Goal: Task Accomplishment & Management: Manage account settings

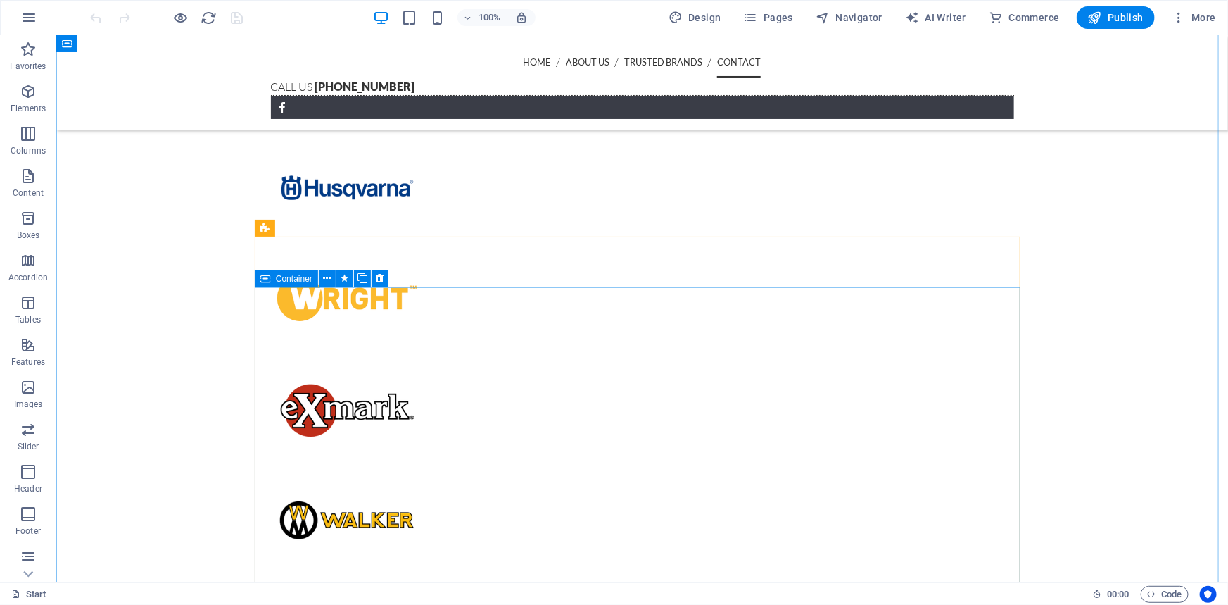
scroll to position [3479, 0]
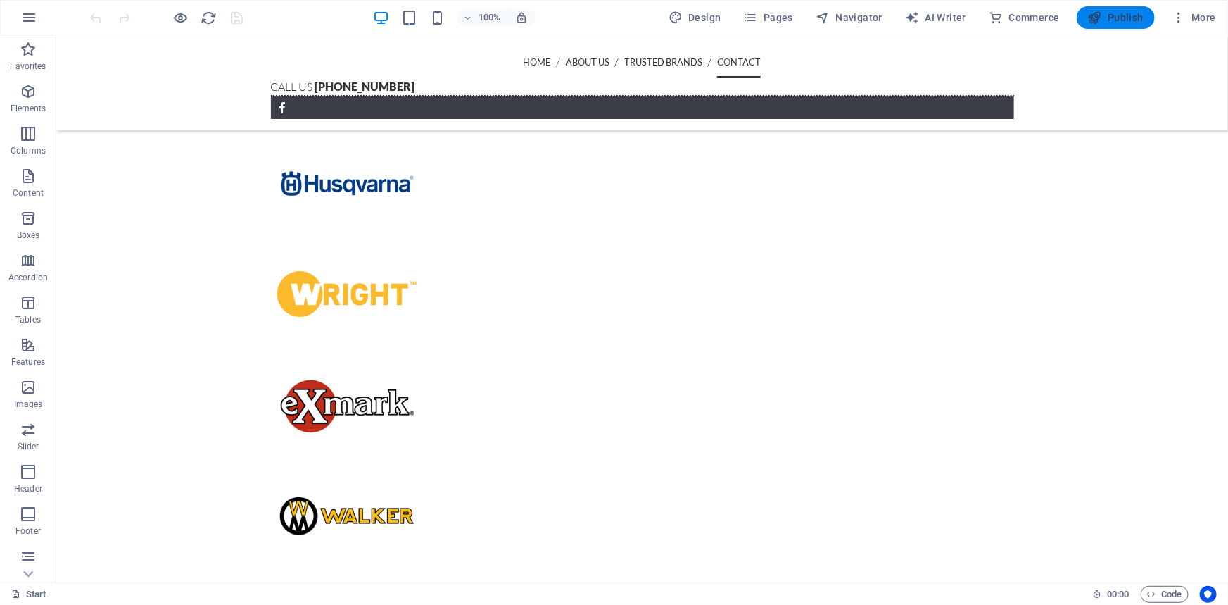
click at [1112, 17] on span "Publish" at bounding box center [1116, 18] width 56 height 14
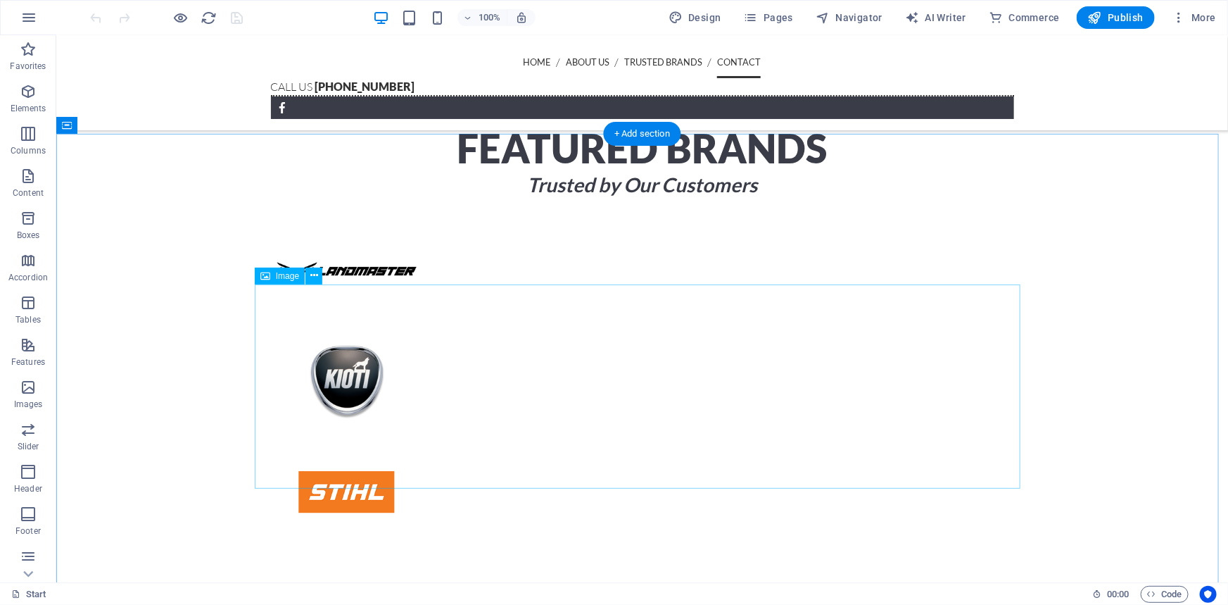
scroll to position [2955, 0]
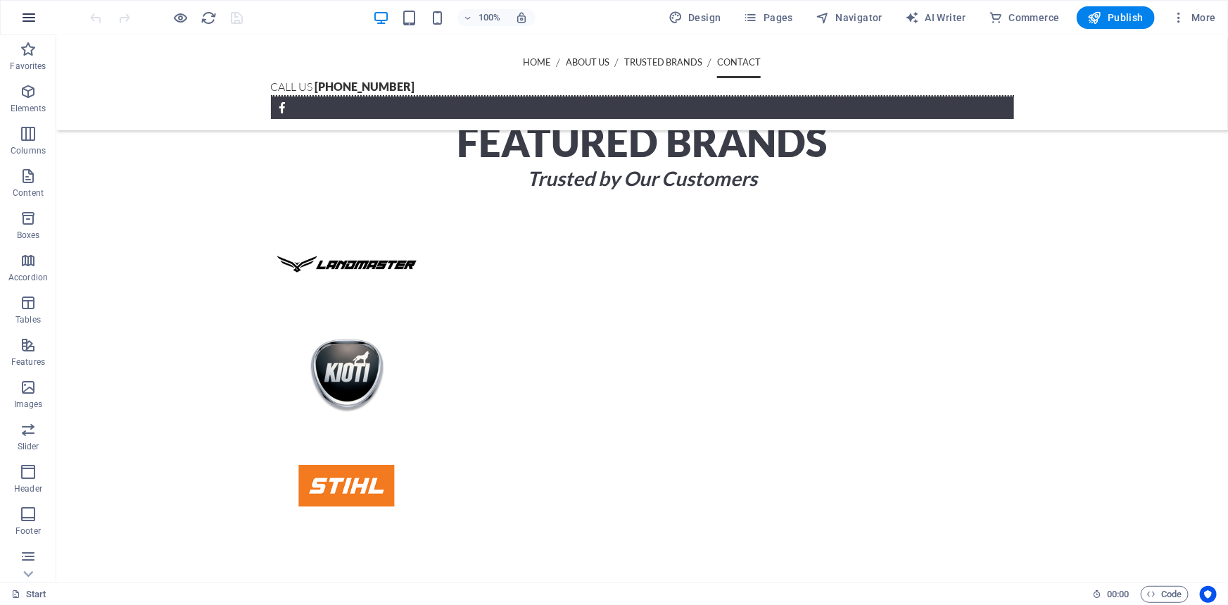
click at [29, 26] on button "button" at bounding box center [29, 18] width 34 height 34
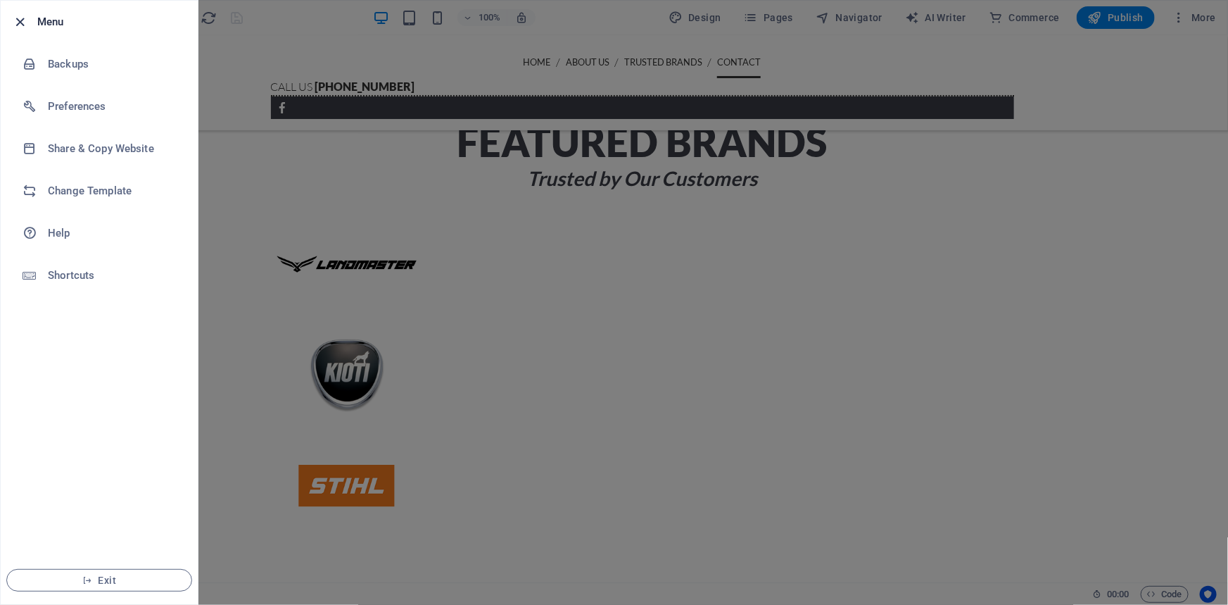
click at [25, 25] on icon "button" at bounding box center [21, 22] width 16 height 16
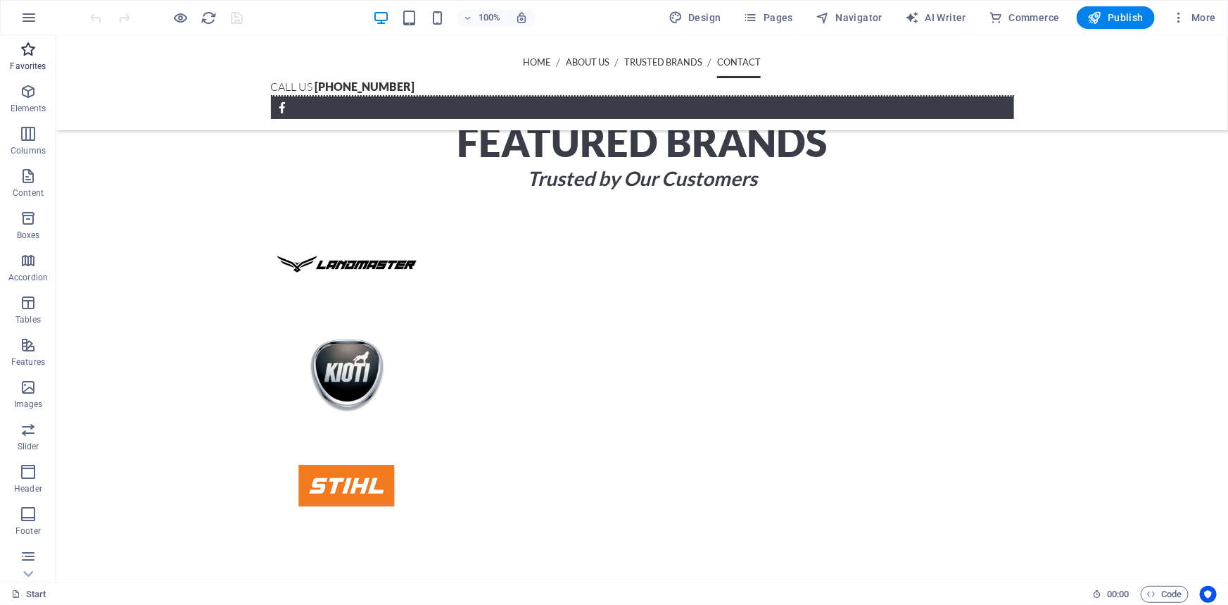
click at [31, 56] on icon "button" at bounding box center [28, 49] width 17 height 17
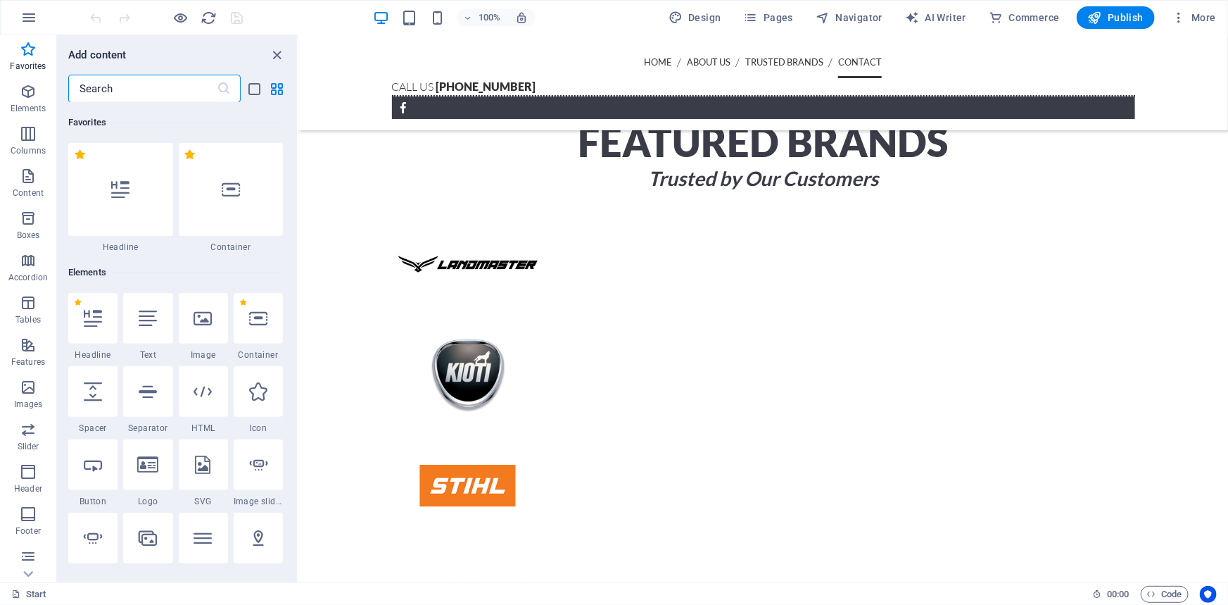
click at [126, 86] on input "text" at bounding box center [142, 89] width 149 height 28
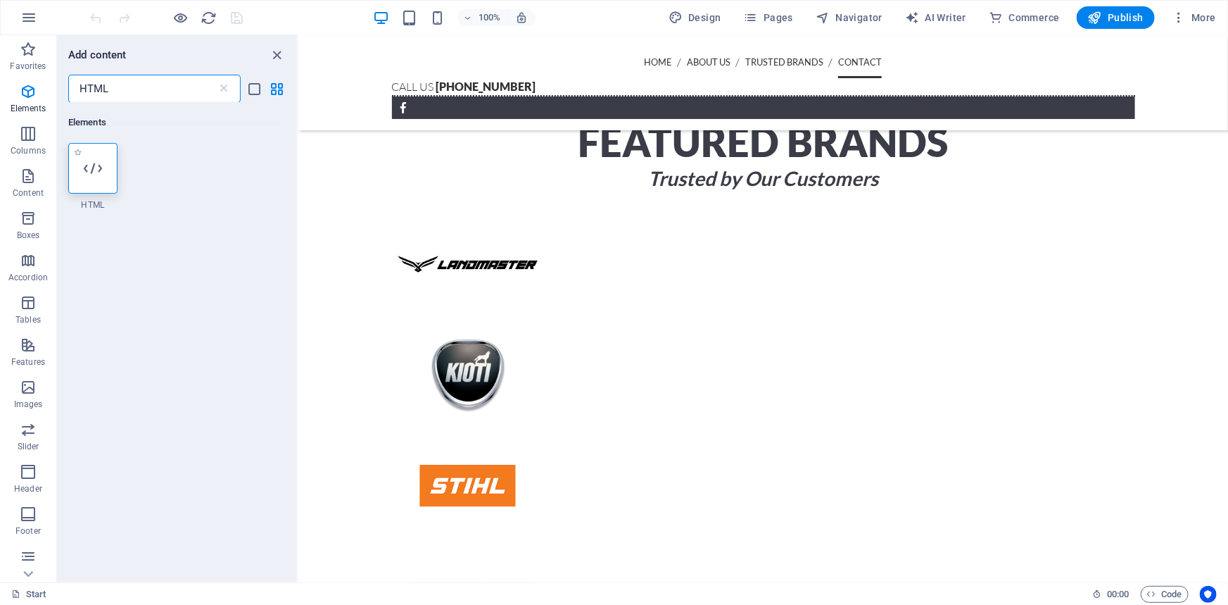
type input "HTML"
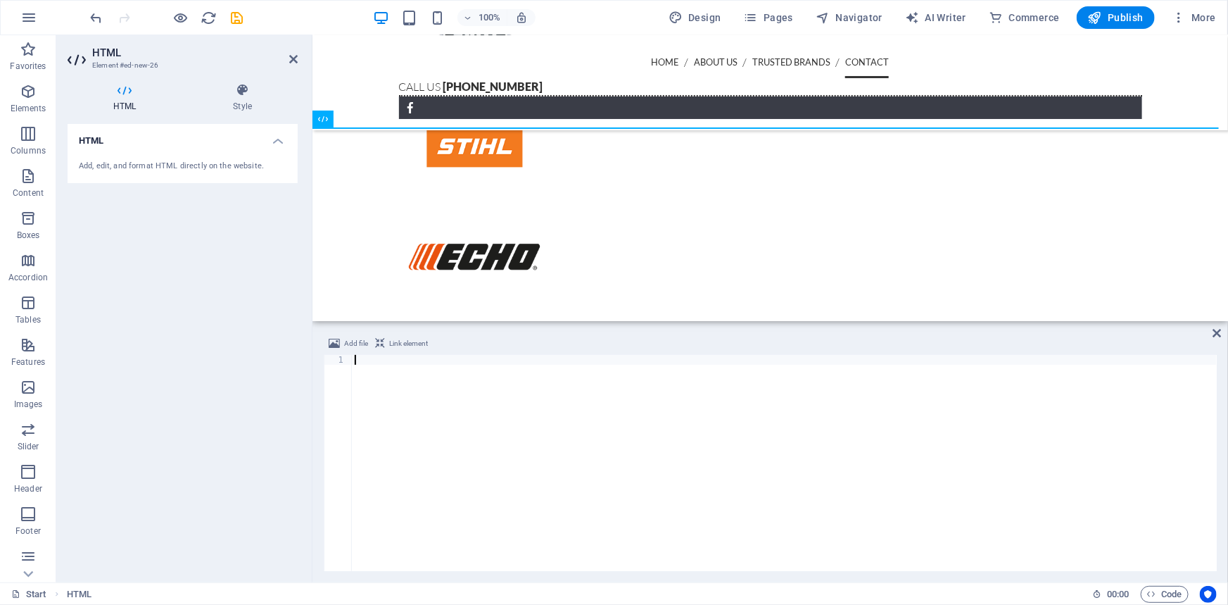
drag, startPoint x: 417, startPoint y: 201, endPoint x: 426, endPoint y: 201, distance: 8.4
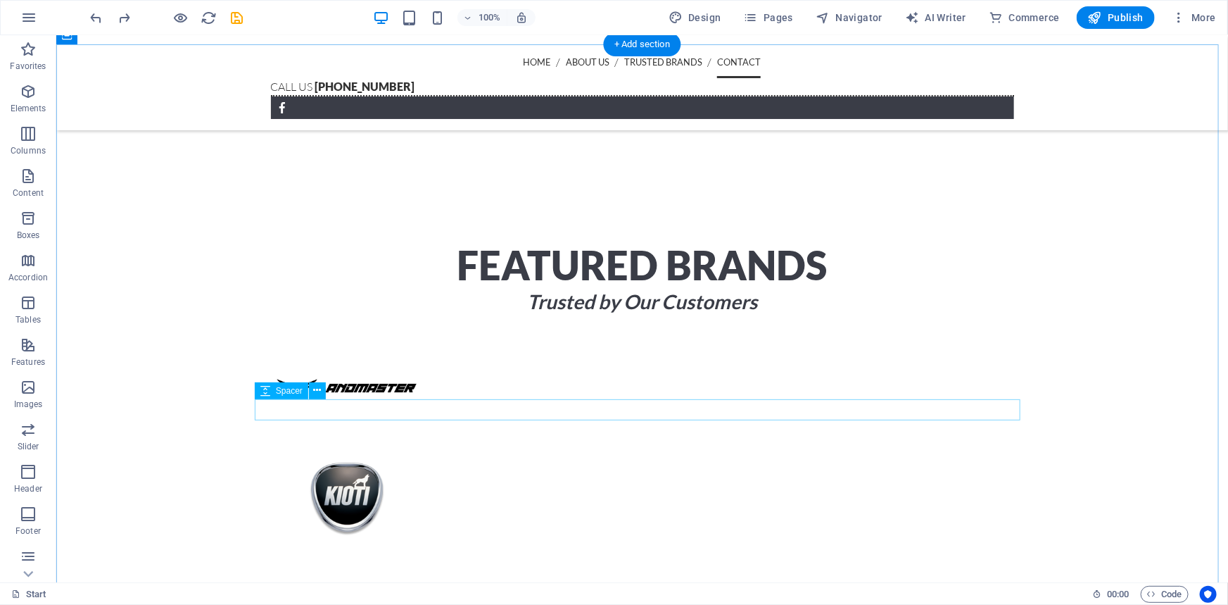
scroll to position [2774, 0]
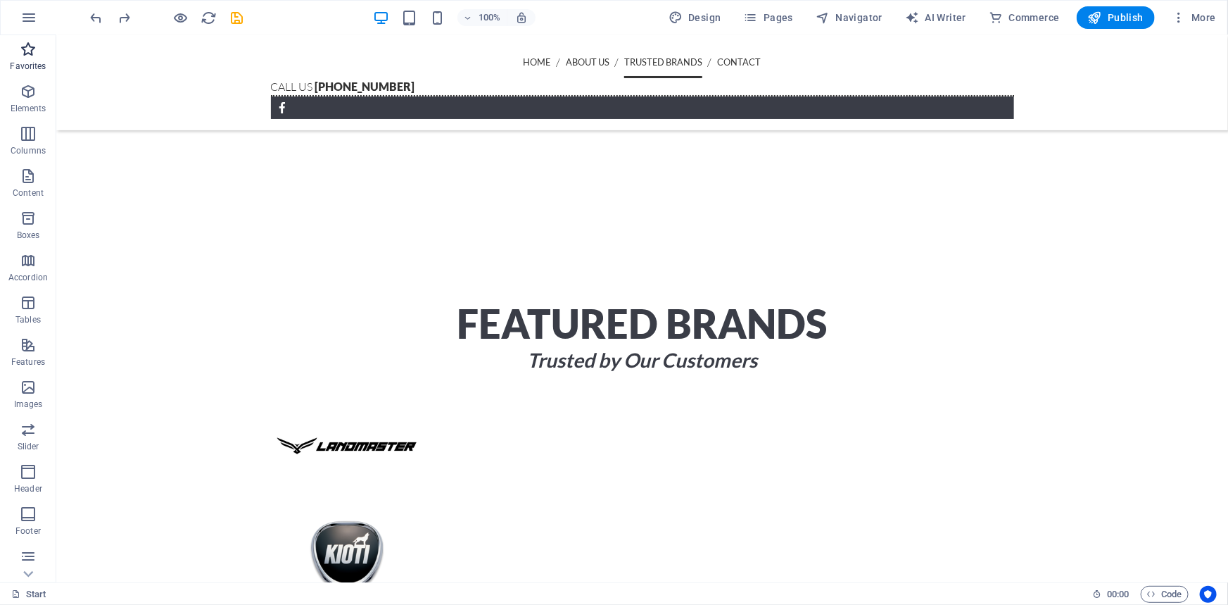
click at [25, 54] on icon "button" at bounding box center [28, 49] width 17 height 17
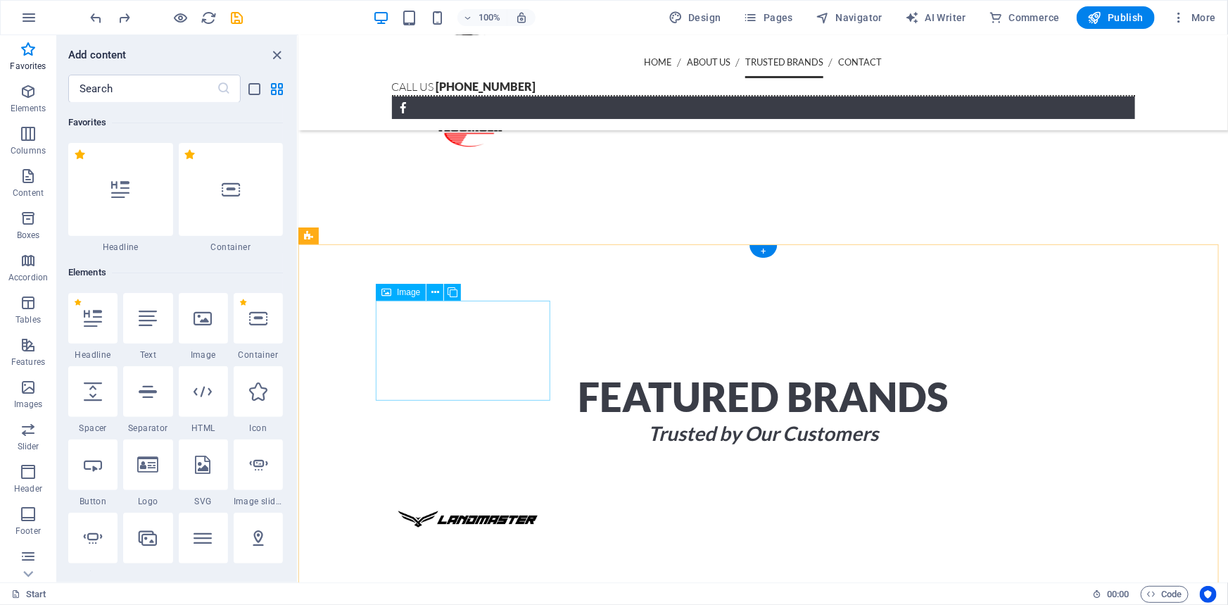
scroll to position [2838, 0]
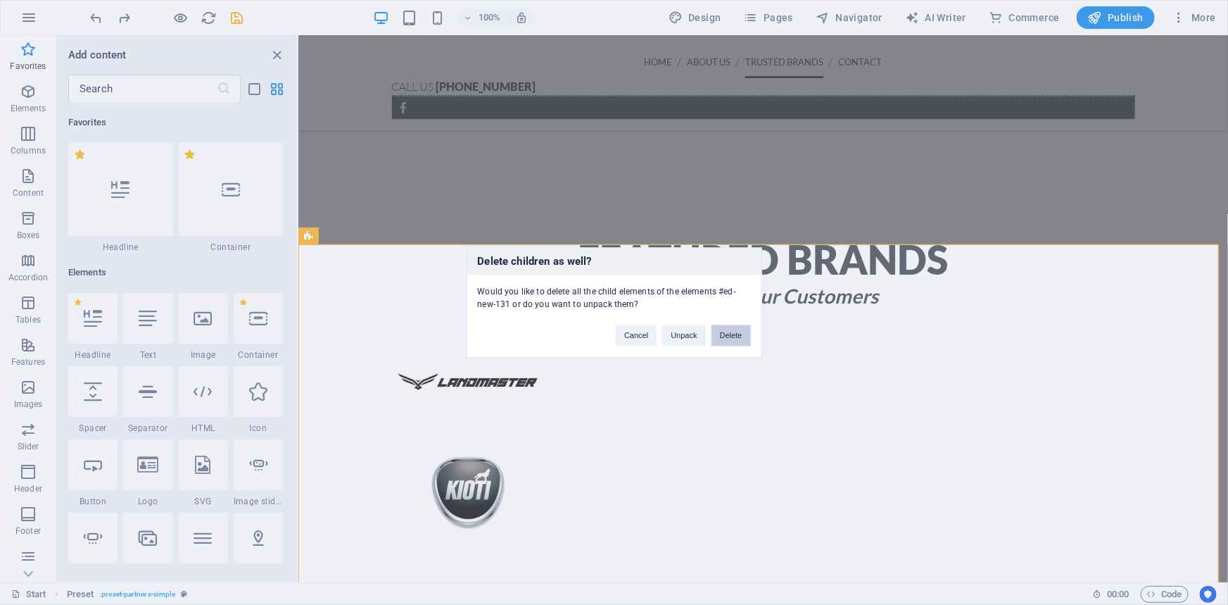
click at [748, 337] on button "Delete" at bounding box center [731, 335] width 39 height 21
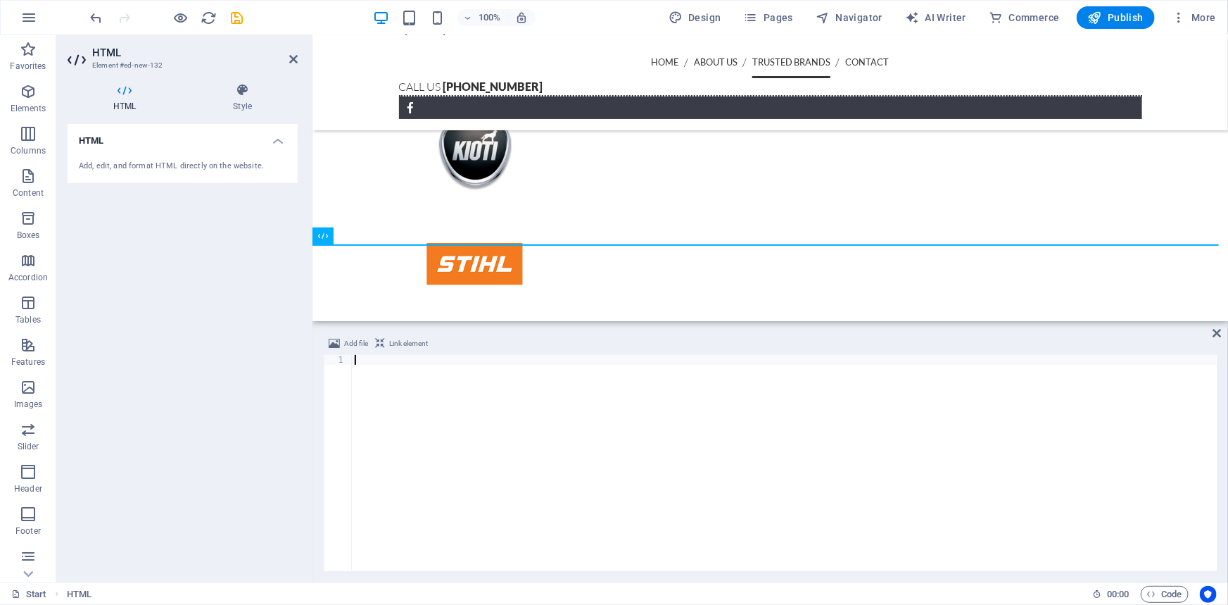
type textarea "<div class="elfsight-app-07286881-cfaf-4e72-abb7-67021a22957a" data-elfsight-ap…"
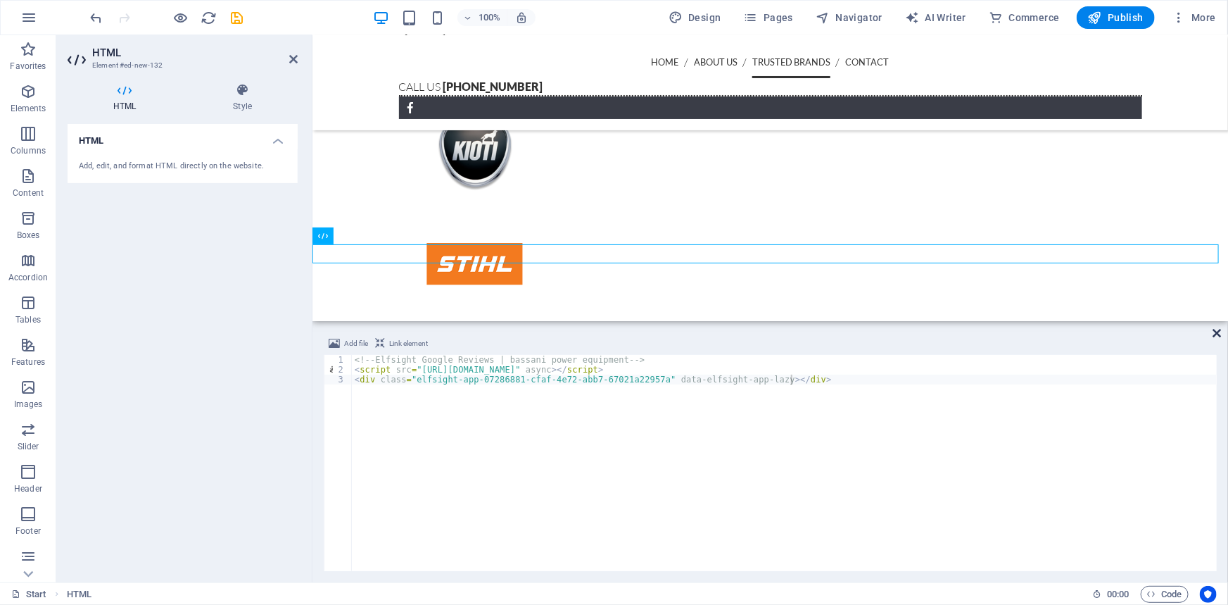
click at [1218, 335] on icon at bounding box center [1218, 332] width 8 height 11
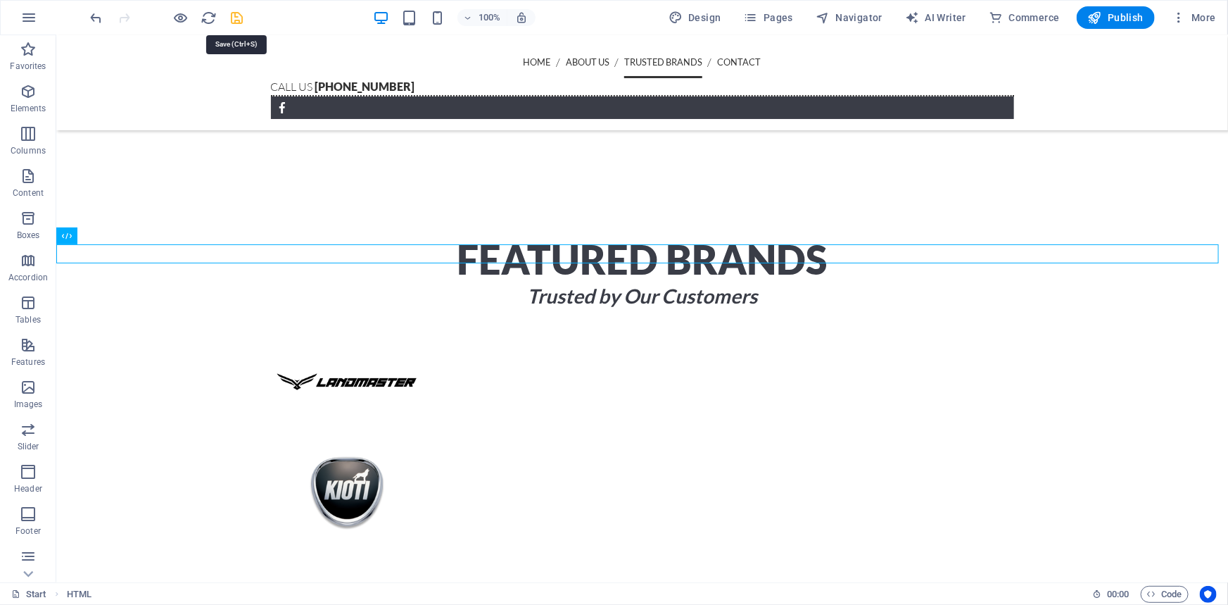
click at [239, 18] on icon "save" at bounding box center [238, 18] width 16 height 16
checkbox input "false"
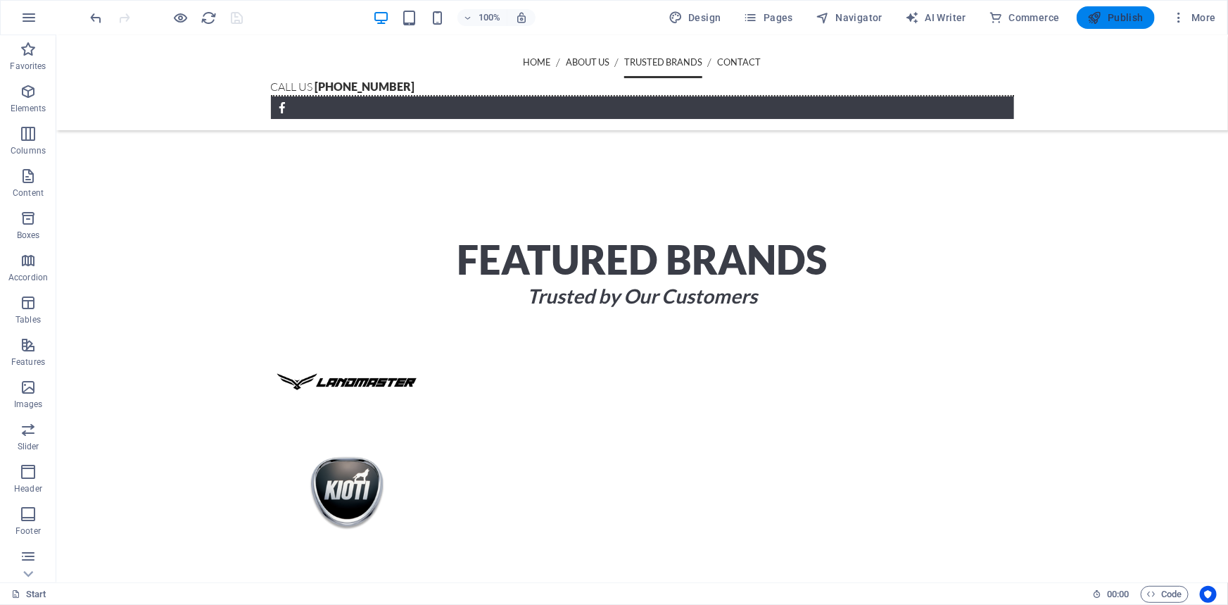
click at [1114, 20] on span "Publish" at bounding box center [1116, 18] width 56 height 14
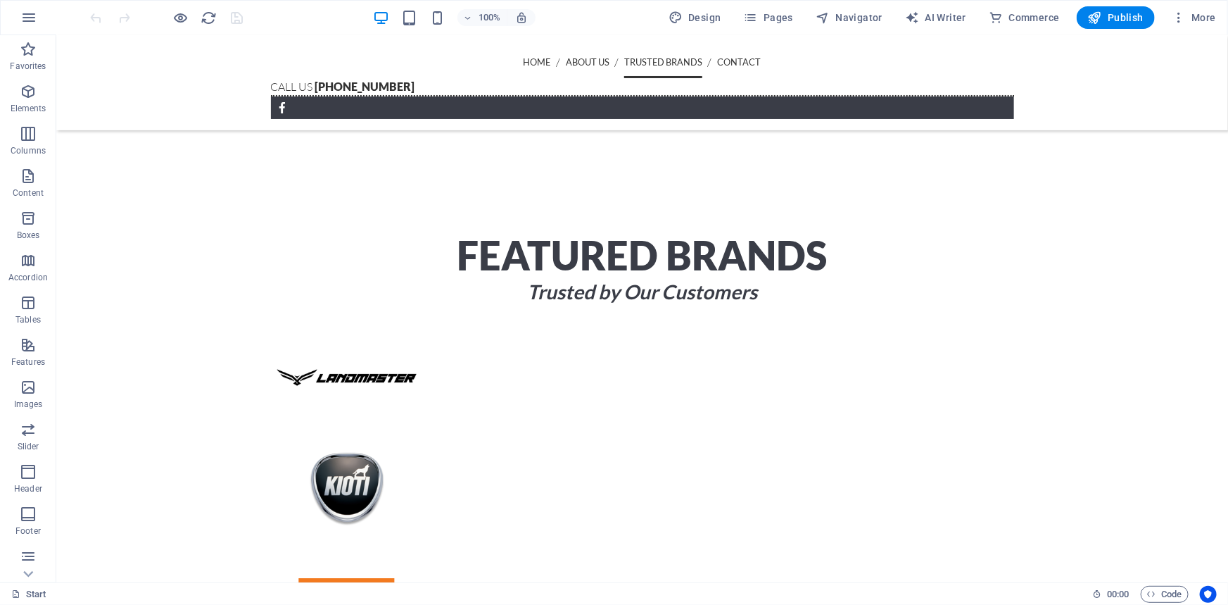
scroll to position [2827, 0]
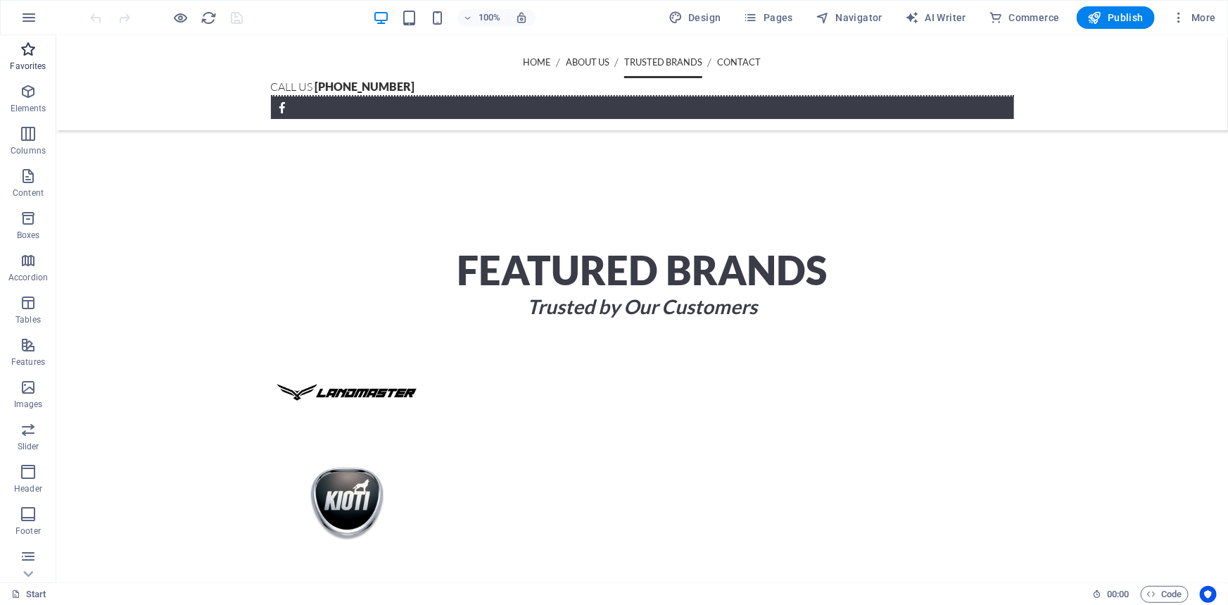
click at [25, 49] on icon "button" at bounding box center [28, 49] width 17 height 17
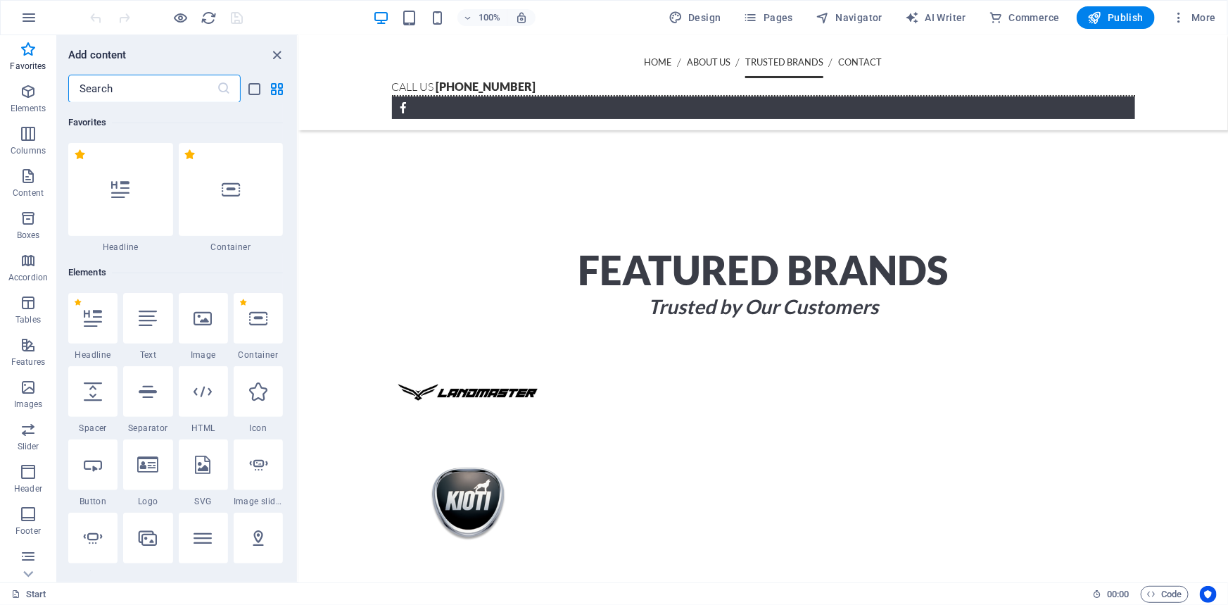
click at [139, 82] on input "text" at bounding box center [142, 89] width 149 height 28
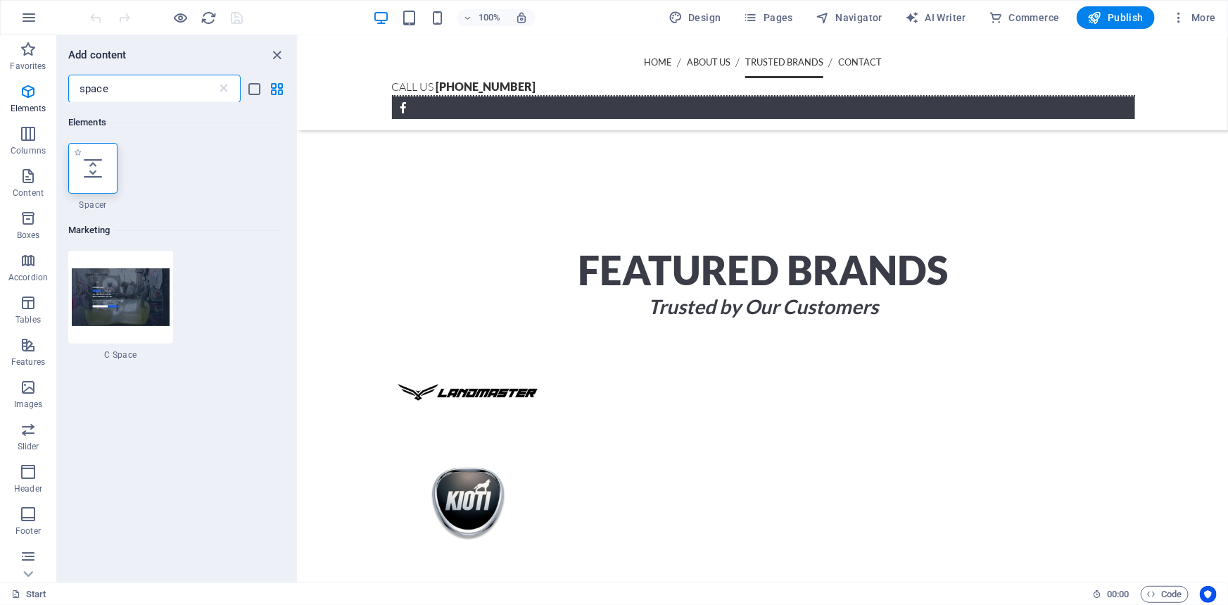
type input "space"
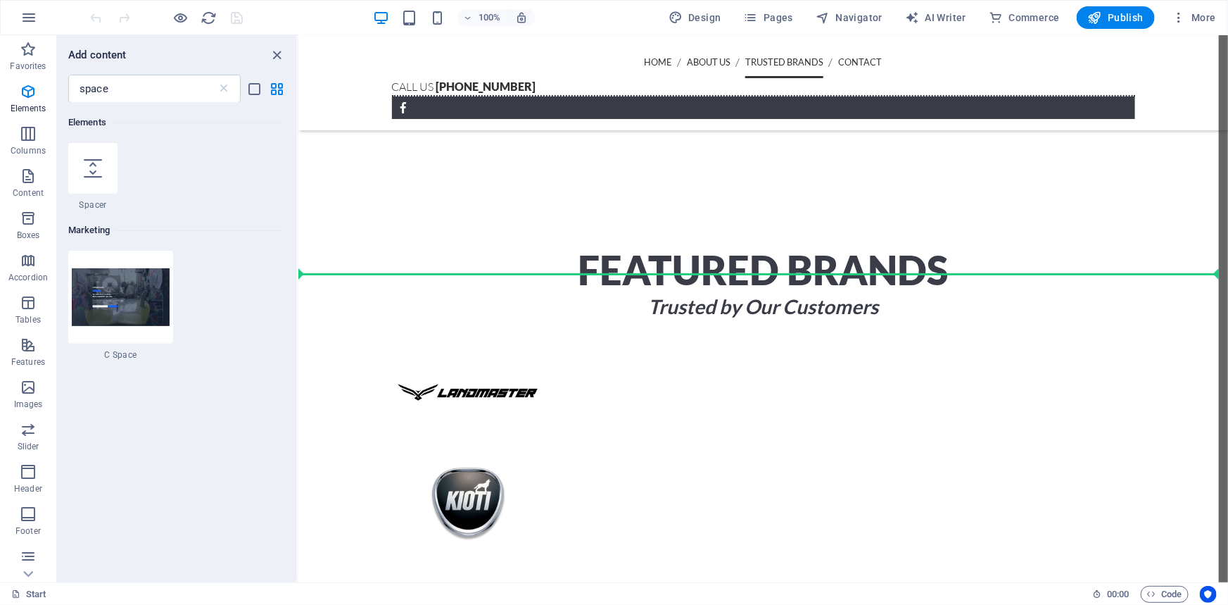
select select "px"
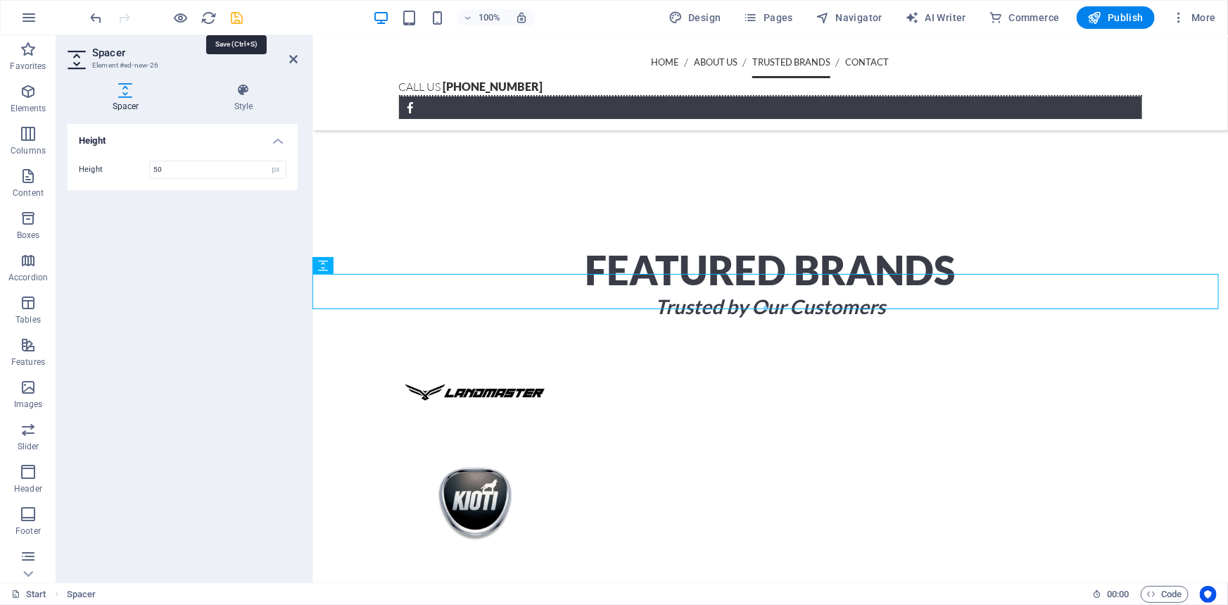
click at [237, 20] on icon "save" at bounding box center [238, 18] width 16 height 16
checkbox input "false"
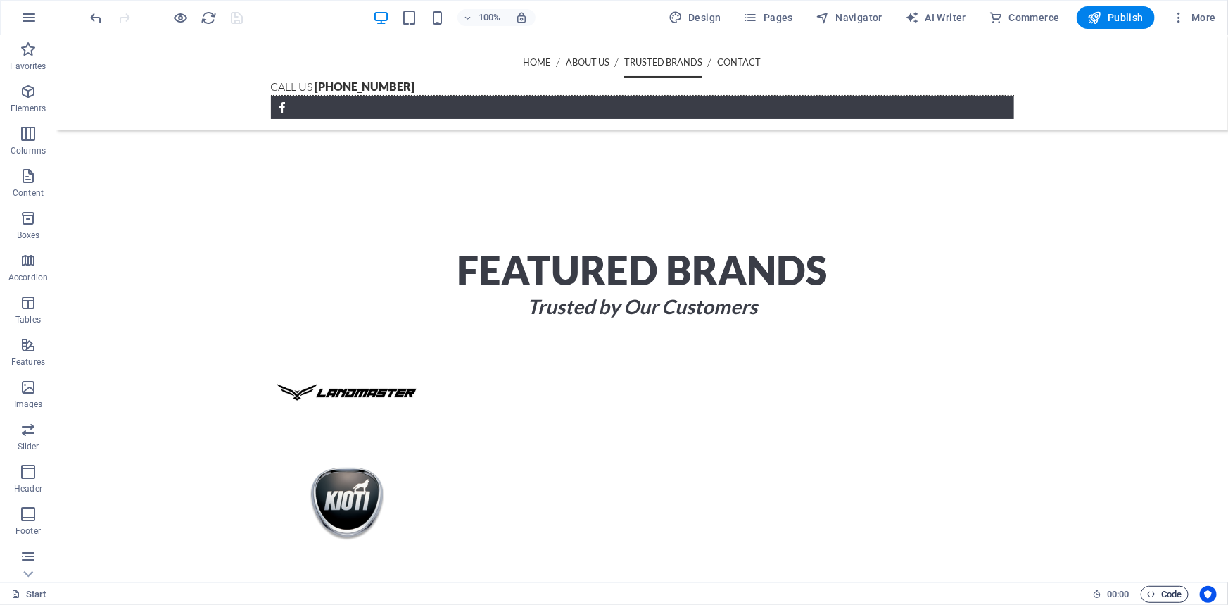
click at [1176, 596] on span "Code" at bounding box center [1165, 594] width 35 height 17
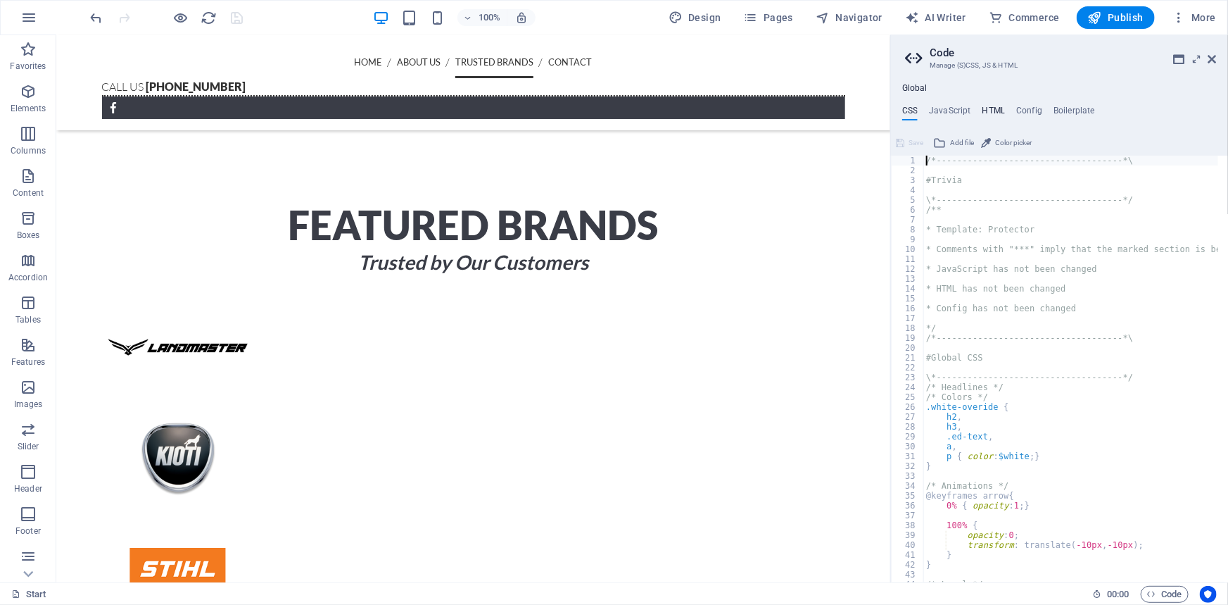
click at [993, 109] on h4 "HTML" at bounding box center [994, 113] width 23 height 15
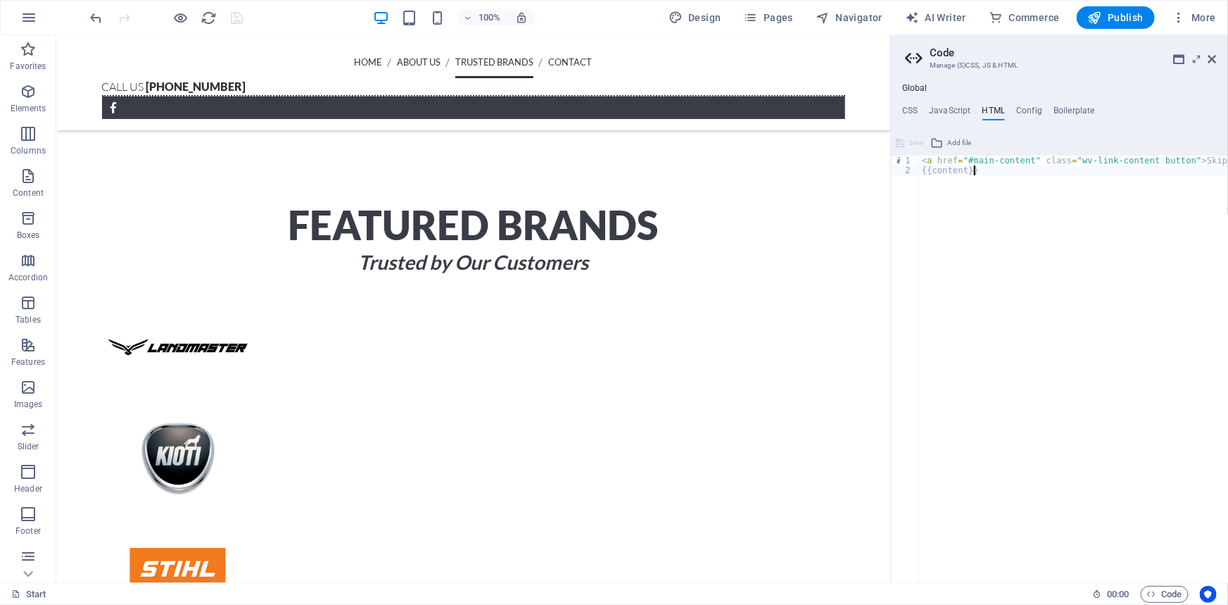
click at [988, 175] on div "< a href = "#main-content" class = "wv-link-content button" > Skip to main cont…" at bounding box center [1109, 374] width 380 height 436
type textarea "{{content}}"
paste textarea "<script src="//legendarycdn.com/static/footer/embed.js"></script>"
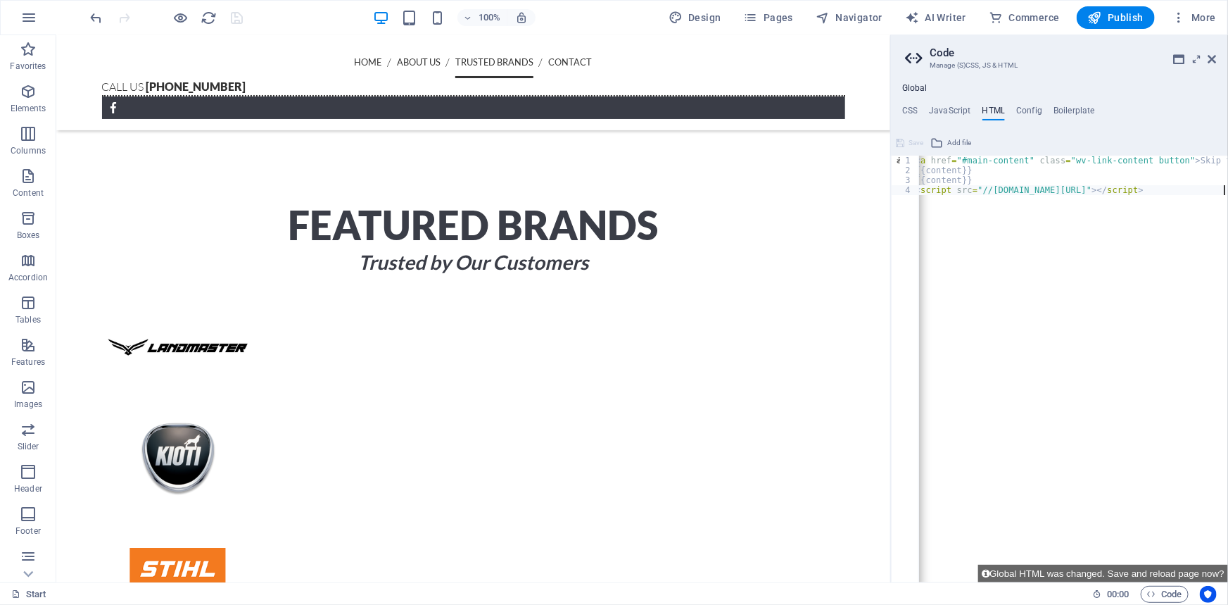
scroll to position [0, 6]
type textarea "<script src="//legendarycdn.com/static/footer/embed.js"></script>"
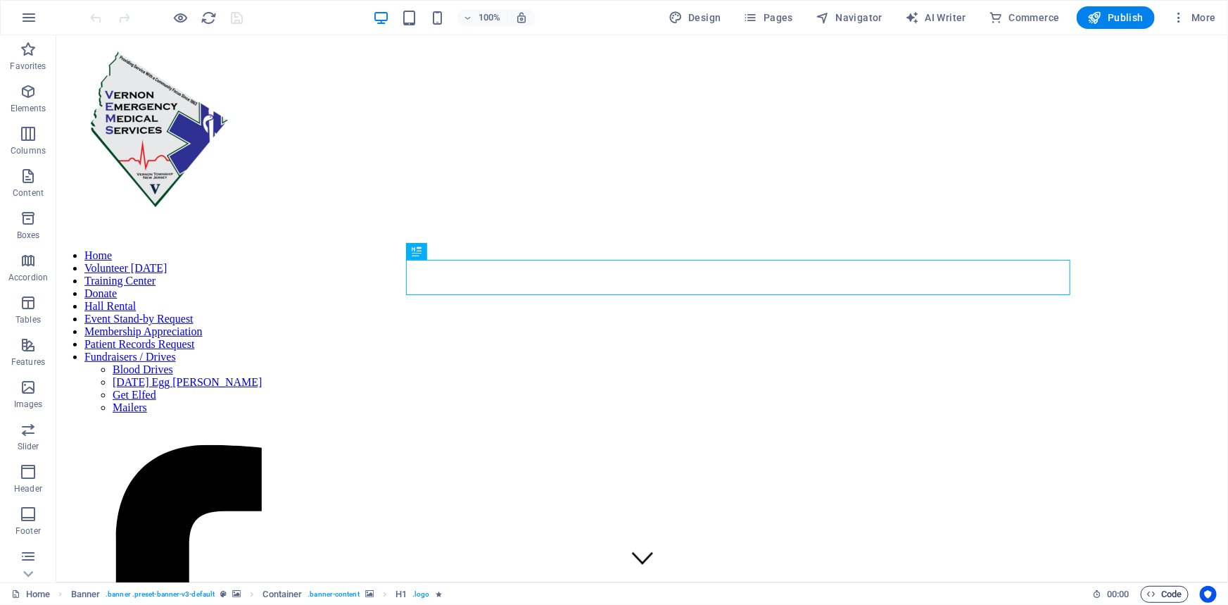
click at [1182, 587] on span "Code" at bounding box center [1165, 594] width 35 height 17
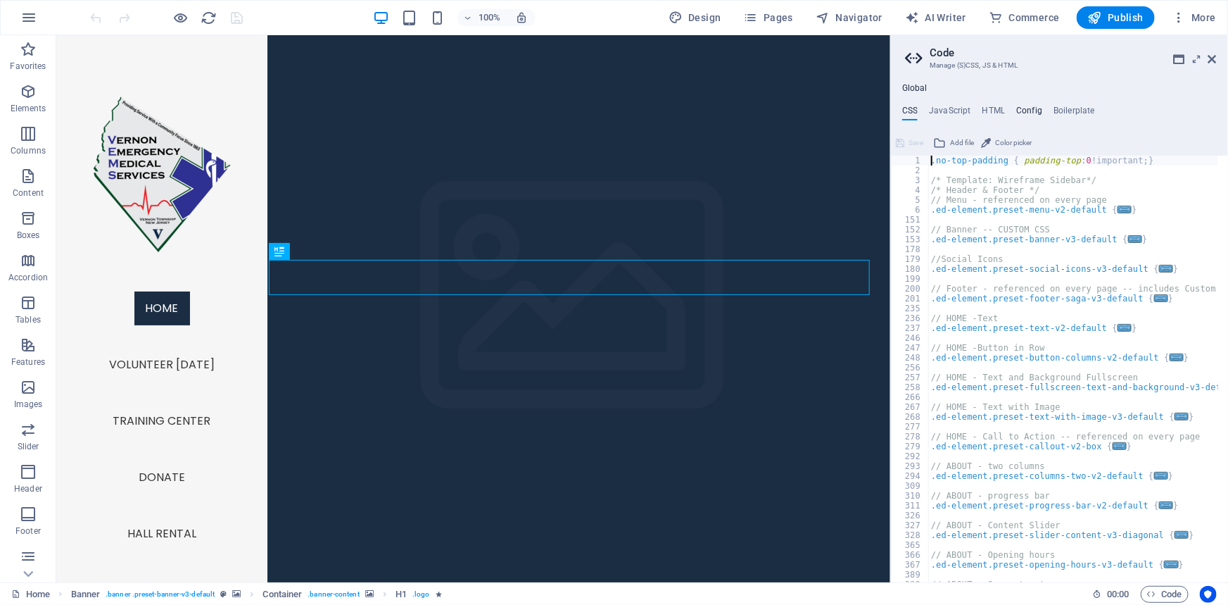
click at [1022, 110] on h4 "Config" at bounding box center [1030, 113] width 26 height 15
type textarea "$color-background: #ffffff;"
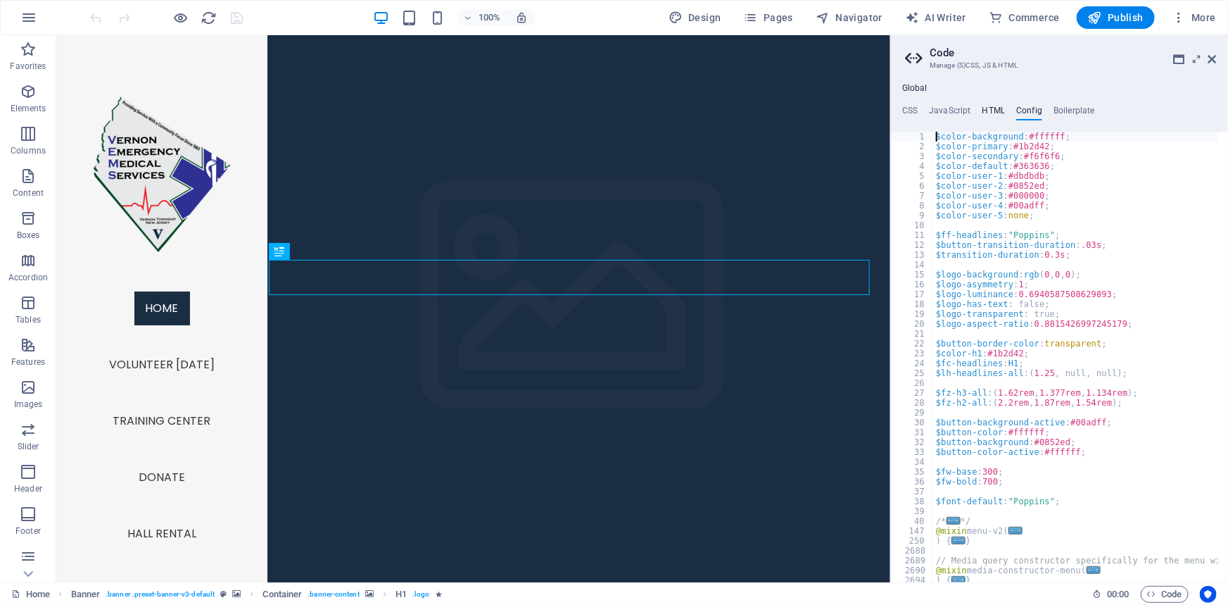
click at [998, 107] on h4 "HTML" at bounding box center [994, 113] width 23 height 15
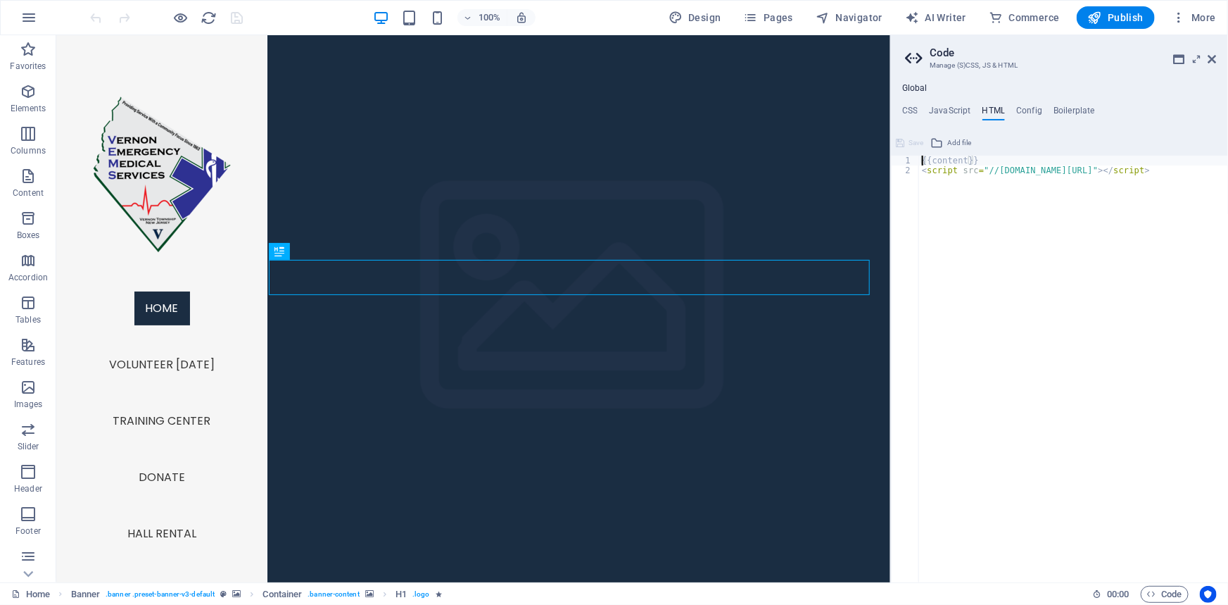
type textarea "{{content}} <script src="//legendarycdn.com/static/footer/embed.js"></script>"
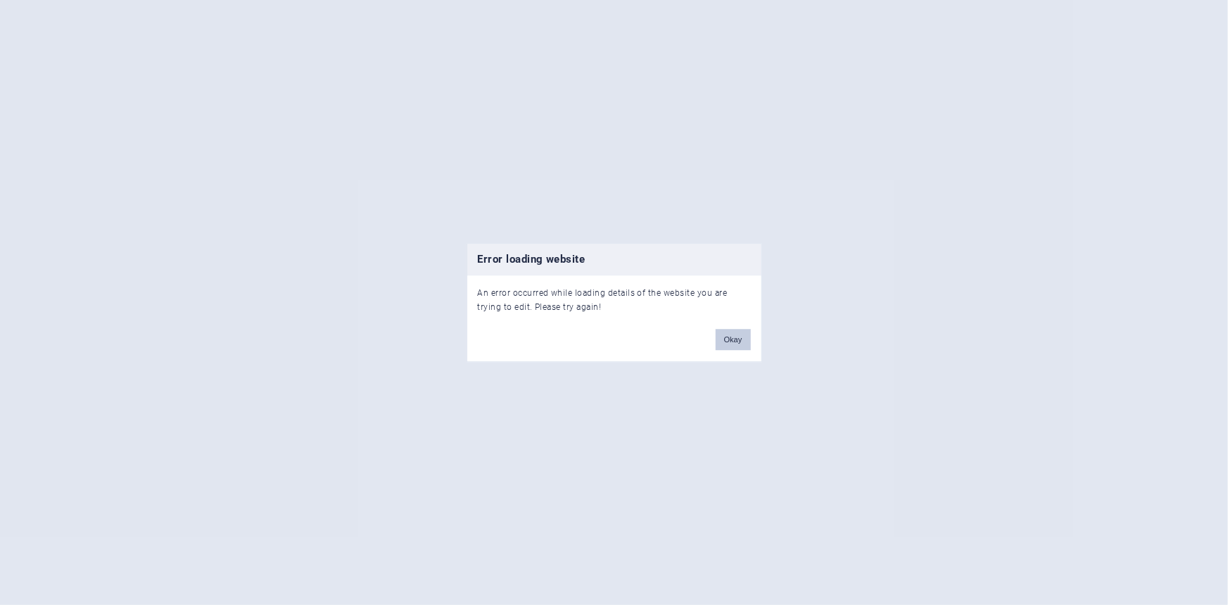
click at [722, 346] on button "Okay" at bounding box center [733, 339] width 35 height 21
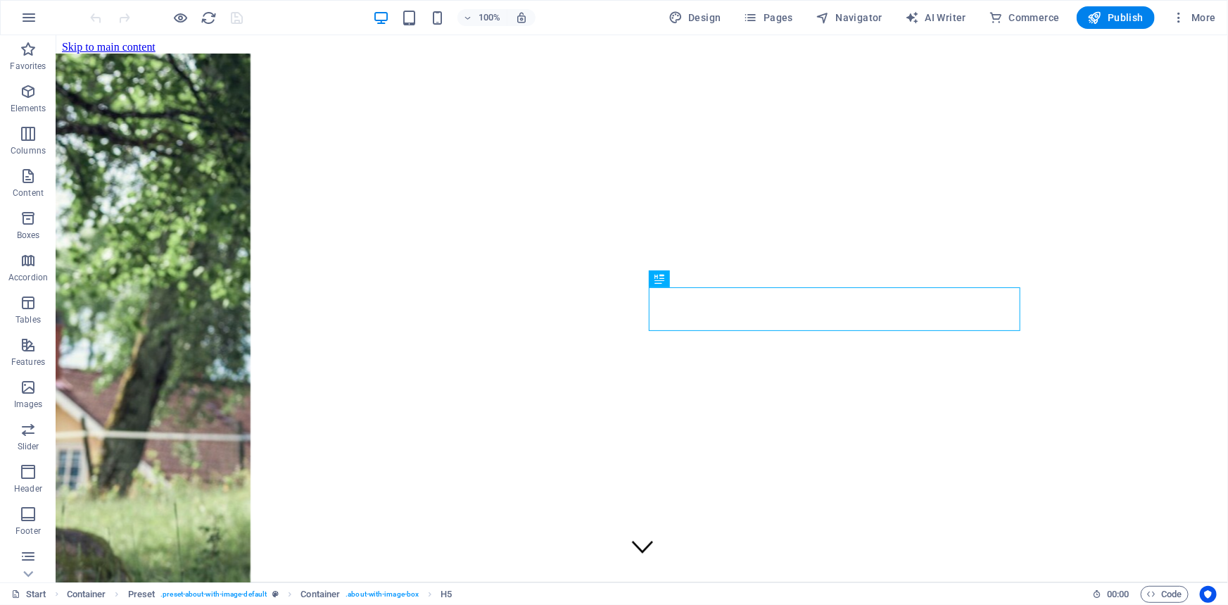
scroll to position [395, 0]
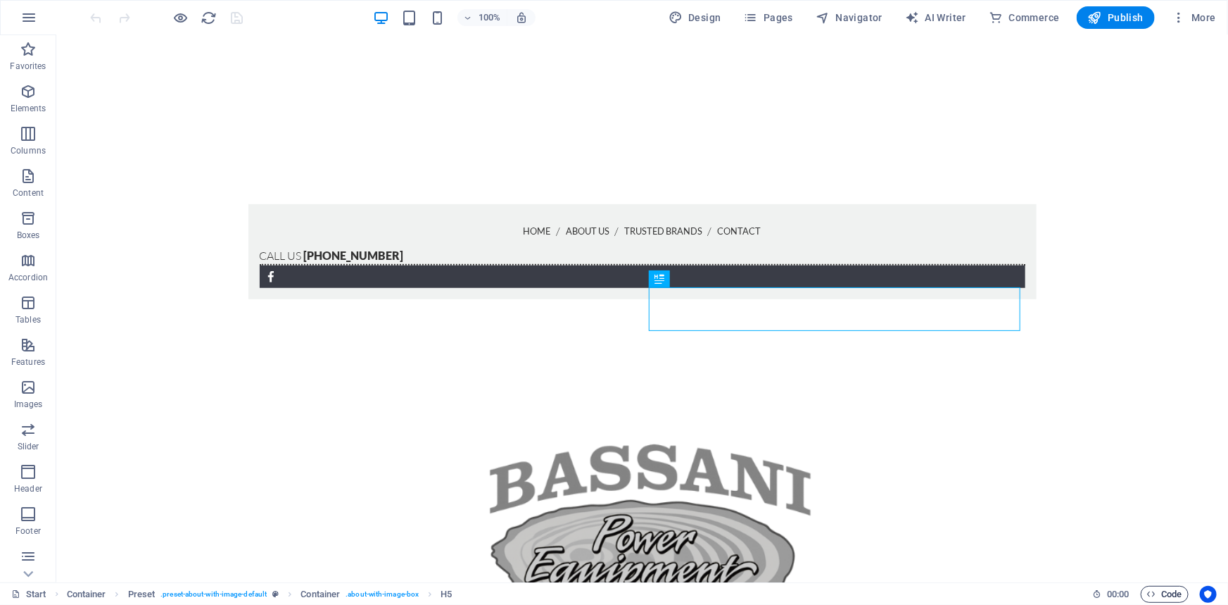
click at [1169, 588] on span "Code" at bounding box center [1165, 594] width 35 height 17
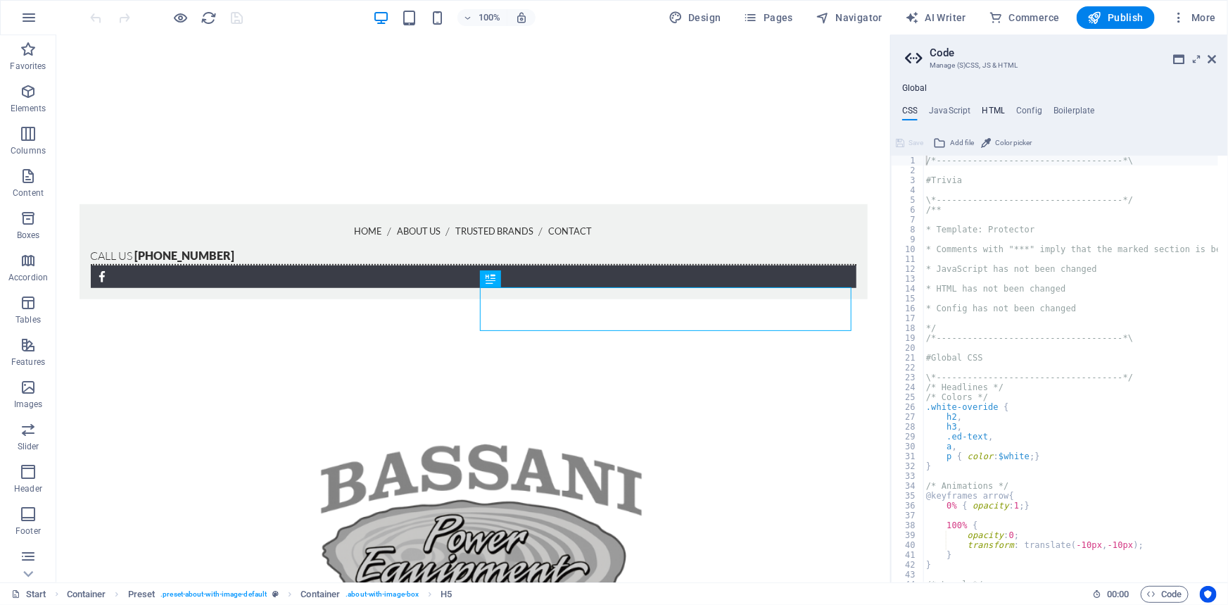
click at [1002, 106] on h4 "HTML" at bounding box center [994, 113] width 23 height 15
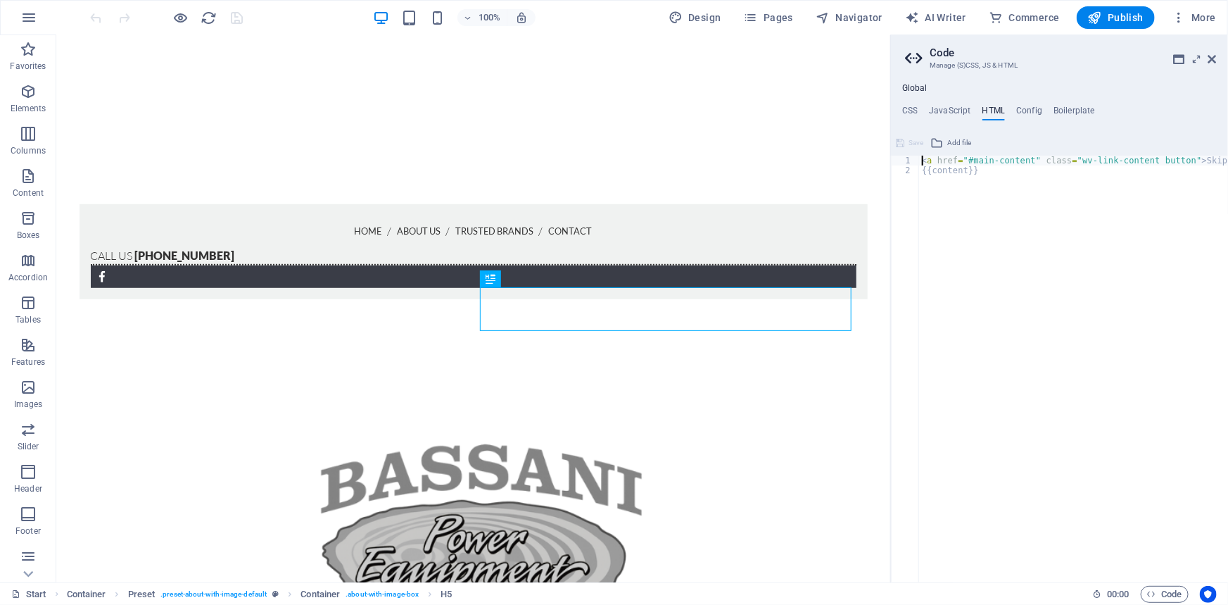
click at [1064, 173] on div "< a href = "#main-content" class = "wv-link-content button" > Skip to main cont…" at bounding box center [1109, 374] width 380 height 436
type textarea "{{content}}"
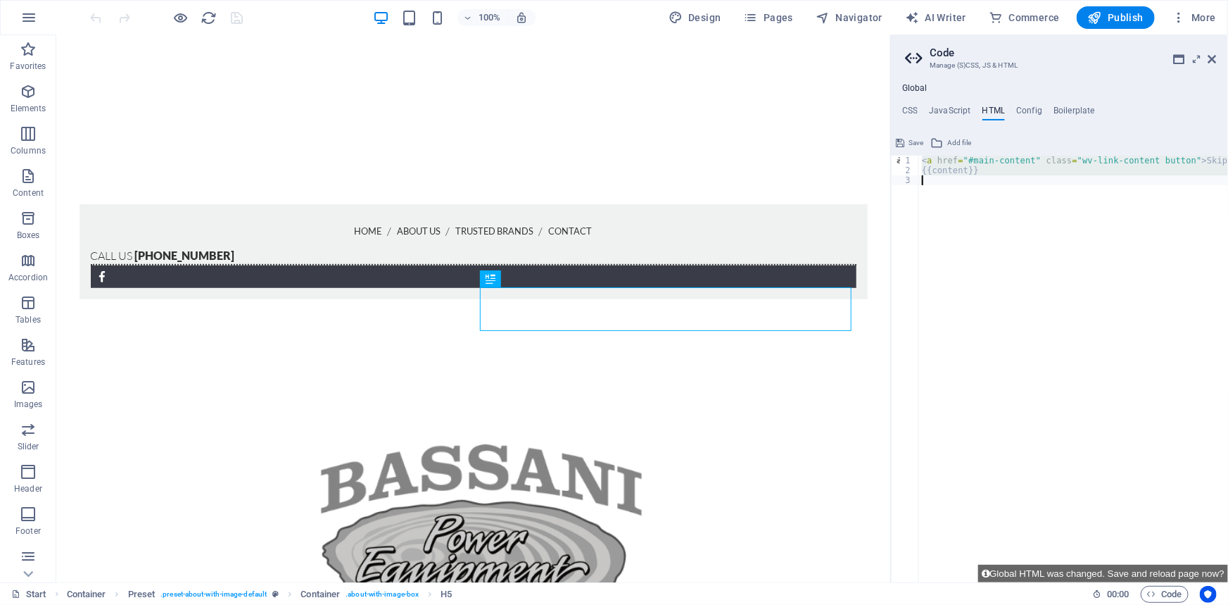
paste textarea "<script src="//legendarycdn.com/static/footer/embed.js"></script>"
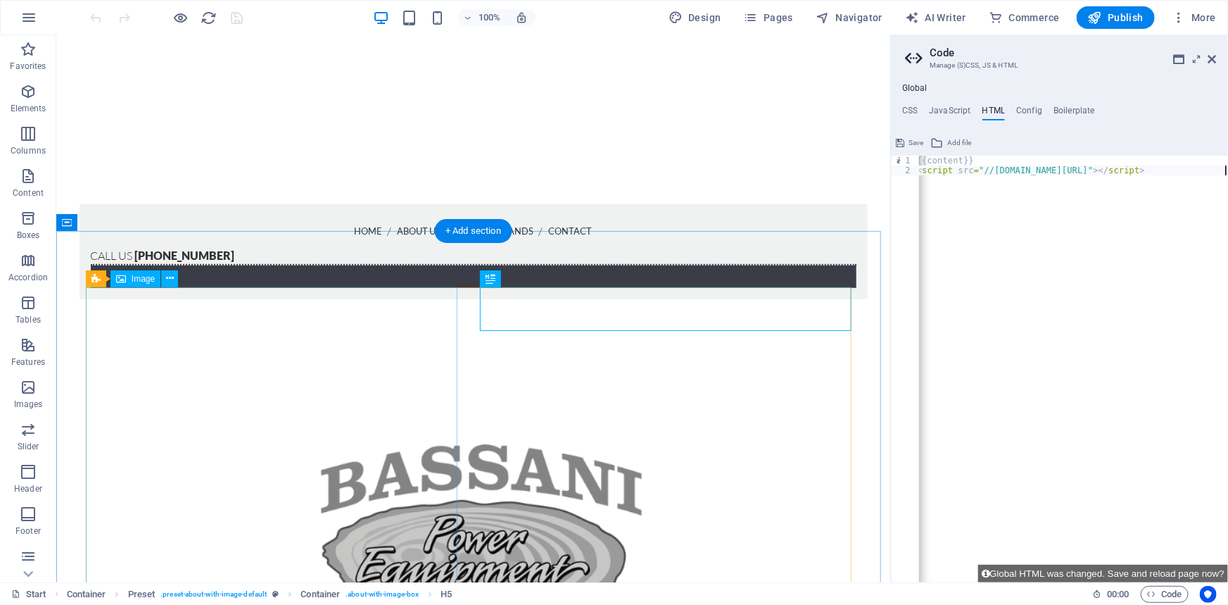
type textarea "<script src="//legendarycdn.com/static/footer/embed.js"></script>"
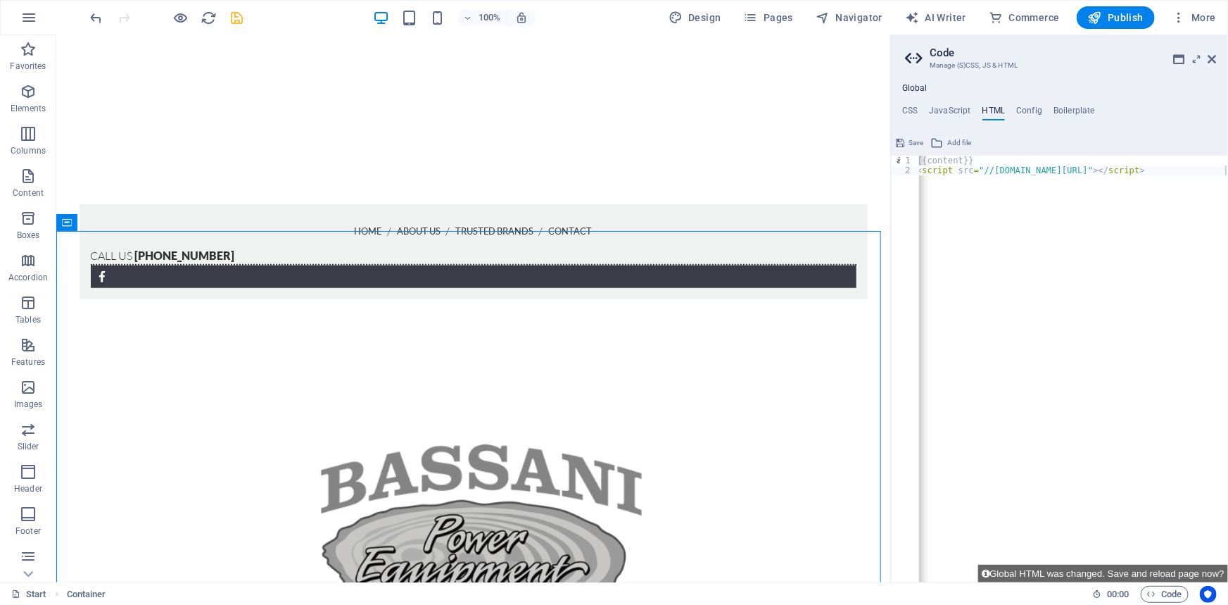
click at [239, 19] on icon "save" at bounding box center [238, 18] width 16 height 16
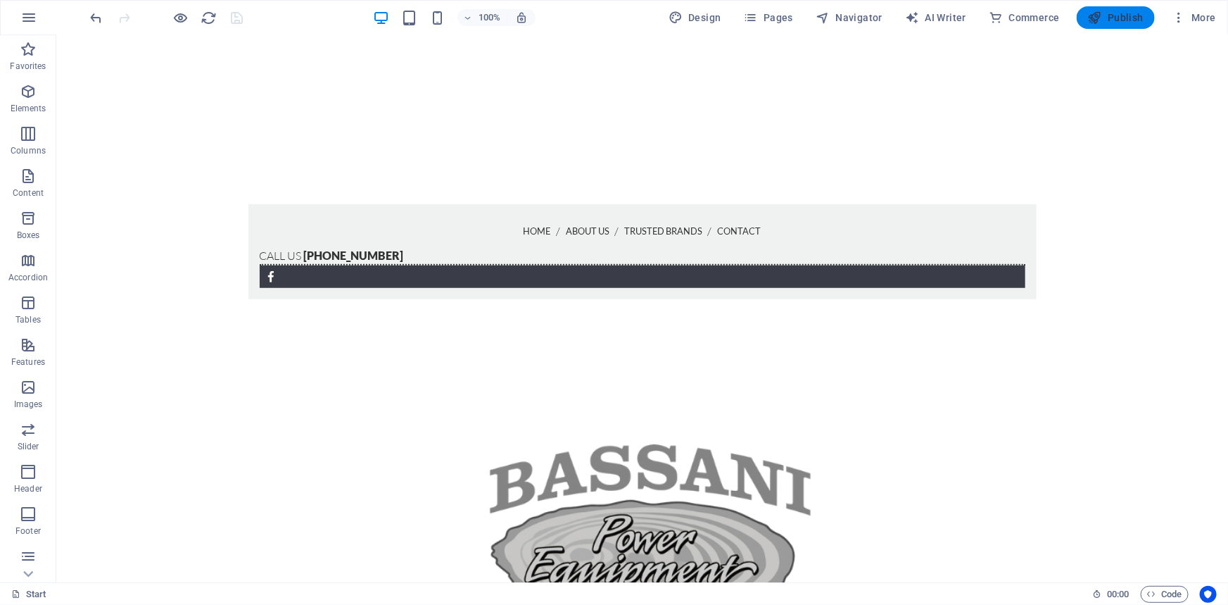
click at [1102, 20] on icon "button" at bounding box center [1095, 18] width 14 height 14
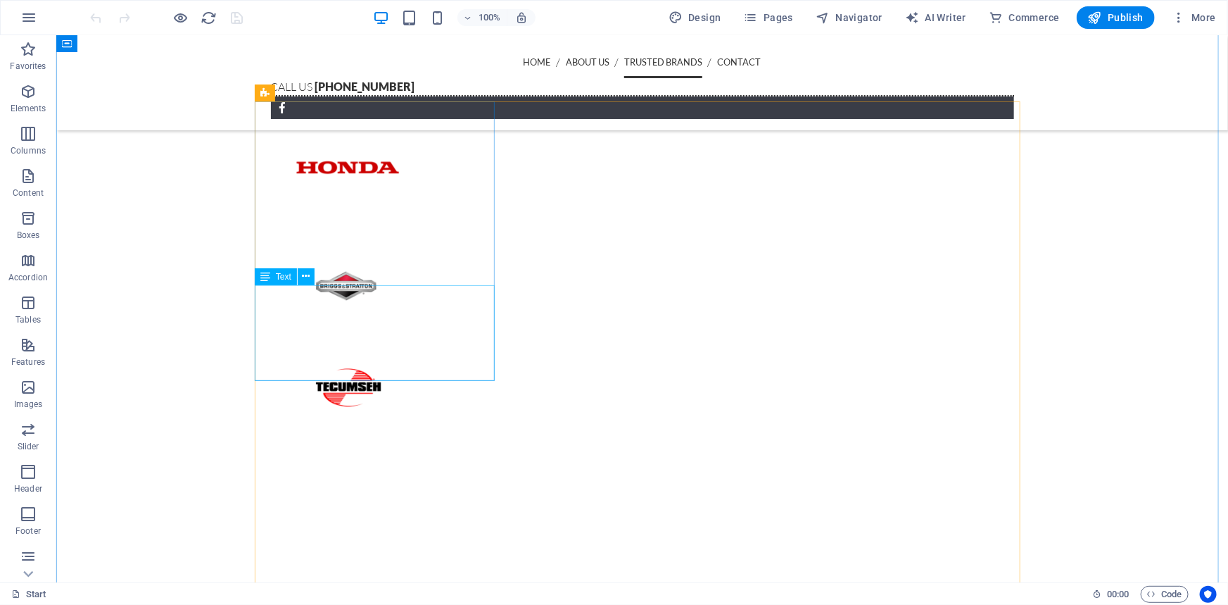
scroll to position [2445, 0]
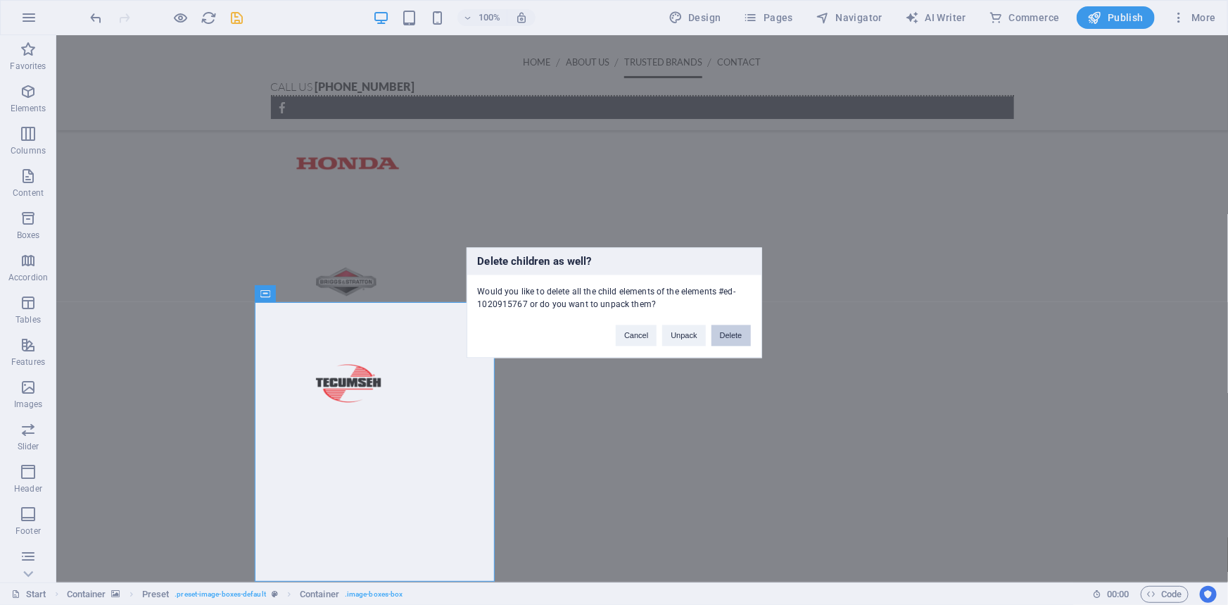
click at [745, 339] on button "Delete" at bounding box center [731, 335] width 39 height 21
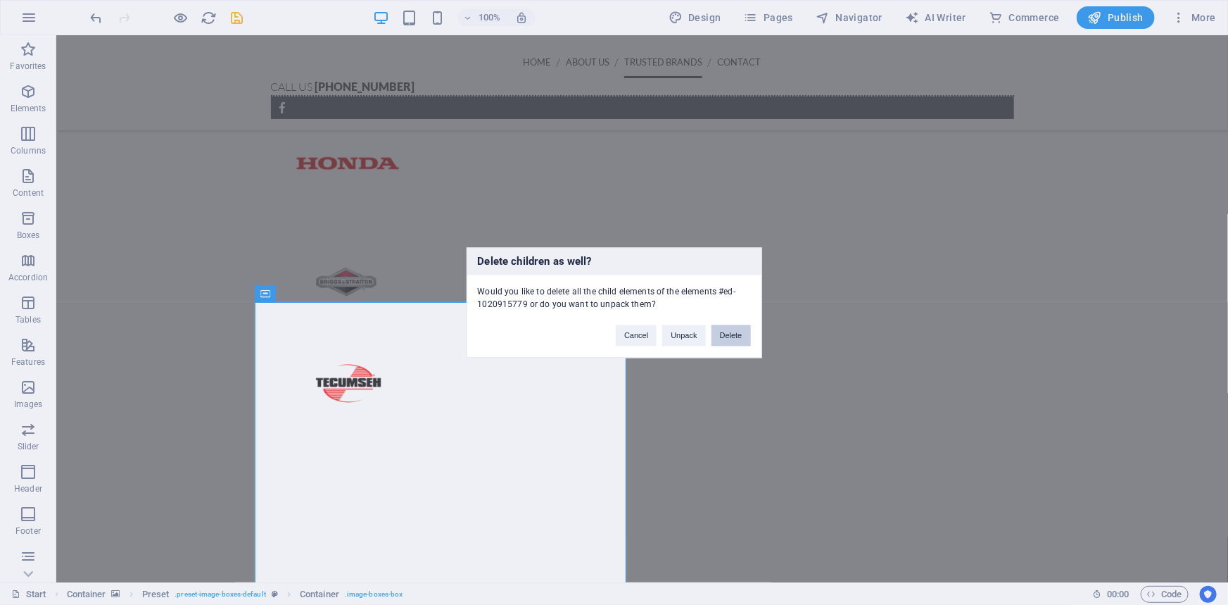
click at [735, 333] on button "Delete" at bounding box center [731, 335] width 39 height 21
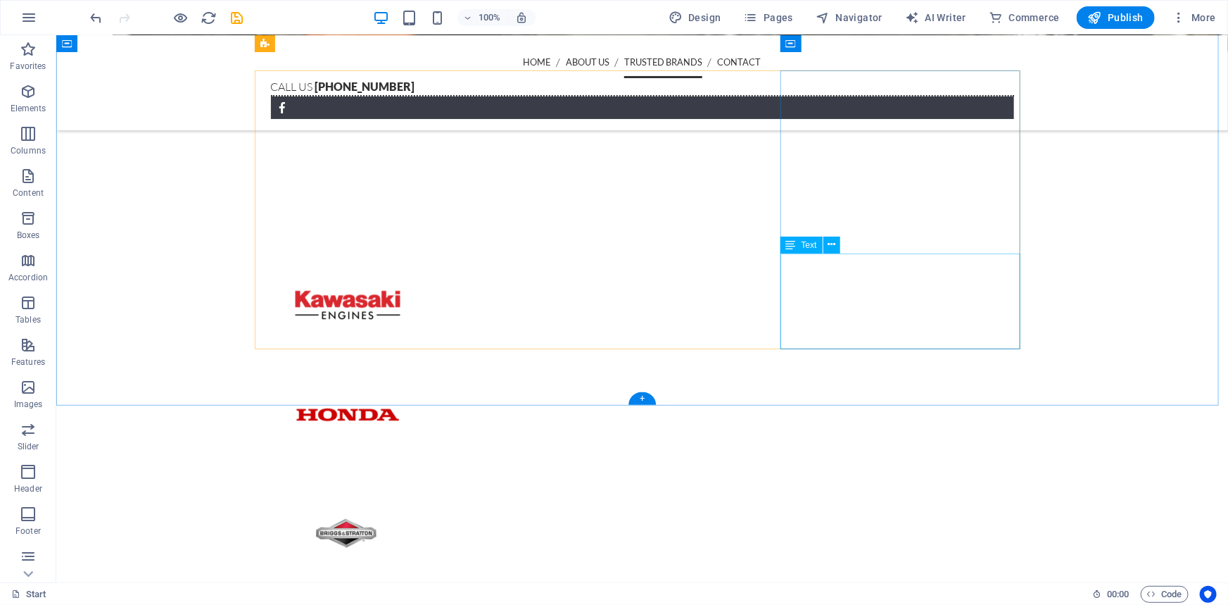
scroll to position [2189, 0]
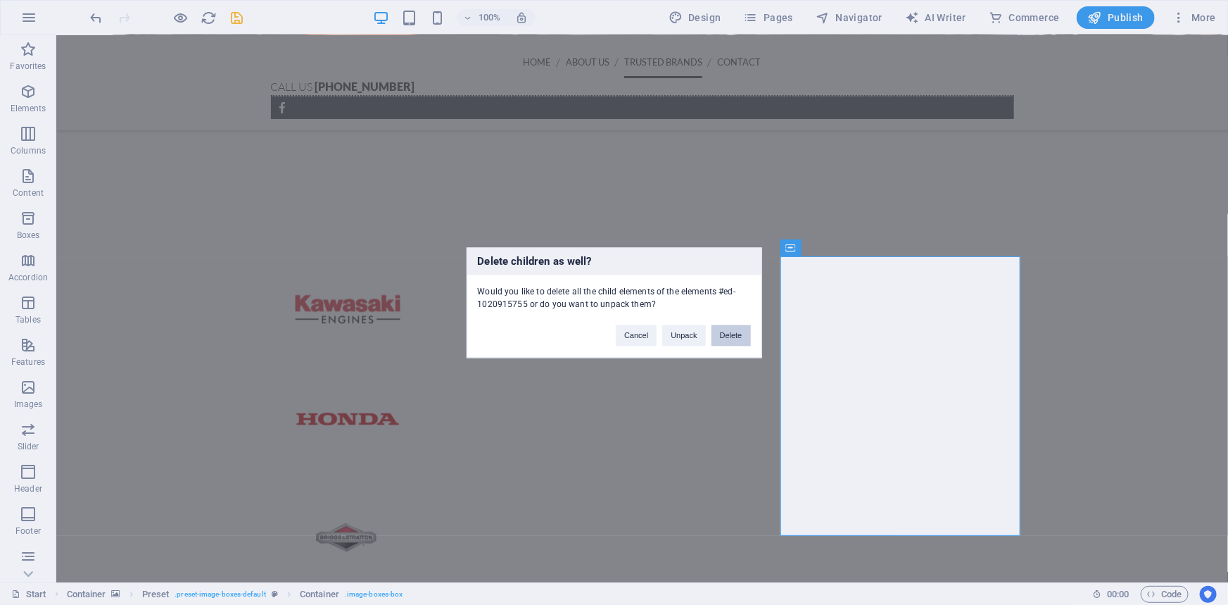
click at [741, 331] on button "Delete" at bounding box center [731, 335] width 39 height 21
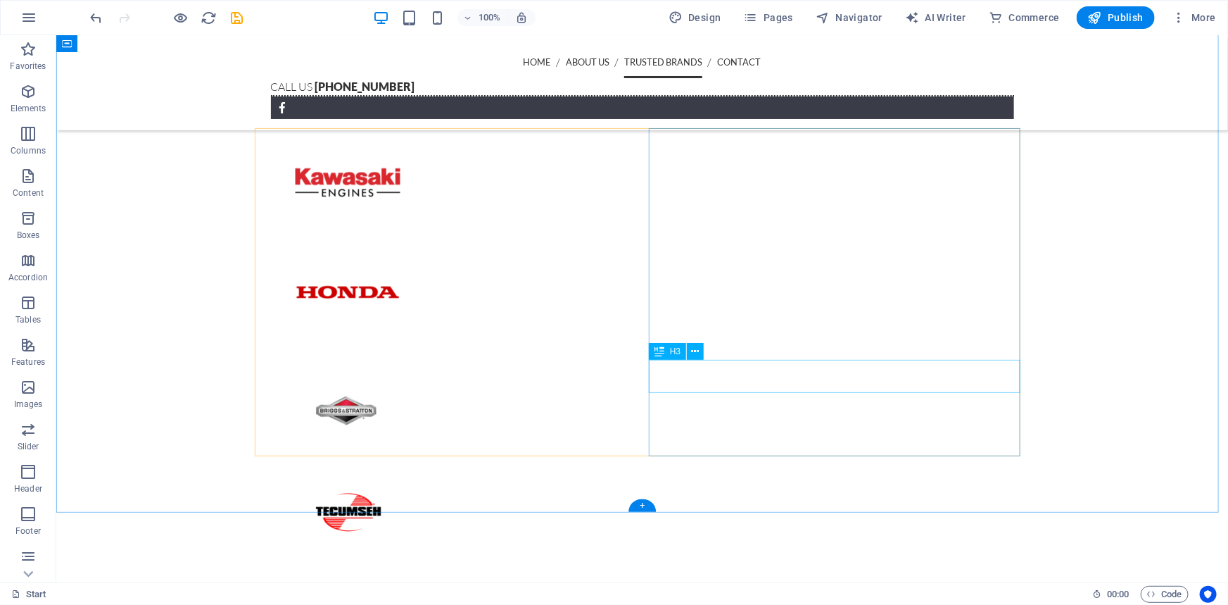
scroll to position [2317, 0]
click at [241, 21] on icon "save" at bounding box center [238, 18] width 16 height 16
checkbox input "false"
click at [1128, 15] on span "Publish" at bounding box center [1116, 18] width 56 height 14
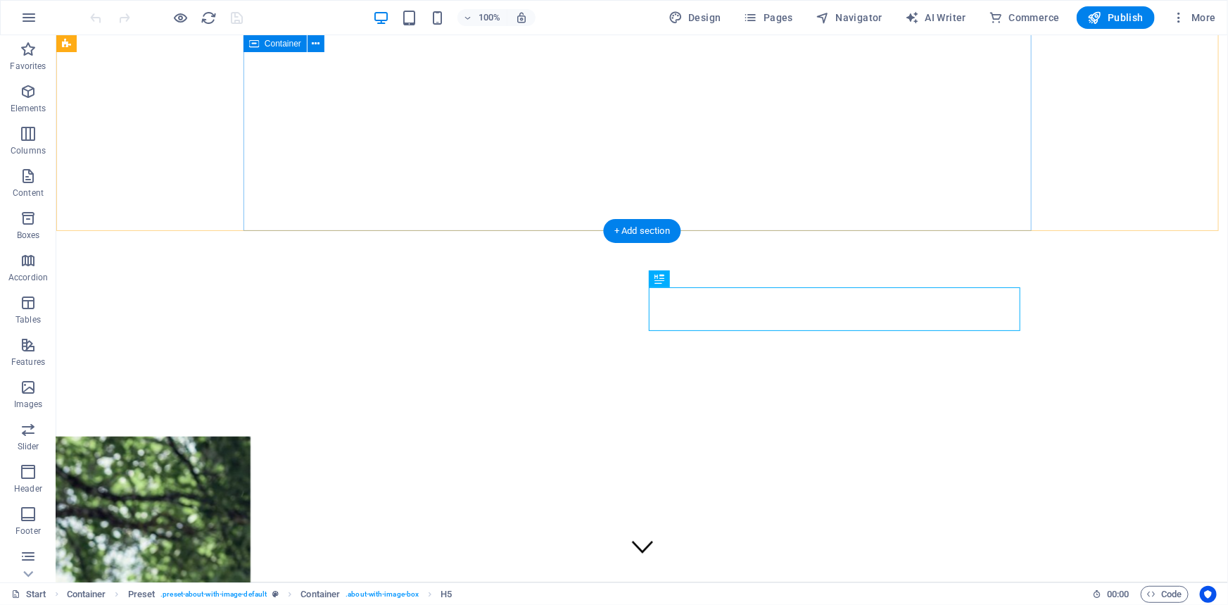
scroll to position [395, 0]
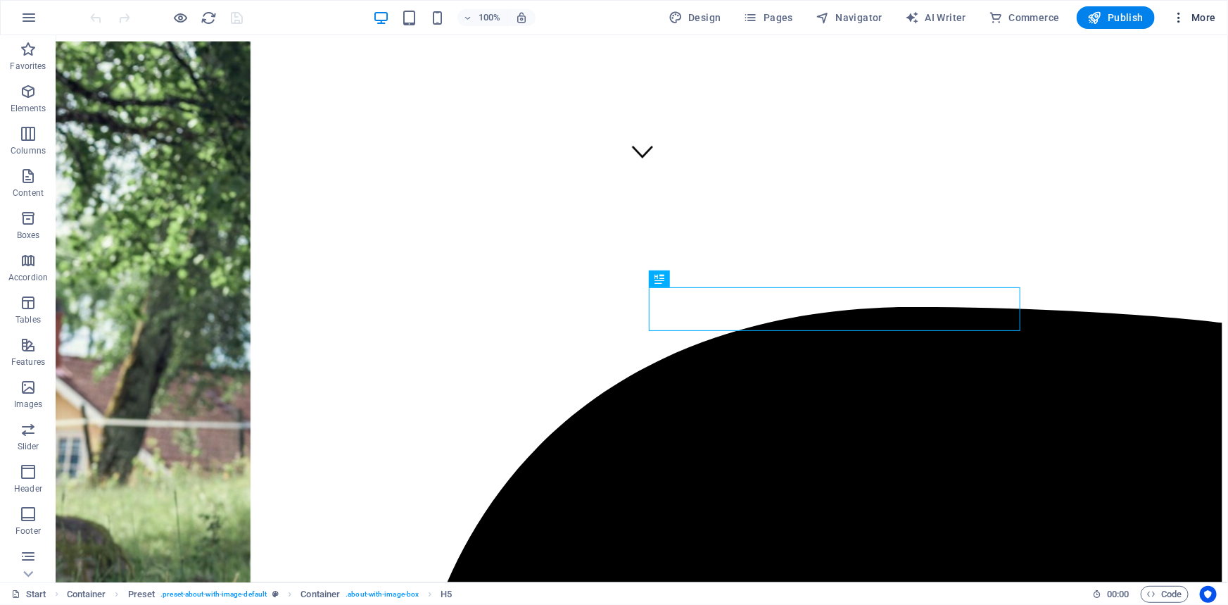
click at [1179, 17] on icon "button" at bounding box center [1179, 18] width 14 height 14
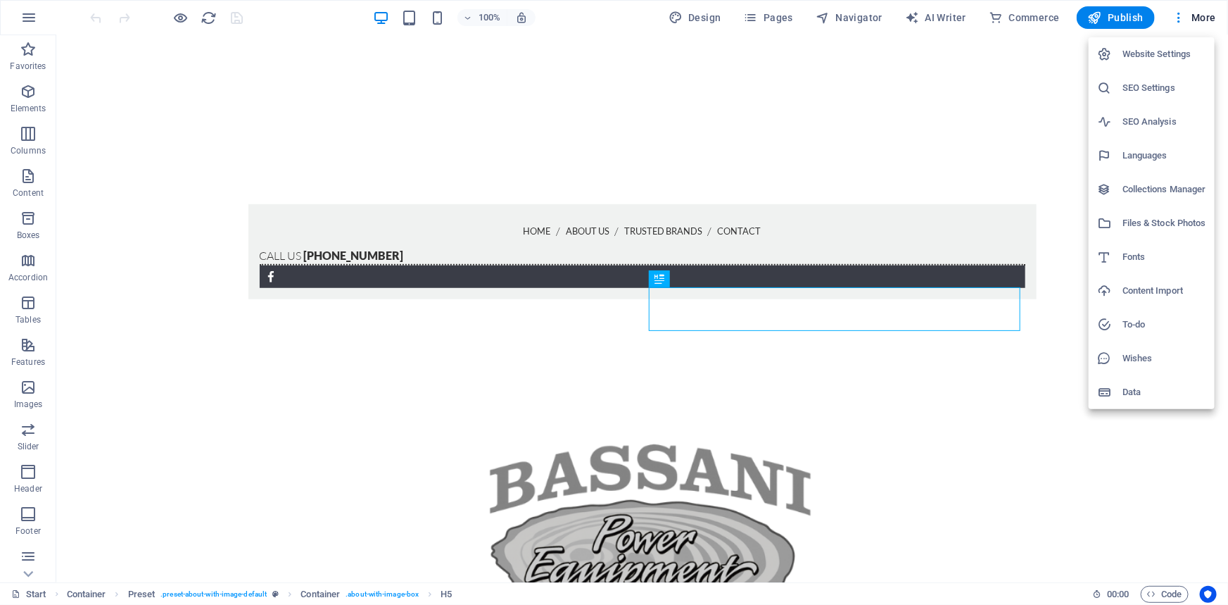
click at [1131, 57] on h6 "Website Settings" at bounding box center [1165, 54] width 84 height 17
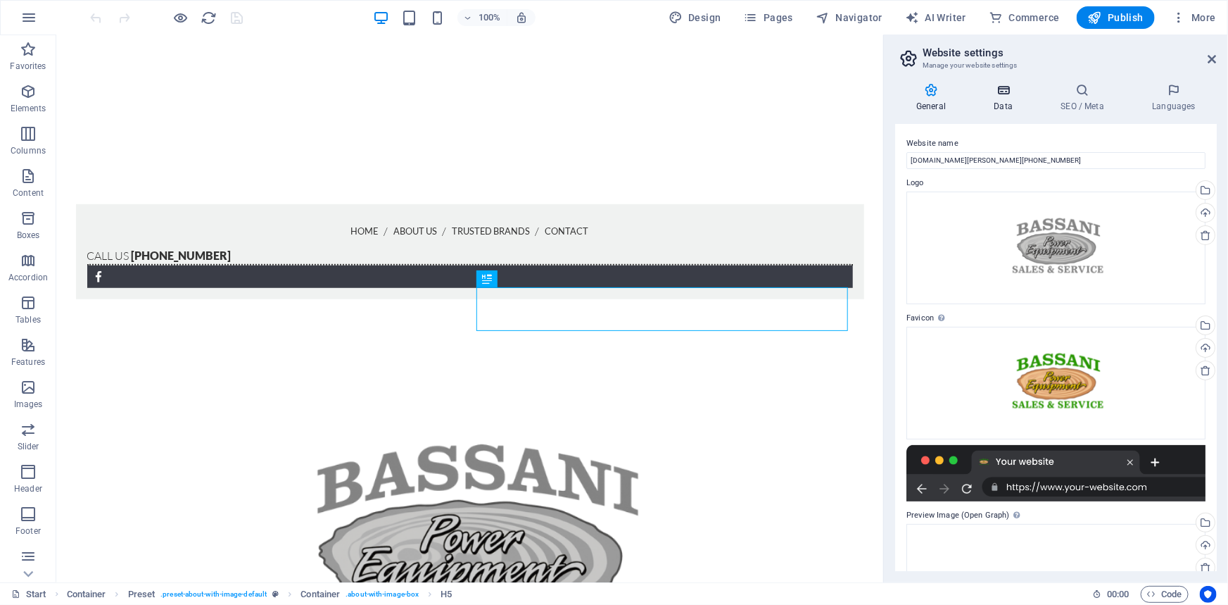
click at [1017, 90] on icon at bounding box center [1003, 90] width 61 height 14
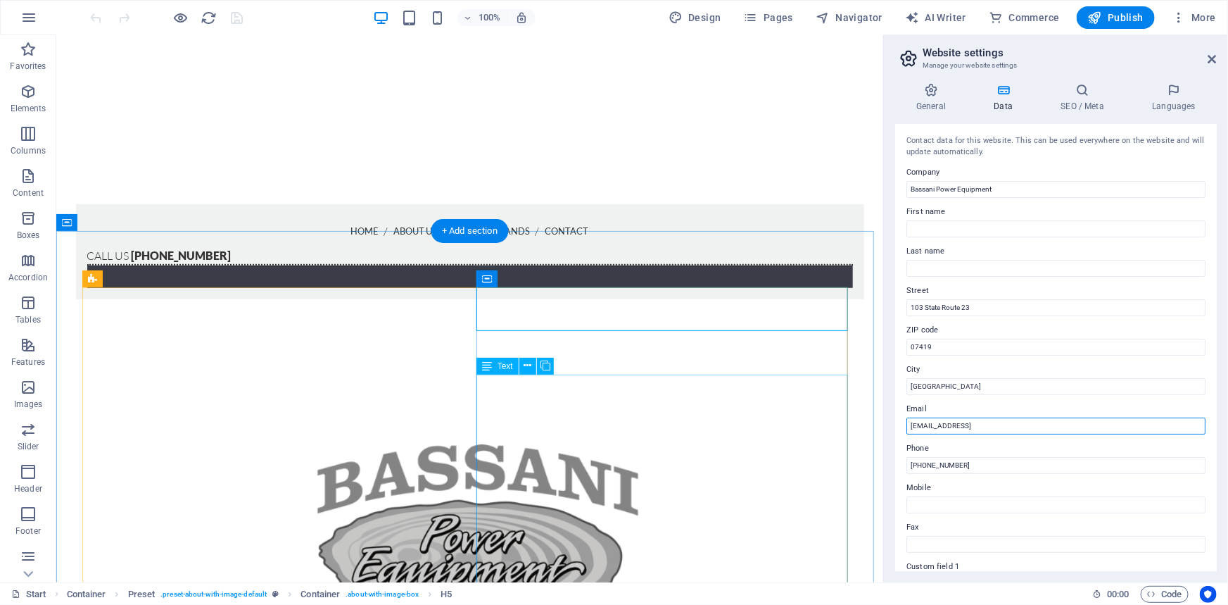
drag, startPoint x: 1144, startPoint y: 462, endPoint x: 809, endPoint y: 429, distance: 336.7
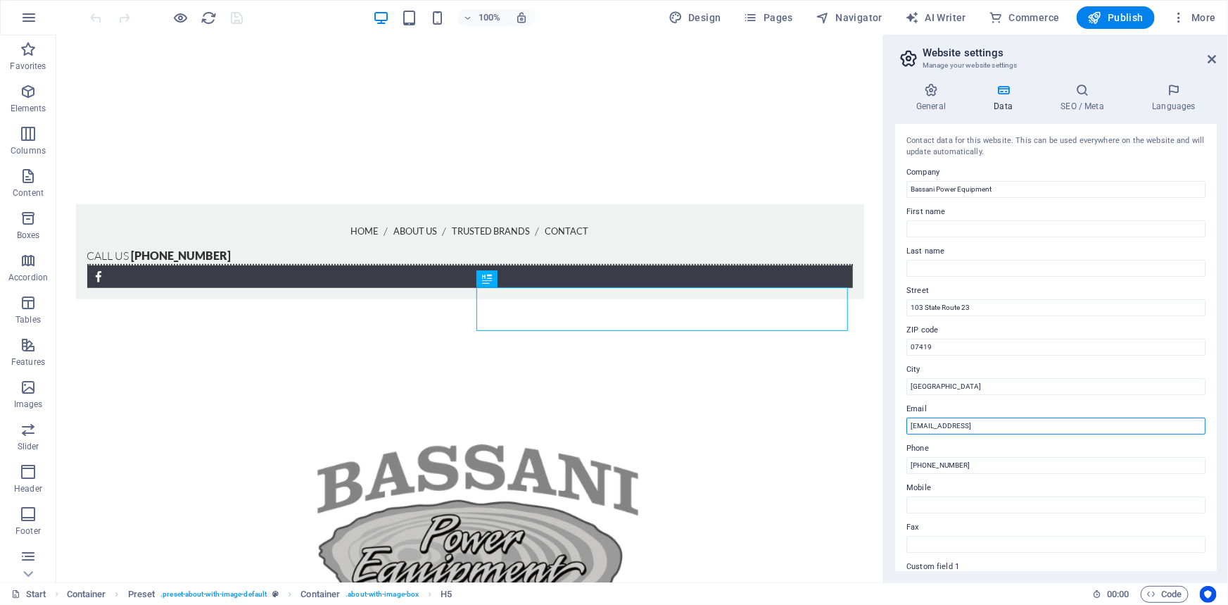
click at [1093, 421] on input "a15295474bbc3f4731bd1923fb4c91@plesk.local" at bounding box center [1056, 425] width 299 height 17
click at [1080, 431] on input "a15295474bbc3f4731bd1923fb4c91@plesk.local" at bounding box center [1056, 425] width 299 height 17
drag, startPoint x: 988, startPoint y: 425, endPoint x: 936, endPoint y: 422, distance: 52.1
click at [936, 422] on input "hello@bassani" at bounding box center [1056, 425] width 299 height 17
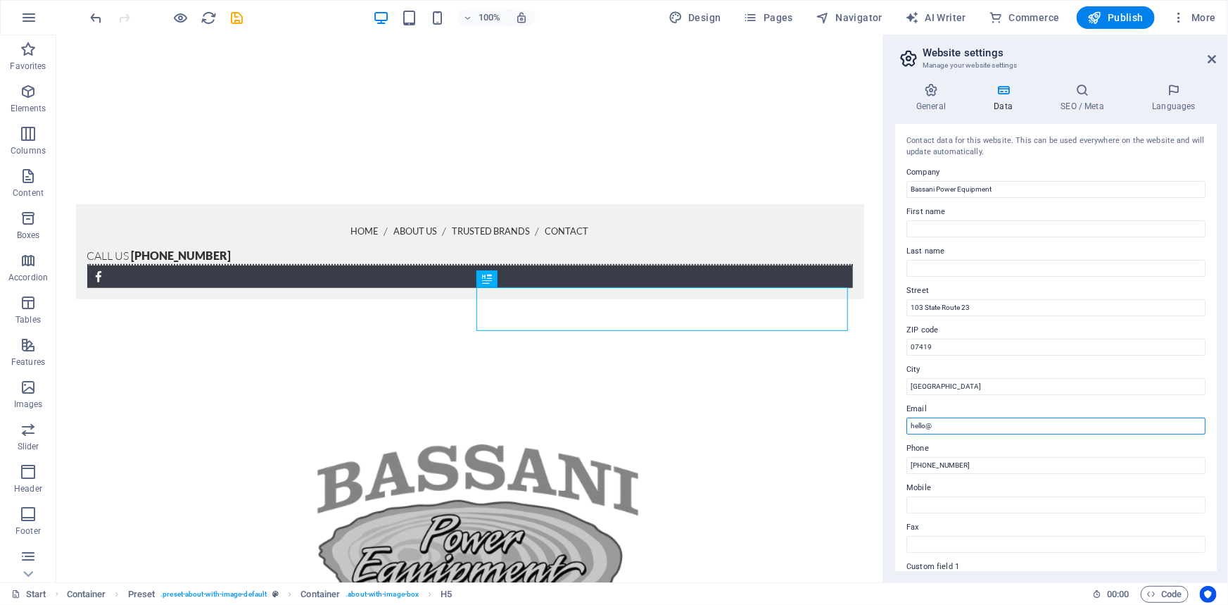
paste input "https://www.bassanipowerequipment.com/"
type input "[EMAIL_ADDRESS][DOMAIN_NAME]"
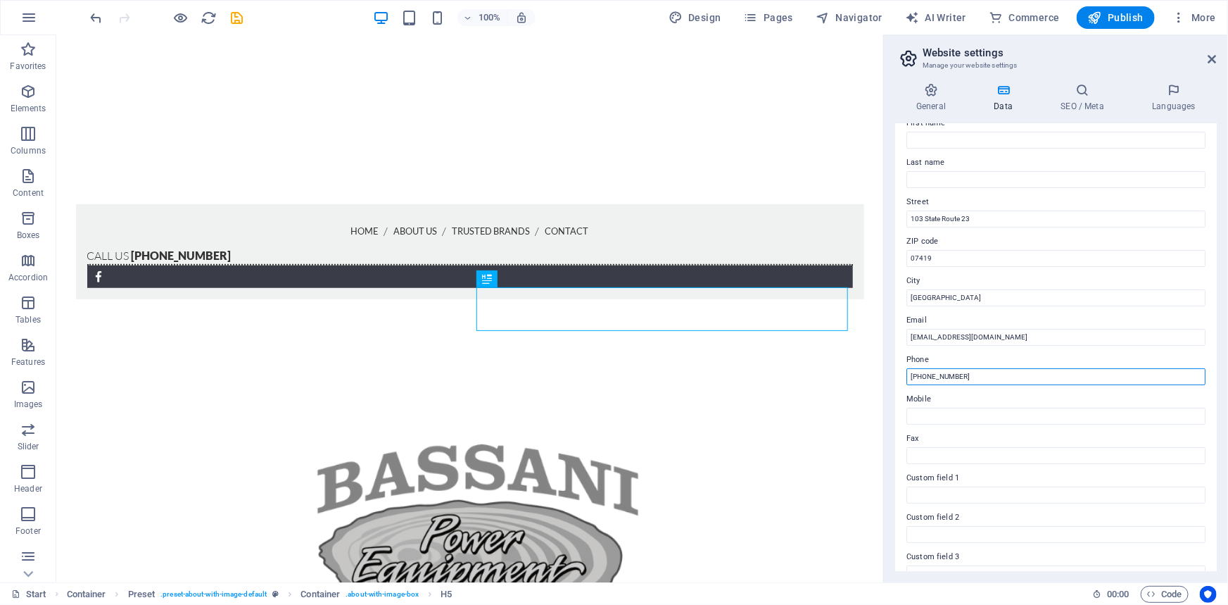
scroll to position [0, 0]
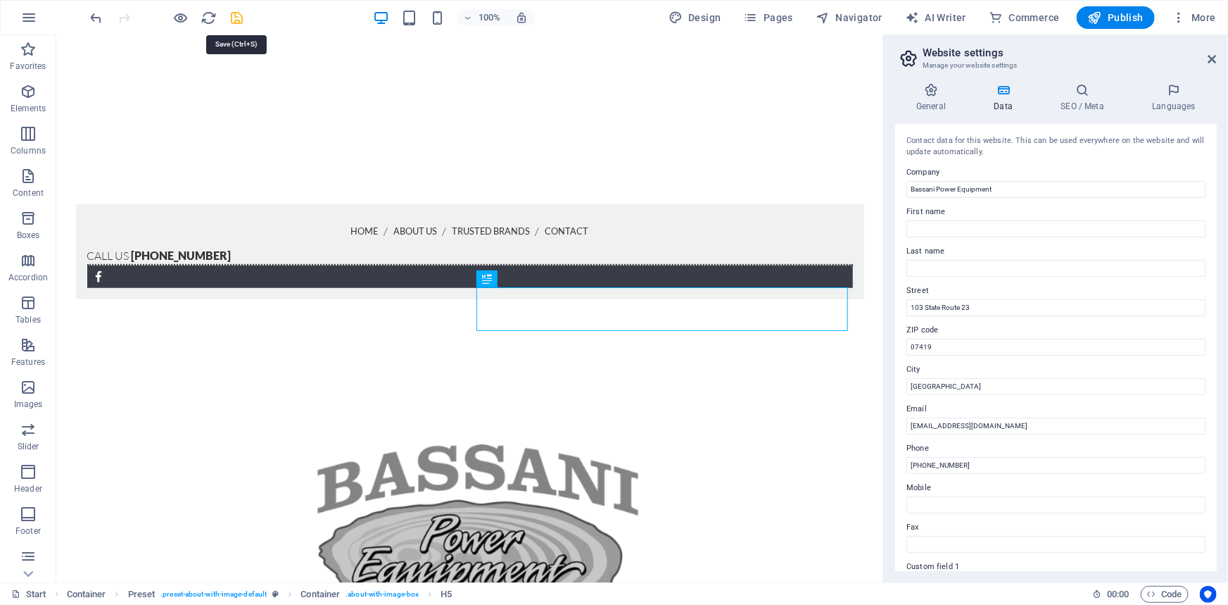
click at [235, 13] on icon "save" at bounding box center [238, 18] width 16 height 16
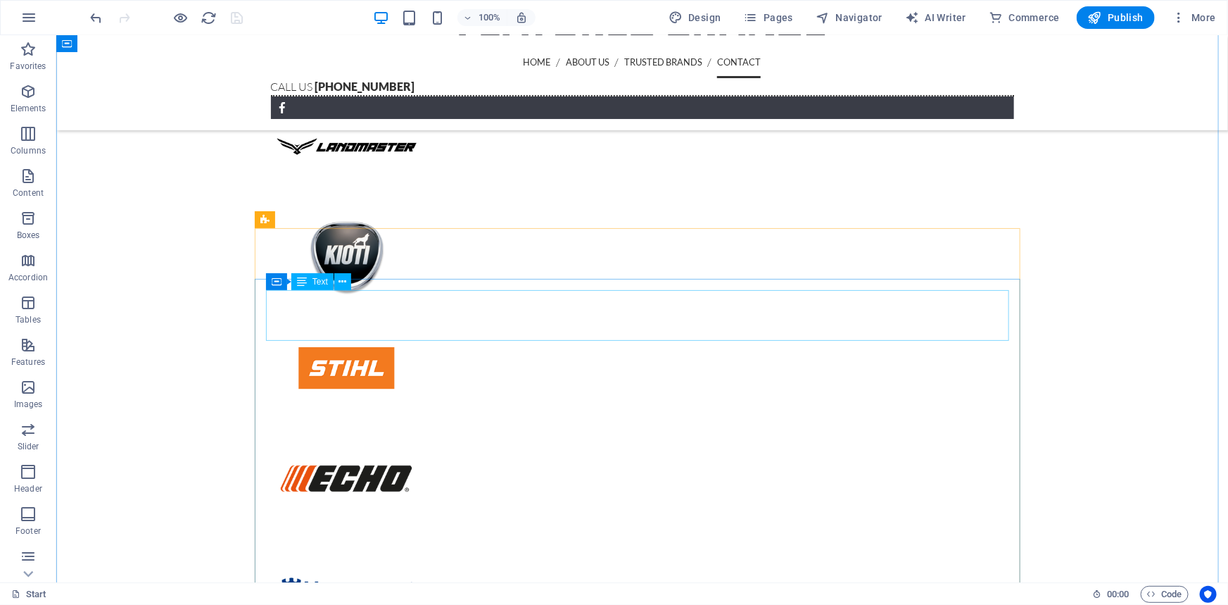
scroll to position [3024, 0]
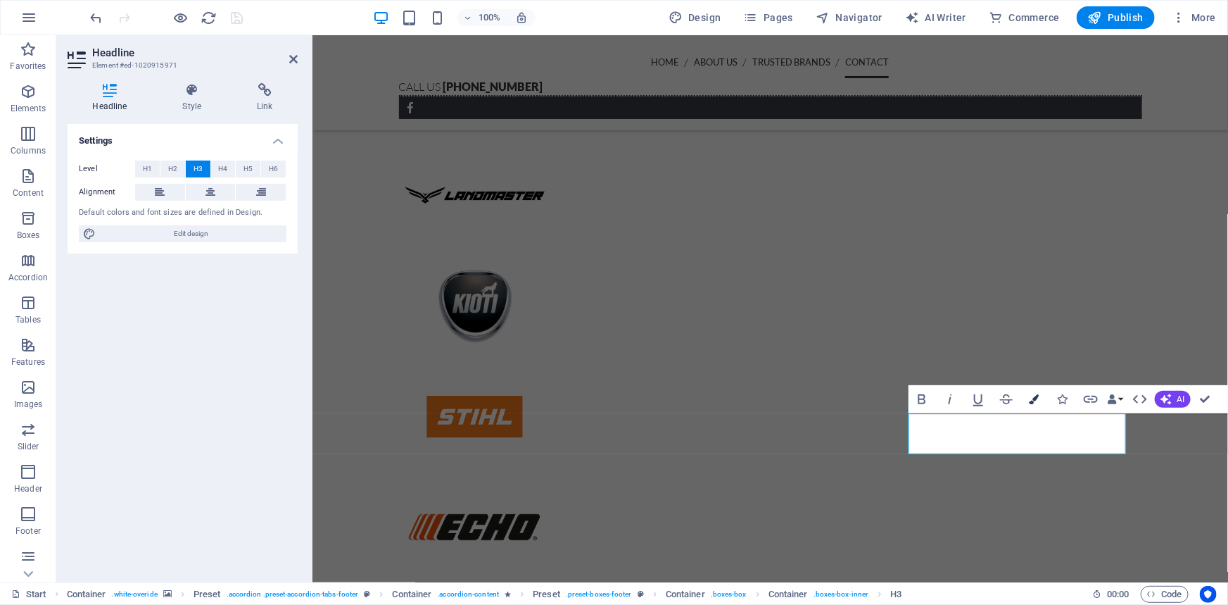
click at [1030, 400] on icon "button" at bounding box center [1035, 399] width 10 height 10
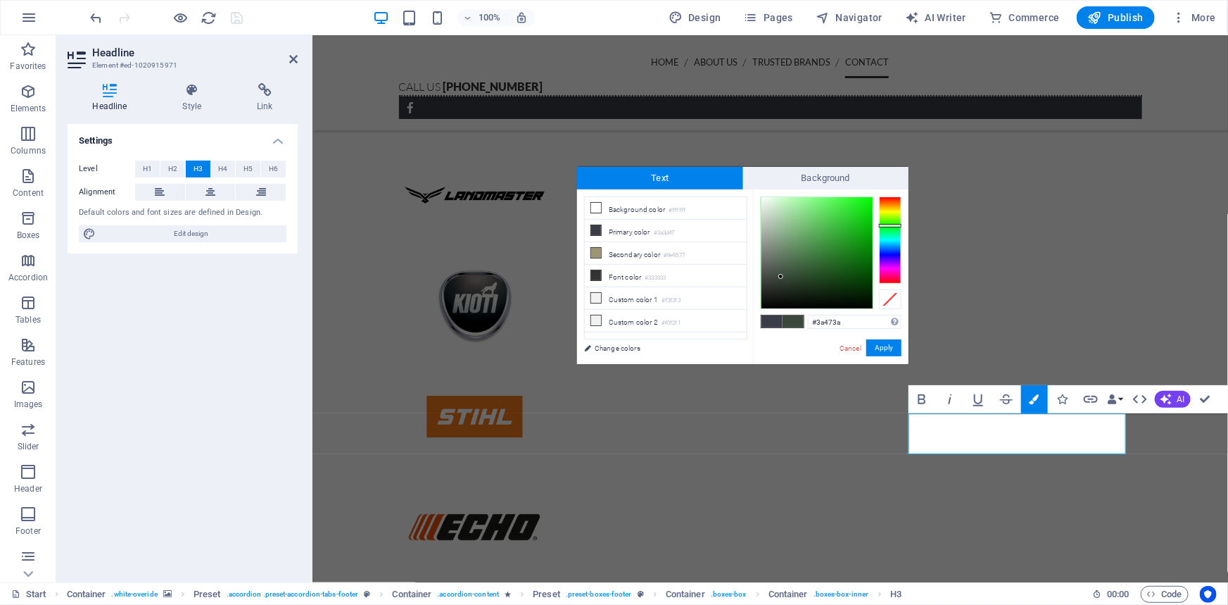
click at [894, 225] on div at bounding box center [890, 239] width 23 height 87
type input "#02ff04"
drag, startPoint x: 865, startPoint y: 205, endPoint x: 872, endPoint y: 196, distance: 11.5
click at [872, 197] on div at bounding box center [817, 252] width 111 height 111
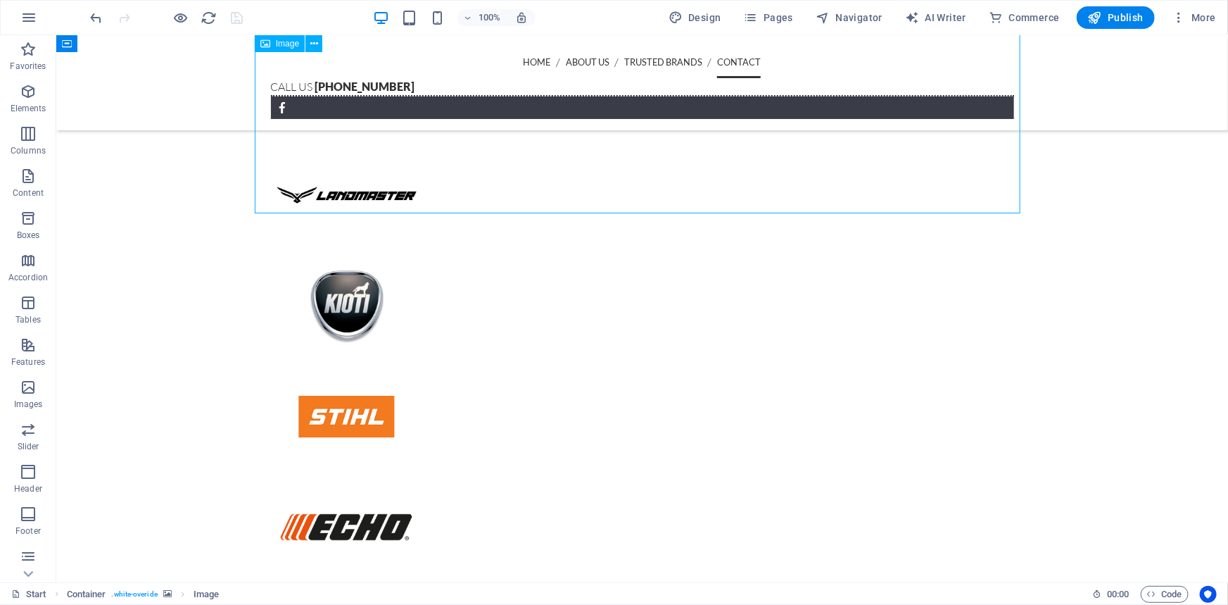
select select "px"
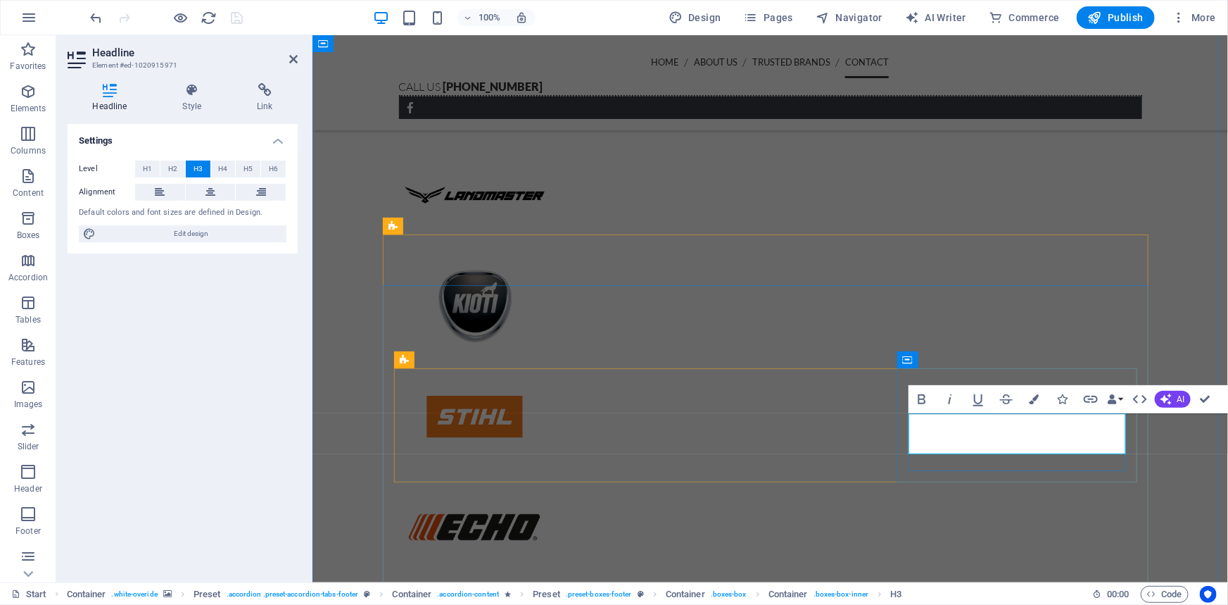
click at [1026, 403] on button "Colors" at bounding box center [1035, 399] width 27 height 28
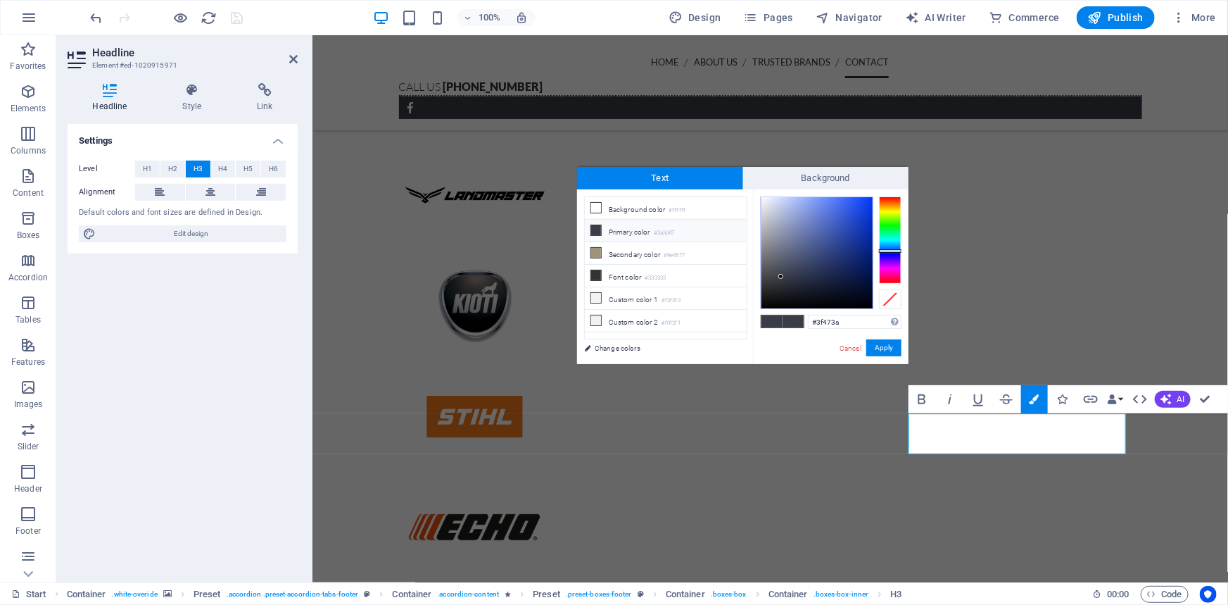
click at [891, 220] on div at bounding box center [890, 239] width 23 height 87
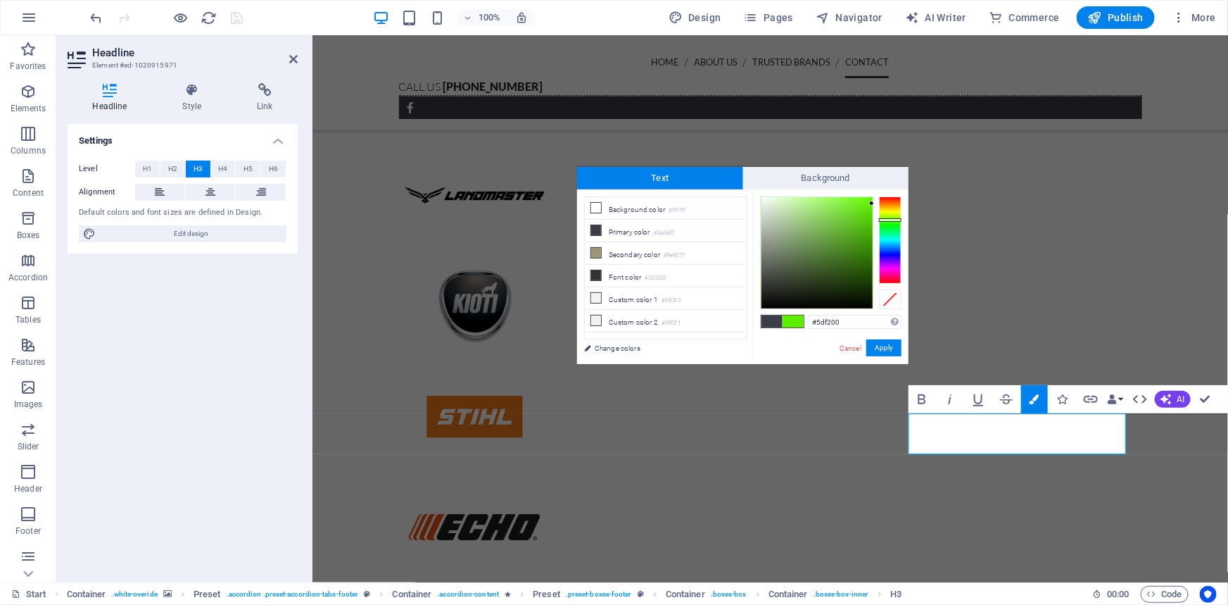
drag, startPoint x: 866, startPoint y: 221, endPoint x: 874, endPoint y: 202, distance: 20.8
click at [874, 202] on div at bounding box center [831, 252] width 141 height 113
click at [893, 225] on div at bounding box center [890, 239] width 23 height 87
type input "#39f131"
drag, startPoint x: 854, startPoint y: 220, endPoint x: 850, endPoint y: 203, distance: 17.4
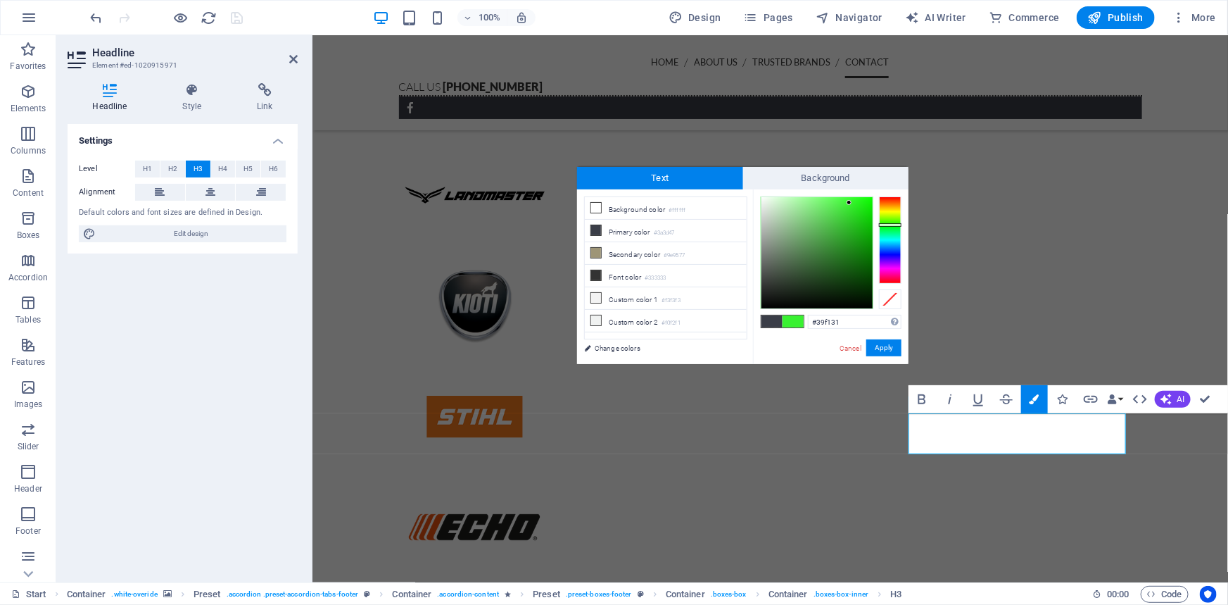
click at [850, 203] on div at bounding box center [817, 252] width 111 height 111
click at [867, 318] on input "#39f131" at bounding box center [855, 322] width 94 height 14
click at [890, 349] on button "Apply" at bounding box center [884, 347] width 35 height 17
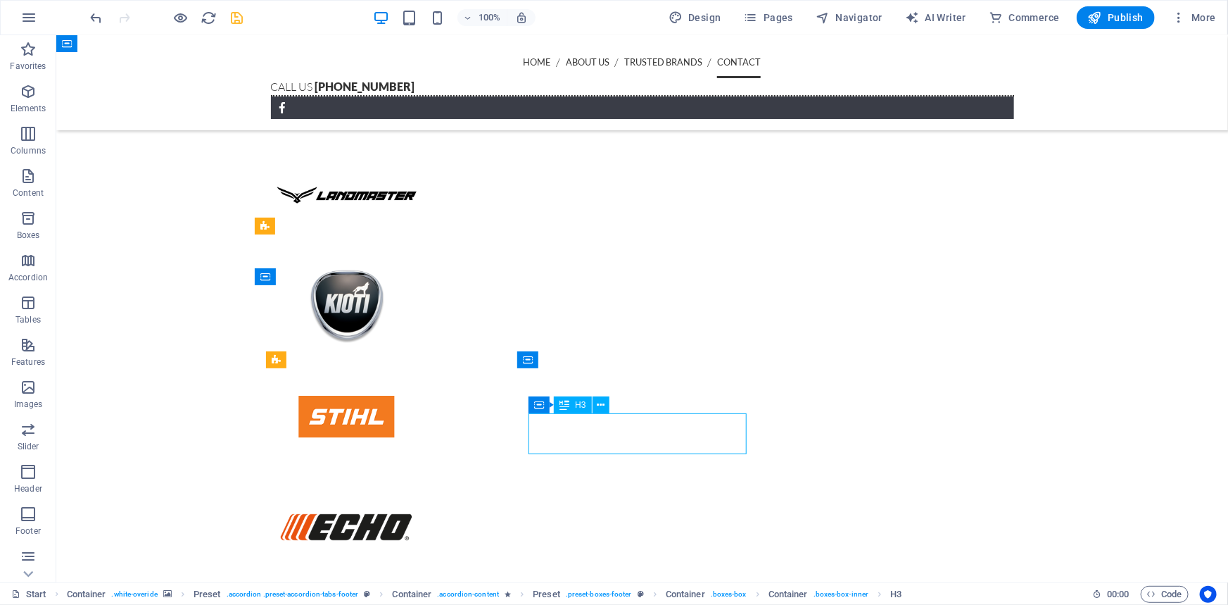
drag, startPoint x: 636, startPoint y: 433, endPoint x: 715, endPoint y: 468, distance: 86.3
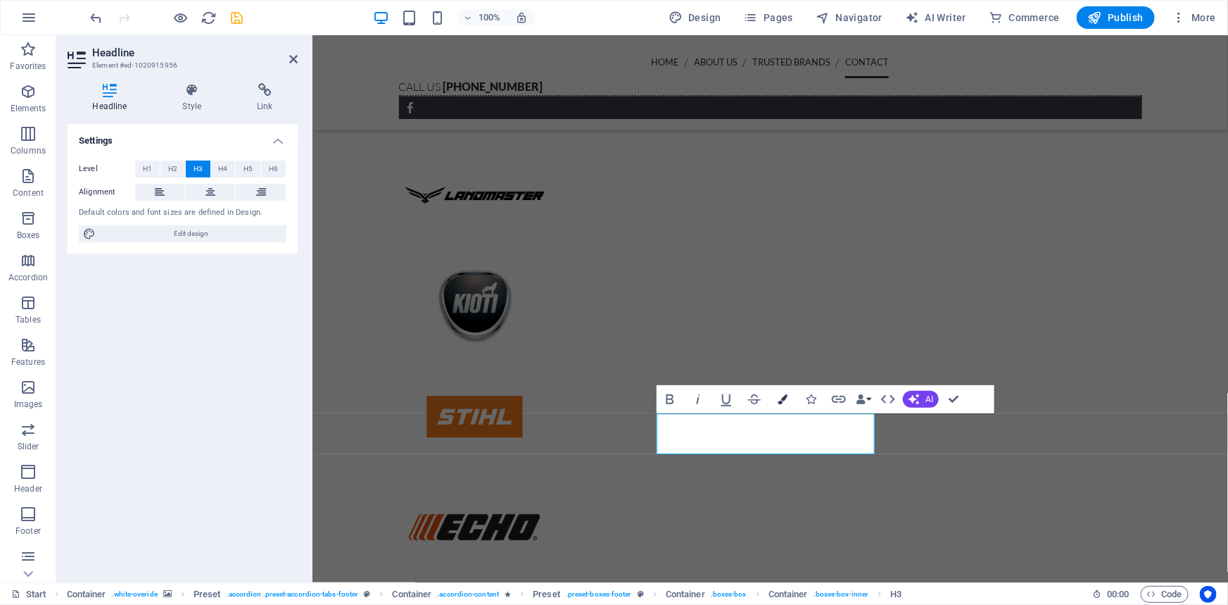
click at [786, 398] on icon "button" at bounding box center [783, 399] width 10 height 10
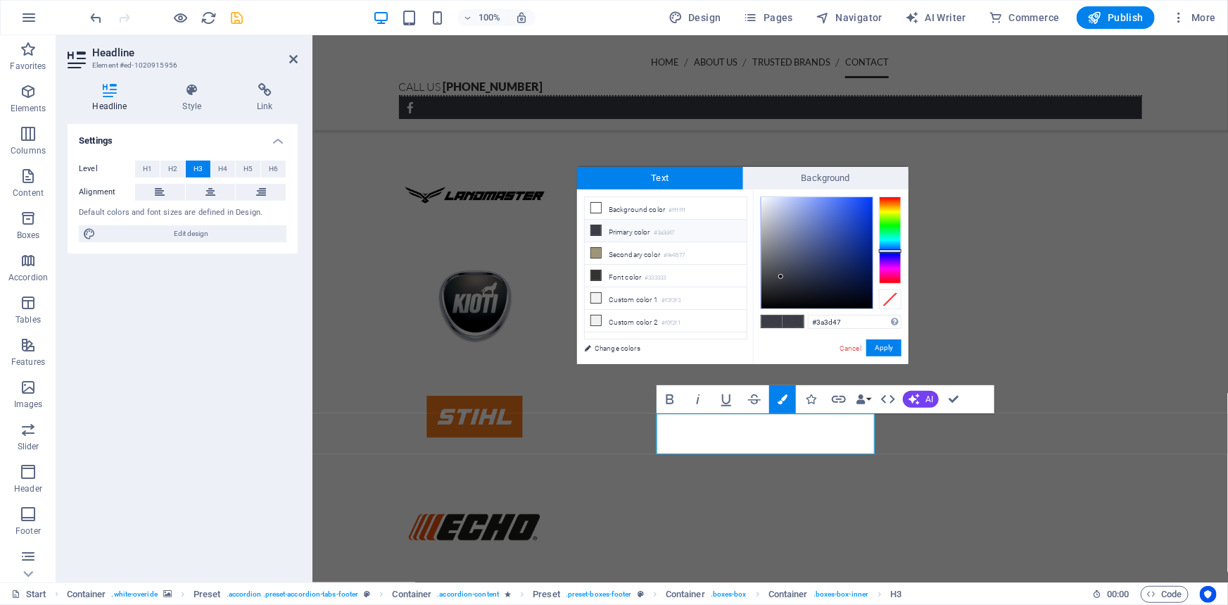
drag, startPoint x: 855, startPoint y: 322, endPoint x: 791, endPoint y: 322, distance: 63.4
click at [791, 322] on div "#3a3d47 Supported formats #0852ed rgb(8, 82, 237) rgba(8, 82, 237, 90%) hsv(221…" at bounding box center [831, 378] width 156 height 379
type input "#39f131"
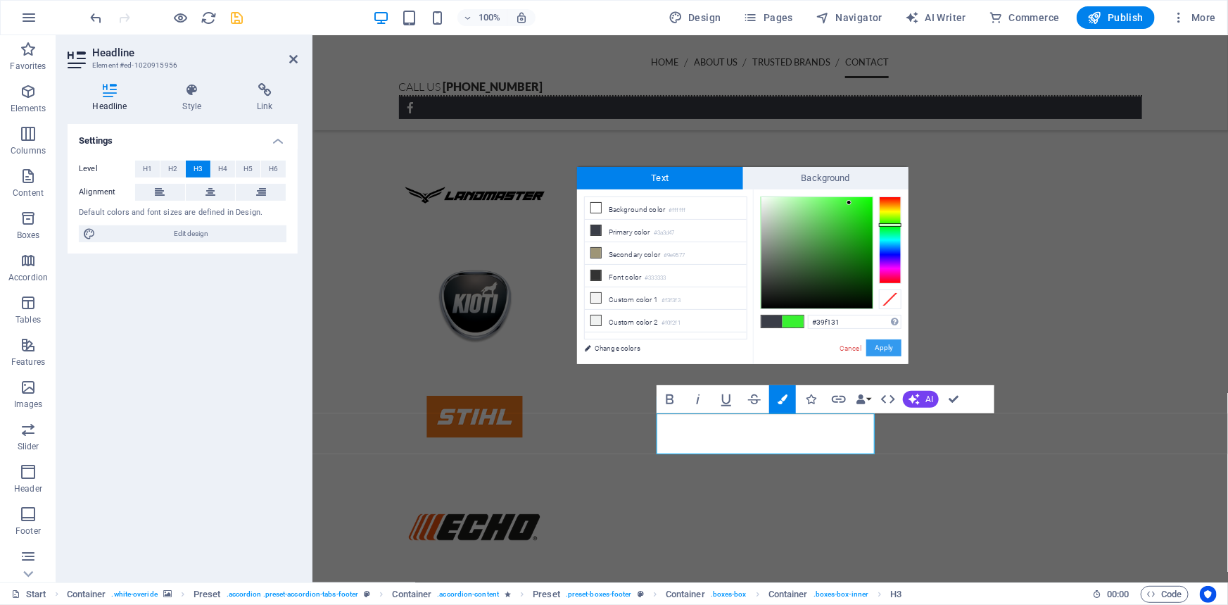
click at [888, 348] on button "Apply" at bounding box center [884, 347] width 35 height 17
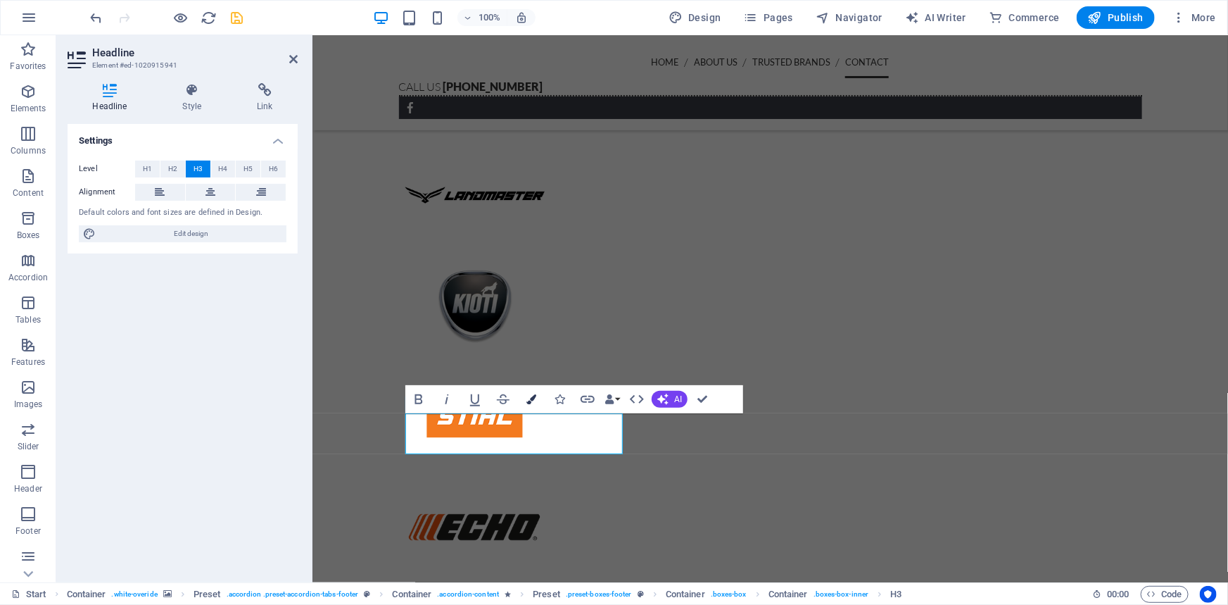
click at [529, 399] on icon "button" at bounding box center [532, 399] width 10 height 10
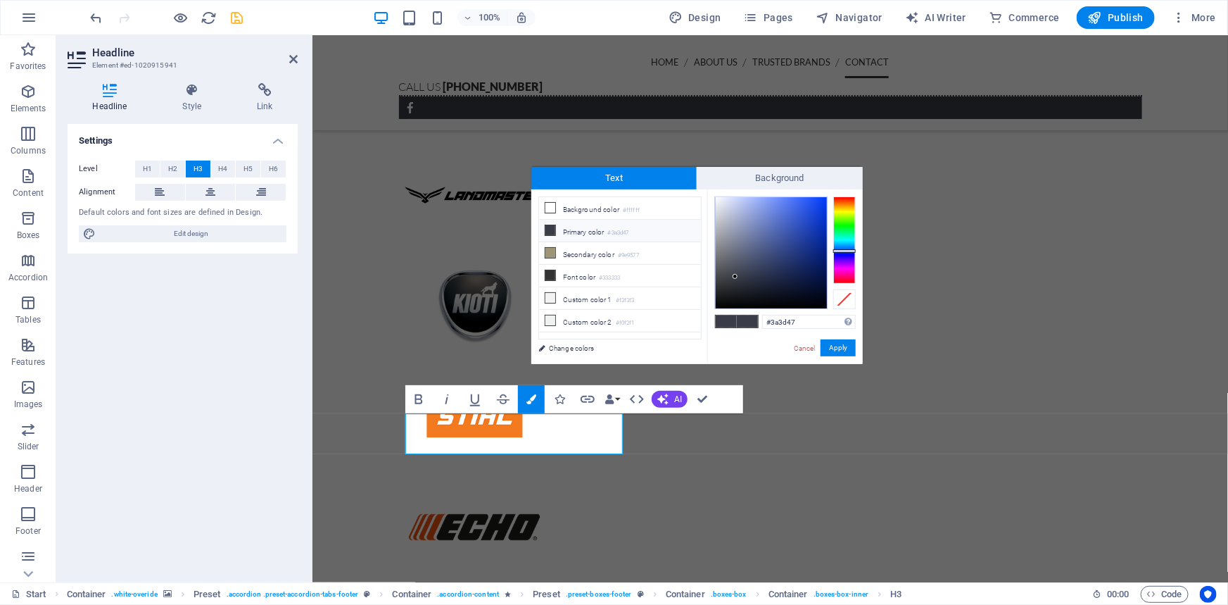
drag, startPoint x: 812, startPoint y: 323, endPoint x: 720, endPoint y: 315, distance: 92.6
click at [720, 315] on div "#3a3d47 Supported formats #0852ed rgb(8, 82, 237) rgba(8, 82, 237, 90%) hsv(221…" at bounding box center [786, 378] width 156 height 379
type input "#39f131"
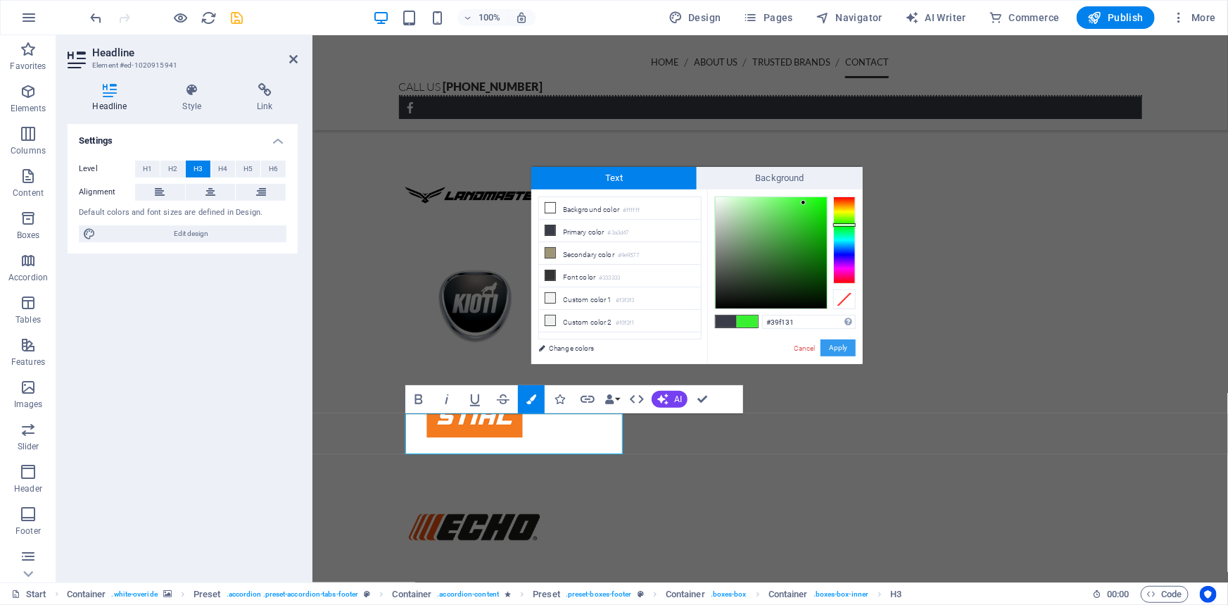
click at [838, 344] on button "Apply" at bounding box center [838, 347] width 35 height 17
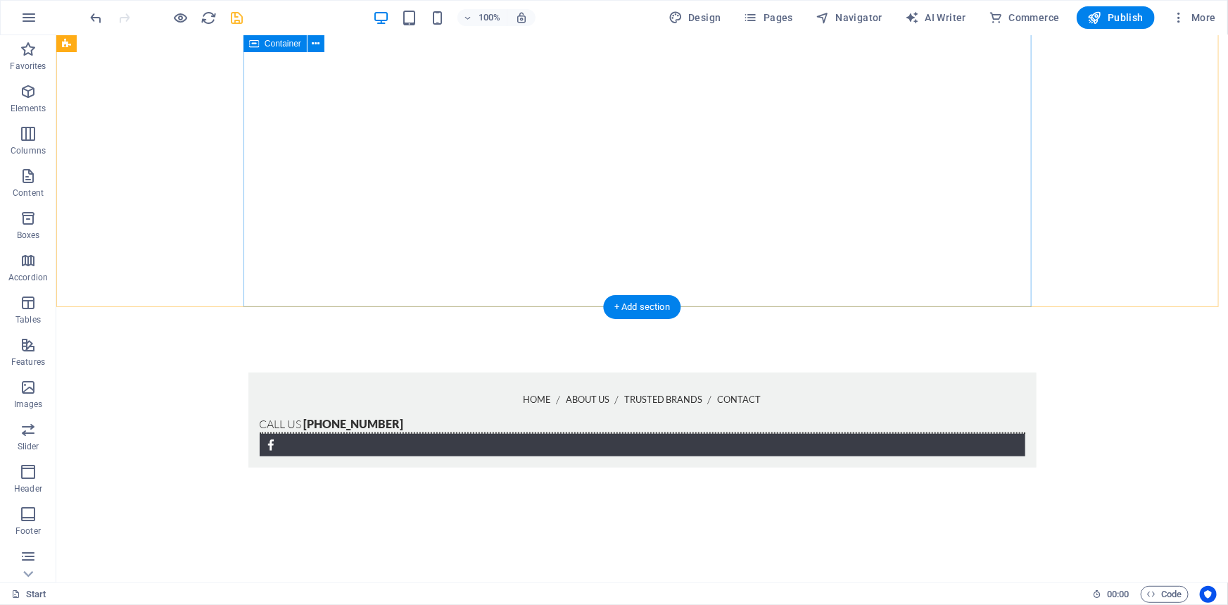
scroll to position [0, 0]
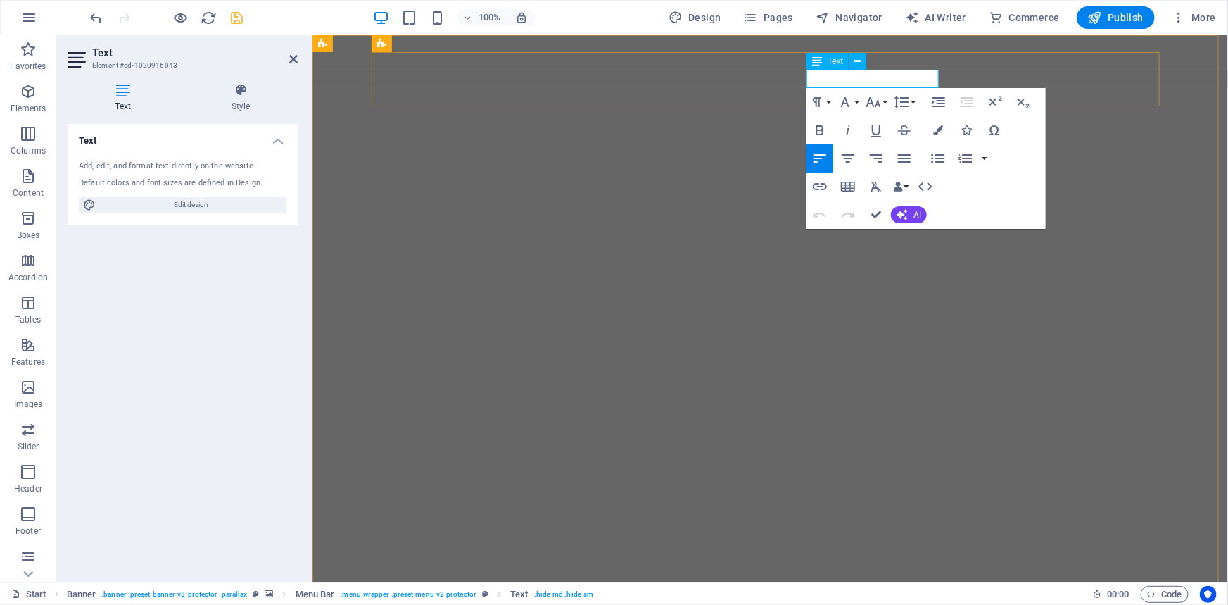
click at [939, 132] on icon "button" at bounding box center [939, 130] width 10 height 10
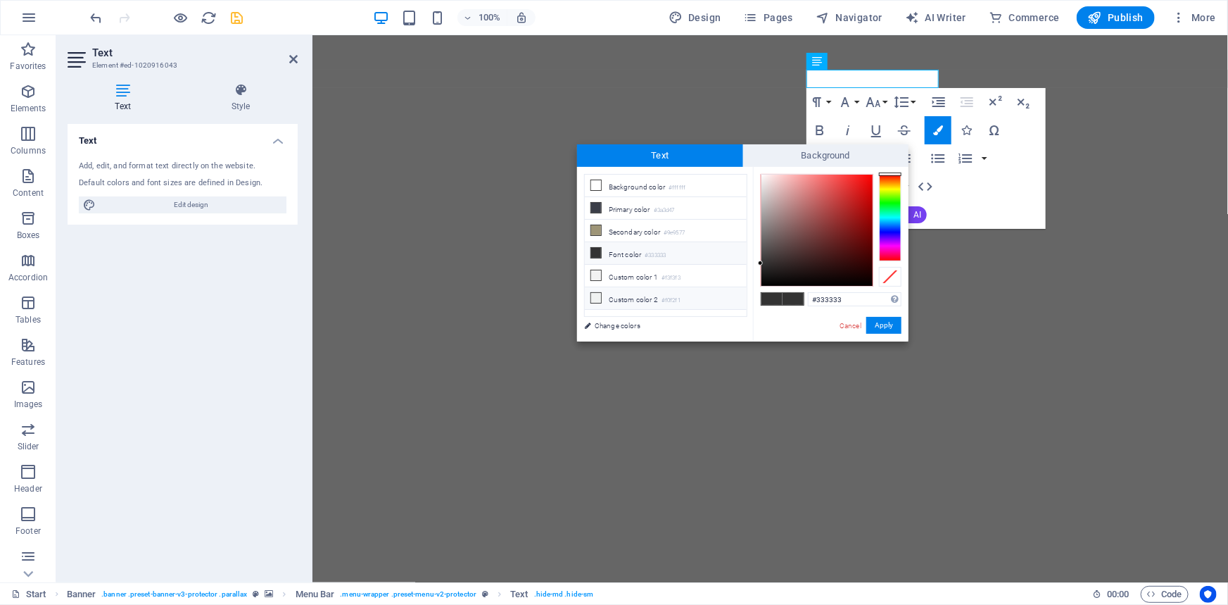
drag, startPoint x: 854, startPoint y: 304, endPoint x: 698, endPoint y: 301, distance: 155.6
click at [702, 302] on div "less Background color #ffffff Primary color #3a3d47 Secondary color #9e9577 Fon…" at bounding box center [743, 254] width 332 height 175
type input "#39f131"
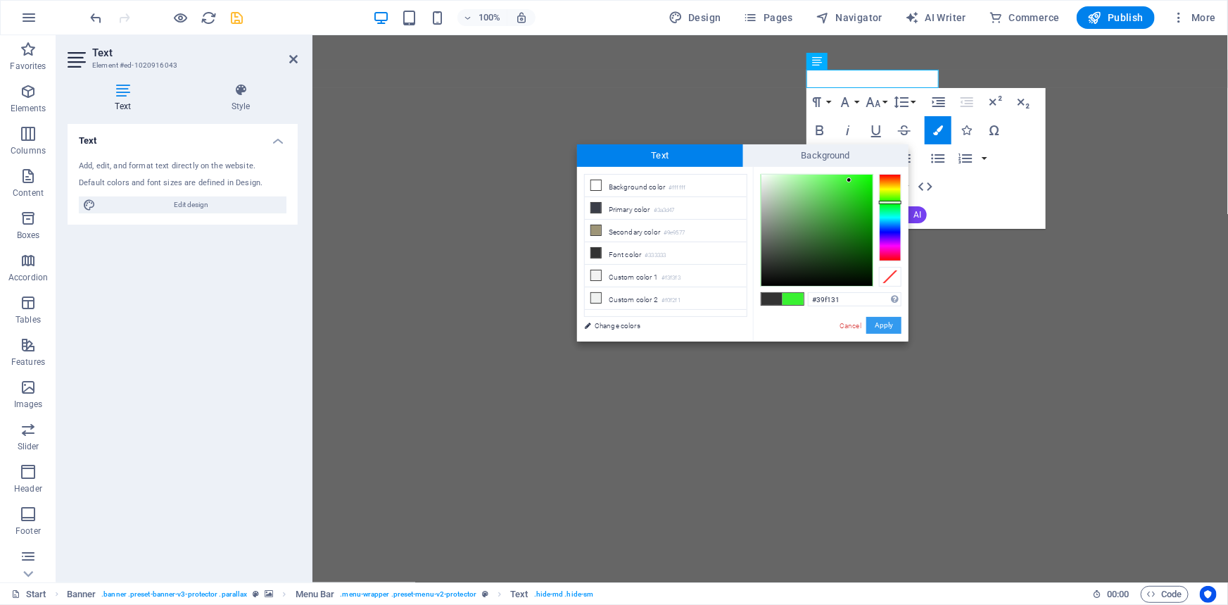
click at [890, 328] on button "Apply" at bounding box center [884, 325] width 35 height 17
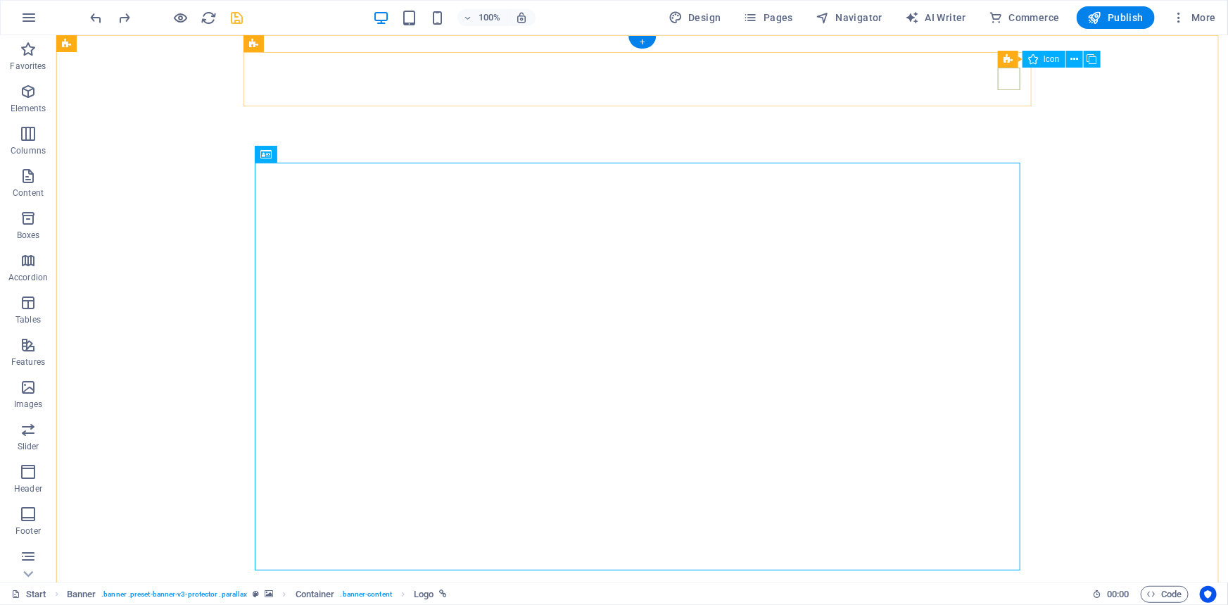
select select "xMidYMid"
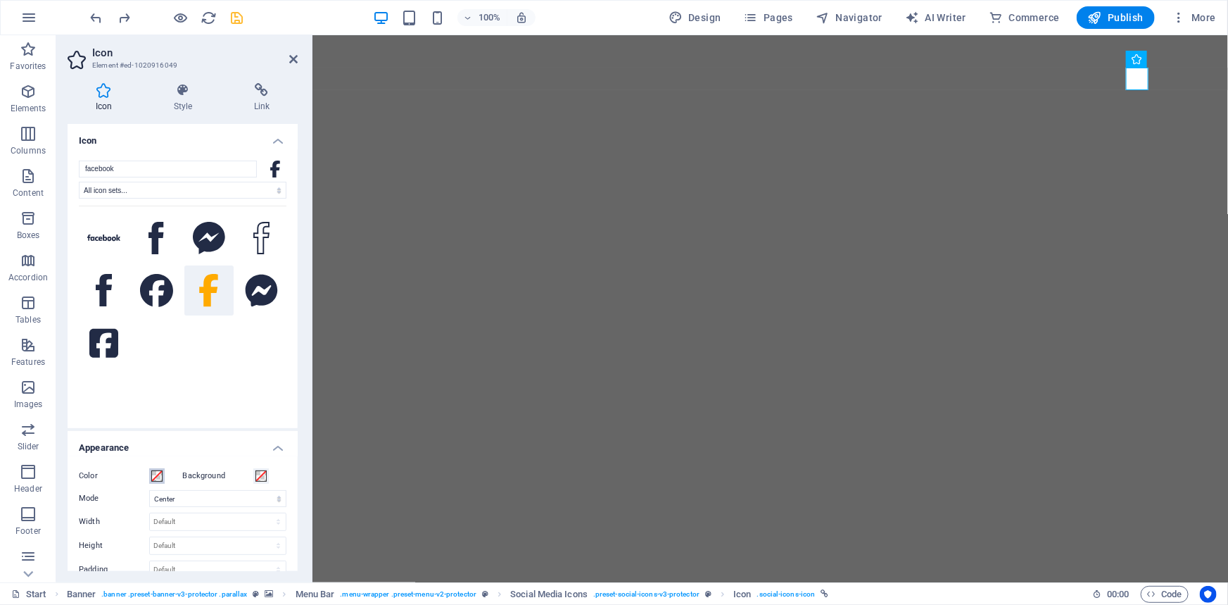
click at [159, 477] on span at bounding box center [156, 475] width 11 height 11
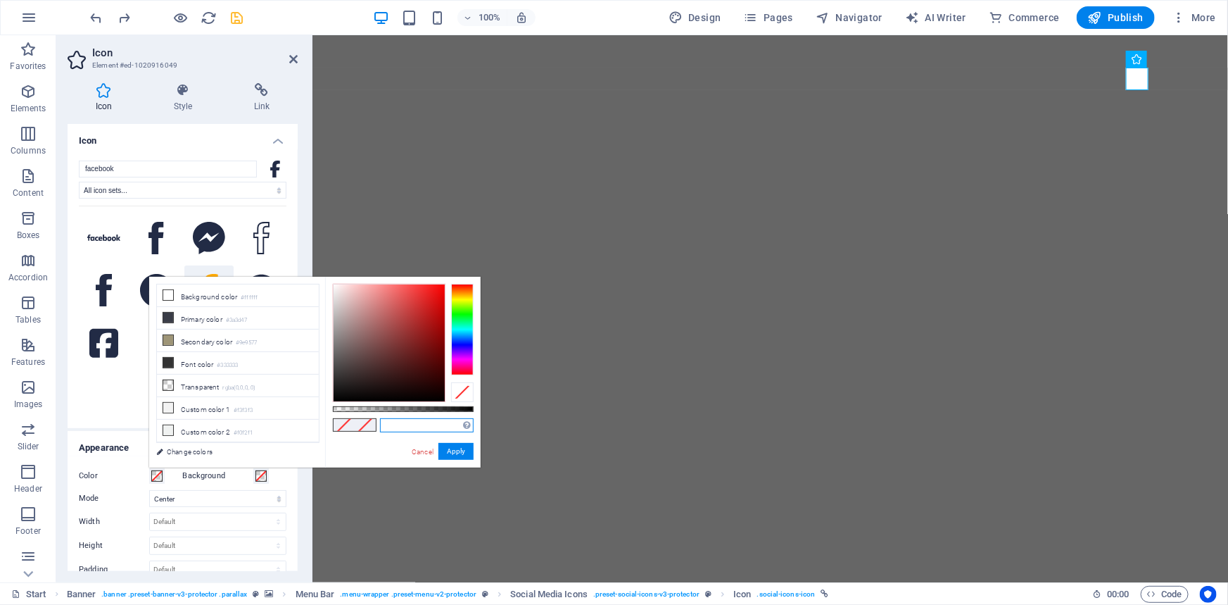
click at [421, 426] on input "text" at bounding box center [427, 425] width 94 height 14
paste input "#39f131"
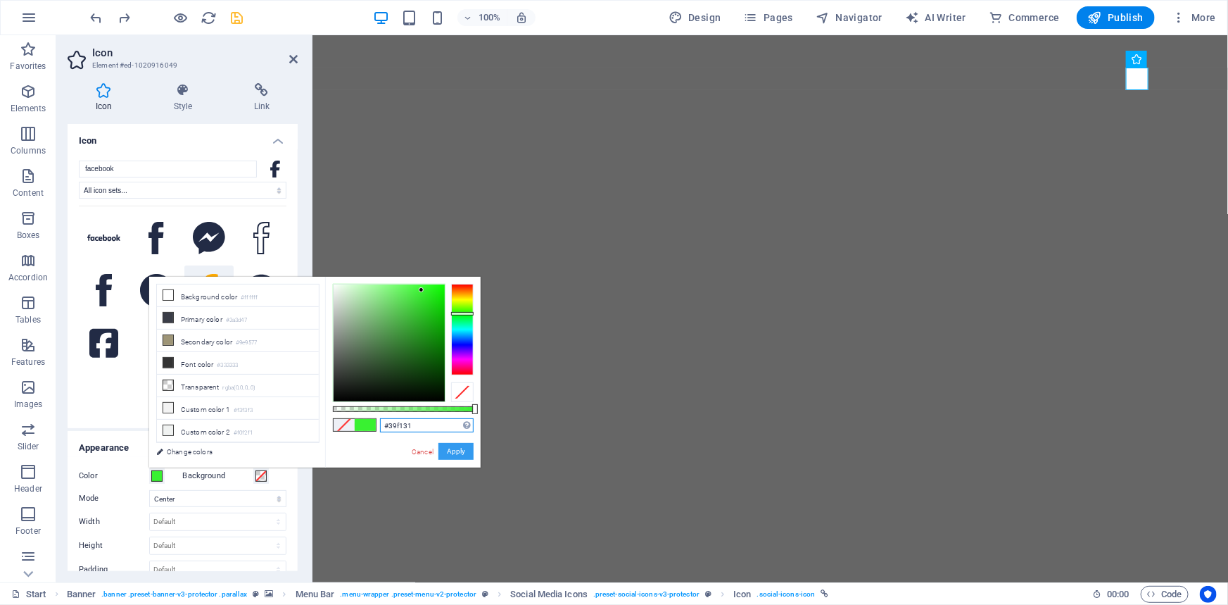
type input "#39f131"
click at [458, 453] on button "Apply" at bounding box center [456, 451] width 35 height 17
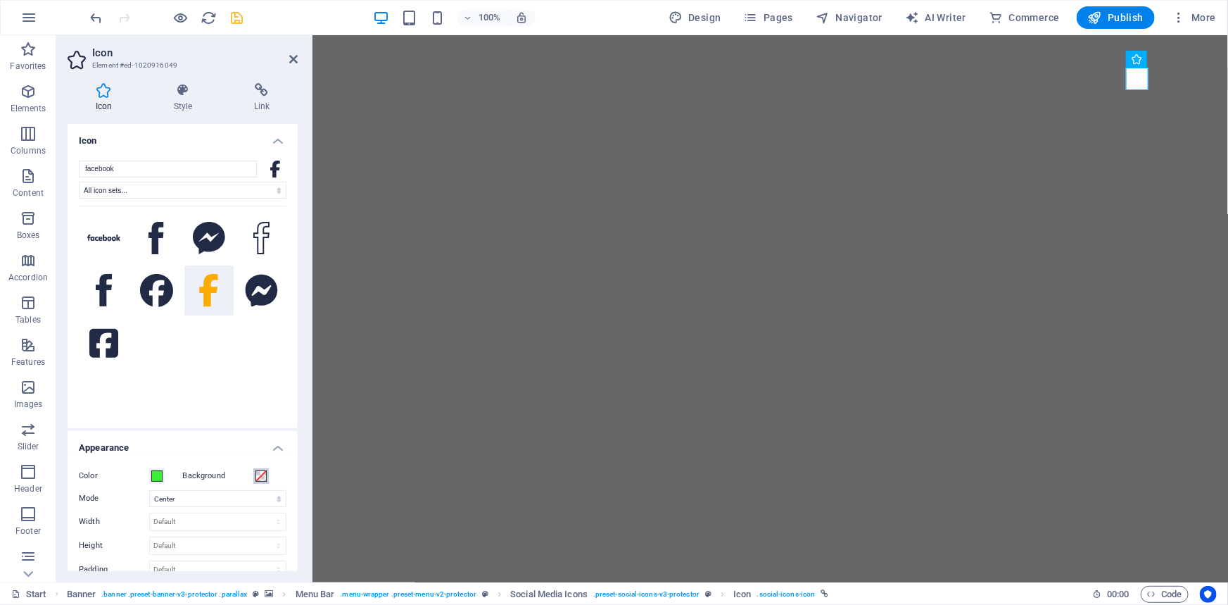
click at [260, 476] on span at bounding box center [261, 475] width 11 height 11
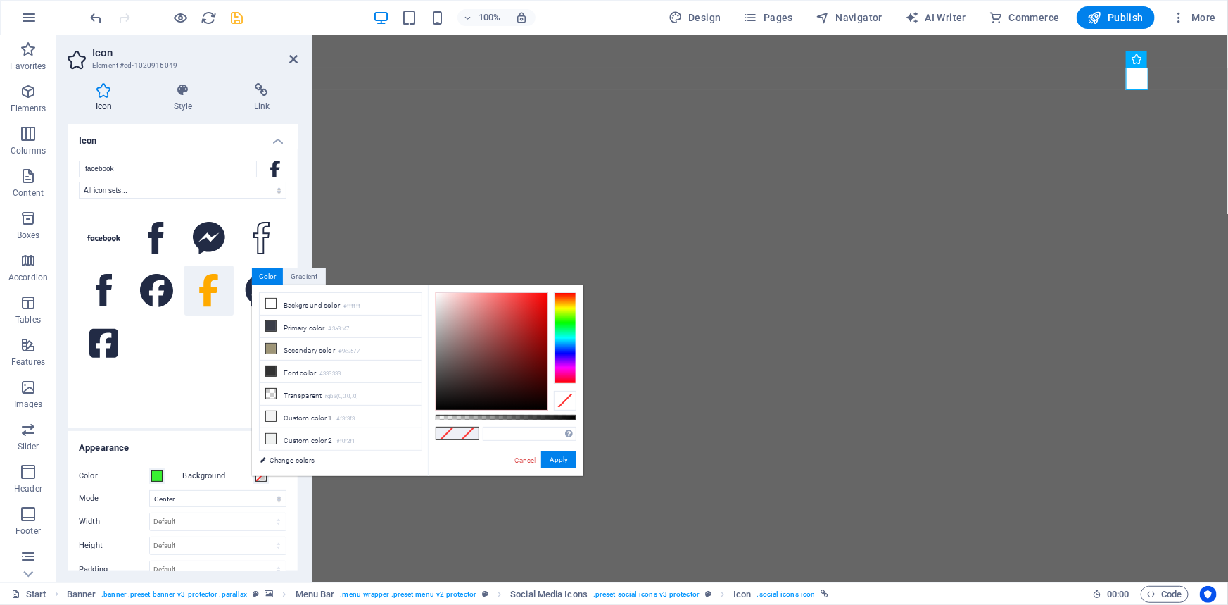
drag, startPoint x: 524, startPoint y: 425, endPoint x: 519, endPoint y: 435, distance: 11.7
click at [524, 425] on div "Supported formats #0852ed rgb(8, 82, 237) rgba(8, 82, 237, 90%) hsv(221,97,93) …" at bounding box center [506, 482] width 156 height 395
click at [518, 436] on input "text" at bounding box center [530, 434] width 94 height 14
paste input "#39f131"
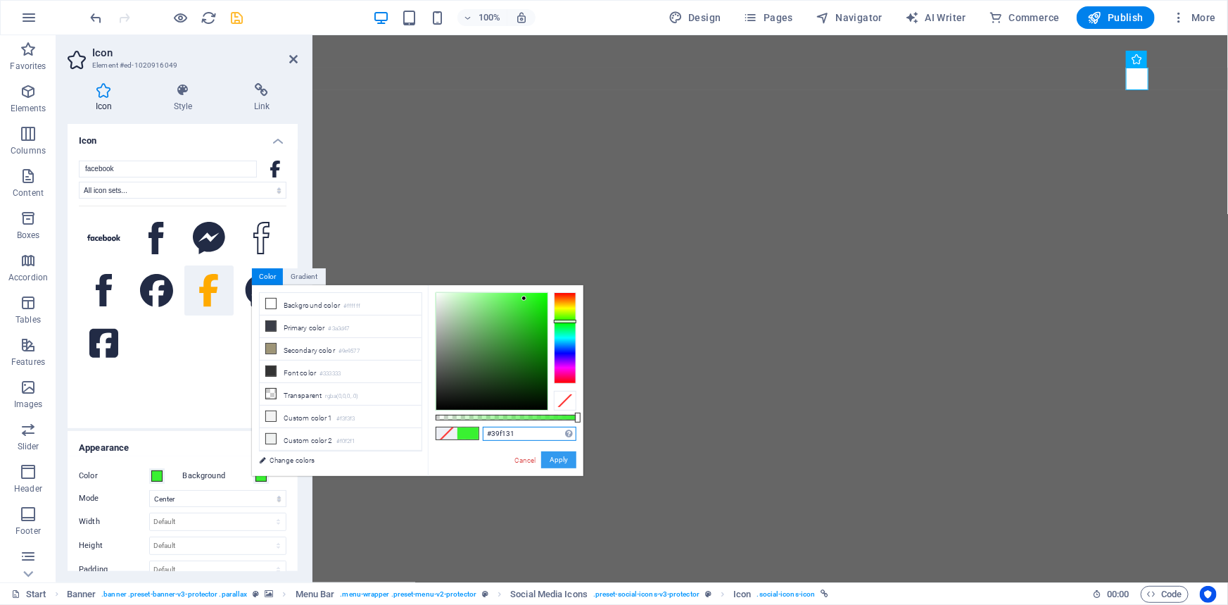
type input "#39f131"
click at [553, 457] on button "Apply" at bounding box center [558, 459] width 35 height 17
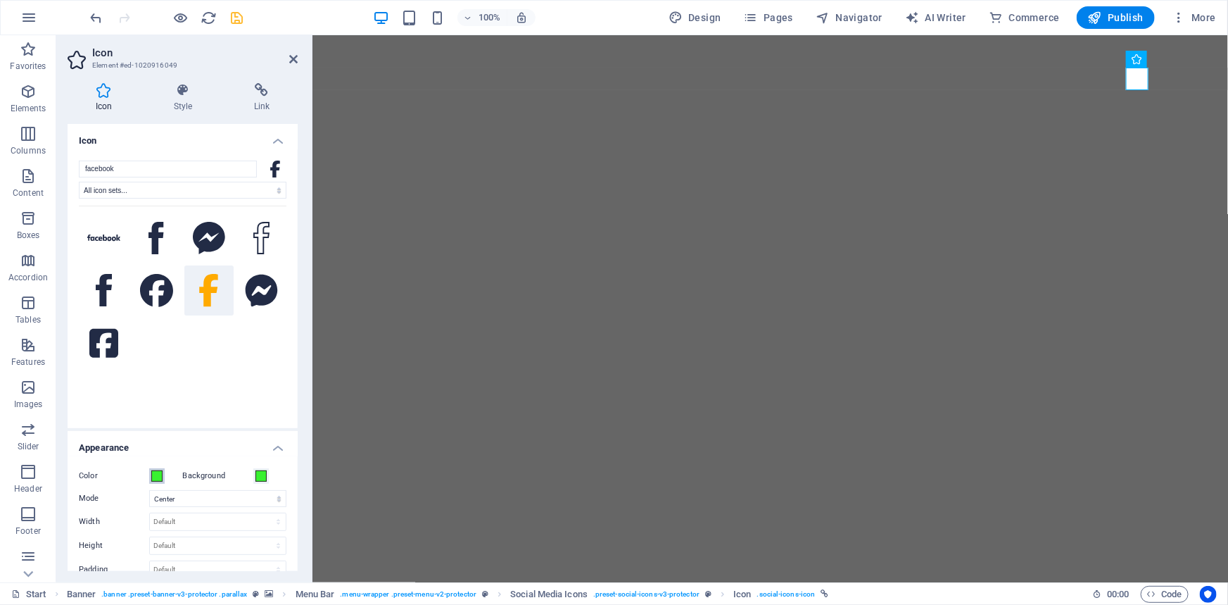
click at [152, 479] on span at bounding box center [156, 475] width 11 height 11
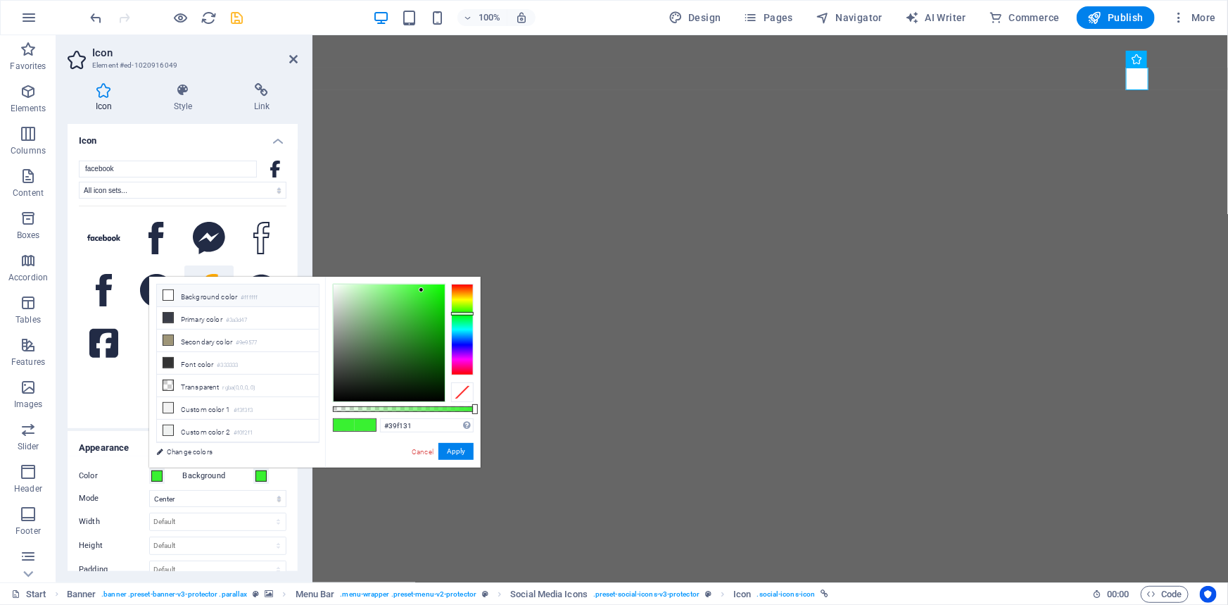
click at [208, 302] on li "Background color #ffffff" at bounding box center [238, 295] width 162 height 23
type input "#ffffff"
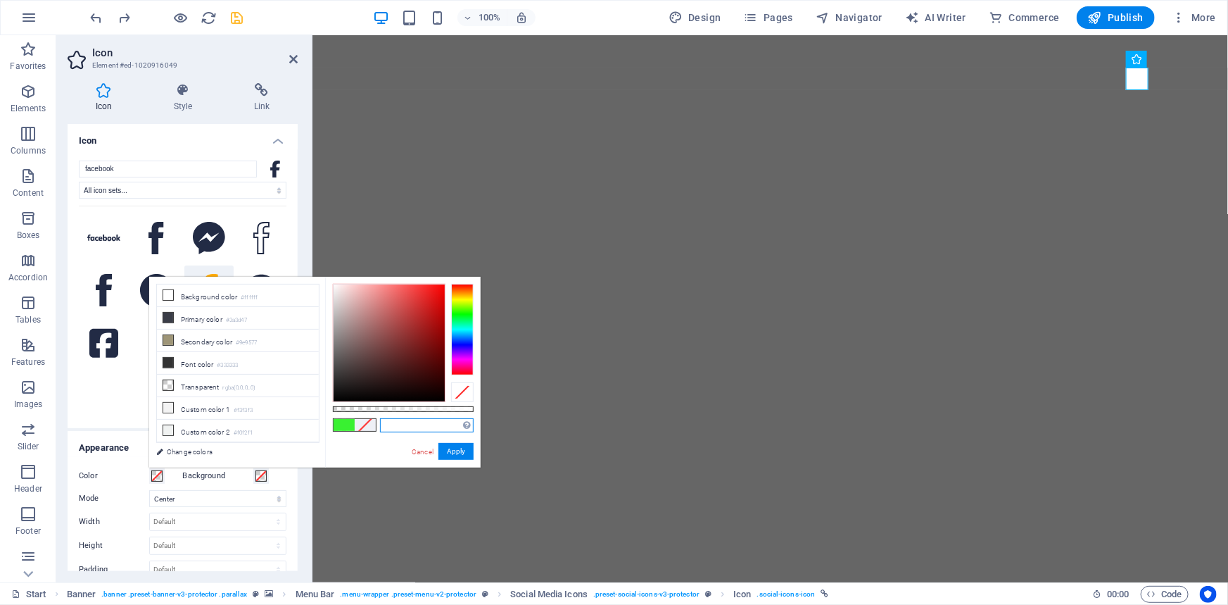
click at [398, 427] on input "text" at bounding box center [427, 425] width 94 height 14
paste input "#39f131"
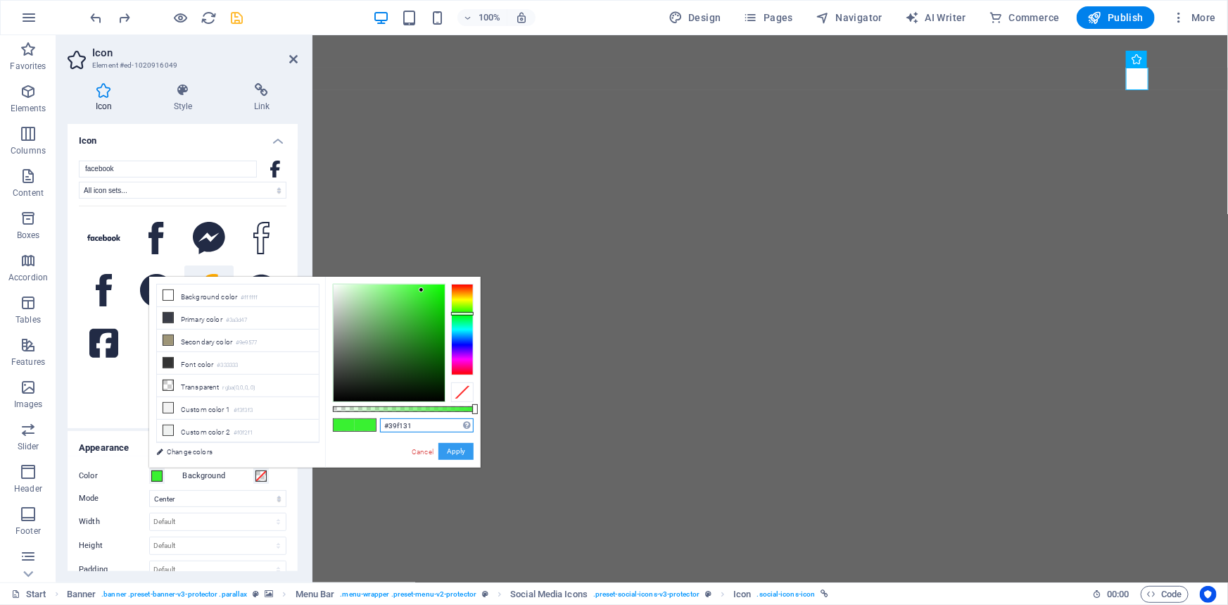
type input "#39f131"
click at [456, 450] on button "Apply" at bounding box center [456, 451] width 35 height 17
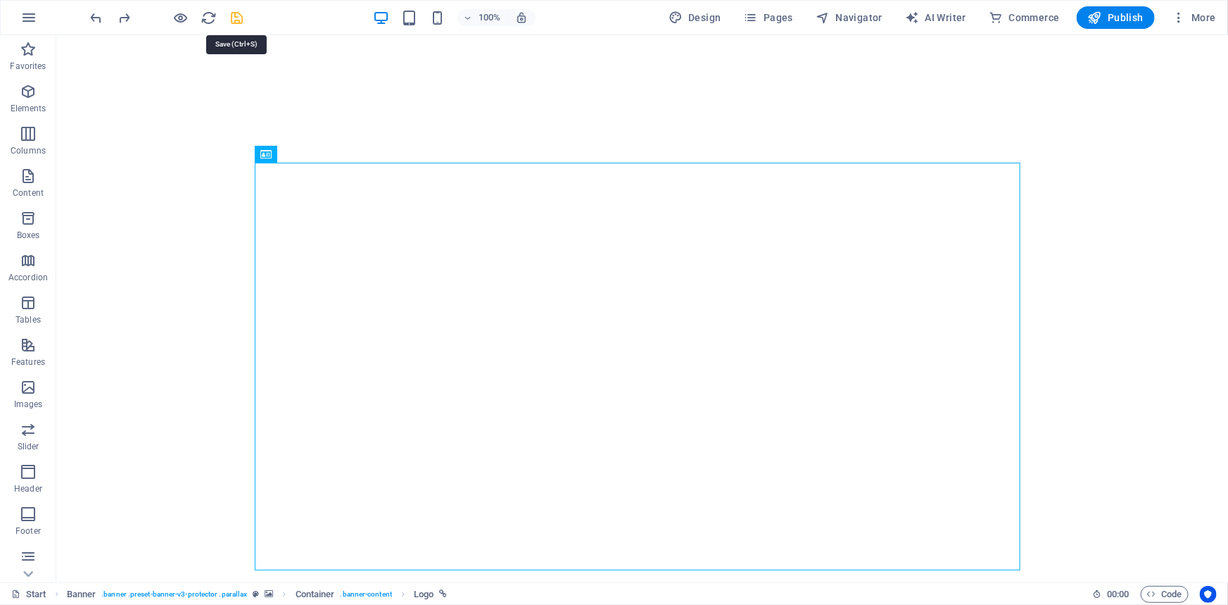
click at [232, 18] on icon "save" at bounding box center [238, 18] width 16 height 16
checkbox input "false"
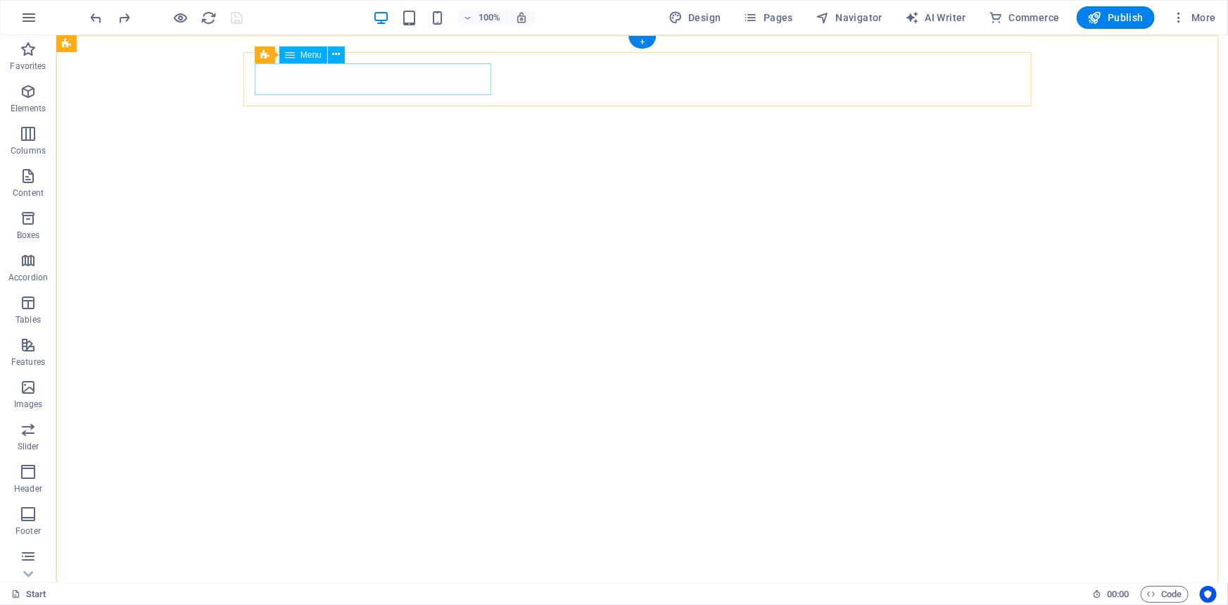
select select
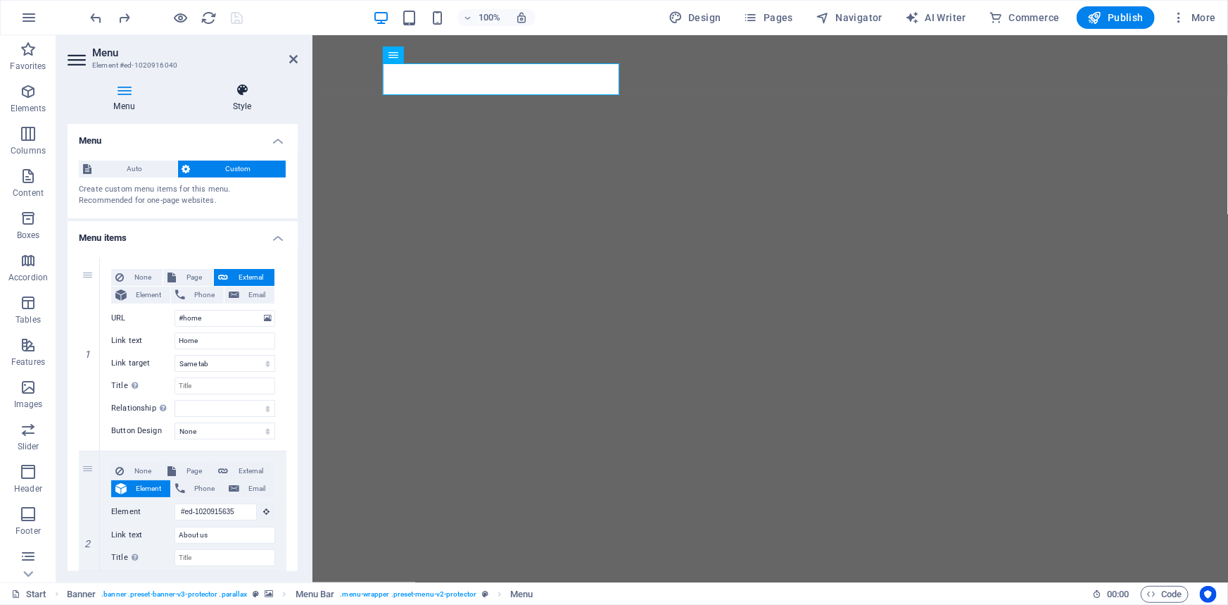
click at [243, 90] on icon at bounding box center [242, 90] width 111 height 14
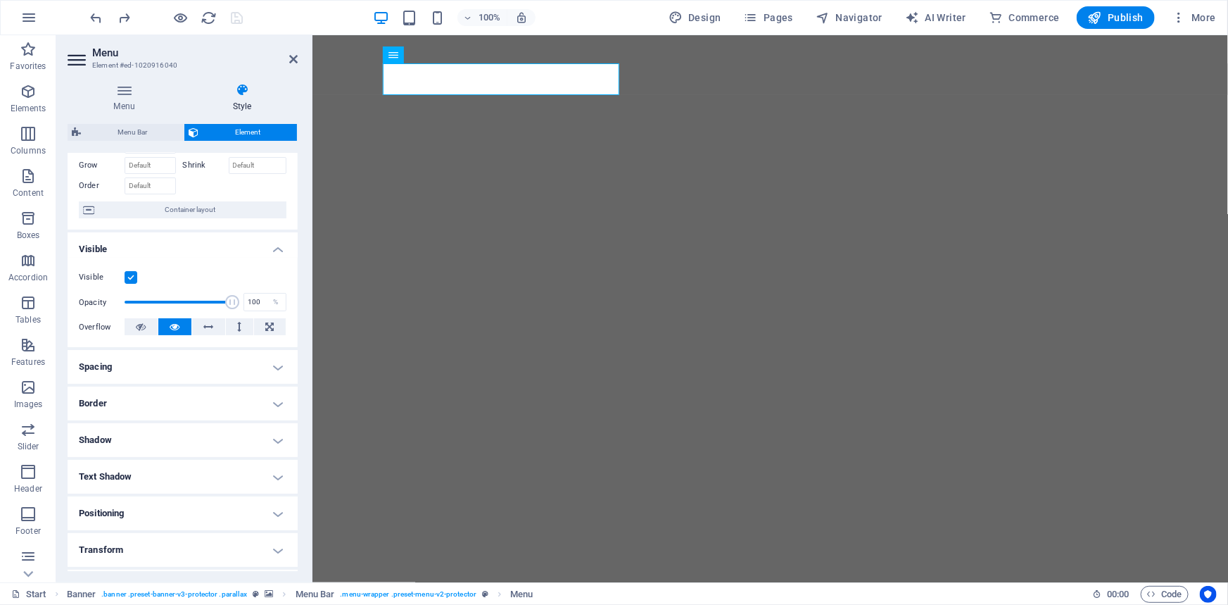
scroll to position [127, 0]
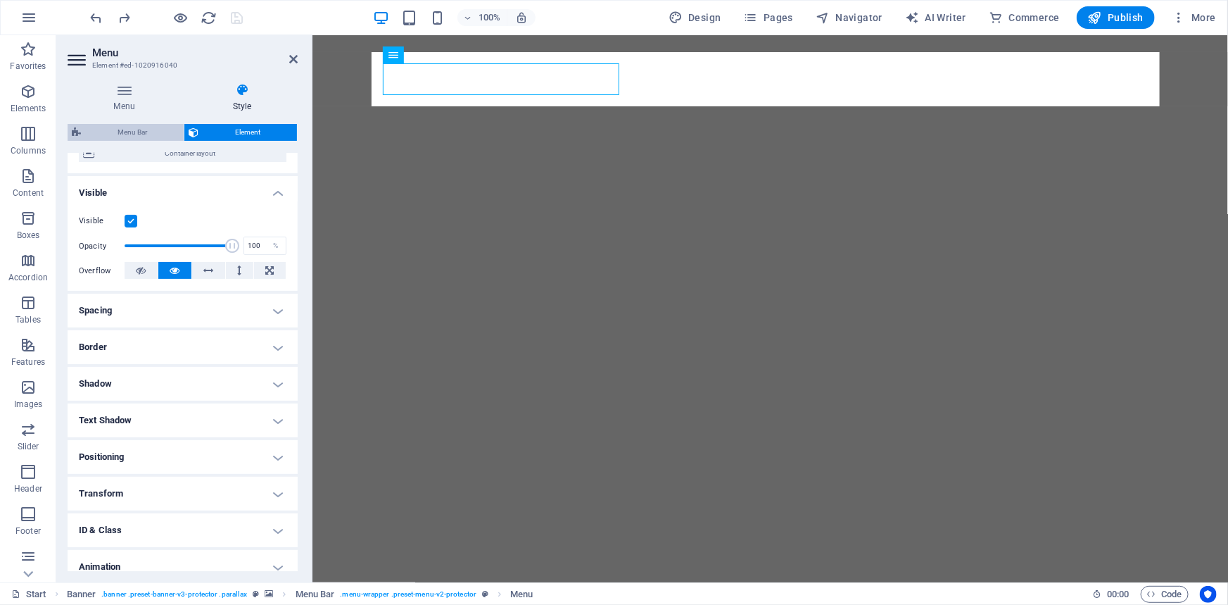
click at [126, 127] on span "Menu Bar" at bounding box center [132, 132] width 94 height 17
select select "rem"
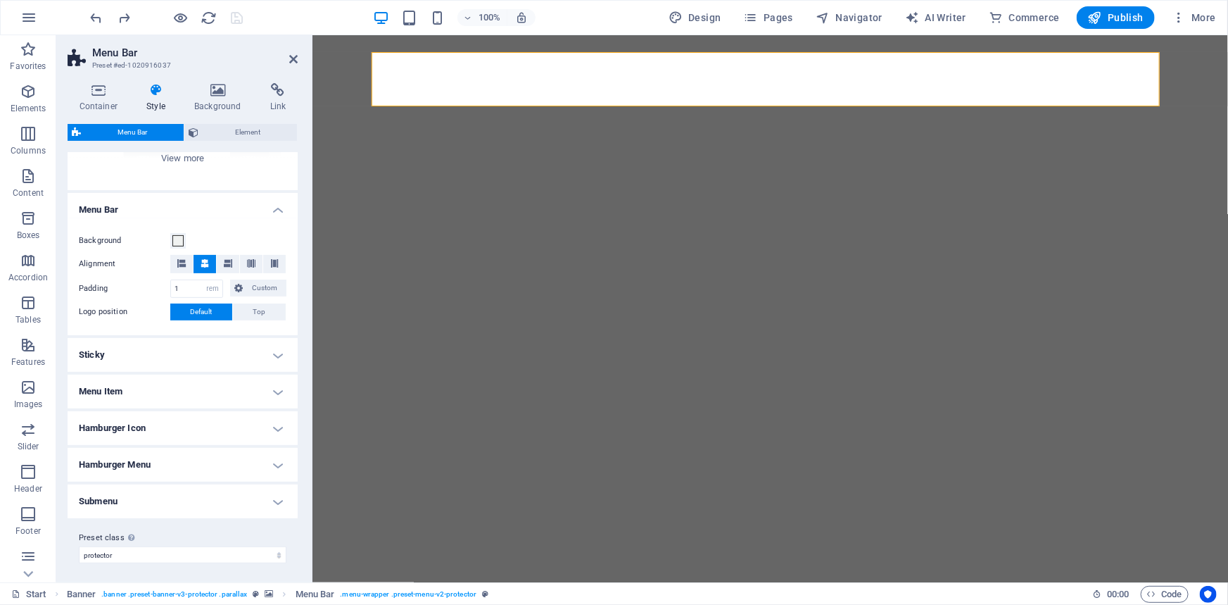
scroll to position [202, 0]
click at [154, 386] on h4 "Menu Item" at bounding box center [183, 389] width 230 height 34
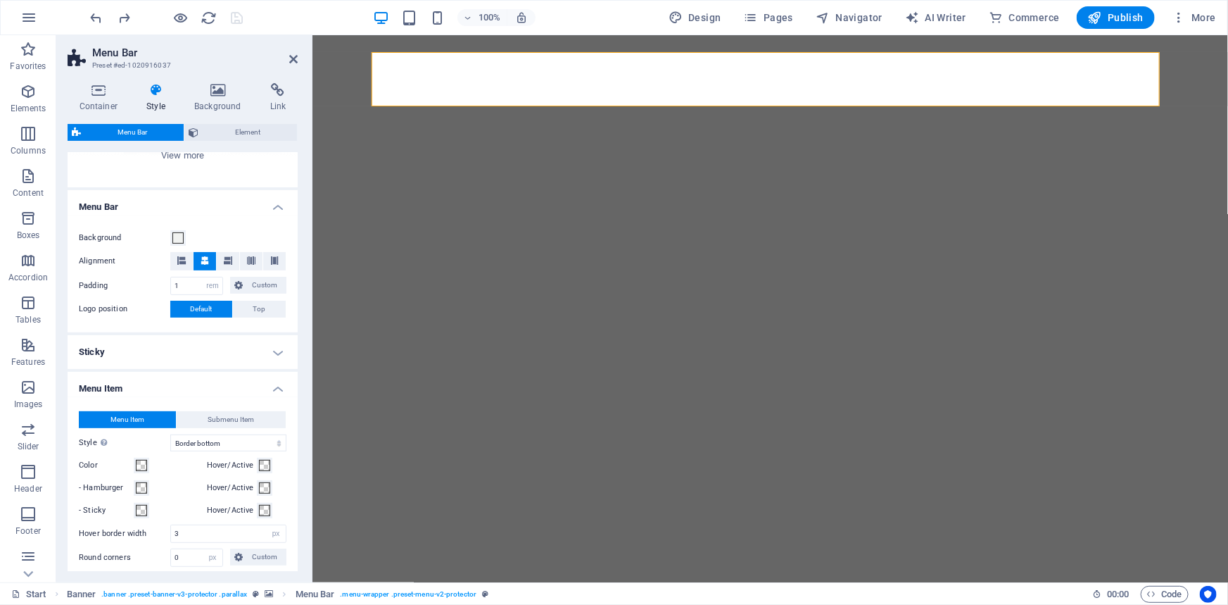
scroll to position [266, 0]
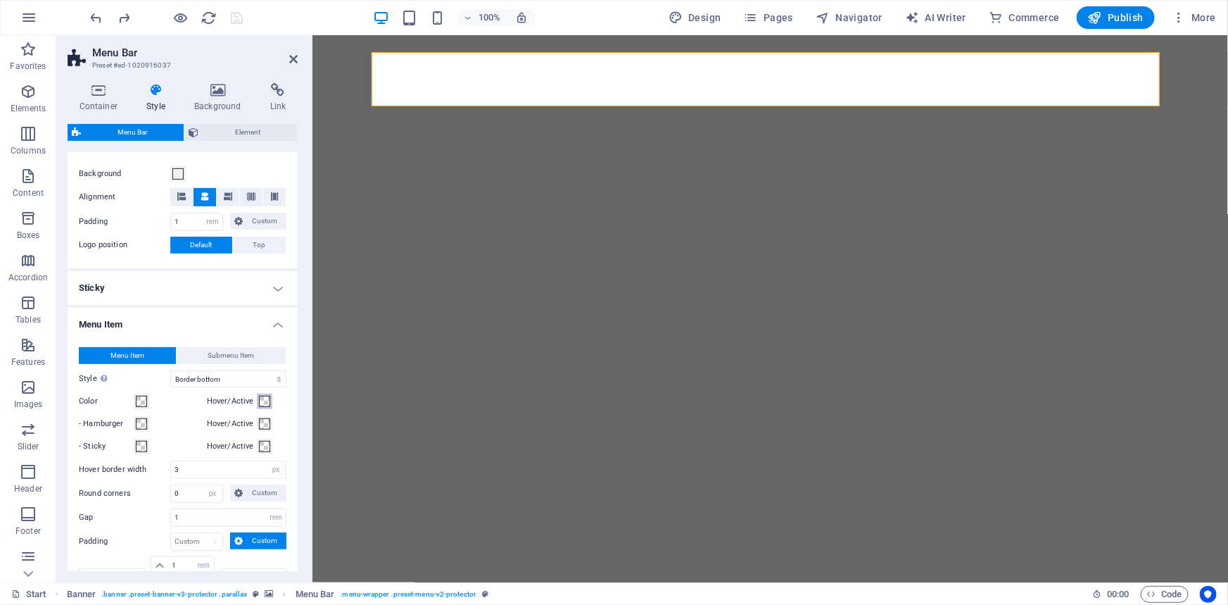
click at [259, 396] on span at bounding box center [264, 401] width 11 height 11
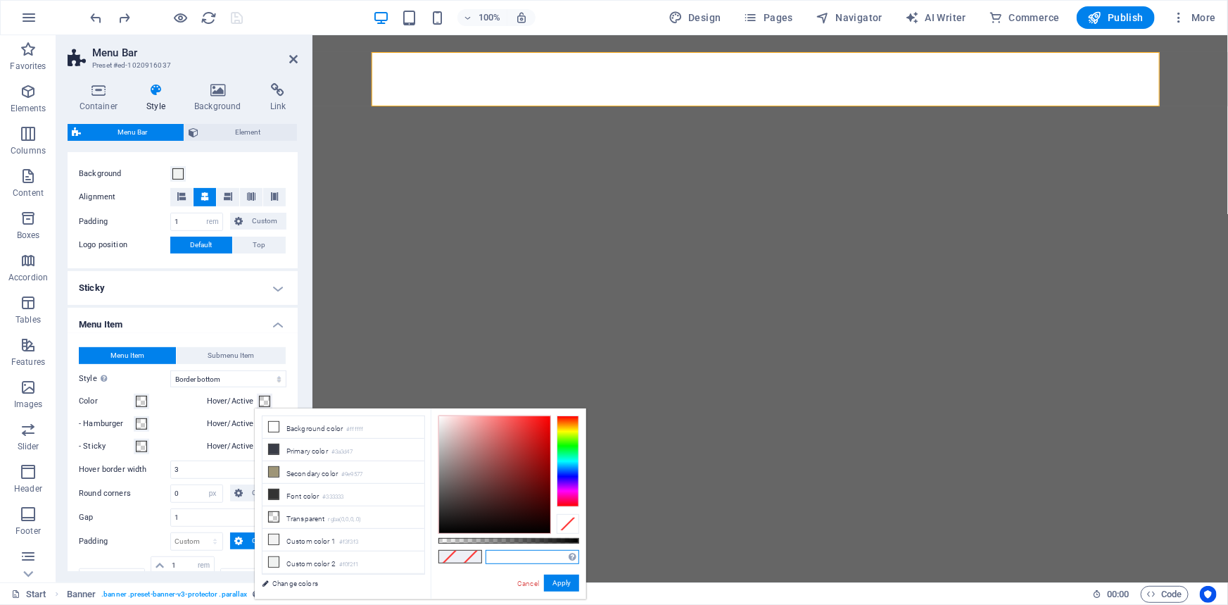
click at [542, 552] on input "text" at bounding box center [533, 557] width 94 height 14
paste input "#39f131"
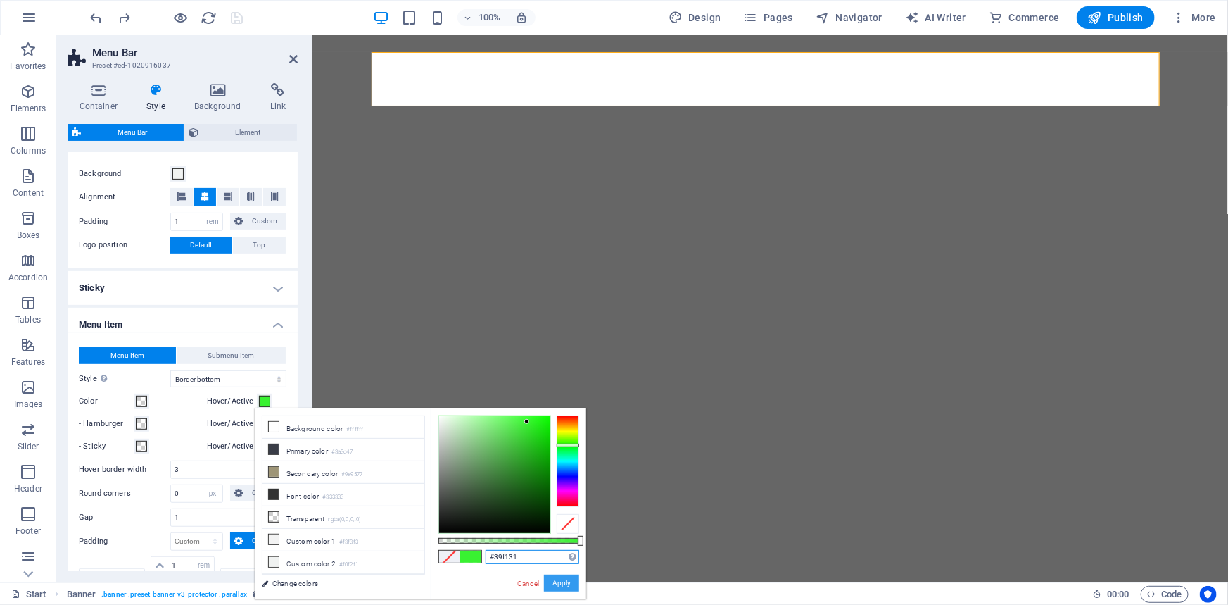
type input "#39f131"
click at [566, 586] on button "Apply" at bounding box center [561, 582] width 35 height 17
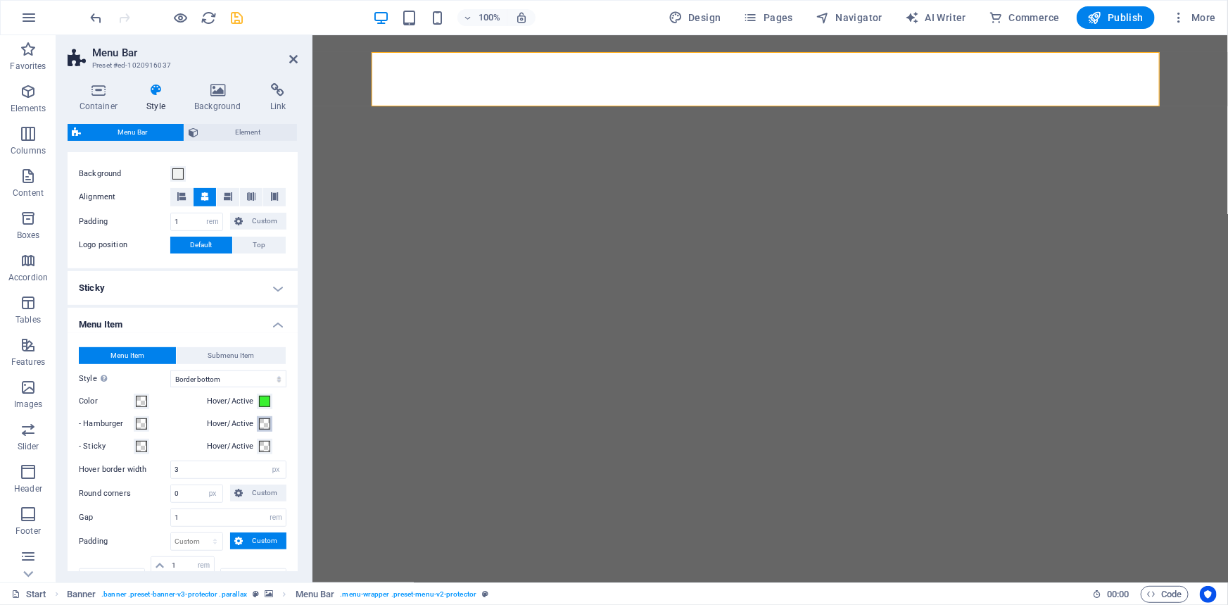
click at [264, 424] on span at bounding box center [264, 423] width 11 height 11
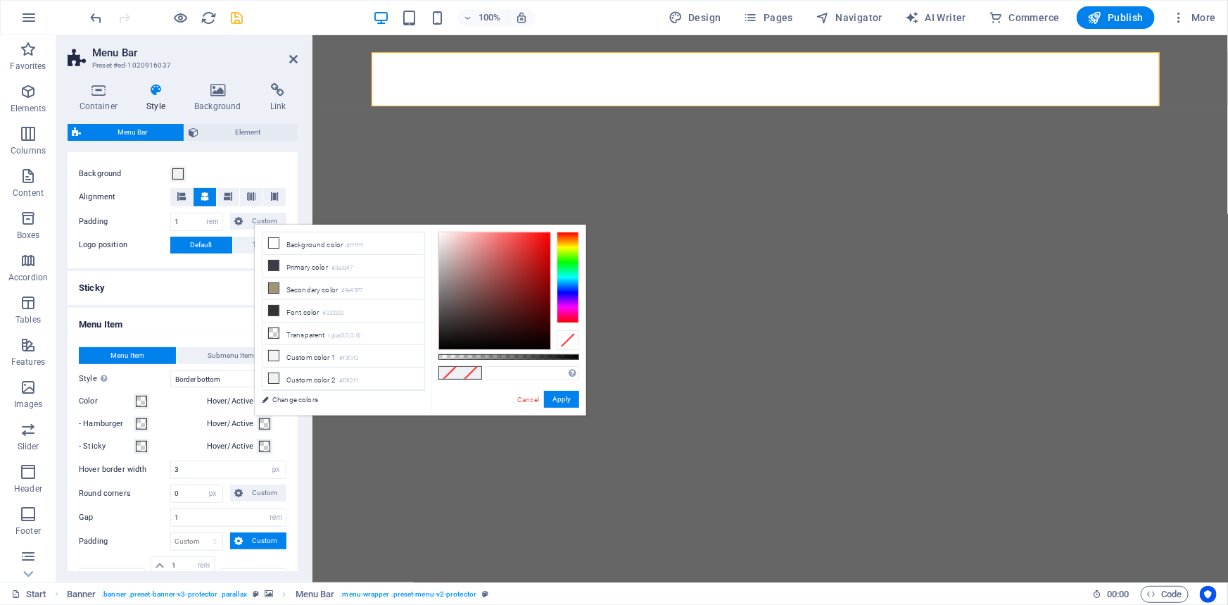
type input "#39f131"
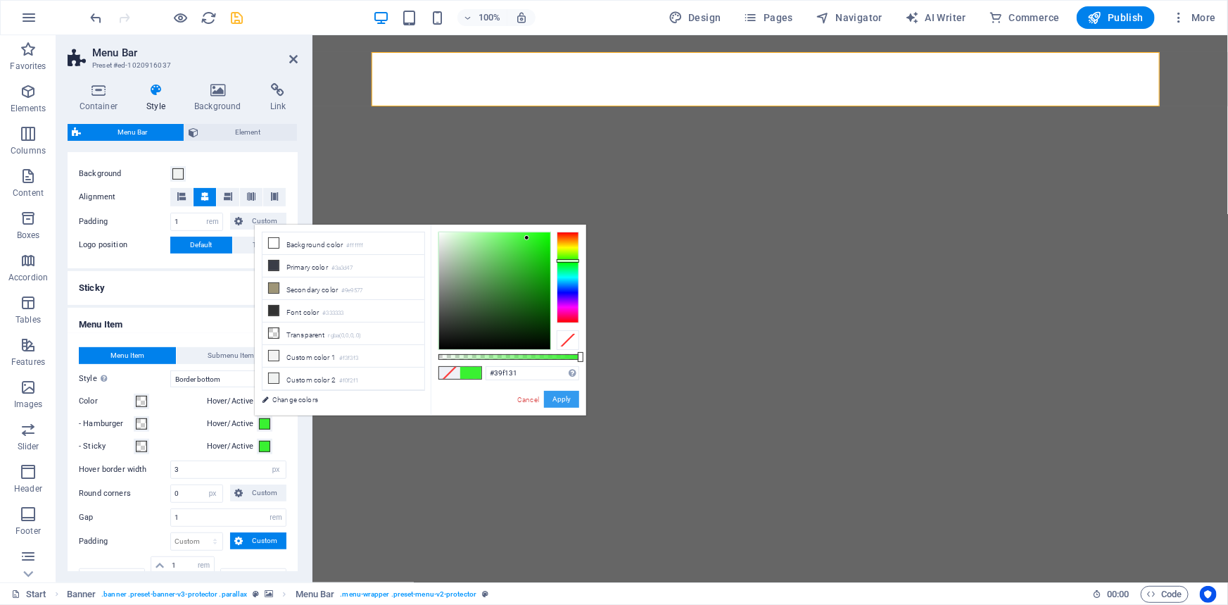
click at [566, 403] on button "Apply" at bounding box center [561, 399] width 35 height 17
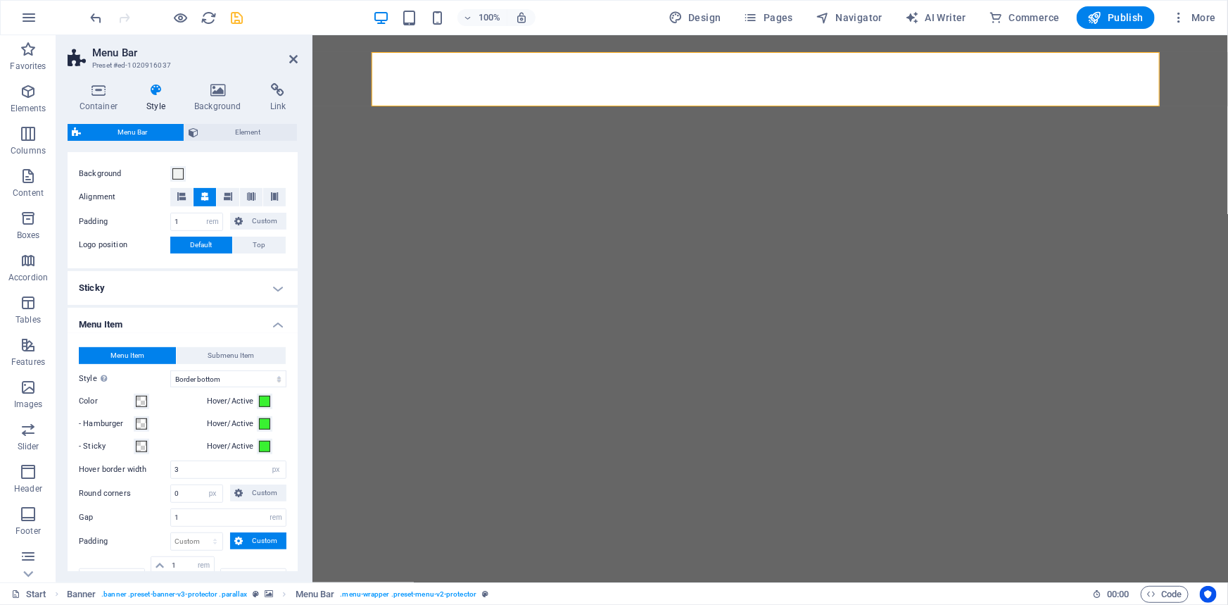
click at [289, 56] on h2 "Menu Bar" at bounding box center [195, 52] width 206 height 13
select select
drag, startPoint x: 291, startPoint y: 63, endPoint x: 246, endPoint y: 35, distance: 52.5
click at [291, 63] on icon at bounding box center [293, 59] width 8 height 11
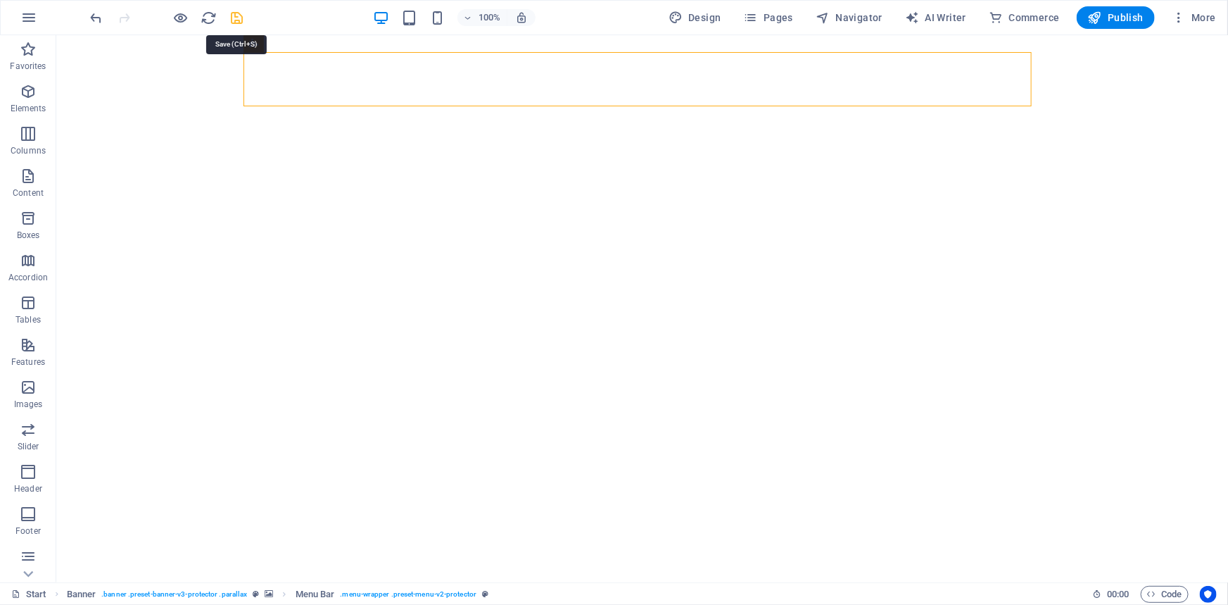
click at [235, 18] on icon "save" at bounding box center [238, 18] width 16 height 16
checkbox input "false"
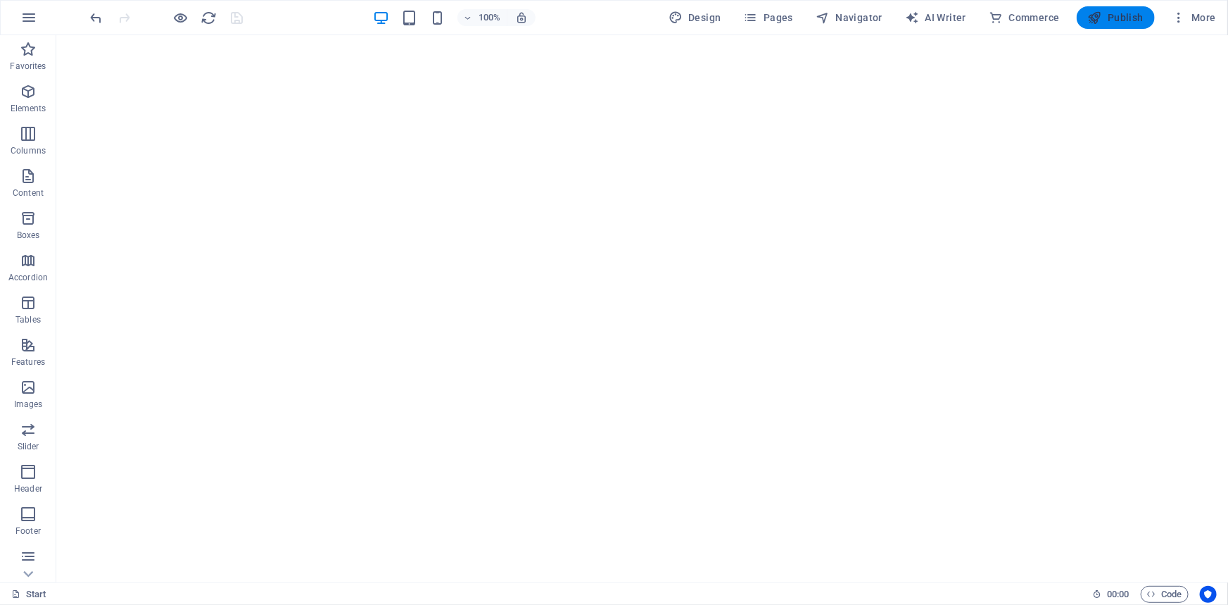
click at [1107, 20] on span "Publish" at bounding box center [1116, 18] width 56 height 14
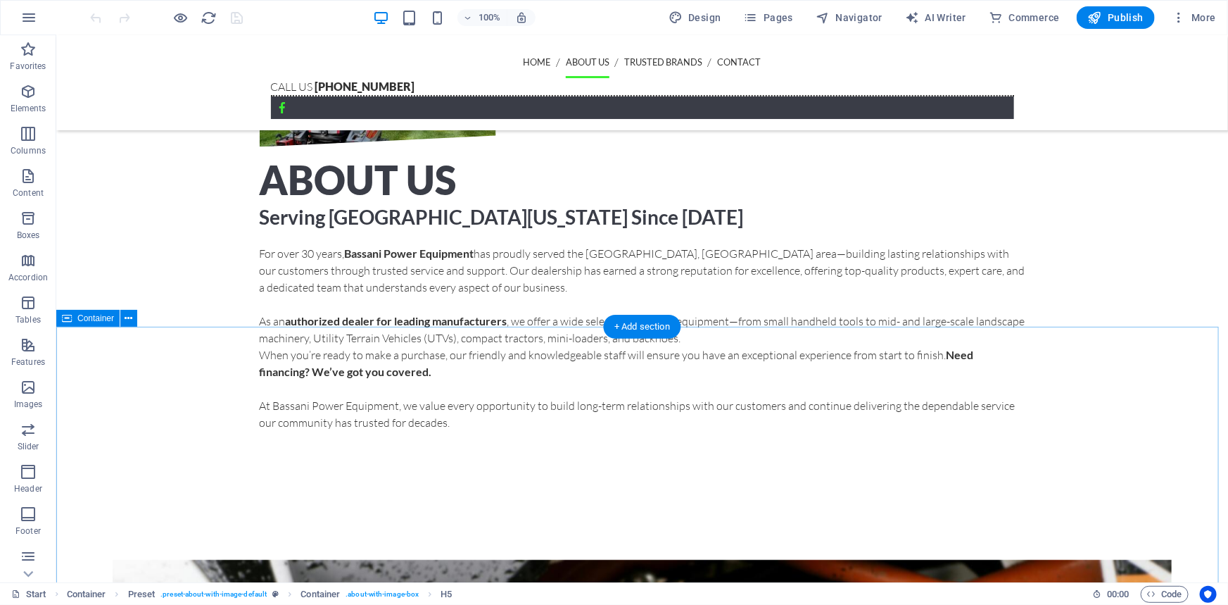
scroll to position [1099, 0]
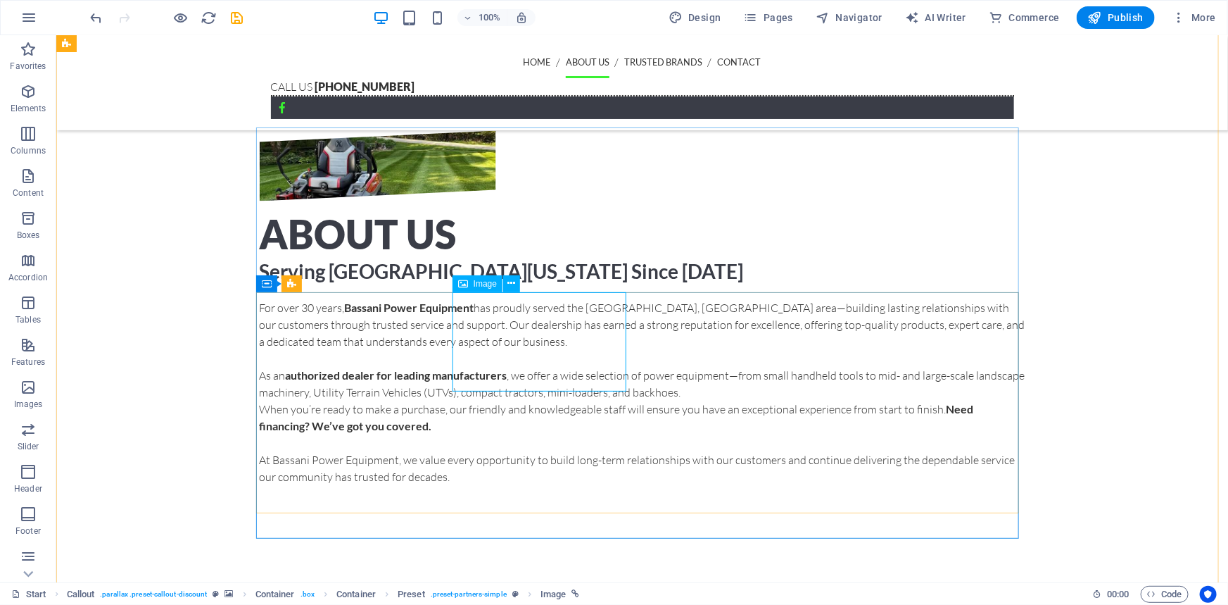
select select "px"
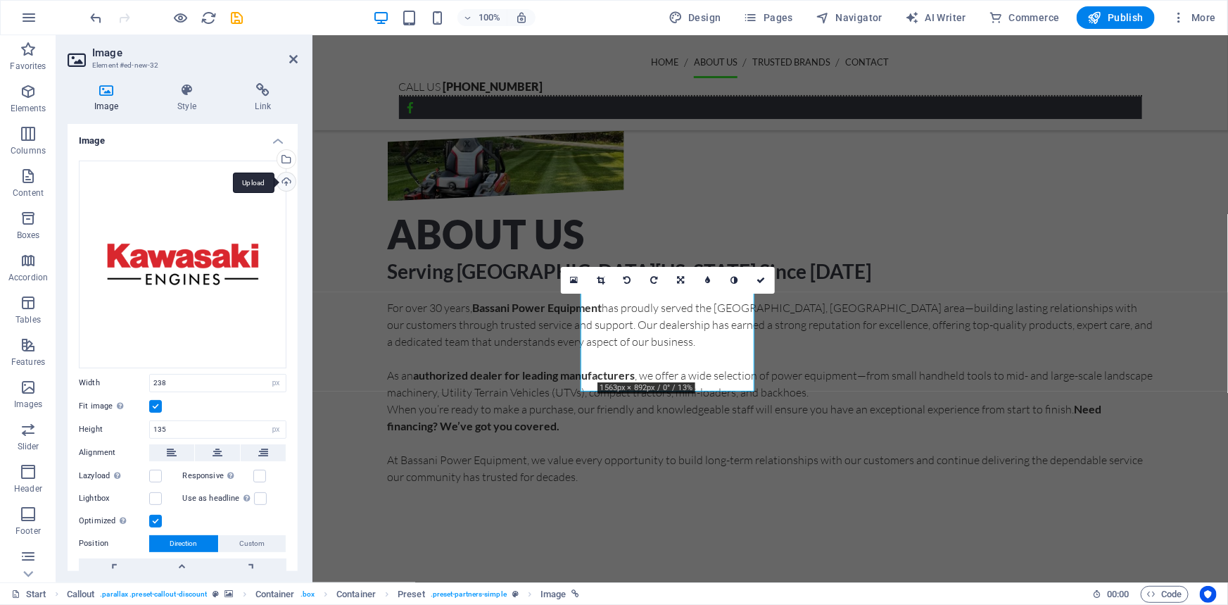
click at [289, 184] on div "Upload" at bounding box center [285, 182] width 21 height 21
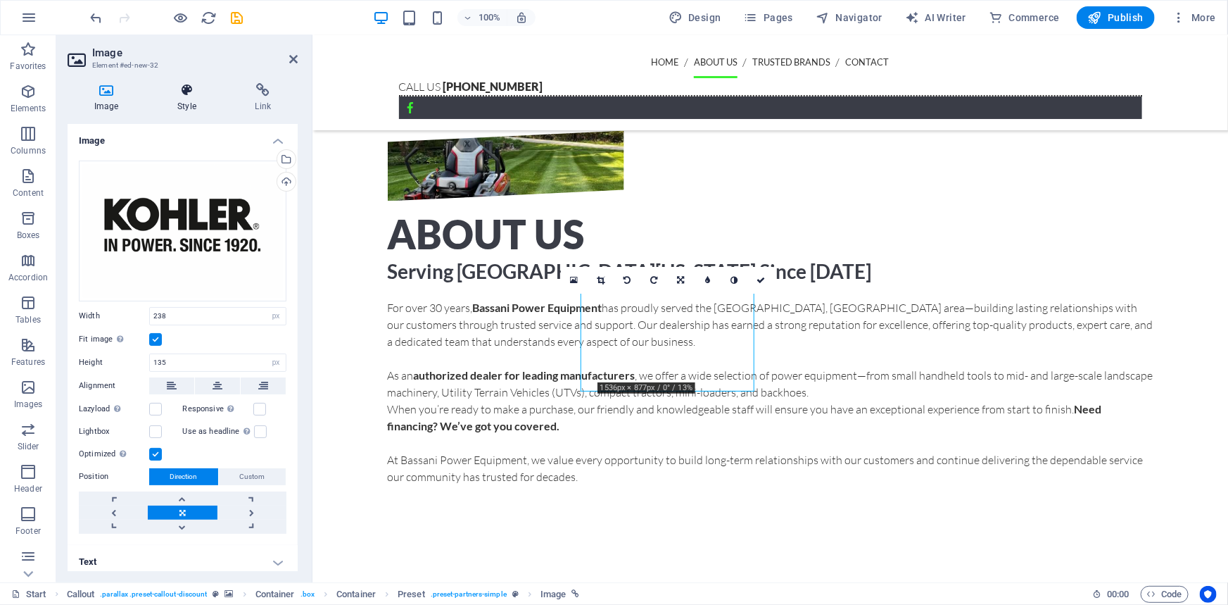
click at [190, 106] on h4 "Style" at bounding box center [189, 98] width 77 height 30
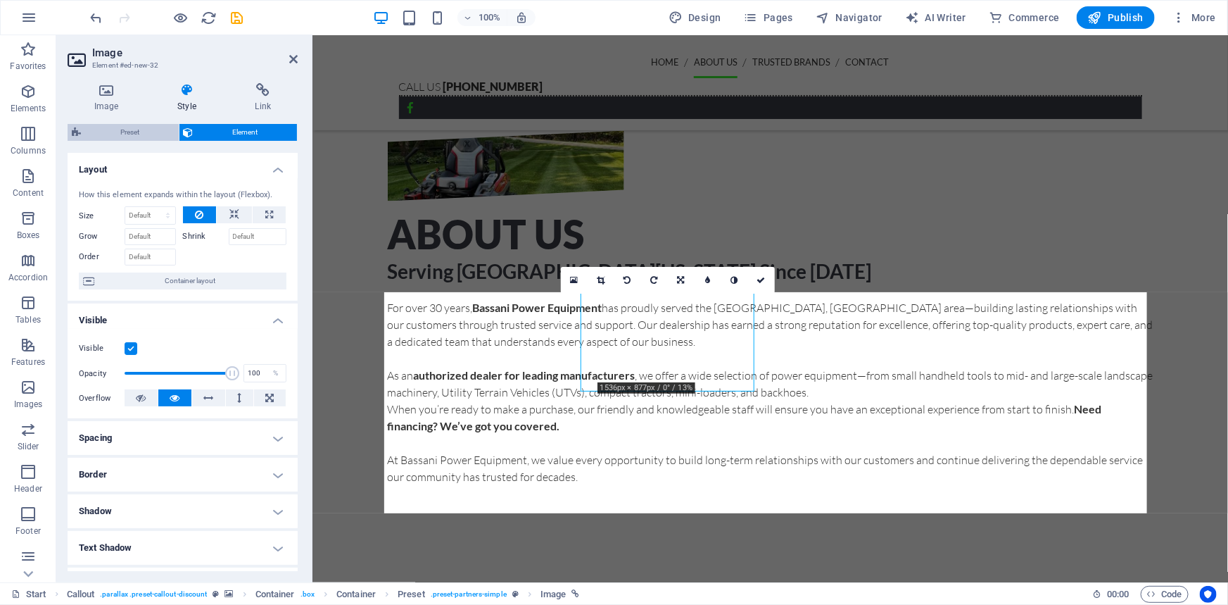
click at [138, 127] on span "Preset" at bounding box center [129, 132] width 89 height 17
select select "16/9"
select select "rem"
select select "px"
select select "rem"
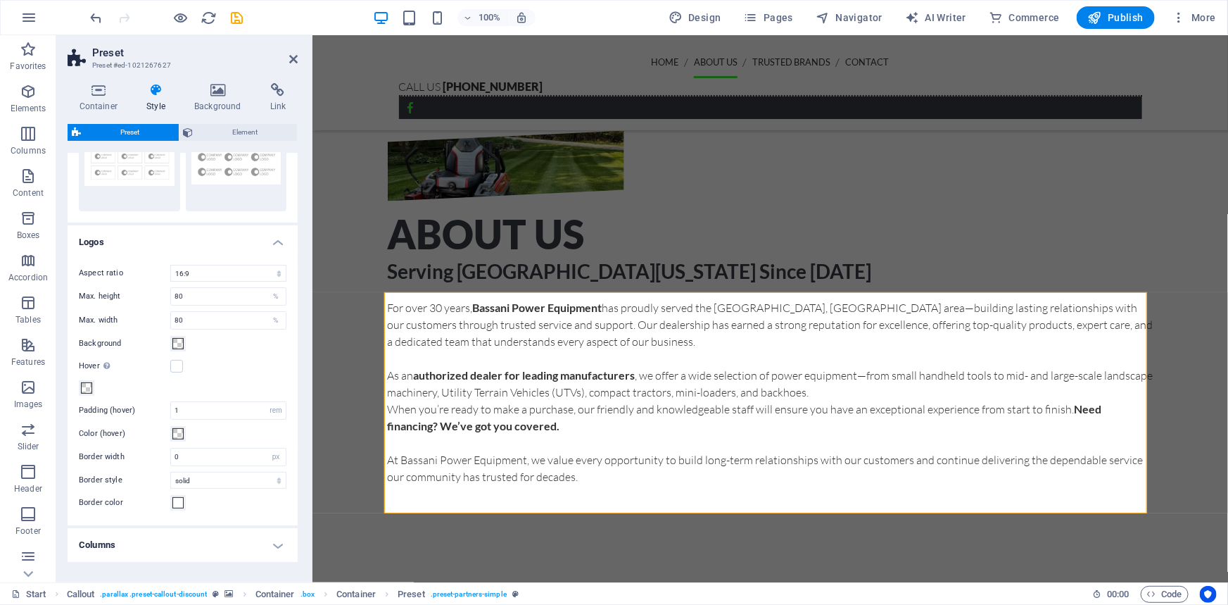
scroll to position [117, 0]
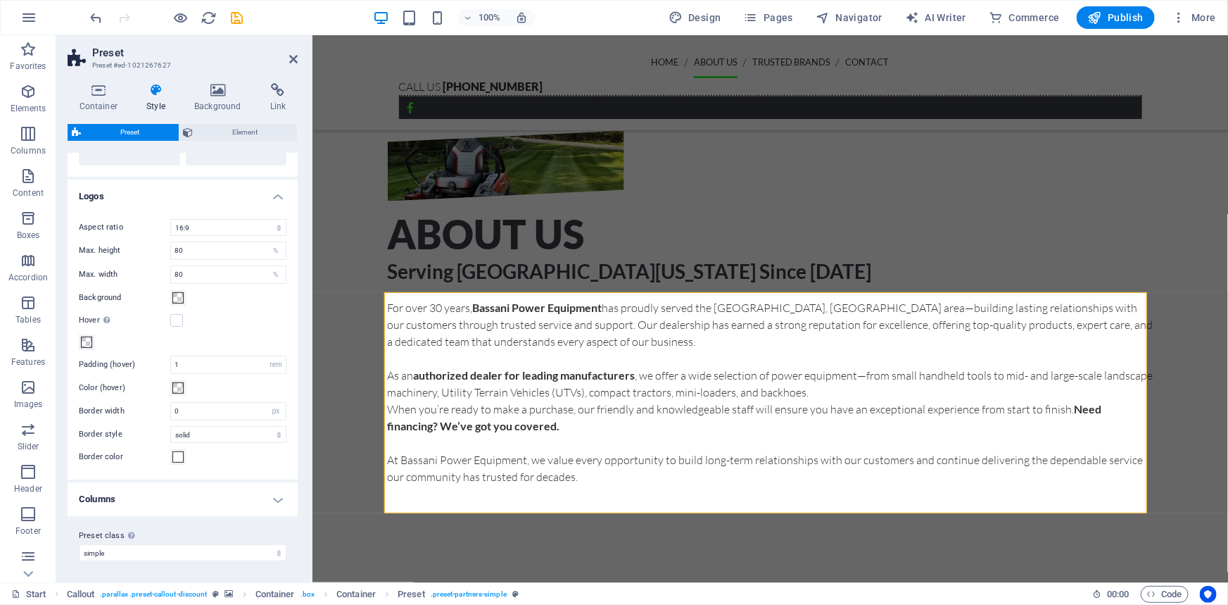
click at [152, 501] on h4 "Columns" at bounding box center [183, 499] width 230 height 34
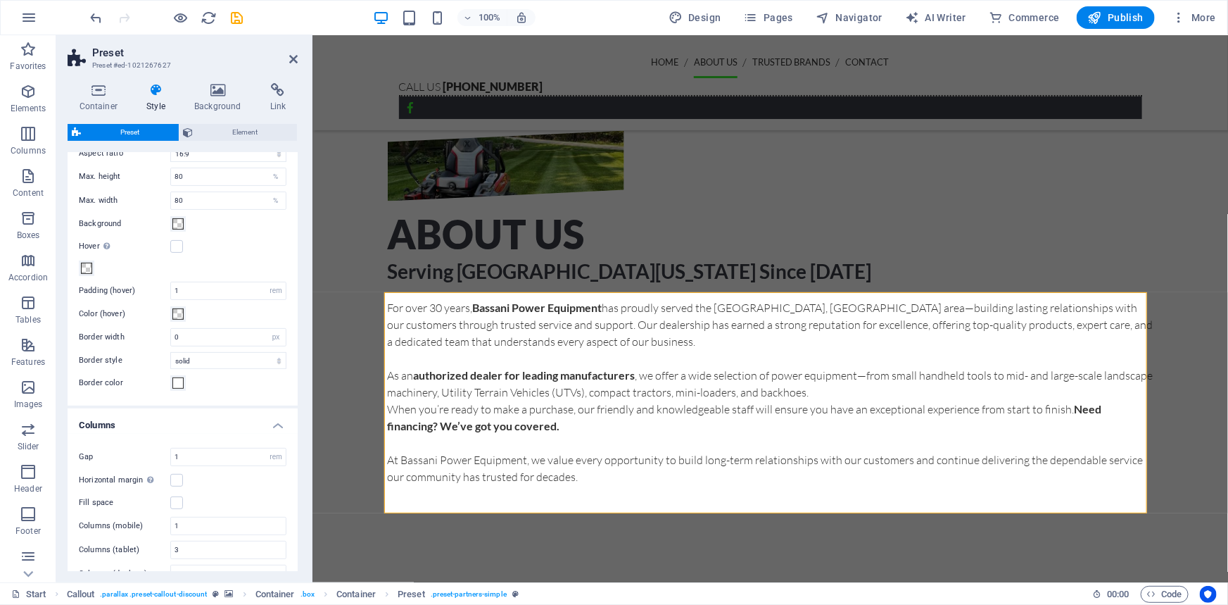
scroll to position [271, 0]
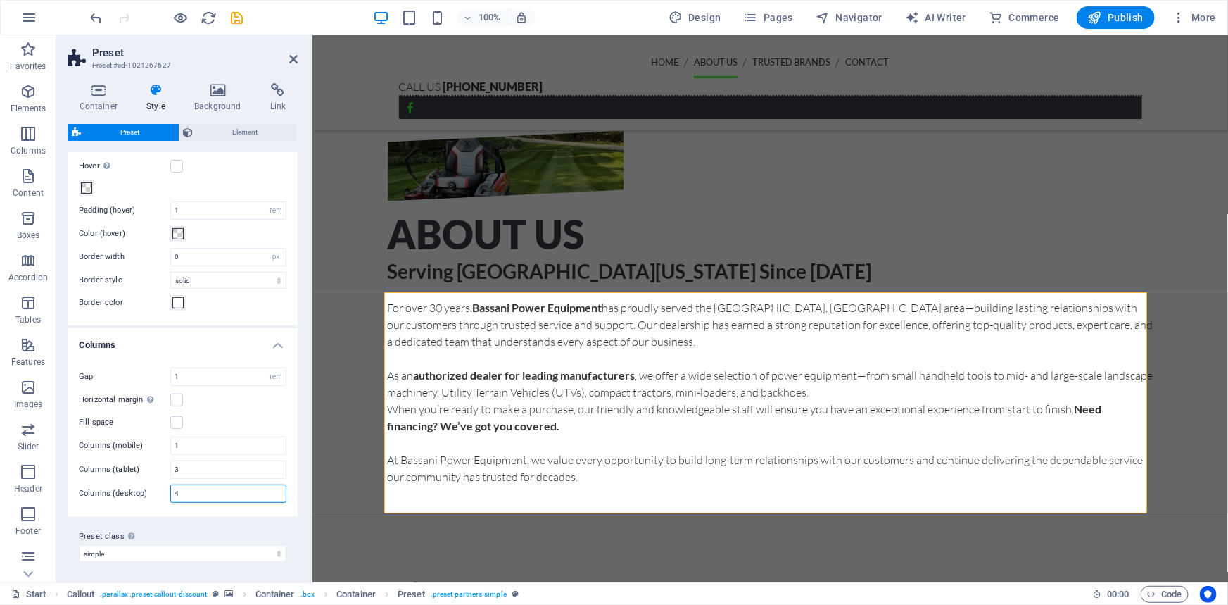
drag, startPoint x: 195, startPoint y: 483, endPoint x: 179, endPoint y: 484, distance: 16.2
click at [179, 485] on input "4" at bounding box center [228, 493] width 115 height 17
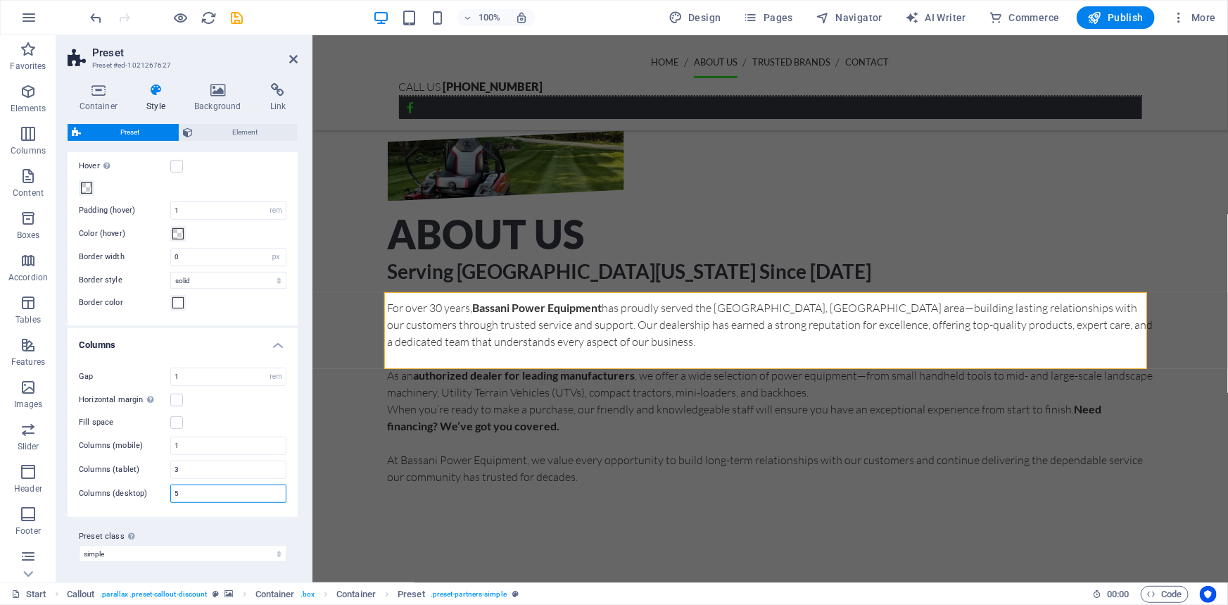
type input "5"
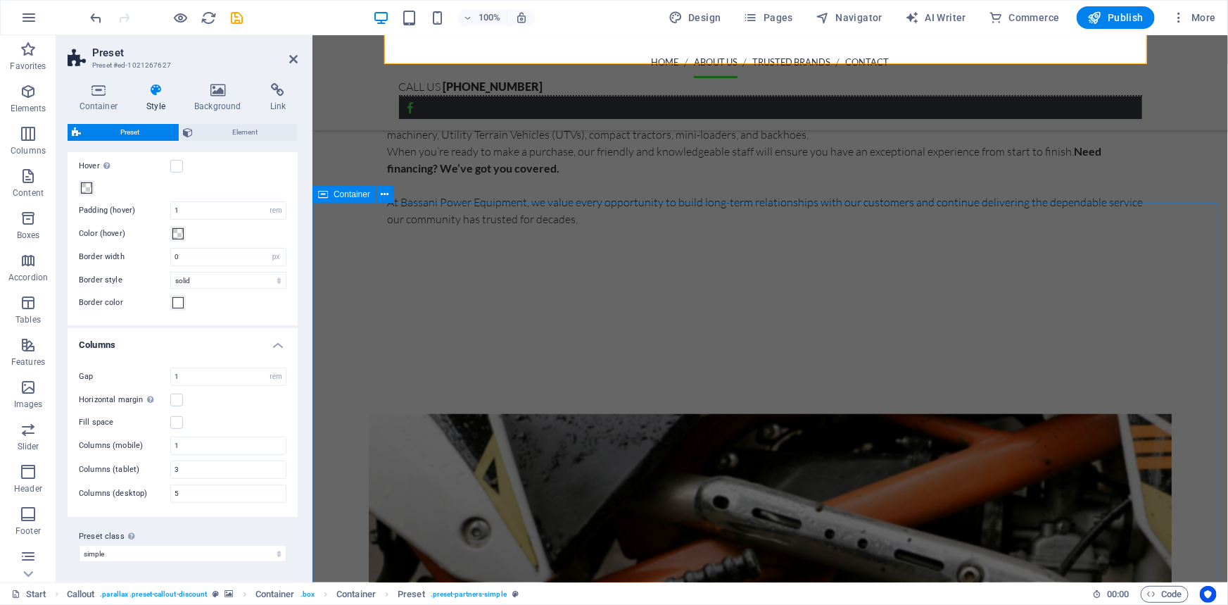
scroll to position [1419, 0]
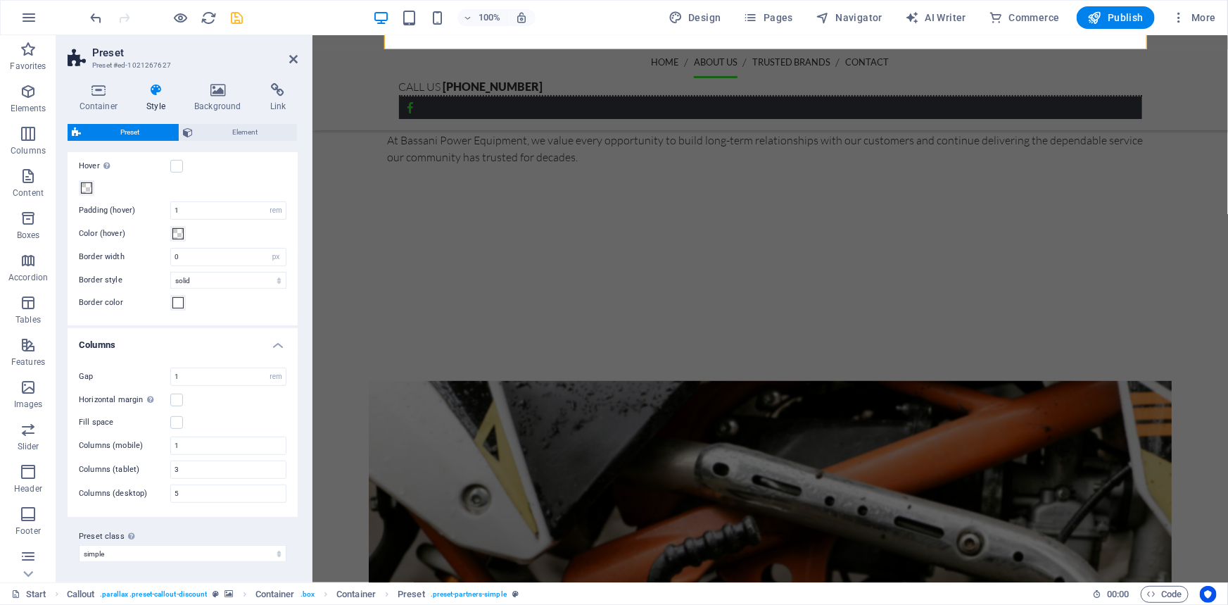
click at [234, 20] on icon "save" at bounding box center [238, 18] width 16 height 16
checkbox input "false"
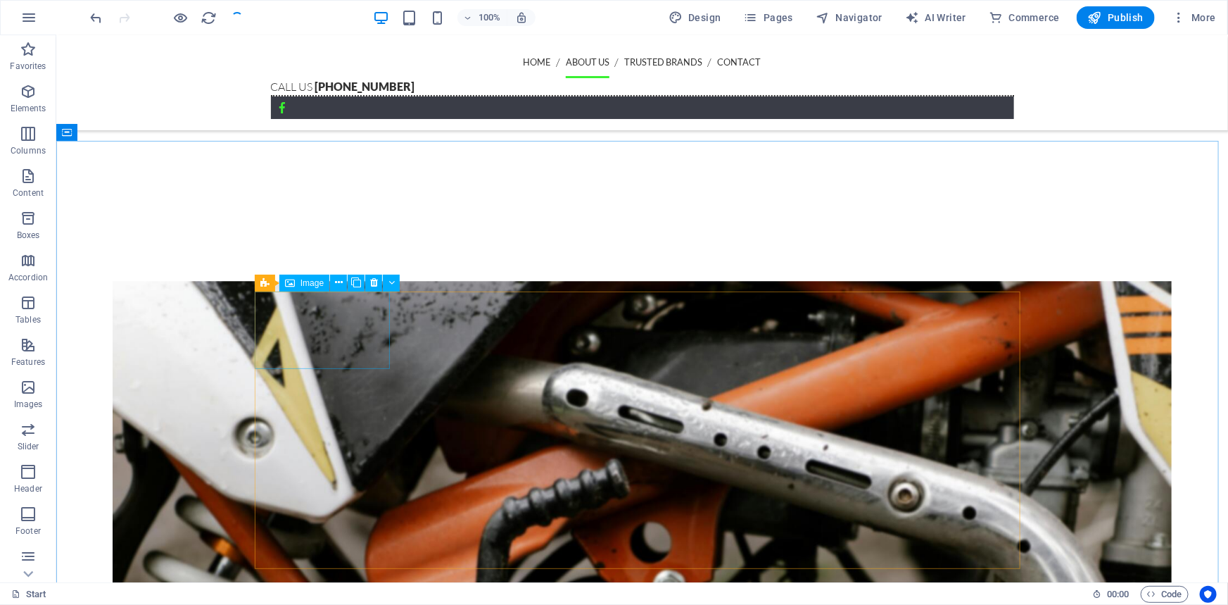
scroll to position [1483, 0]
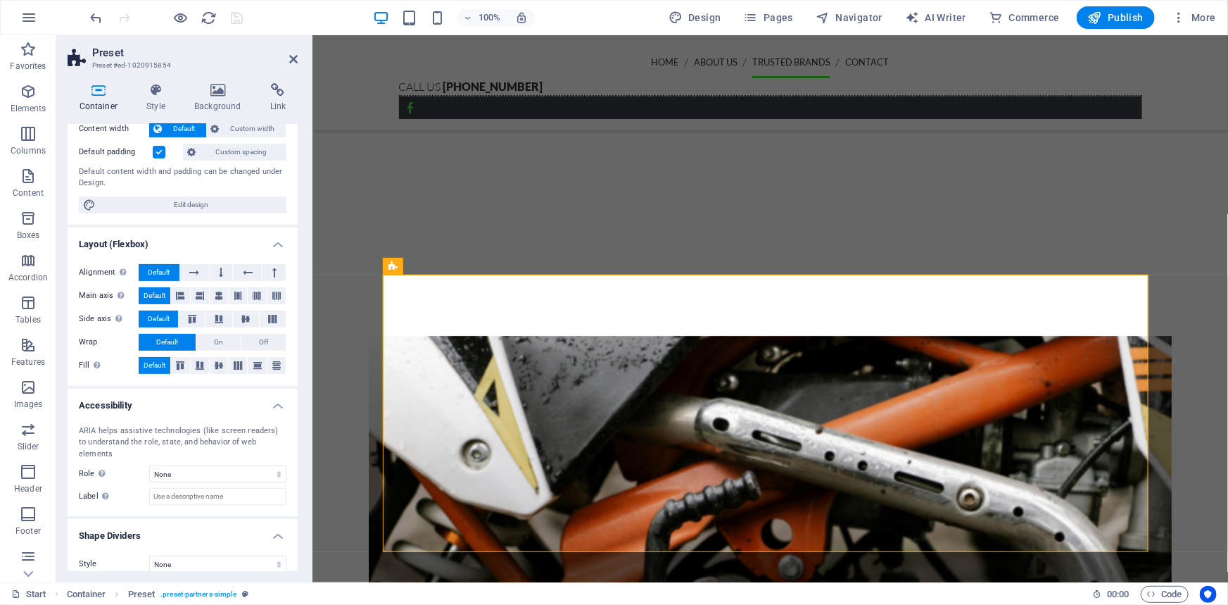
scroll to position [0, 0]
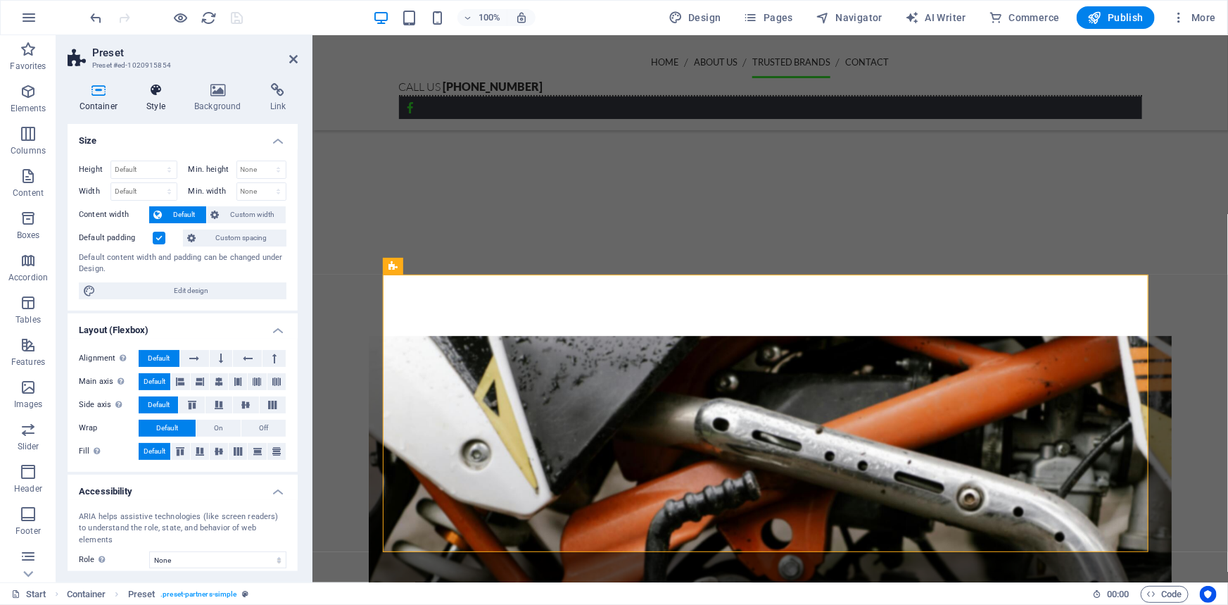
click at [140, 93] on icon at bounding box center [156, 90] width 42 height 14
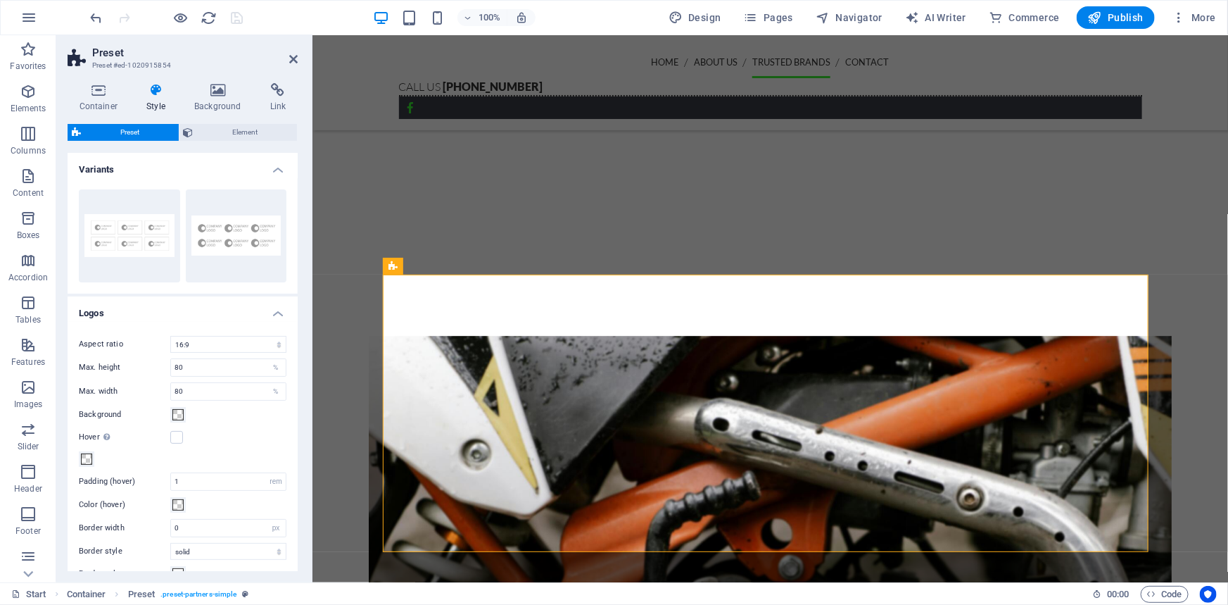
scroll to position [117, 0]
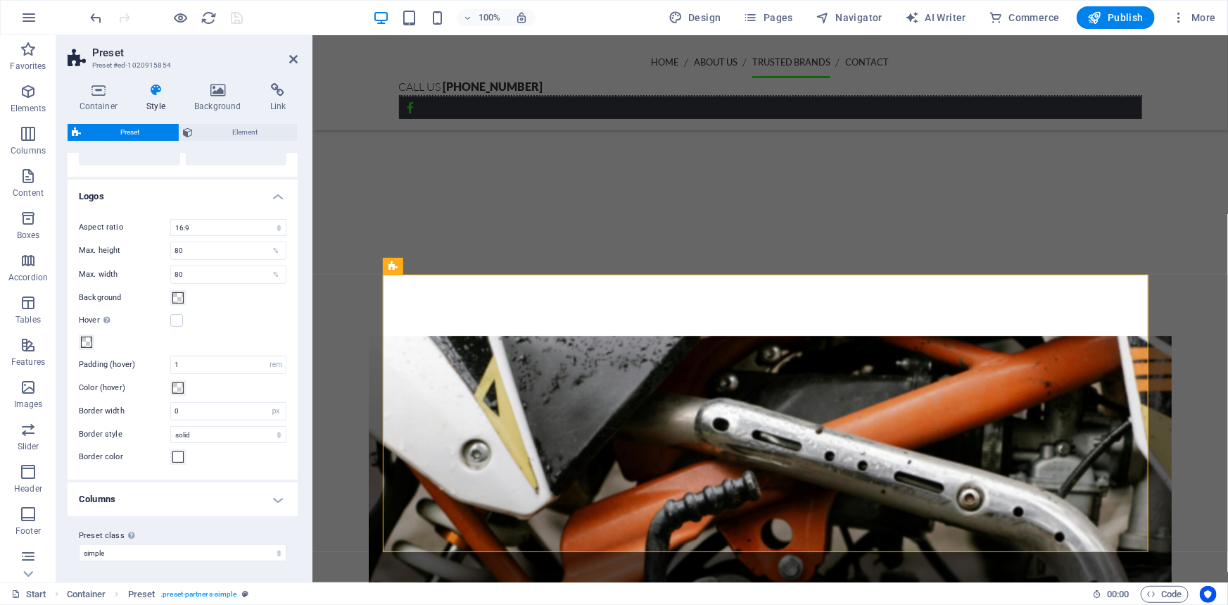
click at [182, 508] on h4 "Columns" at bounding box center [183, 499] width 230 height 34
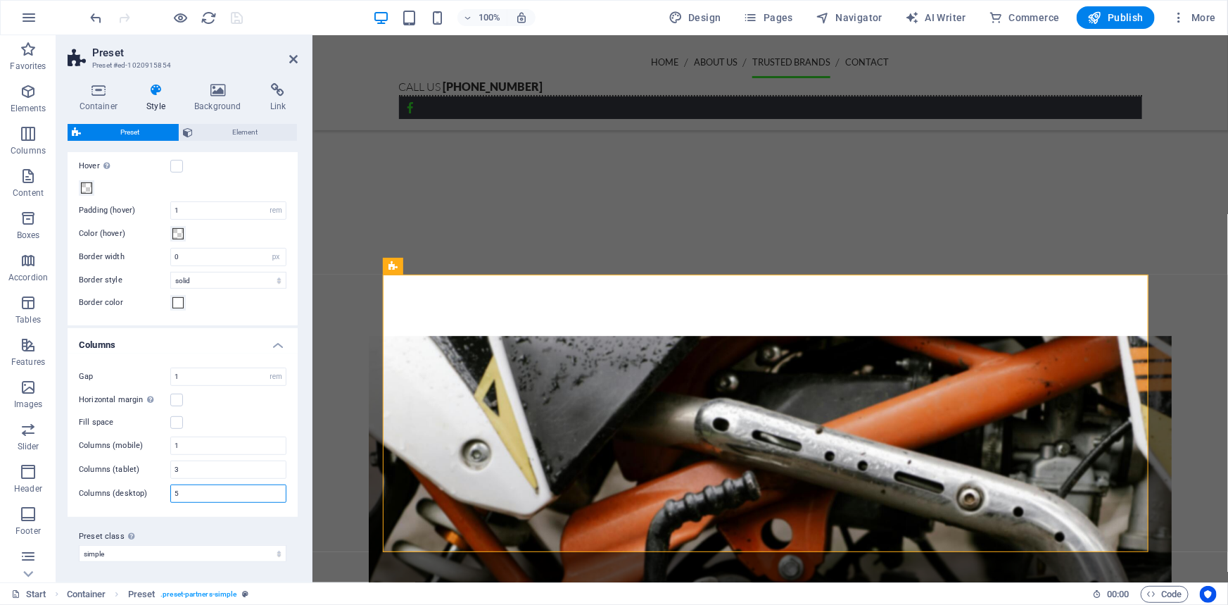
drag, startPoint x: 190, startPoint y: 491, endPoint x: 148, endPoint y: 491, distance: 42.2
click at [148, 491] on div "Columns (desktop) 5" at bounding box center [183, 493] width 208 height 18
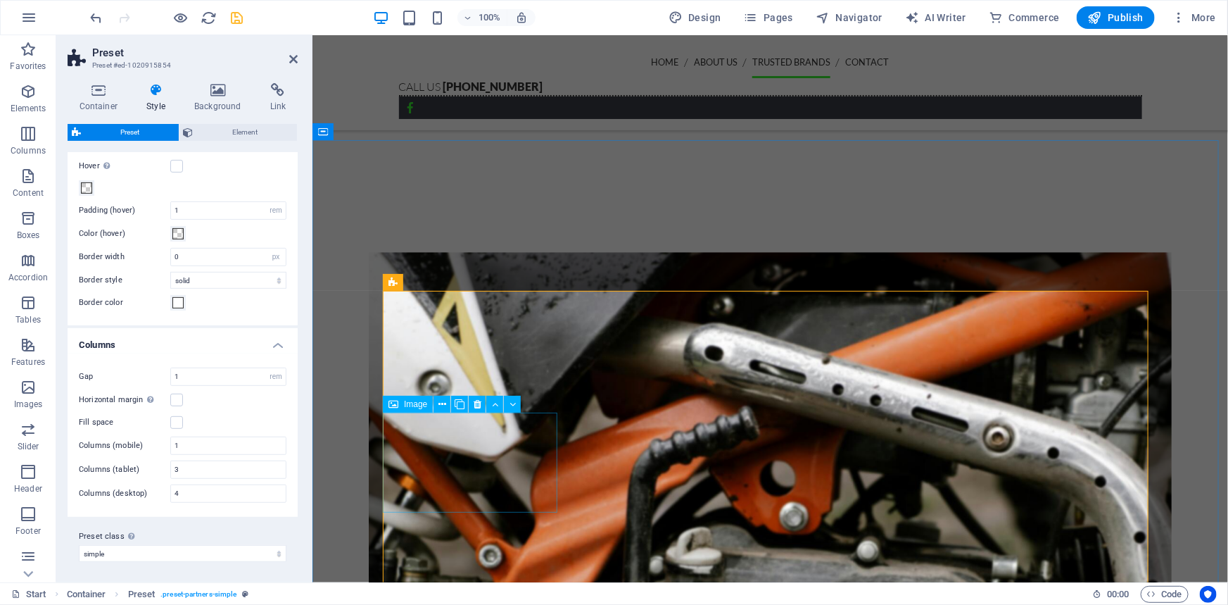
scroll to position [1739, 0]
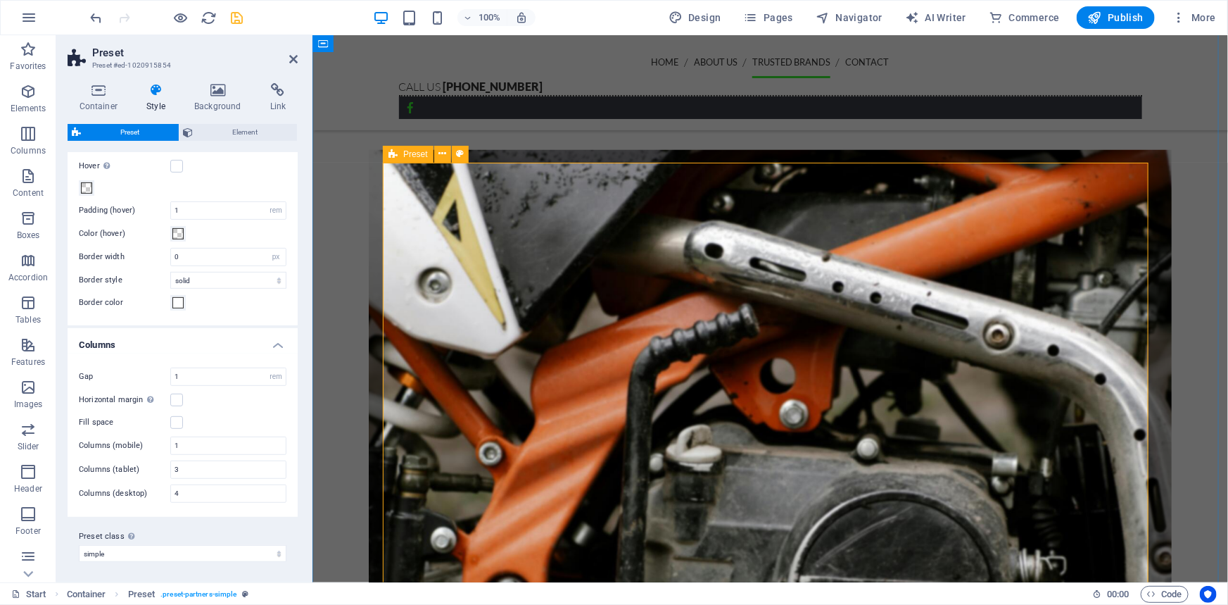
type input "5"
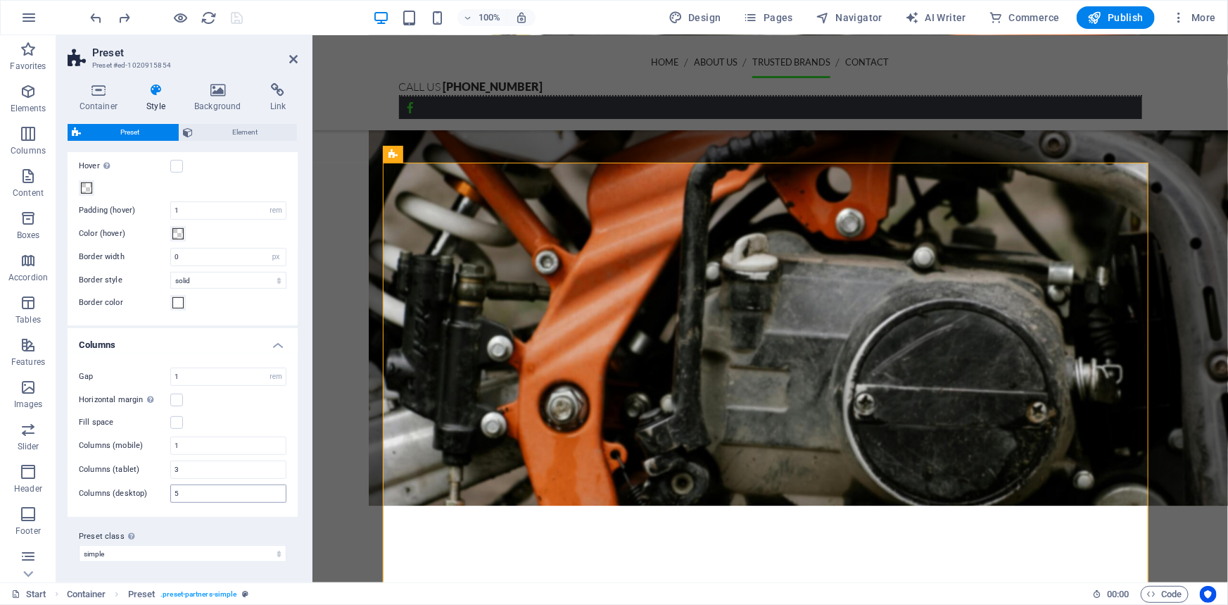
scroll to position [1595, 0]
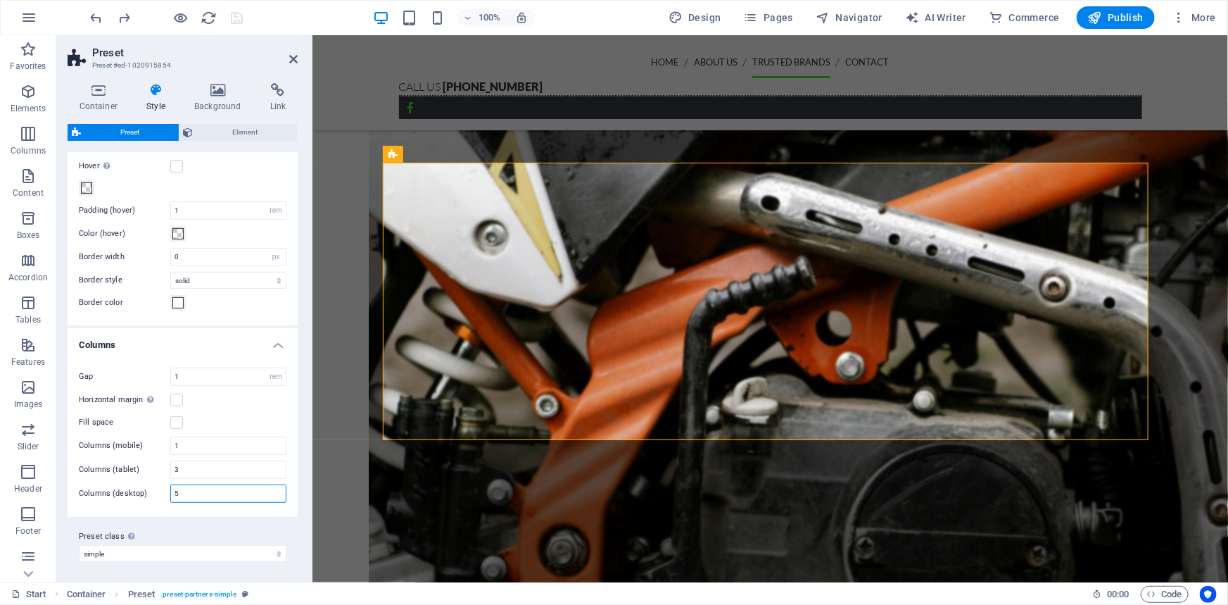
drag, startPoint x: 198, startPoint y: 498, endPoint x: 84, endPoint y: 430, distance: 132.6
click at [185, 498] on input "5" at bounding box center [228, 493] width 115 height 17
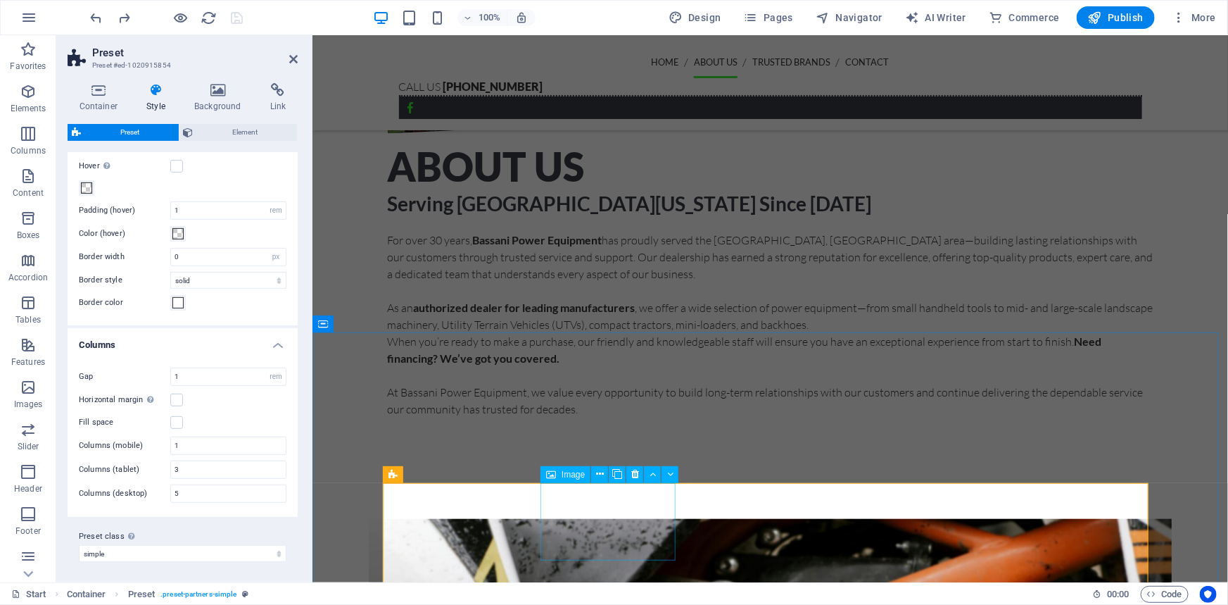
scroll to position [1019, 0]
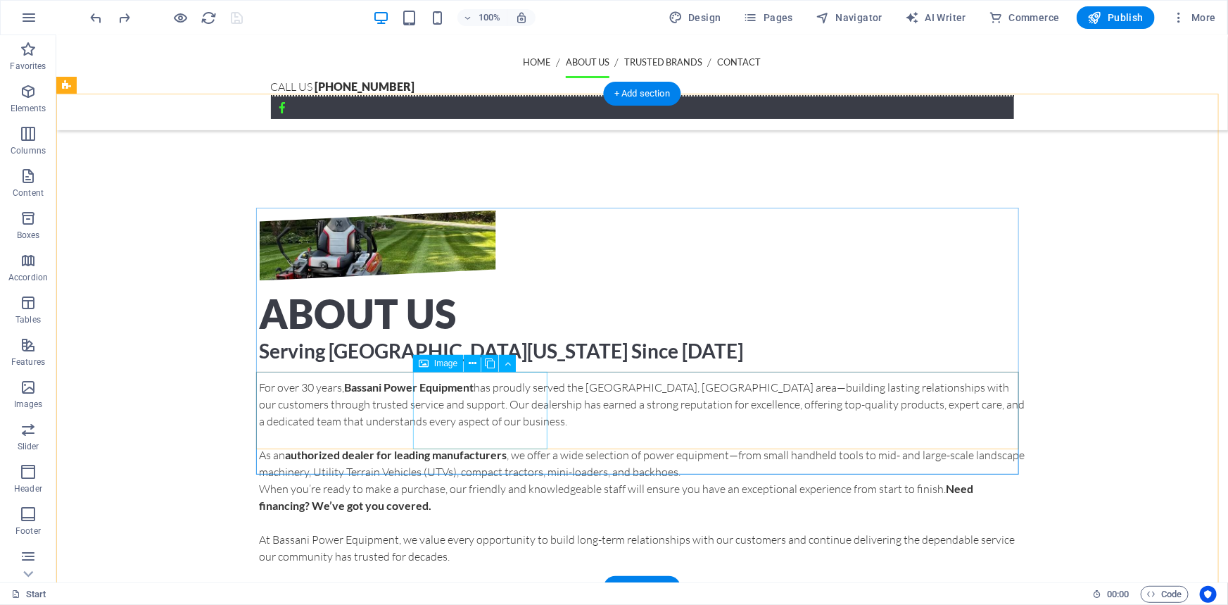
select select "px"
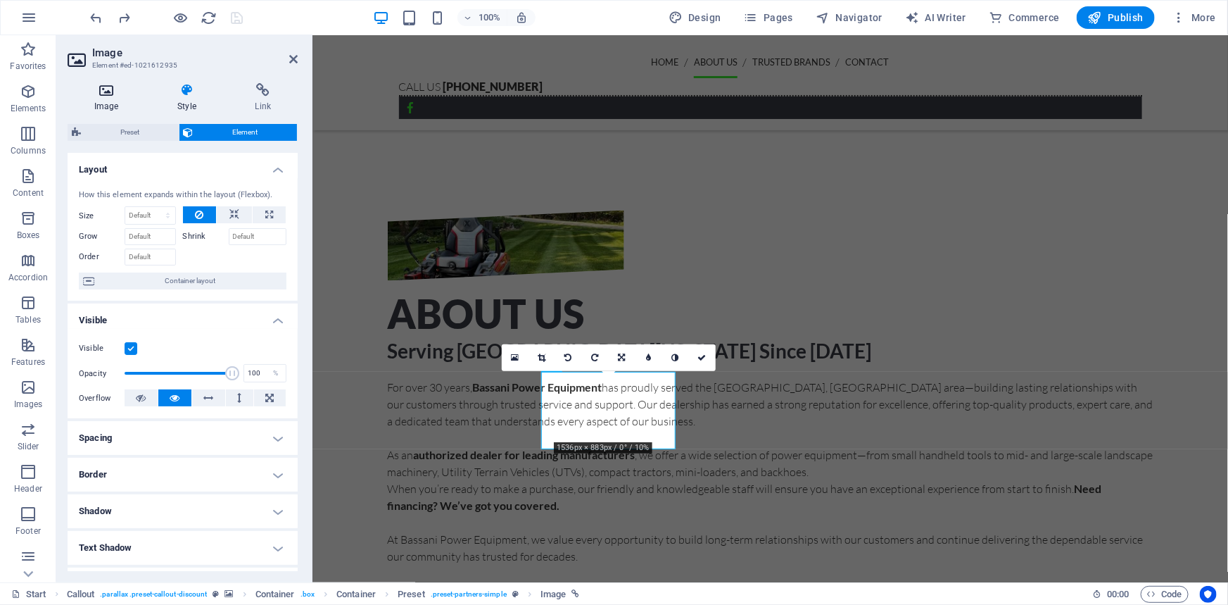
click at [120, 84] on icon at bounding box center [106, 90] width 77 height 14
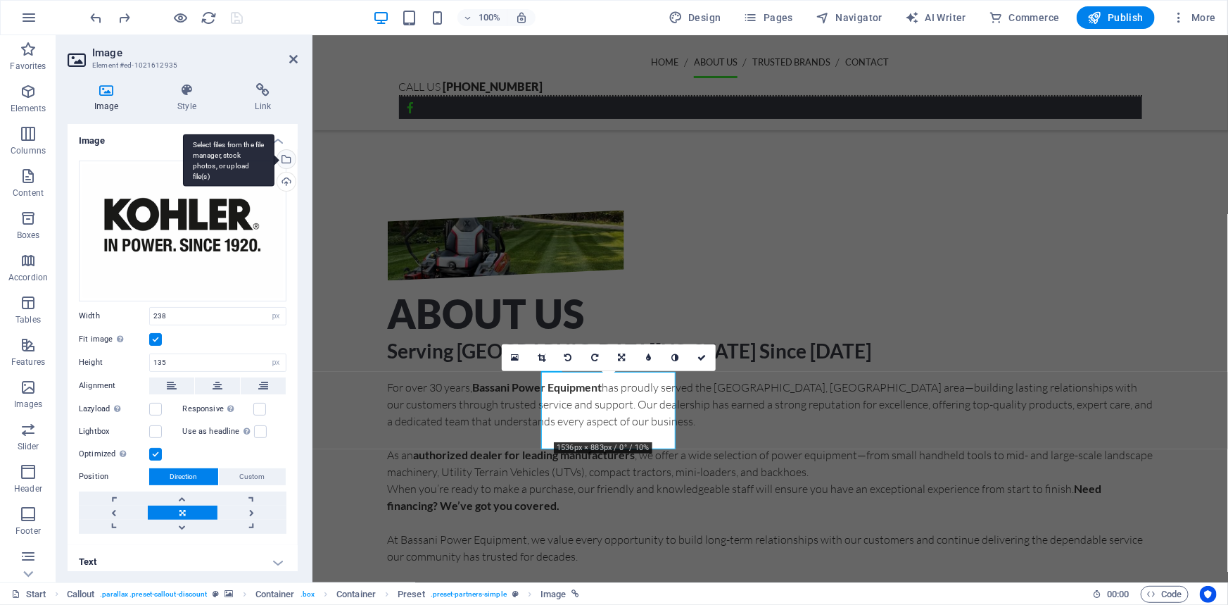
click at [288, 163] on div "Select files from the file manager, stock photos, or upload file(s)" at bounding box center [285, 160] width 21 height 21
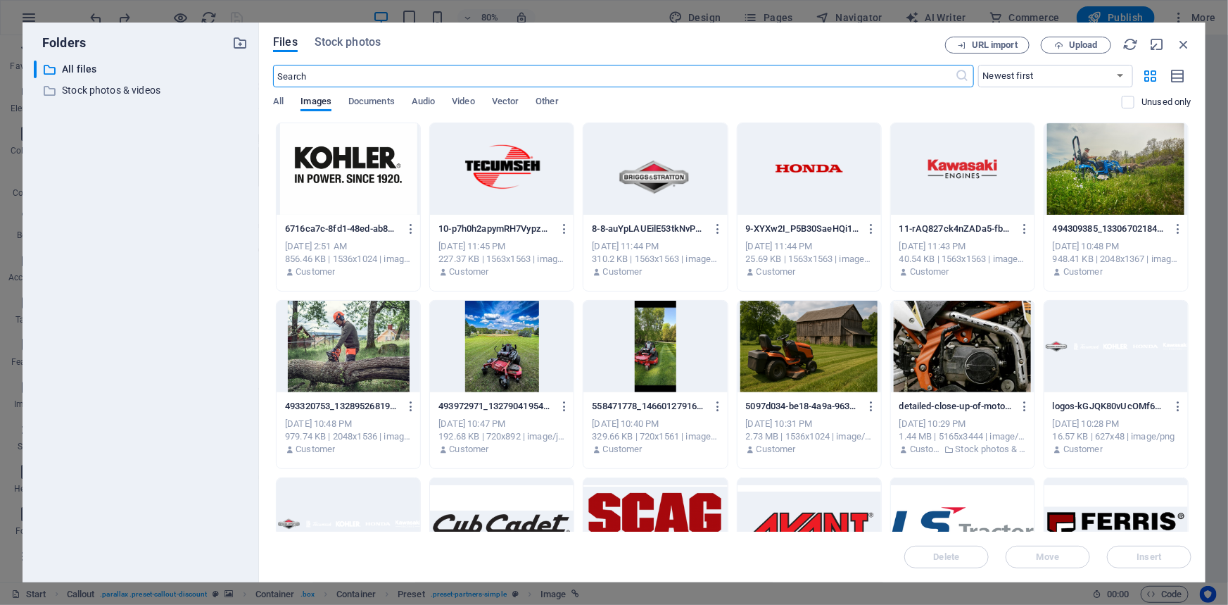
scroll to position [1112, 0]
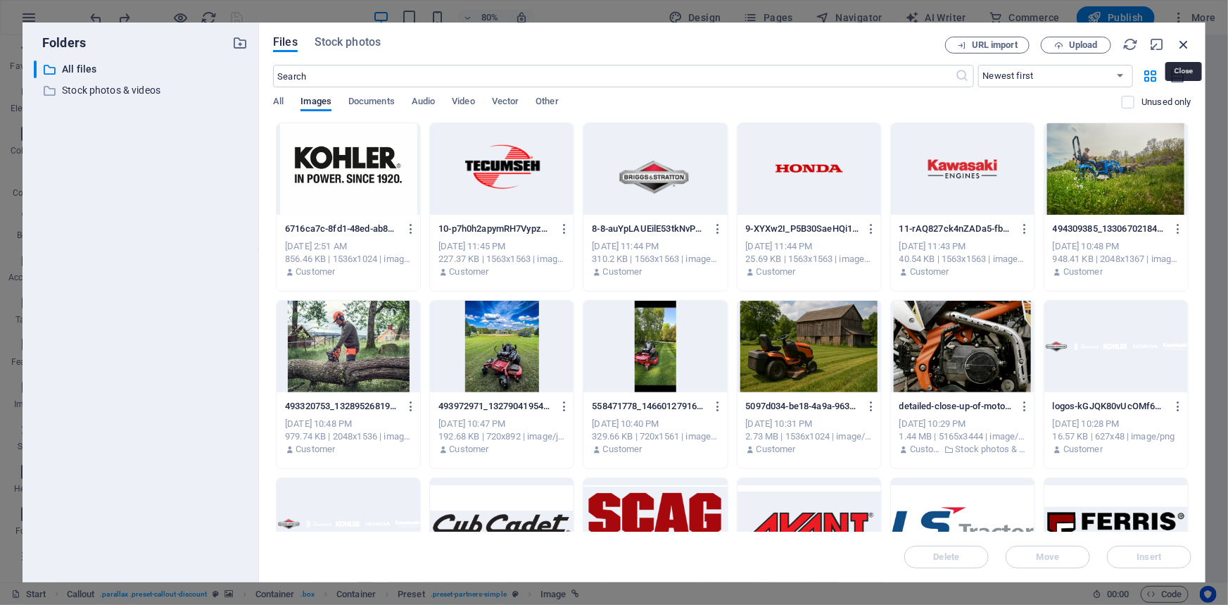
drag, startPoint x: 1186, startPoint y: 42, endPoint x: 827, endPoint y: 10, distance: 361.2
click at [1186, 42] on icon "button" at bounding box center [1183, 44] width 15 height 15
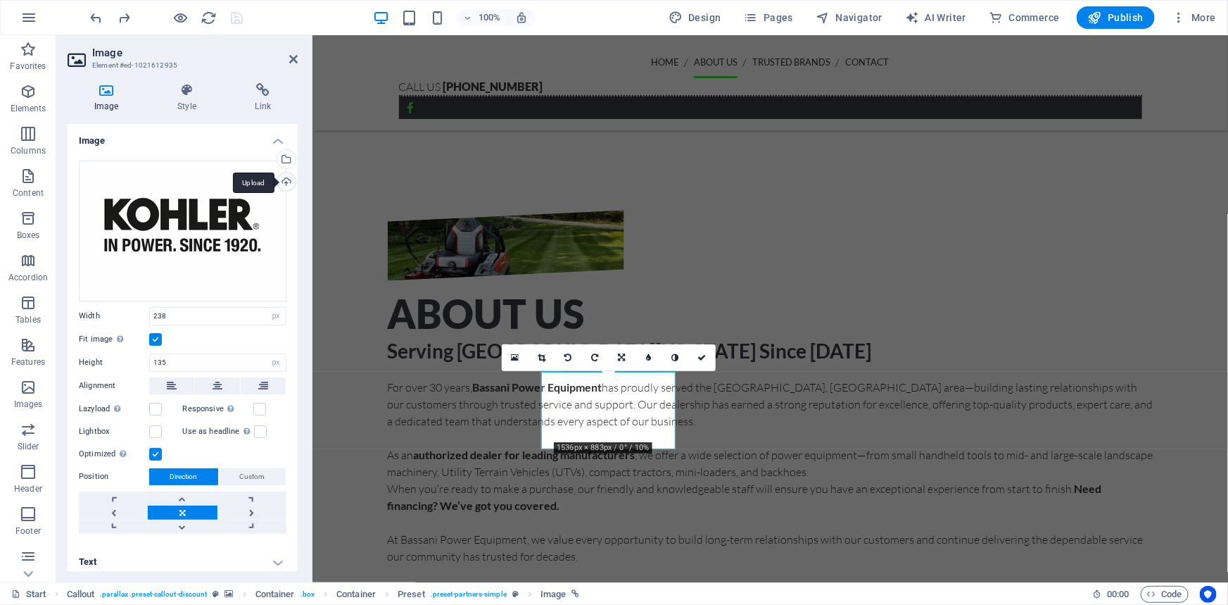
click at [279, 178] on div "Upload" at bounding box center [285, 182] width 21 height 21
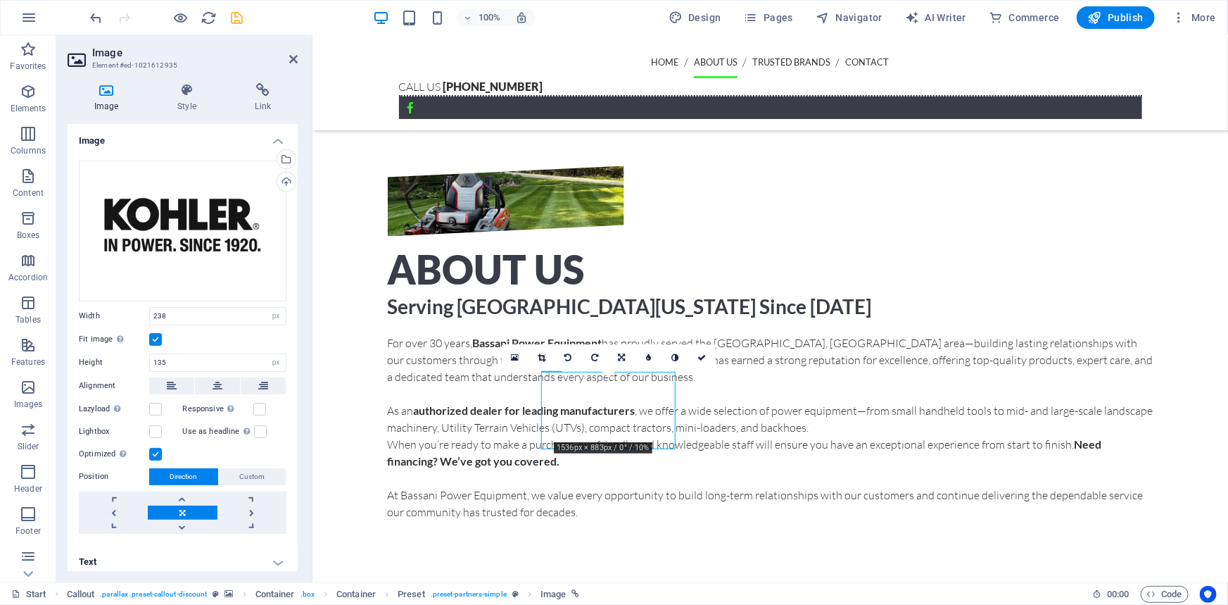
scroll to position [1083, 0]
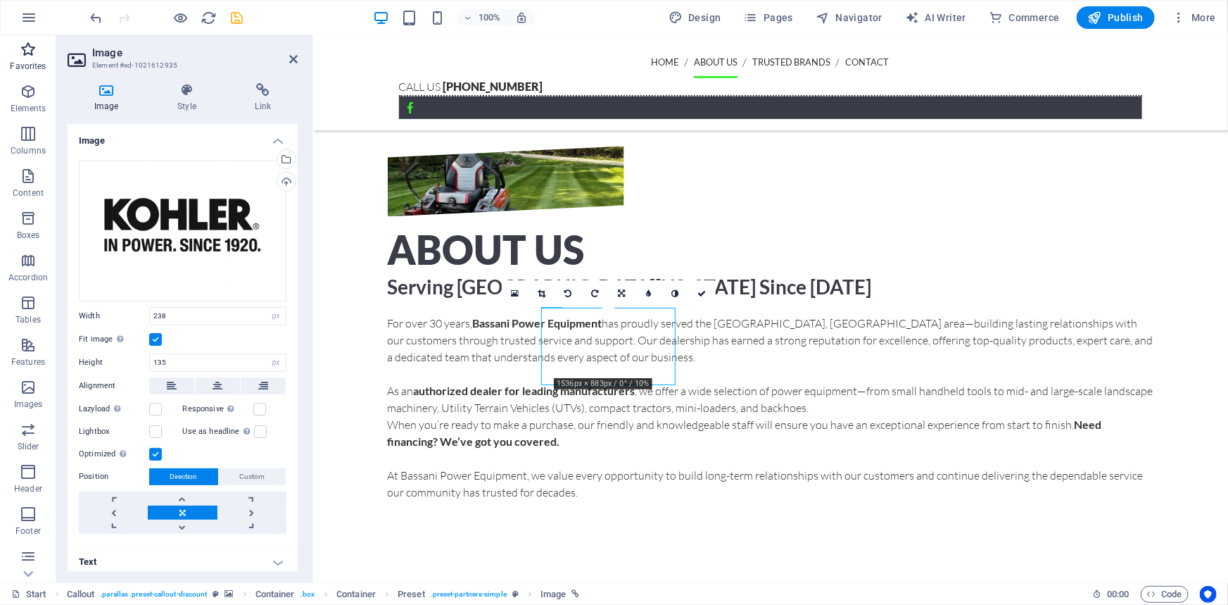
click at [37, 62] on p "Favorites" at bounding box center [28, 66] width 36 height 11
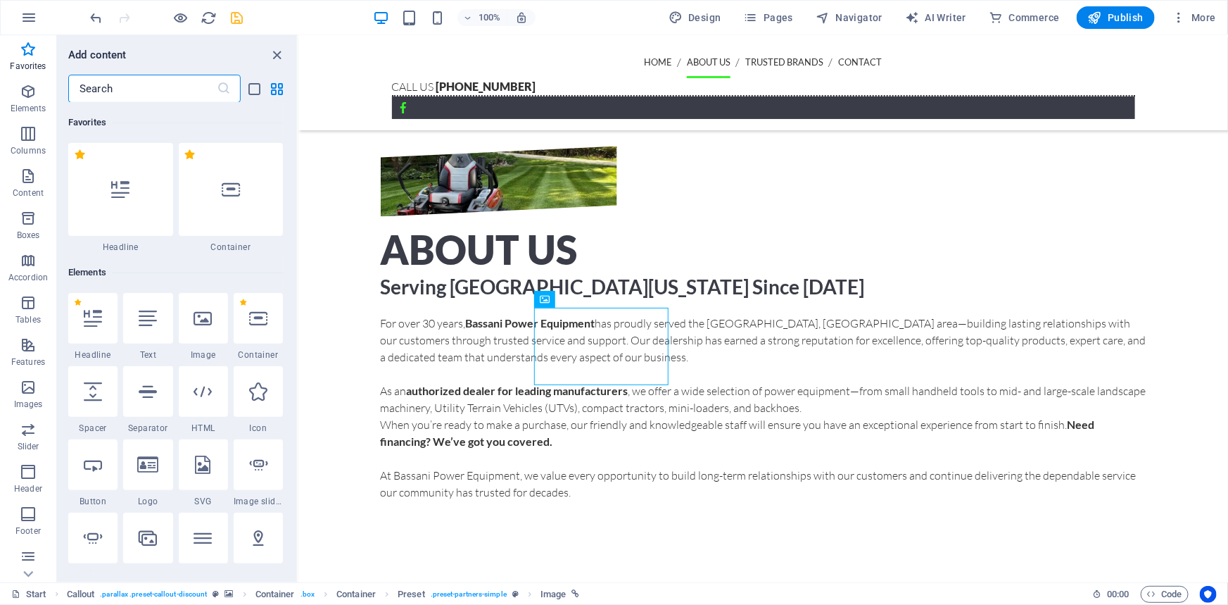
click at [156, 90] on input "text" at bounding box center [142, 89] width 149 height 28
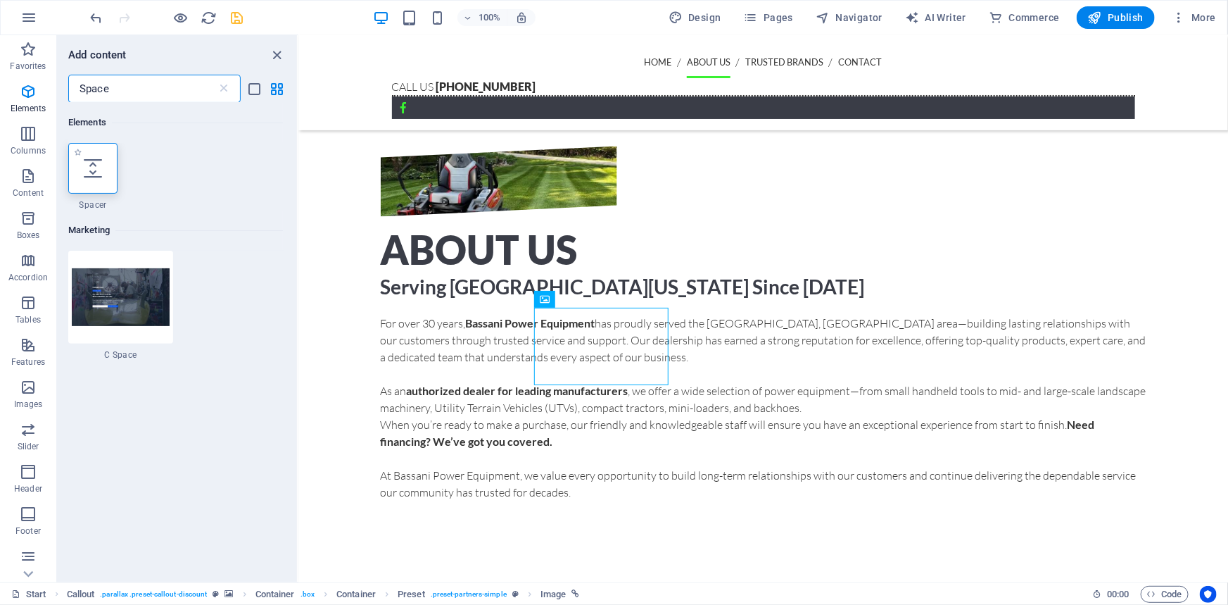
type input "Space"
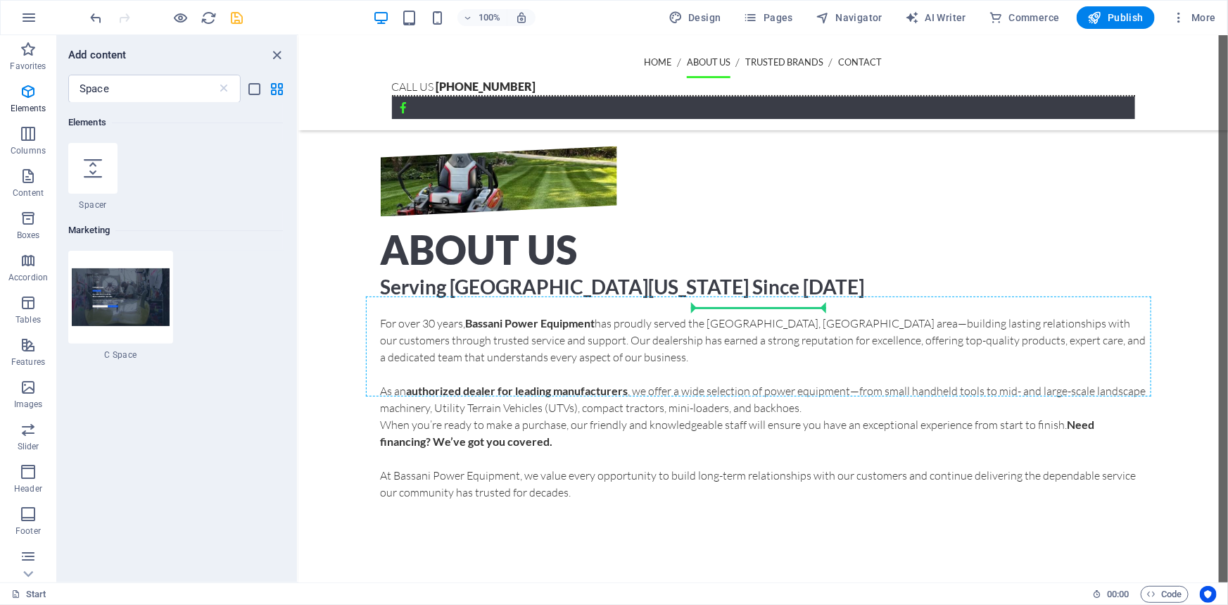
select select "px"
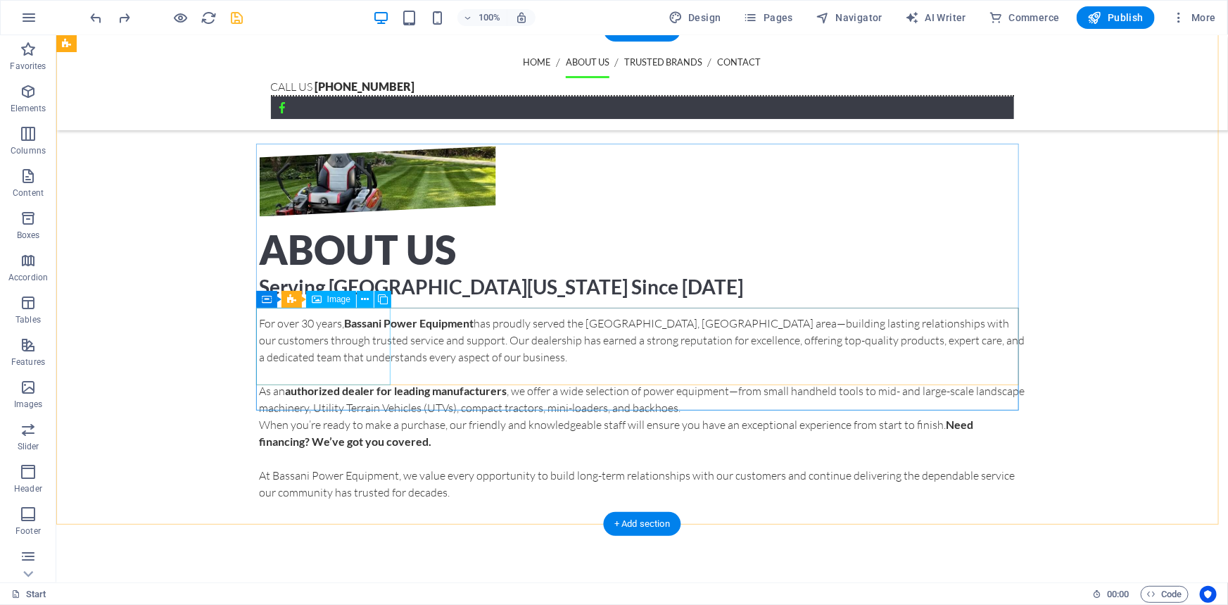
select select "px"
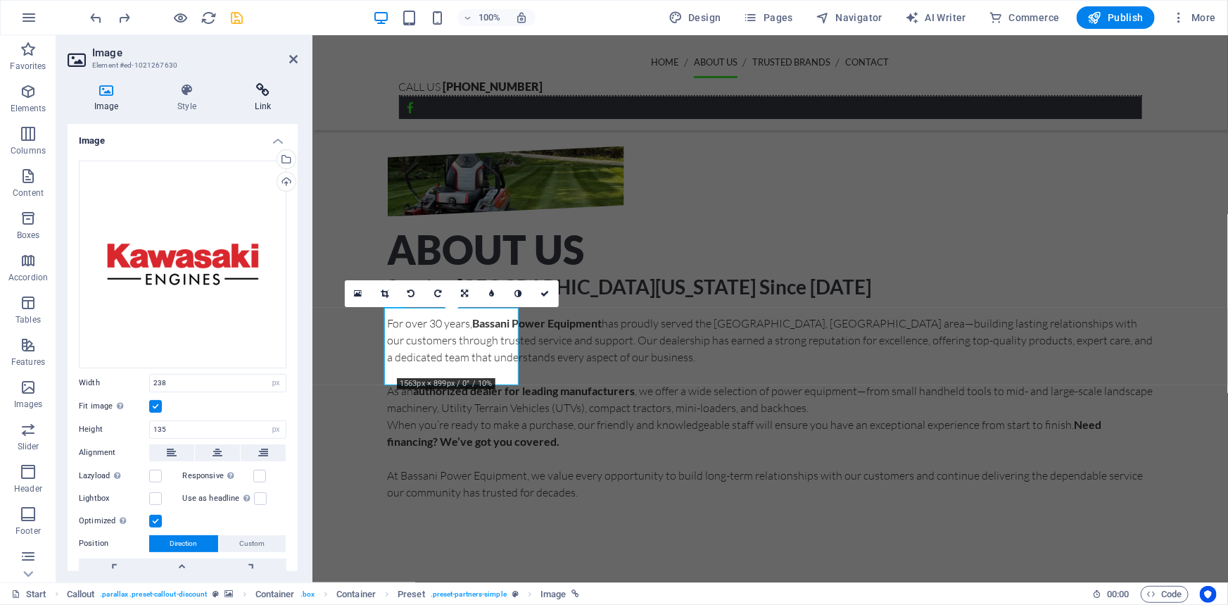
click at [263, 84] on icon at bounding box center [263, 90] width 69 height 14
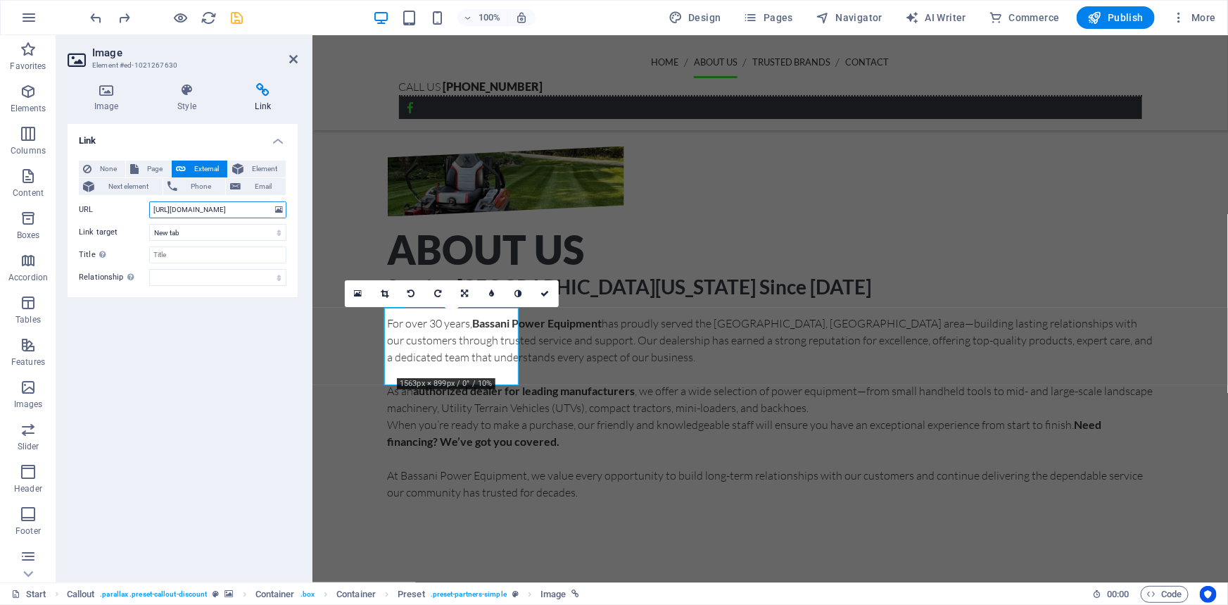
click at [227, 211] on input "https://landmaster.com/" at bounding box center [217, 209] width 137 height 17
paste input "kawasakienginesusa"
type input "https://kawasakienginesusa.com/"
click at [241, 16] on icon "save" at bounding box center [238, 18] width 16 height 16
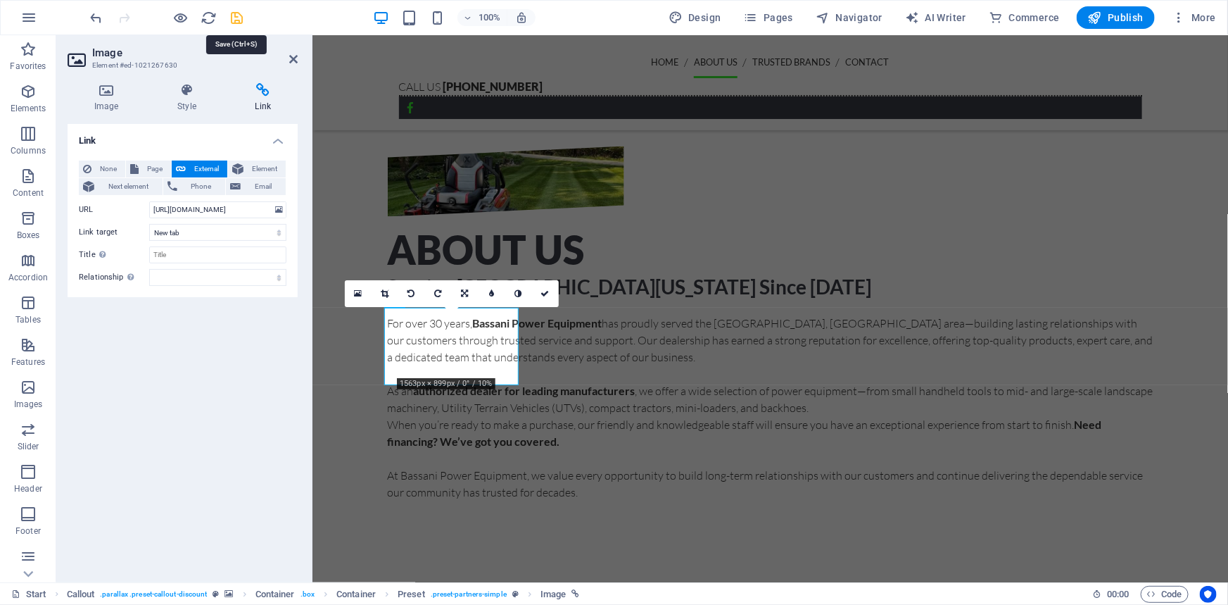
checkbox input "false"
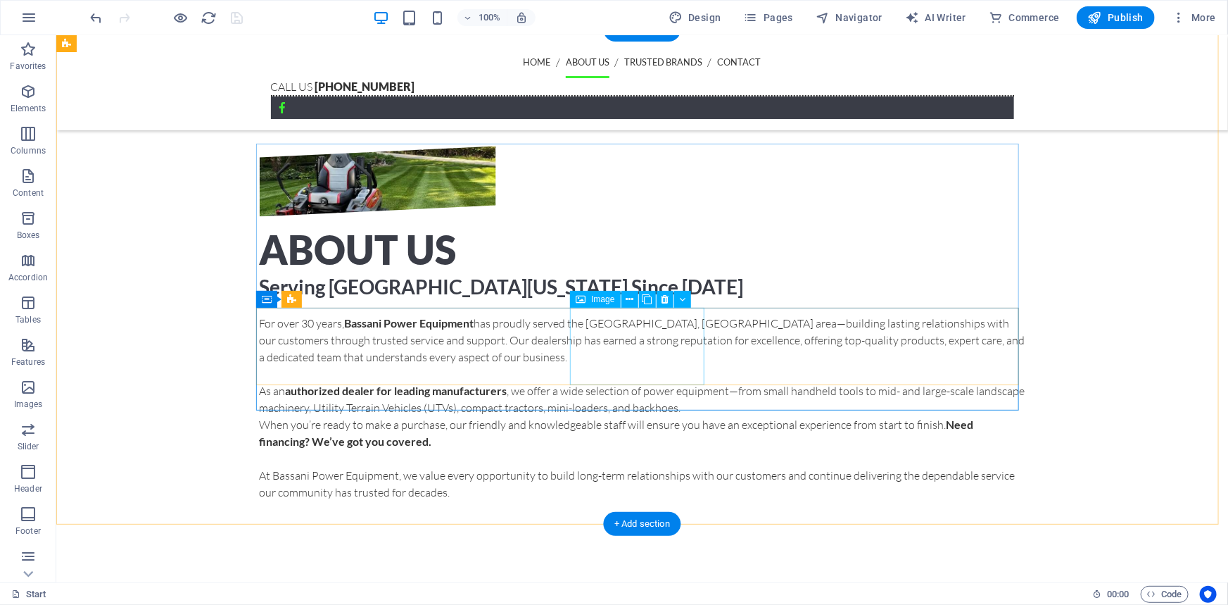
select select "px"
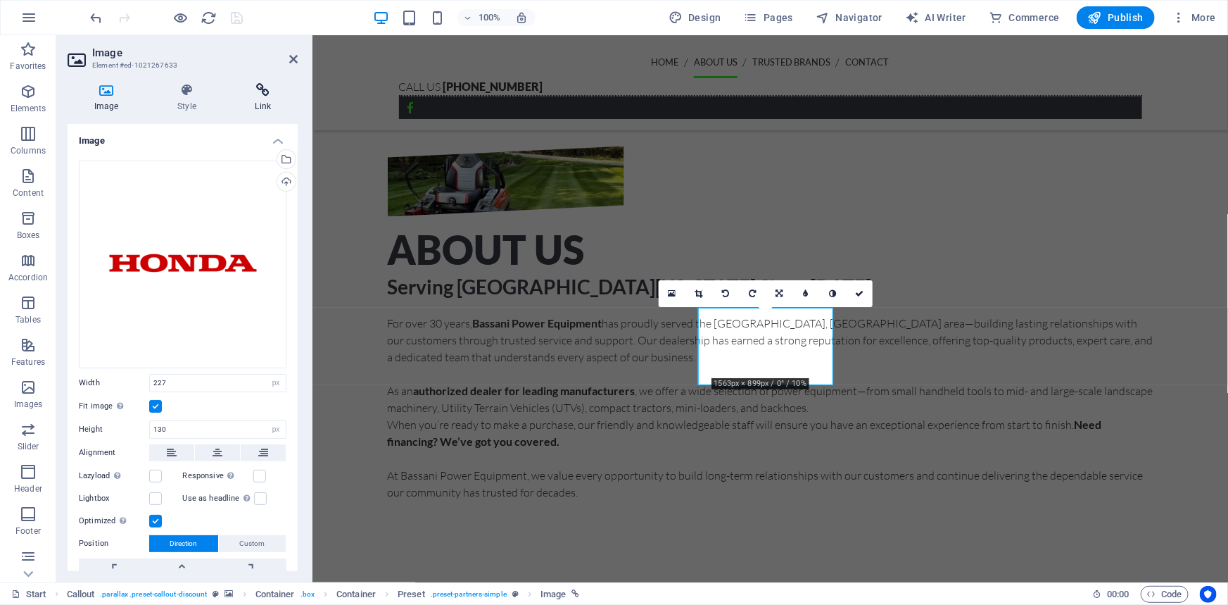
click at [273, 95] on icon at bounding box center [263, 90] width 69 height 14
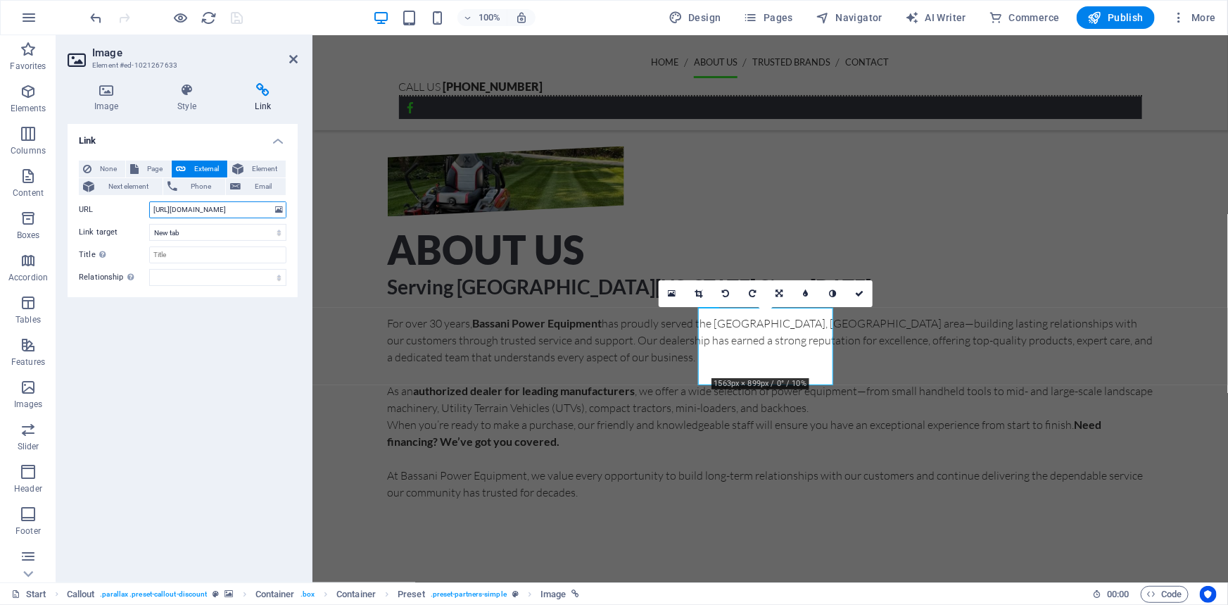
click at [237, 208] on input "https://lstractorusa.com/" at bounding box center [217, 209] width 137 height 17
paste input "engines.hond"
type input "https://engines.honda.com/"
click at [230, 19] on icon "save" at bounding box center [238, 18] width 16 height 16
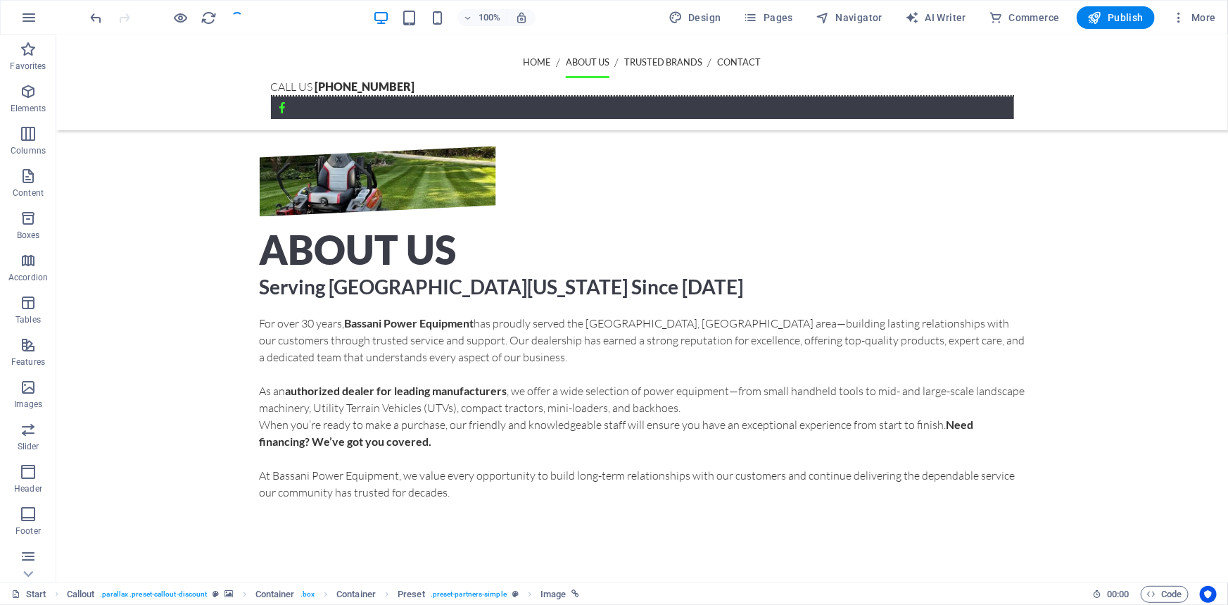
checkbox input "false"
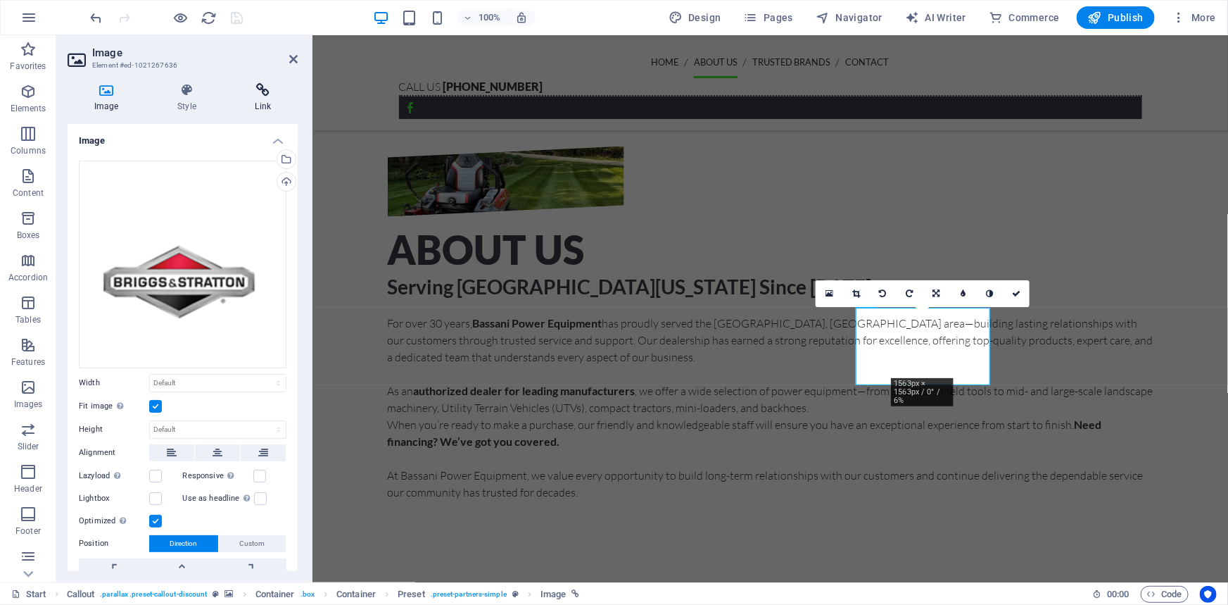
click at [253, 88] on icon at bounding box center [263, 90] width 69 height 14
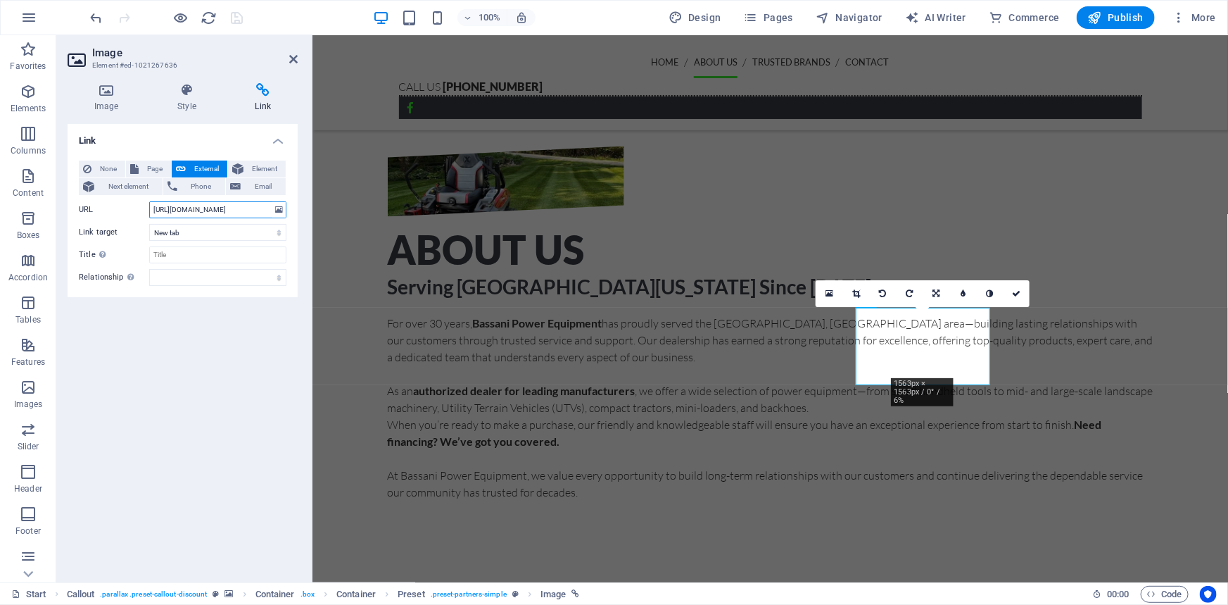
click at [205, 210] on input "https://www.avanttecno.com/us" at bounding box center [217, 209] width 137 height 17
paste input "briggsandstratton.com/na/en_us/home.html"
type input "https://www.briggsandstratton.com/na/en_us/home.html"
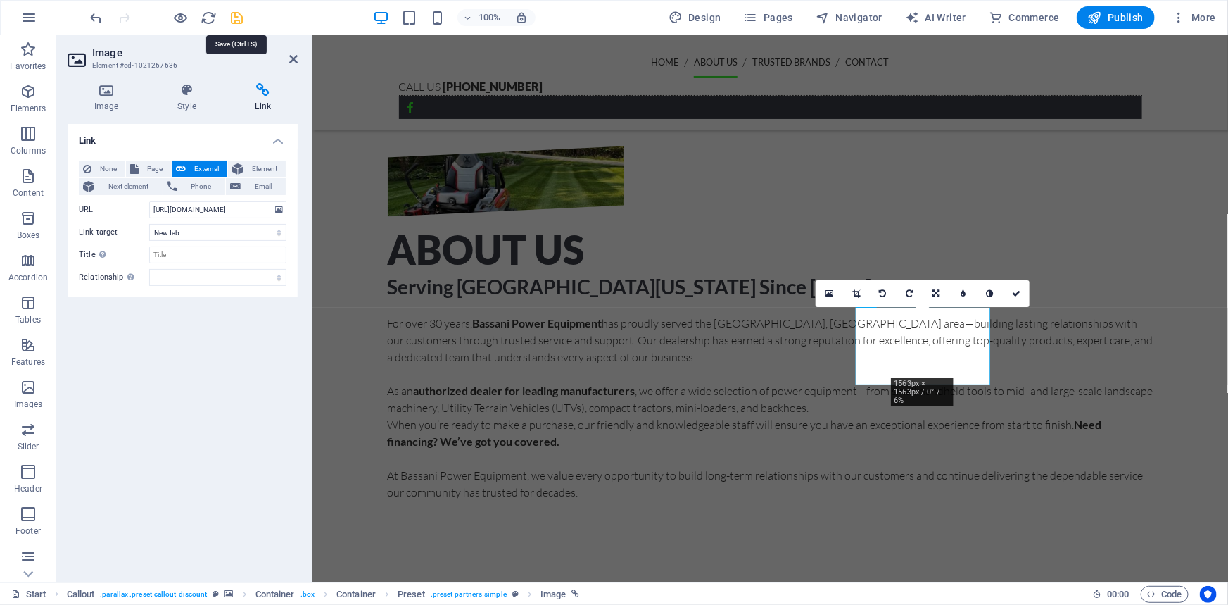
click at [238, 18] on icon "save" at bounding box center [238, 18] width 16 height 16
checkbox input "false"
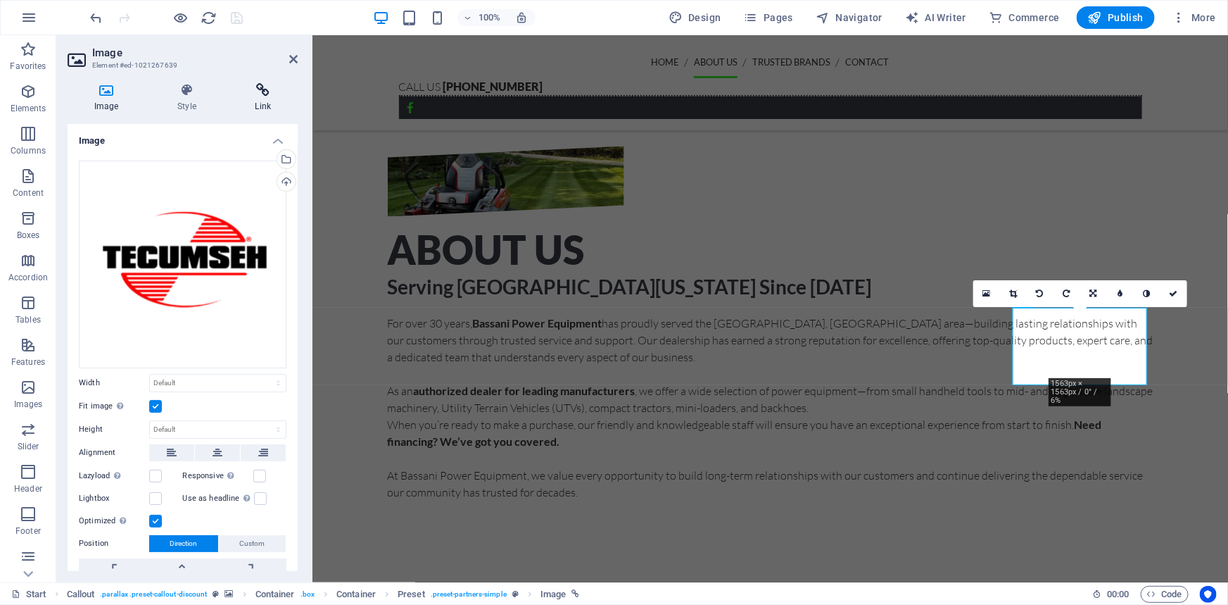
click at [263, 104] on h4 "Link" at bounding box center [263, 98] width 69 height 30
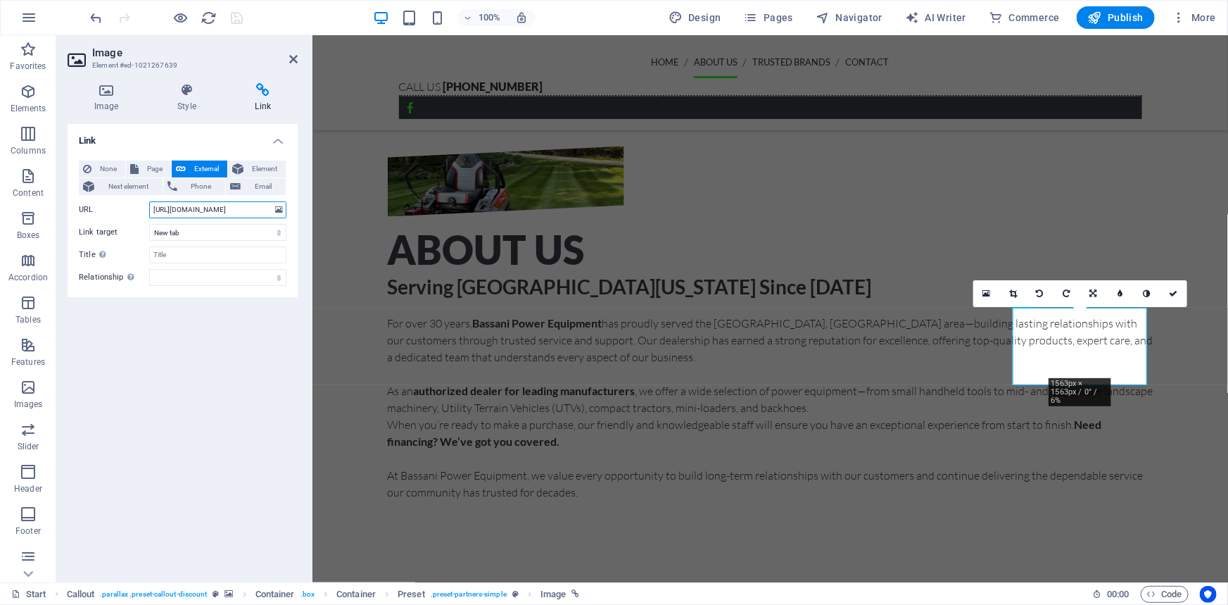
click at [229, 206] on input "https://www.scag.com/" at bounding box center [217, 209] width 137 height 17
paste input "://www.tecumsehengineparts"
type input "http://www.tecumsehengineparts.com/"
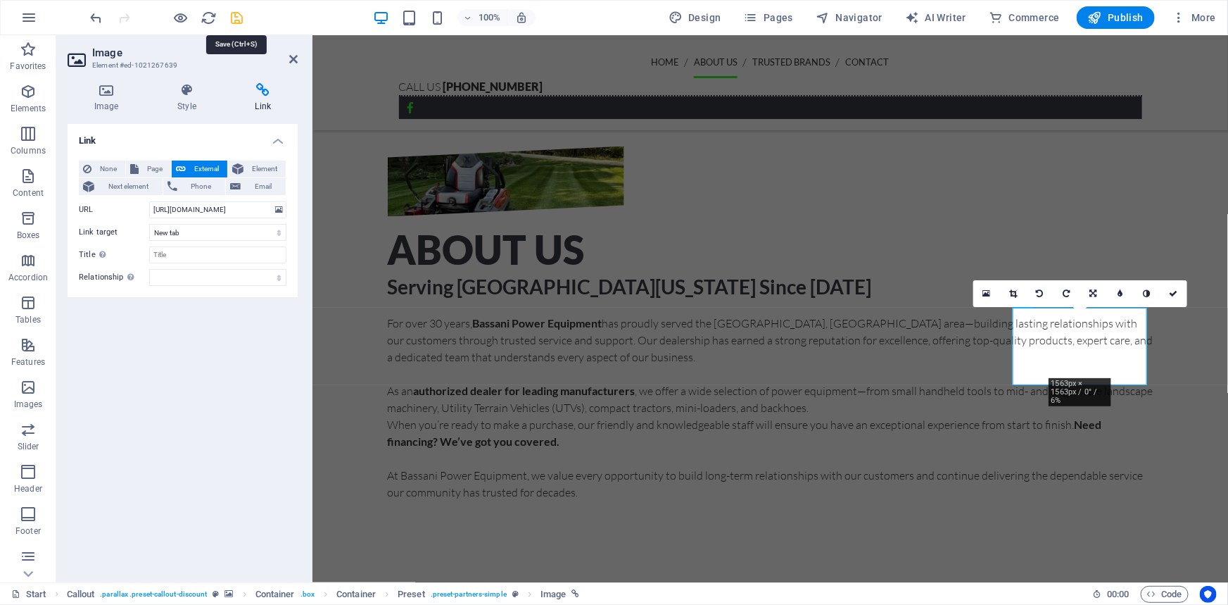
click at [239, 16] on icon "save" at bounding box center [238, 18] width 16 height 16
checkbox input "false"
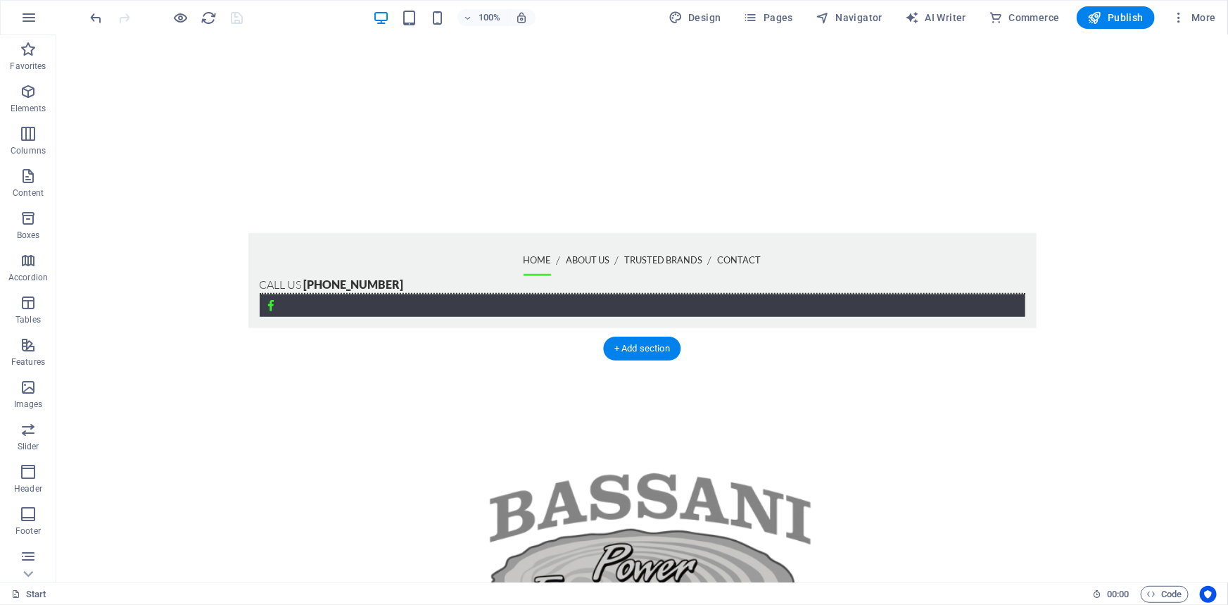
scroll to position [512, 0]
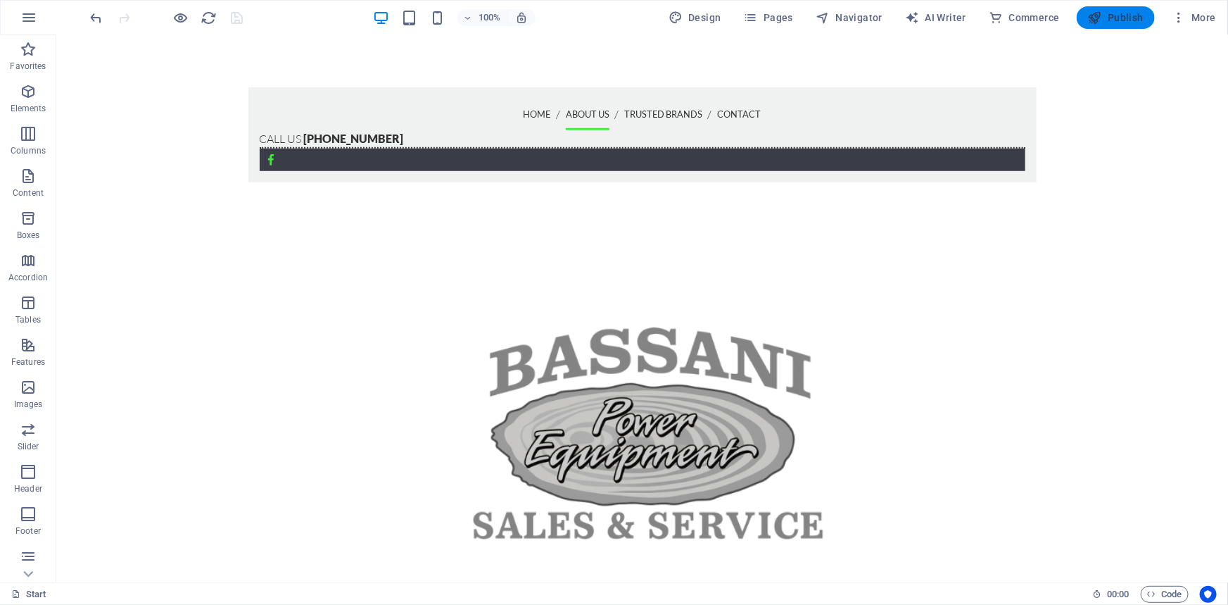
click at [1110, 20] on span "Publish" at bounding box center [1116, 18] width 56 height 14
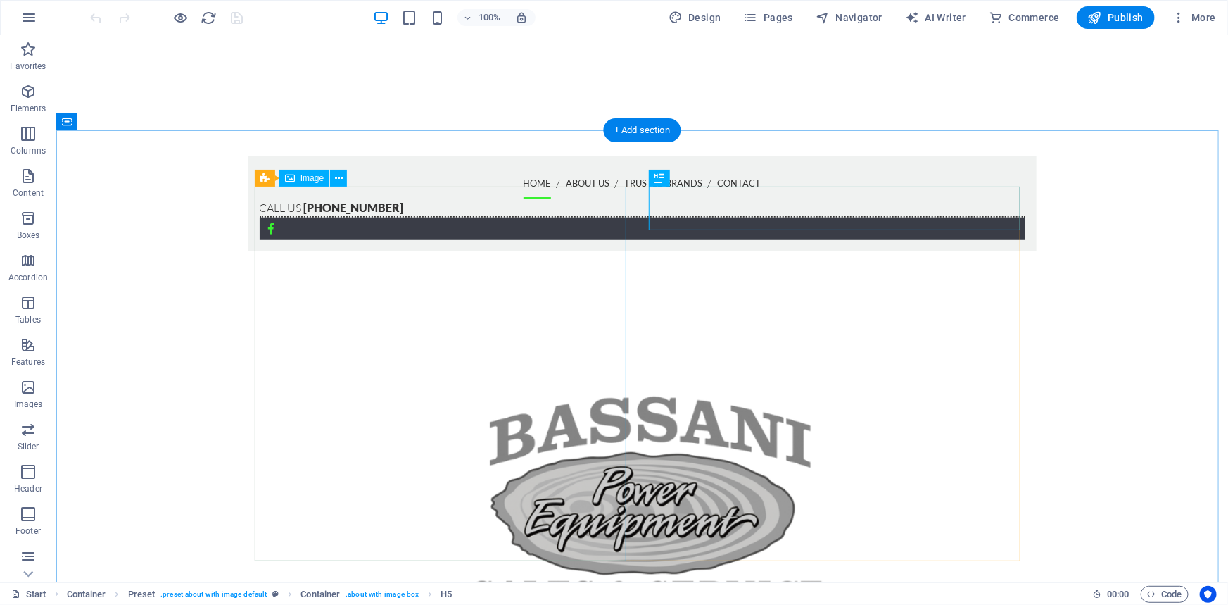
scroll to position [523, 0]
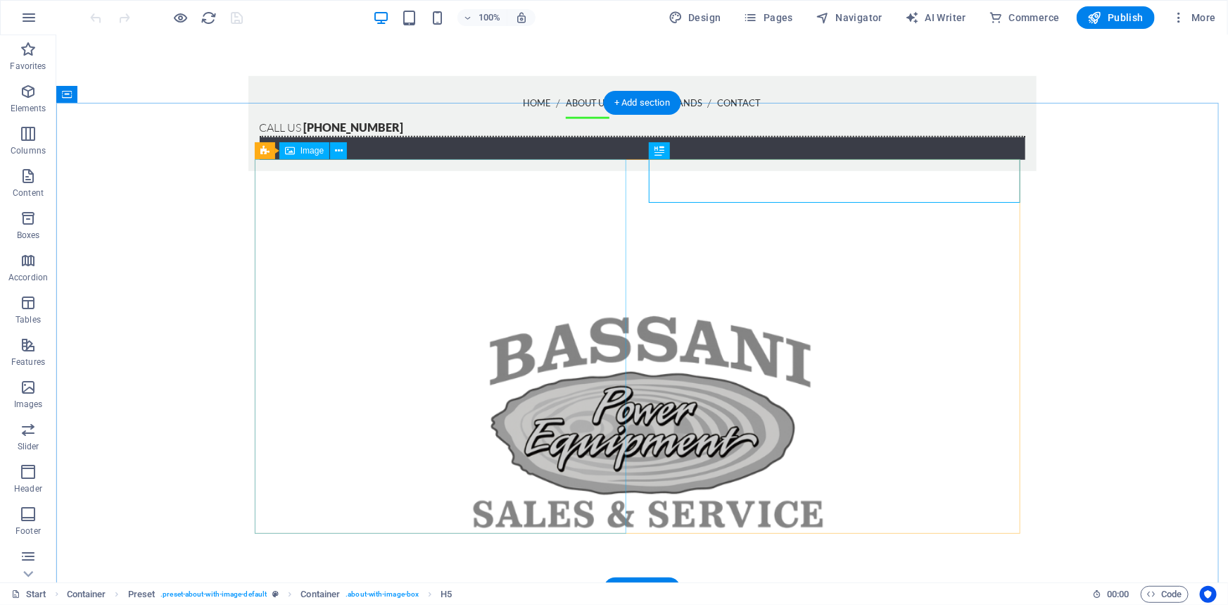
select select "%"
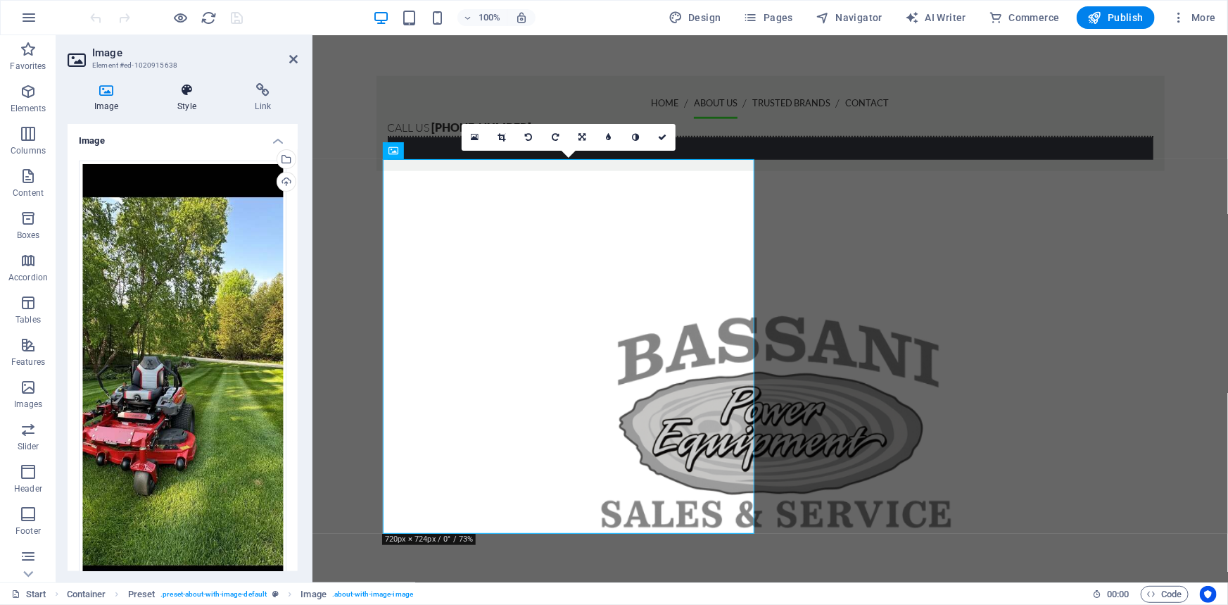
click at [183, 96] on icon at bounding box center [187, 90] width 72 height 14
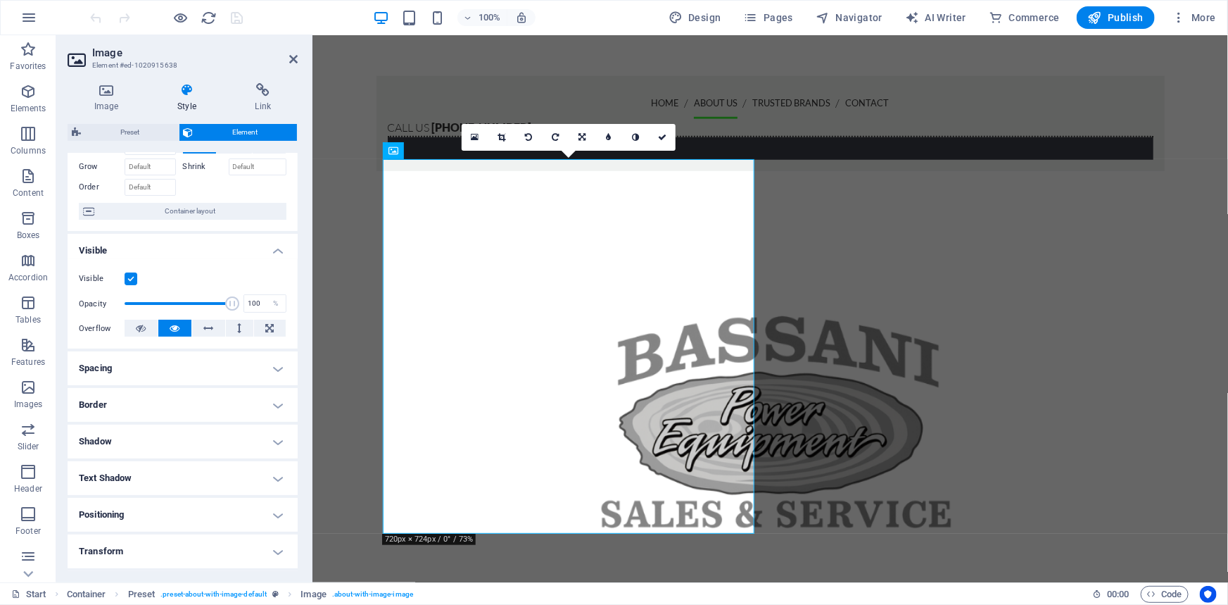
scroll to position [176, 0]
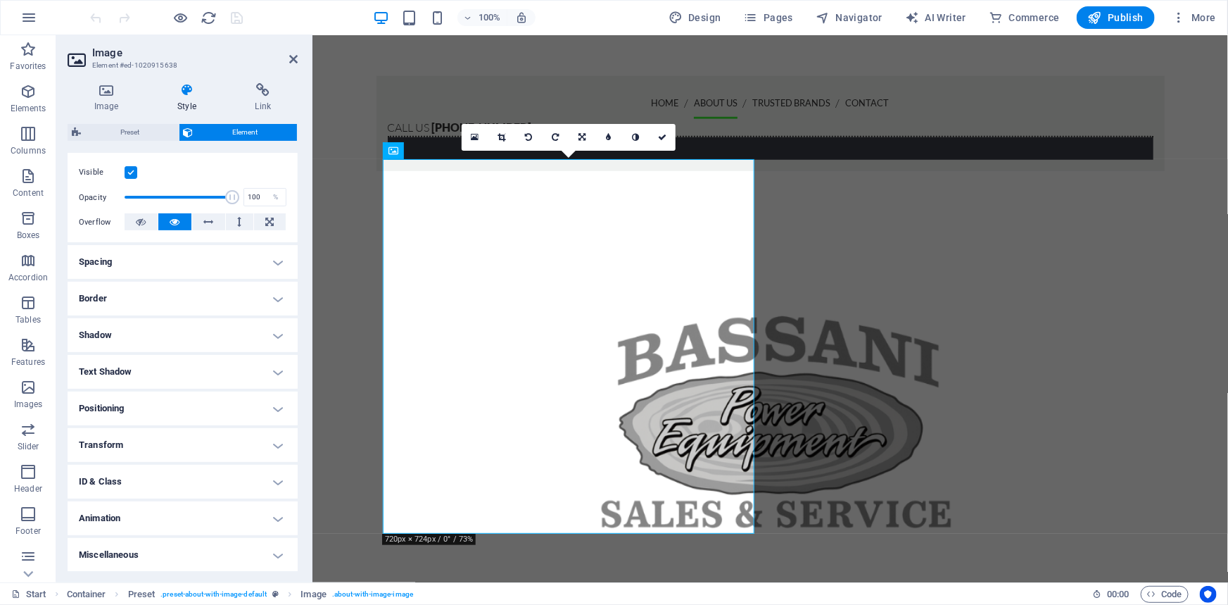
click at [134, 524] on h4 "Animation" at bounding box center [183, 518] width 230 height 34
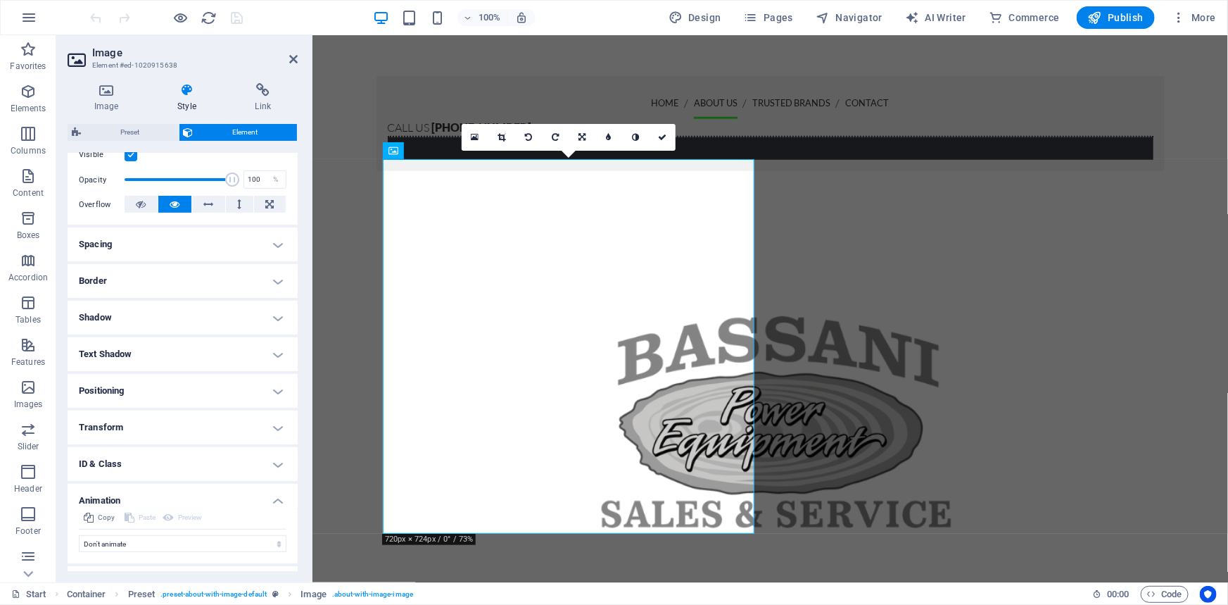
scroll to position [222, 0]
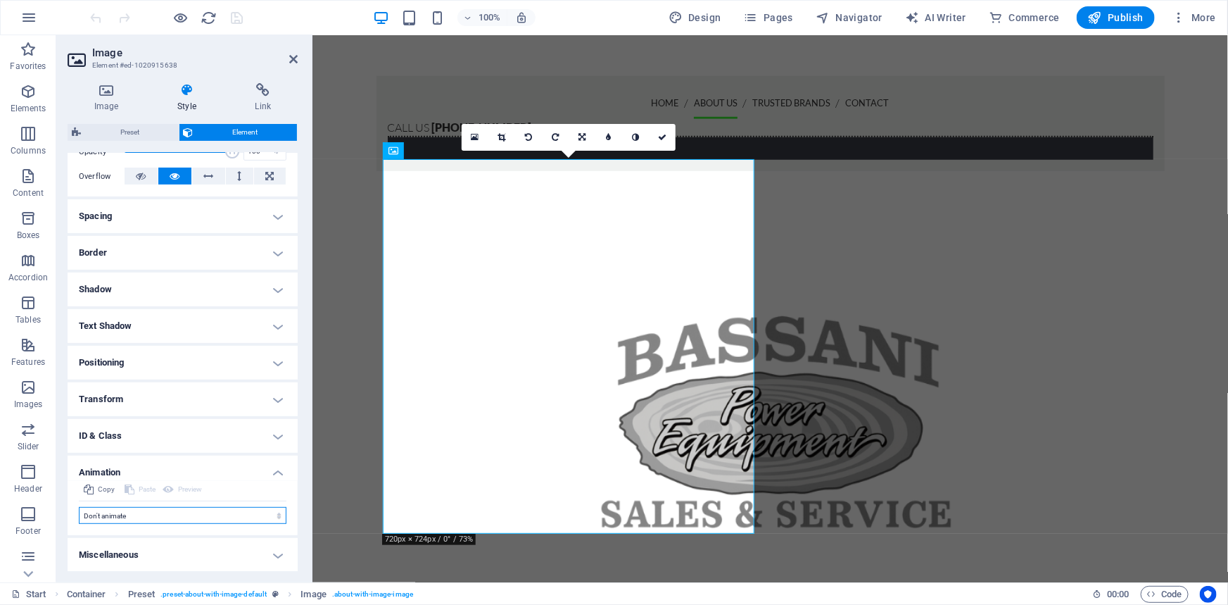
click at [186, 509] on select "Don't animate Show / Hide Slide up/down Zoom in/out Slide left to right Slide r…" at bounding box center [183, 515] width 208 height 17
click at [79, 507] on select "Don't animate Show / Hide Slide up/down Zoom in/out Slide left to right Slide r…" at bounding box center [183, 515] width 208 height 17
click at [158, 513] on select "Don't animate Show / Hide Slide up/down Zoom in/out Slide left to right Slide r…" at bounding box center [183, 515] width 208 height 17
select select "move-bottom-to-top"
click at [79, 507] on select "Don't animate Show / Hide Slide up/down Zoom in/out Slide left to right Slide r…" at bounding box center [183, 515] width 208 height 17
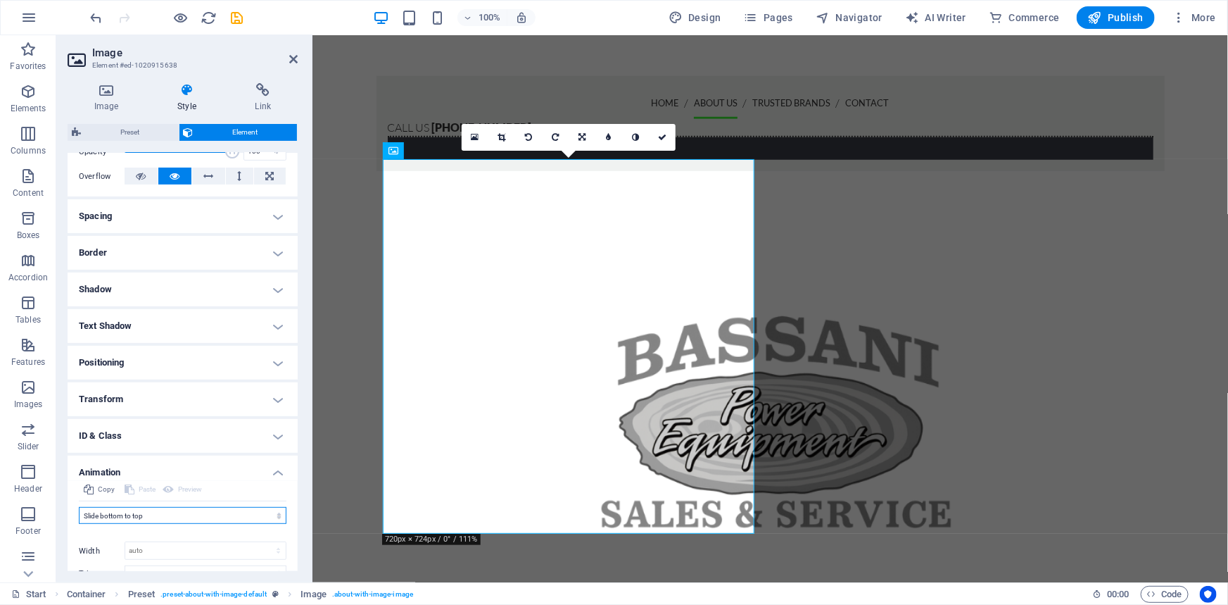
select select "scroll"
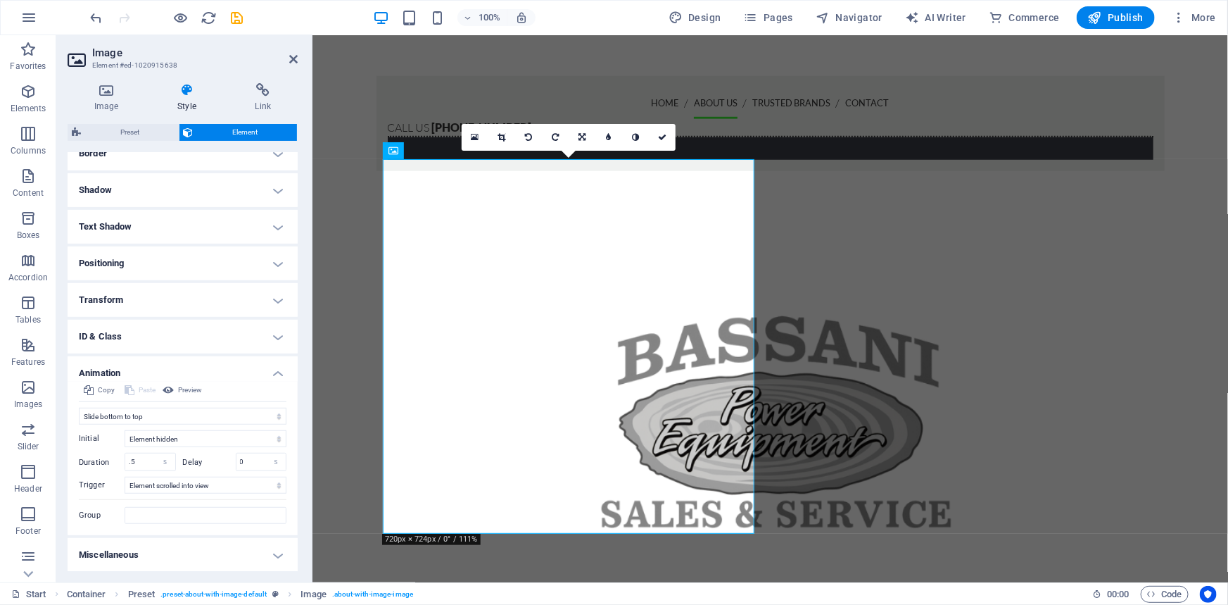
click at [189, 379] on h4 "Animation" at bounding box center [183, 368] width 230 height 25
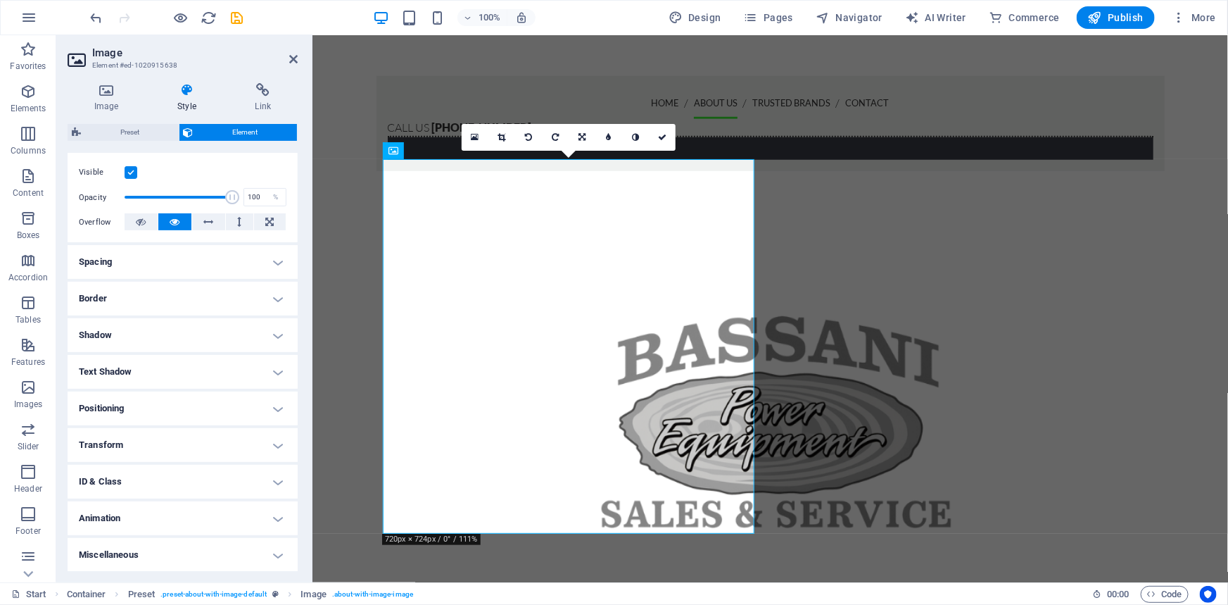
click at [137, 519] on h4 "Animation" at bounding box center [183, 518] width 230 height 34
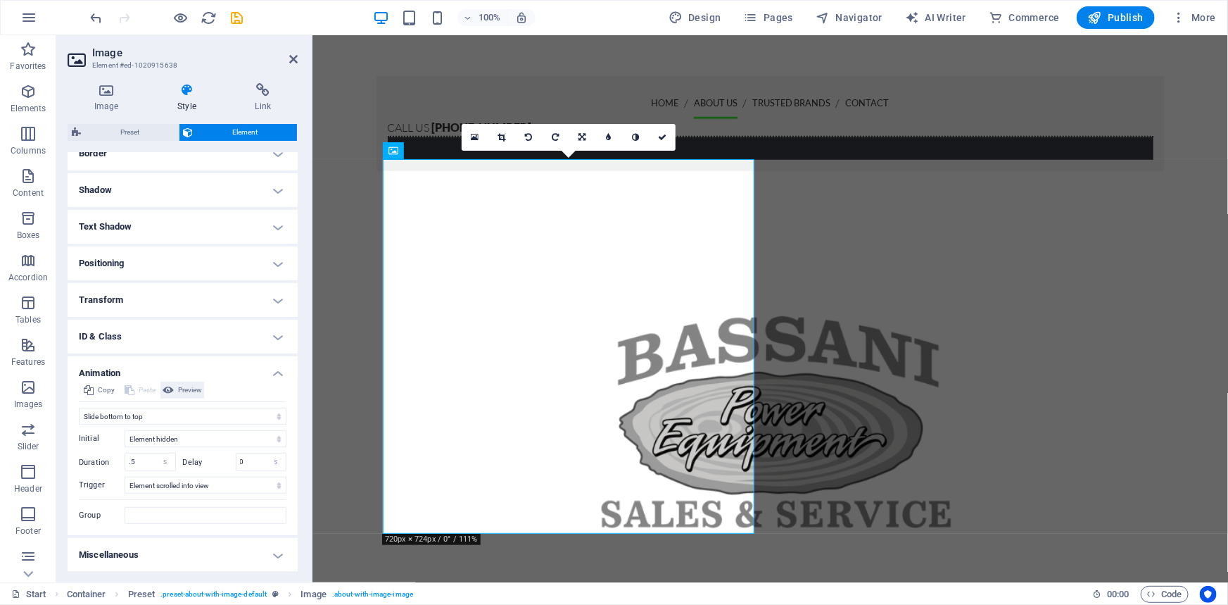
click at [178, 389] on span "Preview" at bounding box center [190, 390] width 24 height 17
click at [175, 409] on select "Don't animate Show / Hide Slide up/down Zoom in/out Slide left to right Slide r…" at bounding box center [183, 416] width 208 height 17
click at [79, 408] on select "Don't animate Show / Hide Slide up/down Zoom in/out Slide left to right Slide r…" at bounding box center [183, 416] width 208 height 17
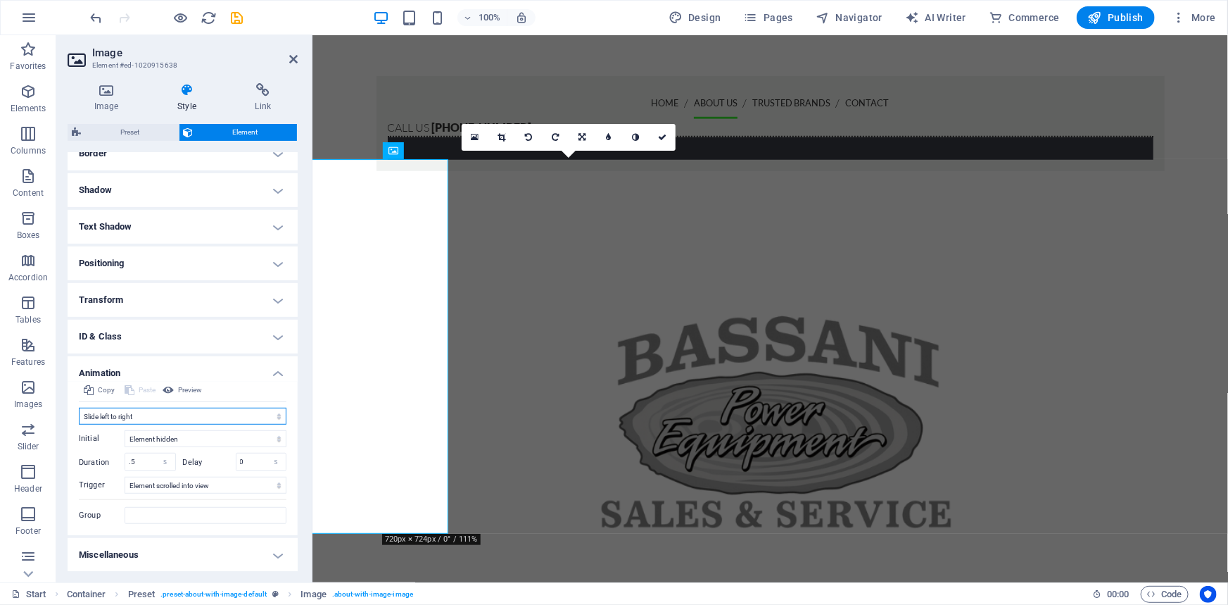
click at [185, 412] on select "Don't animate Show / Hide Slide up/down Zoom in/out Slide left to right Slide r…" at bounding box center [183, 416] width 208 height 17
select select "shrink"
click at [79, 408] on select "Don't animate Show / Hide Slide up/down Zoom in/out Slide left to right Slide r…" at bounding box center [183, 416] width 208 height 17
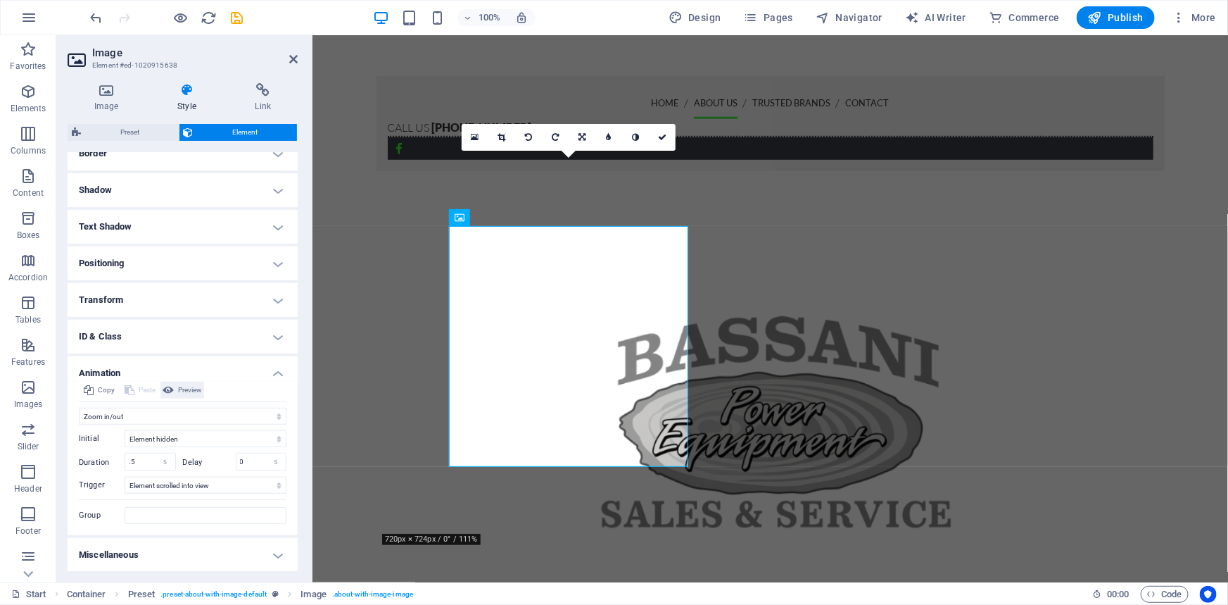
click at [186, 387] on span "Preview" at bounding box center [190, 390] width 24 height 17
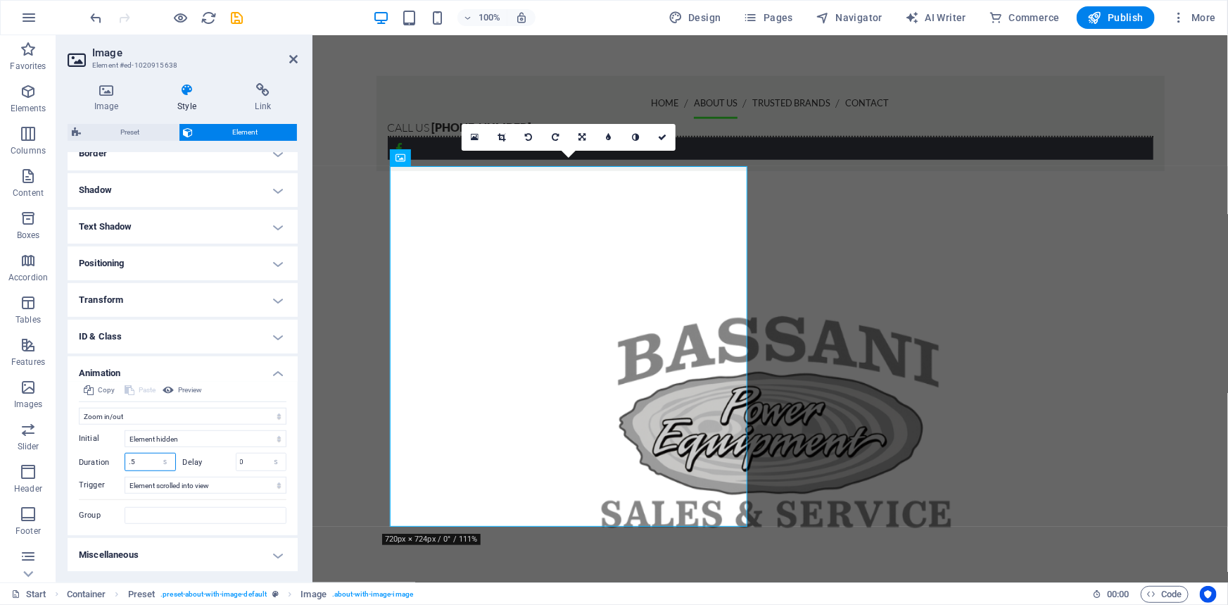
drag, startPoint x: 145, startPoint y: 462, endPoint x: 97, endPoint y: 461, distance: 47.9
click at [97, 461] on div "Duration .5 s ms" at bounding box center [127, 462] width 97 height 18
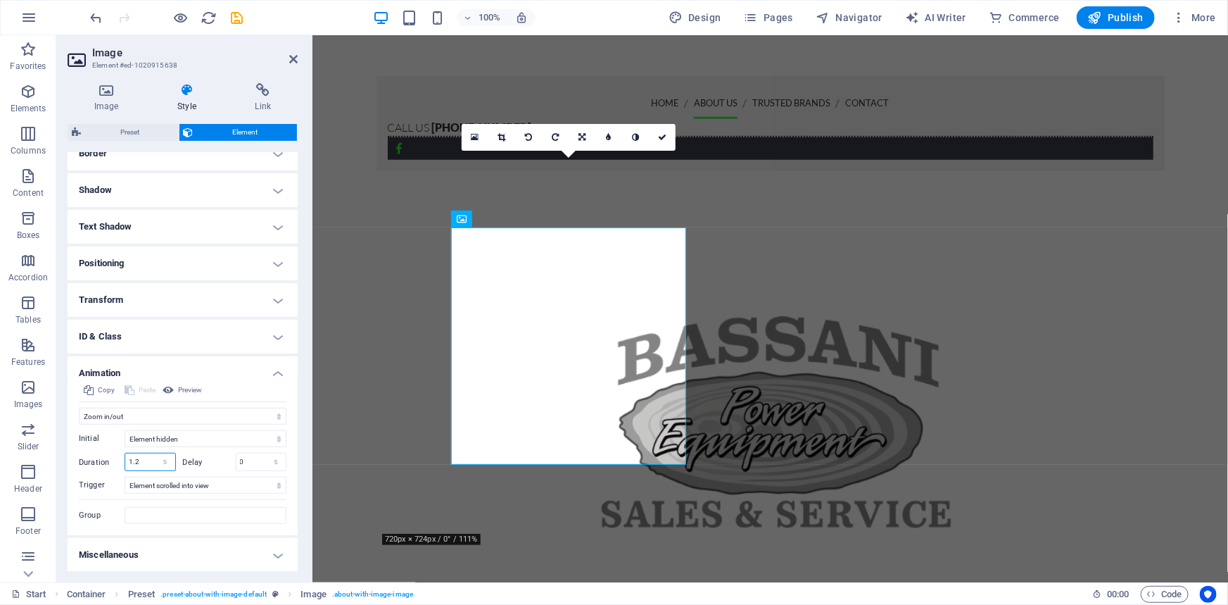
drag, startPoint x: 136, startPoint y: 455, endPoint x: 103, endPoint y: 455, distance: 32.4
click at [103, 455] on div "Duration 1.2 s ms" at bounding box center [127, 462] width 97 height 18
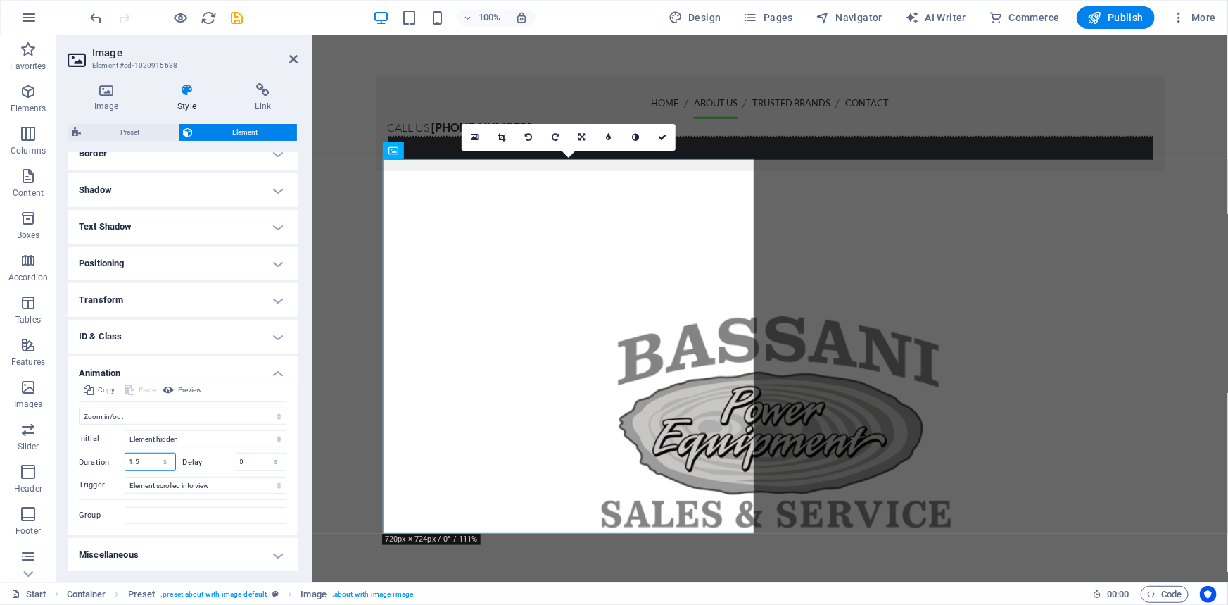
type input "1.5"
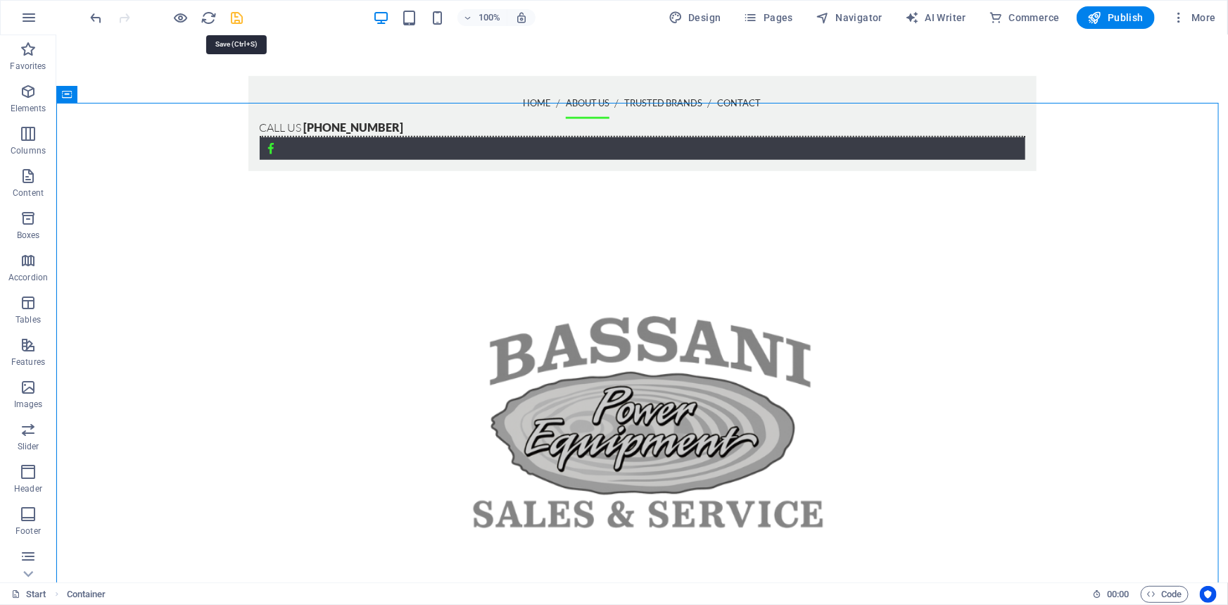
click at [236, 20] on icon "save" at bounding box center [238, 18] width 16 height 16
checkbox input "false"
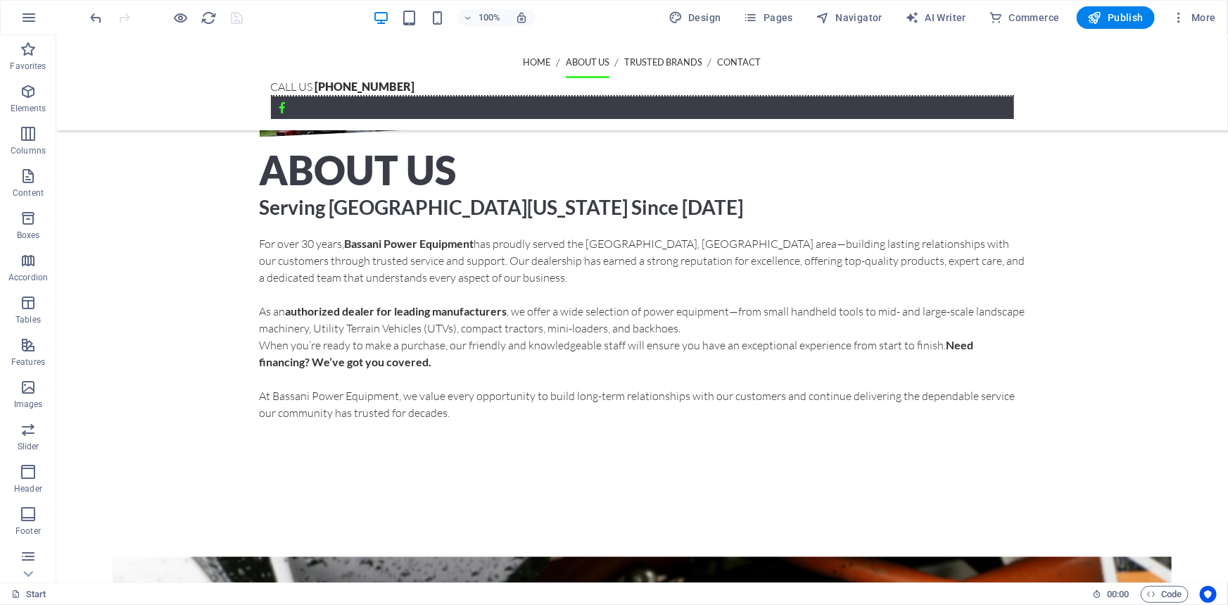
scroll to position [972, 0]
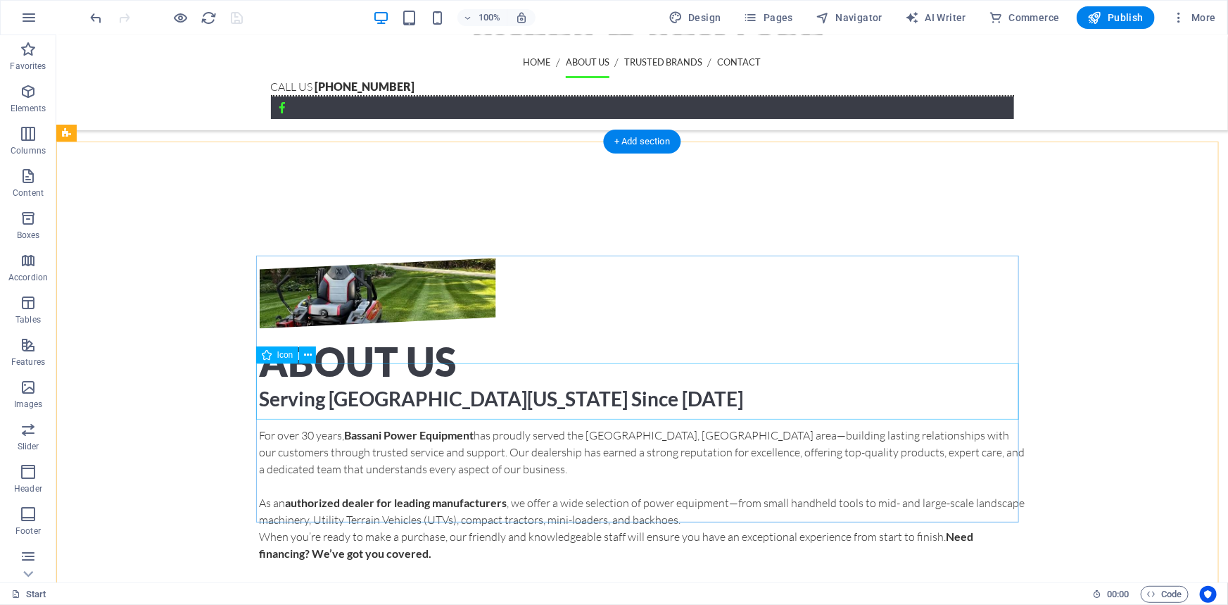
select select "xMidYMid"
select select "px"
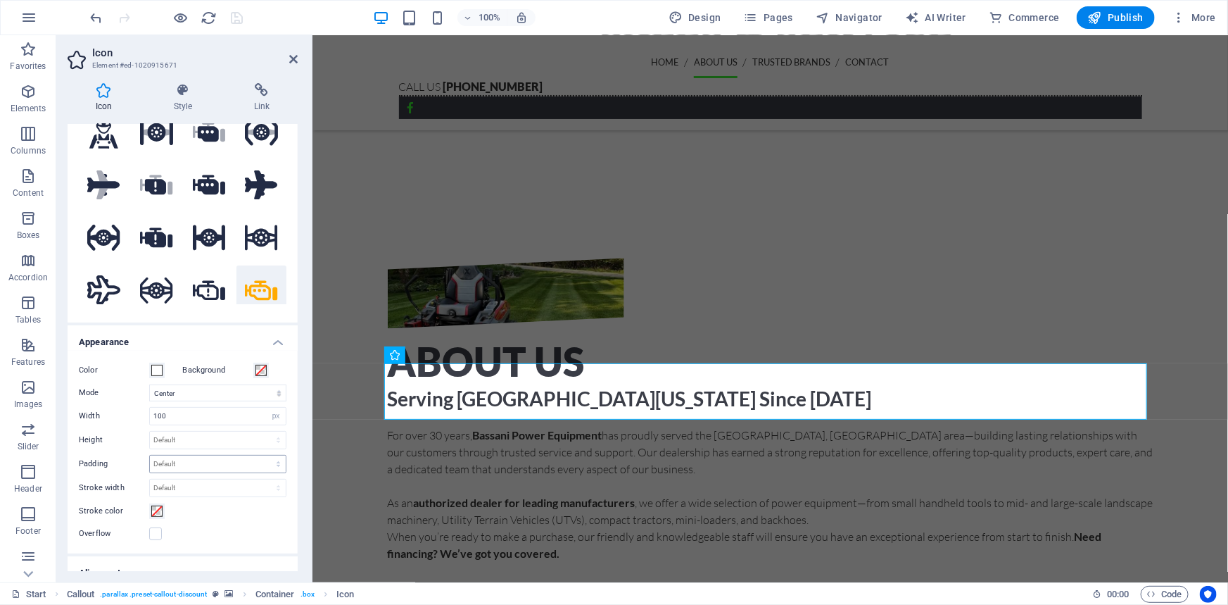
scroll to position [0, 0]
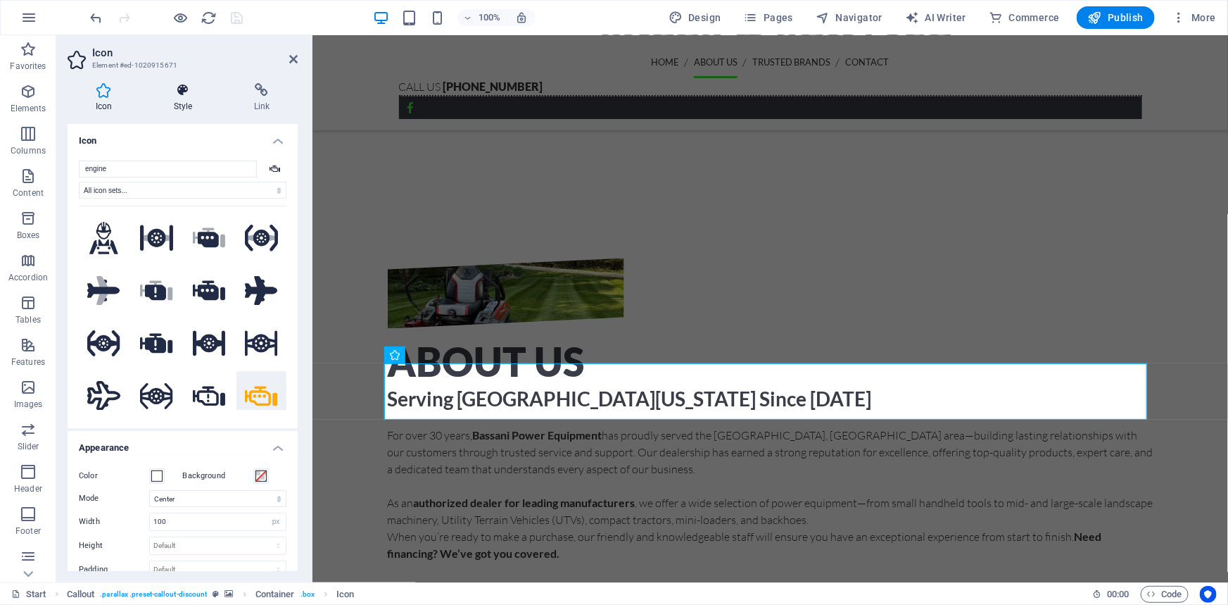
click at [182, 89] on icon at bounding box center [183, 90] width 75 height 14
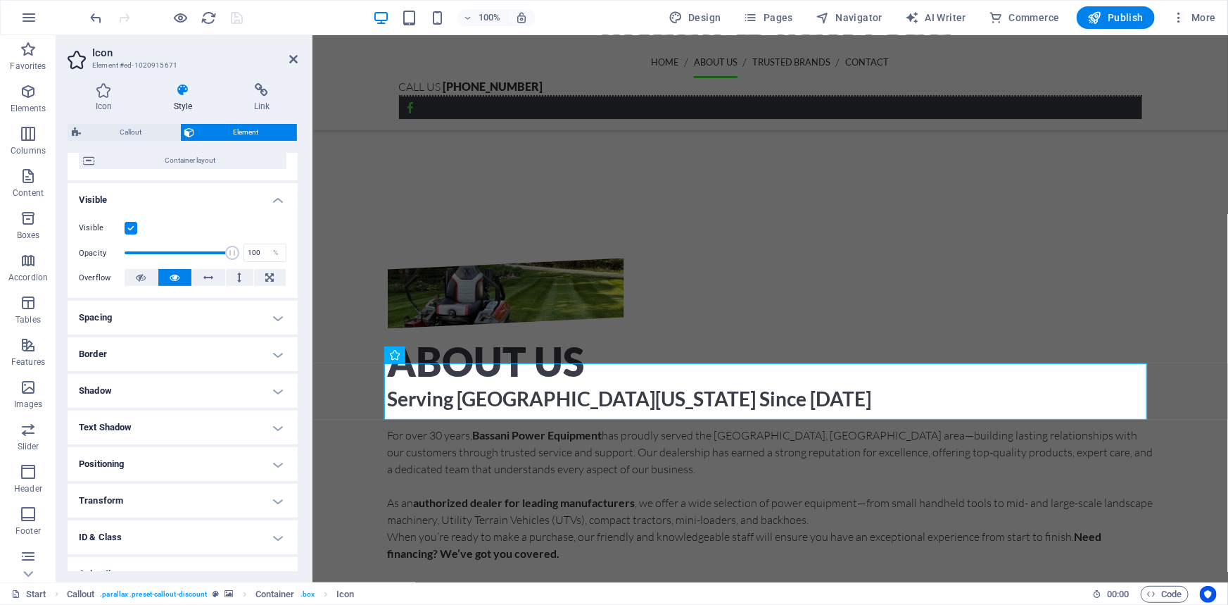
scroll to position [176, 0]
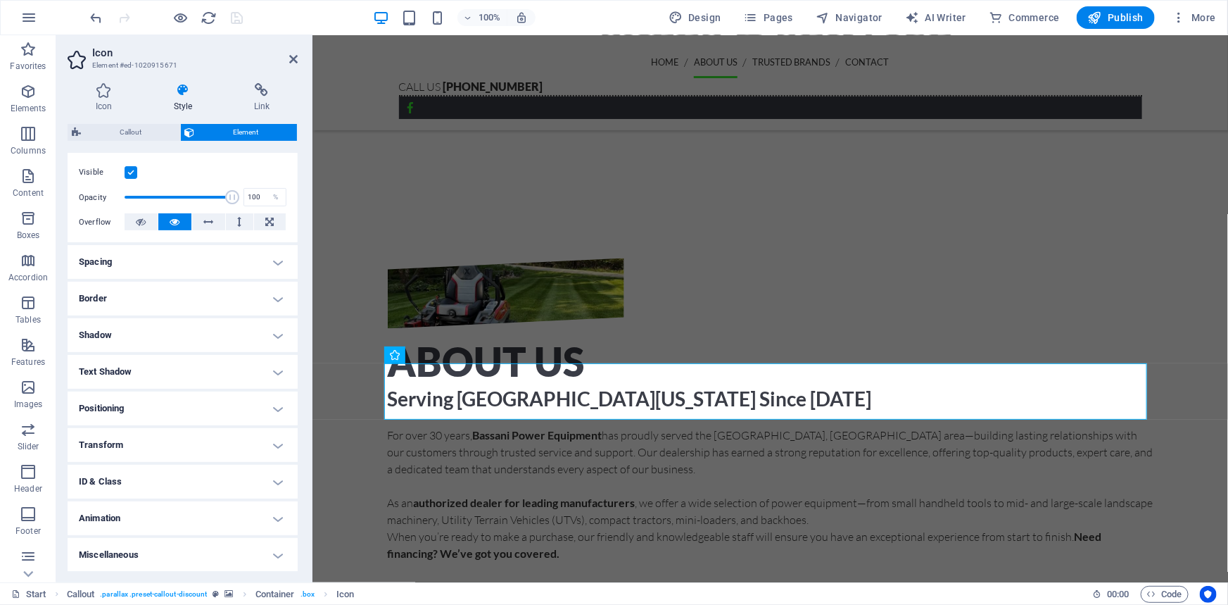
click at [147, 507] on h4 "Animation" at bounding box center [183, 518] width 230 height 34
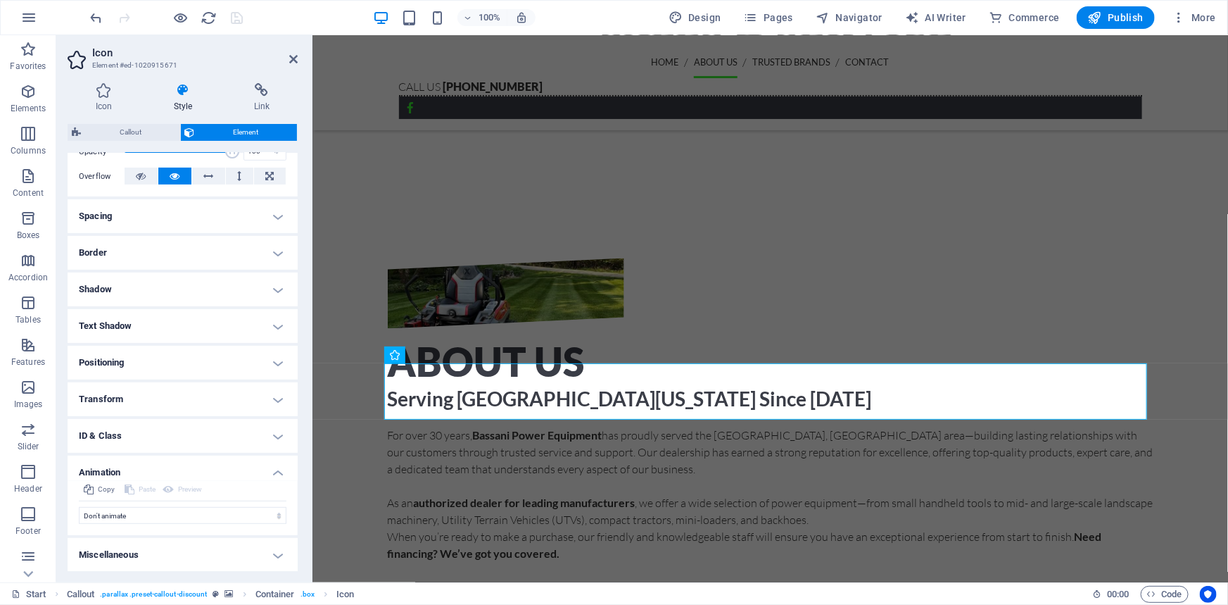
click at [141, 550] on h4 "Miscellaneous" at bounding box center [183, 555] width 230 height 34
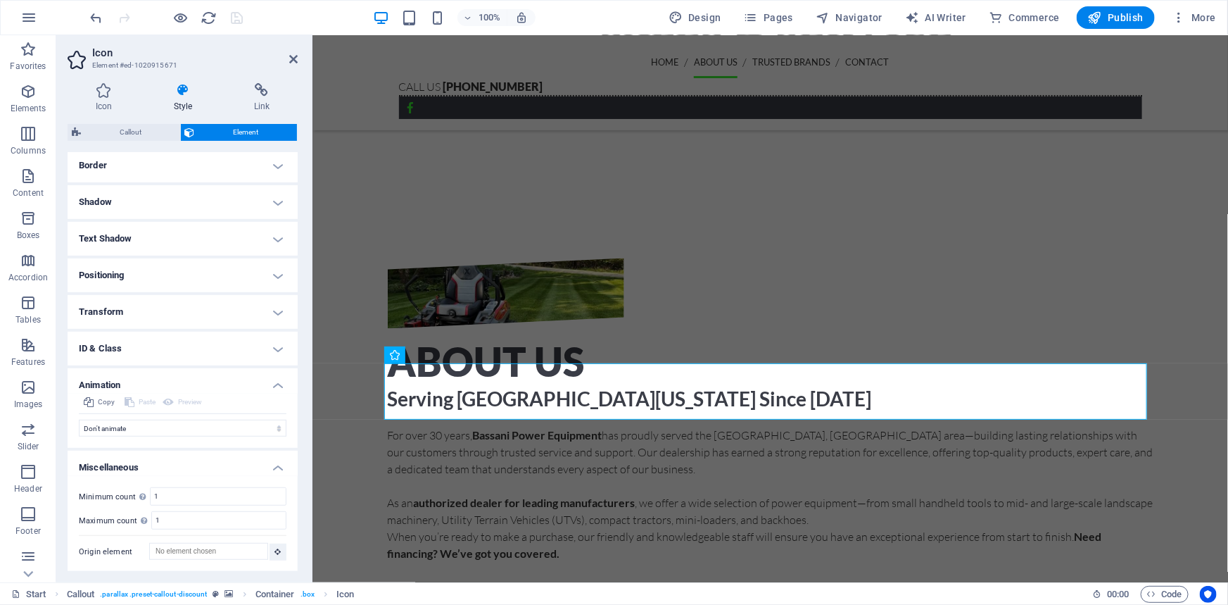
click at [139, 383] on h4 "Animation" at bounding box center [183, 380] width 230 height 25
click at [161, 431] on h4 "Animation" at bounding box center [183, 432] width 230 height 34
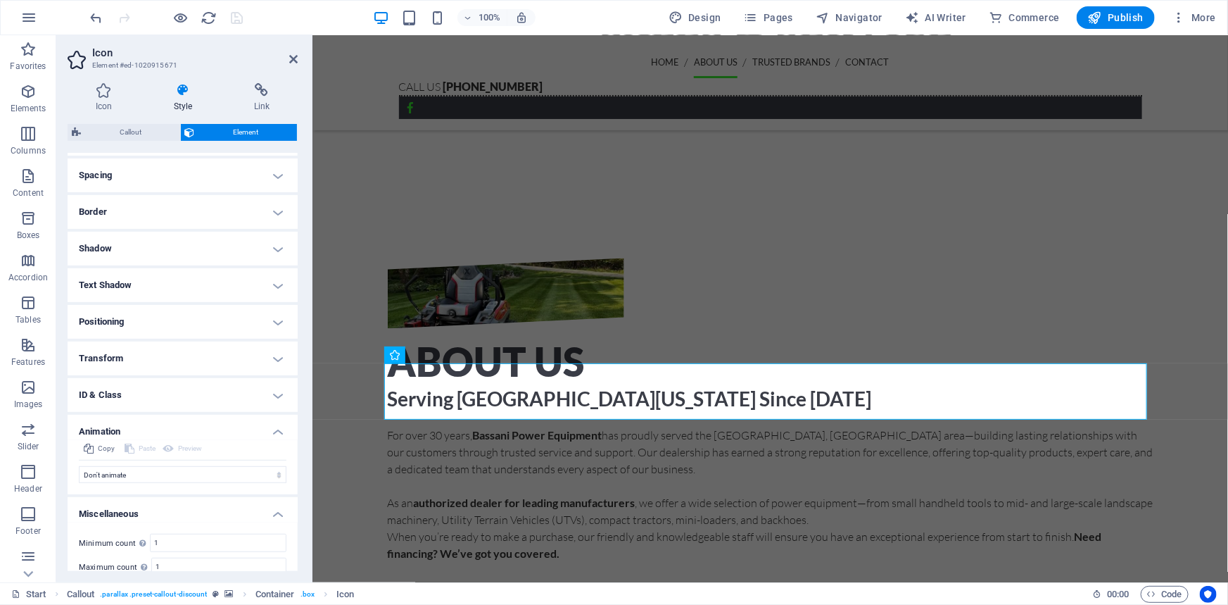
scroll to position [309, 0]
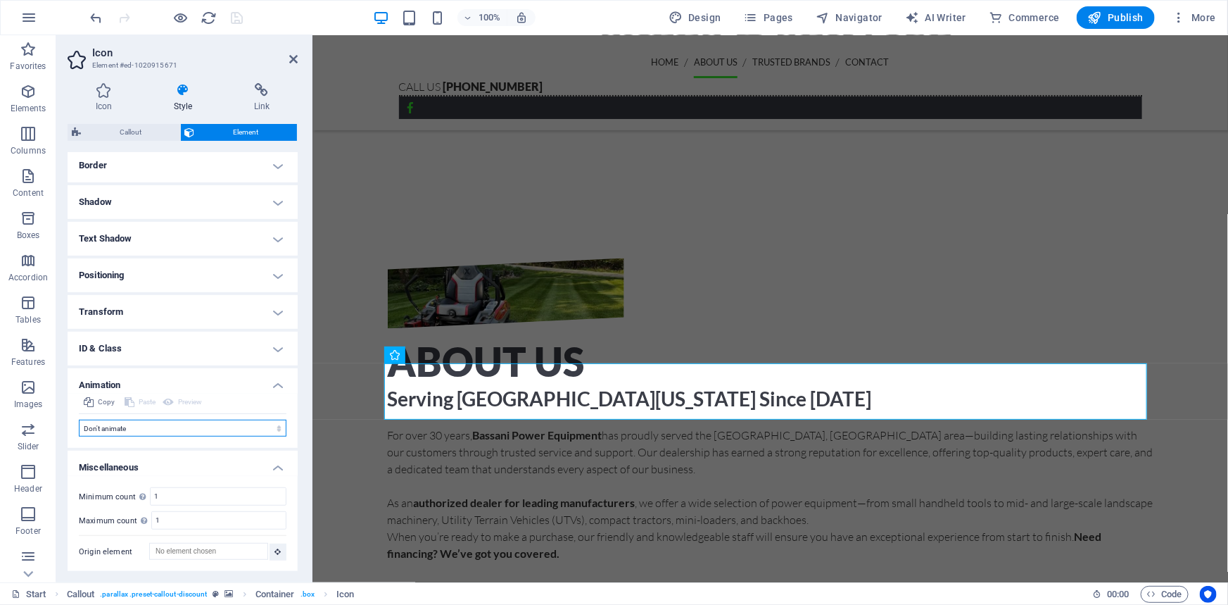
click at [136, 434] on select "Don't animate Show / Hide Slide up/down Zoom in/out Slide left to right Slide r…" at bounding box center [183, 428] width 208 height 17
select select "slide"
click at [79, 420] on select "Don't animate Show / Hide Slide up/down Zoom in/out Slide left to right Slide r…" at bounding box center [183, 428] width 208 height 17
select select "scroll"
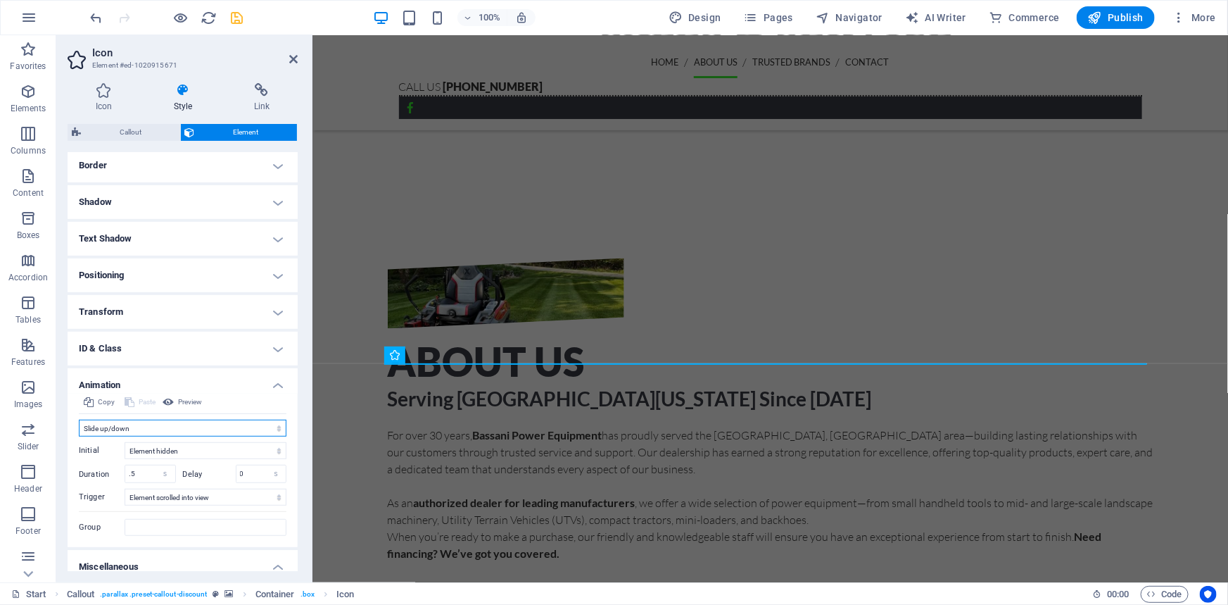
click at [176, 426] on select "Don't animate Show / Hide Slide up/down Zoom in/out Slide left to right Slide r…" at bounding box center [183, 428] width 208 height 17
select select "none"
click at [79, 420] on select "Don't animate Show / Hide Slide up/down Zoom in/out Slide left to right Slide r…" at bounding box center [183, 428] width 208 height 17
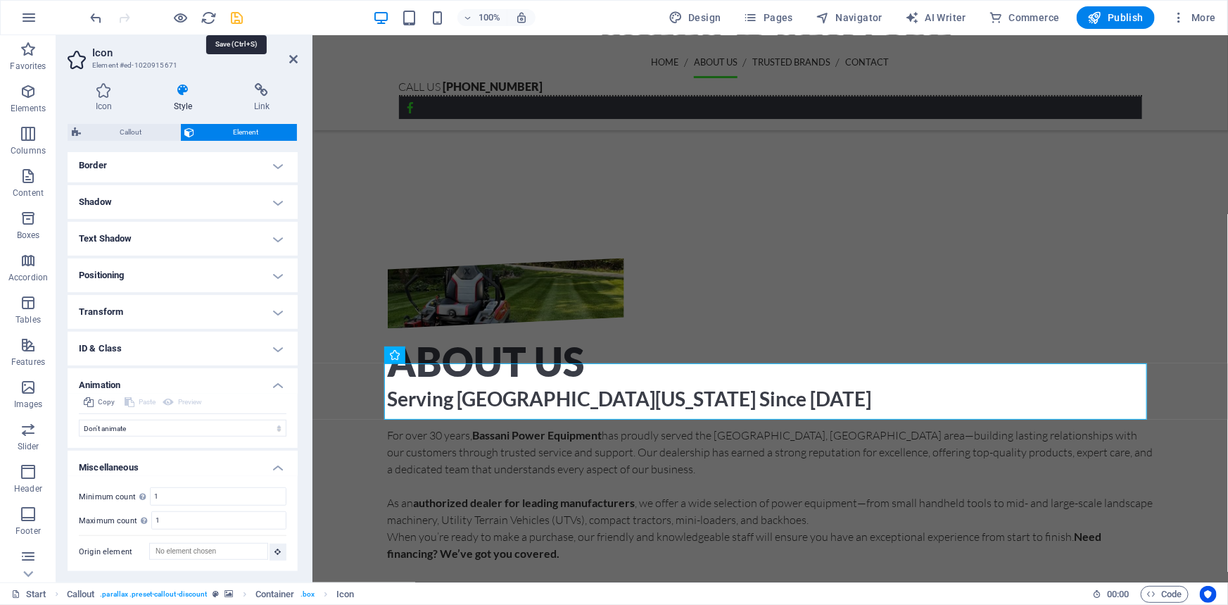
click at [234, 20] on icon "save" at bounding box center [238, 18] width 16 height 16
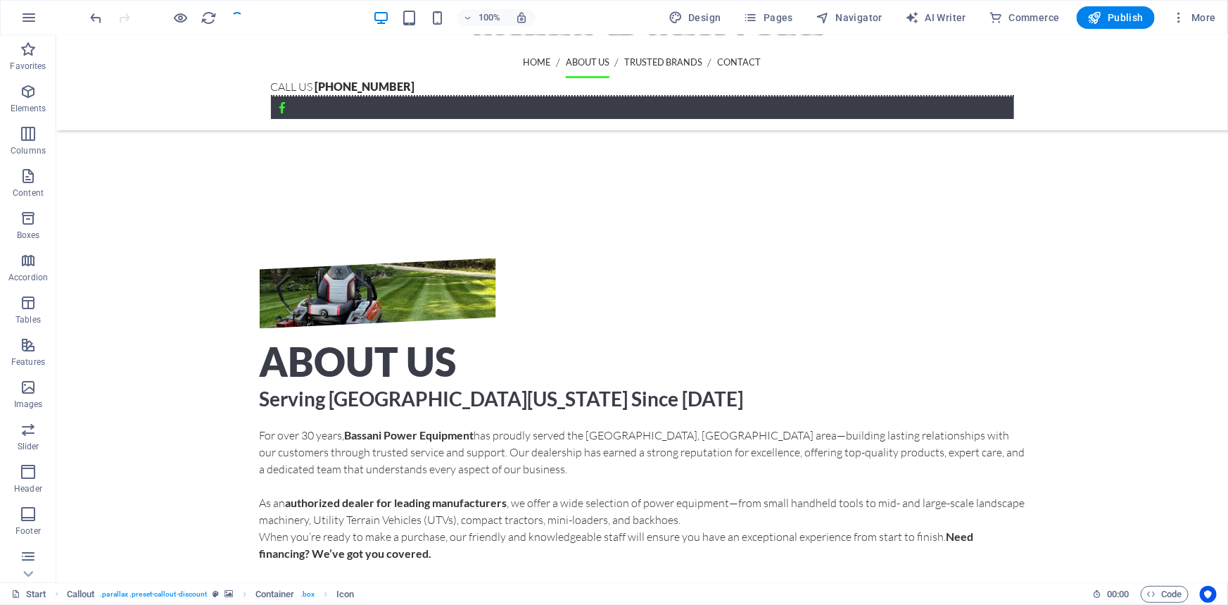
checkbox input "false"
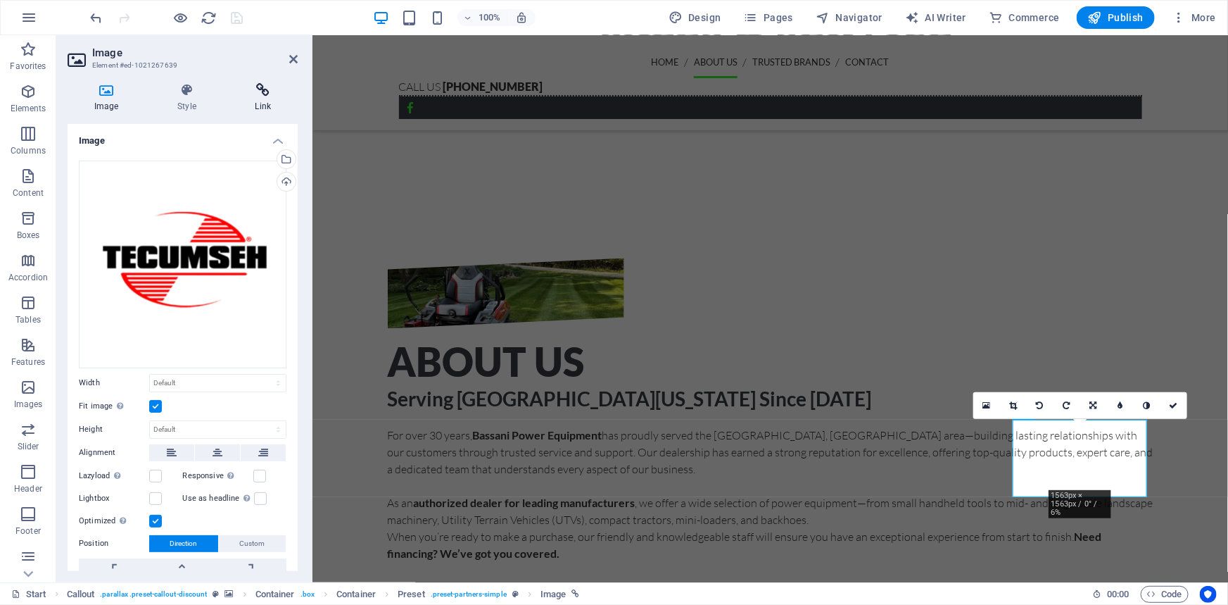
click at [269, 102] on h4 "Link" at bounding box center [263, 98] width 69 height 30
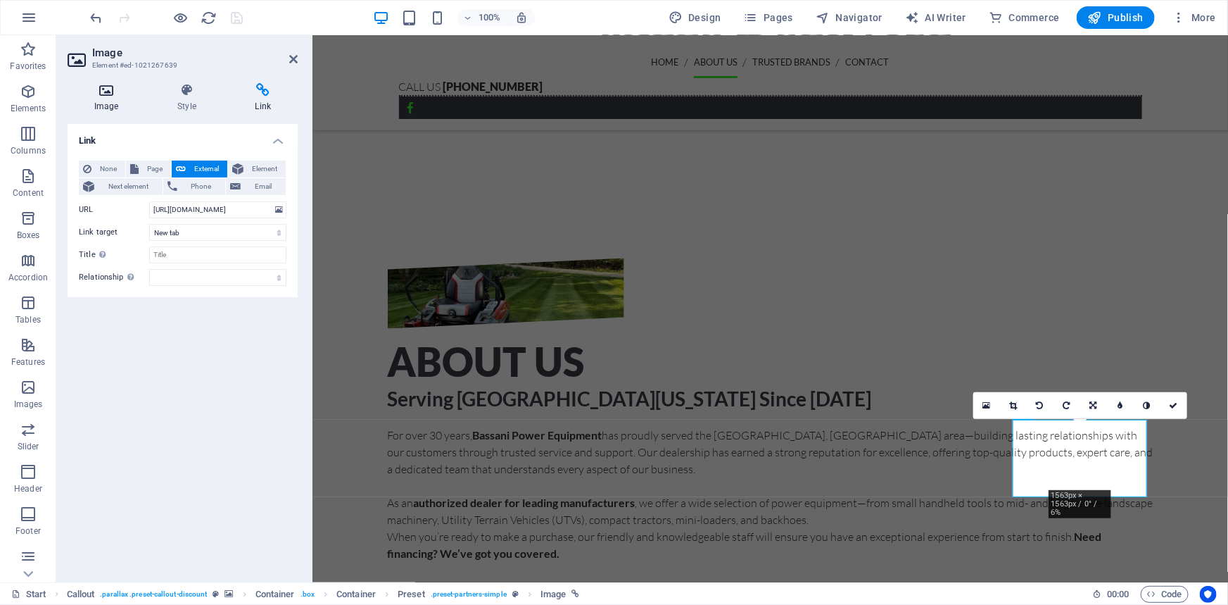
click at [110, 84] on icon at bounding box center [106, 90] width 77 height 14
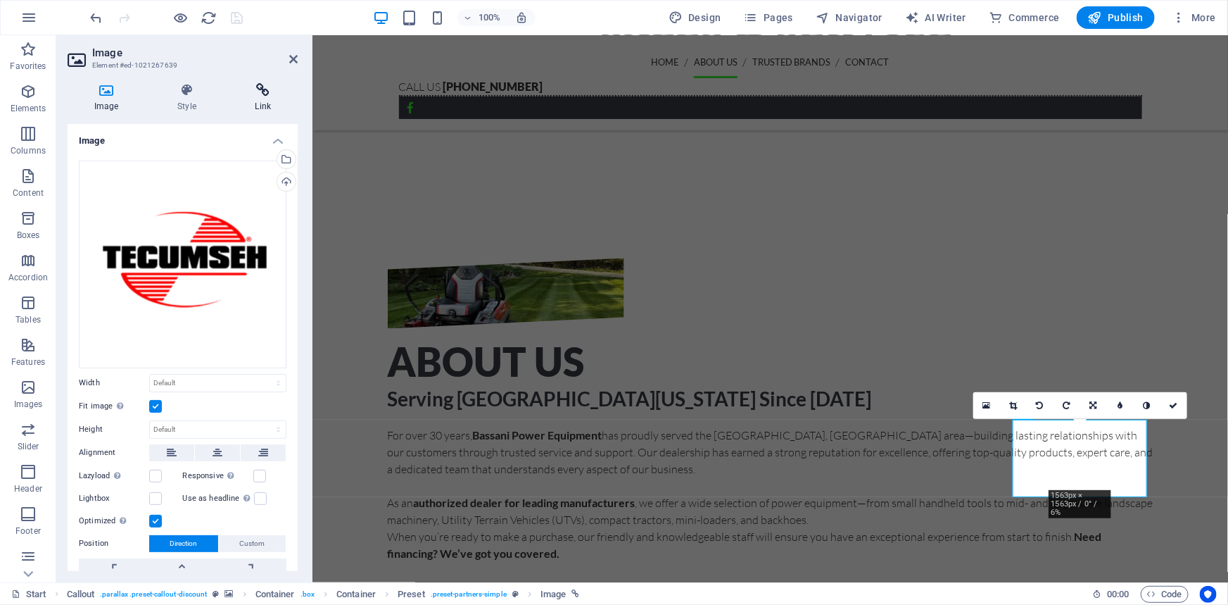
click at [272, 90] on icon at bounding box center [263, 90] width 69 height 14
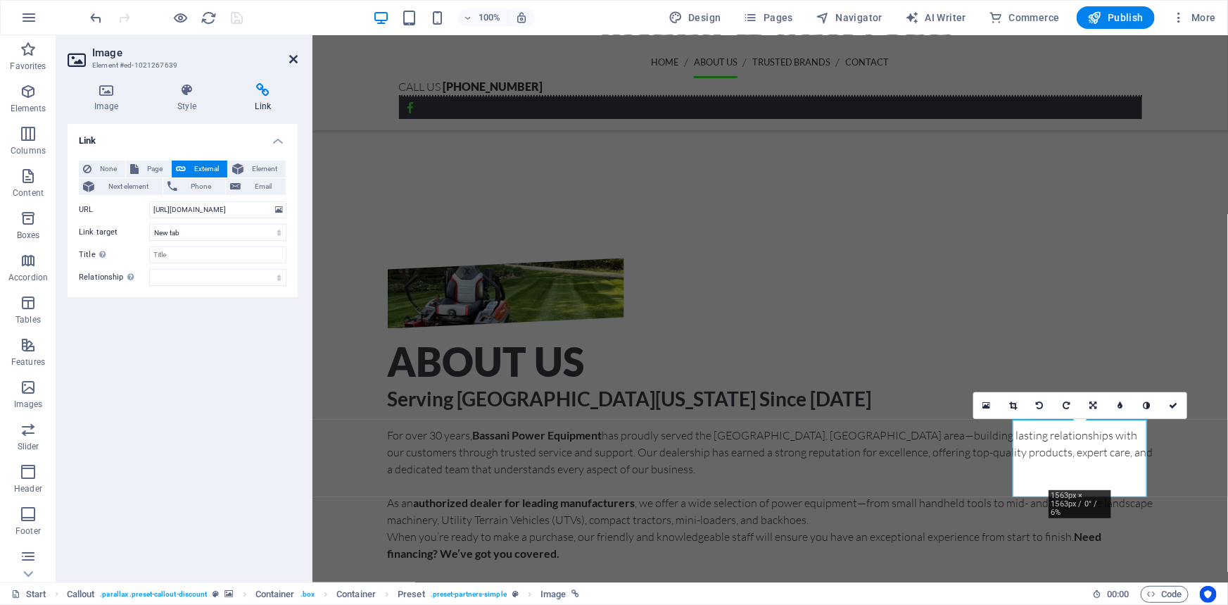
drag, startPoint x: 291, startPoint y: 56, endPoint x: 239, endPoint y: 15, distance: 65.8
click at [291, 56] on icon at bounding box center [293, 59] width 8 height 11
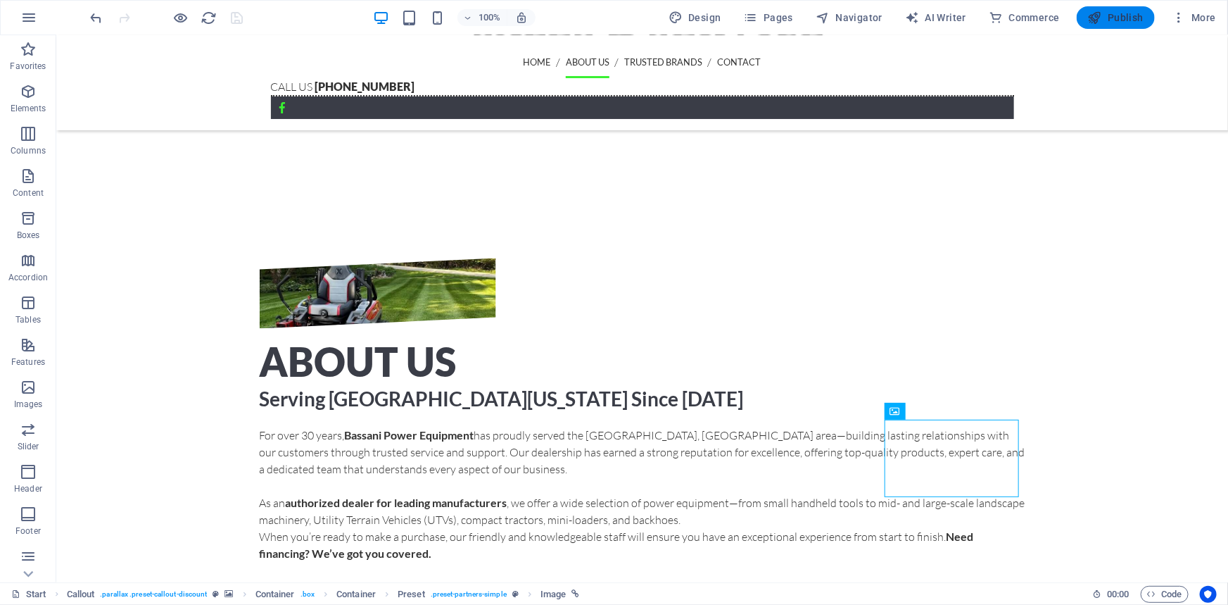
click at [1131, 11] on span "Publish" at bounding box center [1116, 18] width 56 height 14
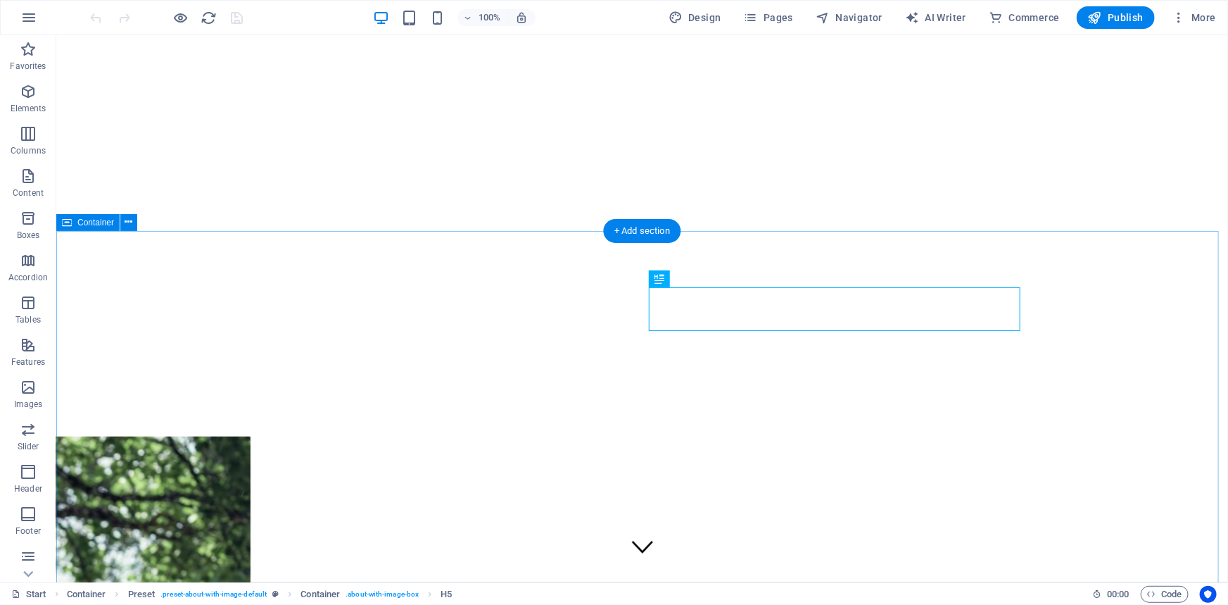
scroll to position [395, 0]
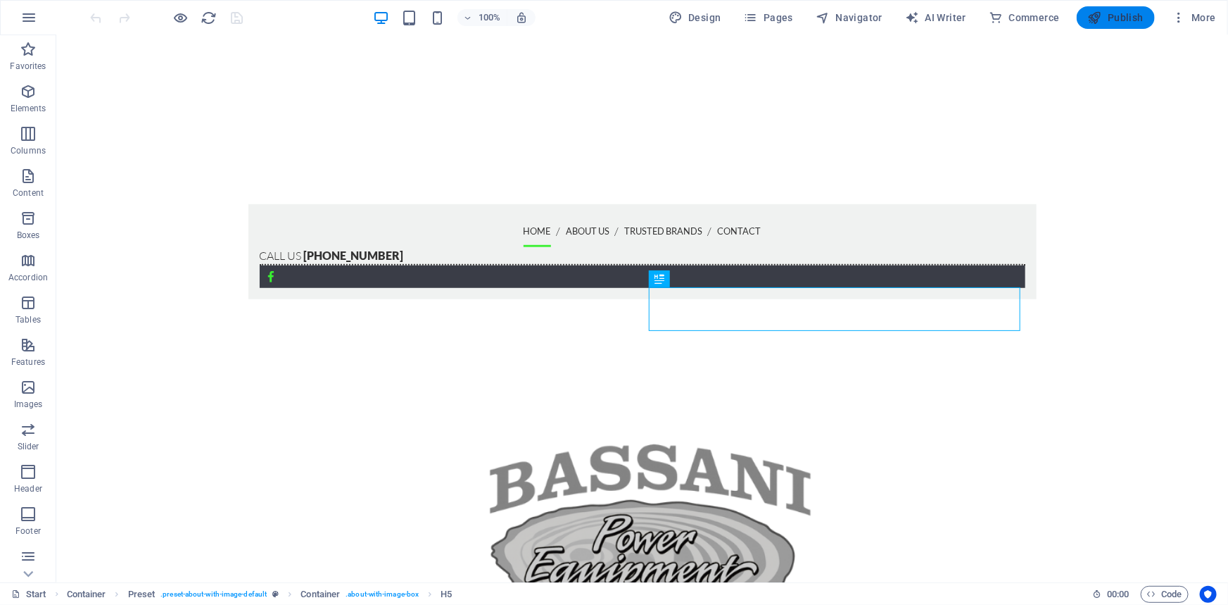
click at [1136, 18] on span "Publish" at bounding box center [1116, 18] width 56 height 14
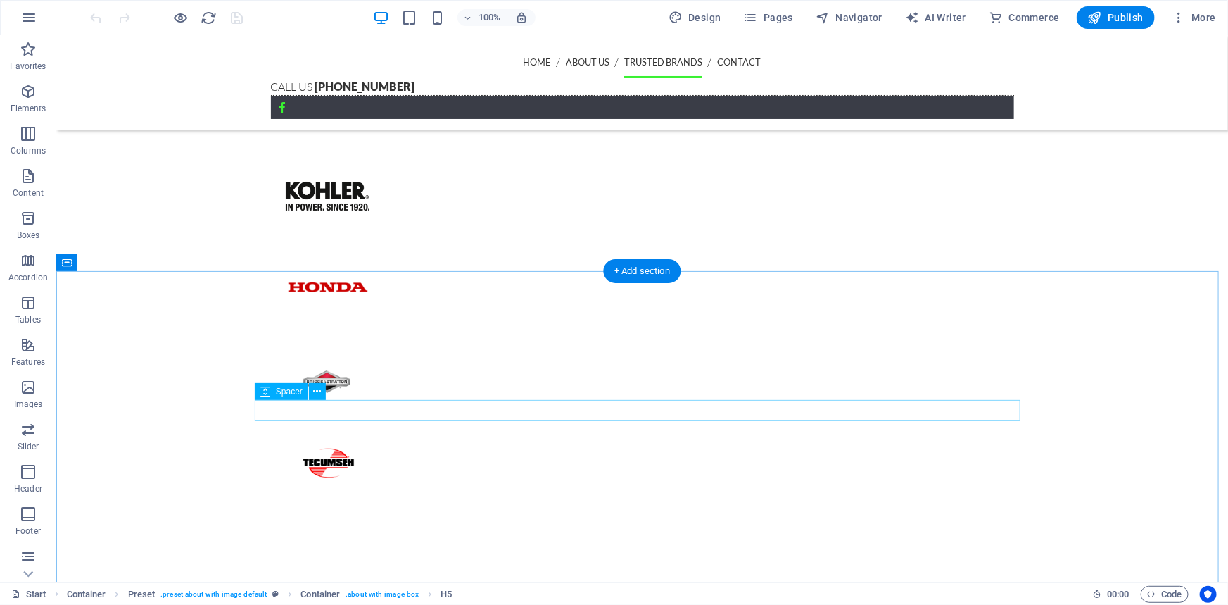
scroll to position [2251, 0]
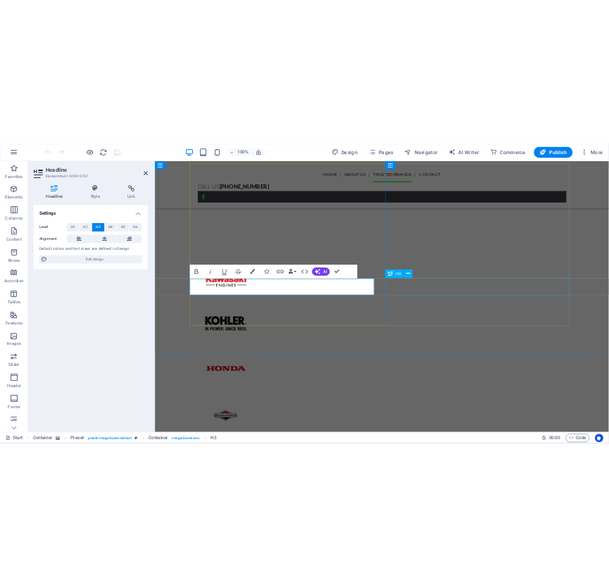
scroll to position [2182, 0]
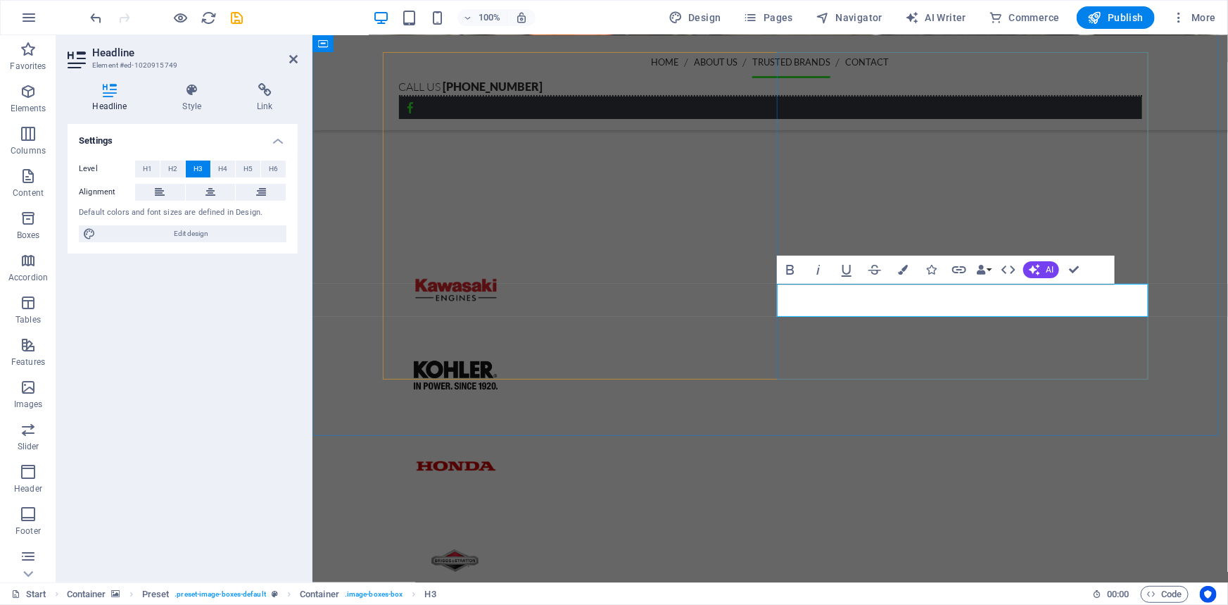
copy h3 "Small Engine Maintenance"
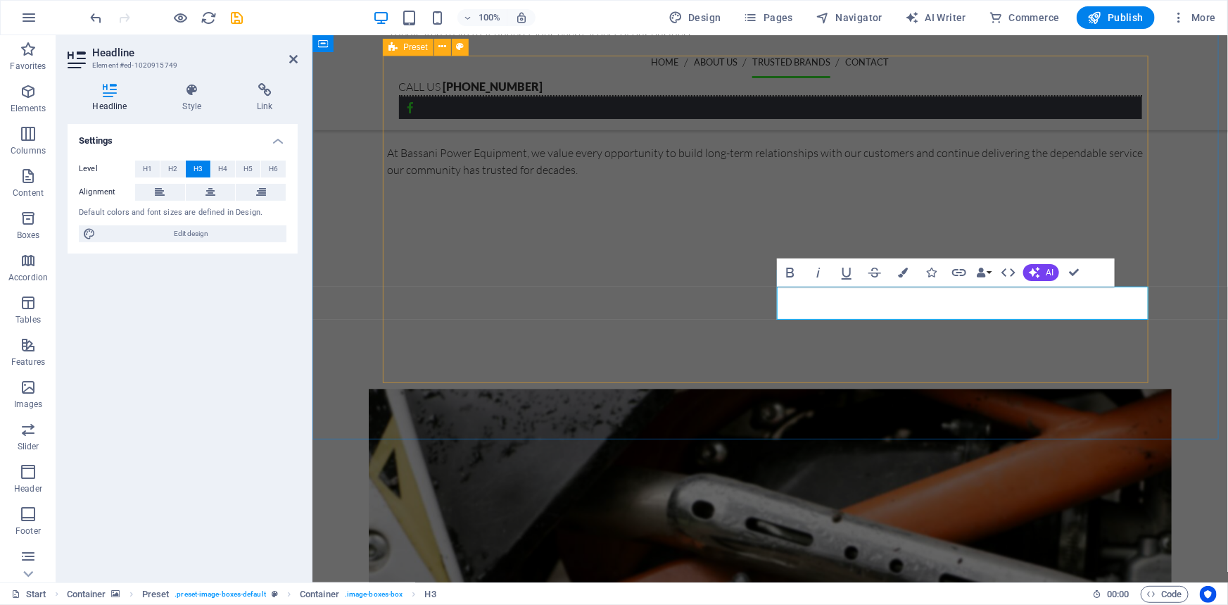
scroll to position [2180, 0]
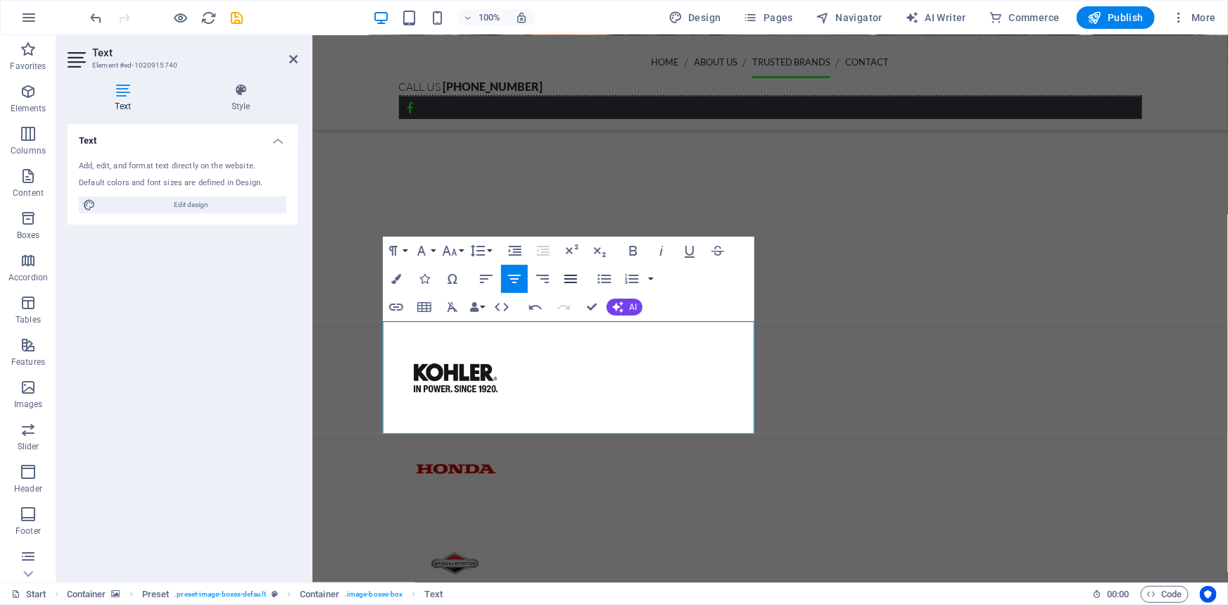
click at [574, 280] on icon "button" at bounding box center [571, 278] width 17 height 17
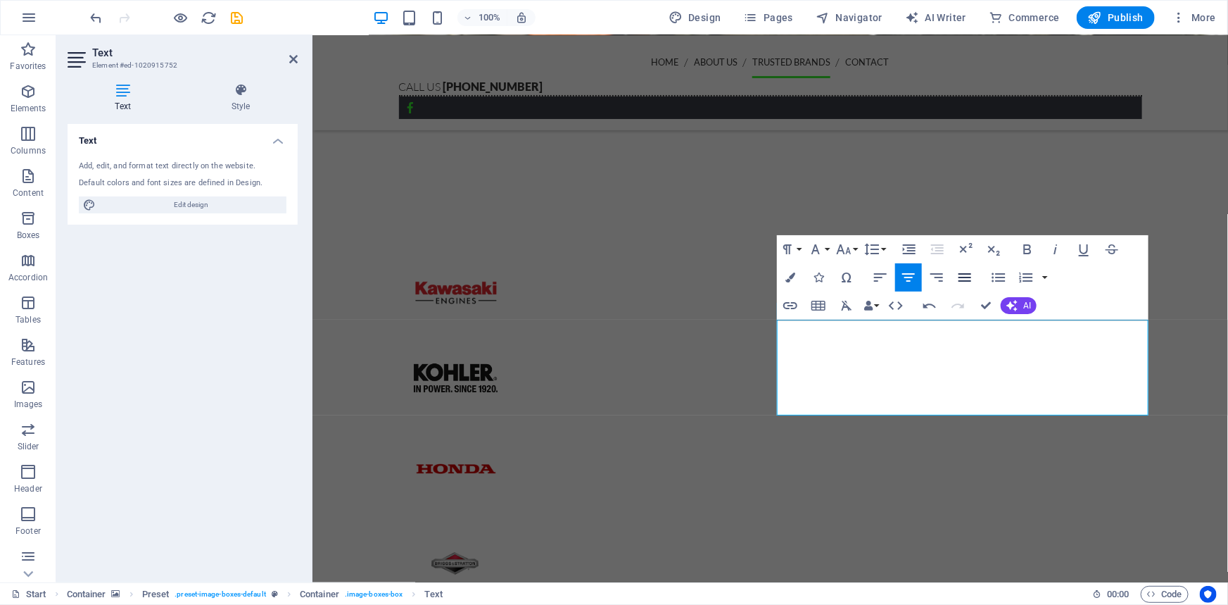
click at [965, 277] on icon "button" at bounding box center [965, 277] width 13 height 8
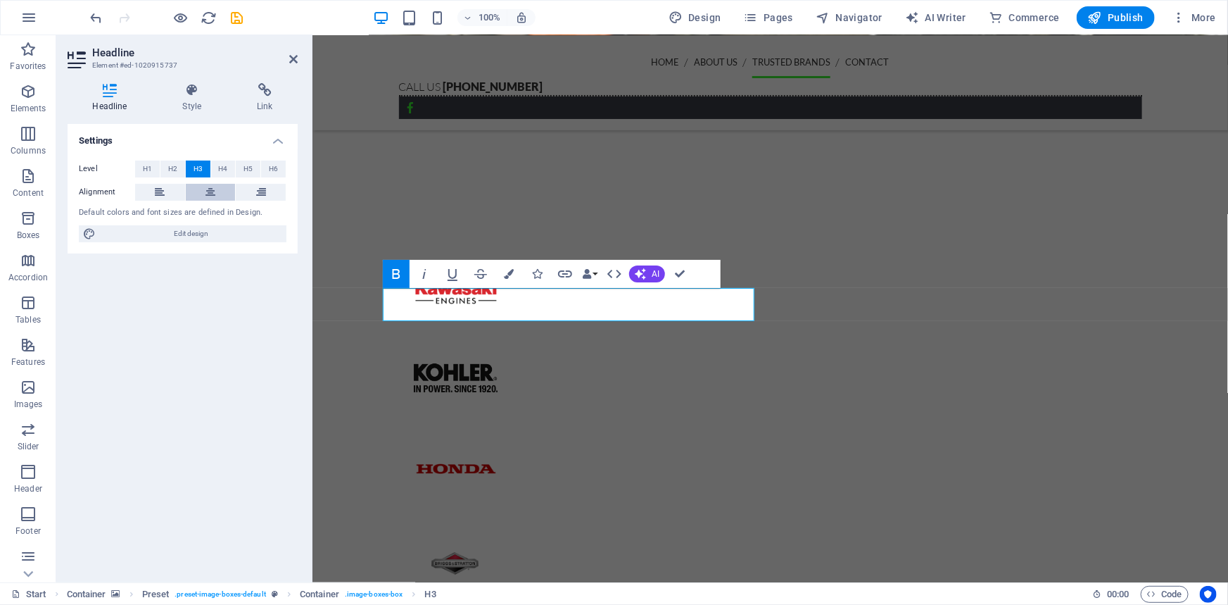
click at [197, 196] on button at bounding box center [211, 192] width 50 height 17
click at [161, 168] on button "H2" at bounding box center [173, 169] width 25 height 17
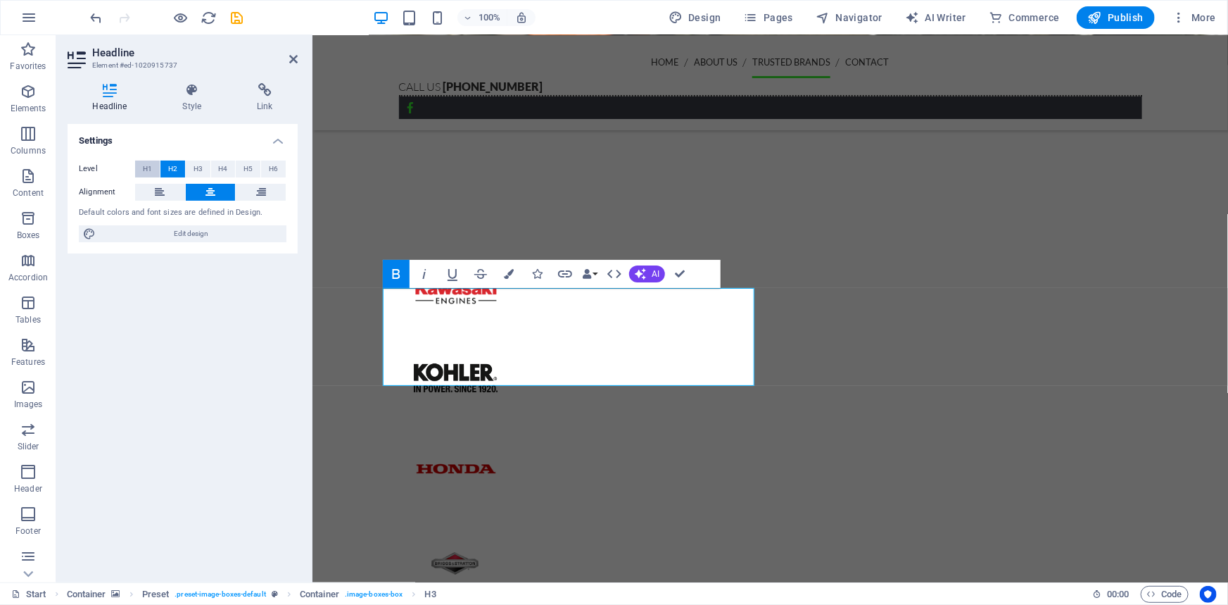
click at [145, 165] on span "H1" at bounding box center [147, 169] width 9 height 17
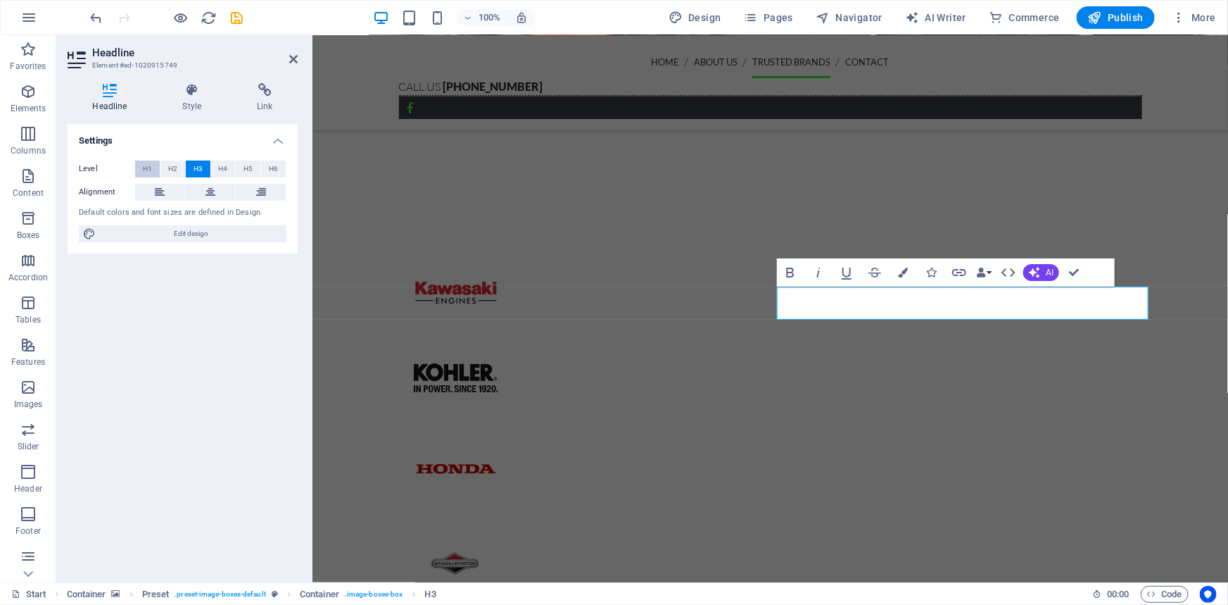
click at [148, 161] on span "H1" at bounding box center [147, 169] width 9 height 17
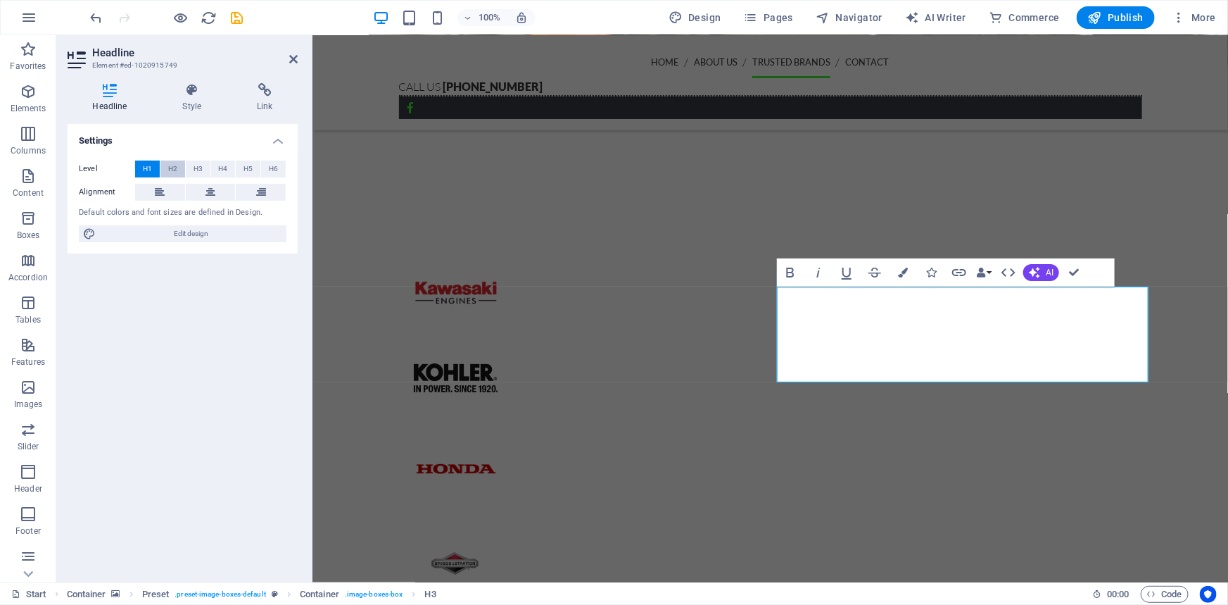
click at [170, 167] on span "H2" at bounding box center [172, 169] width 9 height 17
click at [134, 166] on label "Level" at bounding box center [107, 169] width 56 height 17
click at [141, 166] on button "H1" at bounding box center [147, 169] width 25 height 17
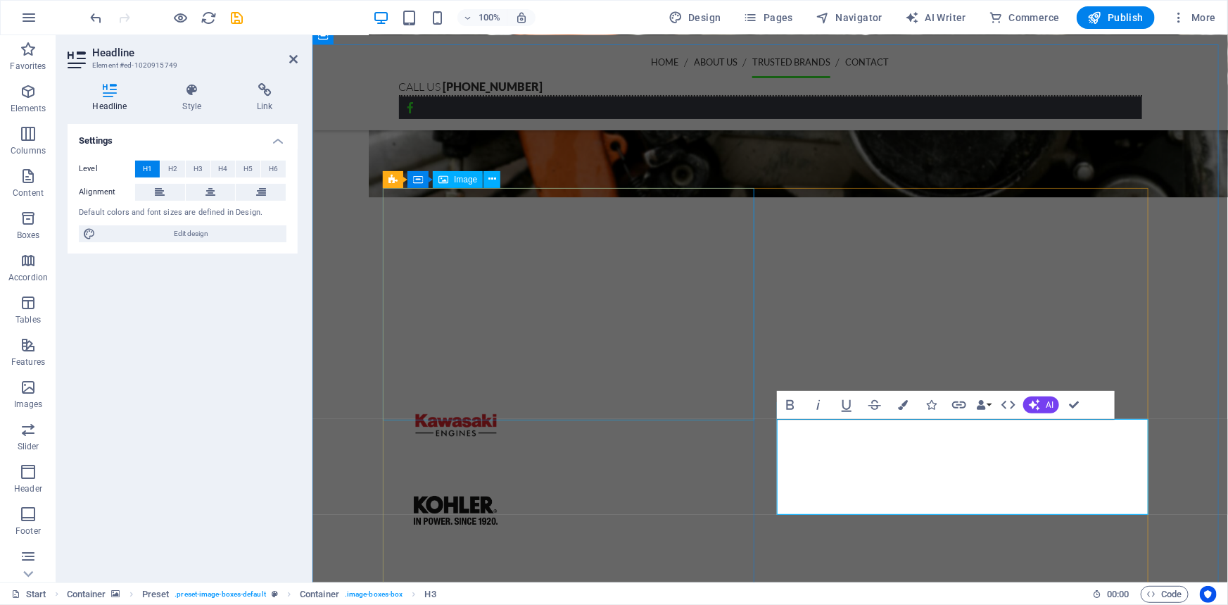
scroll to position [2051, 0]
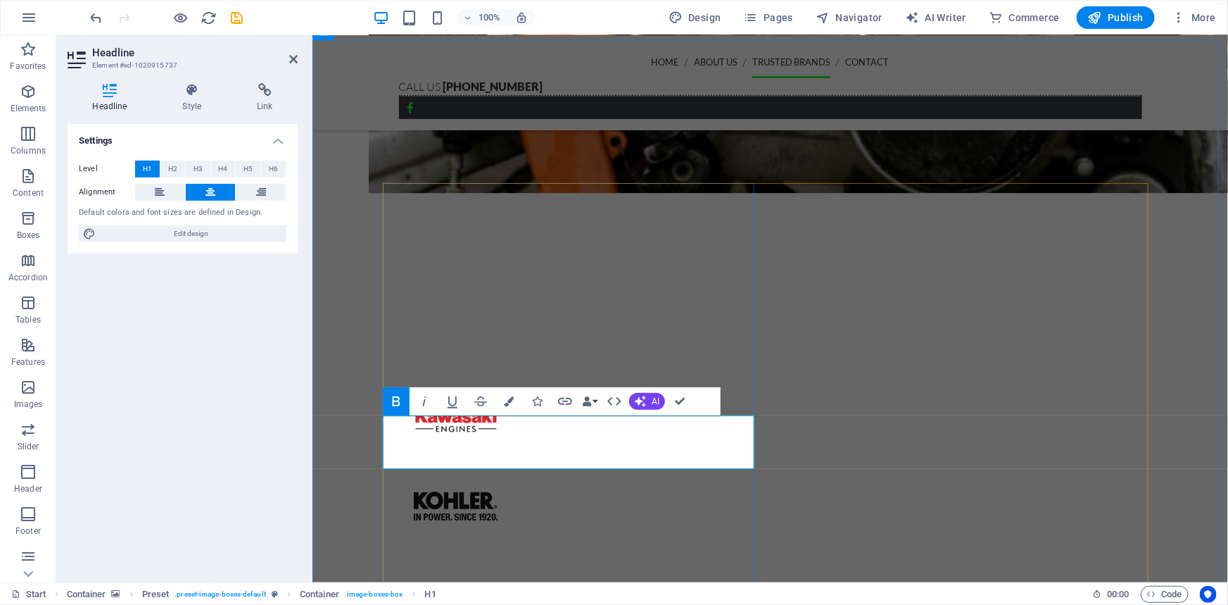
drag, startPoint x: 618, startPoint y: 446, endPoint x: 373, endPoint y: 434, distance: 245.3
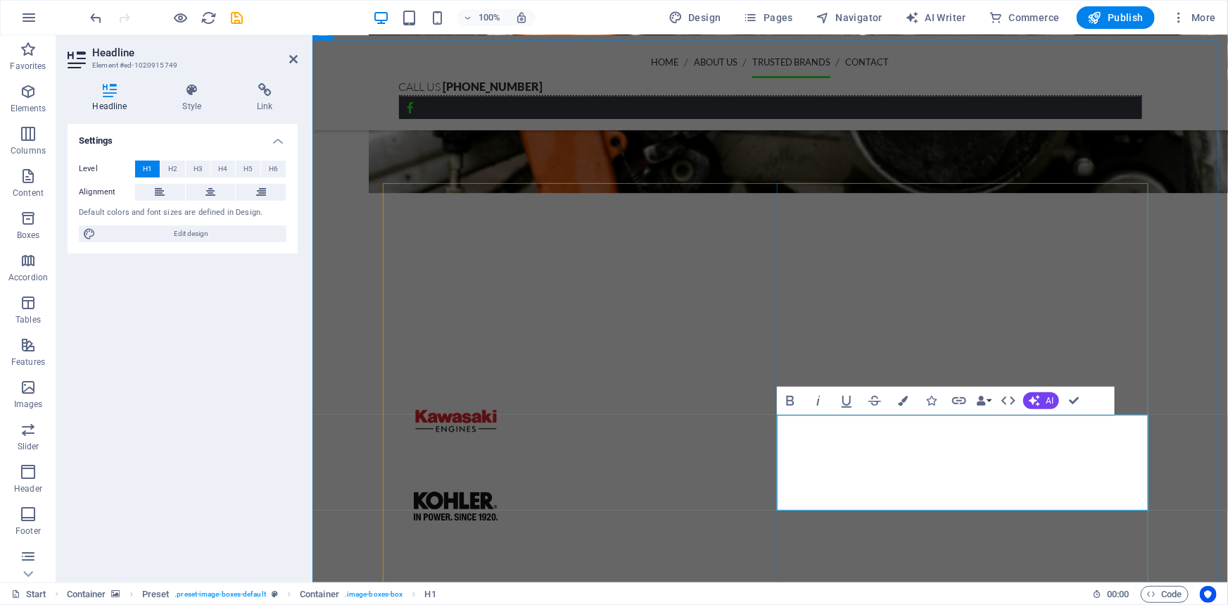
drag, startPoint x: 1065, startPoint y: 448, endPoint x: 765, endPoint y: 433, distance: 301.0
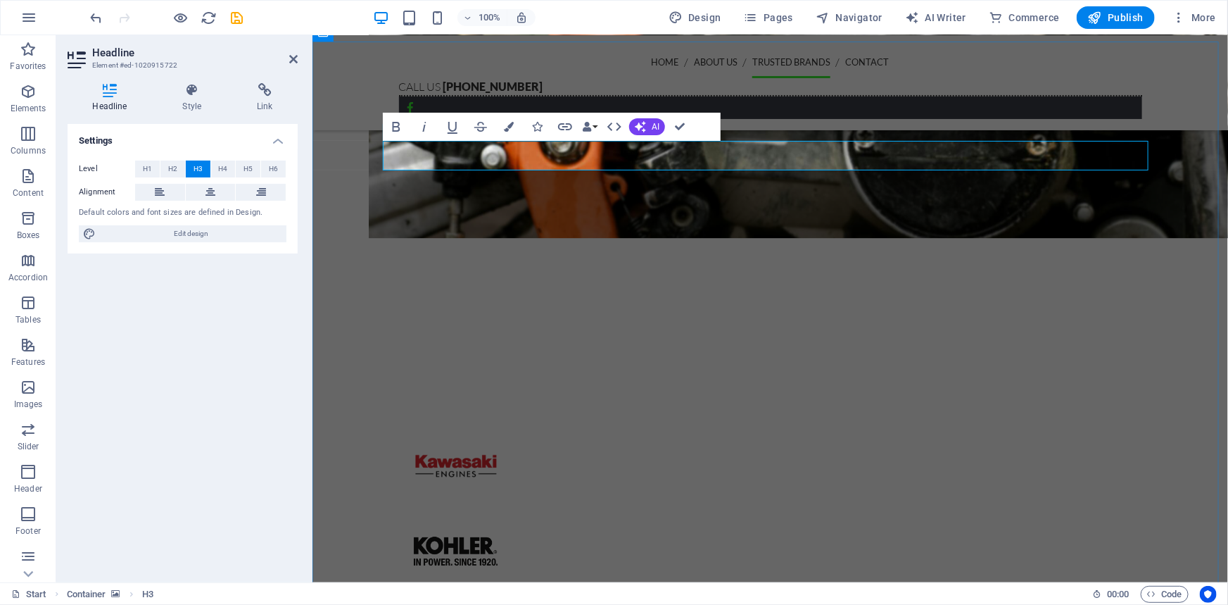
scroll to position [1987, 0]
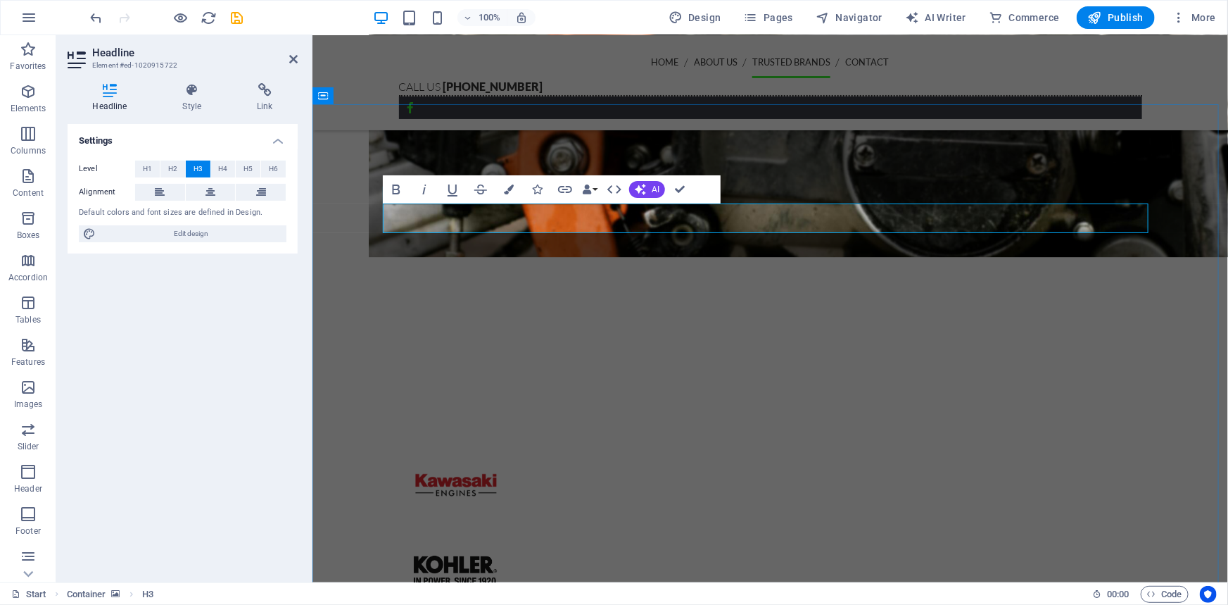
copy h3 "Small Engine Specialist"
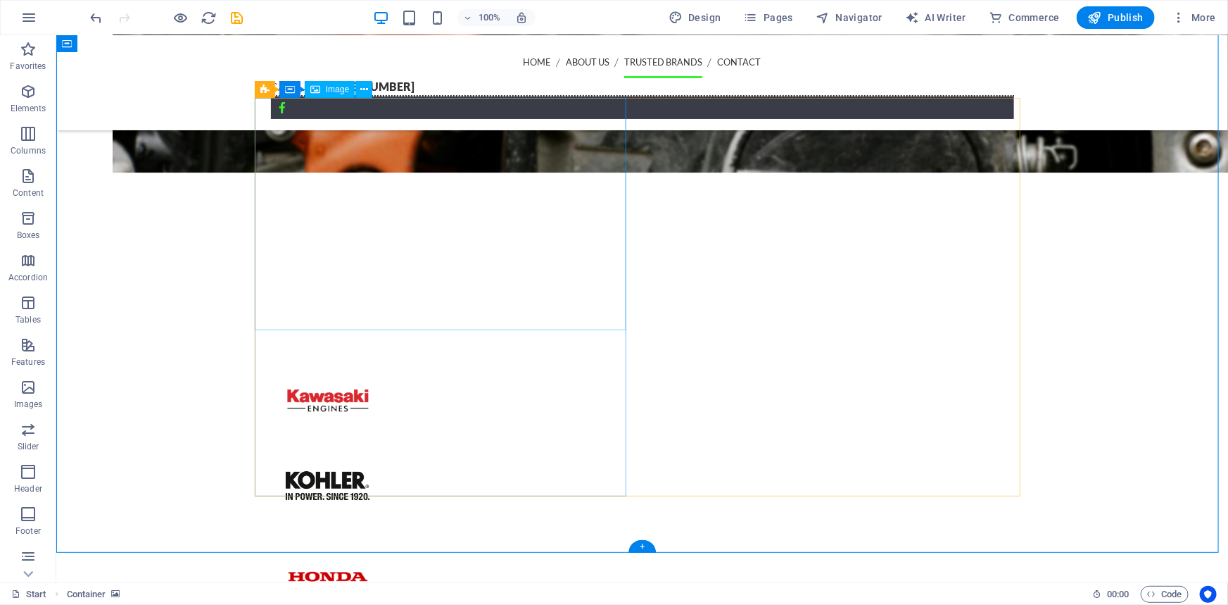
scroll to position [2051, 0]
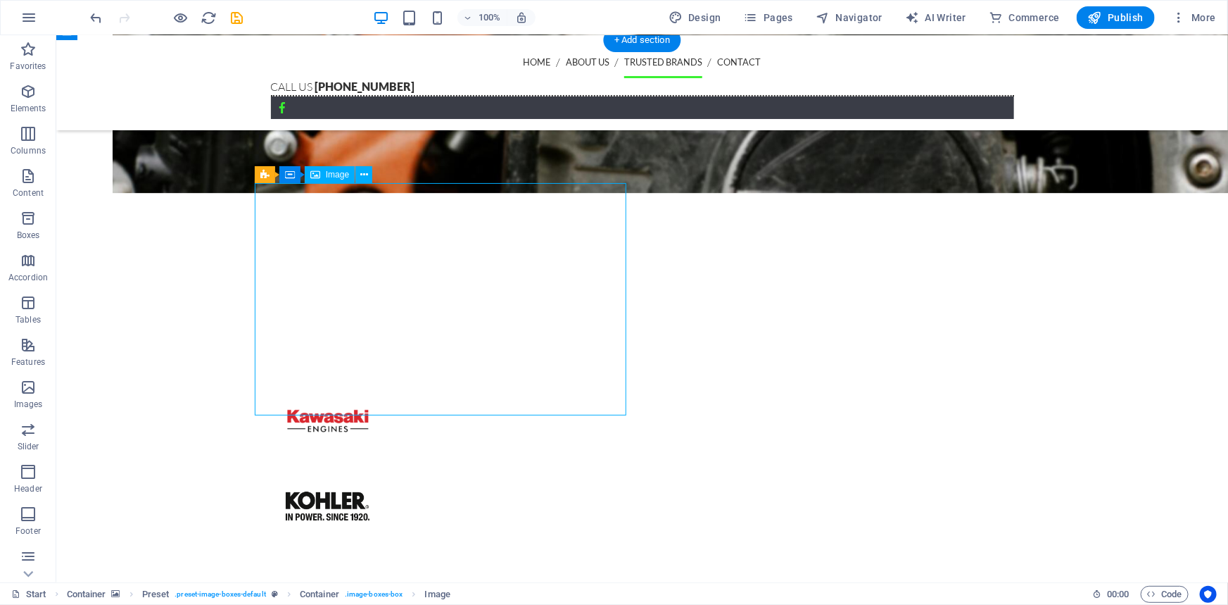
select select "%"
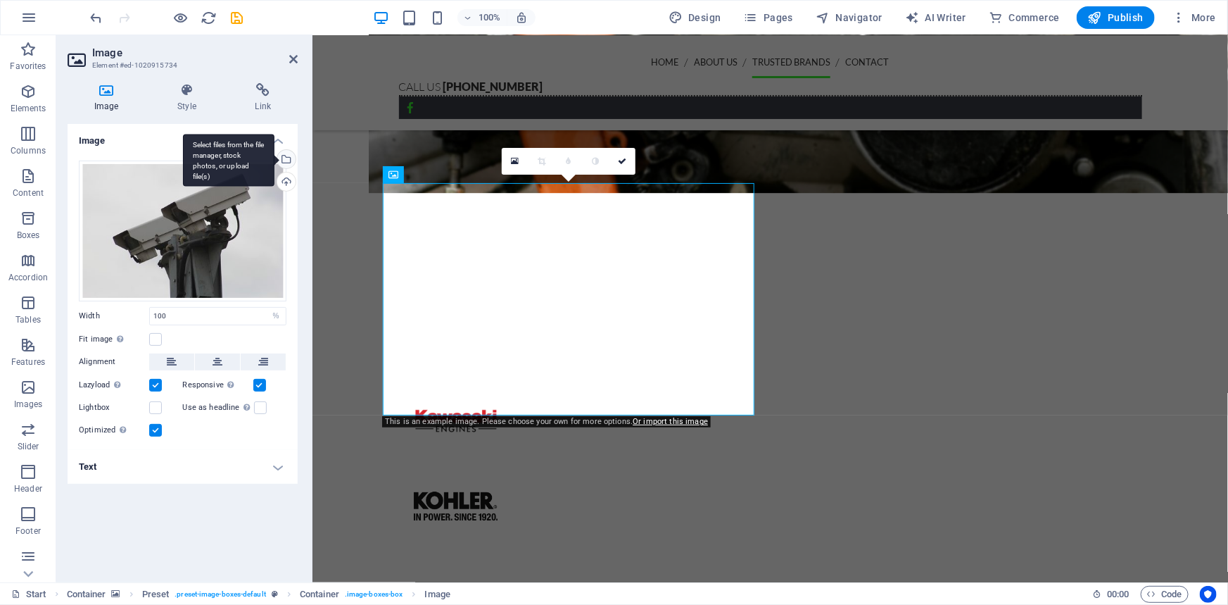
click at [291, 160] on div "Select files from the file manager, stock photos, or upload file(s)" at bounding box center [285, 160] width 21 height 21
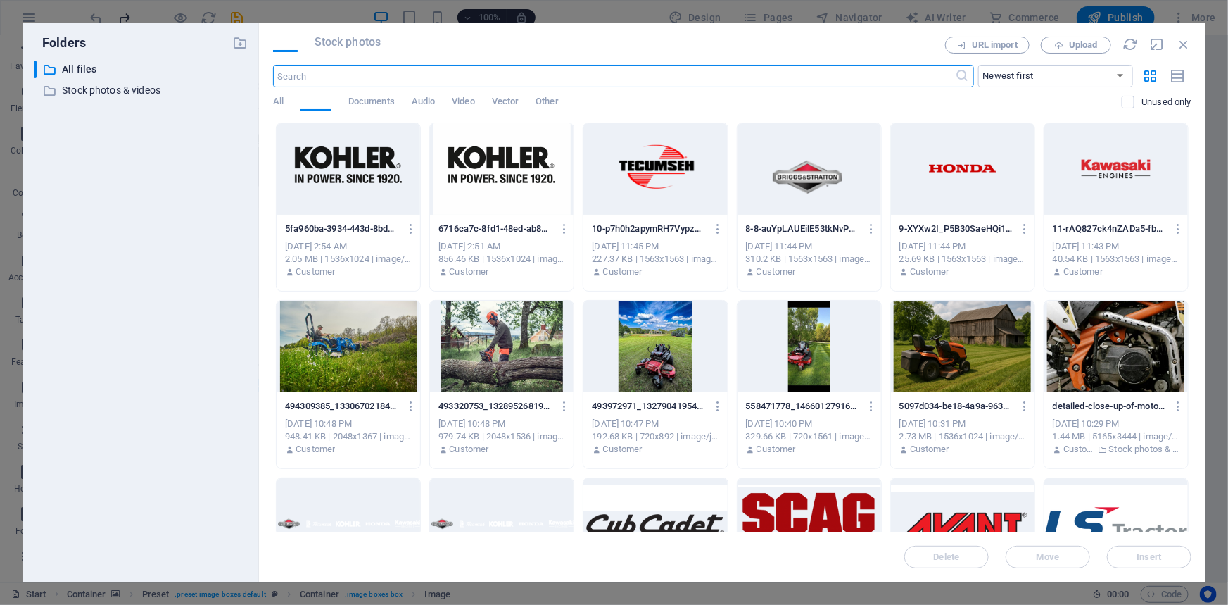
scroll to position [2168, 0]
click at [348, 48] on span "Stock photos" at bounding box center [348, 42] width 66 height 17
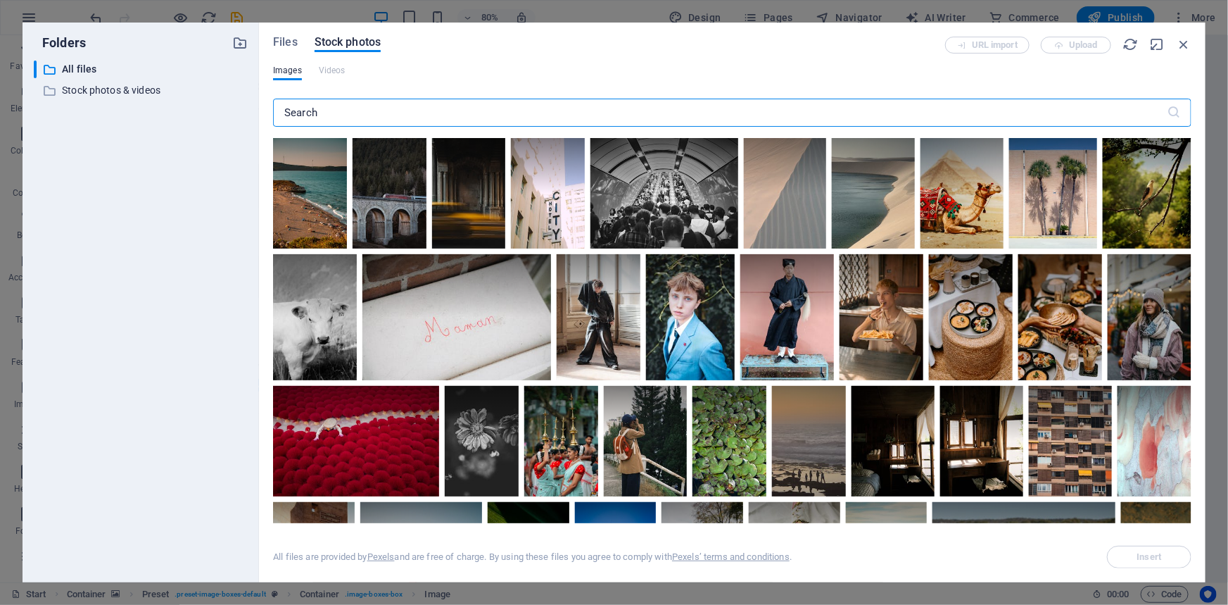
click at [344, 113] on input "text" at bounding box center [720, 113] width 895 height 28
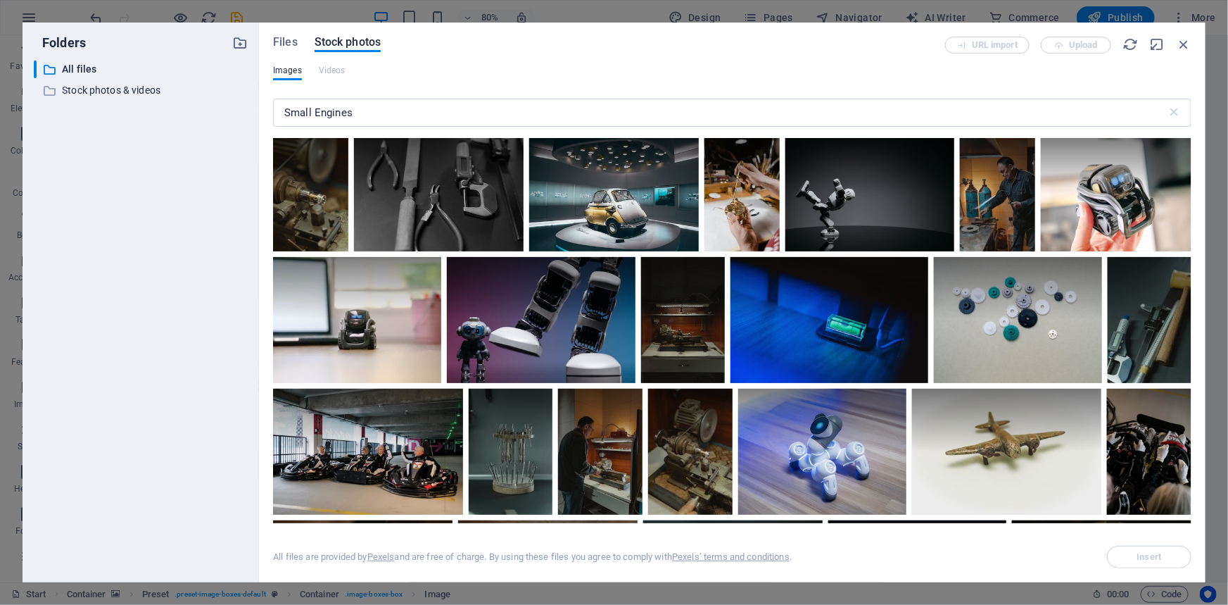
click at [401, 96] on div "Small Engines ​" at bounding box center [732, 115] width 919 height 45
click at [396, 111] on input "Small Engines" at bounding box center [720, 113] width 895 height 28
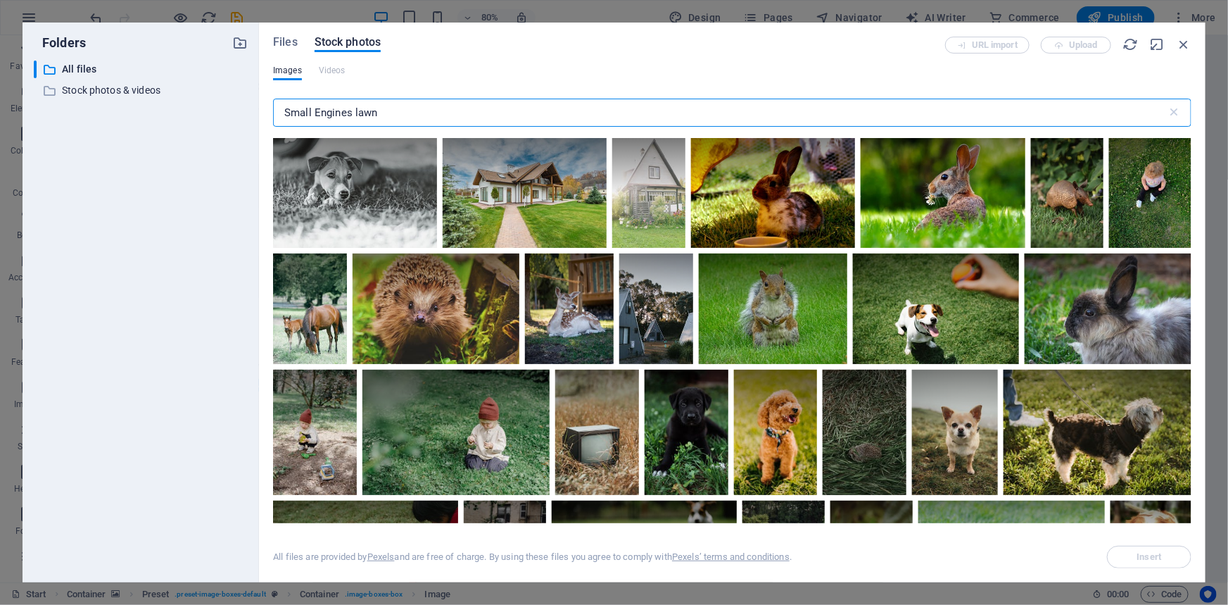
click at [394, 116] on input "Small Engines lawn" at bounding box center [720, 113] width 895 height 28
type input "Small Engines lawn mower"
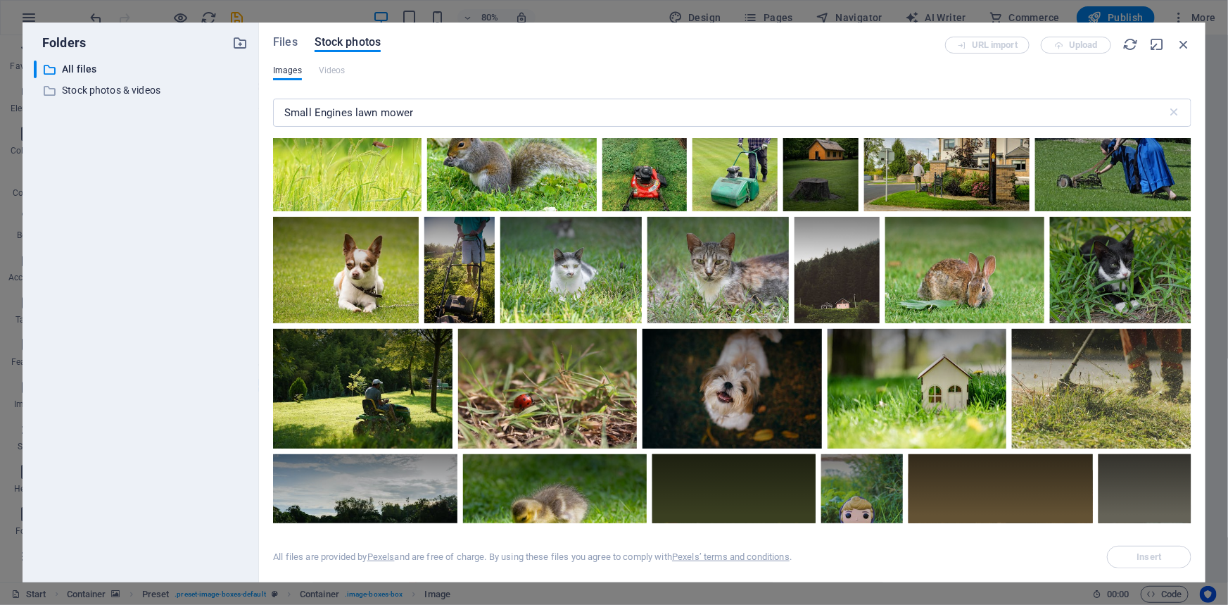
scroll to position [1471, 0]
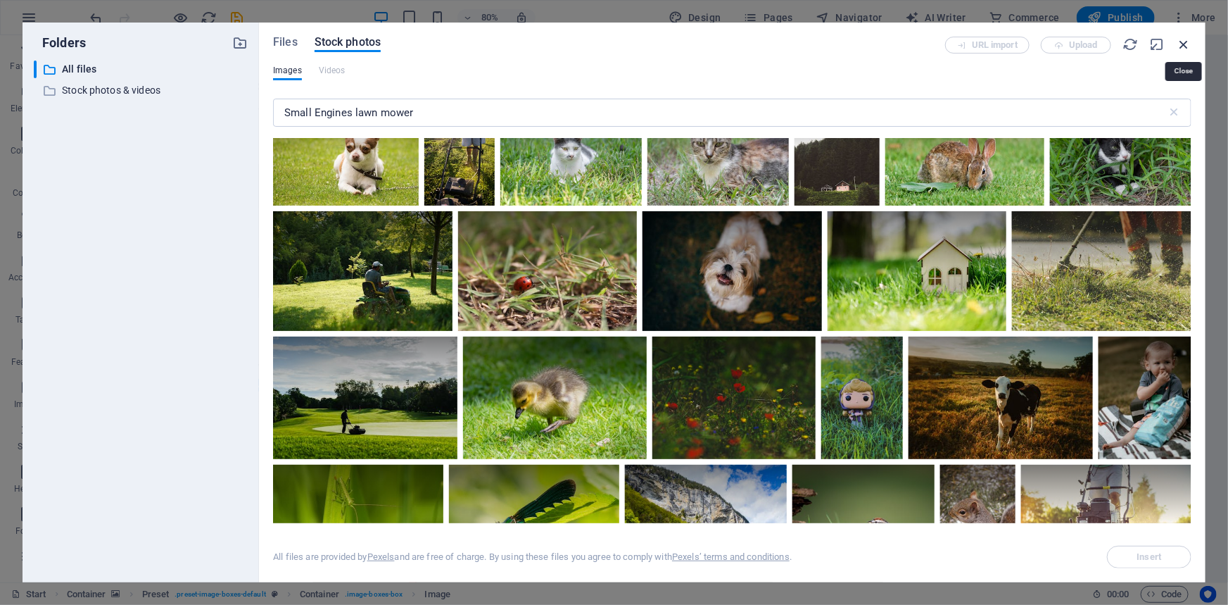
click at [1183, 47] on icon "button" at bounding box center [1183, 44] width 15 height 15
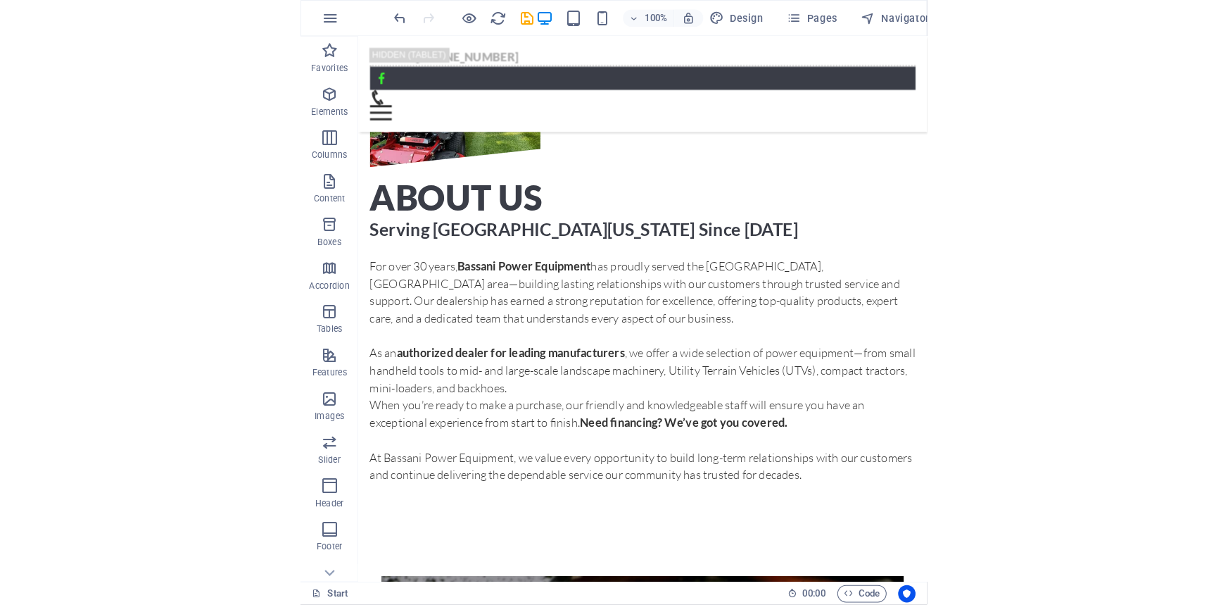
scroll to position [1267, 0]
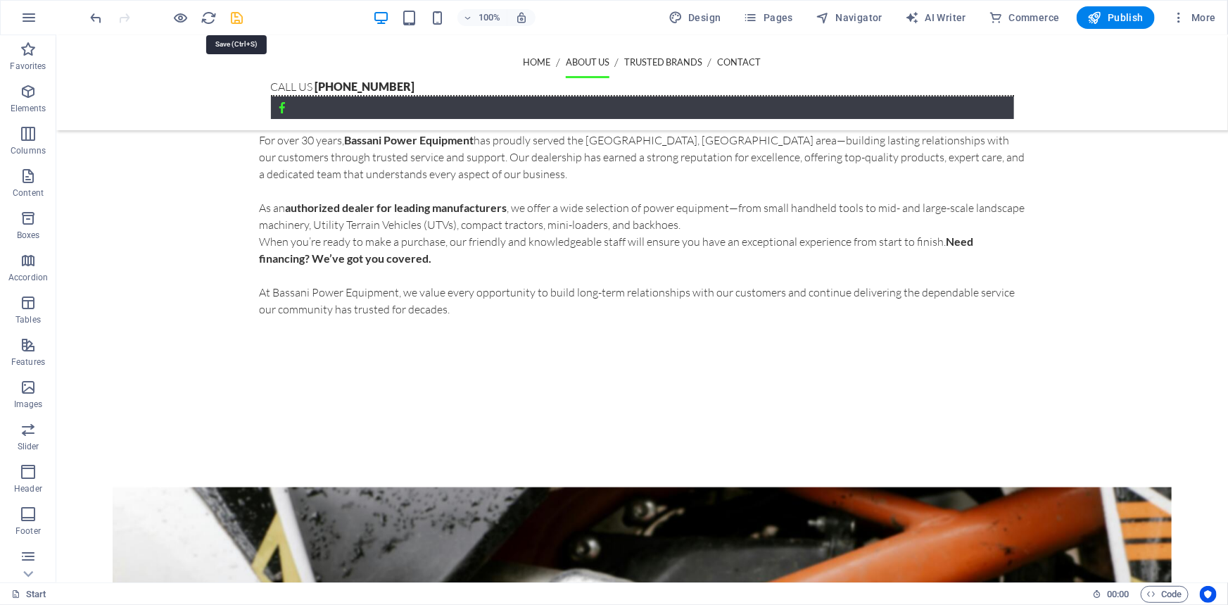
click at [239, 18] on icon "save" at bounding box center [238, 18] width 16 height 16
checkbox input "false"
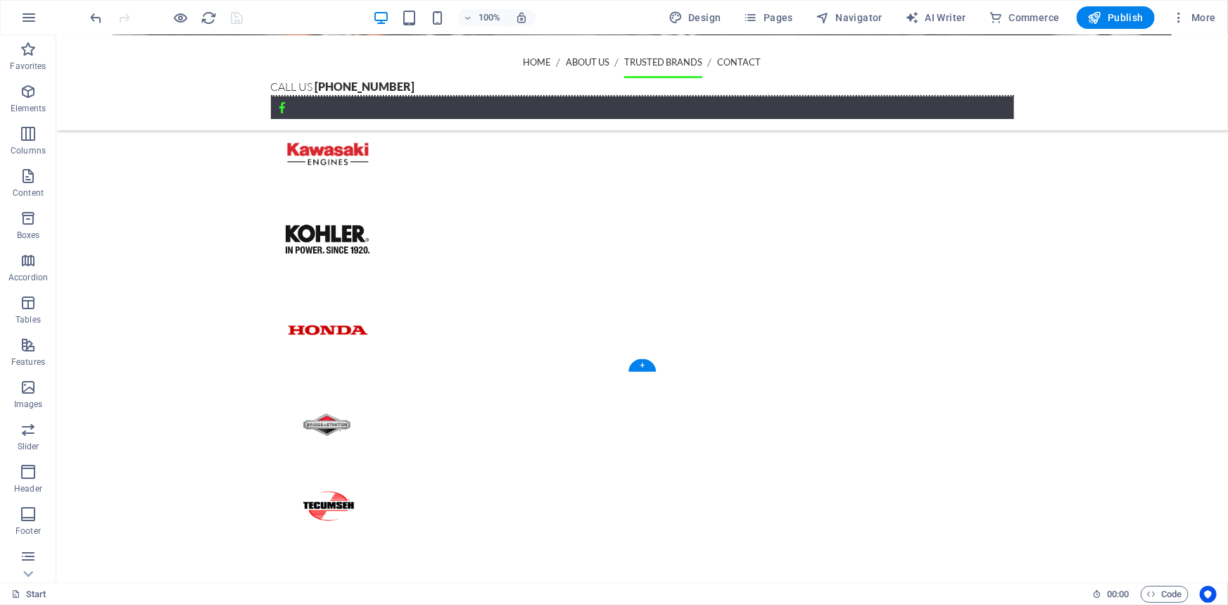
scroll to position [2162, 0]
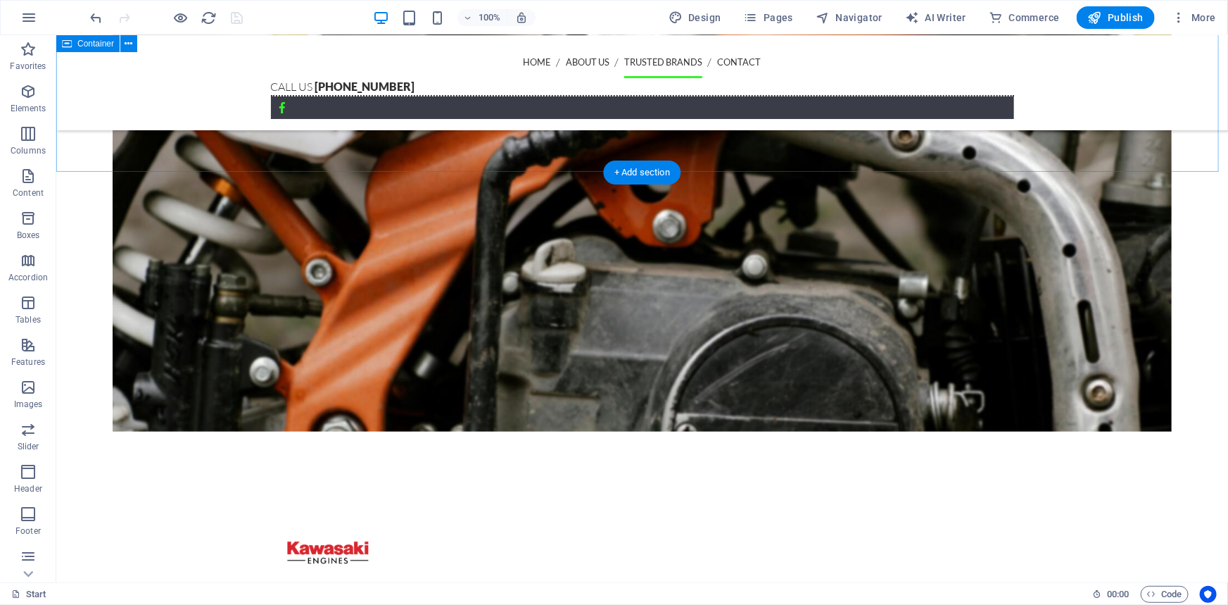
scroll to position [2048, 0]
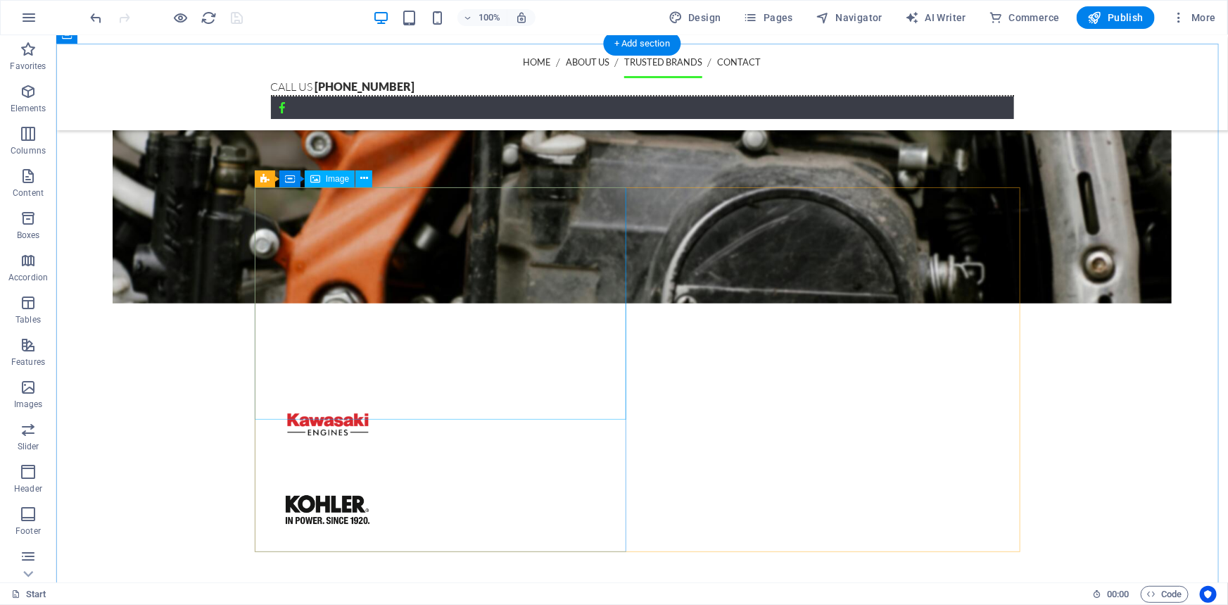
select select "%"
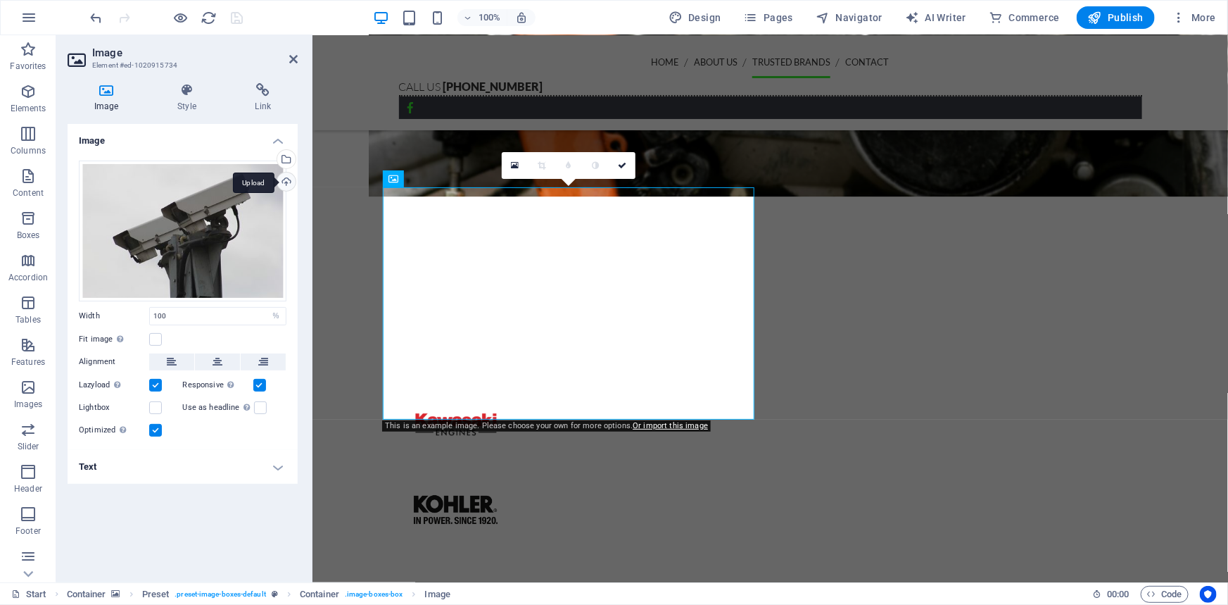
click at [287, 189] on div "Upload" at bounding box center [285, 182] width 21 height 21
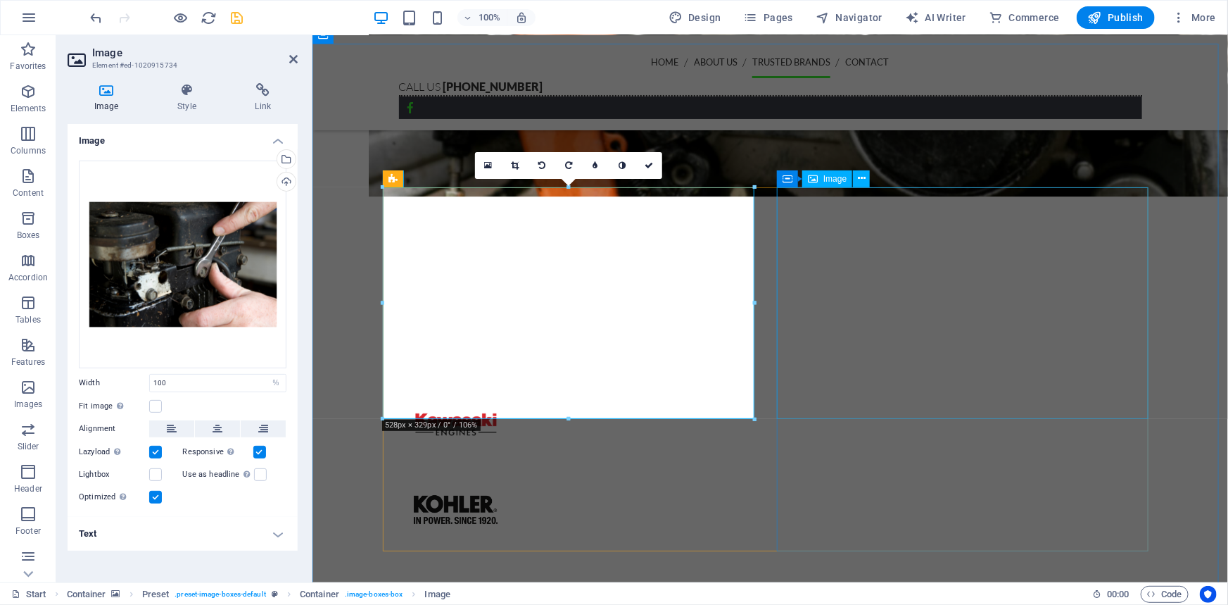
select select "%"
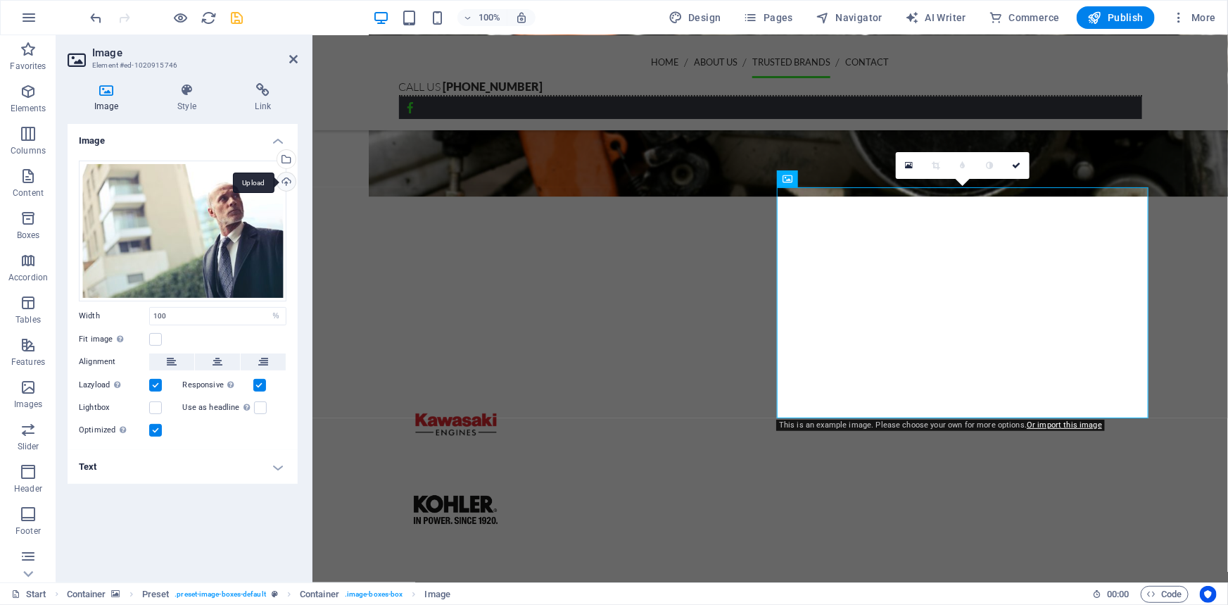
click at [291, 186] on div "Upload" at bounding box center [285, 182] width 21 height 21
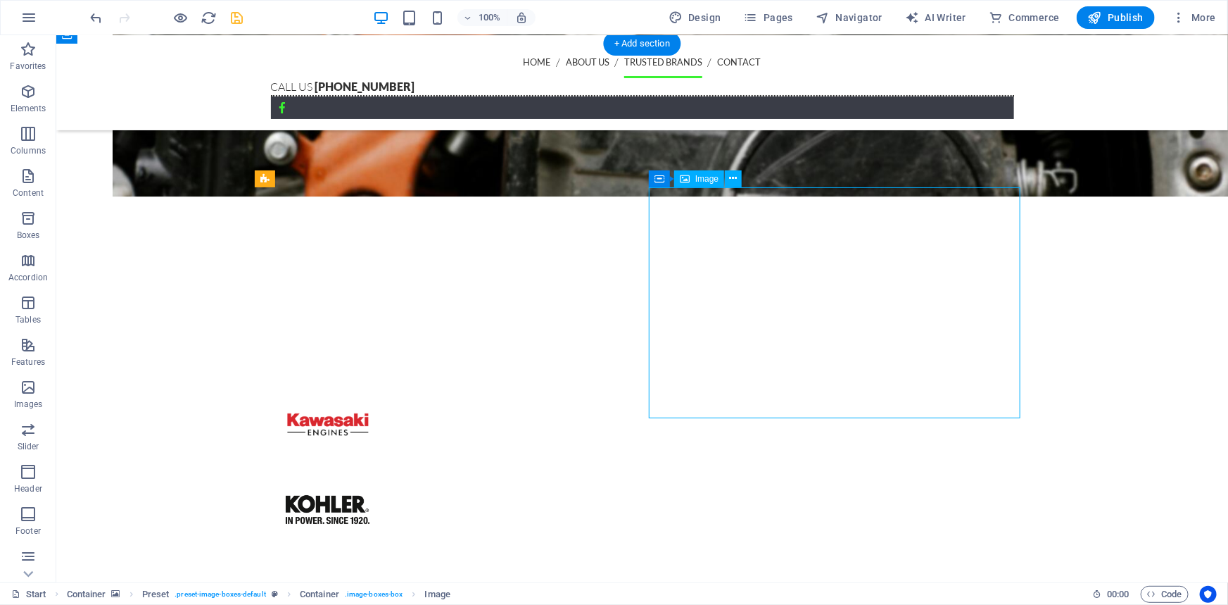
select select "%"
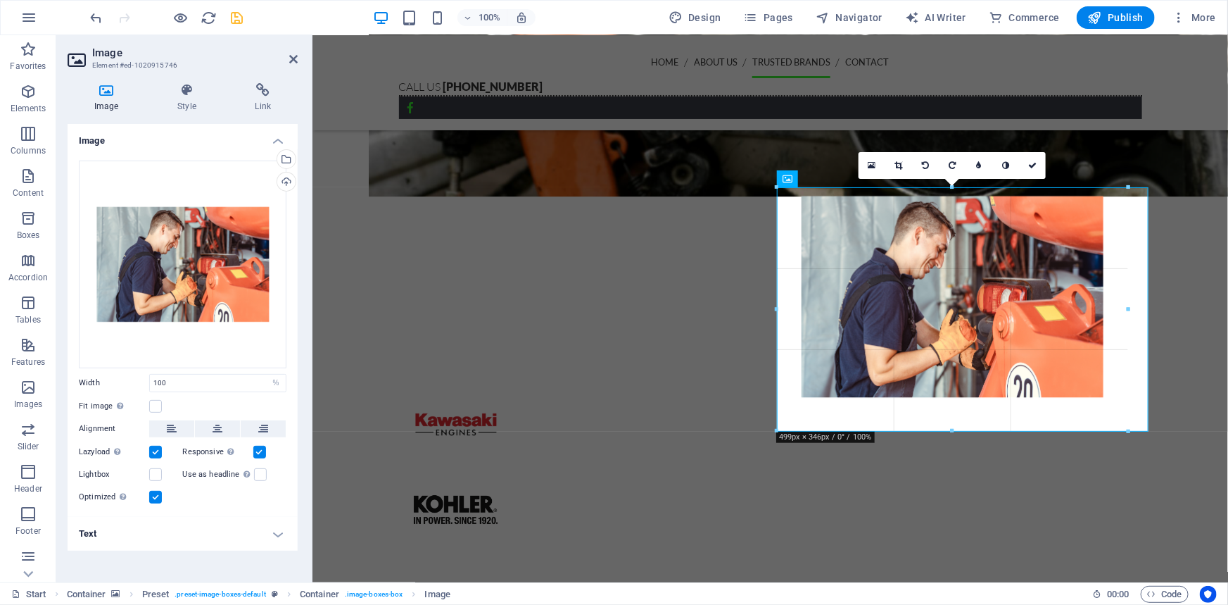
drag, startPoint x: 777, startPoint y: 416, endPoint x: 706, endPoint y: 428, distance: 71.4
type input "498"
select select "px"
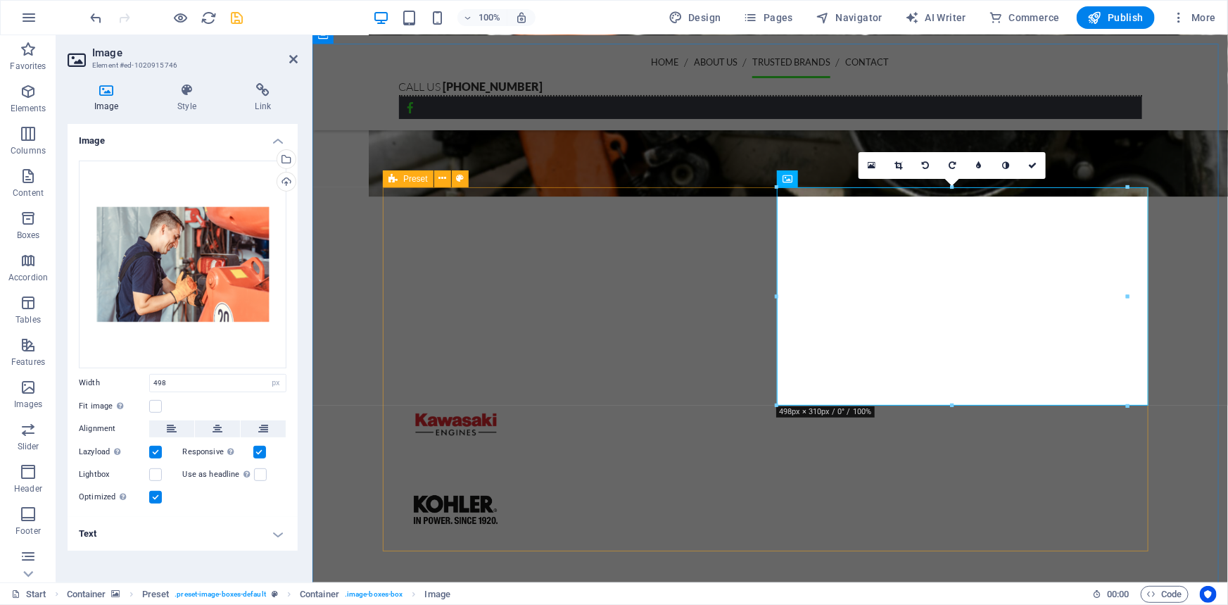
type input "100"
select select "%"
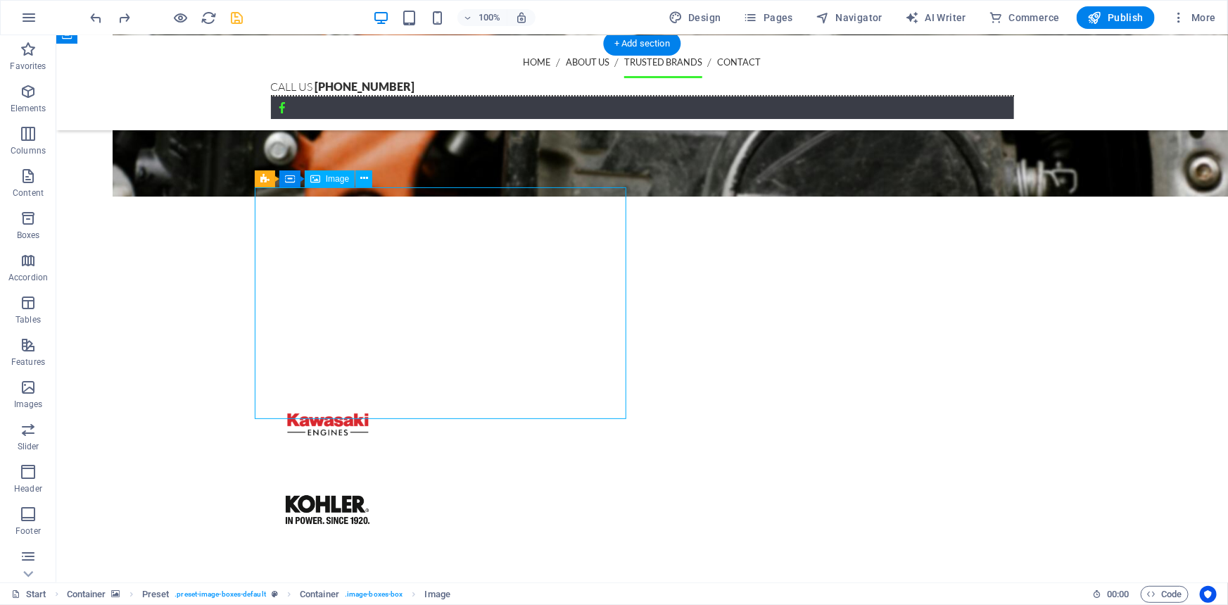
select select "%"
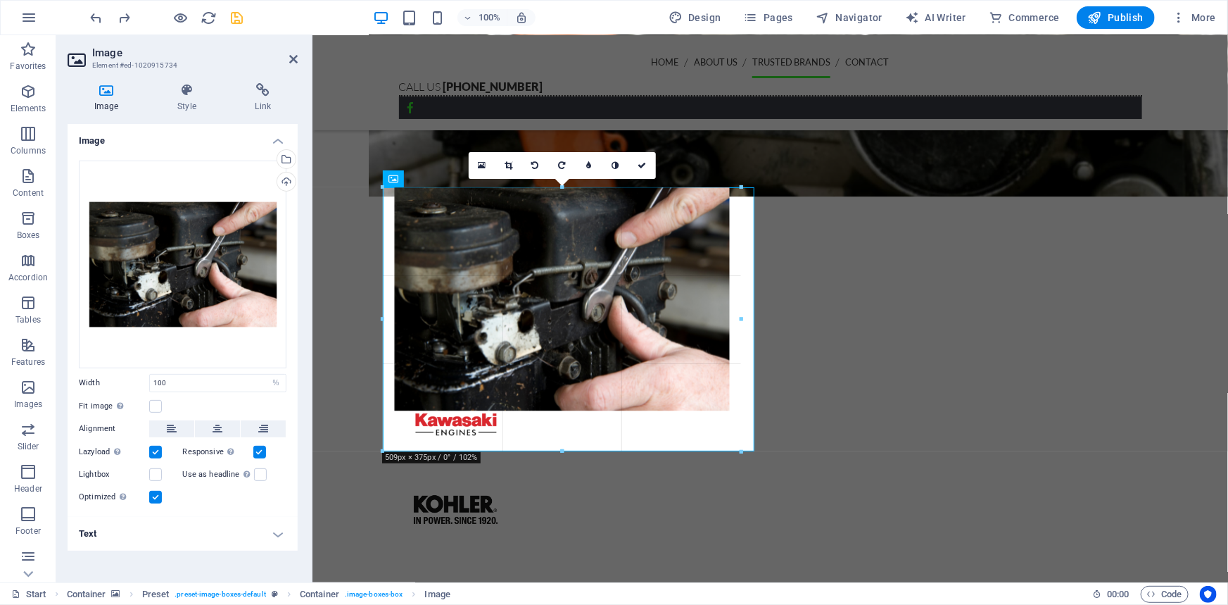
drag, startPoint x: 755, startPoint y: 189, endPoint x: 739, endPoint y: 188, distance: 15.6
type input "509"
select select "px"
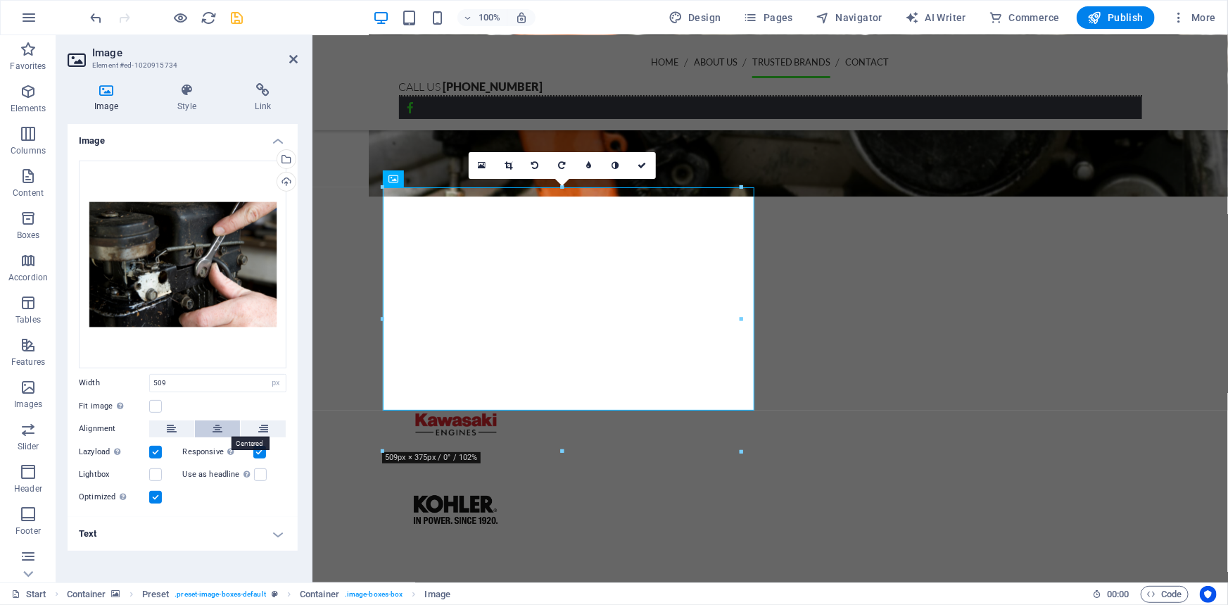
click at [211, 427] on button at bounding box center [217, 428] width 45 height 17
click at [155, 408] on label at bounding box center [155, 406] width 13 height 13
click at [0, 0] on input "Fit image Automatically fit image to a fixed width and height" at bounding box center [0, 0] width 0 height 0
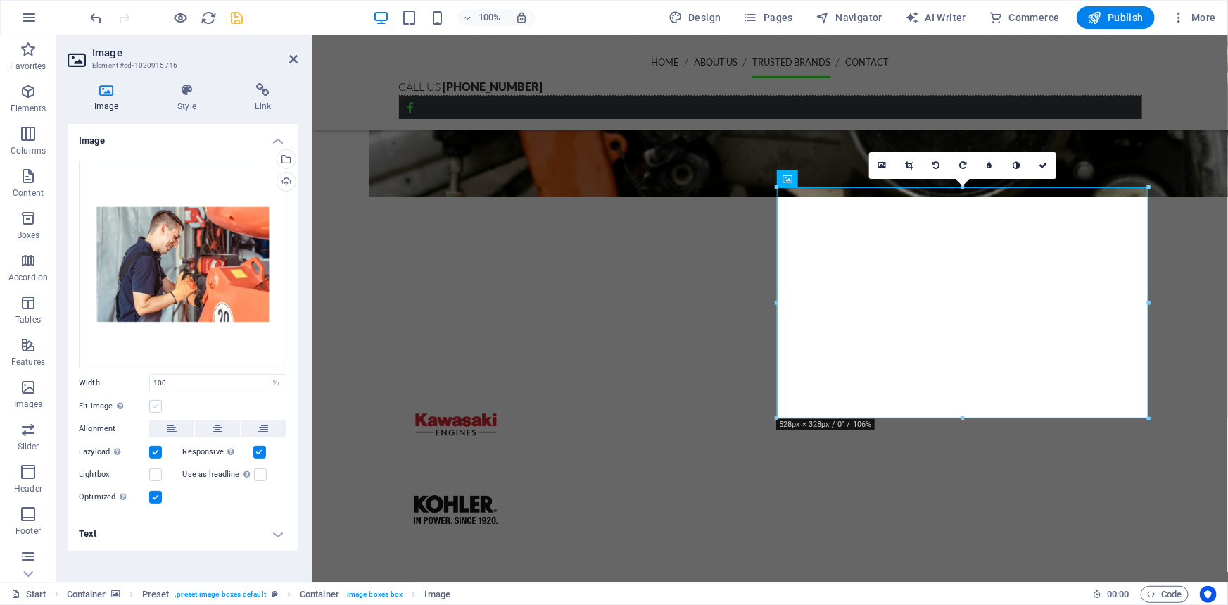
click at [157, 408] on label at bounding box center [155, 406] width 13 height 13
click at [0, 0] on input "Fit image Automatically fit image to a fixed width and height" at bounding box center [0, 0] width 0 height 0
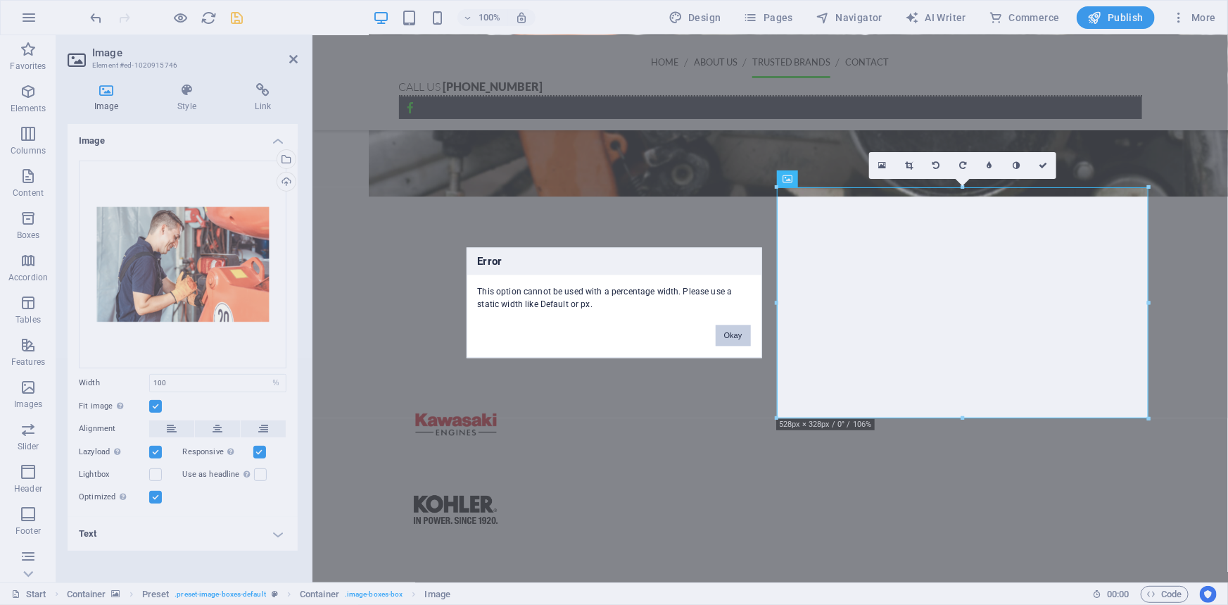
click at [719, 333] on button "Okay" at bounding box center [733, 335] width 35 height 21
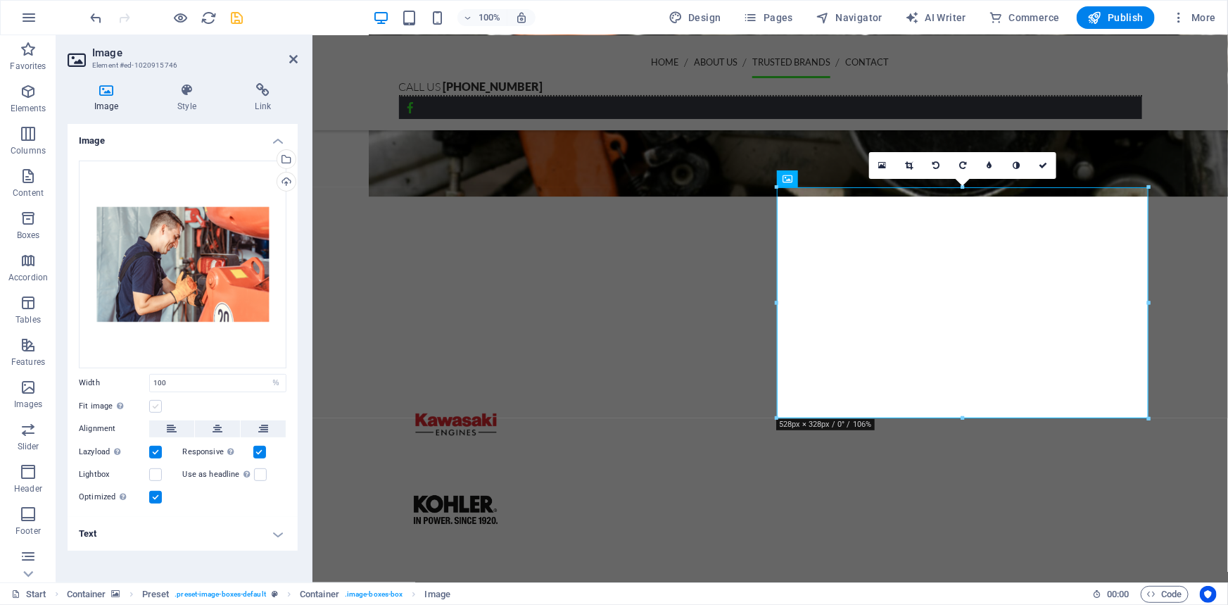
click at [158, 403] on label at bounding box center [155, 406] width 13 height 13
click at [0, 0] on input "Fit image Automatically fit image to a fixed width and height" at bounding box center [0, 0] width 0 height 0
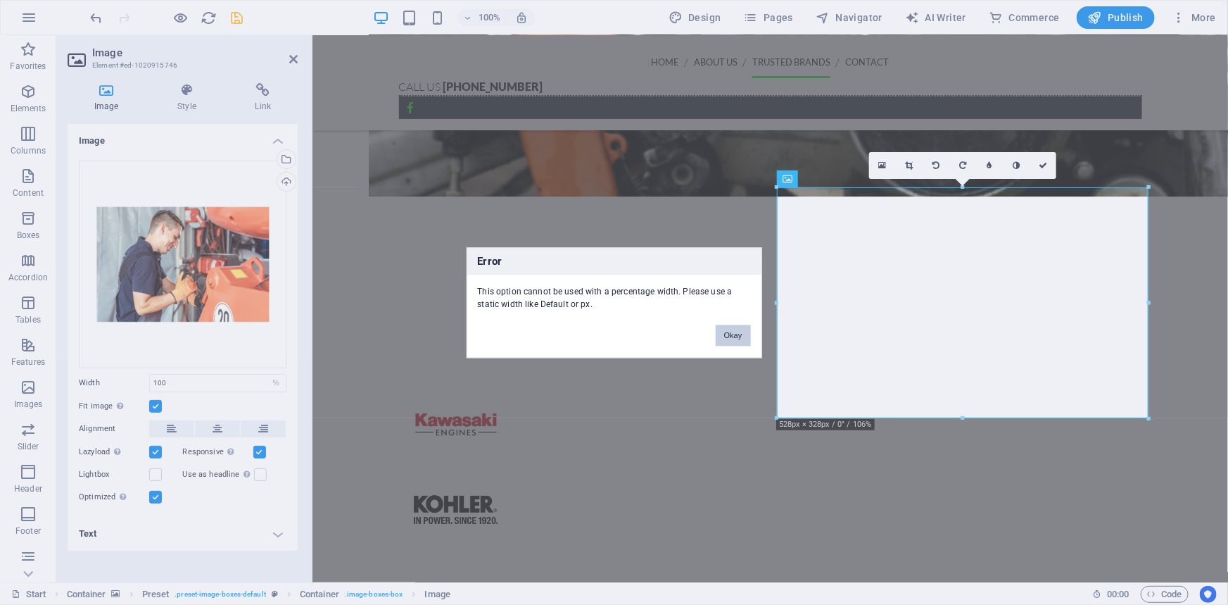
drag, startPoint x: 727, startPoint y: 333, endPoint x: 89, endPoint y: 325, distance: 638.6
click at [727, 333] on button "Okay" at bounding box center [733, 335] width 35 height 21
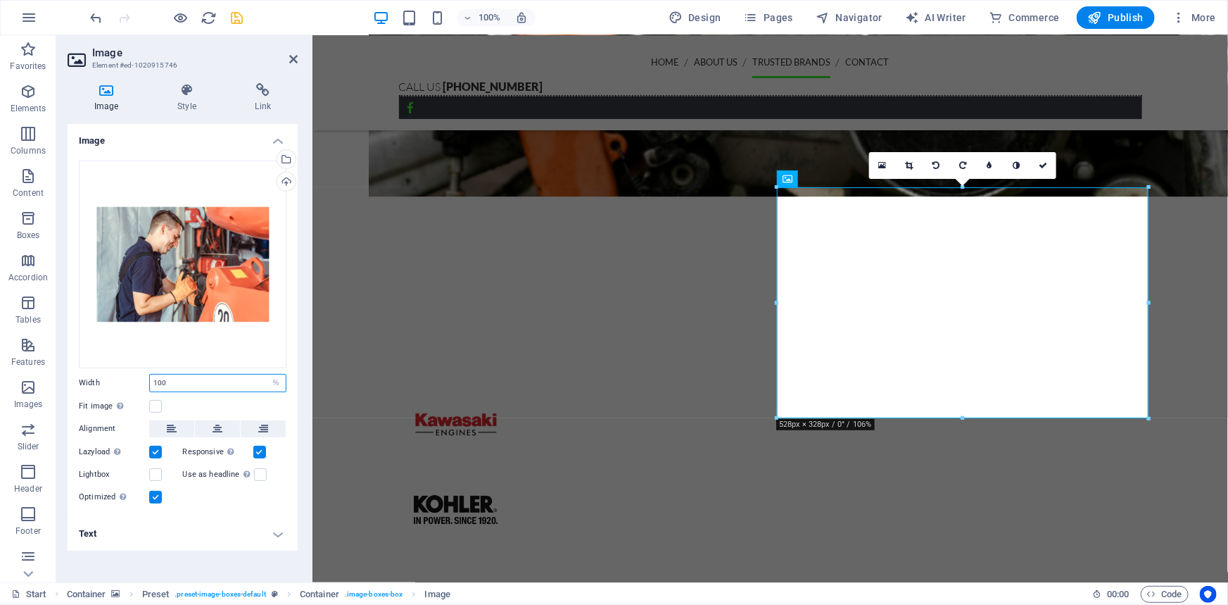
click at [203, 377] on input "100" at bounding box center [218, 383] width 136 height 17
click at [279, 380] on select "Default auto px rem % em vh vw" at bounding box center [276, 383] width 20 height 17
select select "default"
click at [266, 375] on select "Default auto px rem % em vh vw" at bounding box center [276, 383] width 20 height 17
select select "DISABLED_OPTION_VALUE"
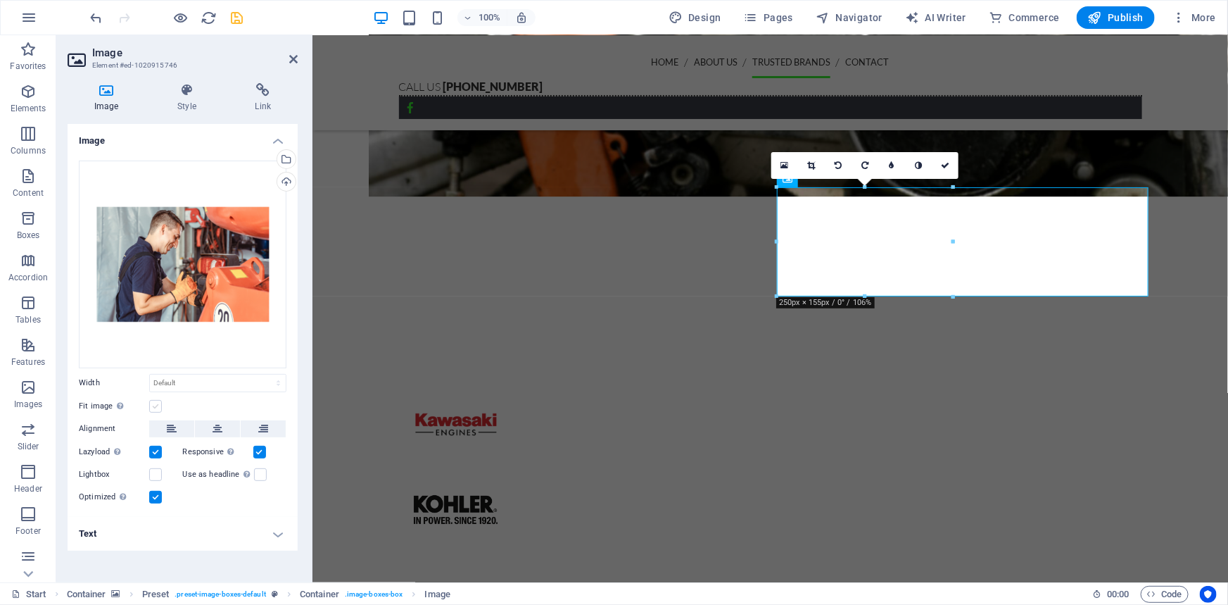
click at [153, 410] on label at bounding box center [155, 406] width 13 height 13
click at [0, 0] on input "Fit image Automatically fit image to a fixed width and height" at bounding box center [0, 0] width 0 height 0
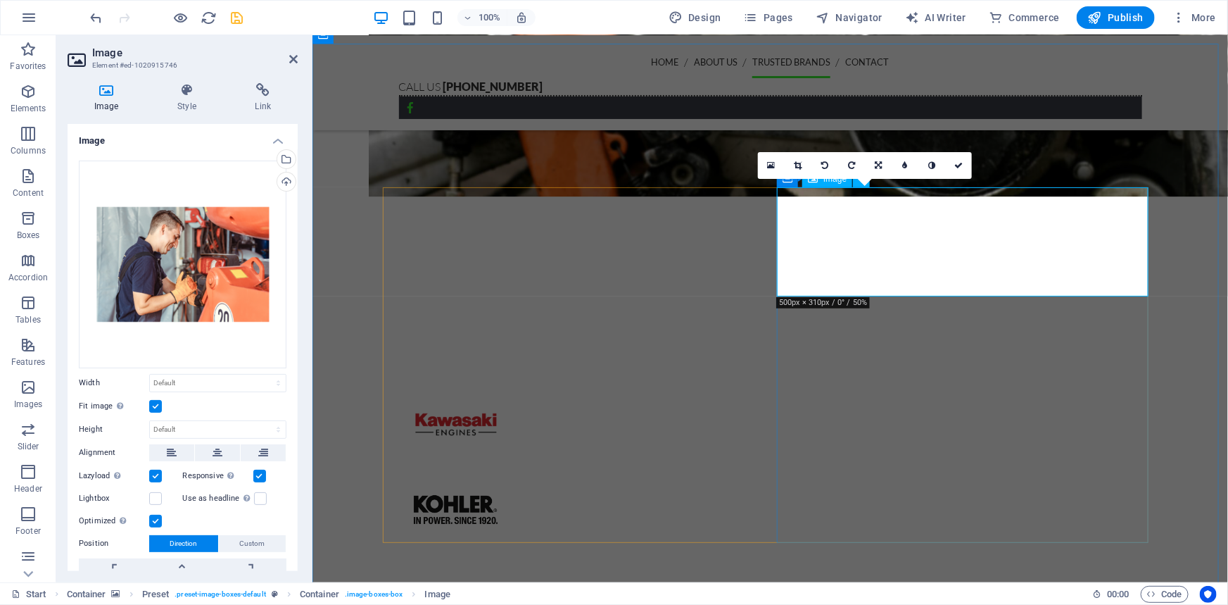
click at [156, 405] on label at bounding box center [155, 406] width 13 height 13
click at [0, 0] on input "Fit image Automatically fit image to a fixed width and height" at bounding box center [0, 0] width 0 height 0
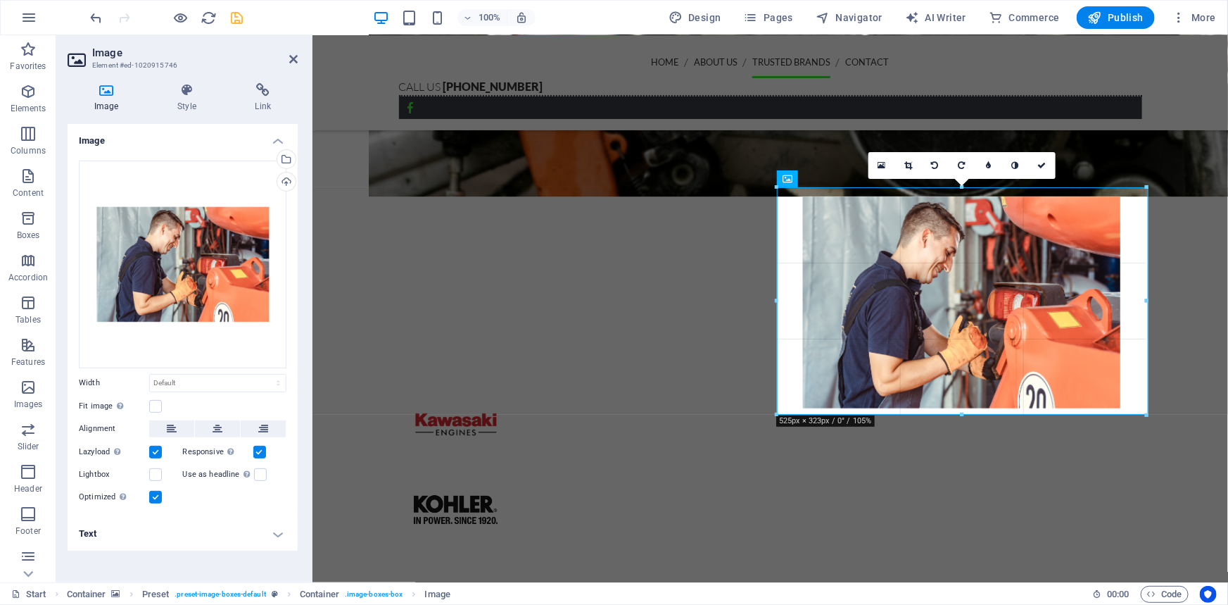
drag, startPoint x: 954, startPoint y: 296, endPoint x: 1149, endPoint y: 370, distance: 208.5
type input "525"
select select "px"
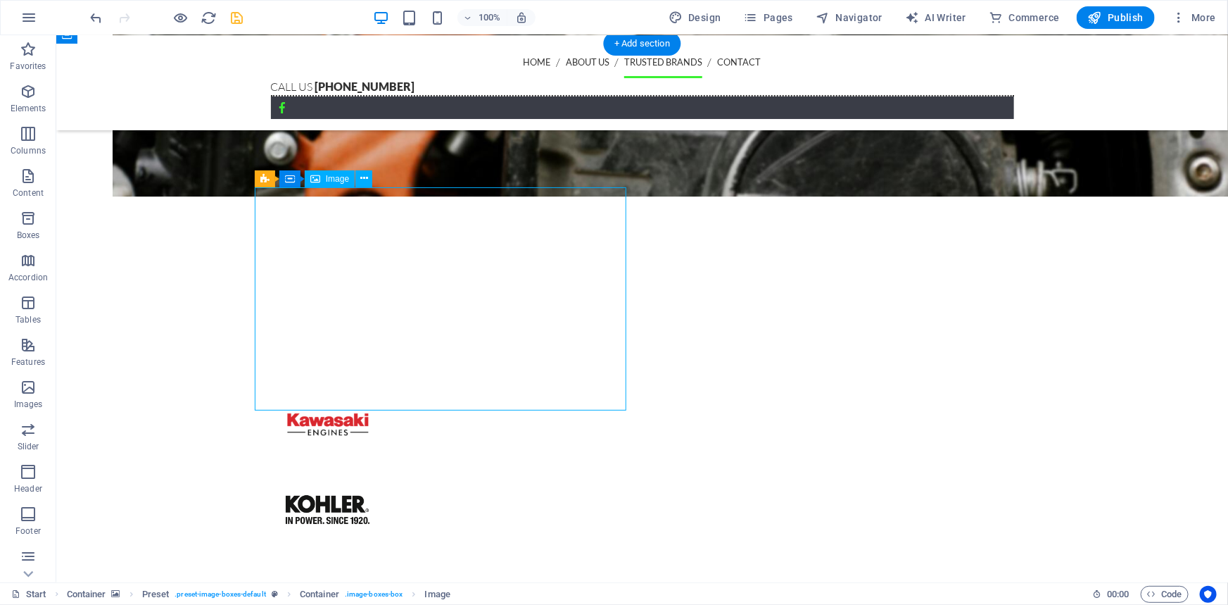
select select "px"
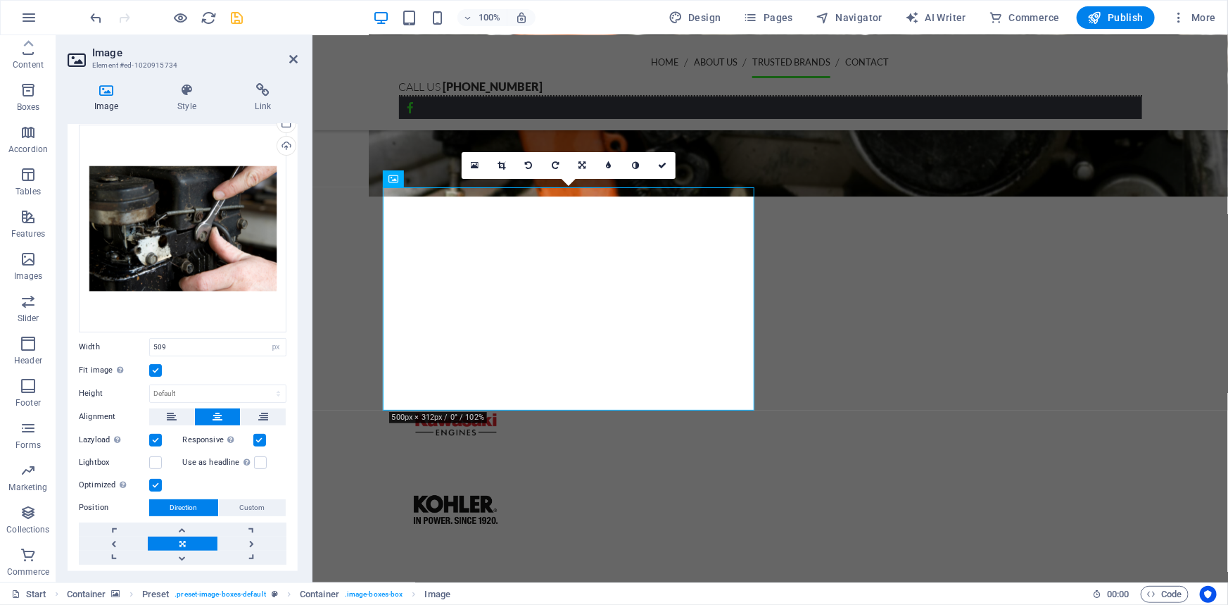
scroll to position [71, 0]
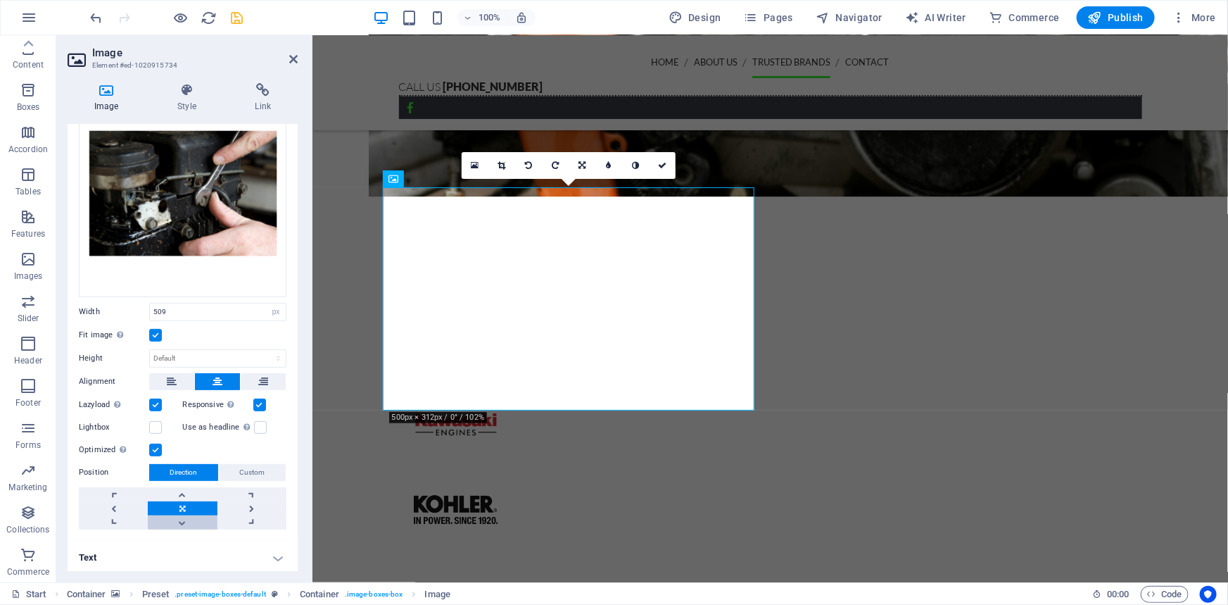
click at [177, 518] on link at bounding box center [182, 522] width 69 height 14
click at [183, 489] on link at bounding box center [182, 494] width 69 height 14
click at [183, 504] on link at bounding box center [182, 508] width 69 height 14
click at [241, 470] on span "Custom" at bounding box center [252, 472] width 25 height 17
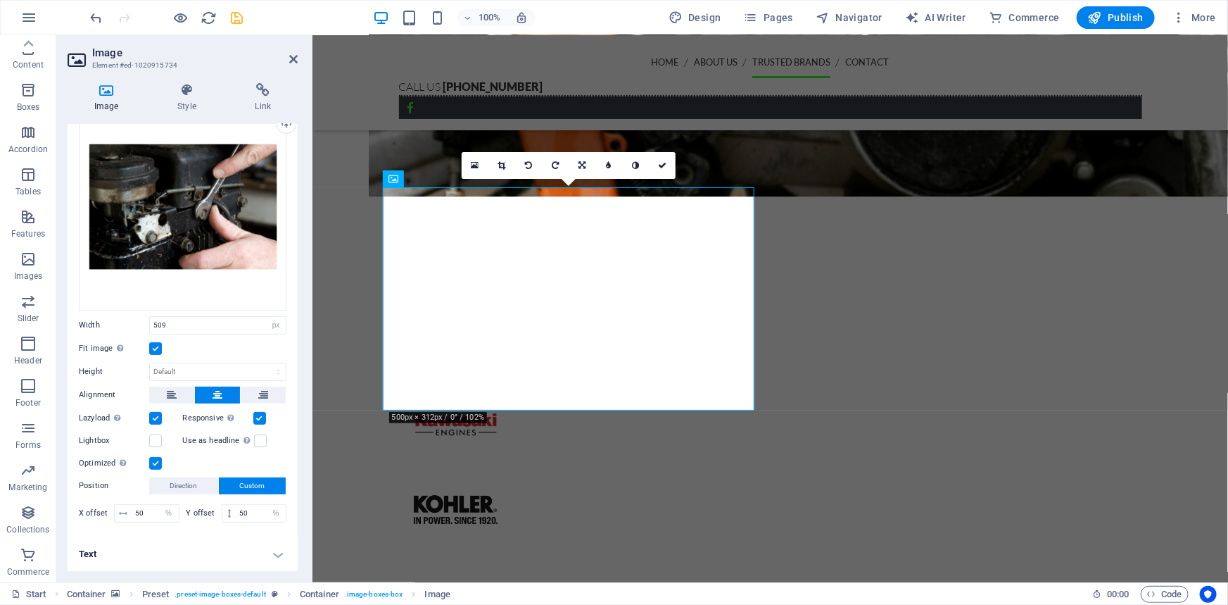
scroll to position [54, 0]
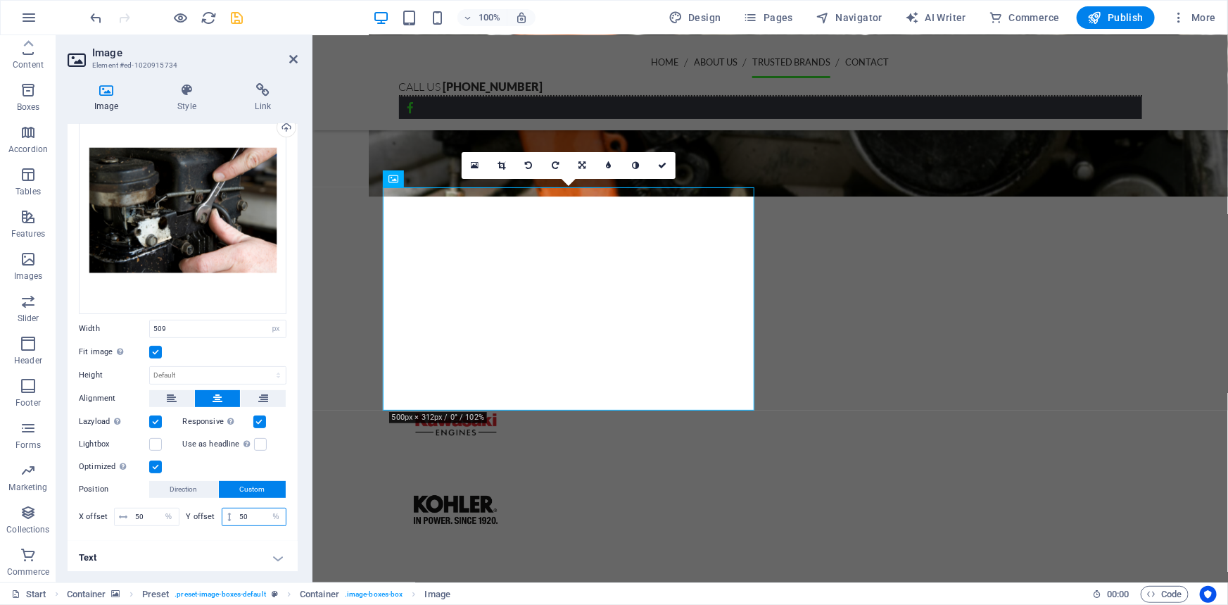
drag, startPoint x: 253, startPoint y: 509, endPoint x: 222, endPoint y: 505, distance: 31.3
click at [222, 508] on div "50 px rem % vh vw" at bounding box center [254, 517] width 65 height 18
type input "75"
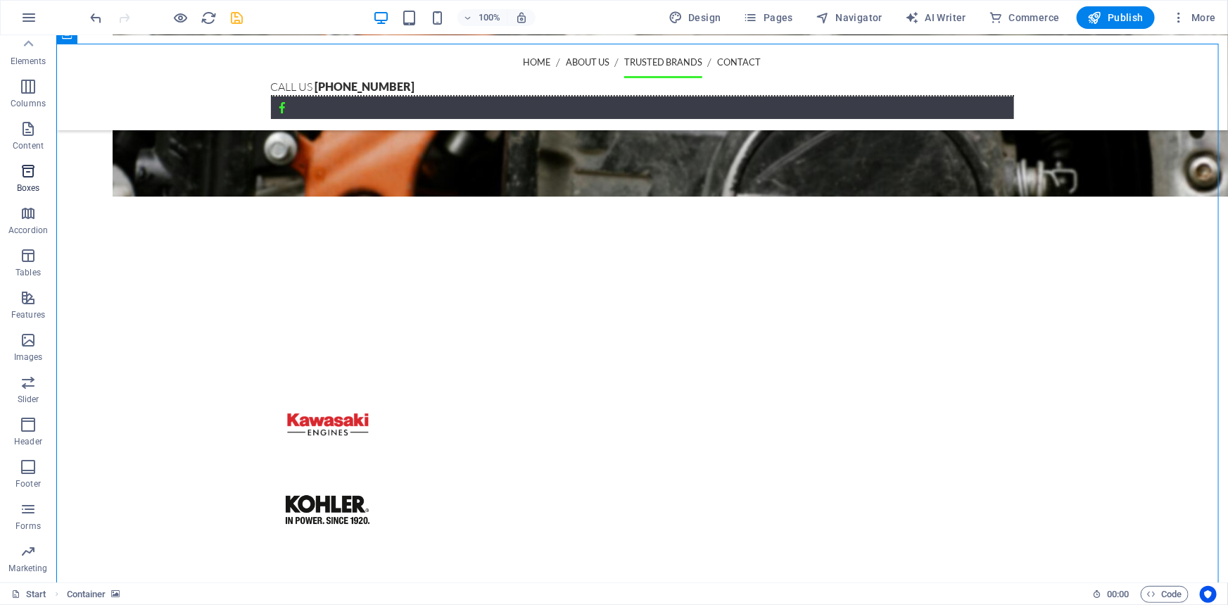
scroll to position [0, 0]
click at [27, 59] on span "Favorites" at bounding box center [28, 58] width 56 height 34
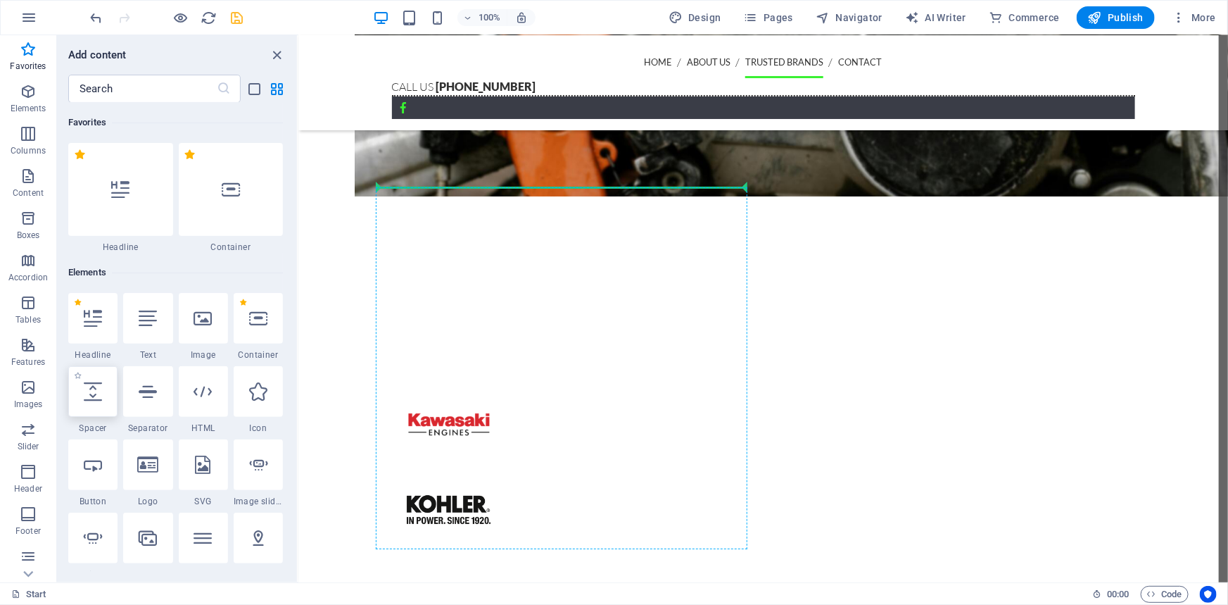
select select "px"
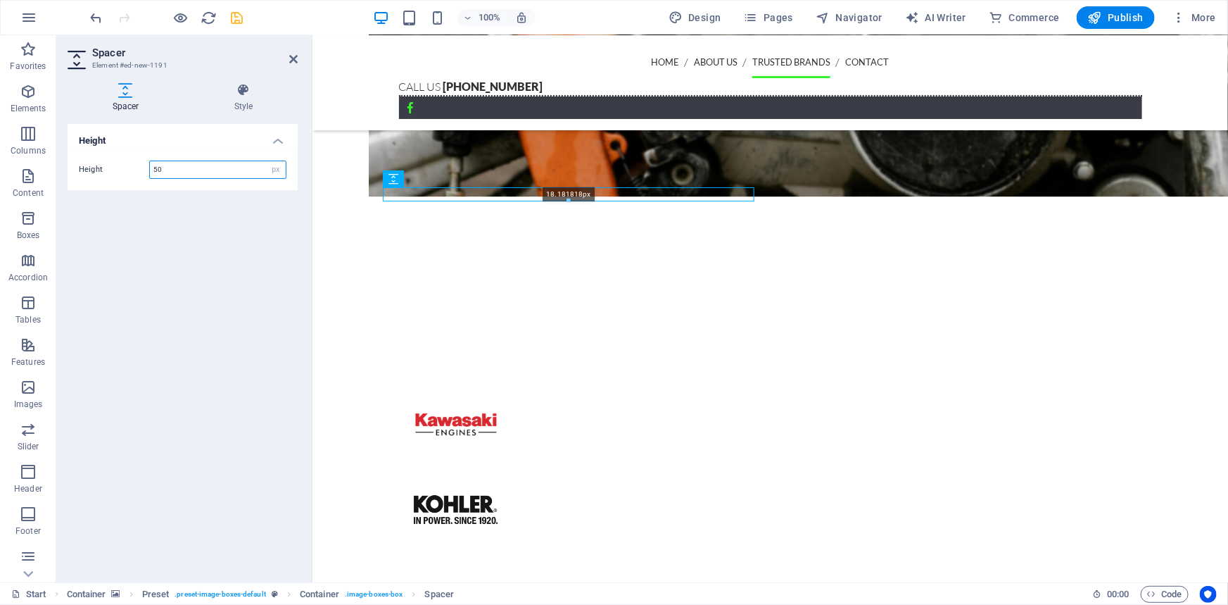
drag, startPoint x: 571, startPoint y: 223, endPoint x: 271, endPoint y: 146, distance: 309.7
type input "18"
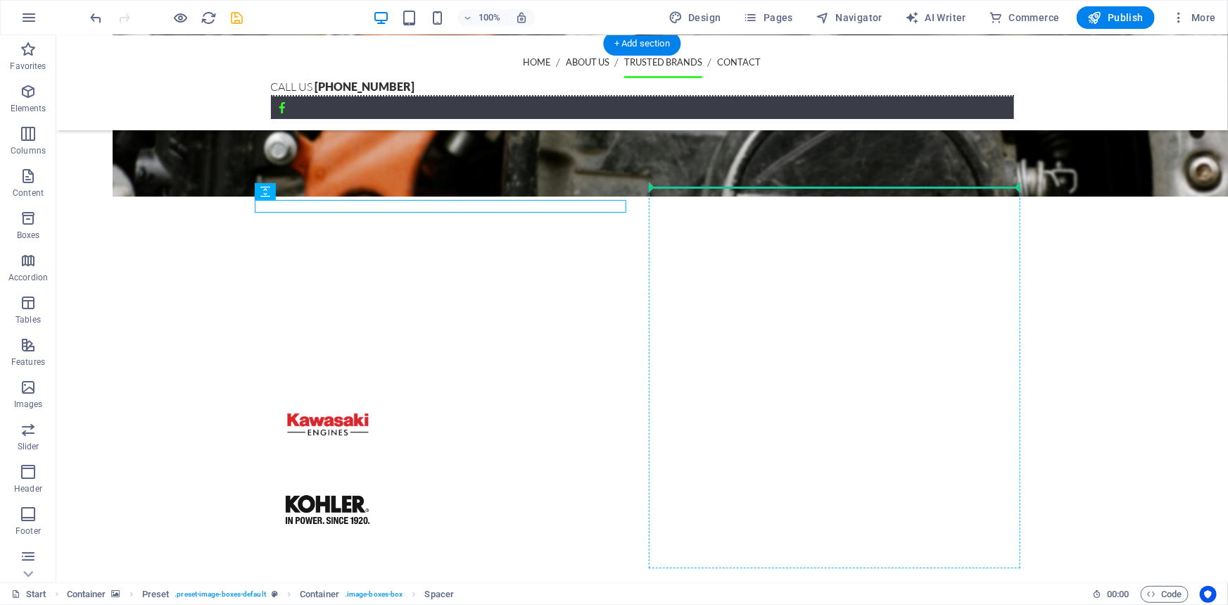
drag, startPoint x: 543, startPoint y: 204, endPoint x: 730, endPoint y: 191, distance: 187.0
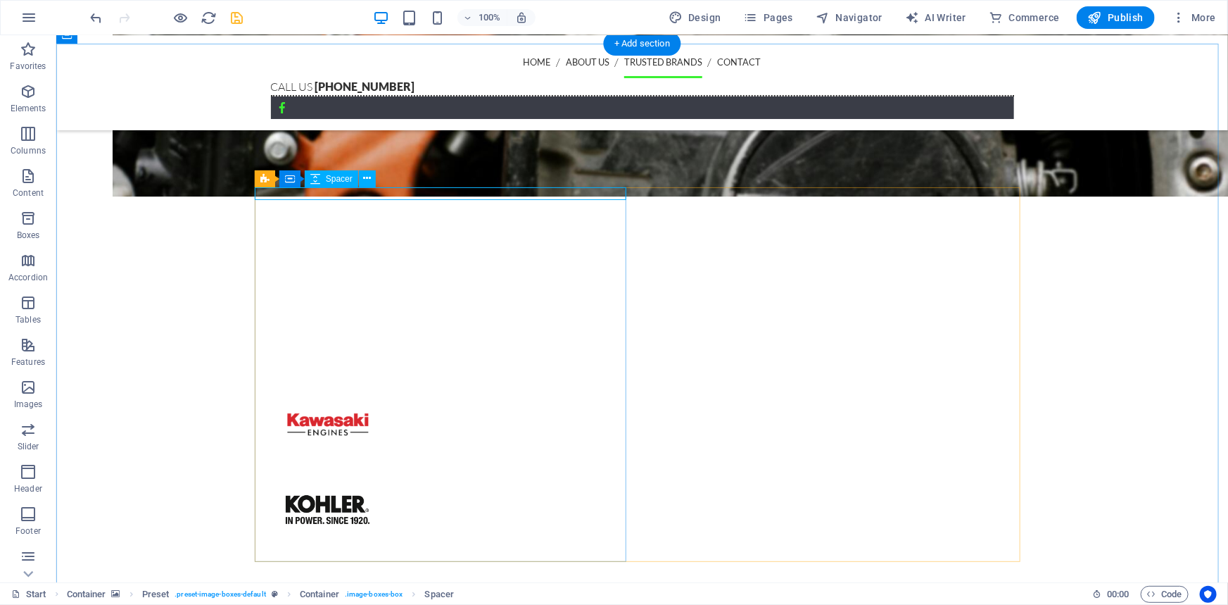
select select "px"
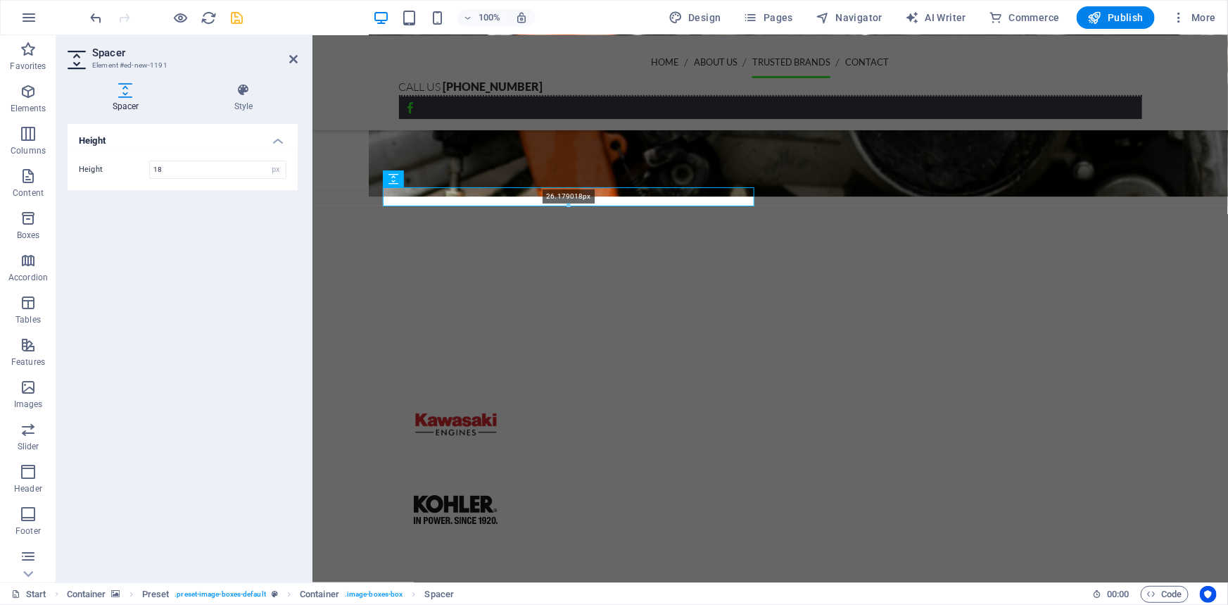
click at [568, 203] on div at bounding box center [569, 205] width 370 height 5
type input "26"
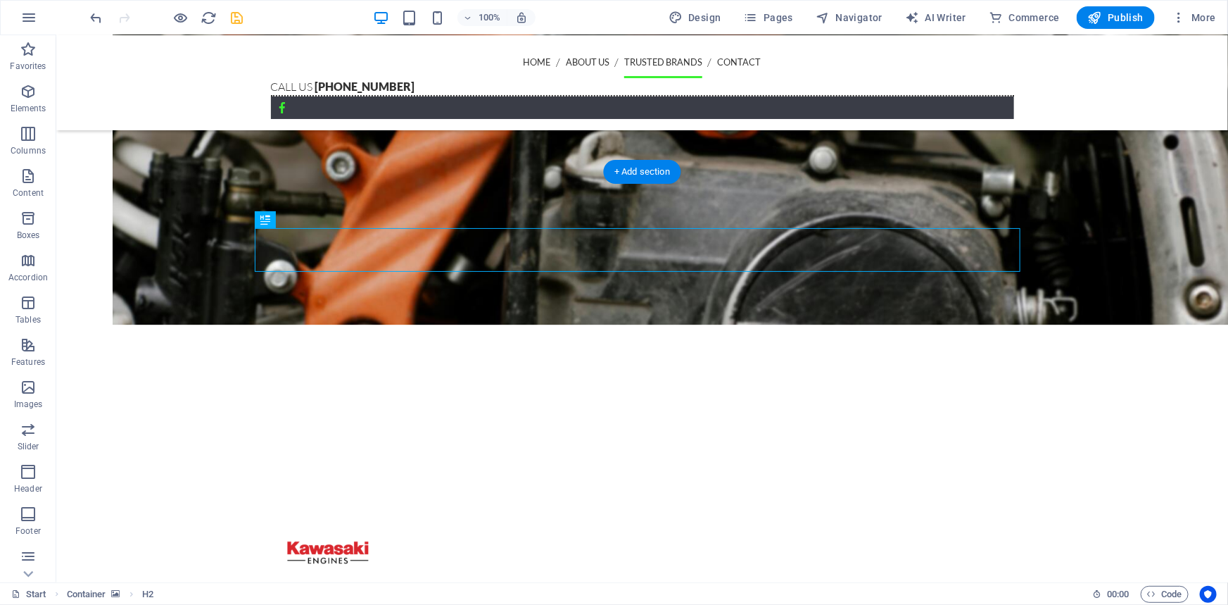
scroll to position [2112, 0]
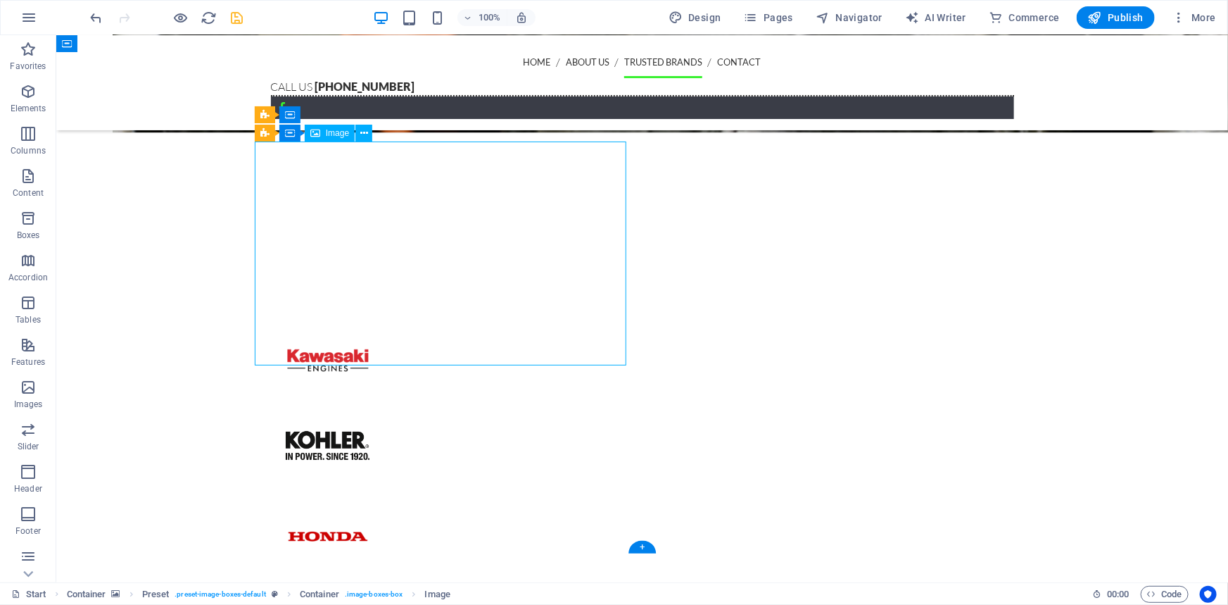
select select "px"
select select "%"
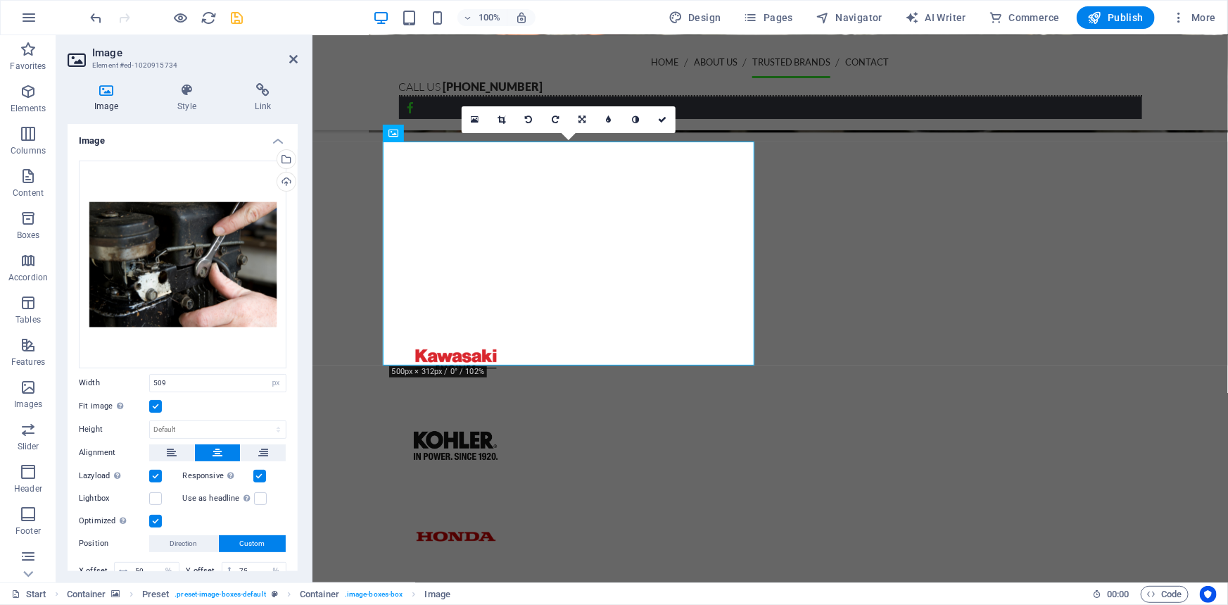
click at [159, 407] on label at bounding box center [155, 406] width 13 height 13
click at [0, 0] on input "Fit image Automatically fit image to a fixed width and height" at bounding box center [0, 0] width 0 height 0
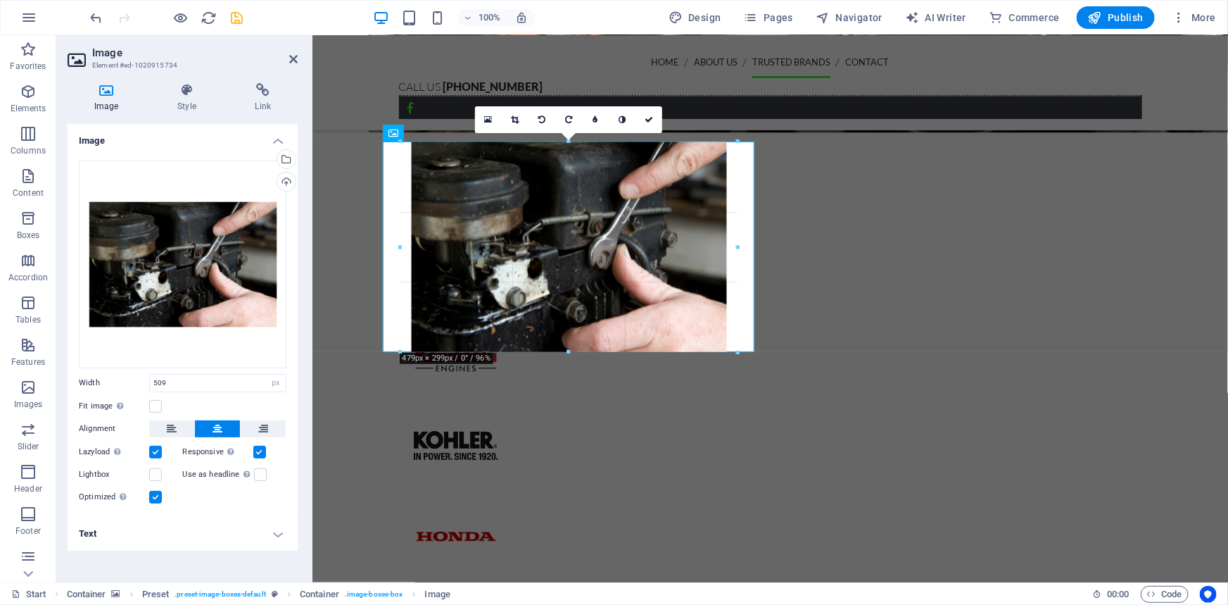
drag, startPoint x: 746, startPoint y: 364, endPoint x: 725, endPoint y: 351, distance: 25.0
type input "479"
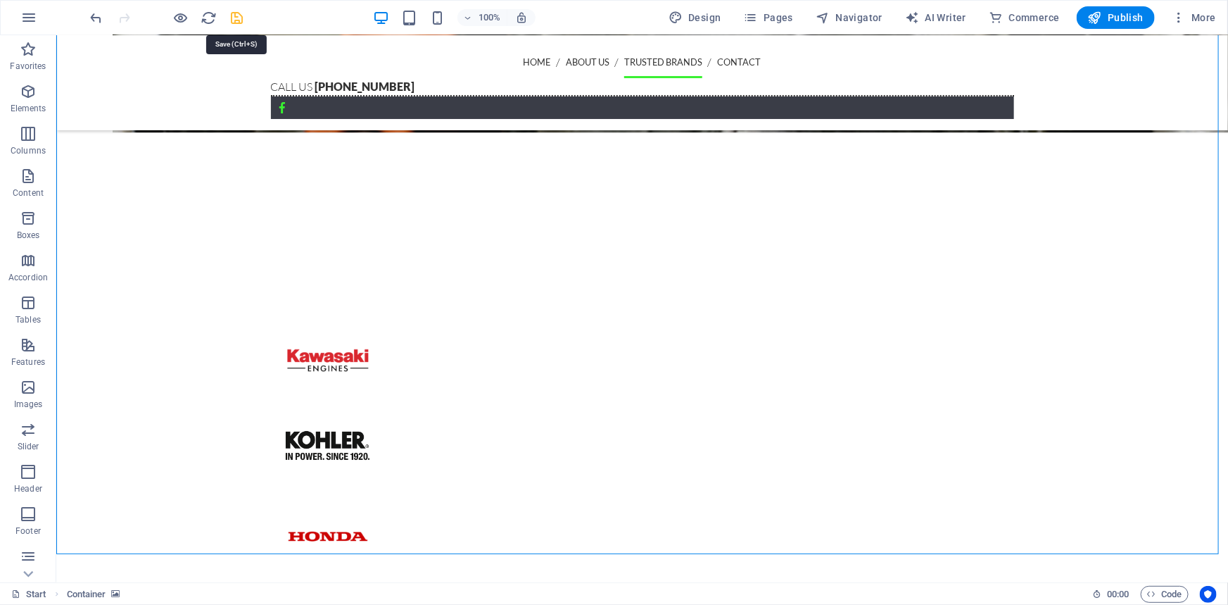
click at [238, 18] on icon "save" at bounding box center [238, 18] width 16 height 16
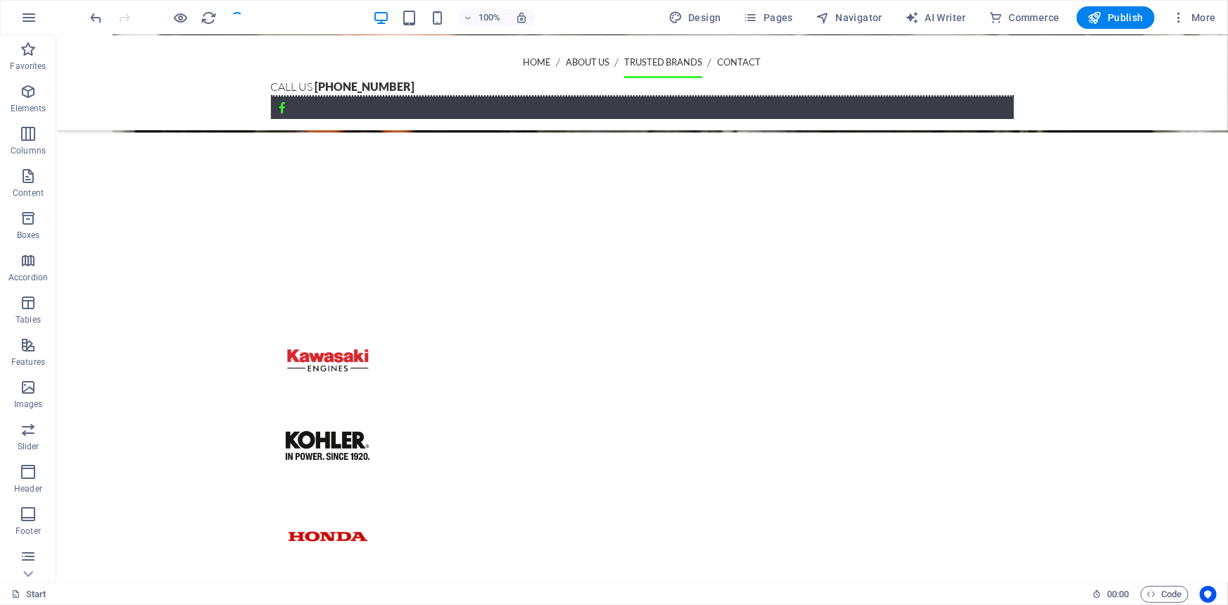
checkbox input "false"
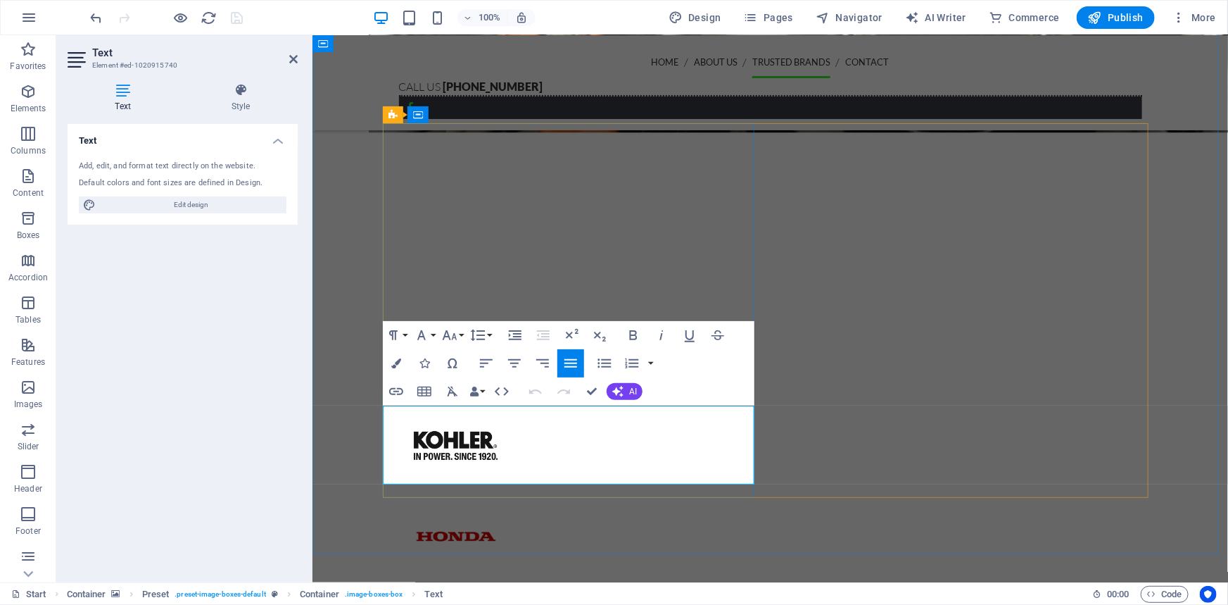
drag, startPoint x: 541, startPoint y: 413, endPoint x: 408, endPoint y: 410, distance: 132.4
click at [396, 367] on icon "button" at bounding box center [396, 363] width 10 height 10
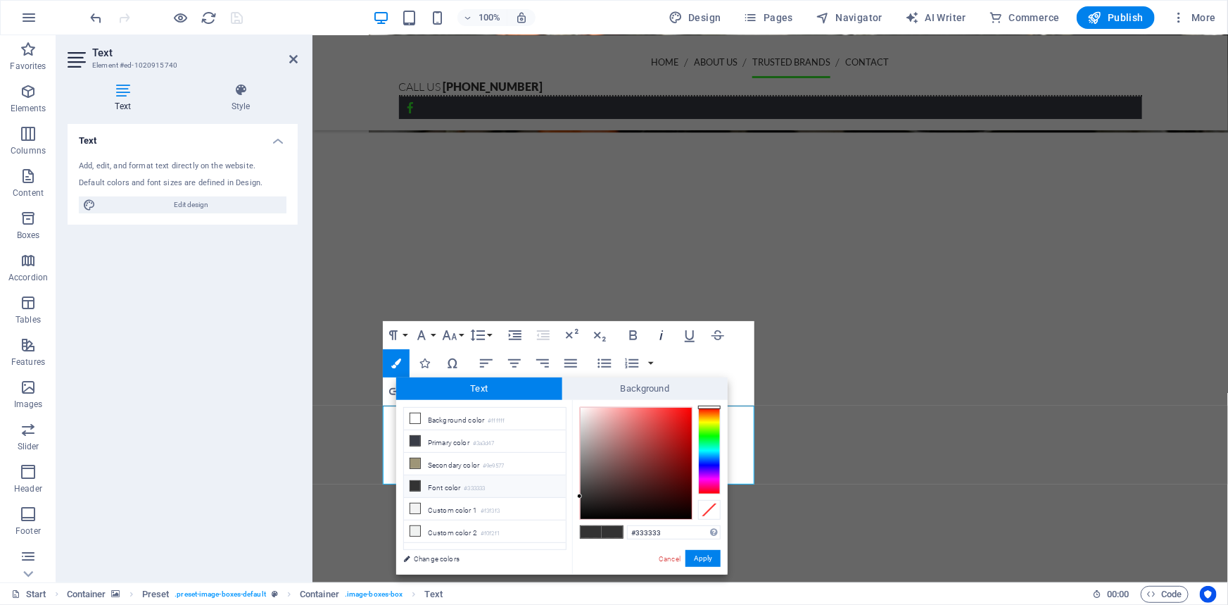
click at [648, 329] on button "Italic" at bounding box center [661, 335] width 27 height 28
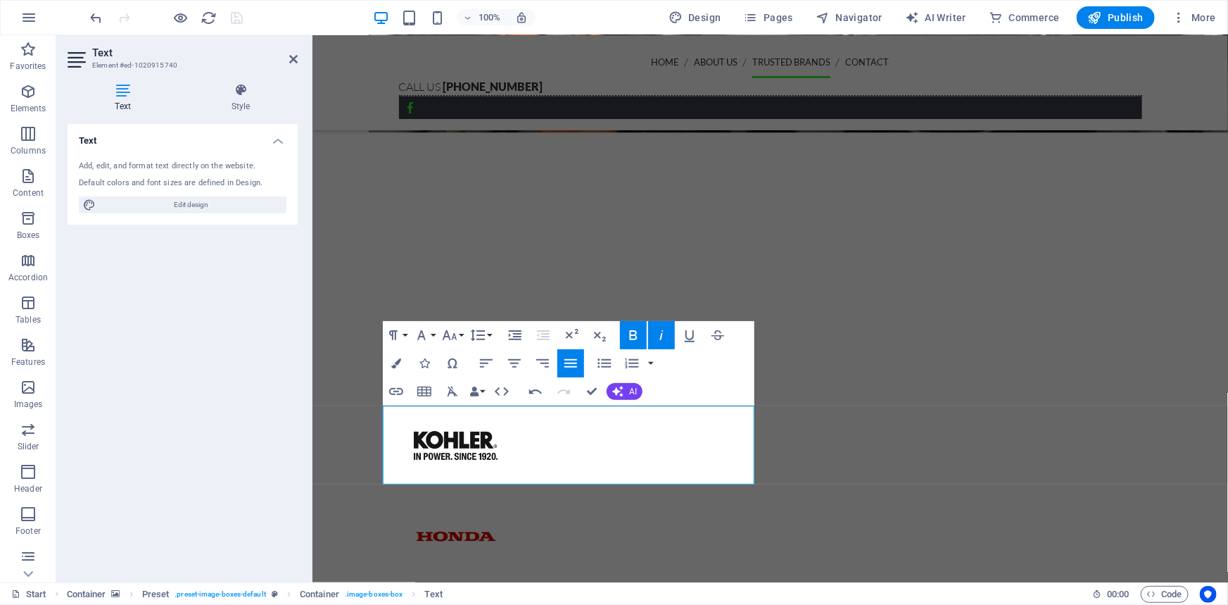
click at [657, 330] on icon "button" at bounding box center [661, 335] width 17 height 17
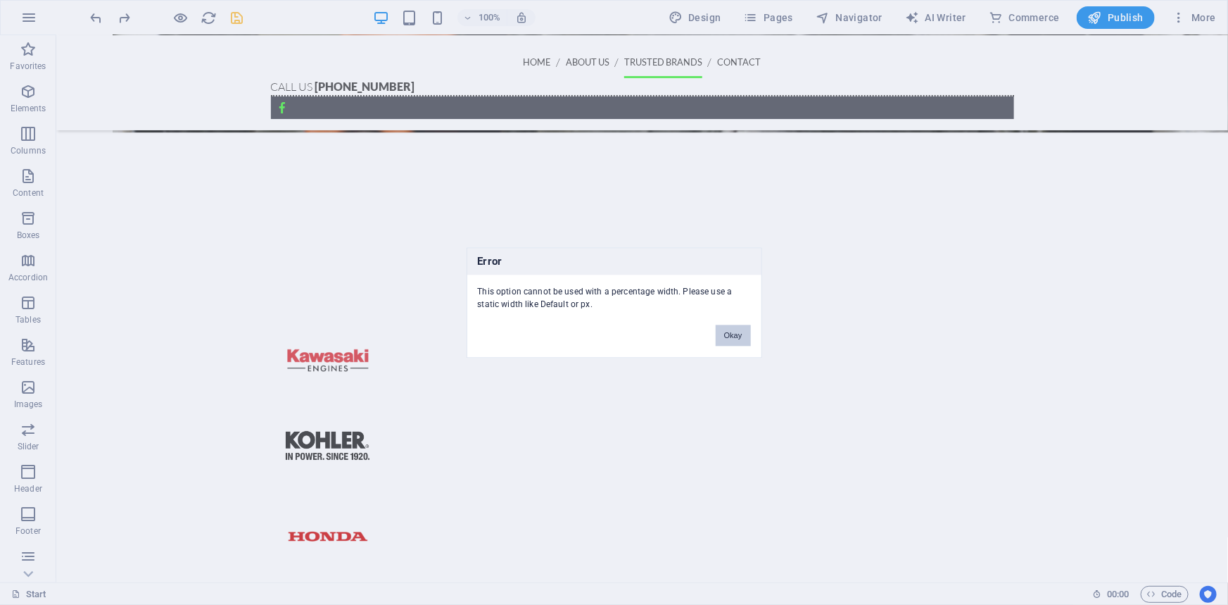
click at [729, 341] on button "Okay" at bounding box center [733, 335] width 35 height 21
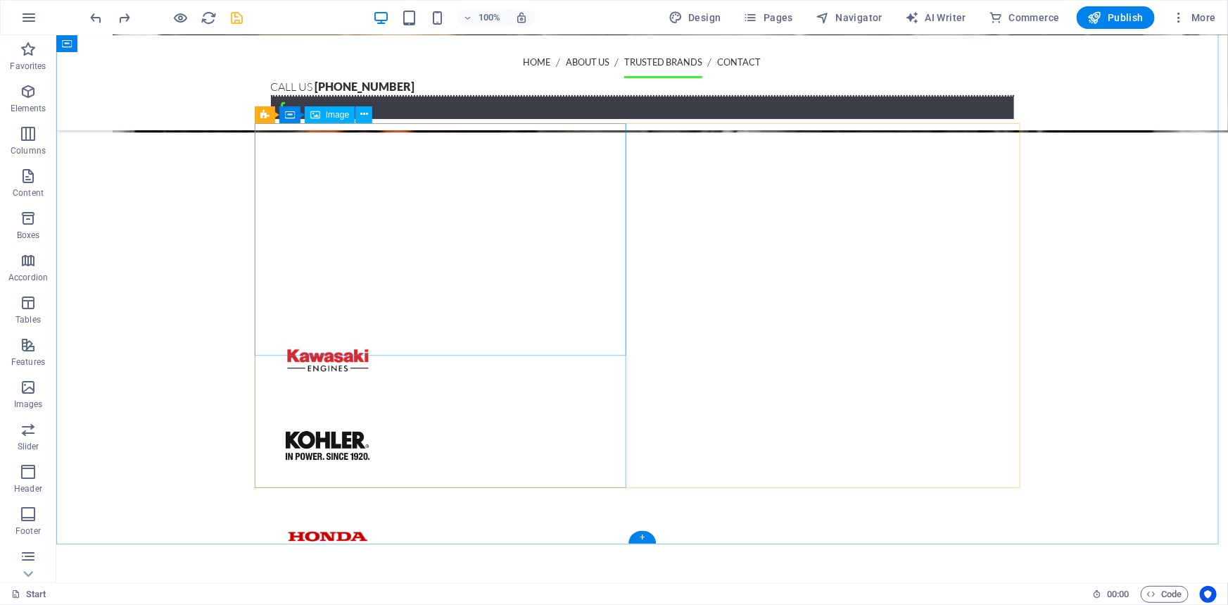
select select "%"
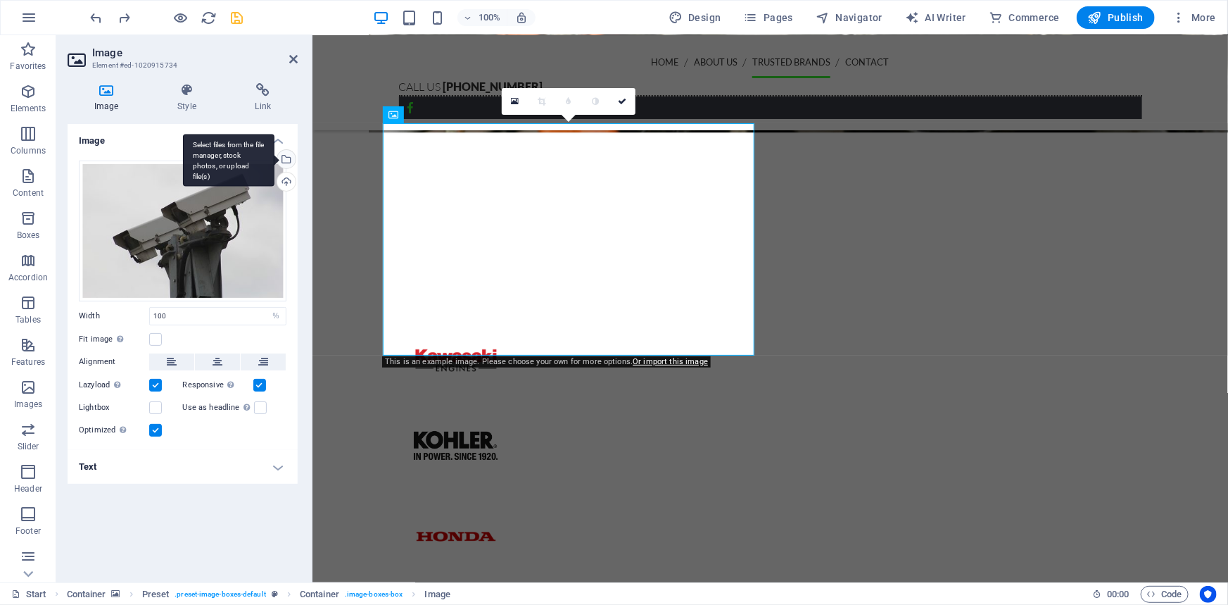
click at [275, 160] on div "Select files from the file manager, stock photos, or upload file(s)" at bounding box center [229, 160] width 92 height 53
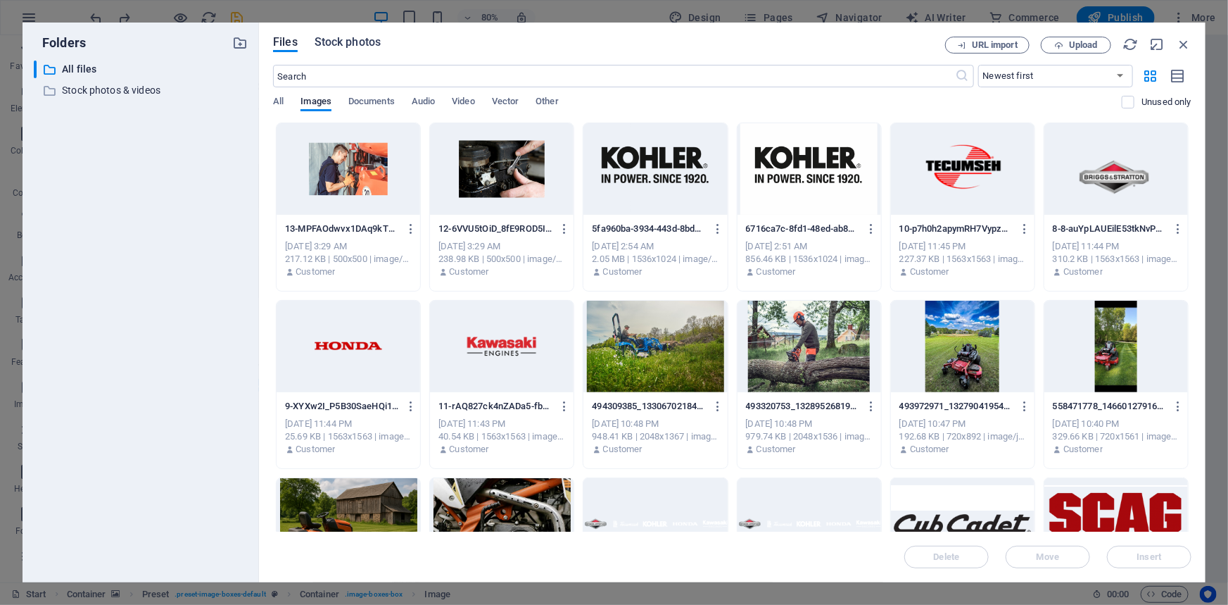
click at [341, 45] on span "Stock photos" at bounding box center [348, 42] width 66 height 17
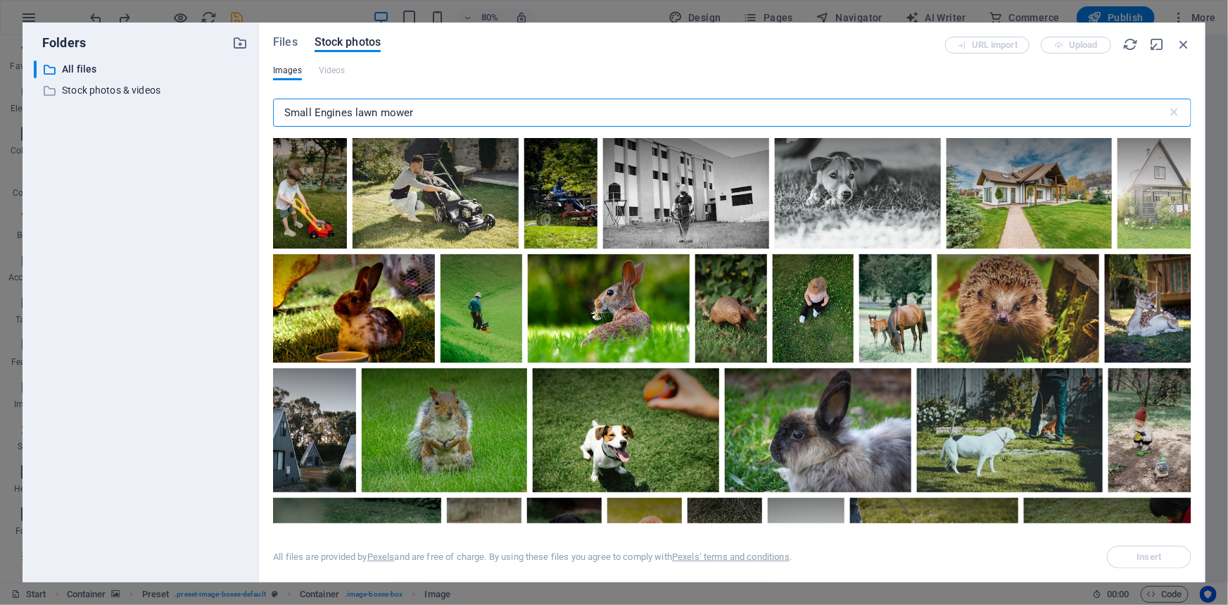
drag, startPoint x: 358, startPoint y: 113, endPoint x: 225, endPoint y: 103, distance: 132.7
click at [224, 103] on div "Folders ​ All files All files ​ Stock photos & videos Stock photos & videos Fil…" at bounding box center [614, 303] width 1183 height 560
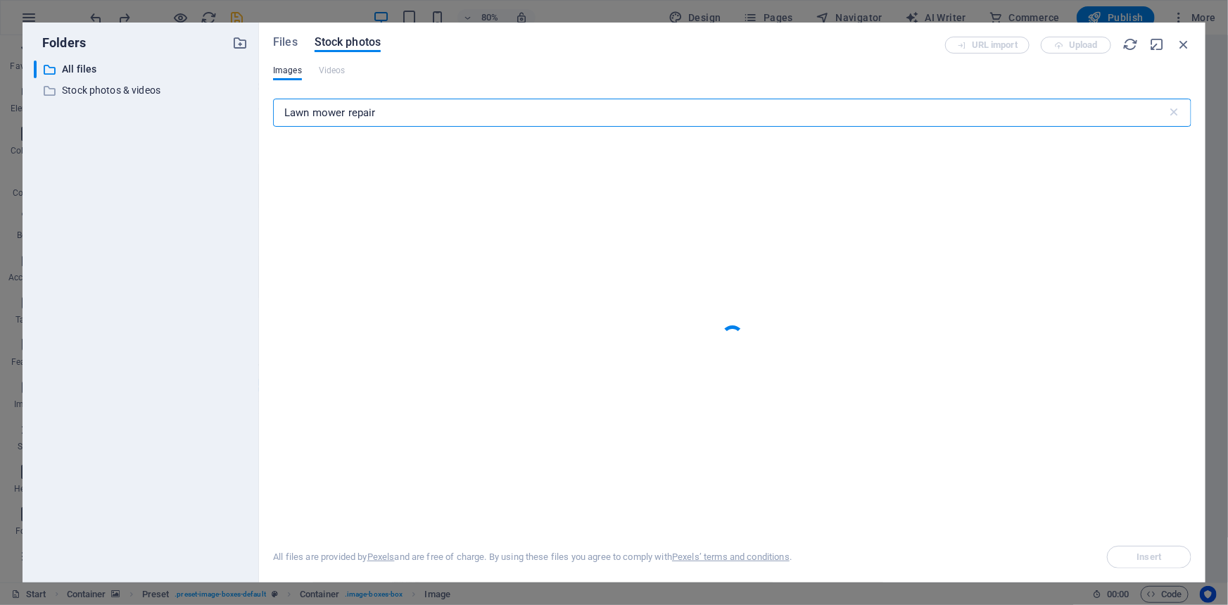
type input "Lawn mower repair"
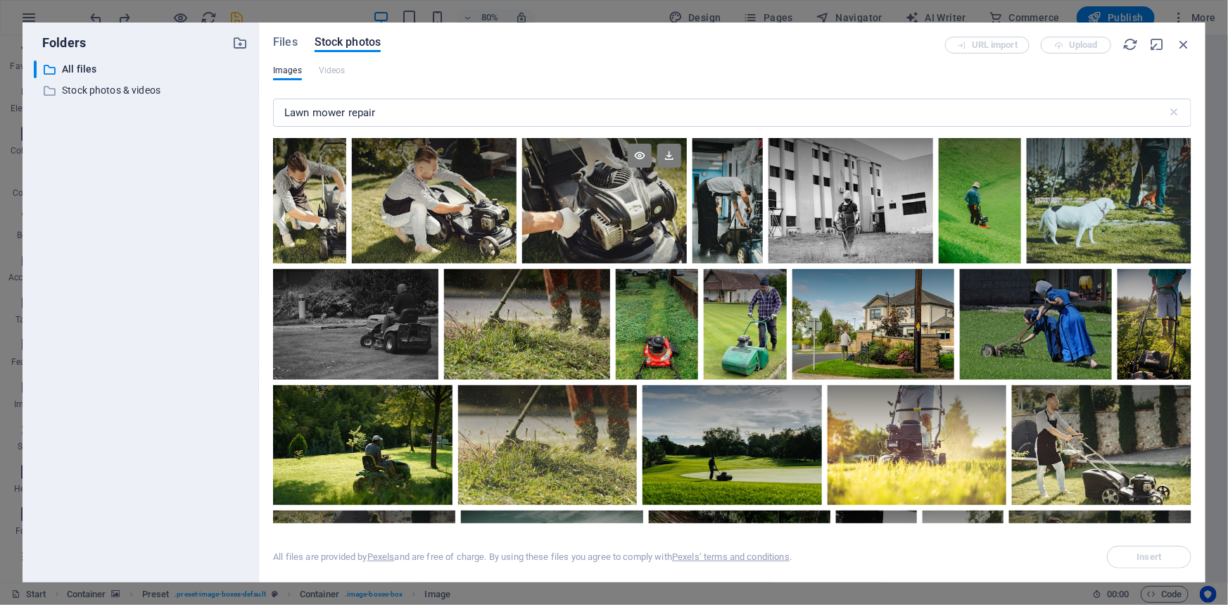
click at [617, 229] on div at bounding box center [604, 200] width 165 height 125
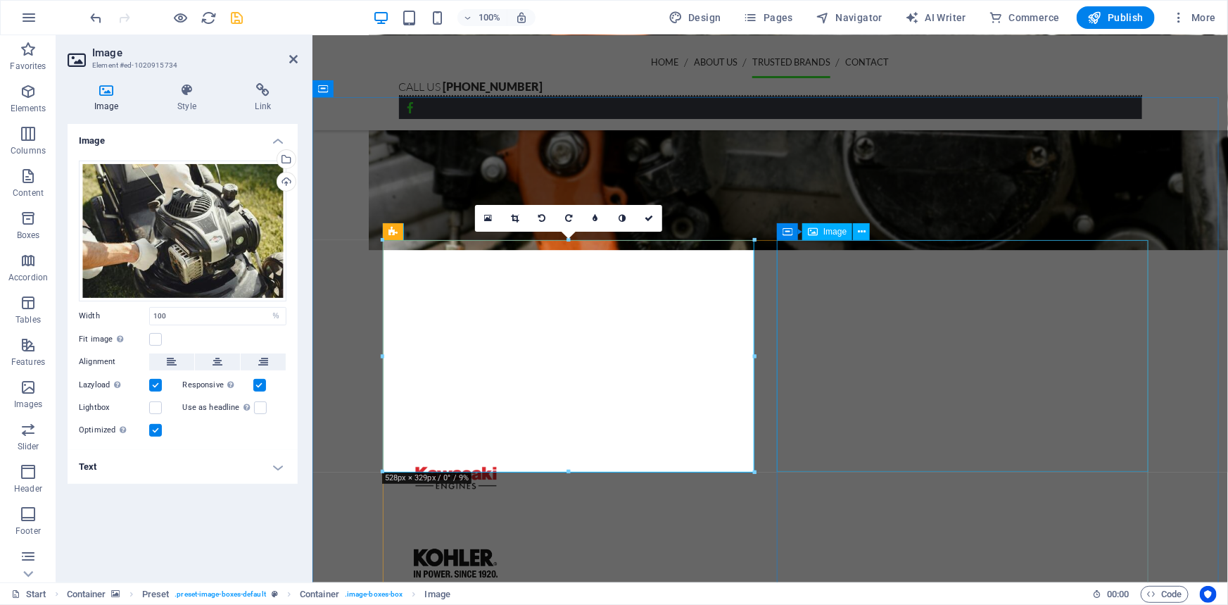
select select "%"
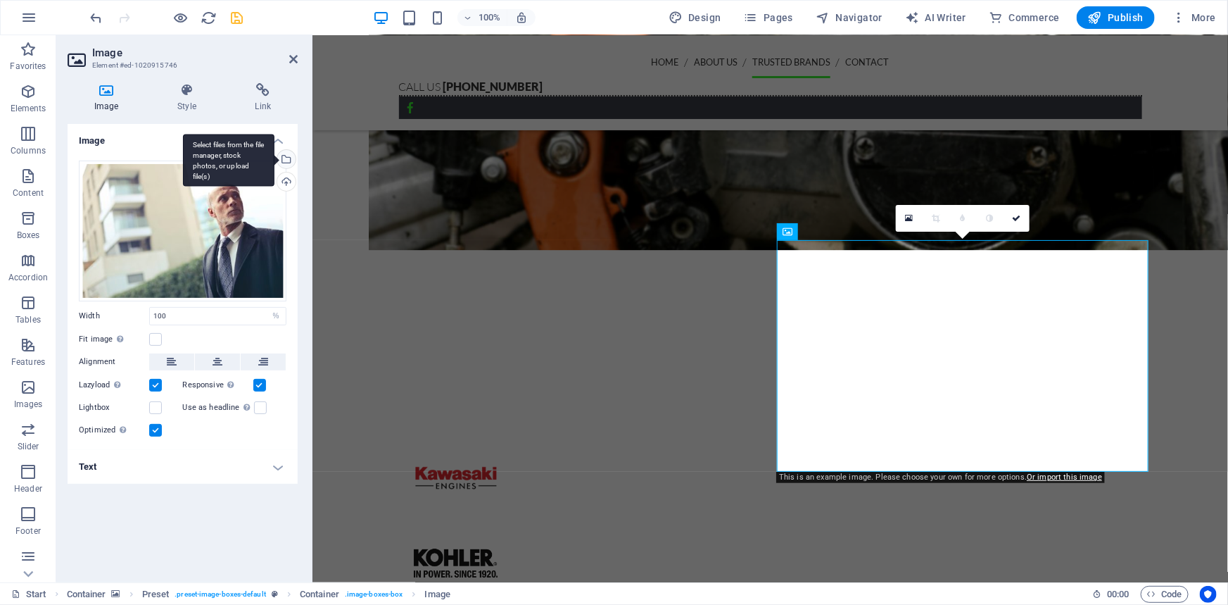
click at [289, 163] on div "Select files from the file manager, stock photos, or upload file(s)" at bounding box center [285, 160] width 21 height 21
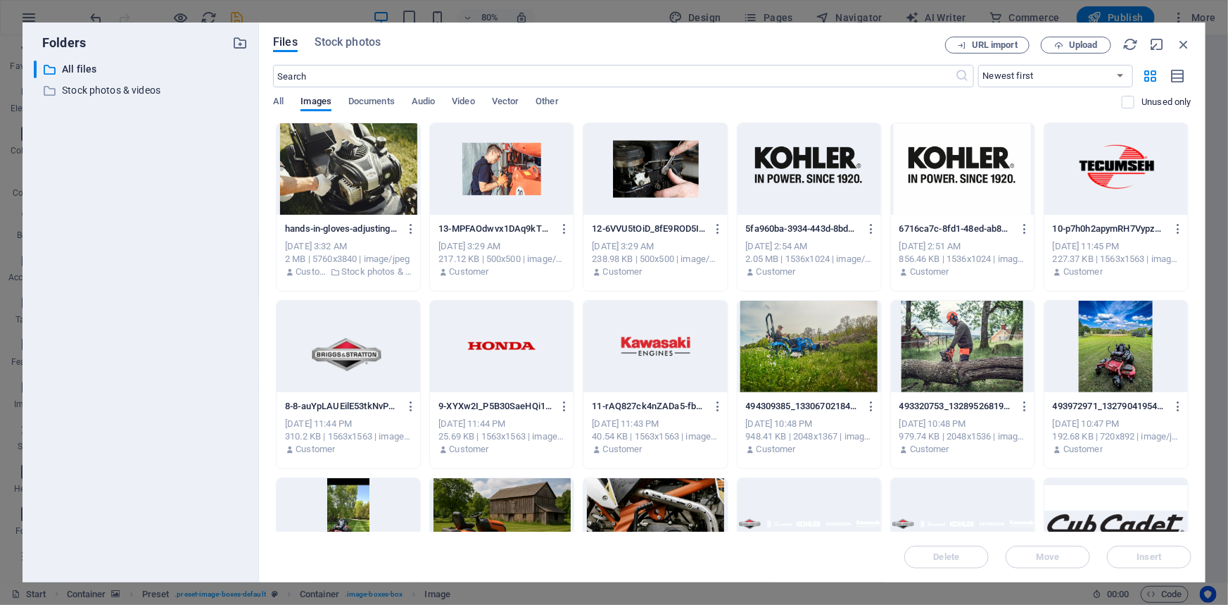
drag, startPoint x: 367, startPoint y: 63, endPoint x: 220, endPoint y: 55, distance: 147.4
click at [220, 55] on div "Folders ​ All files All files ​ Stock photos & videos Stock photos & videos Fil…" at bounding box center [614, 303] width 1183 height 560
click at [334, 44] on span "Stock photos" at bounding box center [348, 42] width 66 height 17
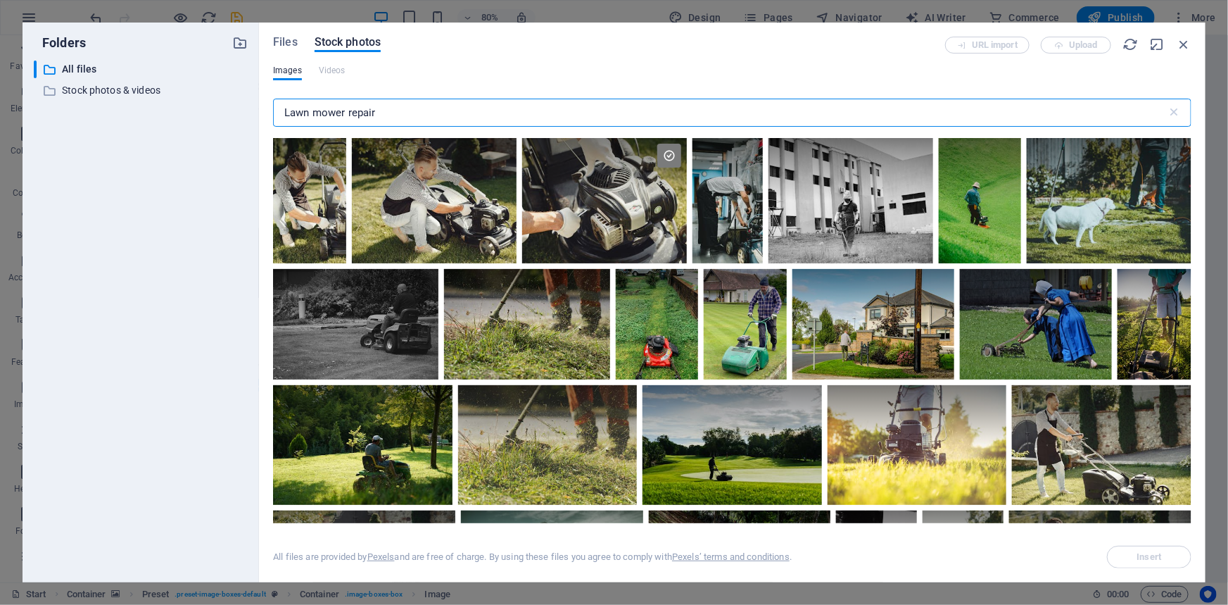
drag, startPoint x: 345, startPoint y: 115, endPoint x: 202, endPoint y: 111, distance: 143.0
click at [200, 111] on div "Folders ​ All files All files ​ Stock photos & videos Stock photos & videos Fil…" at bounding box center [614, 303] width 1183 height 560
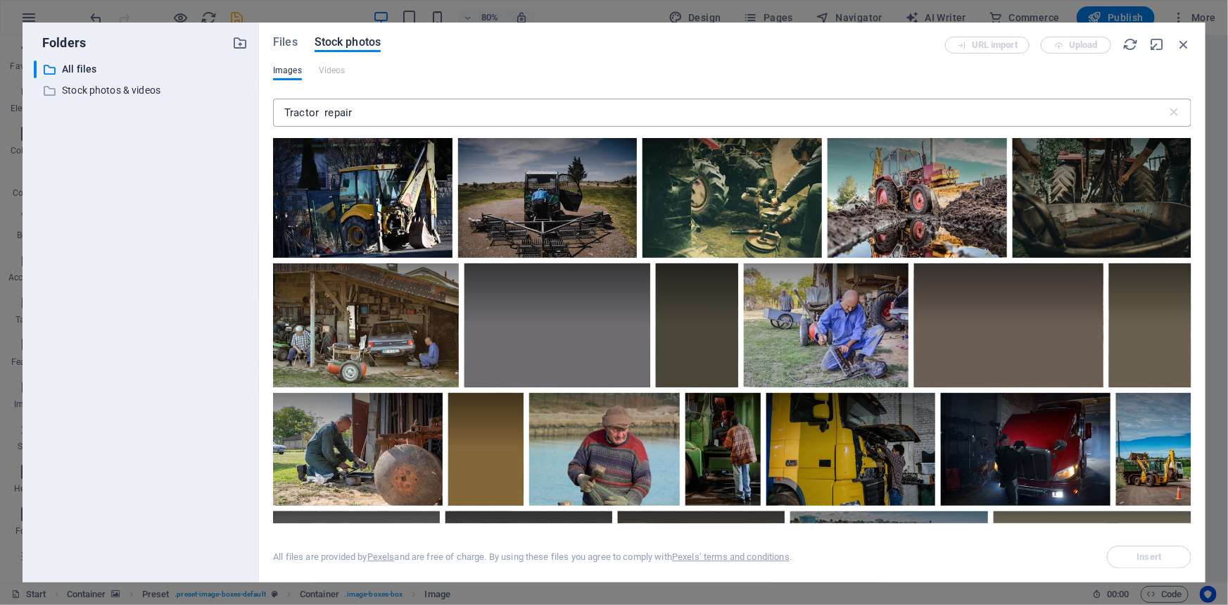
click at [323, 106] on input "Tractor repair" at bounding box center [720, 113] width 895 height 28
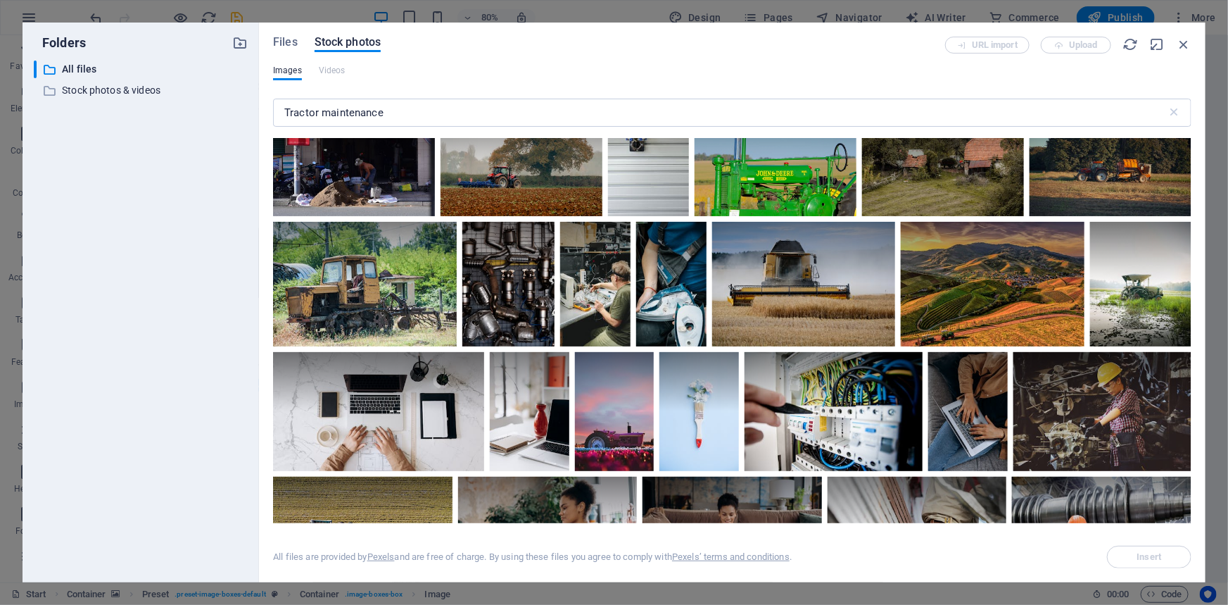
scroll to position [2816, 0]
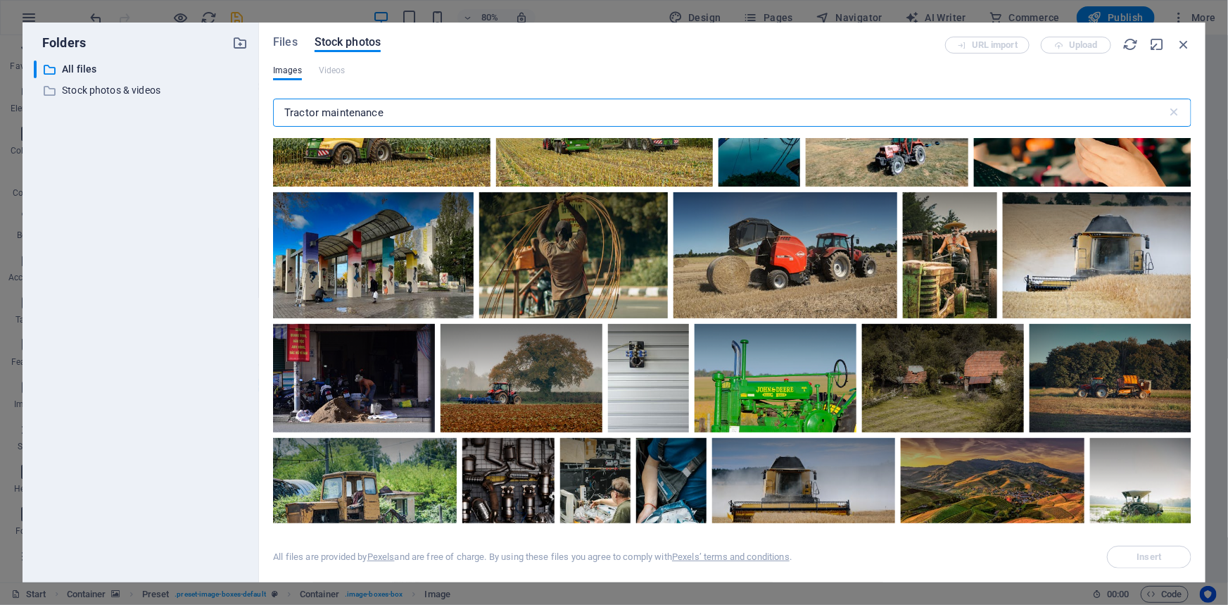
drag, startPoint x: 387, startPoint y: 112, endPoint x: 234, endPoint y: 102, distance: 153.8
click at [234, 102] on div "Folders ​ All files All files ​ Stock photos & videos Stock photos & videos Fil…" at bounding box center [614, 303] width 1183 height 560
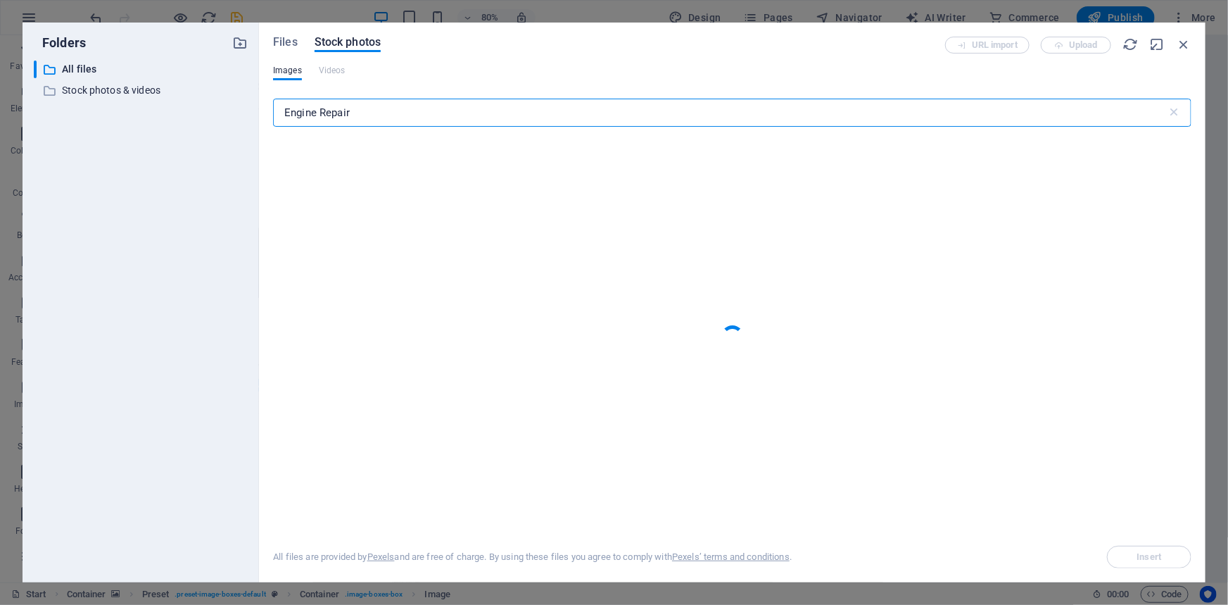
type input "Engine Repair"
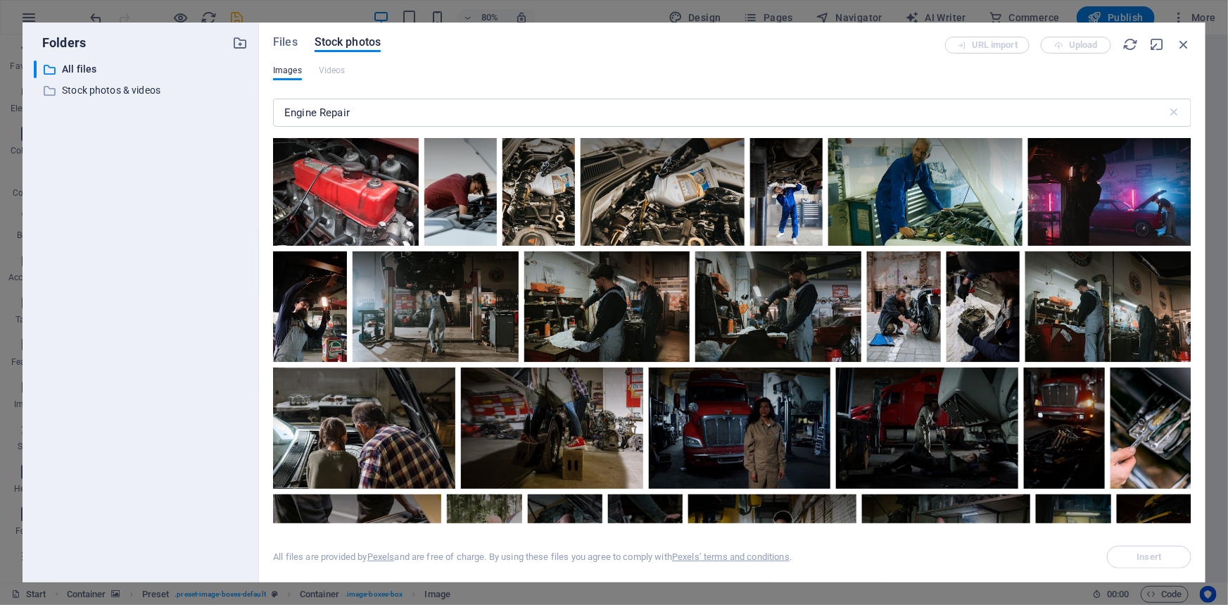
scroll to position [384, 0]
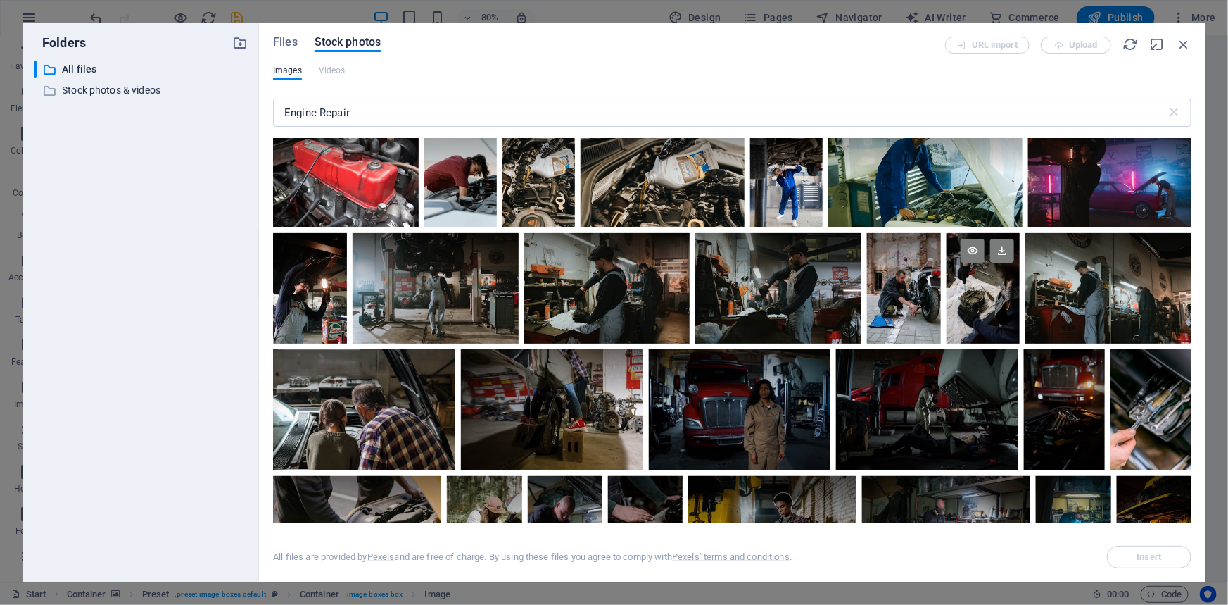
click at [965, 288] on div at bounding box center [984, 288] width 74 height 111
click at [965, 288] on div at bounding box center [984, 316] width 74 height 56
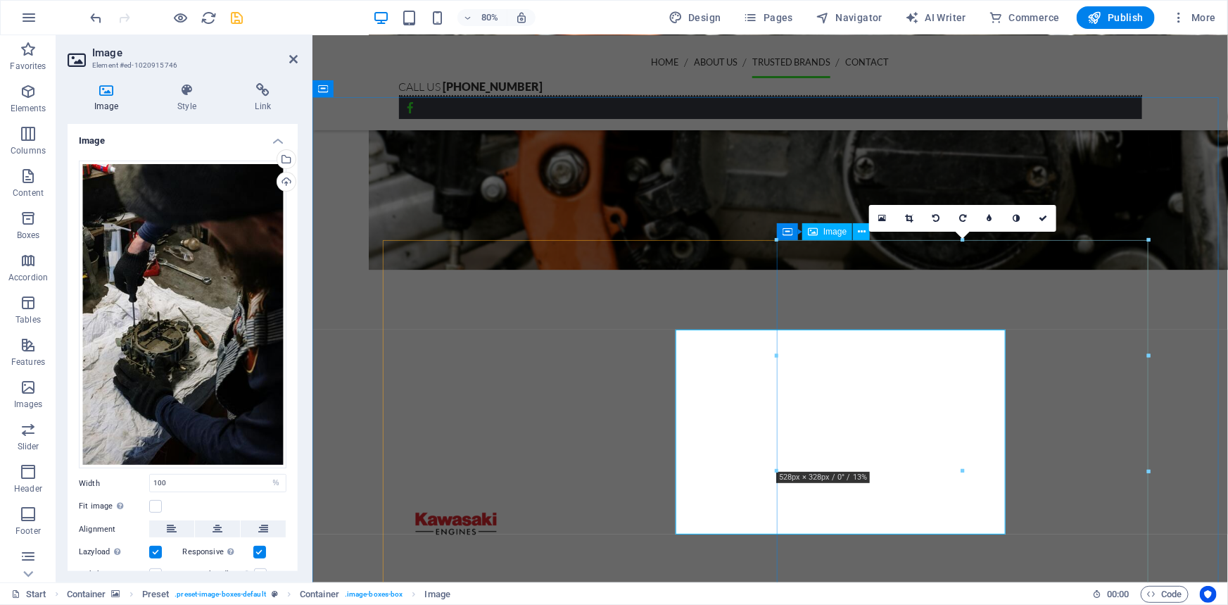
scroll to position [1994, 0]
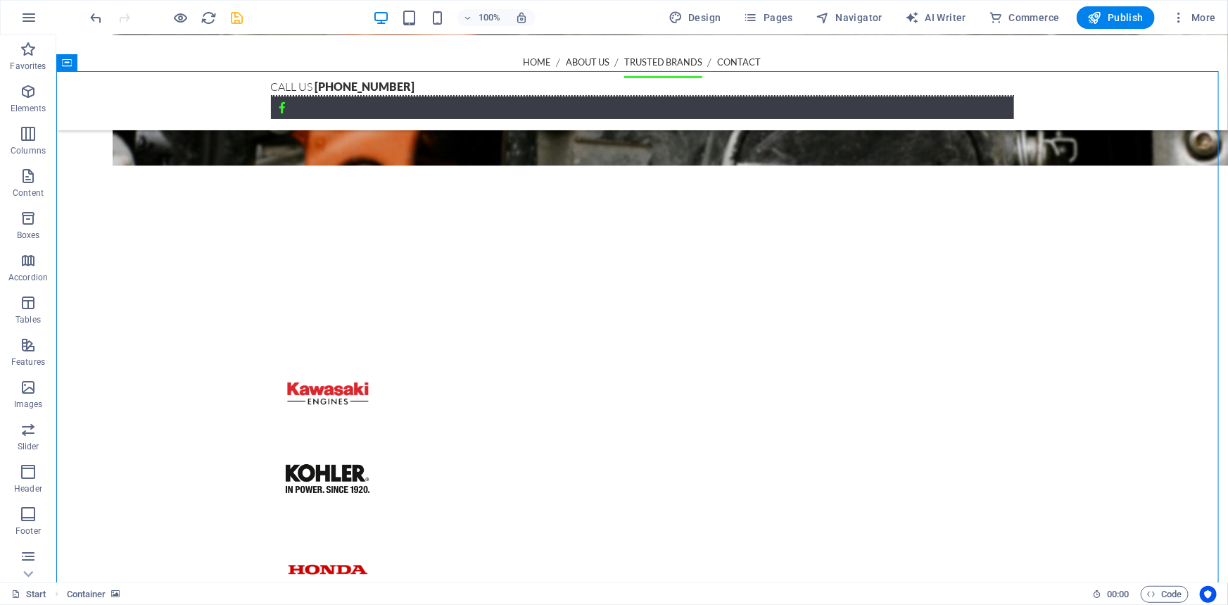
scroll to position [2187, 0]
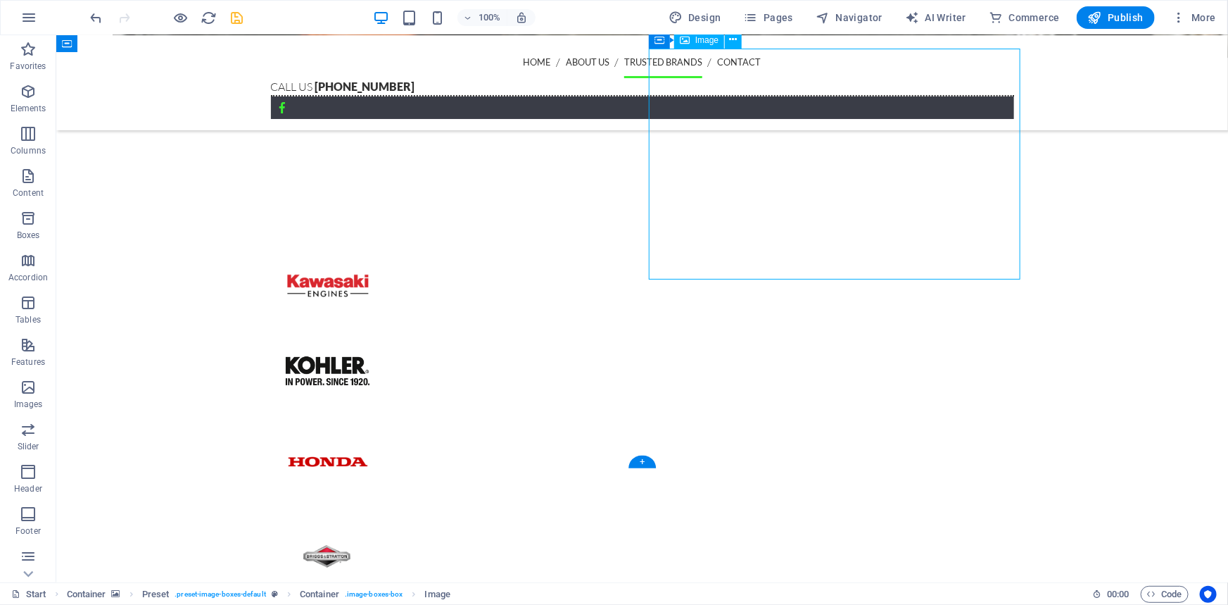
select select "%"
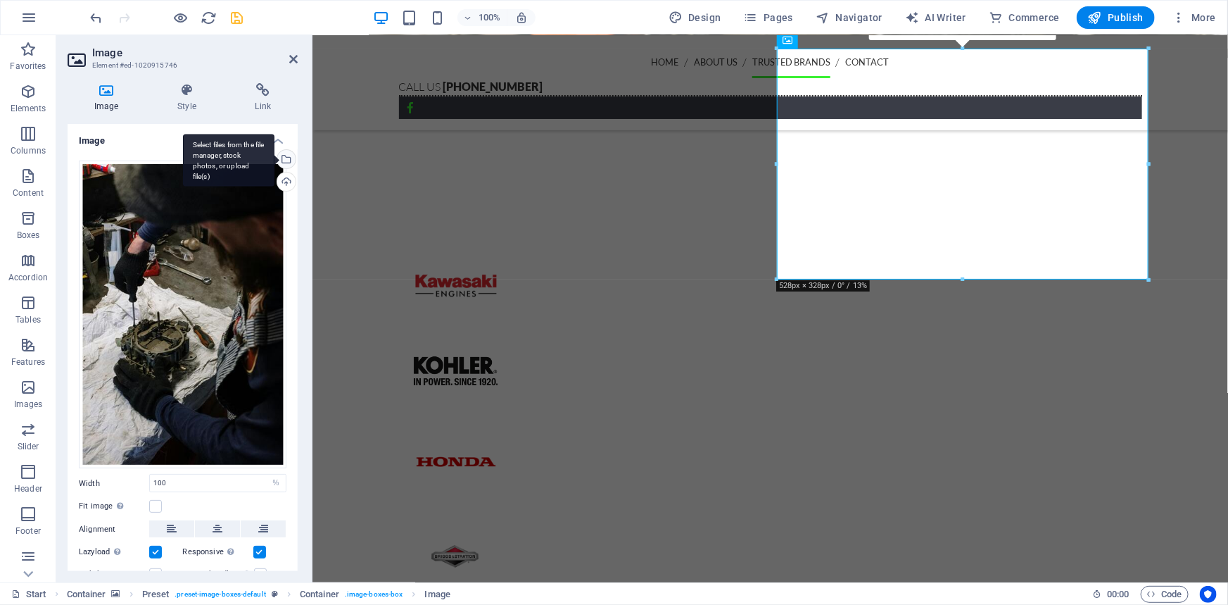
click at [284, 161] on div "Select files from the file manager, stock photos, or upload file(s)" at bounding box center [285, 160] width 21 height 21
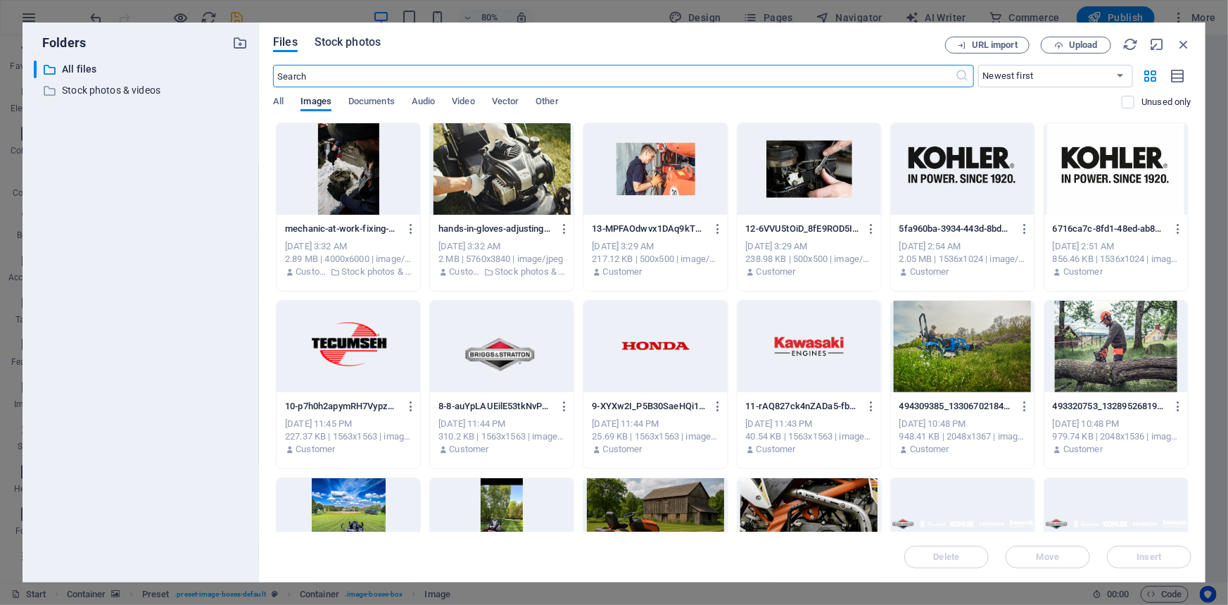
click at [333, 39] on span "Stock photos" at bounding box center [348, 42] width 66 height 17
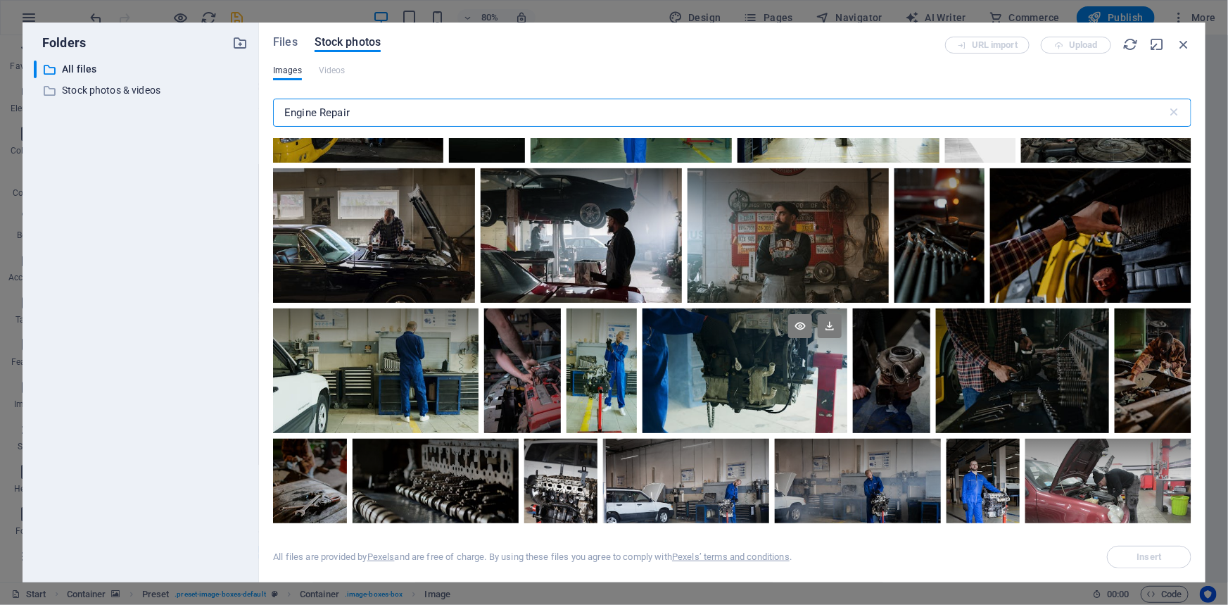
scroll to position [960, 0]
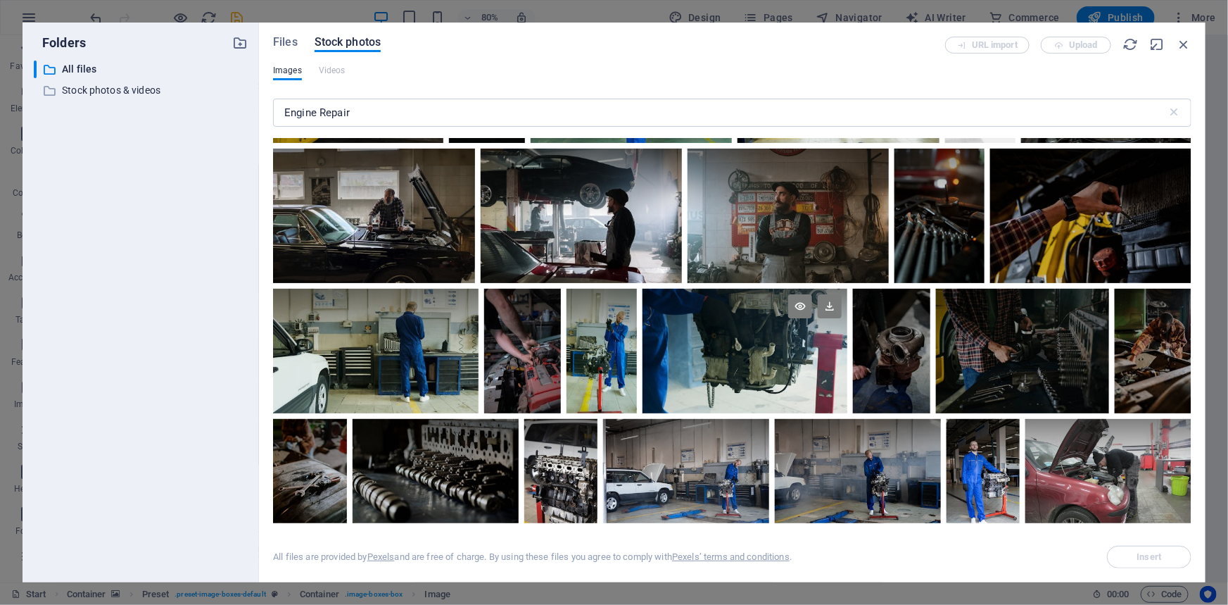
click at [777, 343] on div at bounding box center [745, 320] width 205 height 63
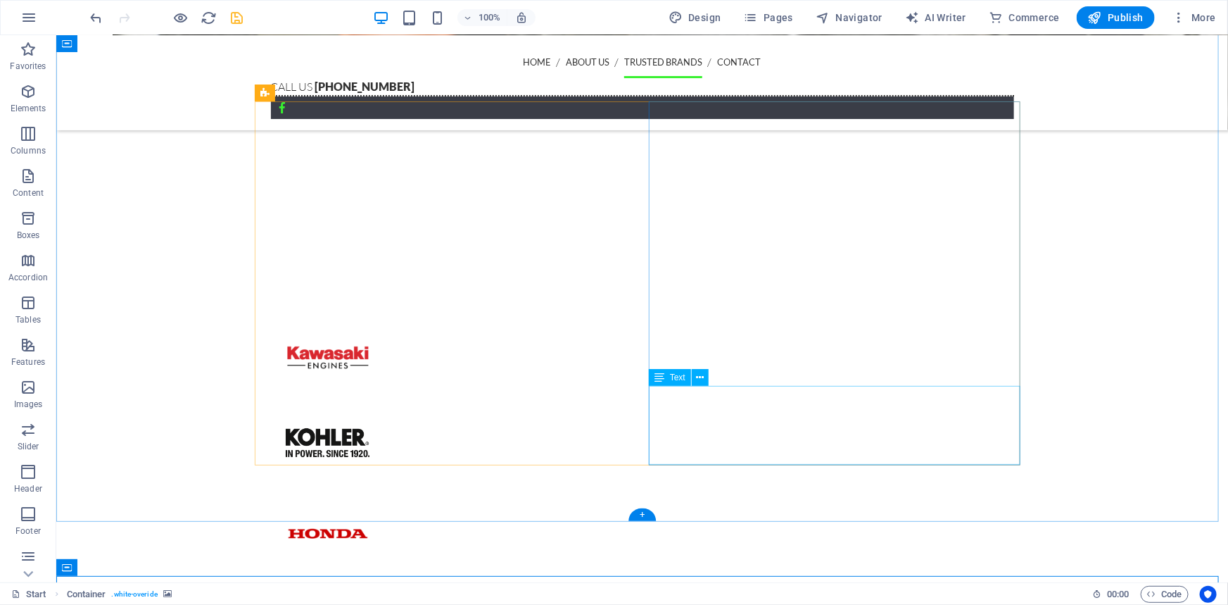
scroll to position [2059, 0]
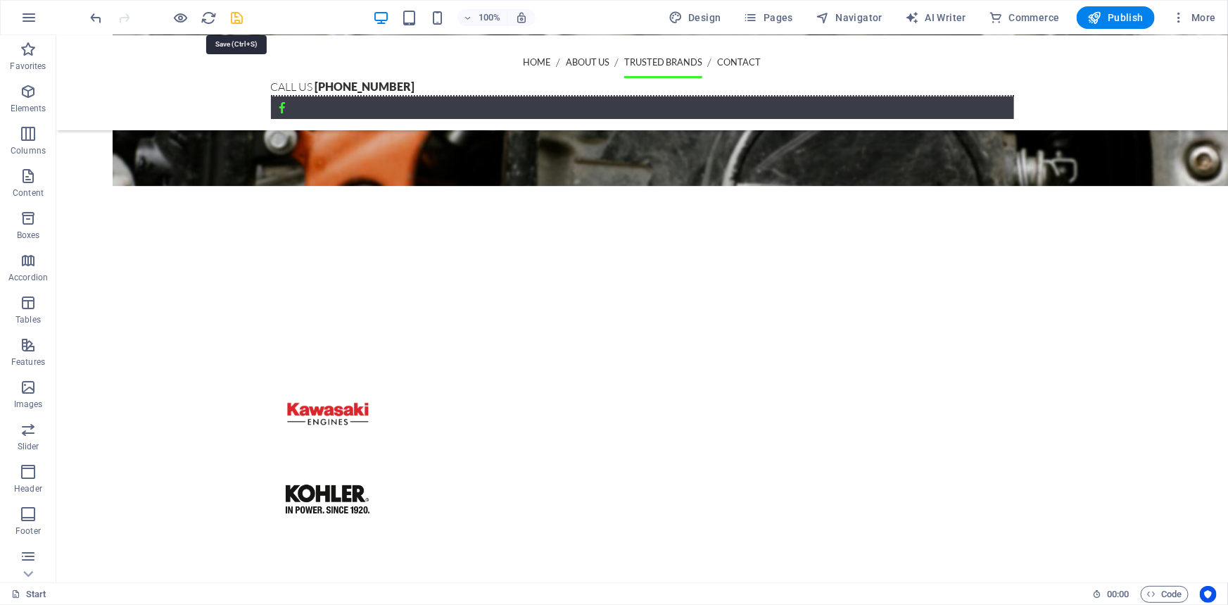
click at [233, 19] on icon "save" at bounding box center [238, 18] width 16 height 16
checkbox input "false"
click at [1129, 18] on span "Publish" at bounding box center [1116, 18] width 56 height 14
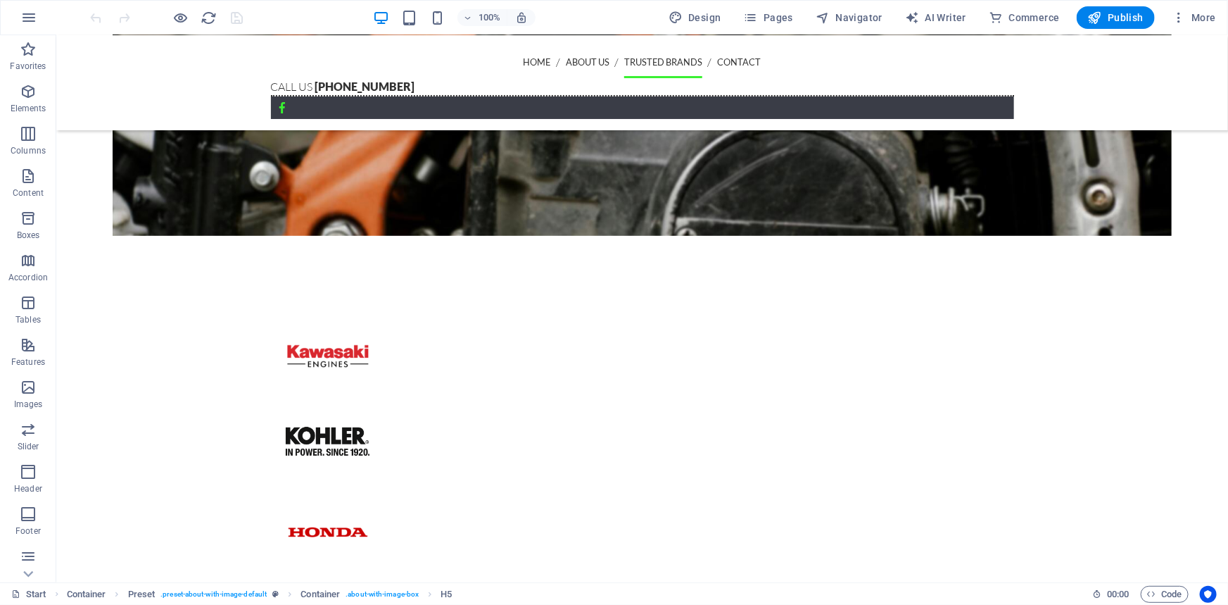
scroll to position [2123, 0]
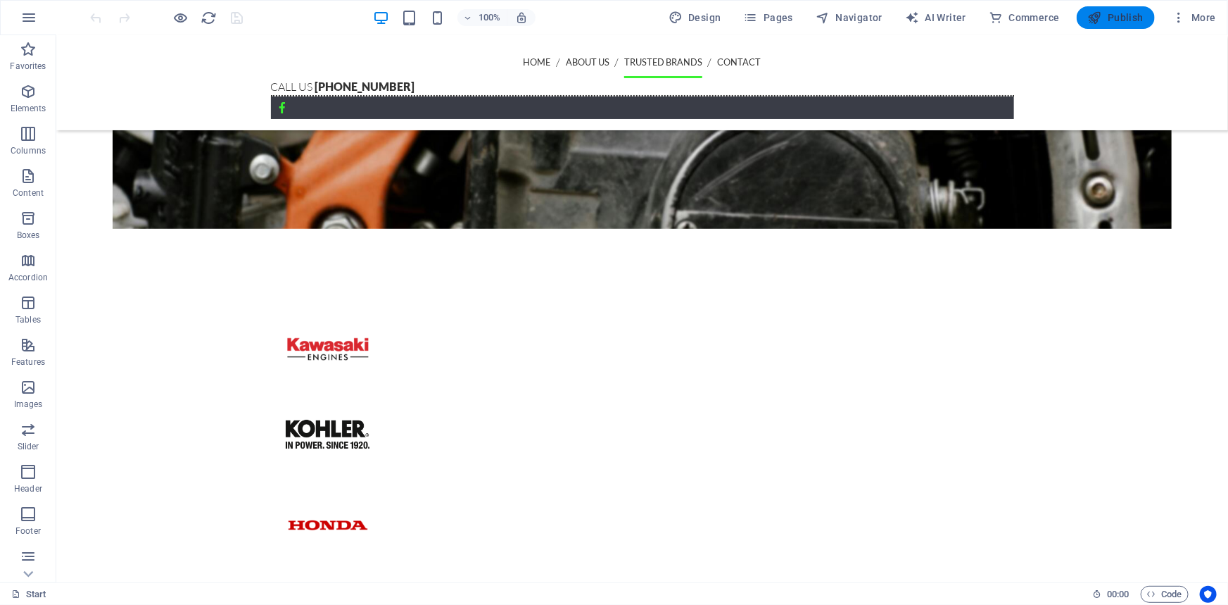
click at [1128, 20] on span "Publish" at bounding box center [1116, 18] width 56 height 14
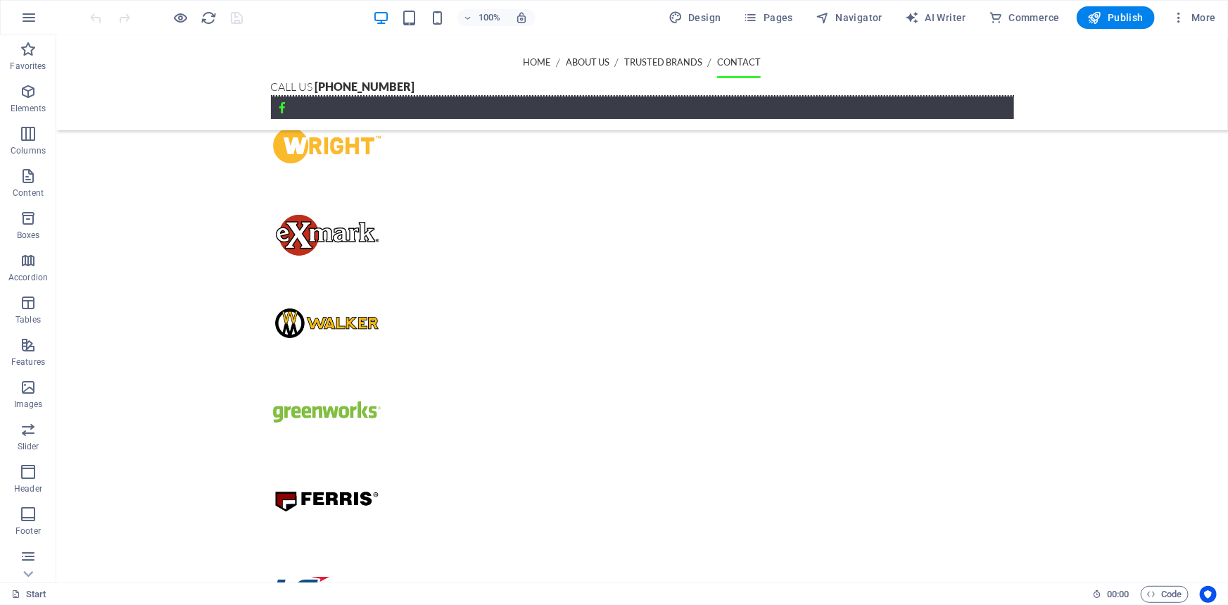
drag, startPoint x: 220, startPoint y: 175, endPoint x: 239, endPoint y: 391, distance: 217.0
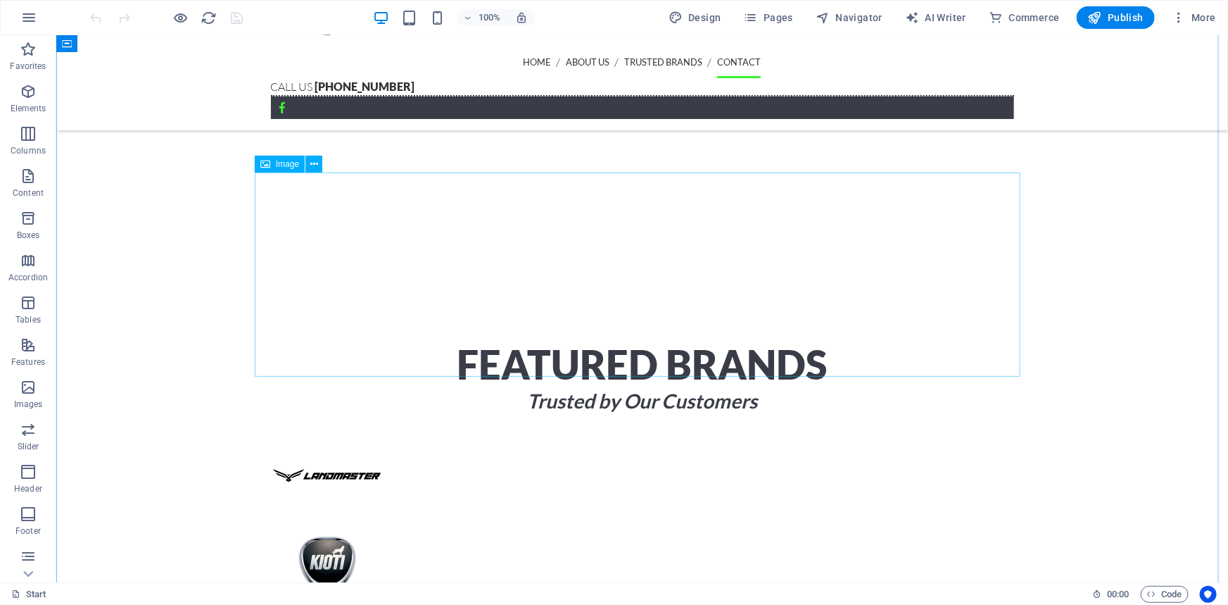
scroll to position [2786, 0]
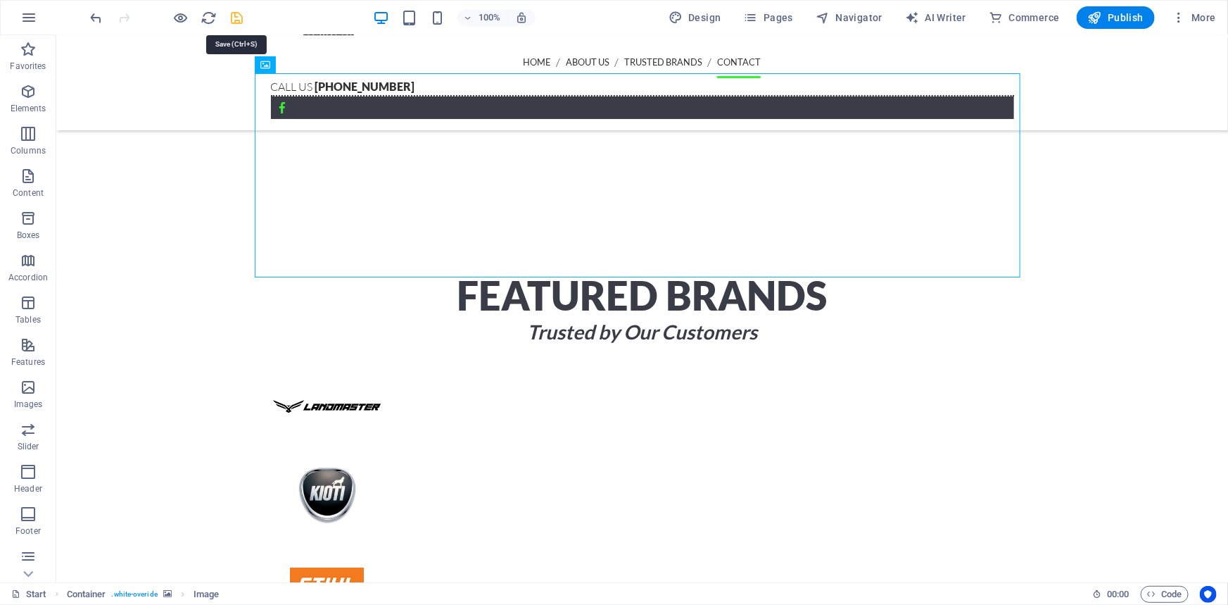
click at [243, 20] on icon "save" at bounding box center [238, 18] width 16 height 16
checkbox input "false"
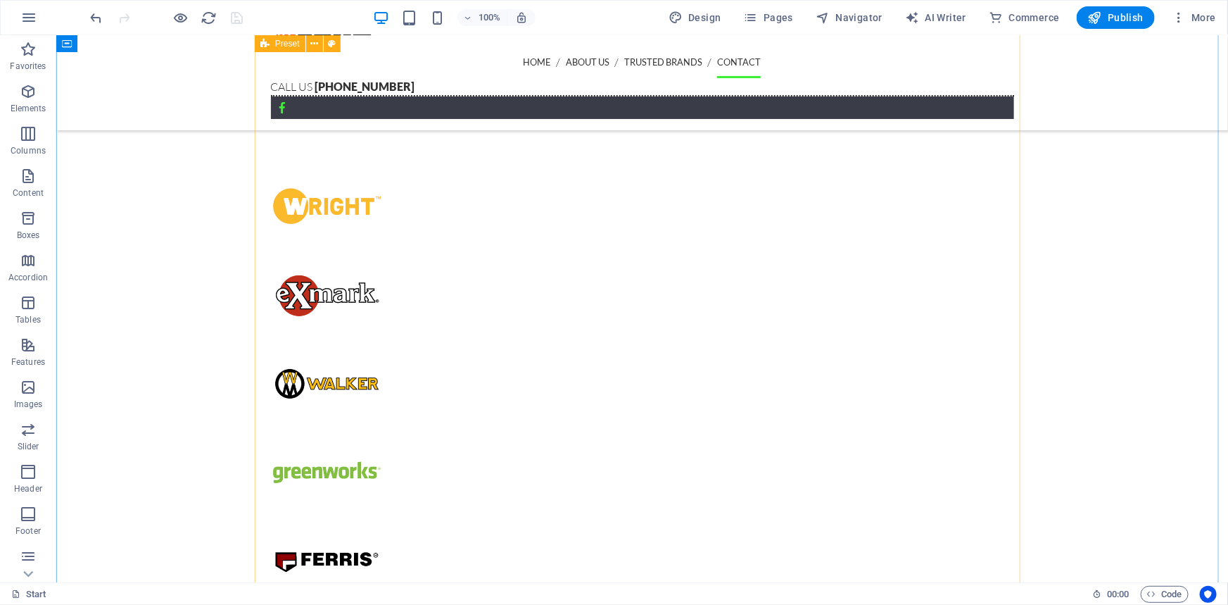
scroll to position [3507, 0]
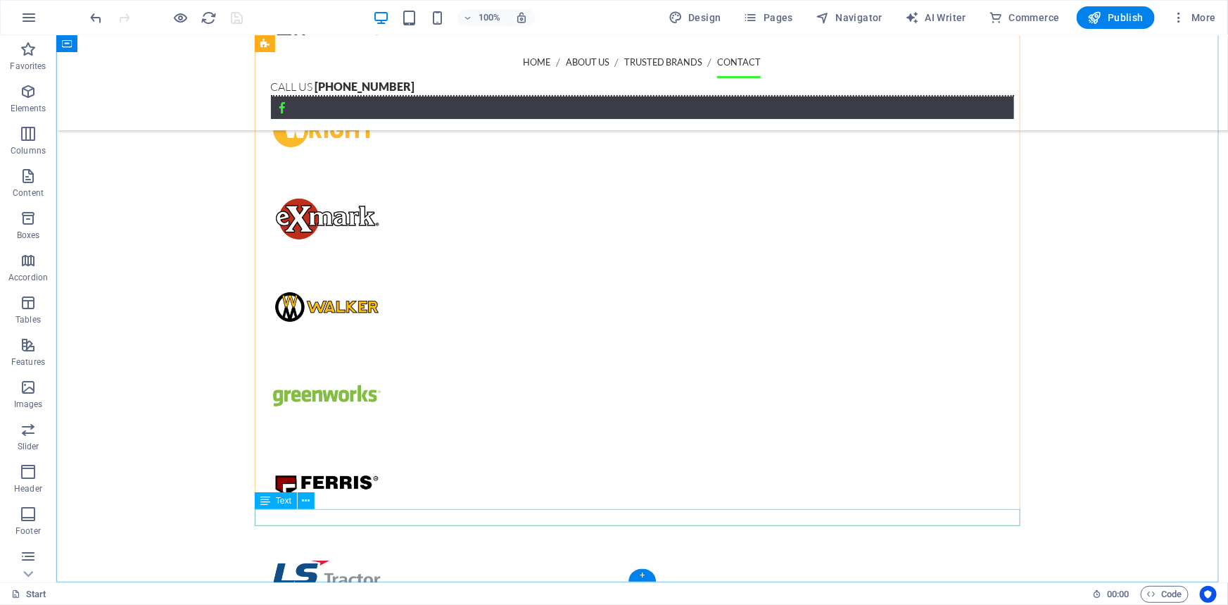
click at [776, 14] on span "Pages" at bounding box center [768, 18] width 49 height 14
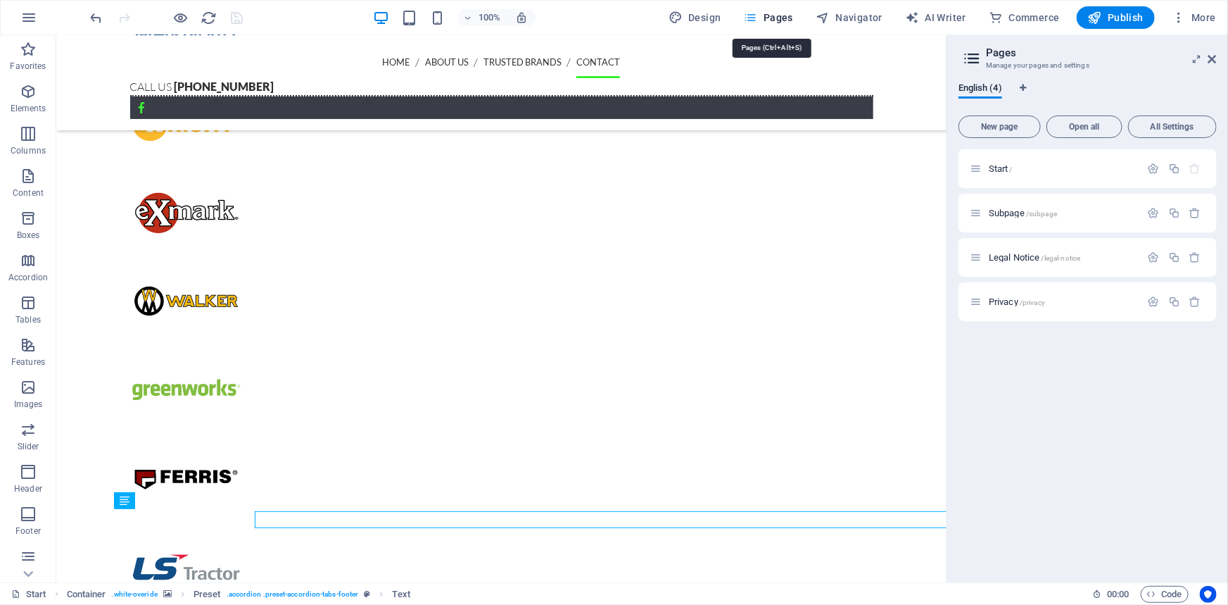
scroll to position [3505, 0]
click at [1042, 300] on span "/privacy" at bounding box center [1032, 302] width 25 height 8
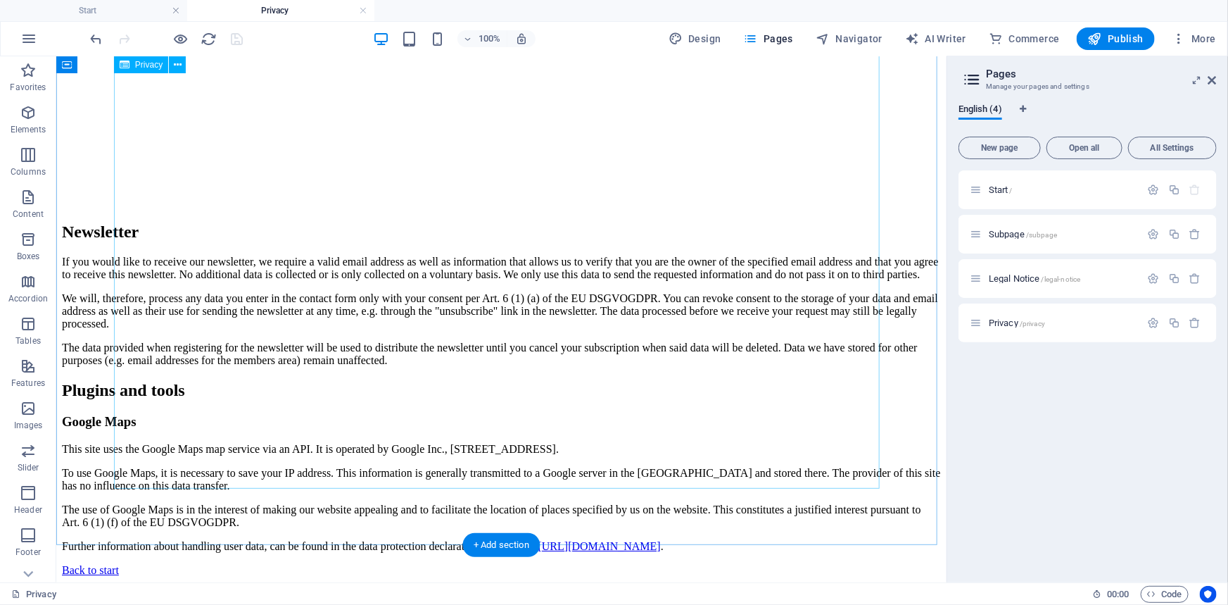
scroll to position [3407, 0]
click at [1042, 281] on span "Legal Notice /legal-notice" at bounding box center [1035, 278] width 92 height 11
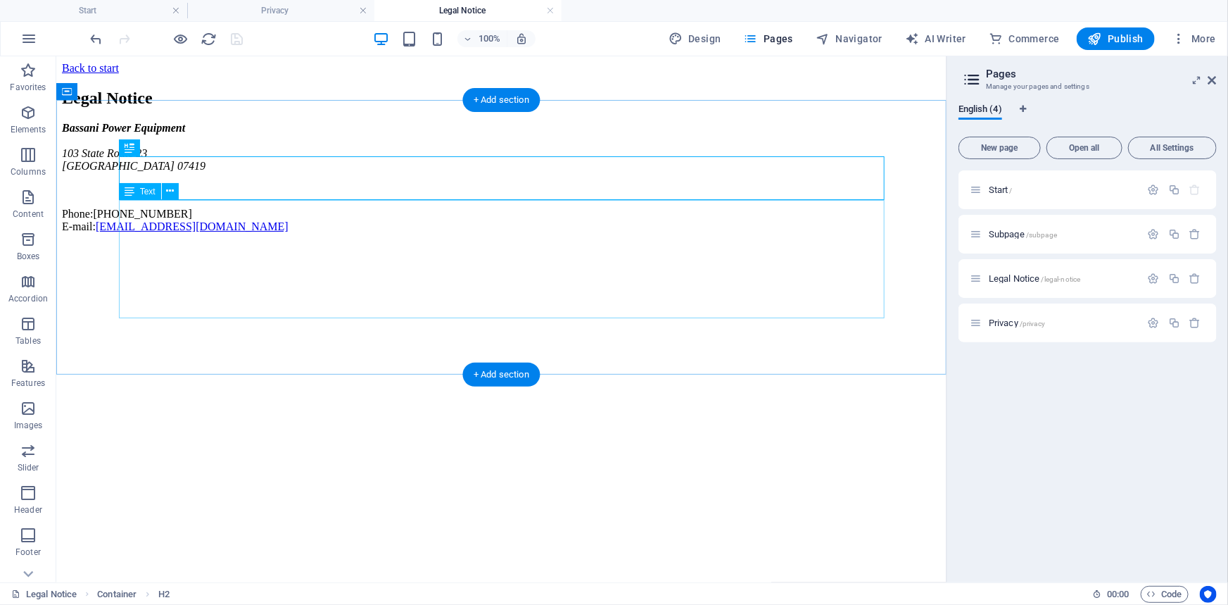
scroll to position [0, 0]
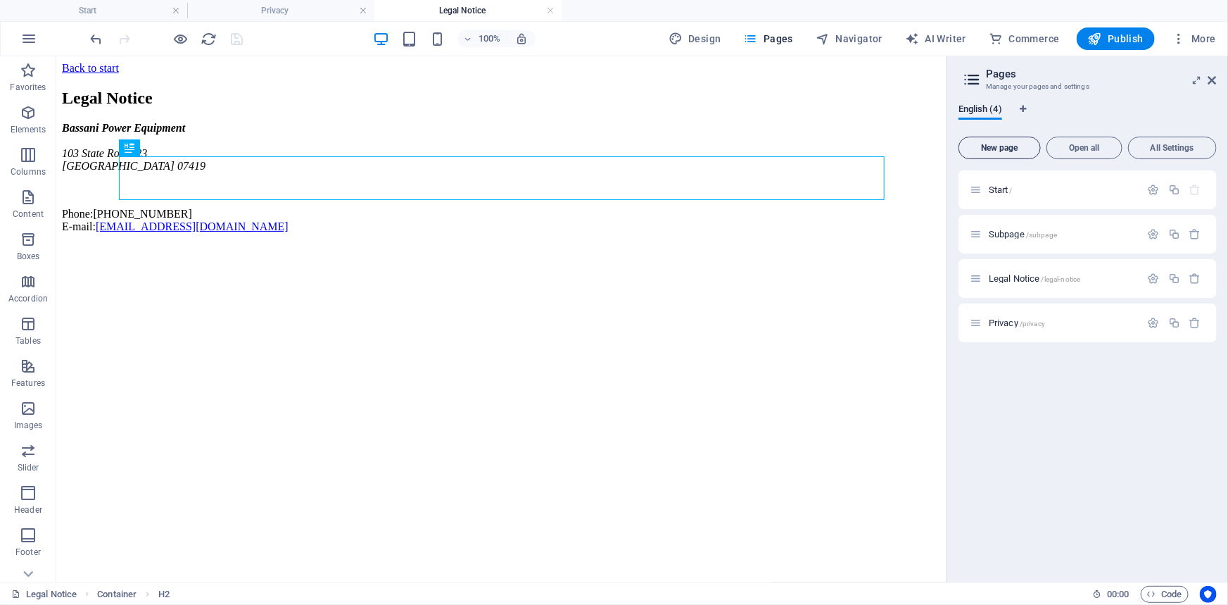
click at [1026, 153] on button "New page" at bounding box center [1000, 148] width 82 height 23
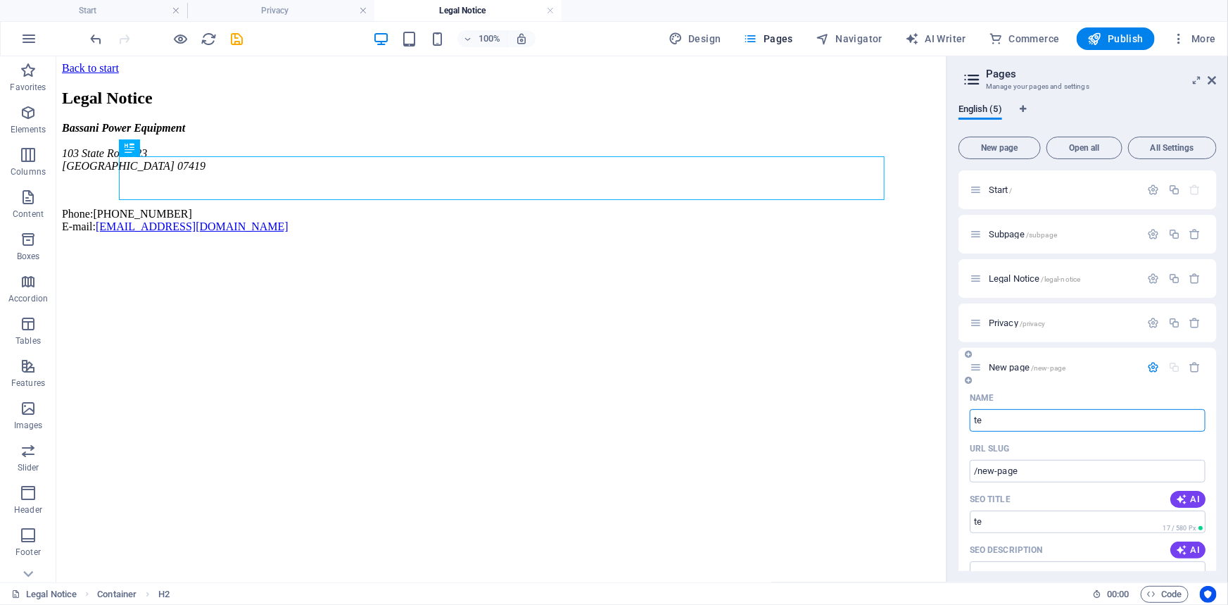
type input "ter"
type input "/te"
type input "term"
type input "/ter"
type input "termsandconditions"
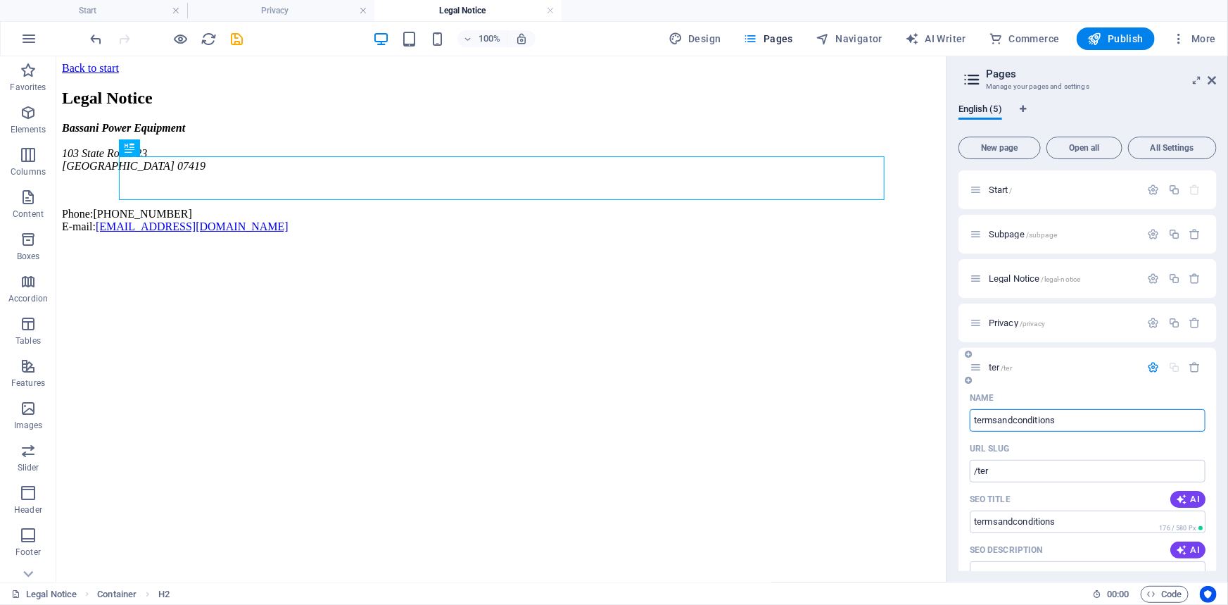
type input "/termsandconditions"
type input "termsandconditions"
click at [1074, 369] on span "/termsandconditions" at bounding box center [1106, 368] width 68 height 8
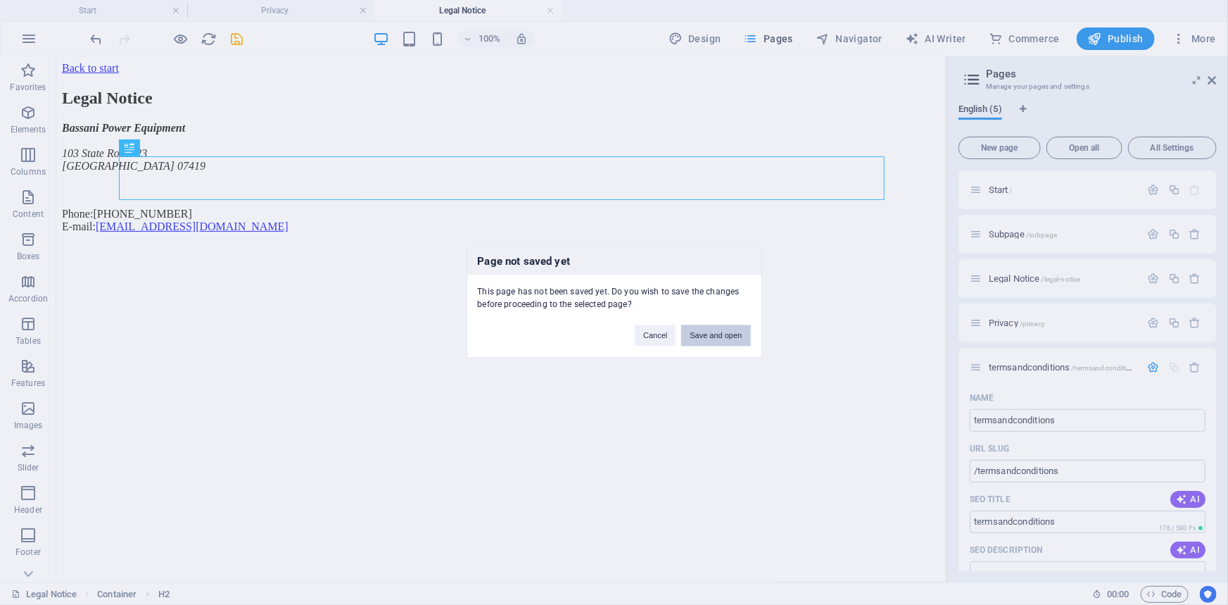
click at [698, 333] on button "Save and open" at bounding box center [715, 335] width 69 height 21
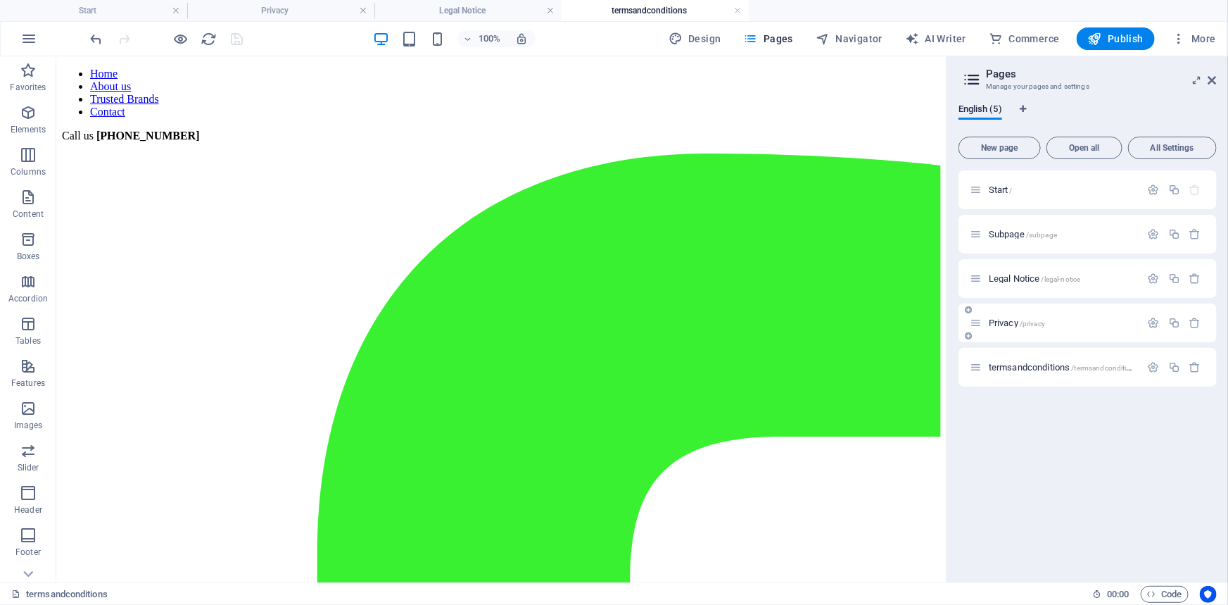
click at [1033, 322] on span "/privacy" at bounding box center [1032, 324] width 25 height 8
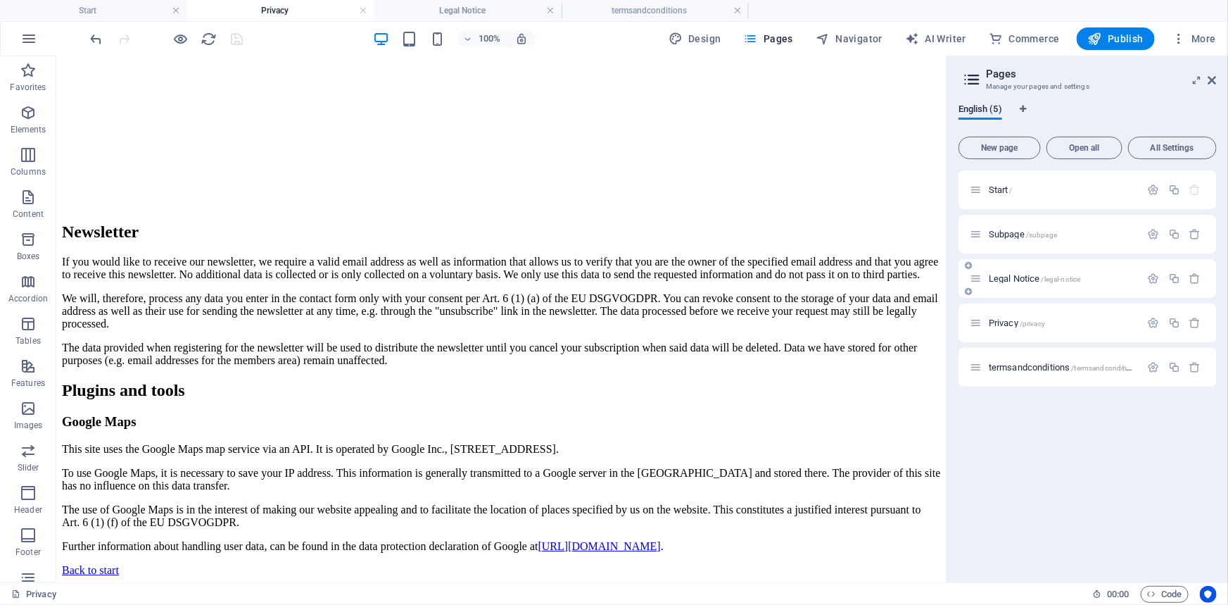
click at [1033, 275] on span "Legal Notice /legal-notice" at bounding box center [1035, 278] width 92 height 11
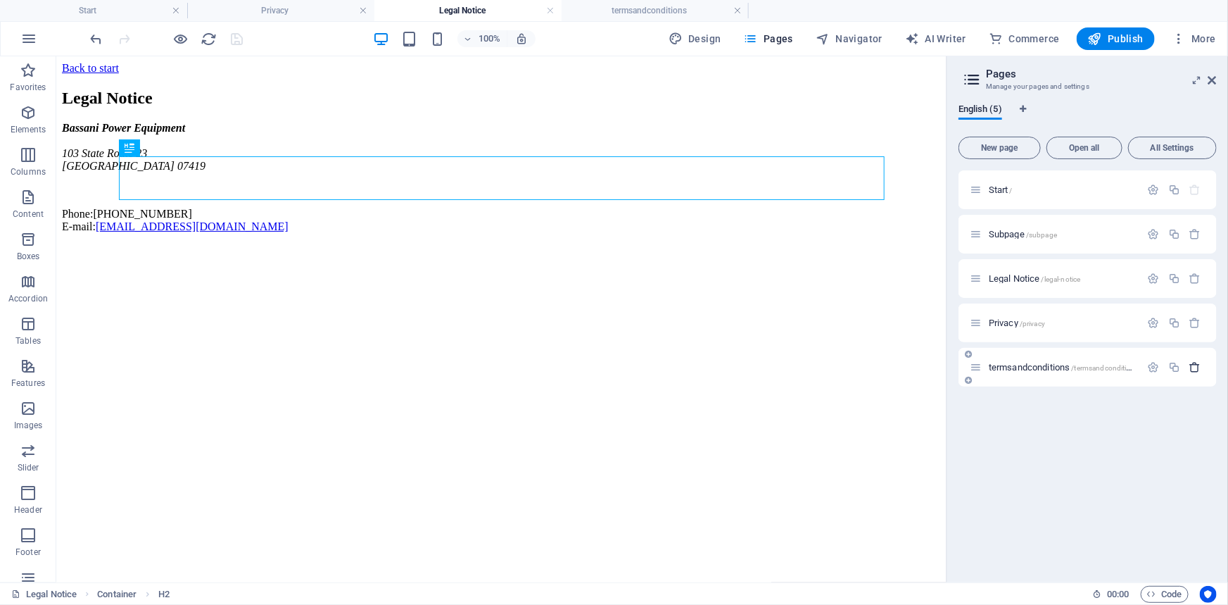
click at [1195, 367] on icon "button" at bounding box center [1196, 367] width 12 height 12
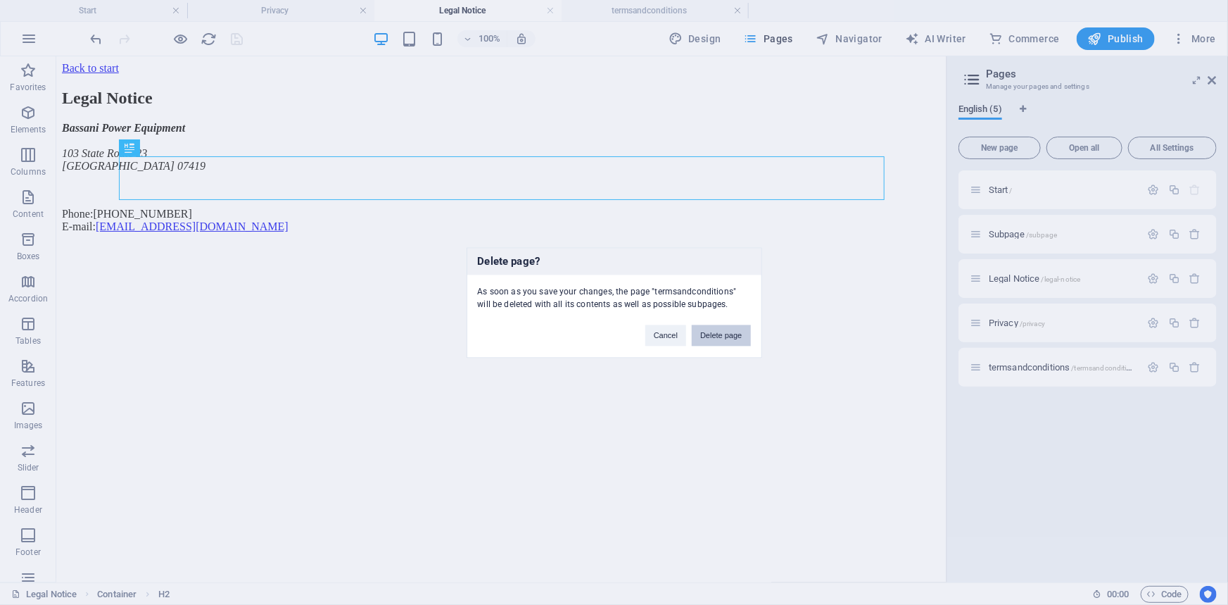
click at [737, 335] on button "Delete page" at bounding box center [721, 335] width 58 height 21
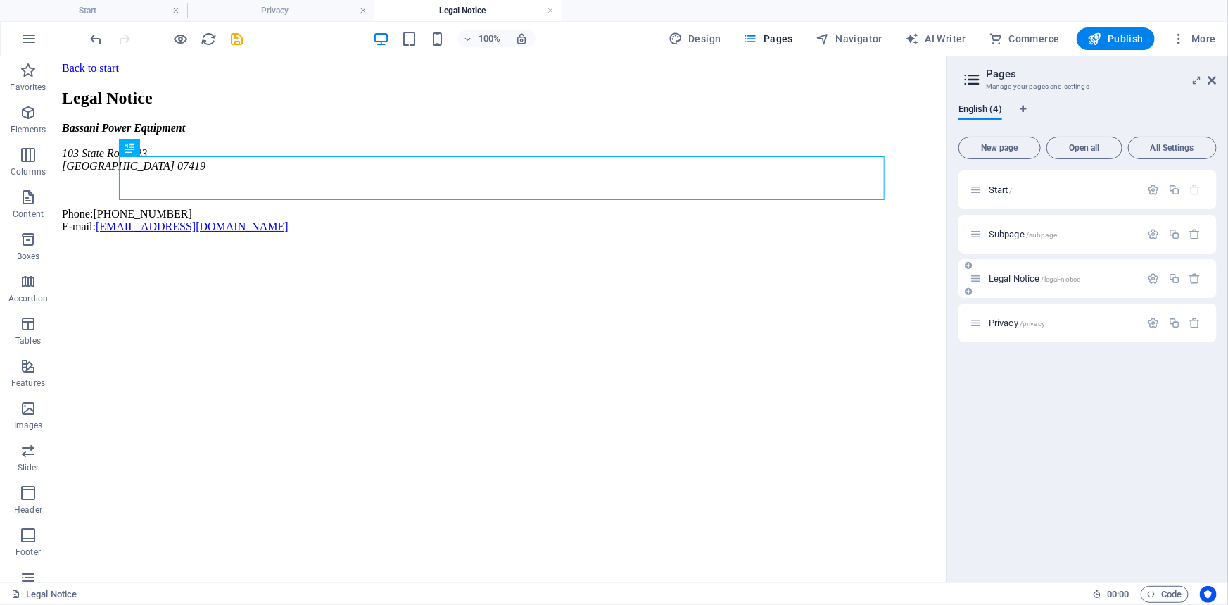
click at [1067, 288] on div "Legal Notice /legal-notice" at bounding box center [1088, 278] width 258 height 39
click at [1077, 278] on span "/legal-notice" at bounding box center [1061, 279] width 39 height 8
click at [1171, 277] on icon "button" at bounding box center [1175, 278] width 12 height 12
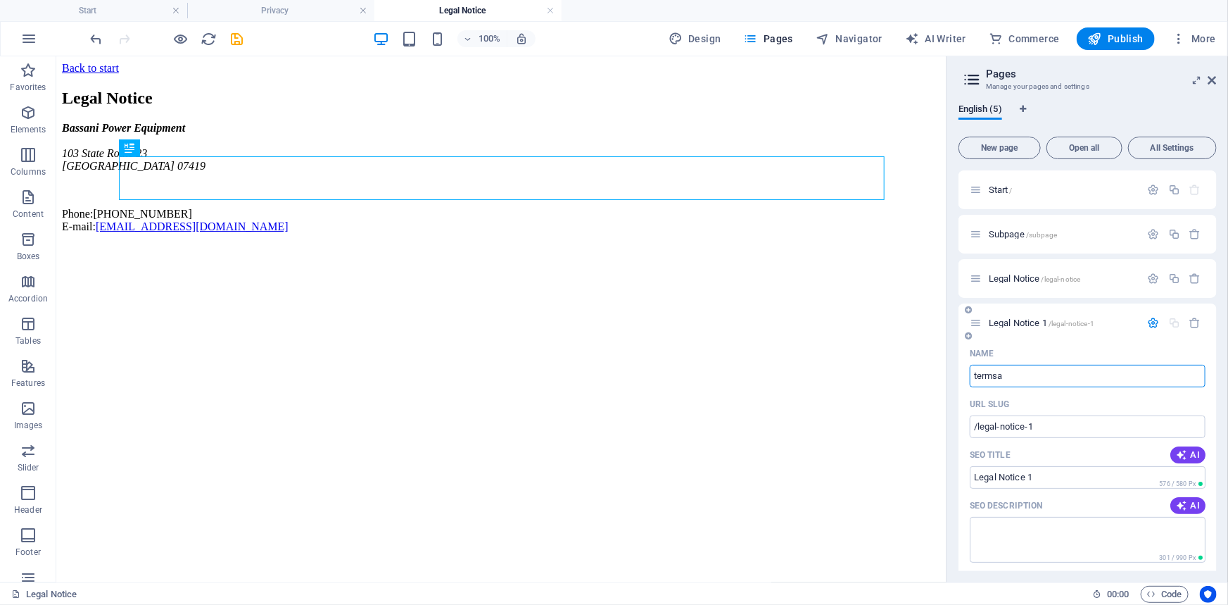
type input "termsa"
type input "/termsa"
type input "termsa"
type input "termsandconditions"
type input "/termsandconditions"
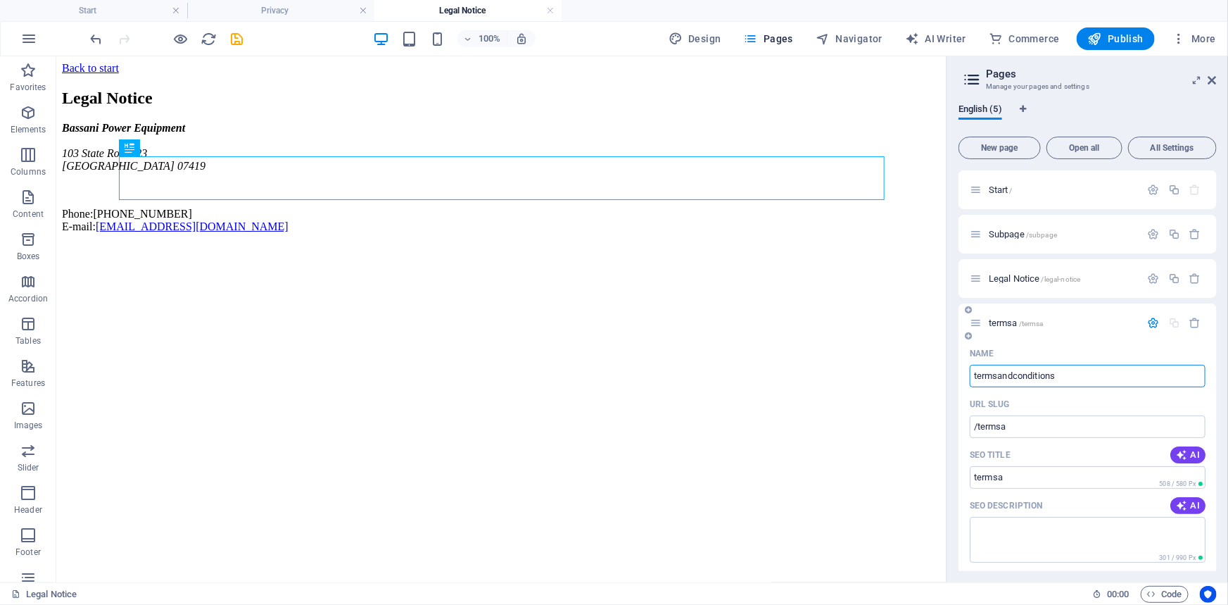
type input "termsandconditions"
click at [1094, 322] on span "/termsandconditions" at bounding box center [1106, 324] width 68 height 8
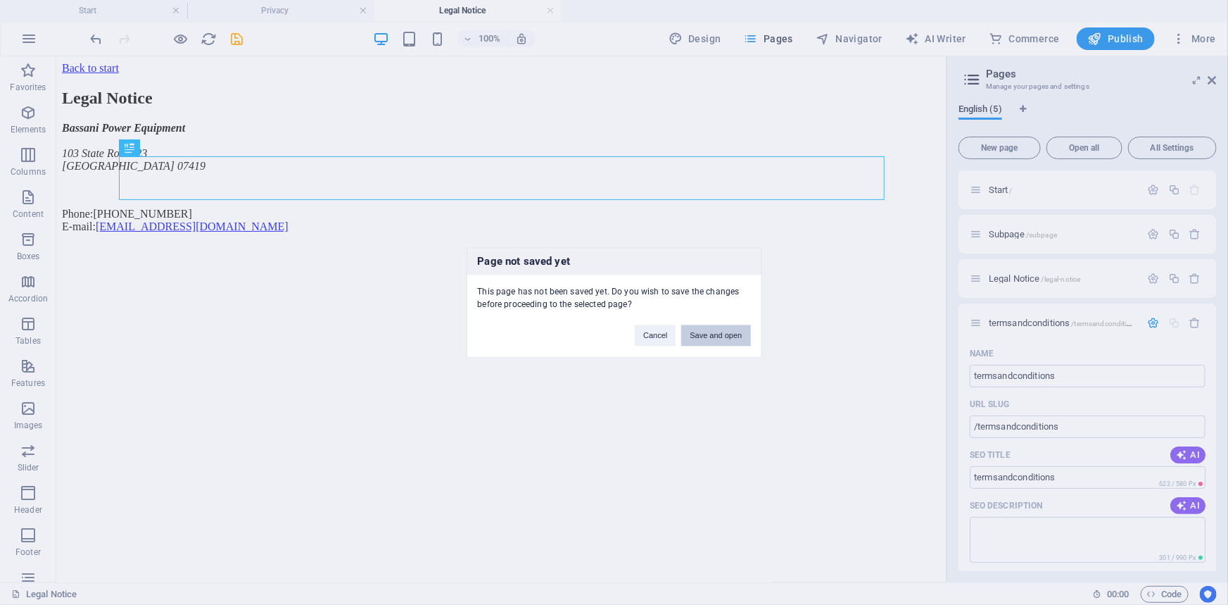
click at [721, 338] on button "Save and open" at bounding box center [715, 335] width 69 height 21
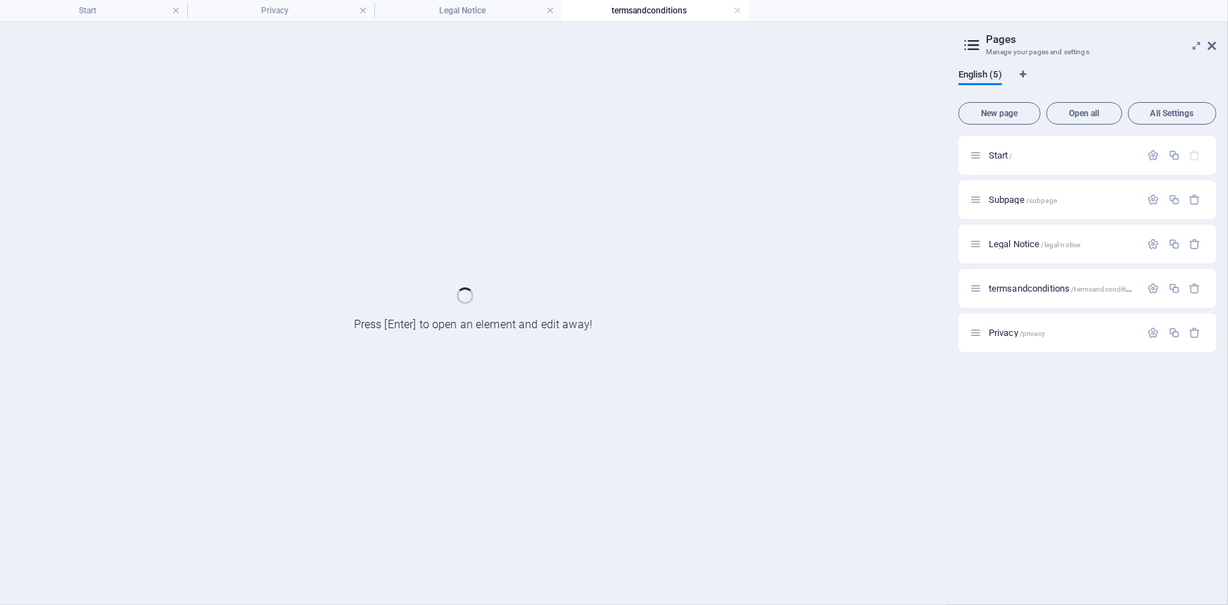
click at [246, 162] on div at bounding box center [473, 313] width 947 height 583
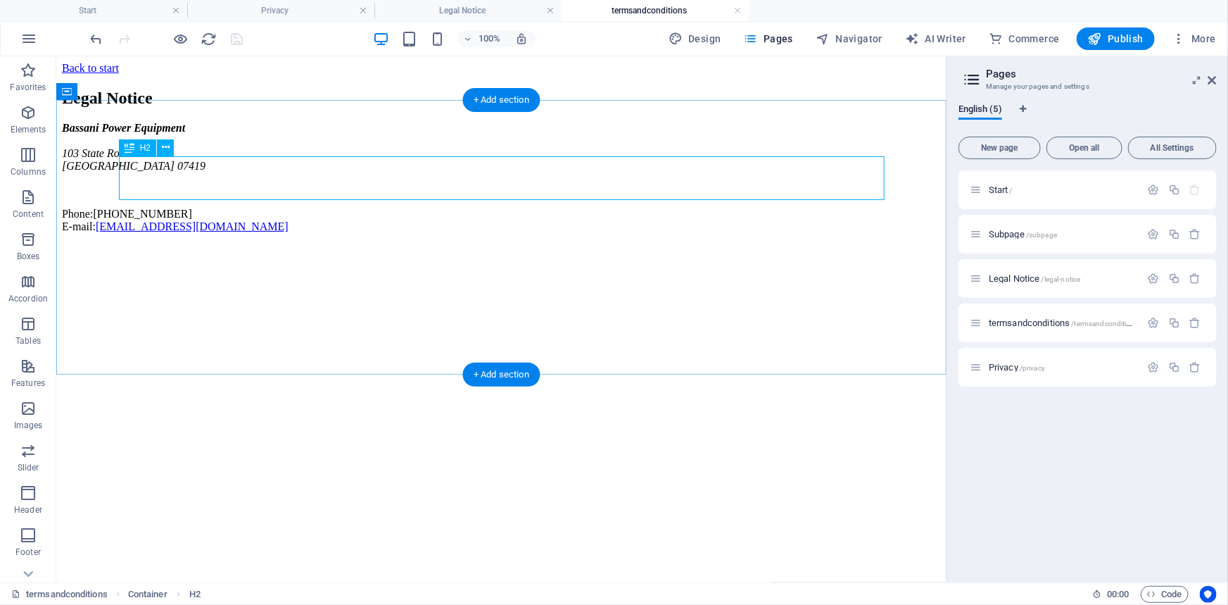
click at [282, 107] on div "Legal Notice" at bounding box center [500, 97] width 879 height 19
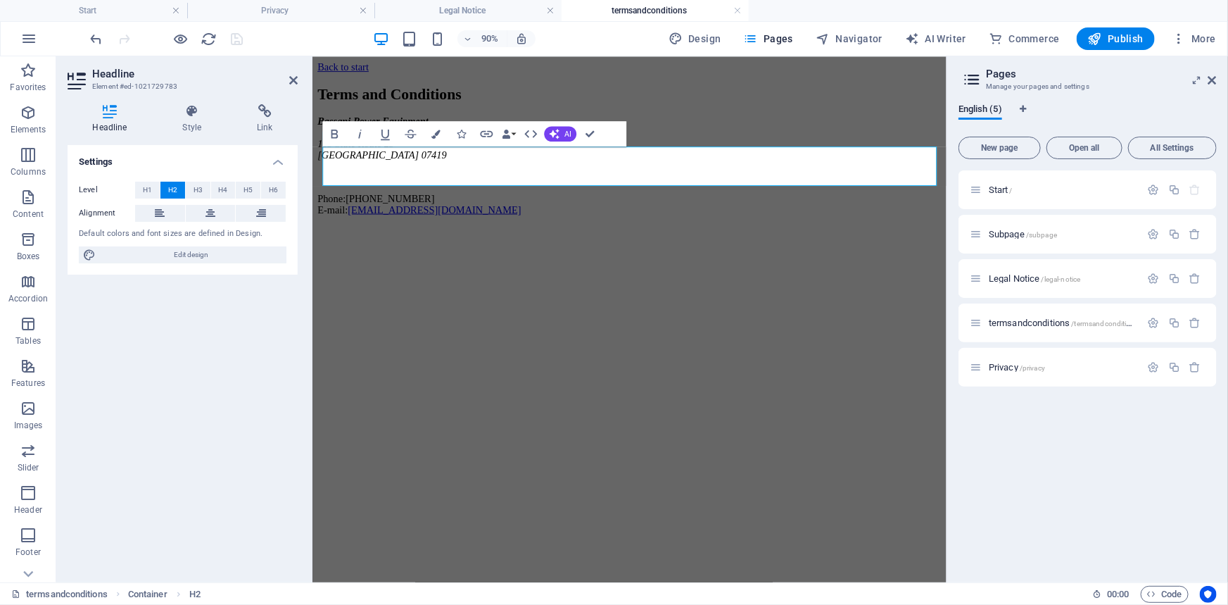
click at [444, 250] on html "Back to start Terms and Conditions Bassani Power Equipment 103 State Route 23 H…" at bounding box center [664, 153] width 705 height 194
click at [291, 76] on icon at bounding box center [293, 80] width 8 height 11
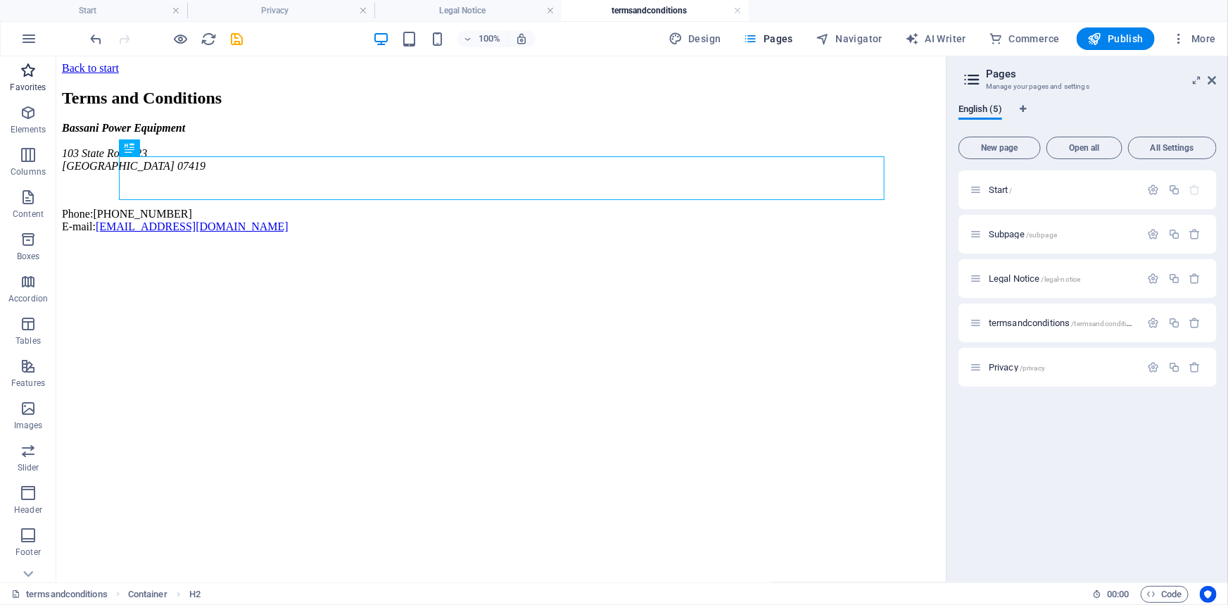
click at [30, 75] on icon "button" at bounding box center [28, 70] width 17 height 17
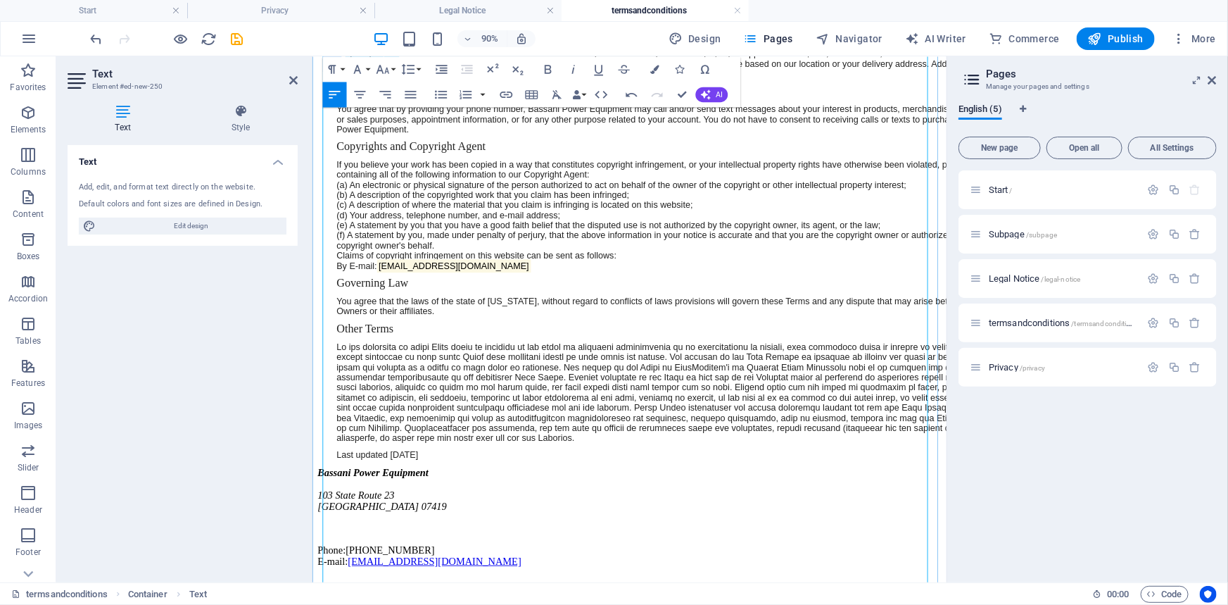
scroll to position [1600, 0]
click at [494, 294] on p "If you believe your work has been copied in a way that constitutes copyright in…" at bounding box center [729, 232] width 781 height 124
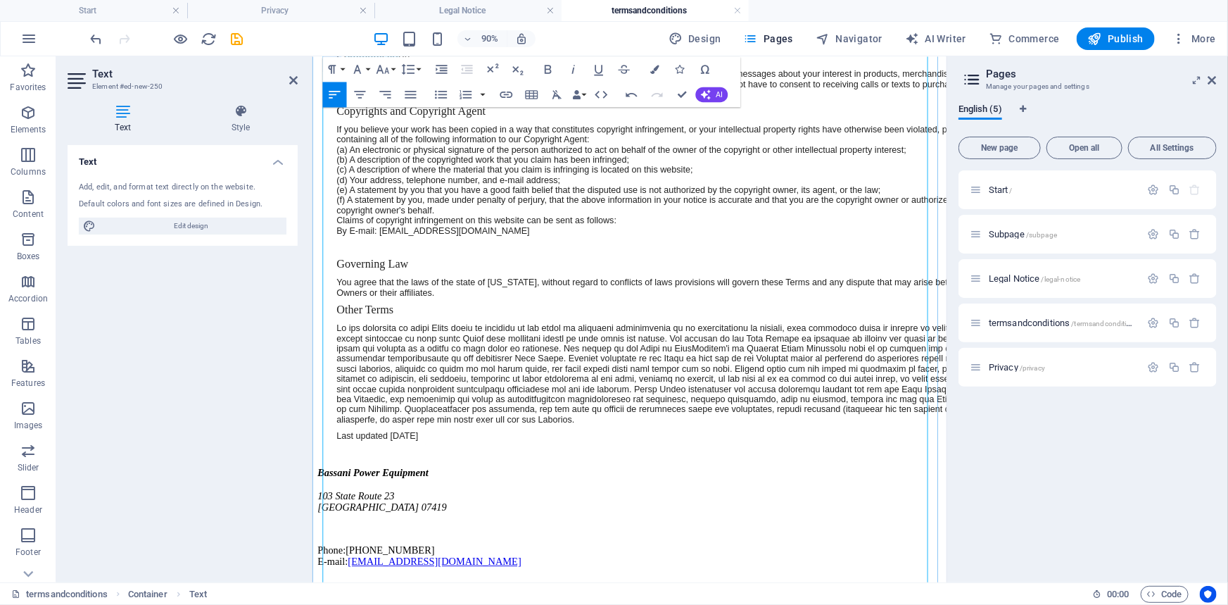
scroll to position [1728, 0]
click at [438, 483] on p "Last updated January 2025" at bounding box center [729, 477] width 781 height 11
click at [239, 42] on icon "save" at bounding box center [238, 39] width 16 height 16
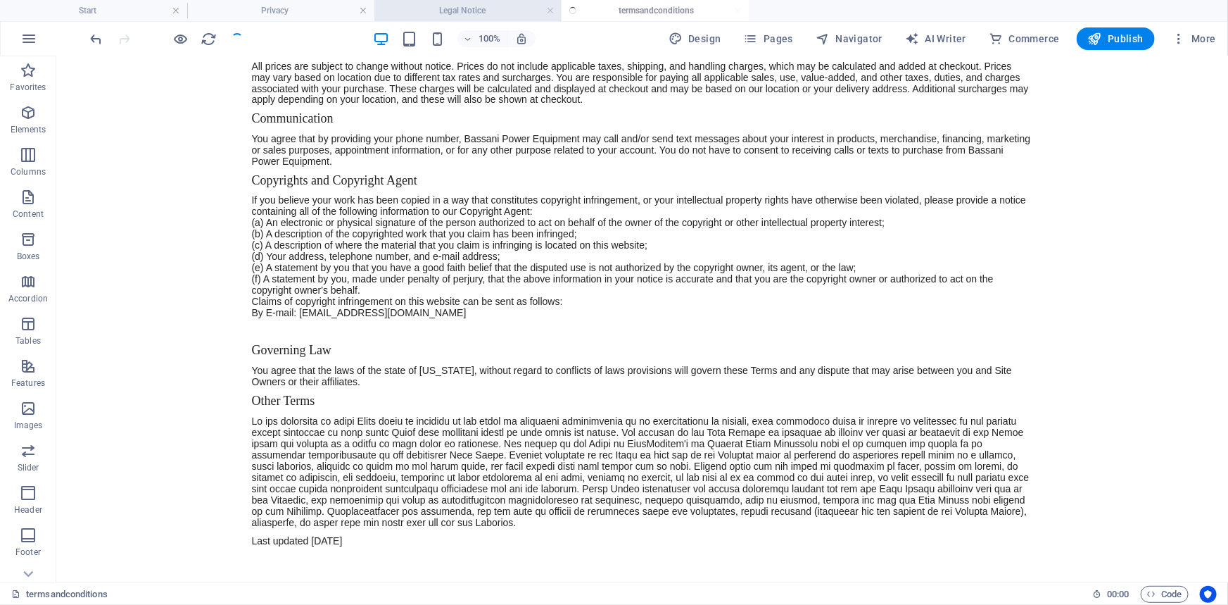
click at [473, 6] on h4 "Legal Notice" at bounding box center [468, 10] width 187 height 15
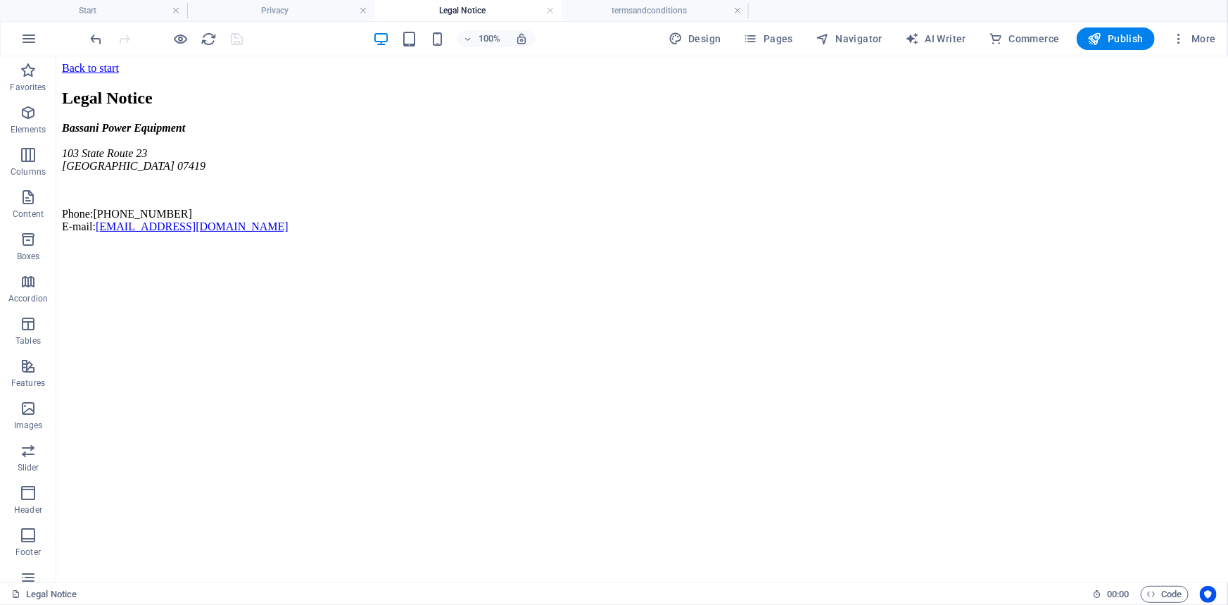
scroll to position [0, 0]
click at [651, 10] on h4 "termsandconditions" at bounding box center [655, 10] width 187 height 15
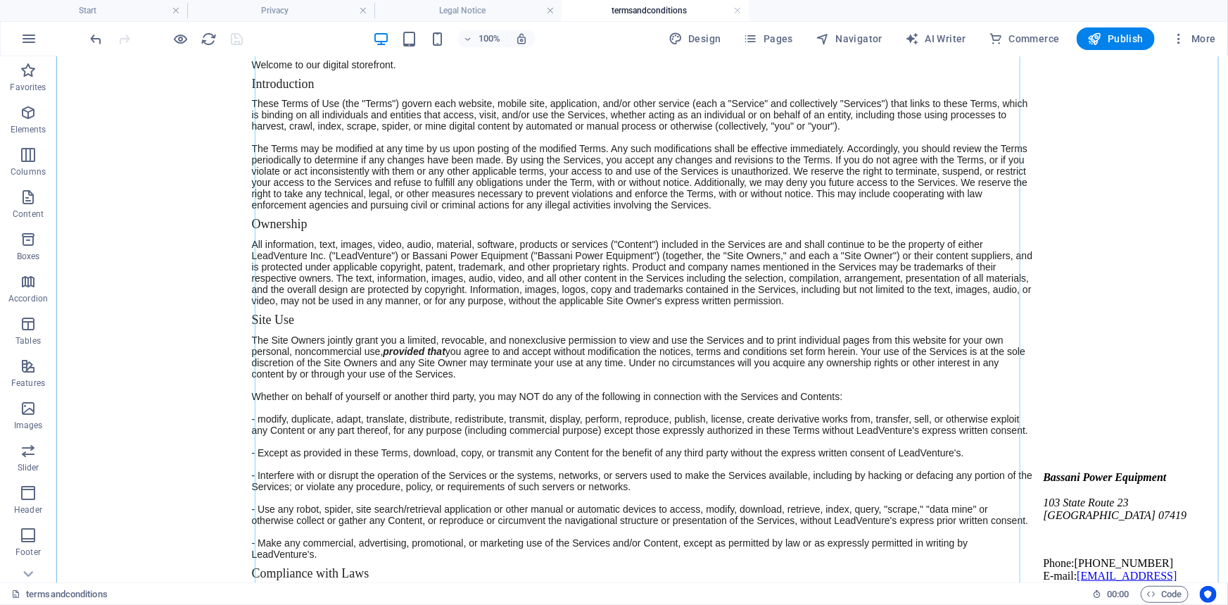
scroll to position [191, 0]
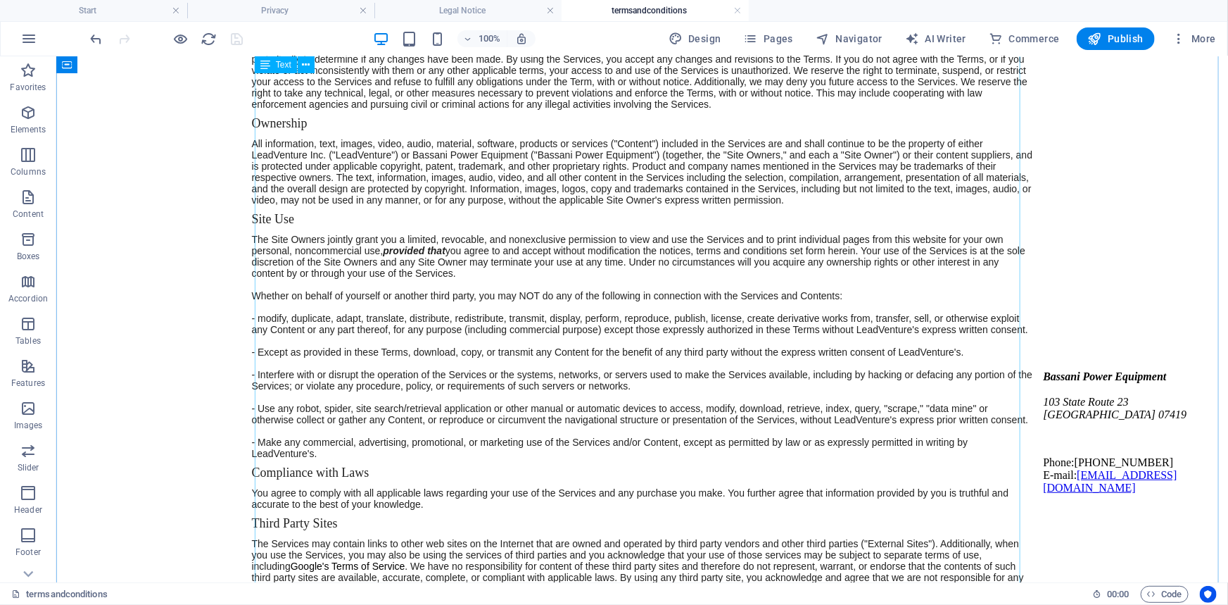
click at [408, 276] on div "TERMS OF USE Welcome to our digital storefront. Introduction These Terms of Use…" at bounding box center [641, 150] width 1161 height 440
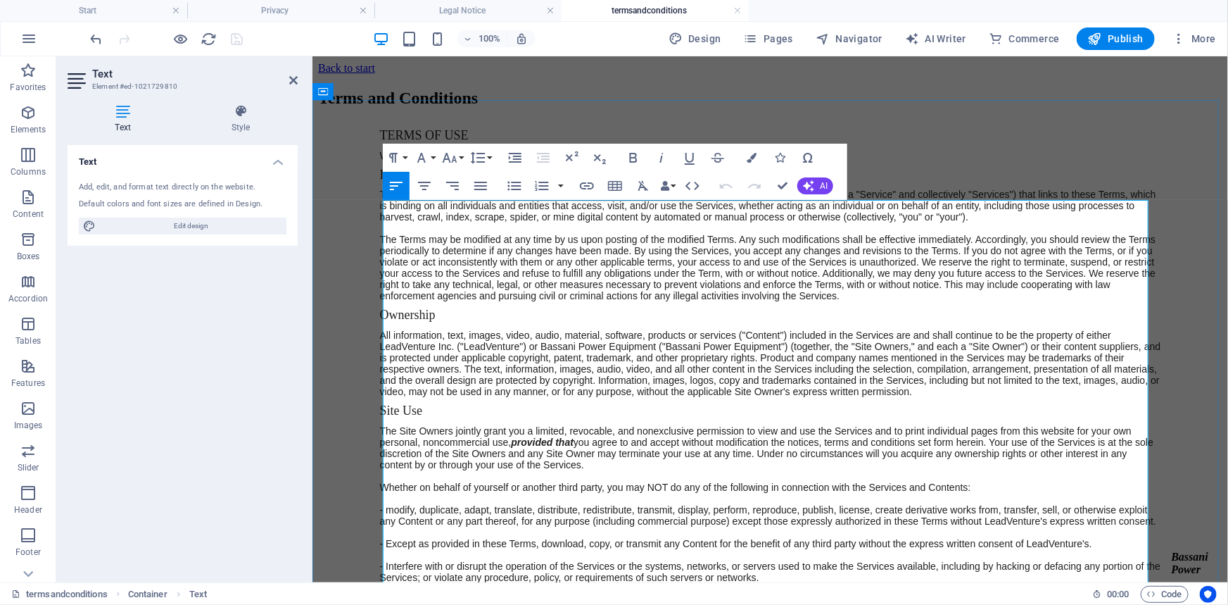
click at [591, 300] on p "These Terms of Use (the "Terms") govern each website, mobile site, application,…" at bounding box center [769, 244] width 781 height 113
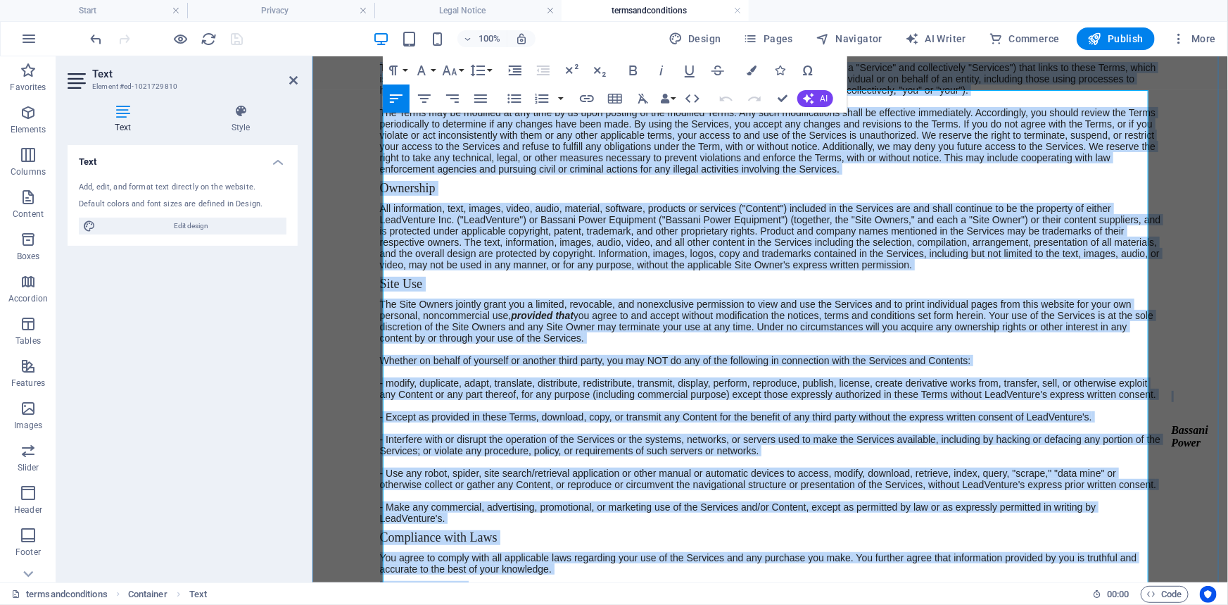
scroll to position [127, 0]
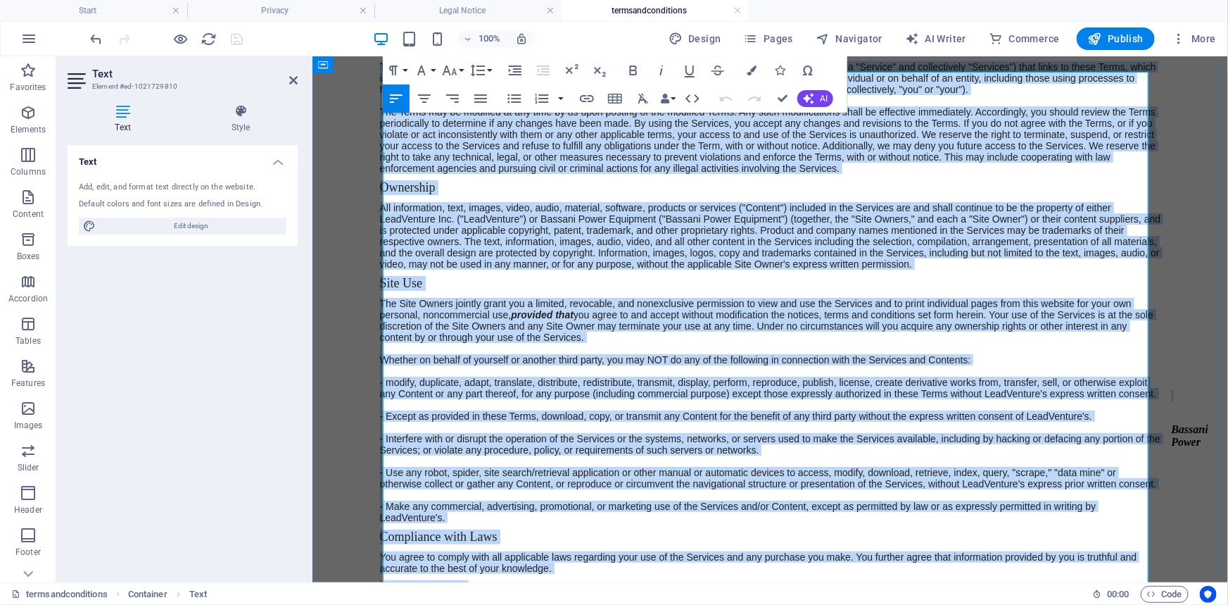
click at [731, 194] on h4 "Ownership" at bounding box center [769, 187] width 781 height 14
copy div "TERMS OF USE Welcome to our digital storefront. Introduction These Terms of Use…"
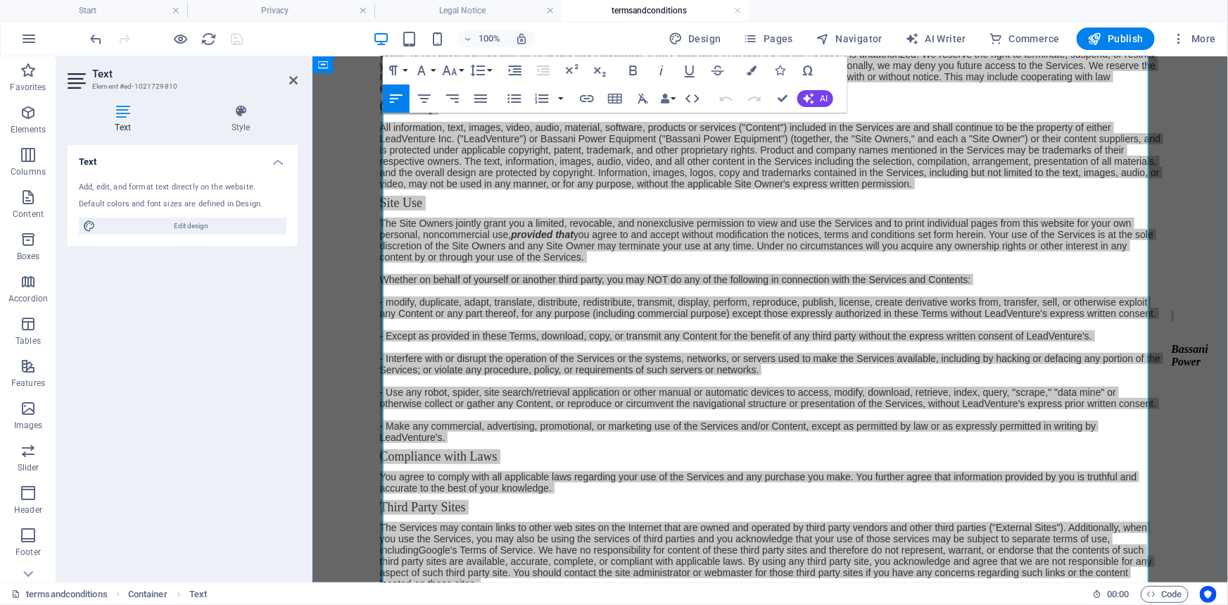
scroll to position [256, 0]
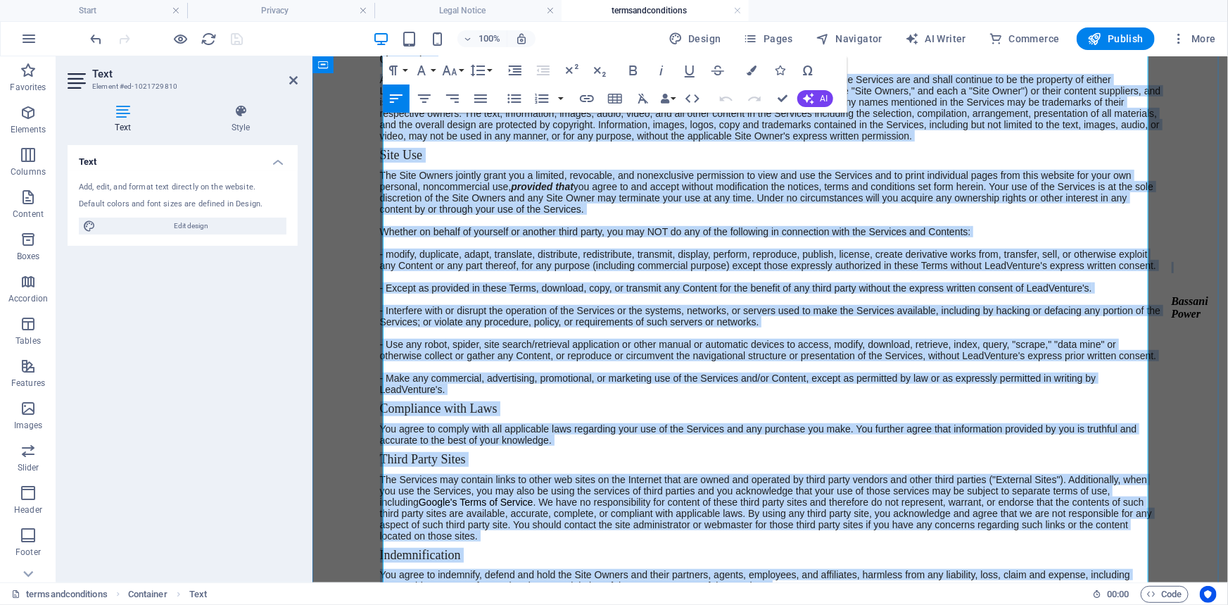
click at [621, 141] on p "All information, text, images, video, audio, material, software, products or se…" at bounding box center [769, 107] width 781 height 68
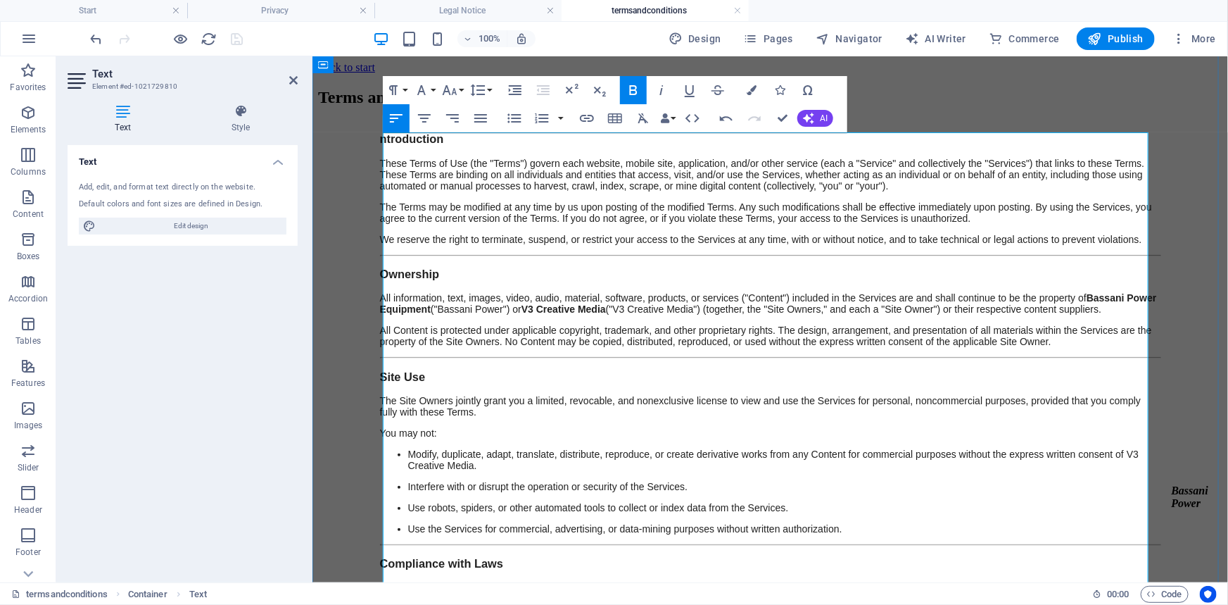
scroll to position [0, 0]
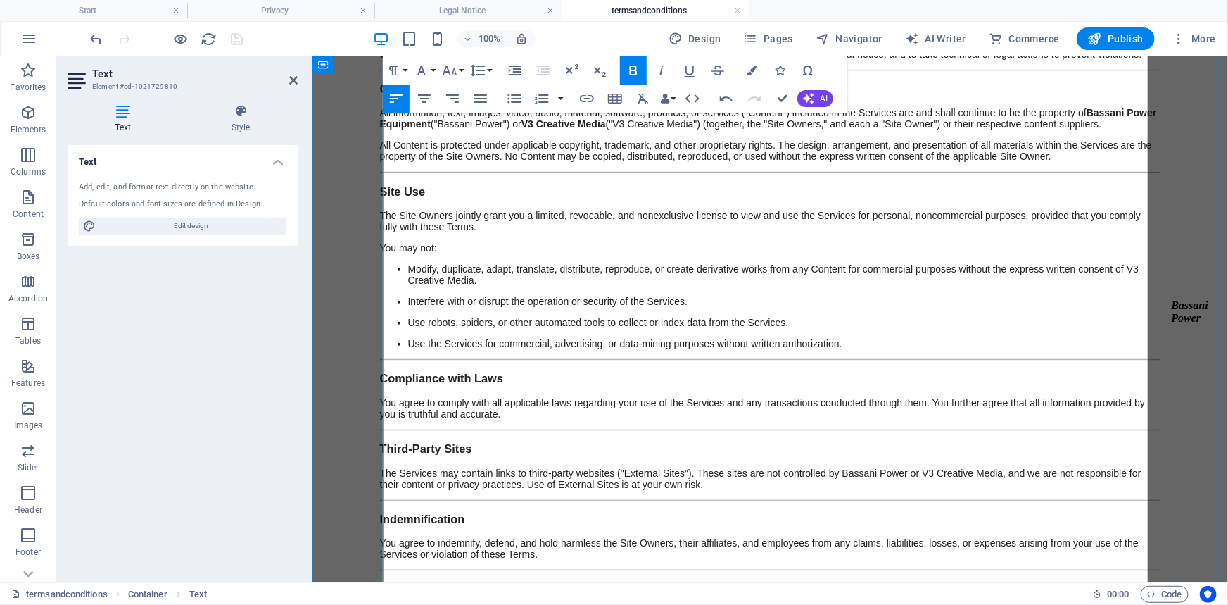
scroll to position [256, 0]
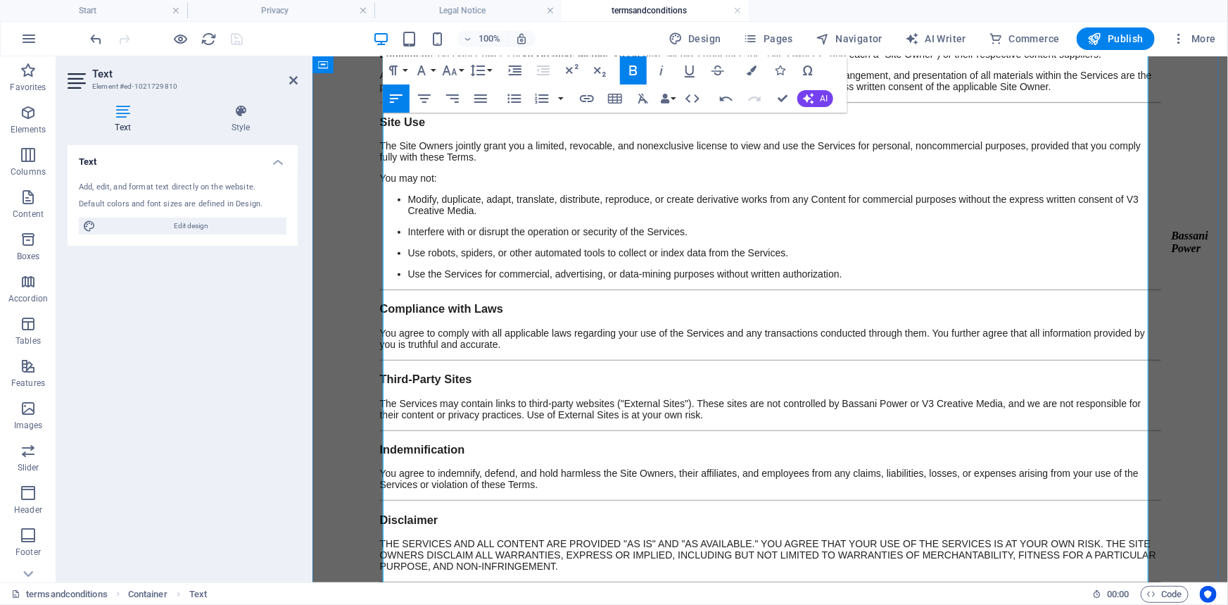
click at [409, 256] on ul "Modify, duplicate, adapt, translate, distribute, reproduce, or create derivativ…" at bounding box center [769, 236] width 781 height 86
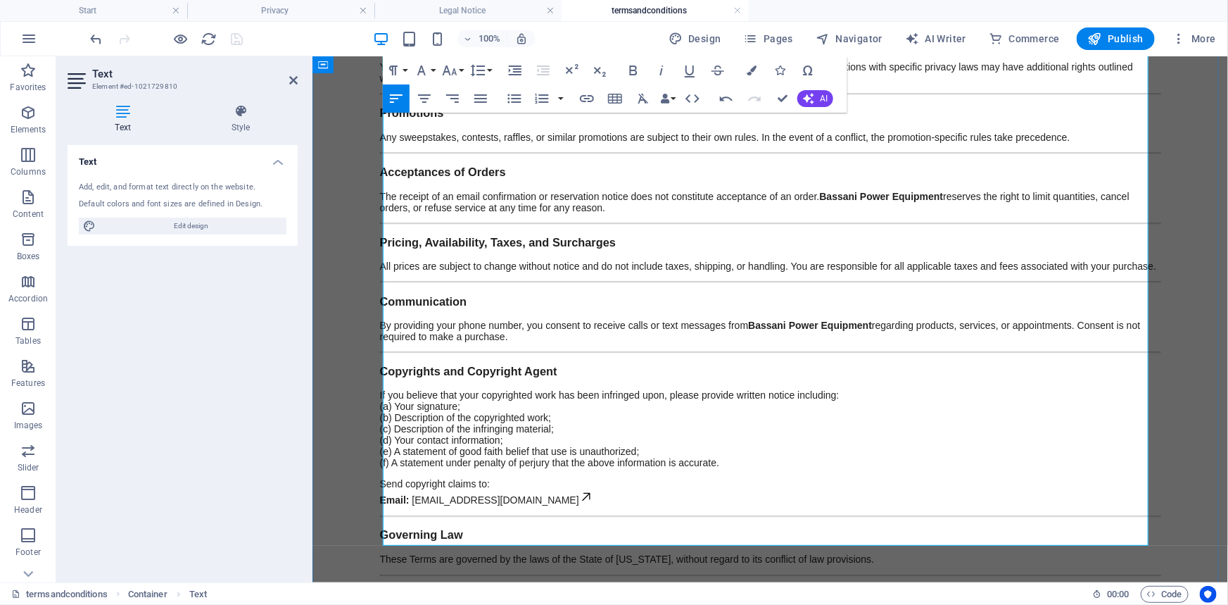
scroll to position [1199, 0]
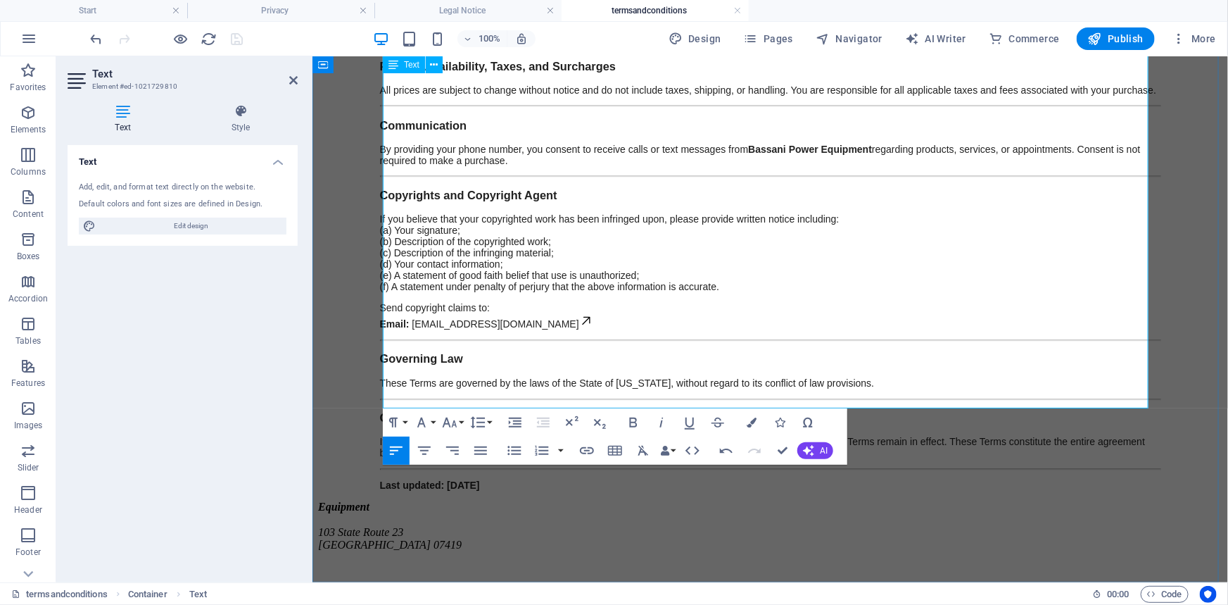
click at [812, 436] on p "If any provision is deemed invalid, it shall be limited to the minimum extent n…" at bounding box center [769, 447] width 781 height 23
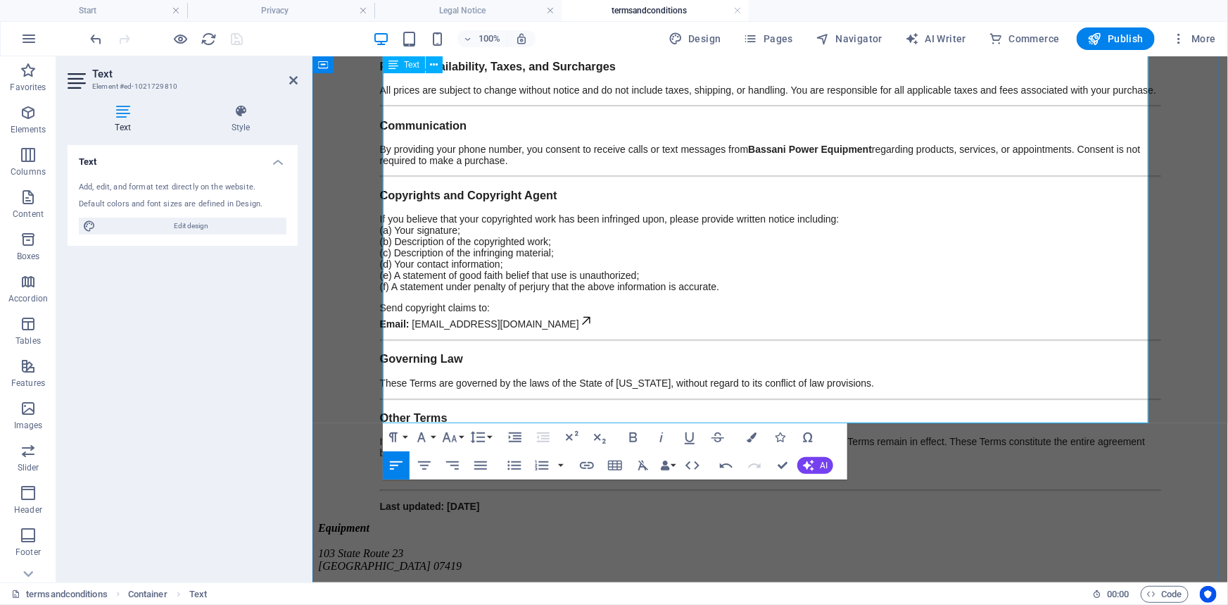
click at [406, 411] on strong "Other Terms" at bounding box center [413, 417] width 68 height 13
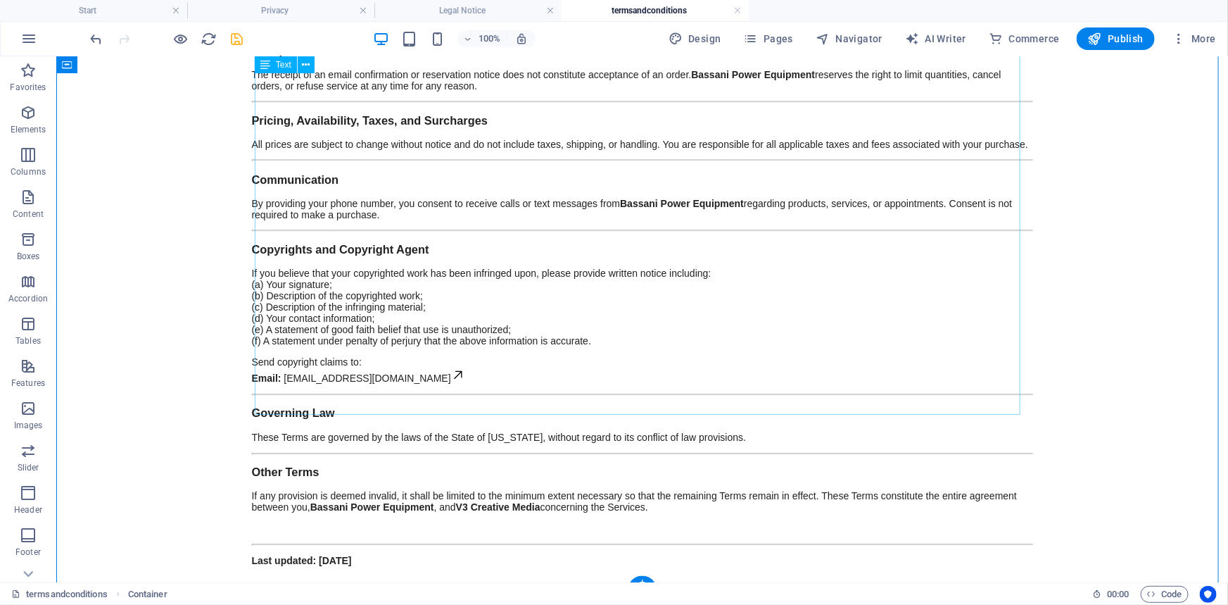
scroll to position [1214, 0]
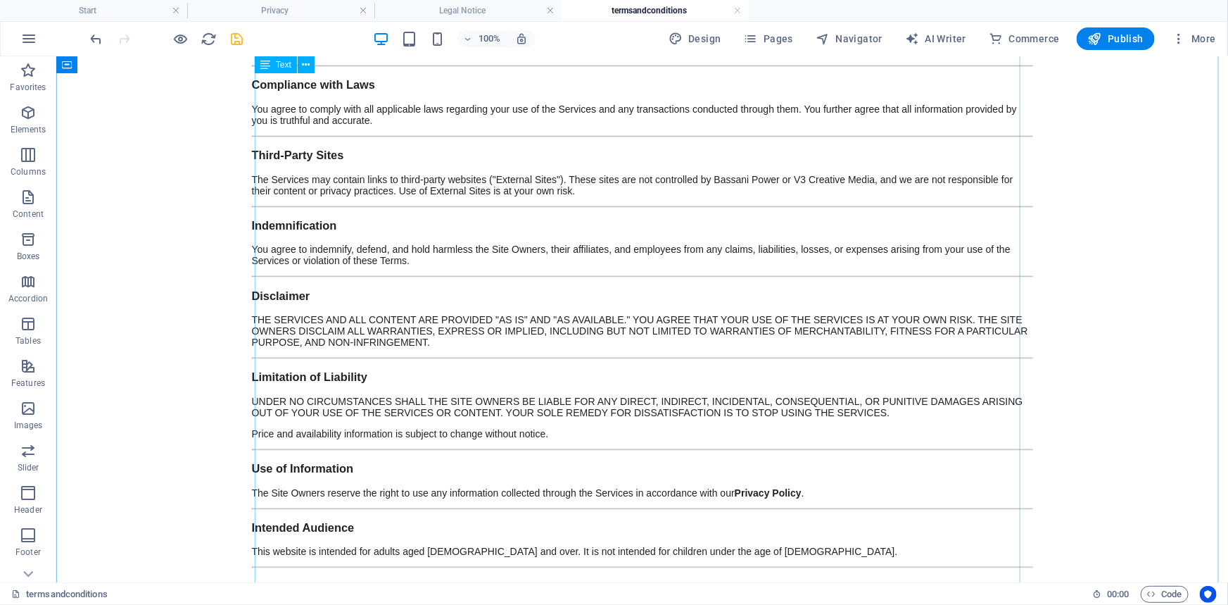
scroll to position [320, 0]
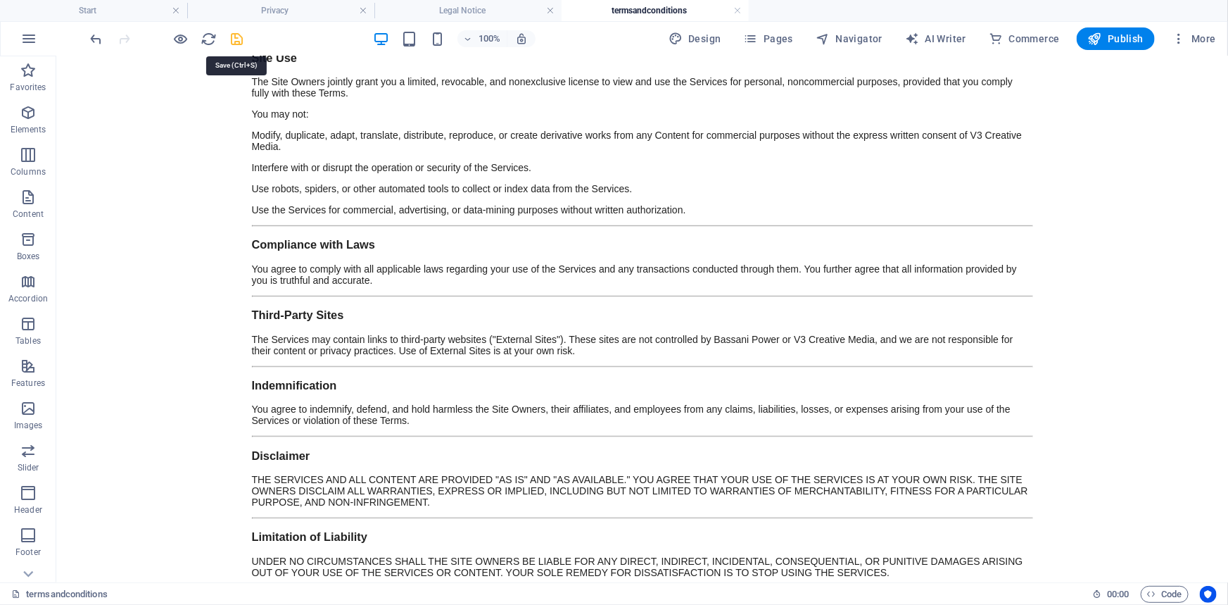
click at [238, 40] on icon "save" at bounding box center [238, 39] width 16 height 16
click at [503, 12] on h4 "Legal Notice" at bounding box center [468, 10] width 187 height 15
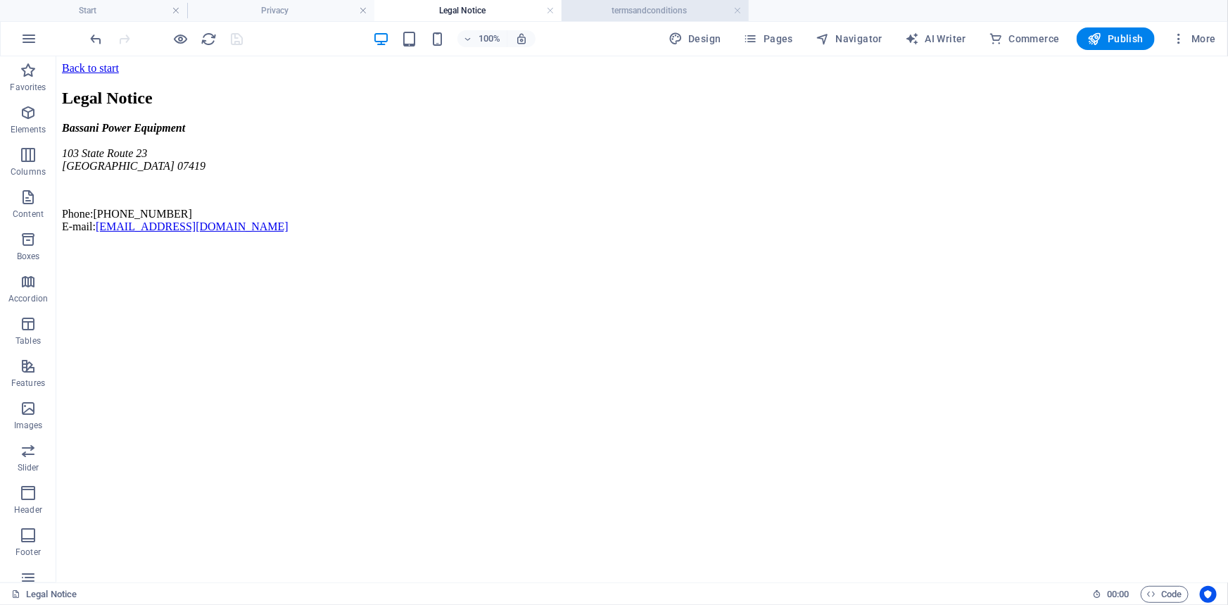
click at [655, 19] on li "termsandconditions" at bounding box center [655, 10] width 187 height 21
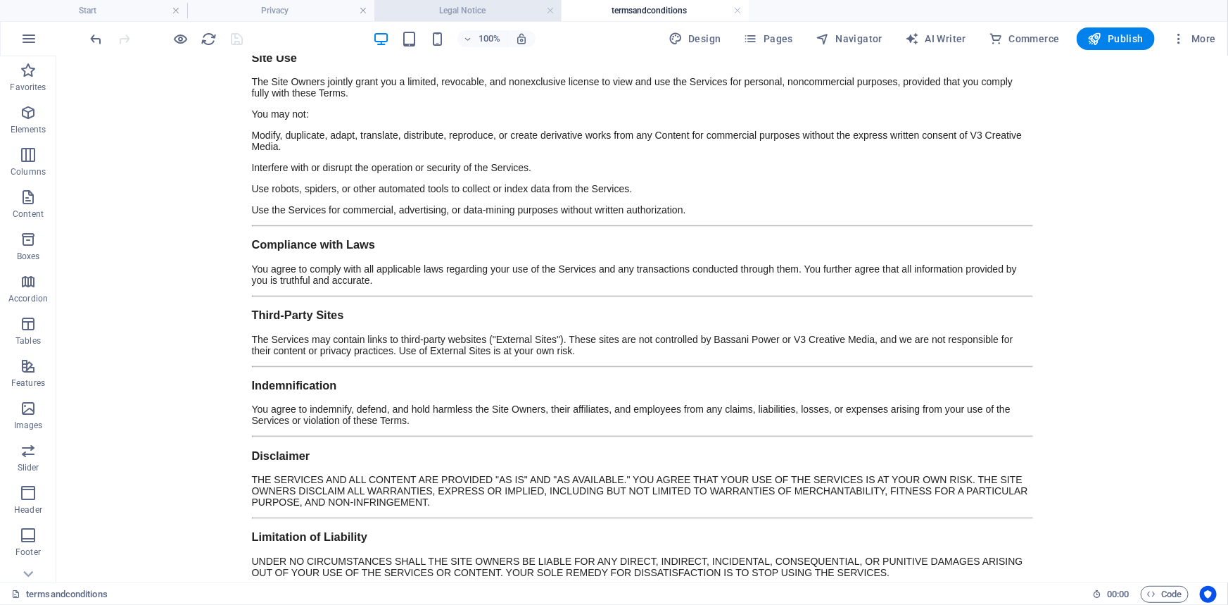
click at [437, 5] on h4 "Legal Notice" at bounding box center [468, 10] width 187 height 15
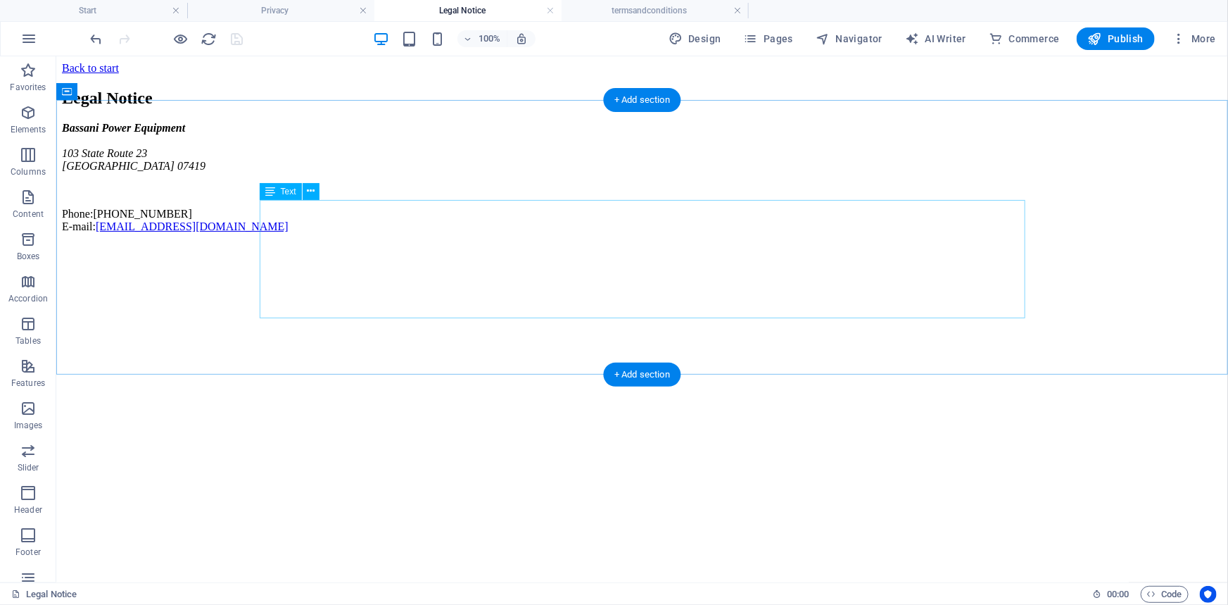
click at [416, 232] on div "Bassani Power Equipment 103 State Route 23 Hamburg 07419 Phone: 973-875-1900 E-…" at bounding box center [641, 176] width 1161 height 111
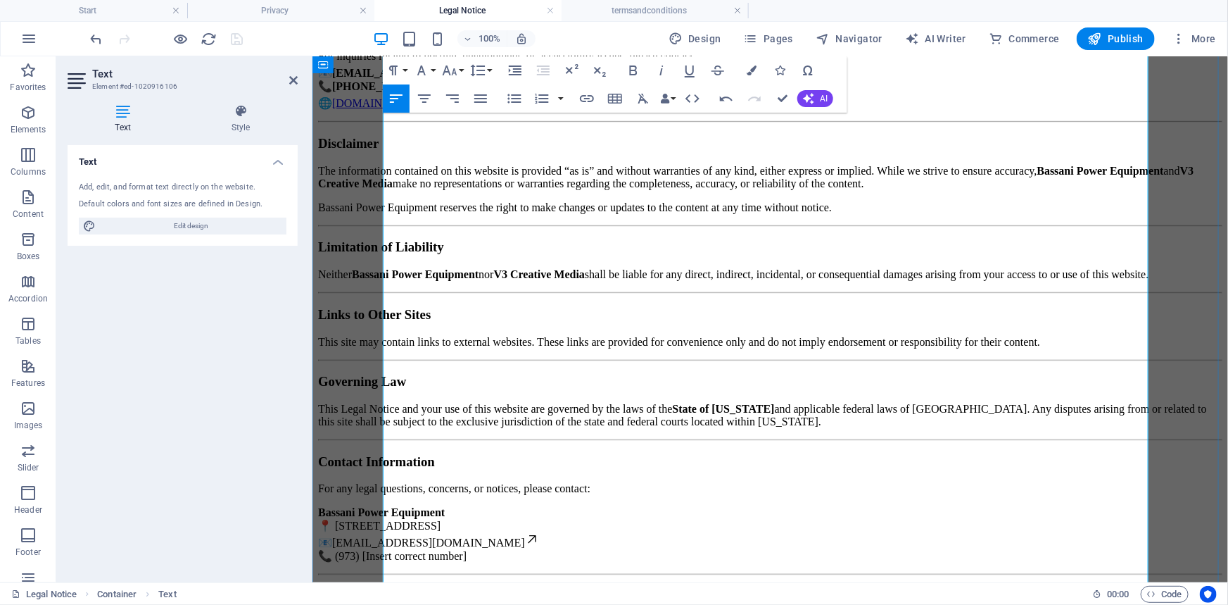
scroll to position [384, 0]
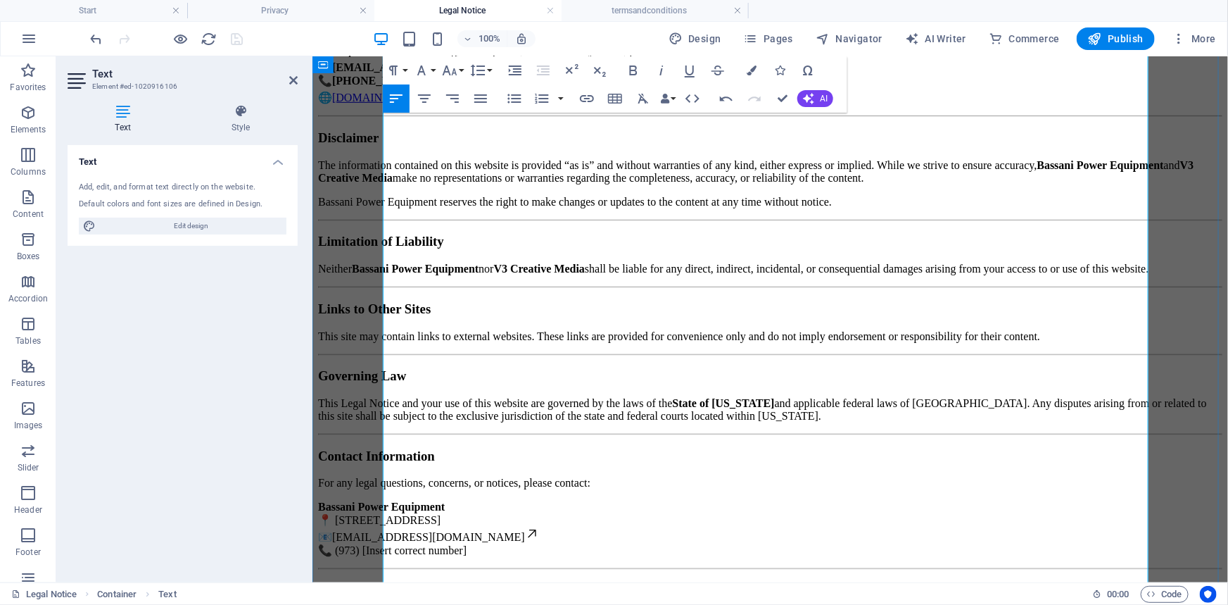
click at [402, 103] on link "www.v3creativemedia.com" at bounding box center [385, 97] width 107 height 12
click at [396, 103] on p "This website is designed, hosted, and managed by V3 Creative Media on behalf of…" at bounding box center [770, 67] width 905 height 73
click at [400, 73] on link "info@v3creativemedia.com" at bounding box center [439, 67] width 214 height 12
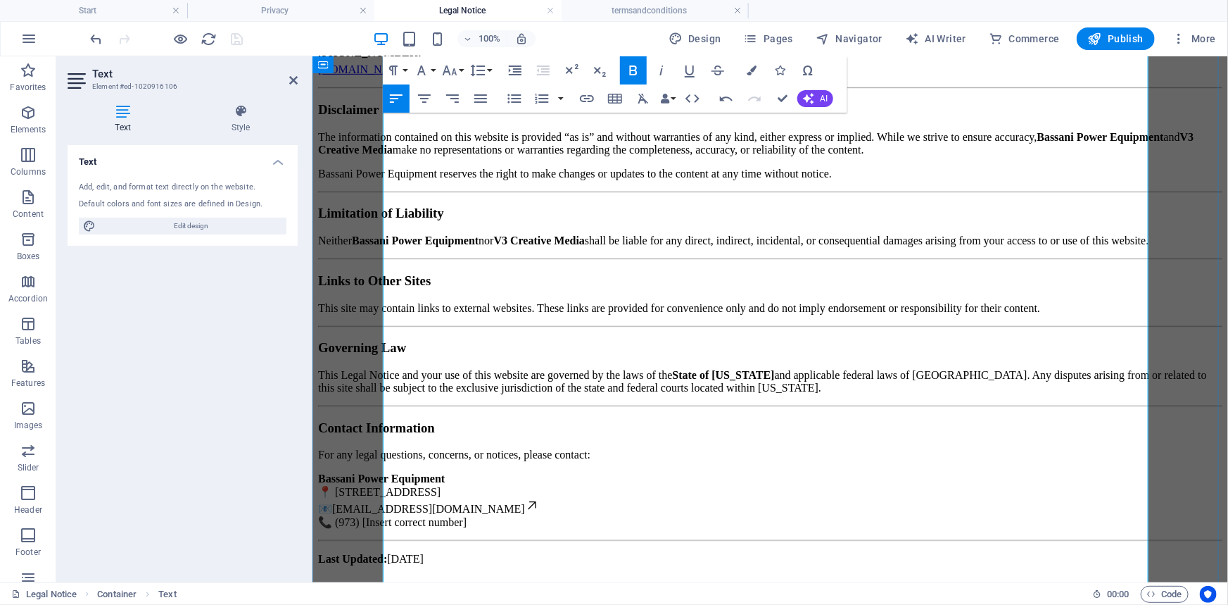
scroll to position [465, 0]
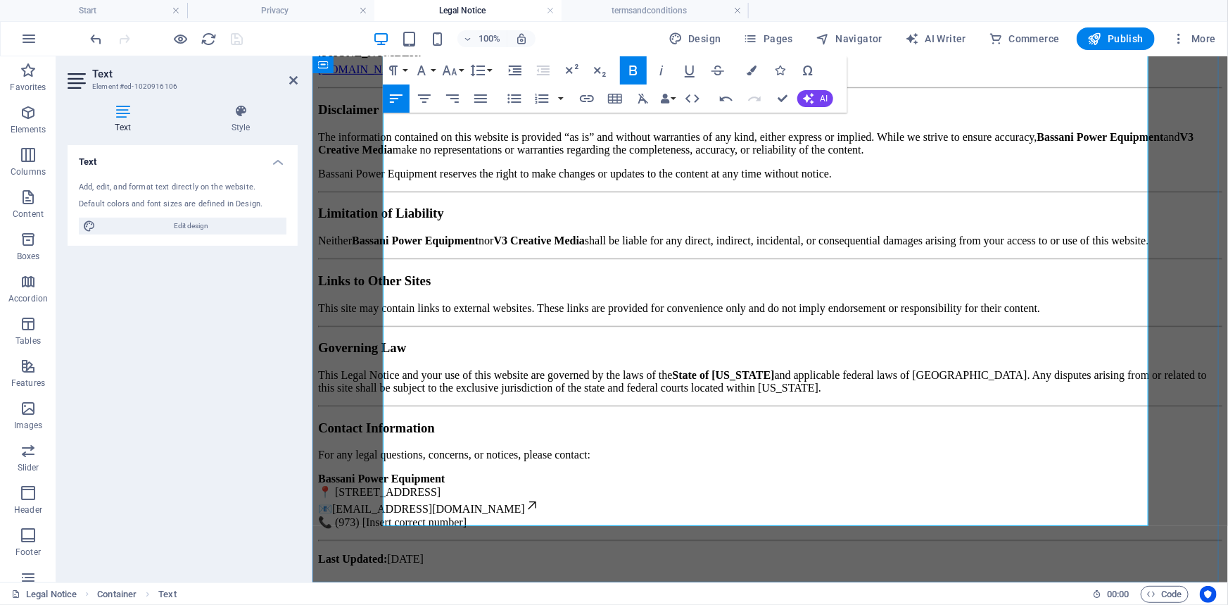
click at [401, 472] on p "Bassani Power Equipment 📍 103 State Route 23, Hamburg, NJ 07419 📧 info@bassanip…" at bounding box center [770, 500] width 905 height 56
click at [401, 502] on link "info@bassanipowerequipment.com" at bounding box center [435, 508] width 207 height 12
drag, startPoint x: 398, startPoint y: 501, endPoint x: 398, endPoint y: 492, distance: 8.4
click at [398, 493] on p "Bassani Power Equipment 103 State Route 23, Hamburg, NJ 07419 info@bassanipower…" at bounding box center [770, 500] width 905 height 56
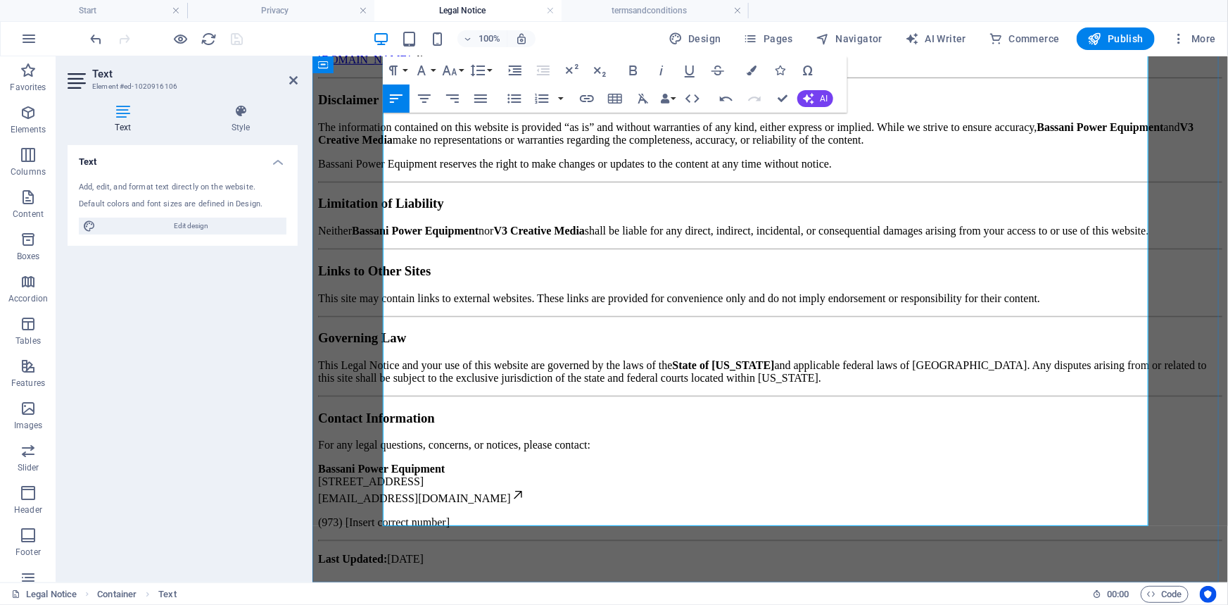
click at [540, 515] on p "(973) [Insert correct number]" at bounding box center [770, 521] width 905 height 13
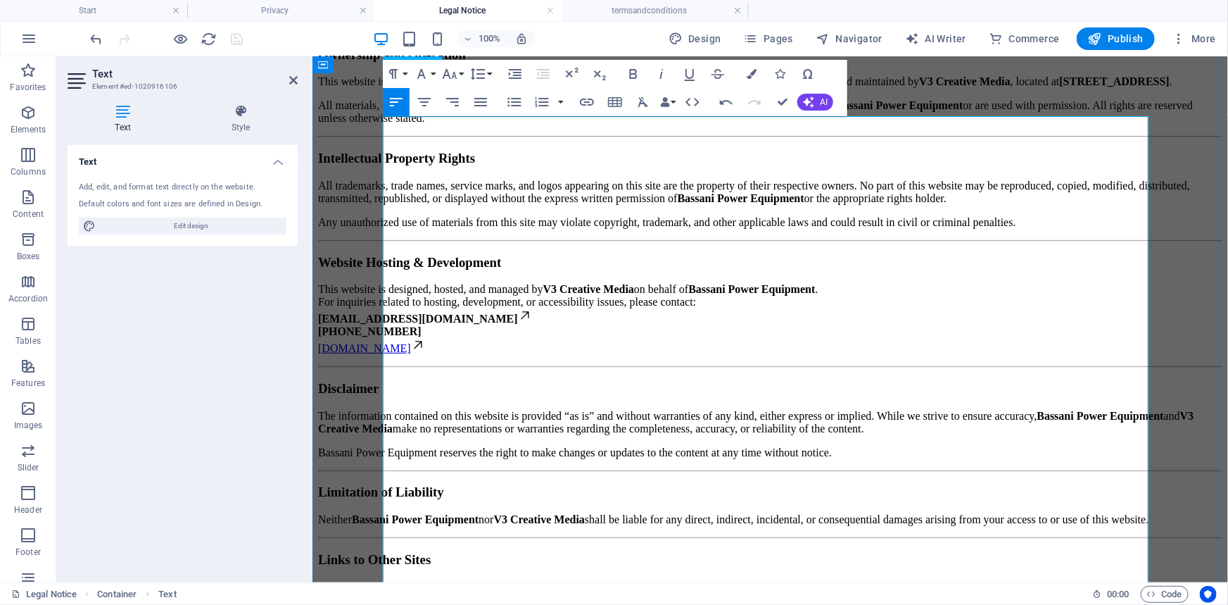
scroll to position [63, 0]
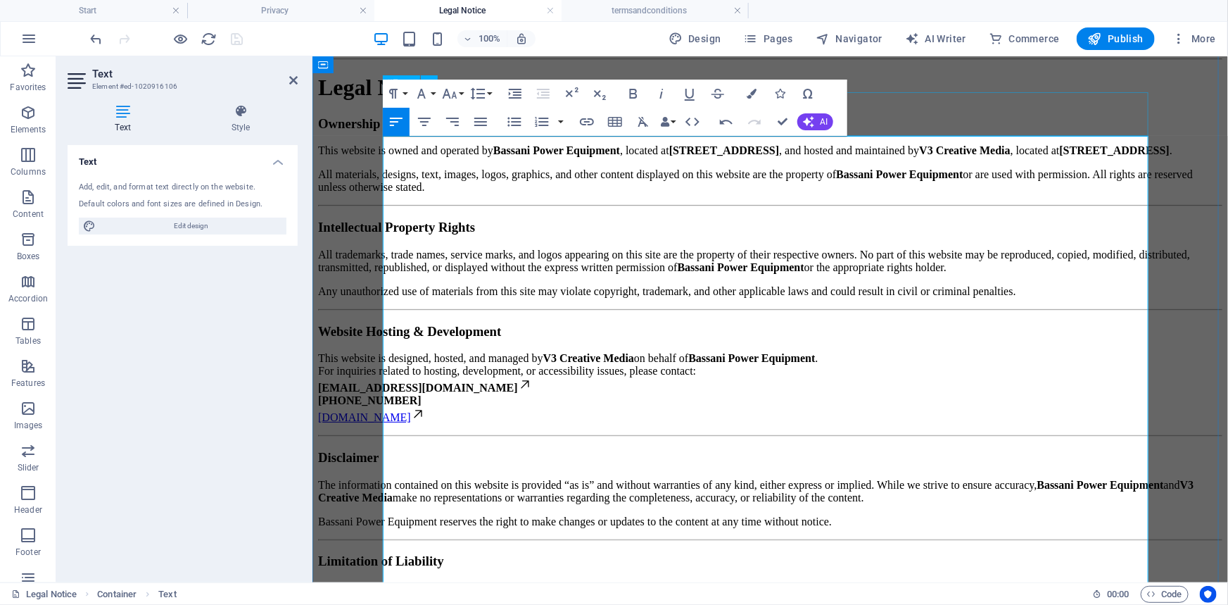
click at [938, 44] on div "Legal Notice" at bounding box center [770, 34] width 905 height 19
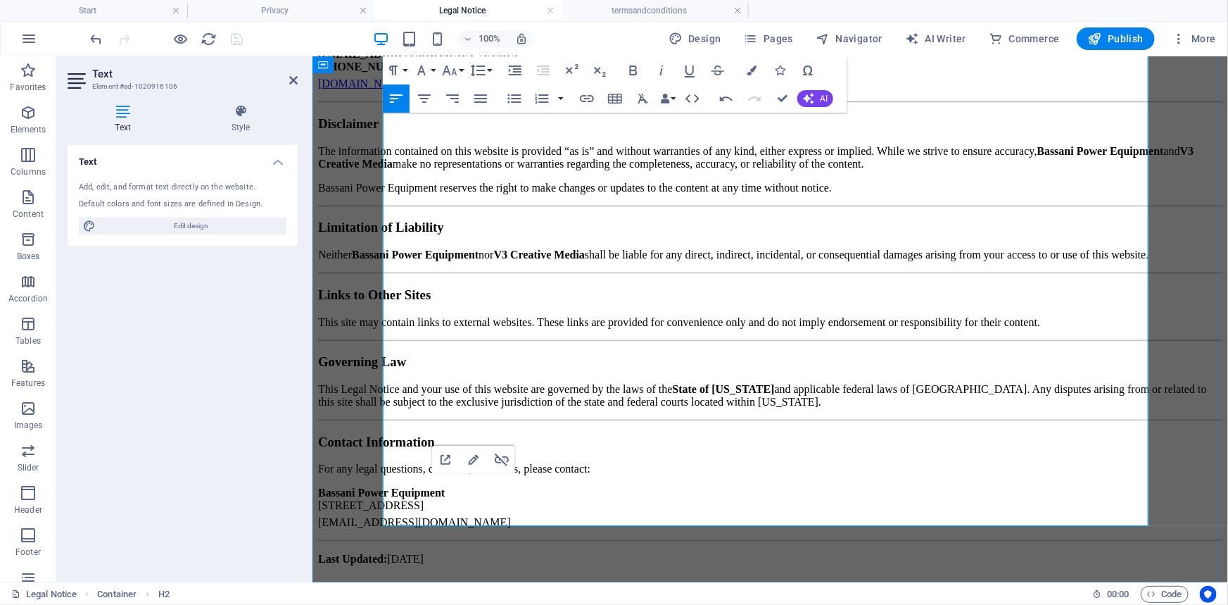
scroll to position [0, 0]
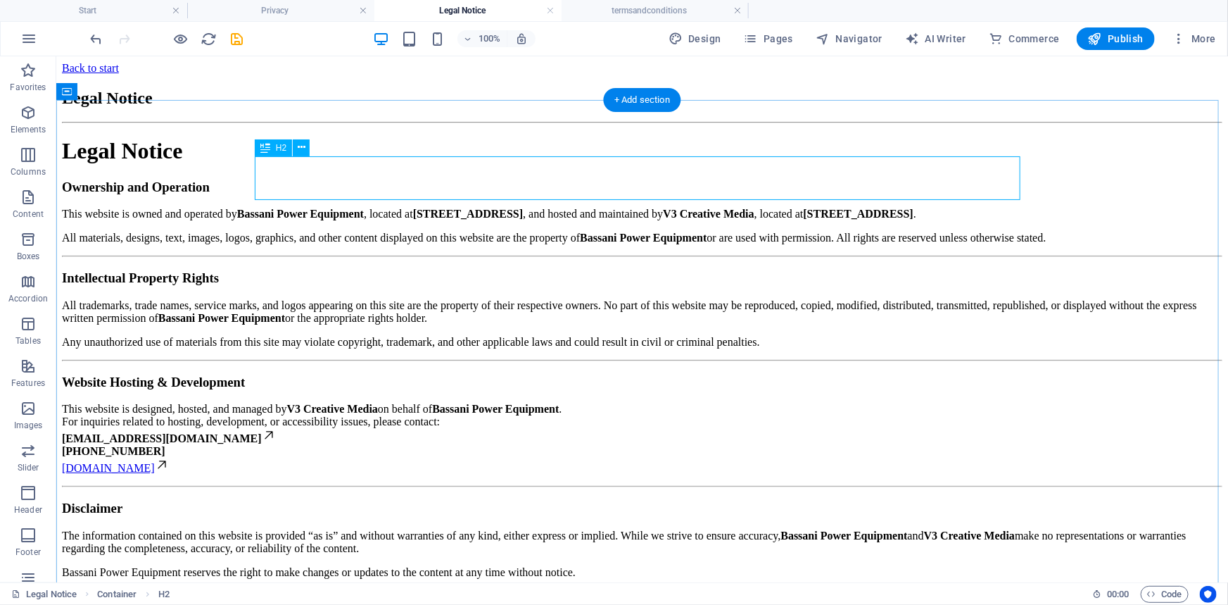
click at [348, 107] on div "Legal Notice" at bounding box center [641, 97] width 1161 height 19
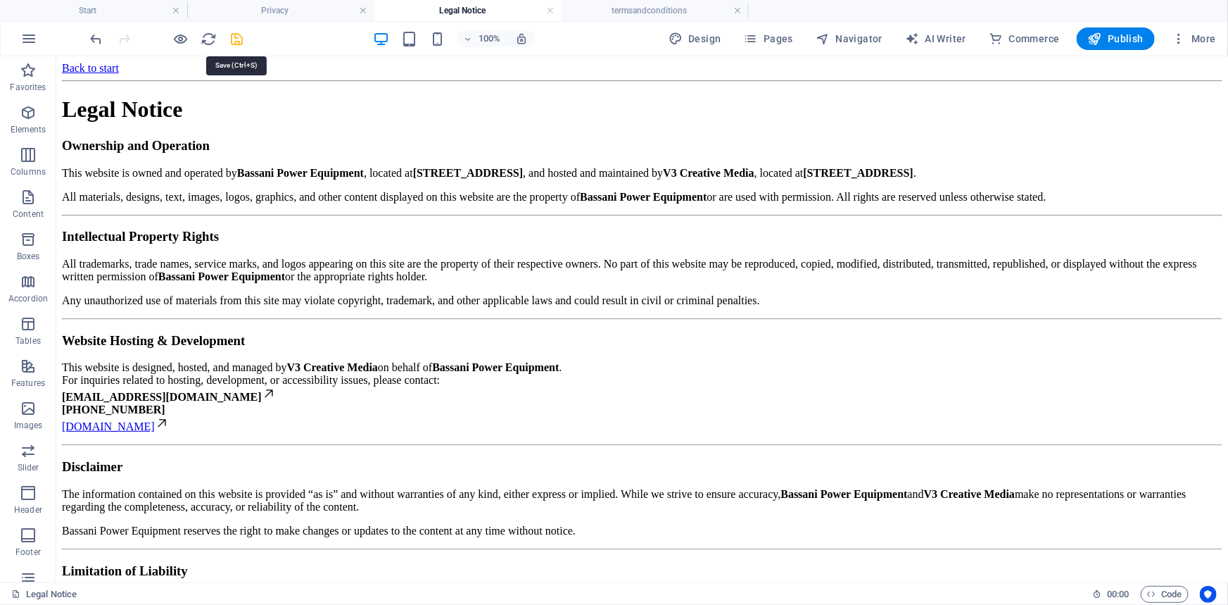
click at [238, 40] on icon "save" at bounding box center [238, 39] width 16 height 16
click at [254, 12] on h4 "Privacy" at bounding box center [280, 10] width 187 height 15
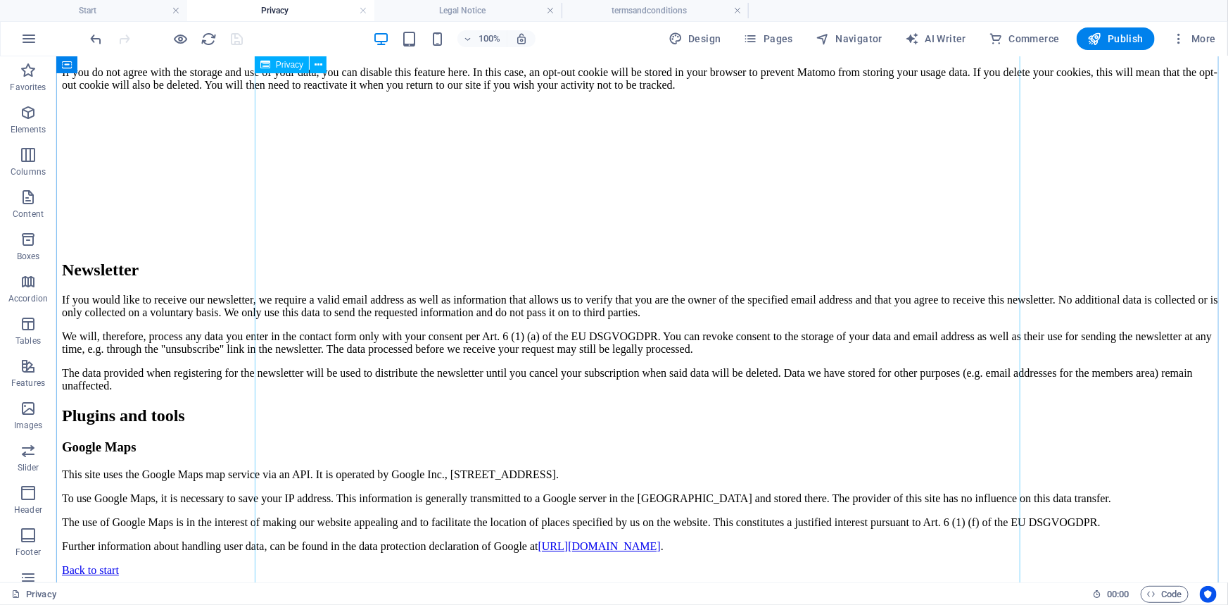
scroll to position [3095, 0]
click at [467, 11] on h4 "Legal Notice" at bounding box center [468, 10] width 187 height 15
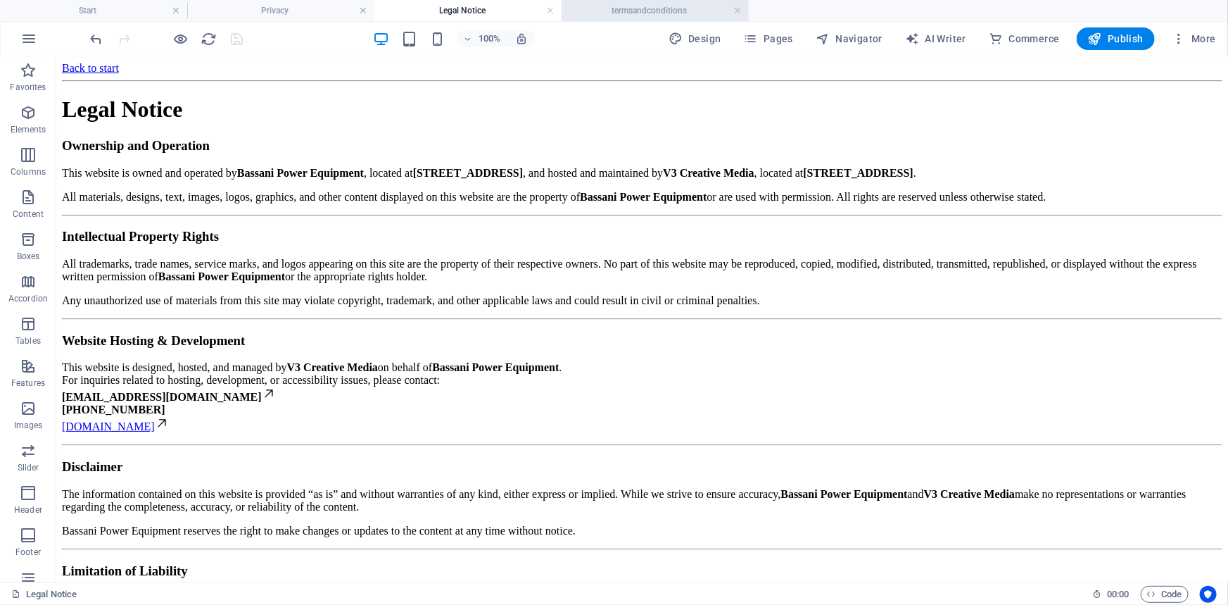
scroll to position [0, 0]
click at [672, 11] on h4 "termsandconditions" at bounding box center [655, 10] width 187 height 15
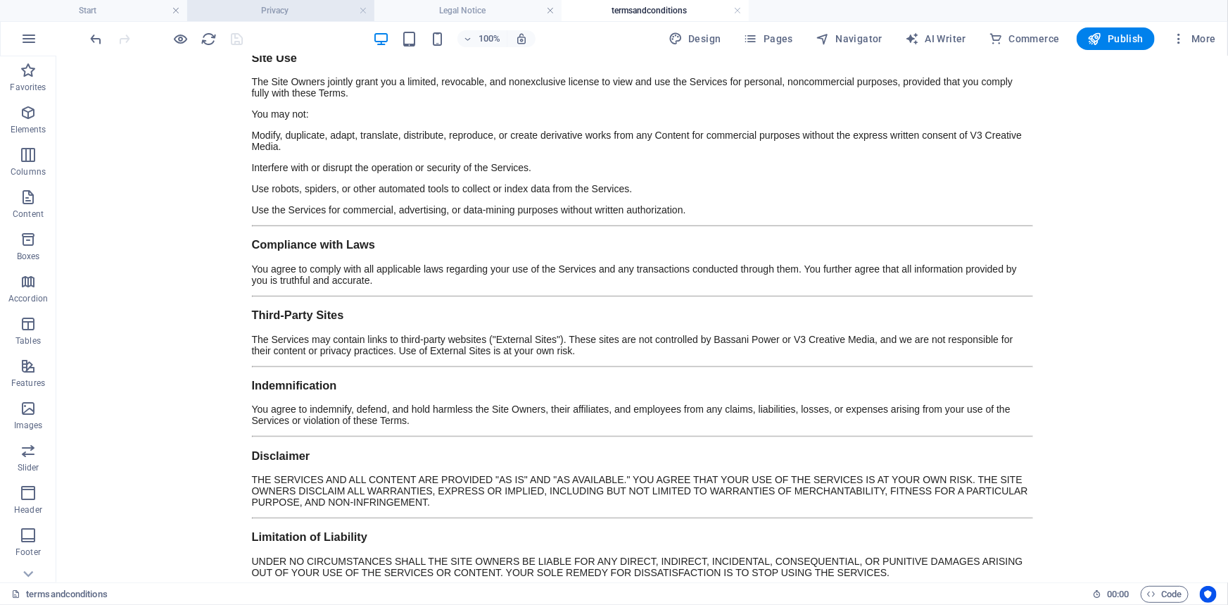
click at [301, 7] on h4 "Privacy" at bounding box center [280, 10] width 187 height 15
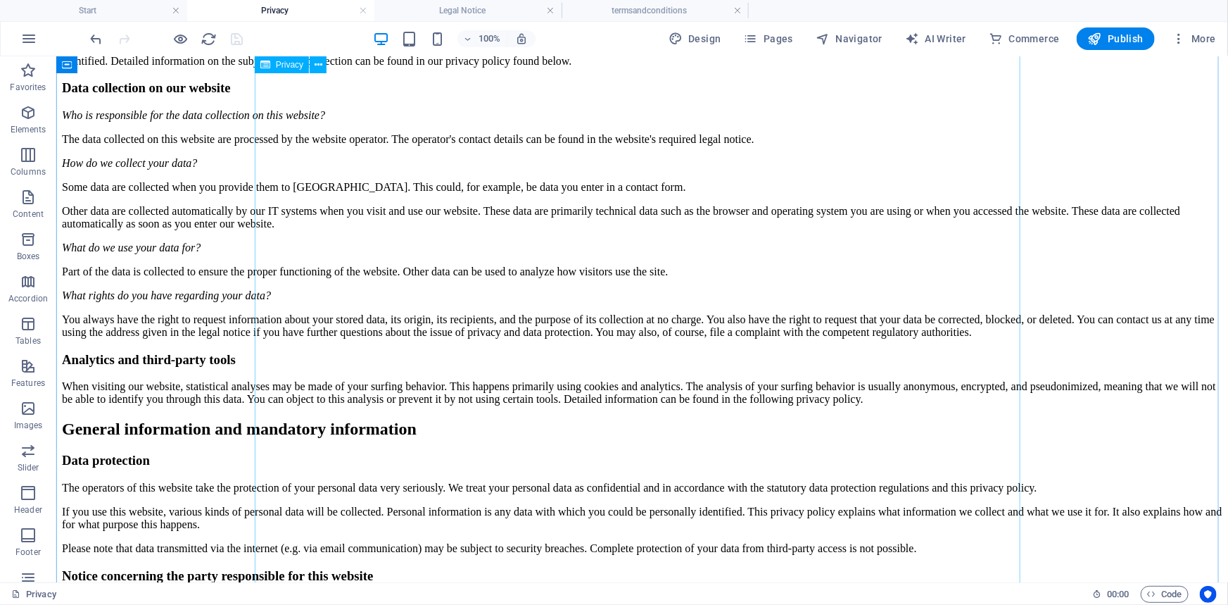
scroll to position [0, 0]
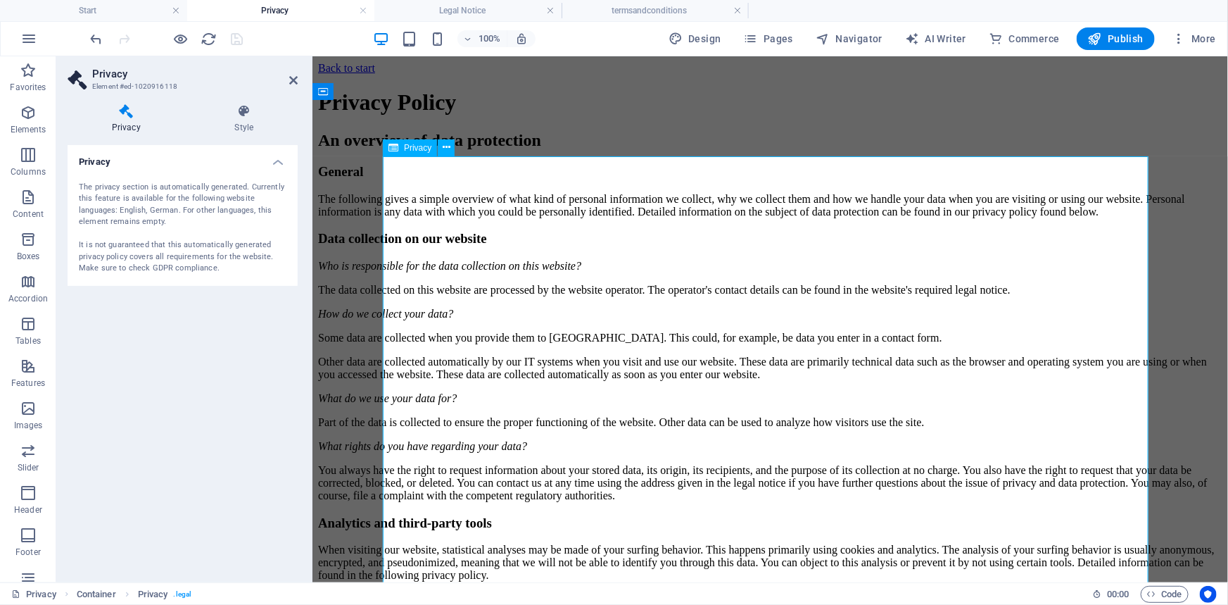
click at [447, 144] on icon at bounding box center [447, 147] width 8 height 15
click at [109, 192] on div "The privacy section is automatically generated. Currently this feature is avail…" at bounding box center [183, 228] width 208 height 93
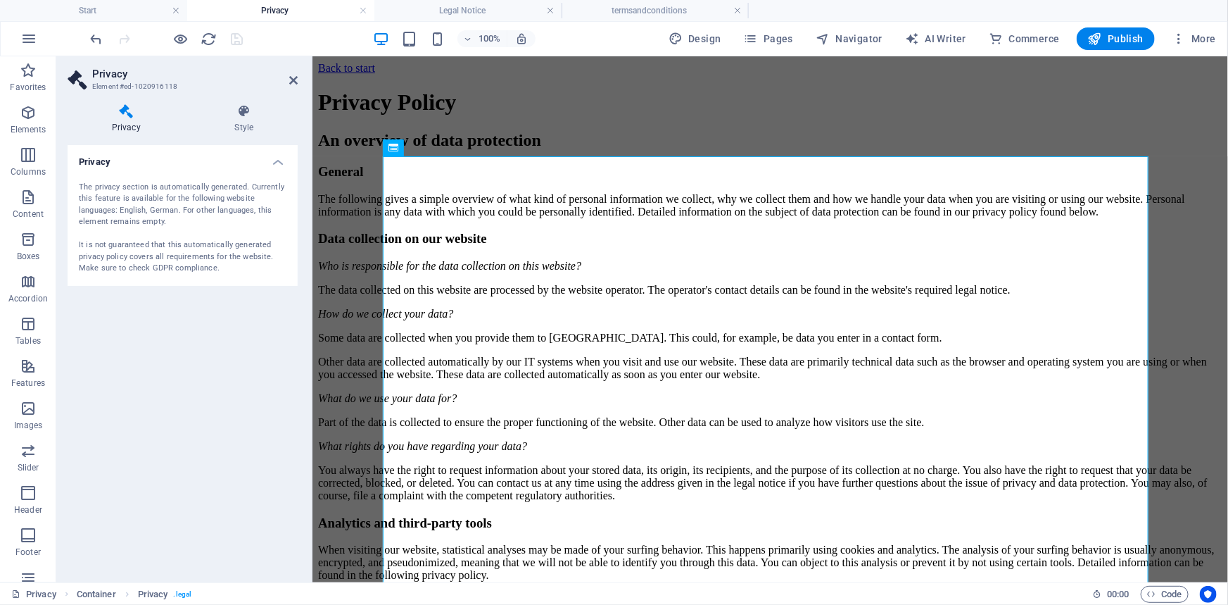
click at [279, 158] on h4 "Privacy" at bounding box center [183, 157] width 230 height 25
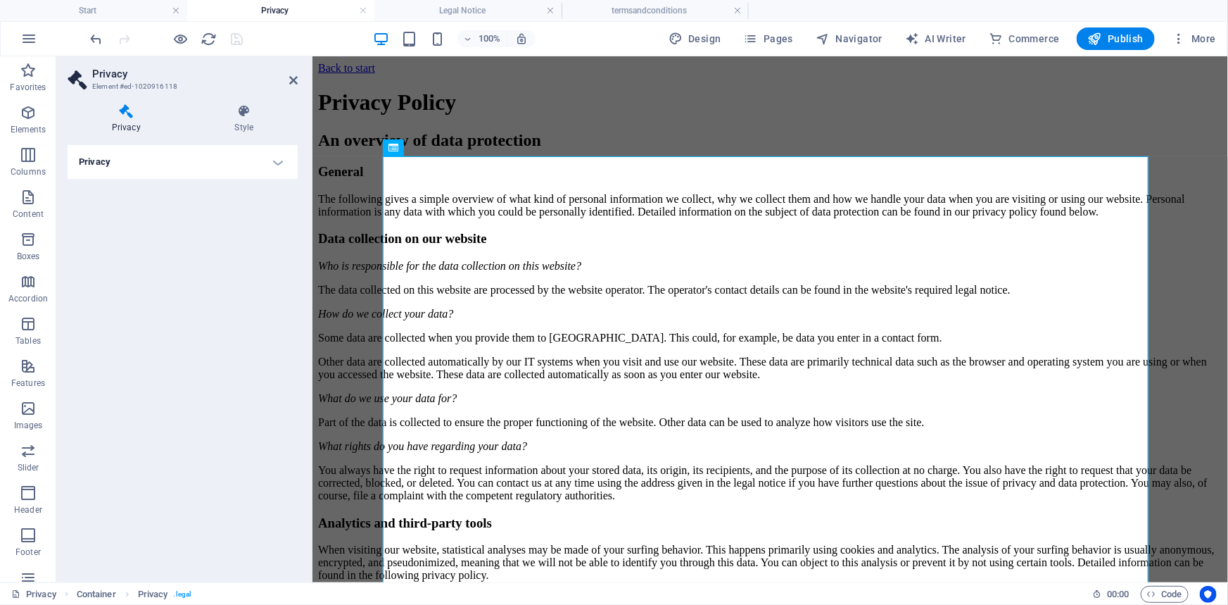
click at [279, 158] on h4 "Privacy" at bounding box center [183, 162] width 230 height 34
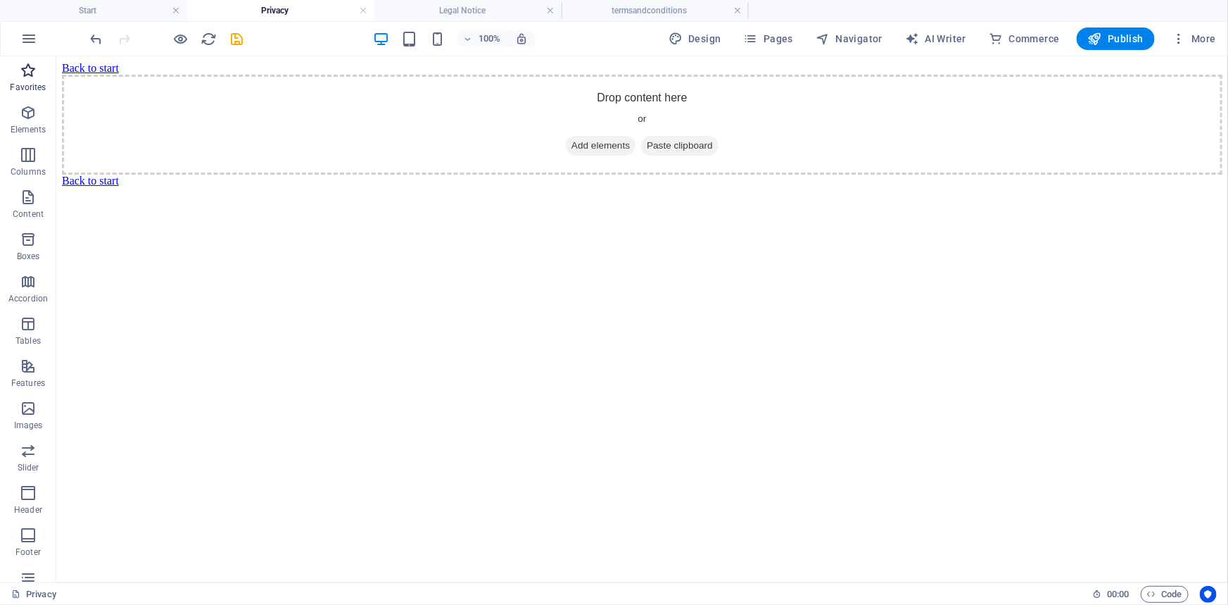
click at [25, 70] on icon "button" at bounding box center [28, 70] width 17 height 17
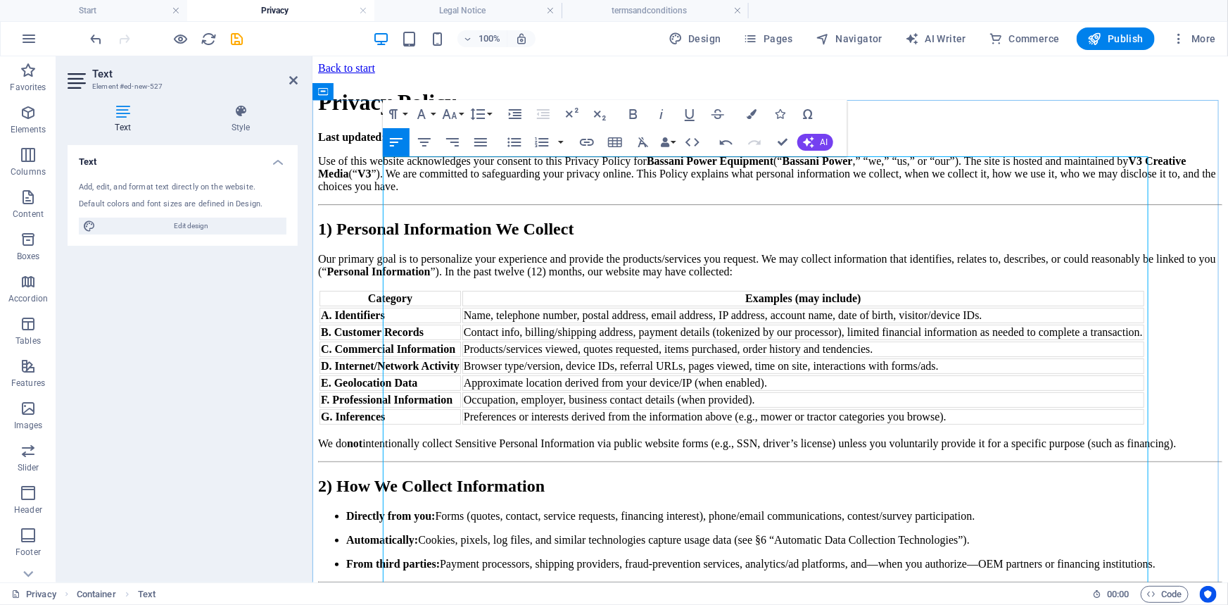
click at [871, 192] on p "Use of this website acknowledges your consent to this Privacy Policy for Bassan…" at bounding box center [770, 173] width 905 height 38
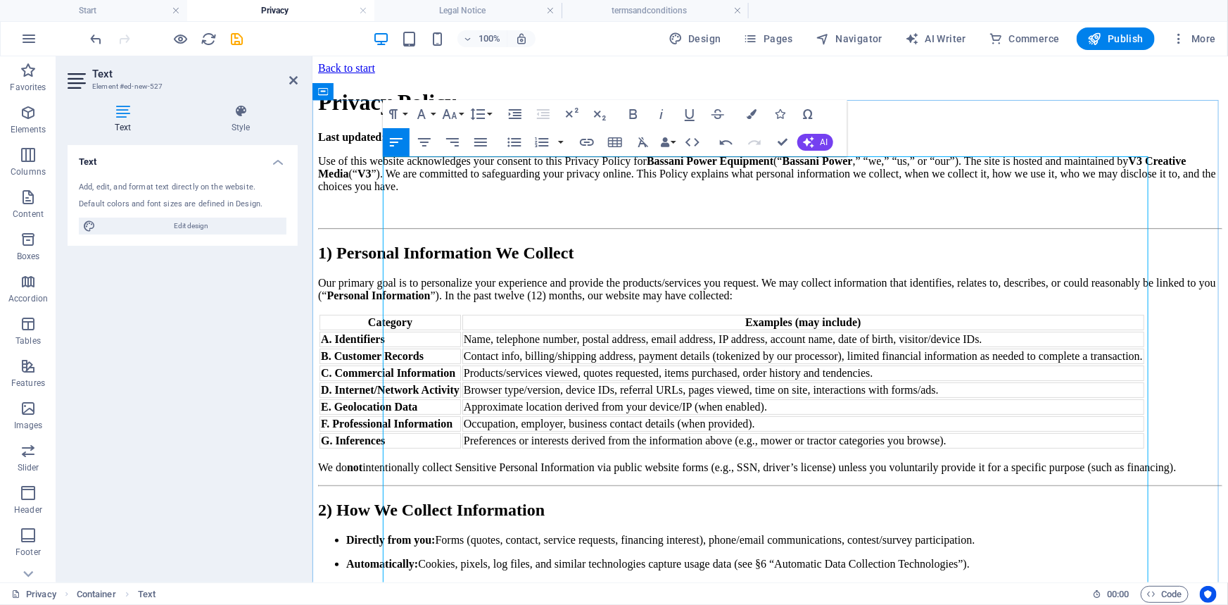
click at [617, 262] on h2 "1) Personal Information We Collect" at bounding box center [770, 252] width 905 height 19
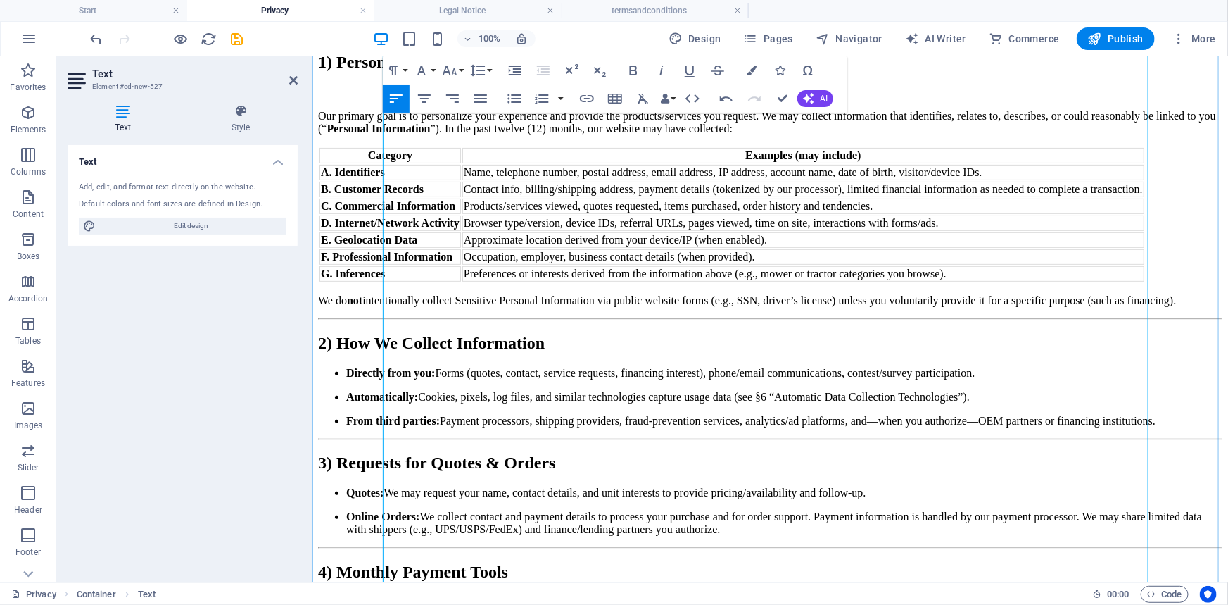
scroll to position [191, 0]
click at [1055, 134] on p "Our primary goal is to personalize your experience and provide the products/ser…" at bounding box center [770, 120] width 905 height 25
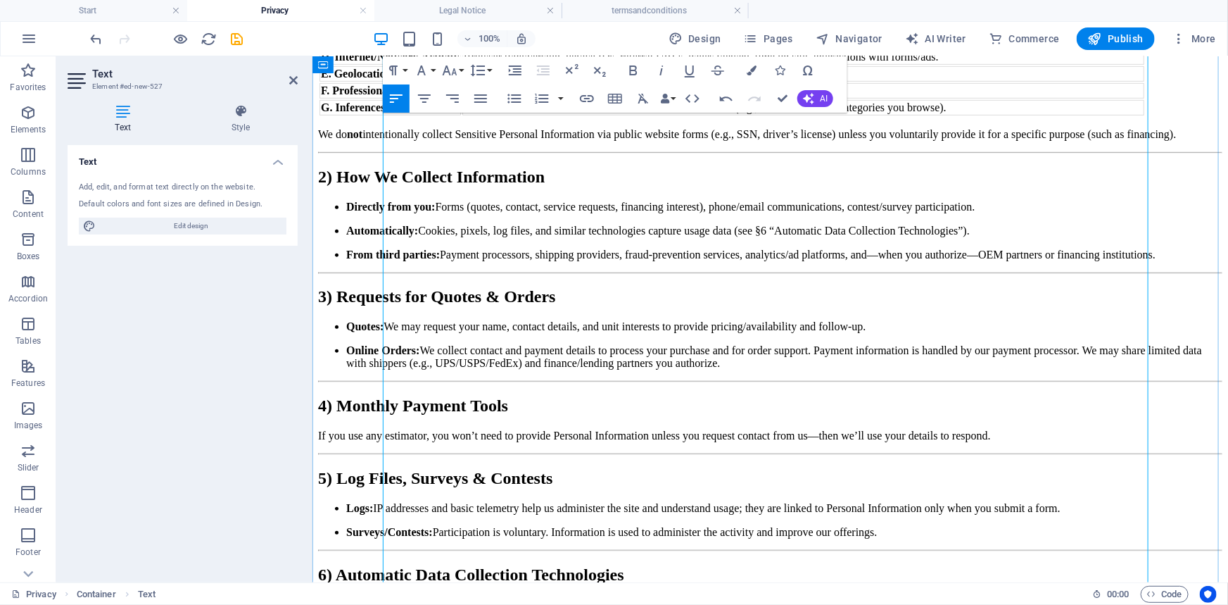
scroll to position [384, 0]
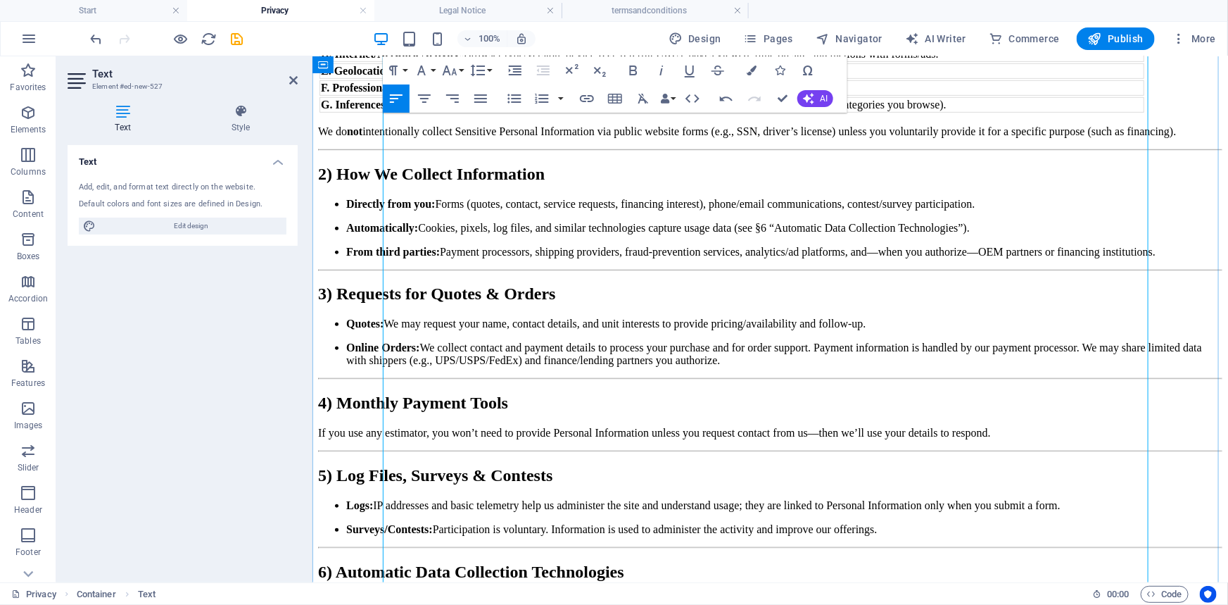
click at [386, 137] on p "We do not intentionally collect Sensitive Personal Information via public websi…" at bounding box center [770, 131] width 905 height 13
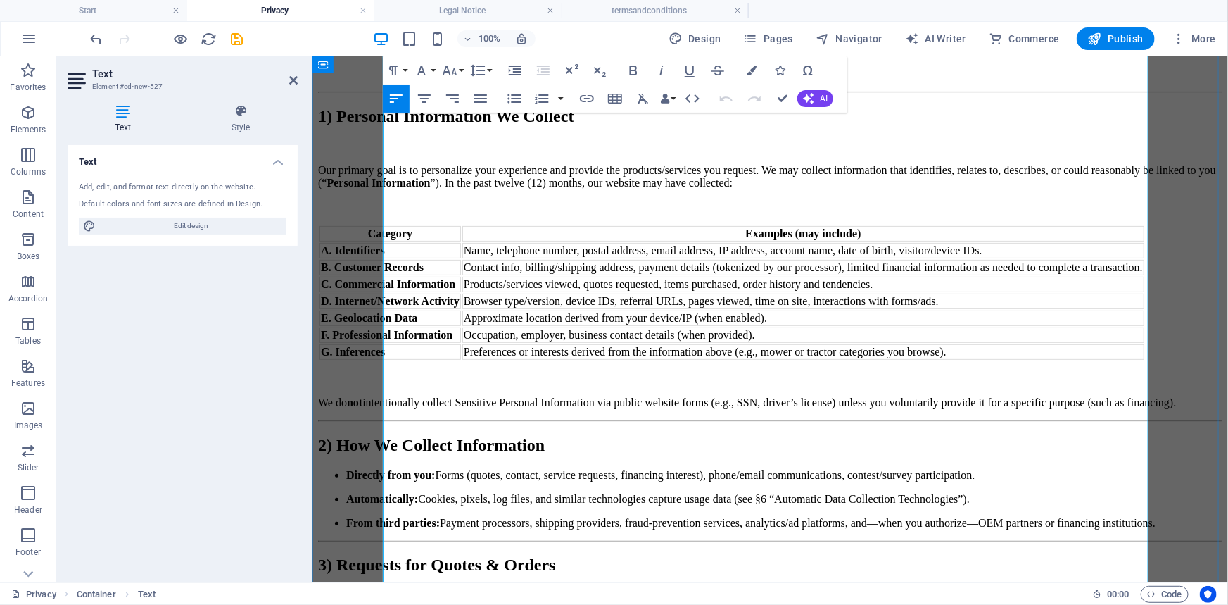
scroll to position [63, 0]
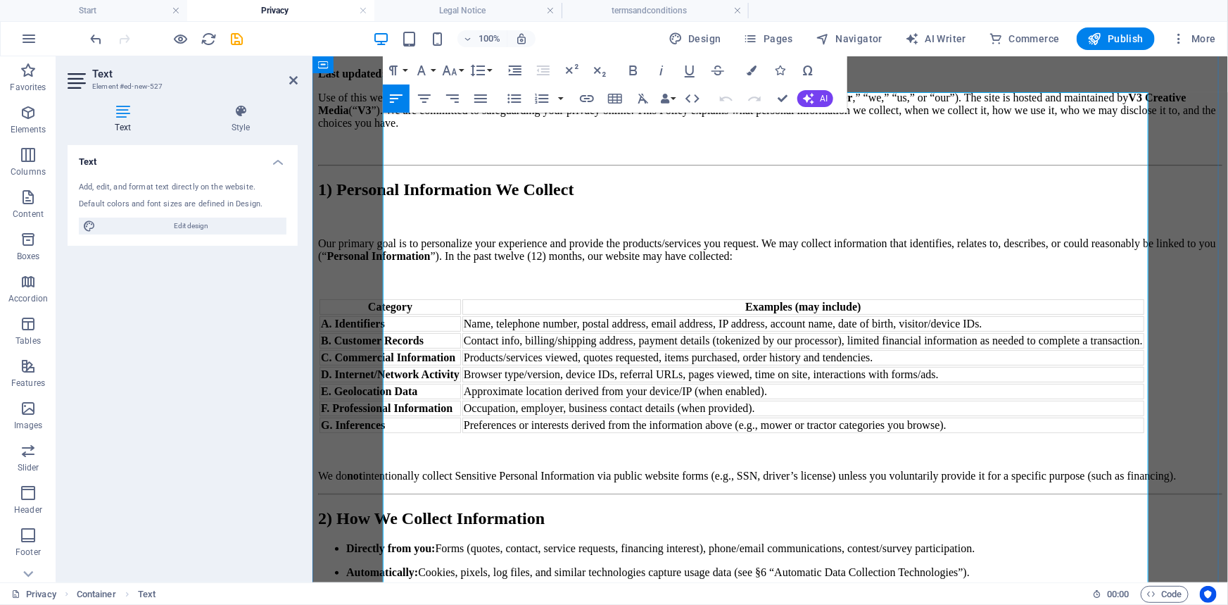
click at [461, 199] on h2 "1) Personal Information We Collect" at bounding box center [770, 189] width 905 height 19
click at [453, 73] on icon "button" at bounding box center [450, 70] width 15 height 10
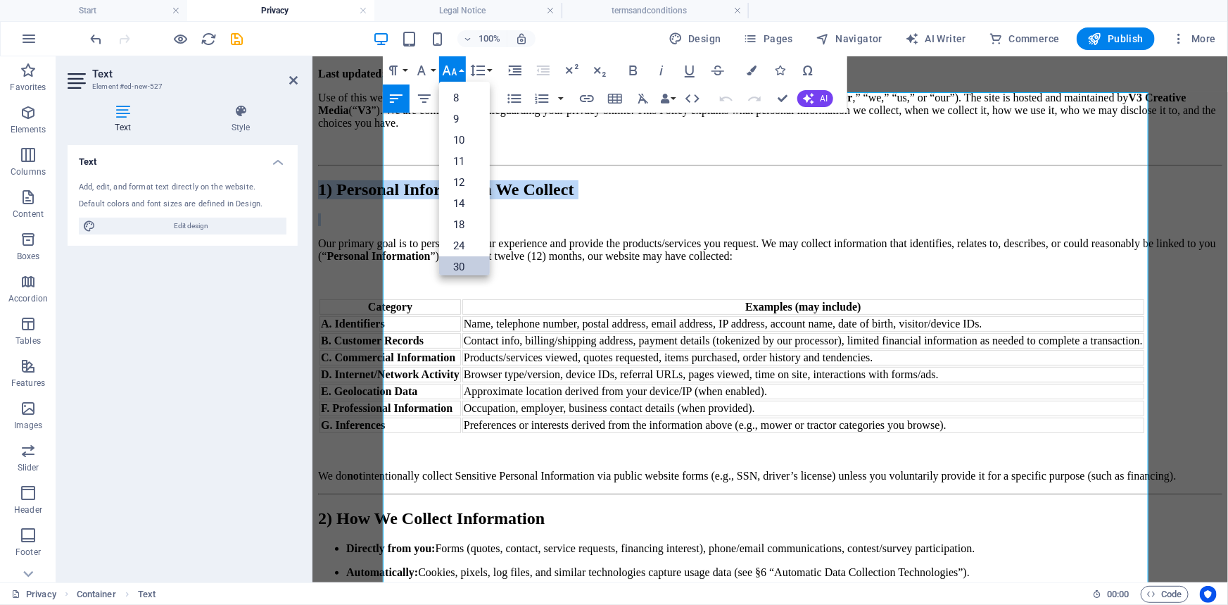
click at [470, 256] on link "30" at bounding box center [464, 266] width 51 height 21
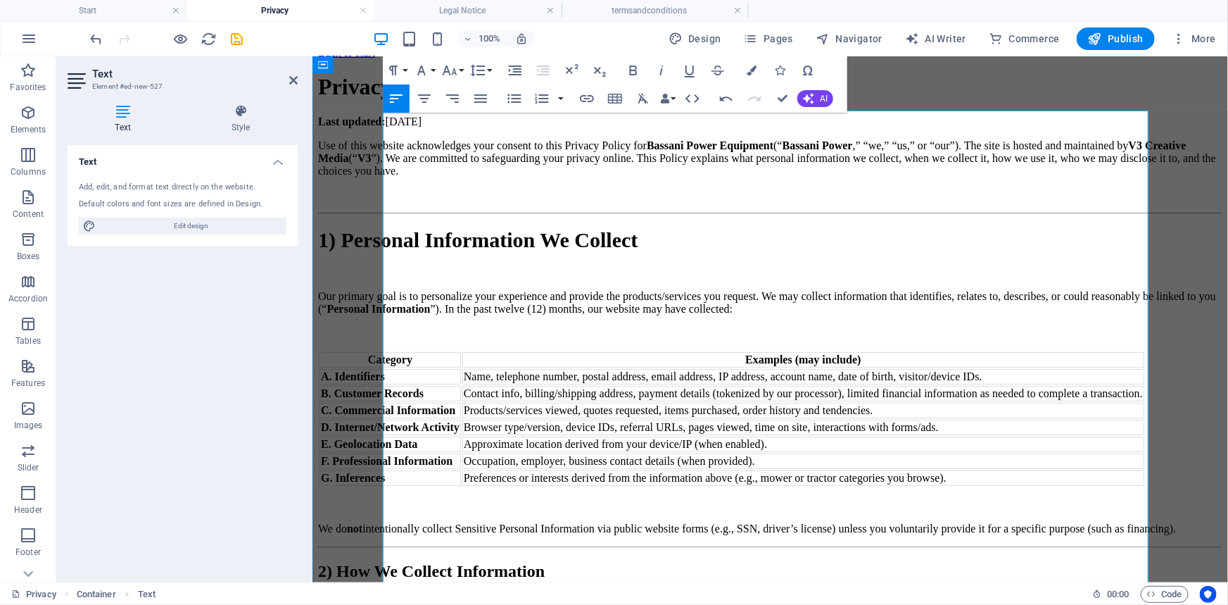
scroll to position [0, 0]
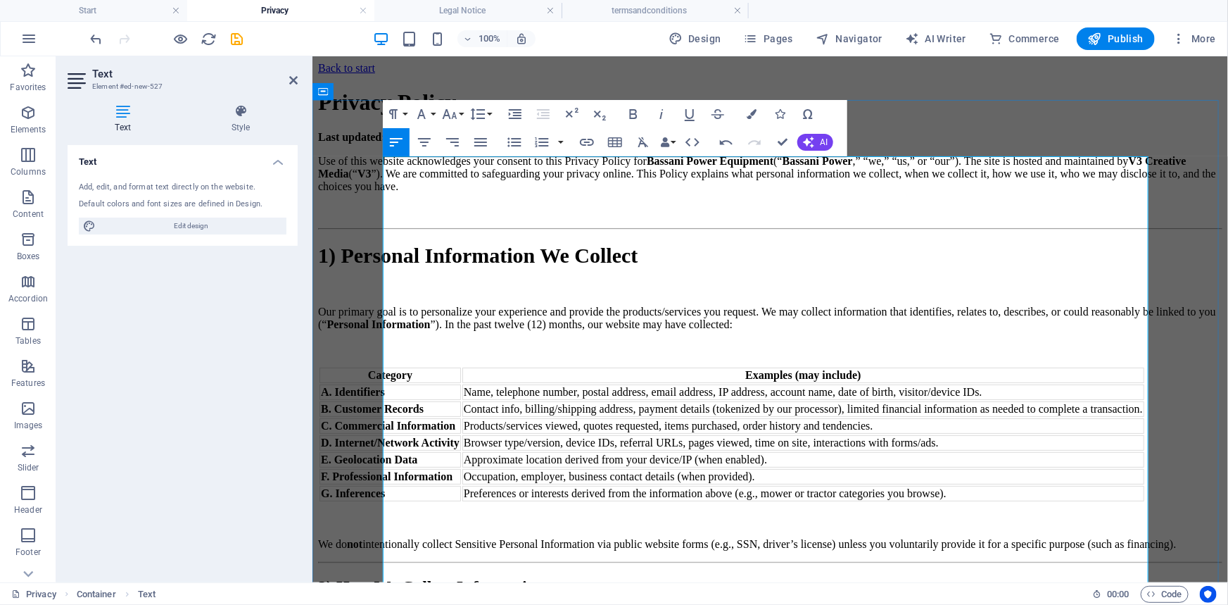
click at [496, 179] on strong "V3 Creative Media" at bounding box center [752, 166] width 869 height 25
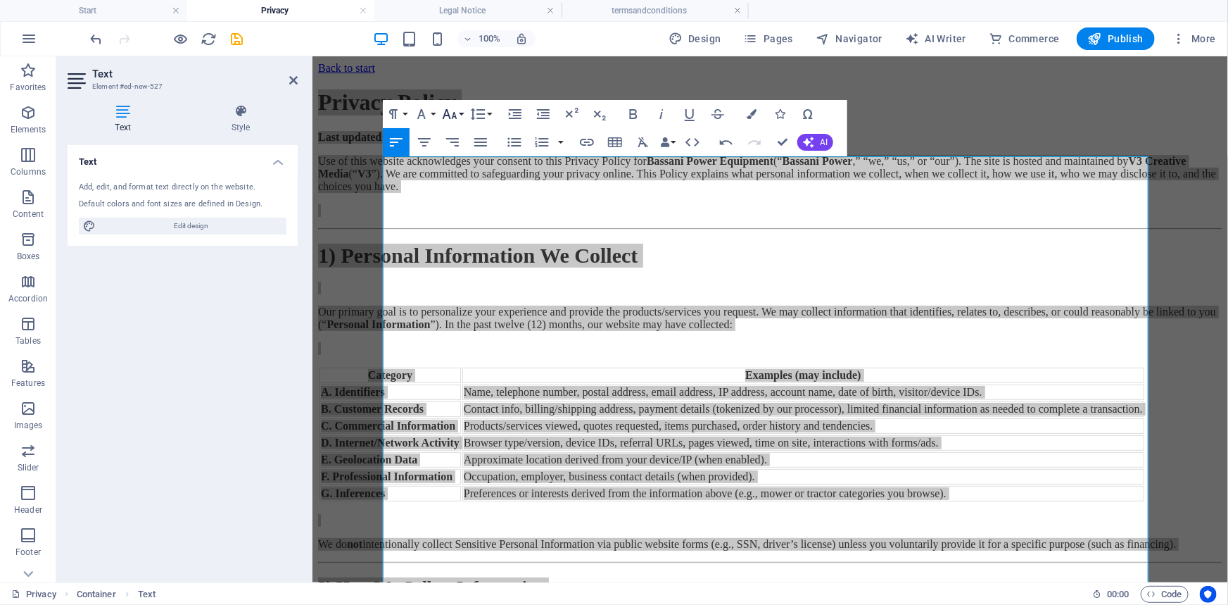
click at [447, 113] on icon "button" at bounding box center [449, 114] width 17 height 17
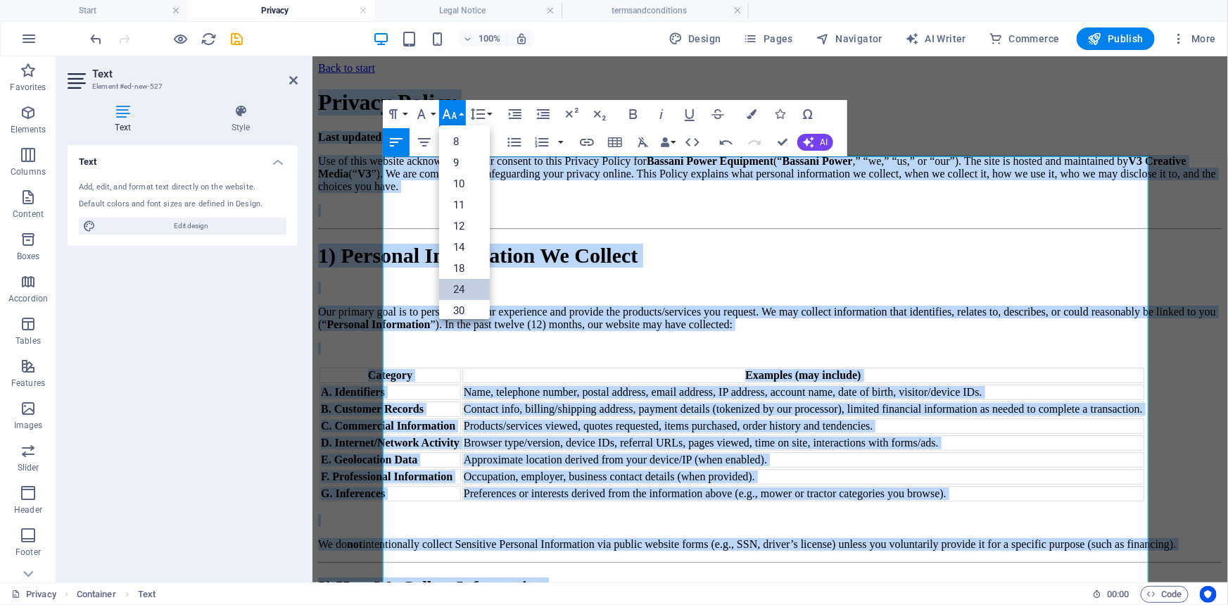
click at [468, 284] on link "24" at bounding box center [464, 289] width 51 height 21
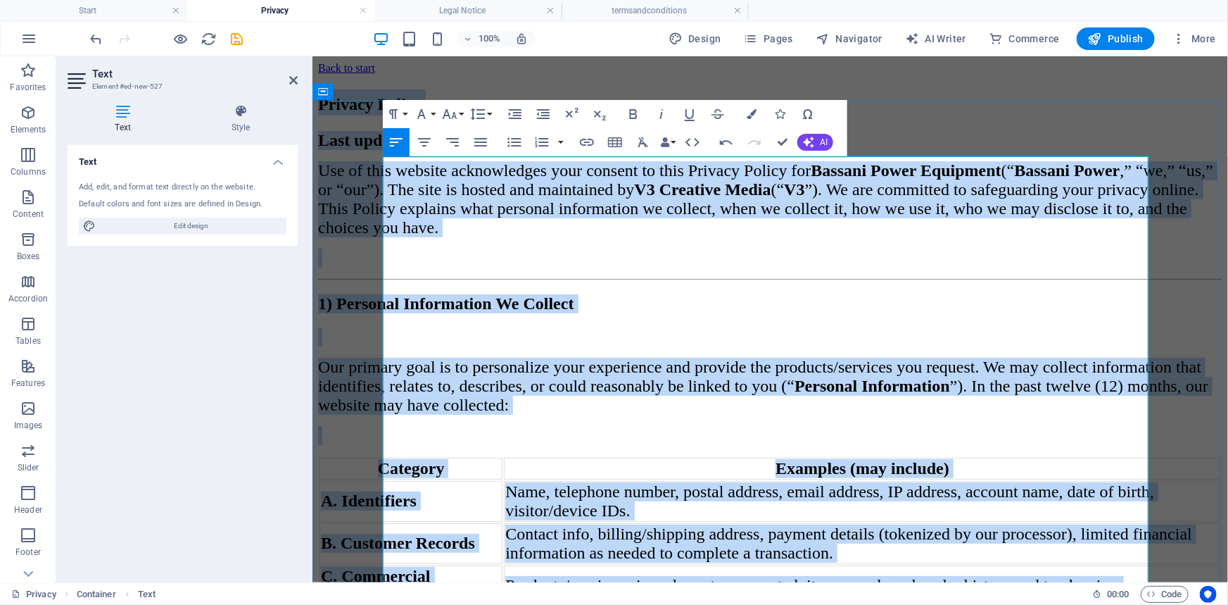
click at [609, 236] on span "Use of this website acknowledges your consent to this Privacy Policy for Bassan…" at bounding box center [765, 198] width 895 height 75
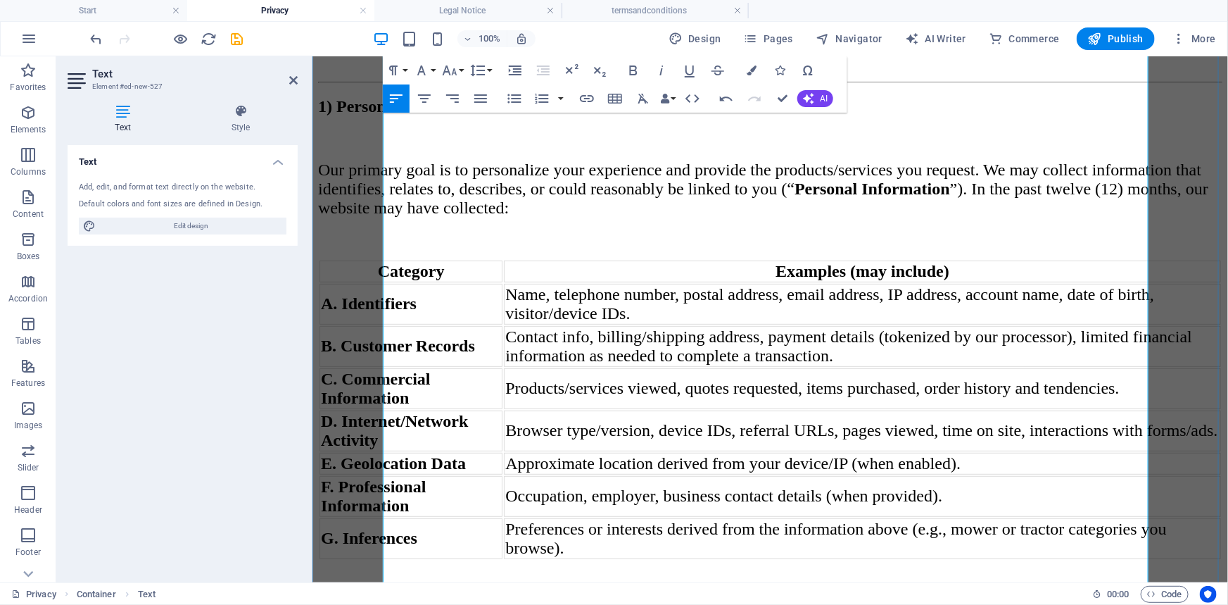
scroll to position [256, 0]
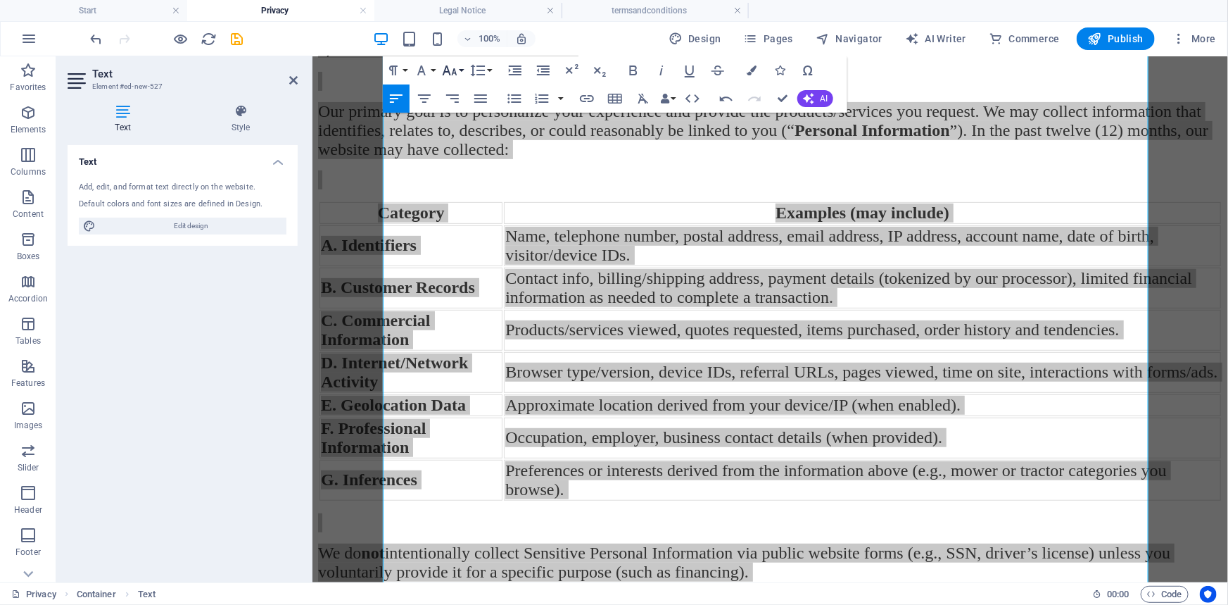
click at [462, 75] on button "Font Size" at bounding box center [452, 70] width 27 height 28
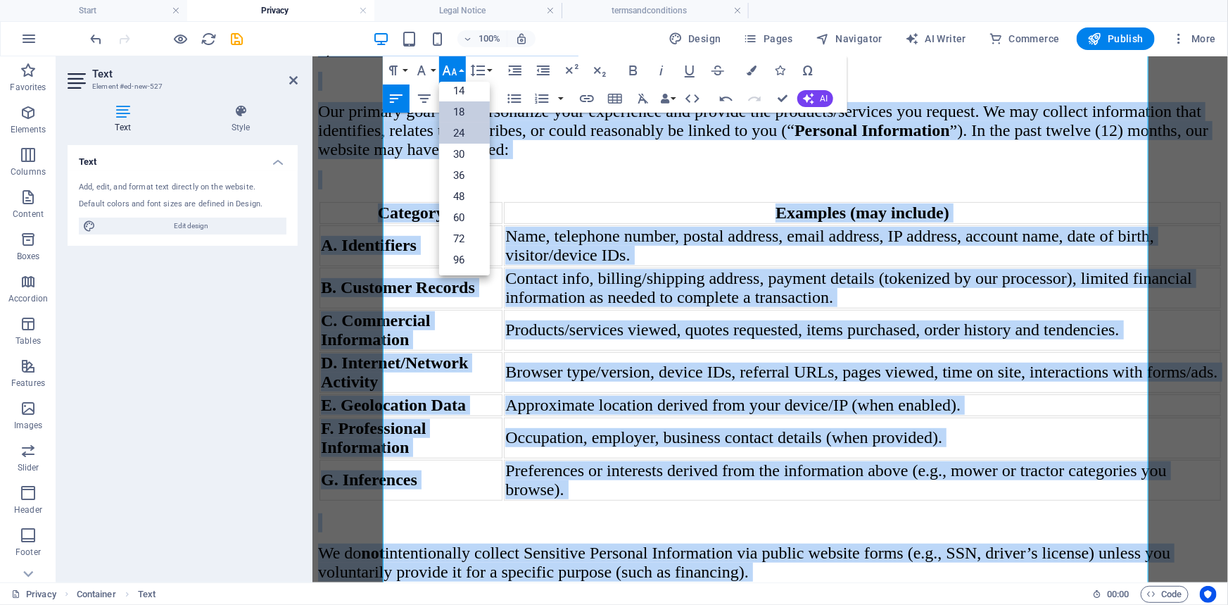
click at [470, 106] on link "18" at bounding box center [464, 111] width 51 height 21
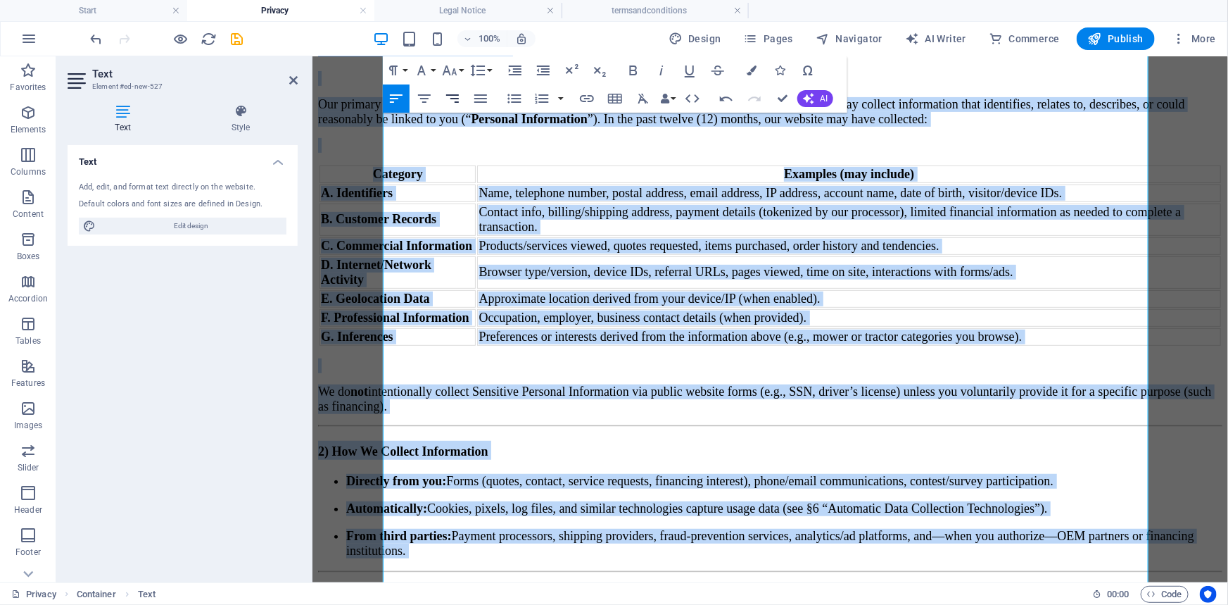
scroll to position [185, 0]
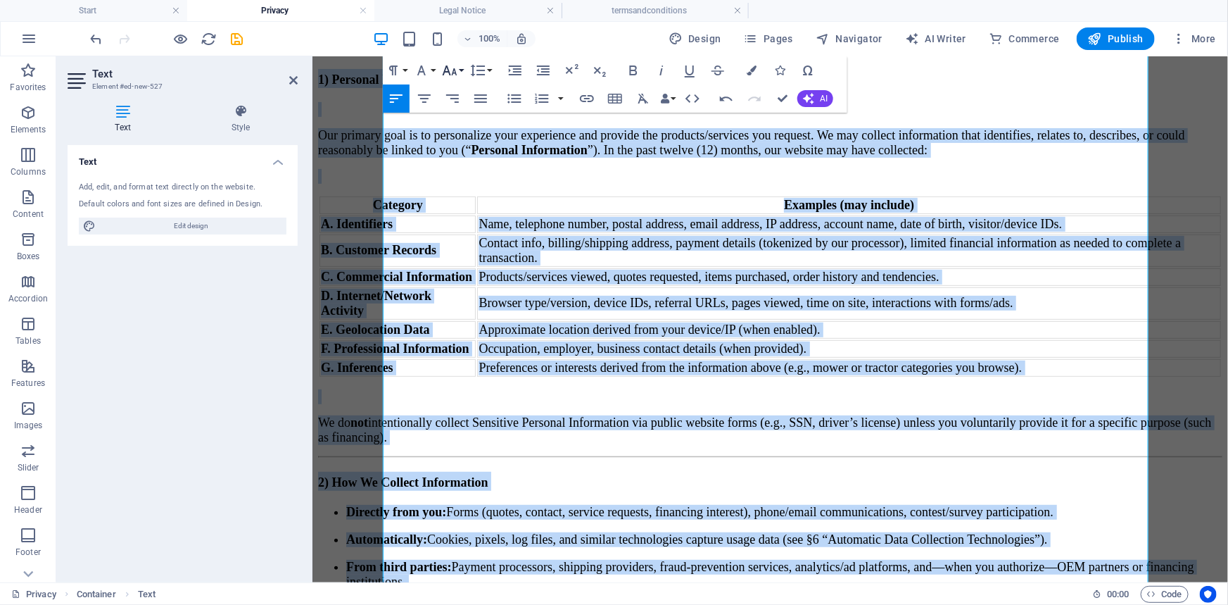
click at [451, 71] on icon "button" at bounding box center [449, 70] width 17 height 17
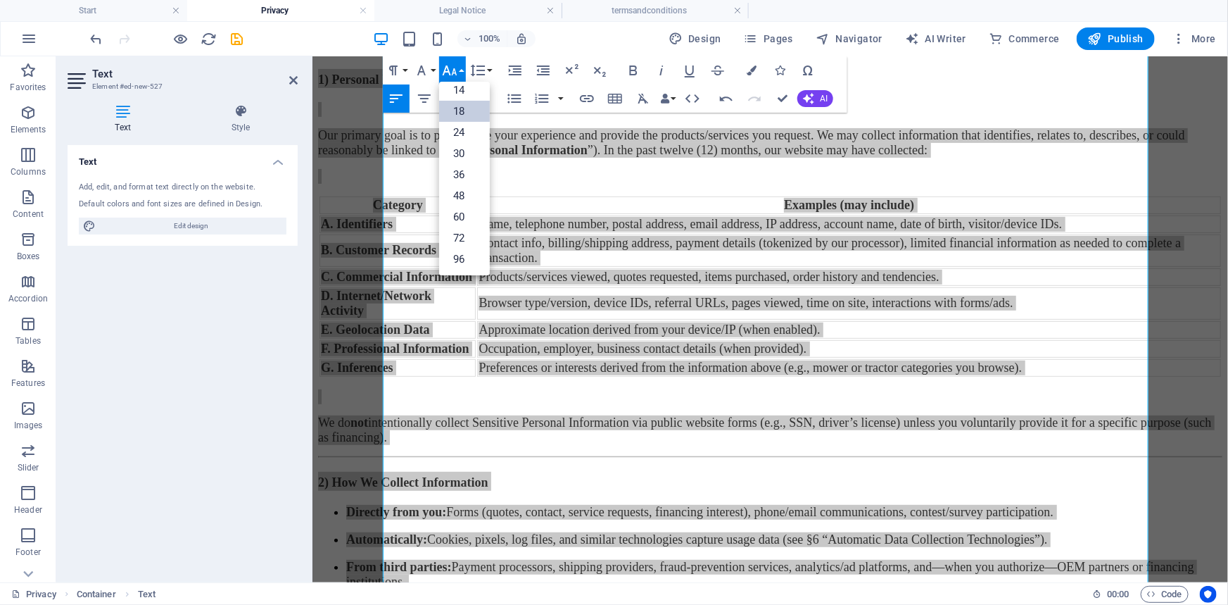
scroll to position [113, 0]
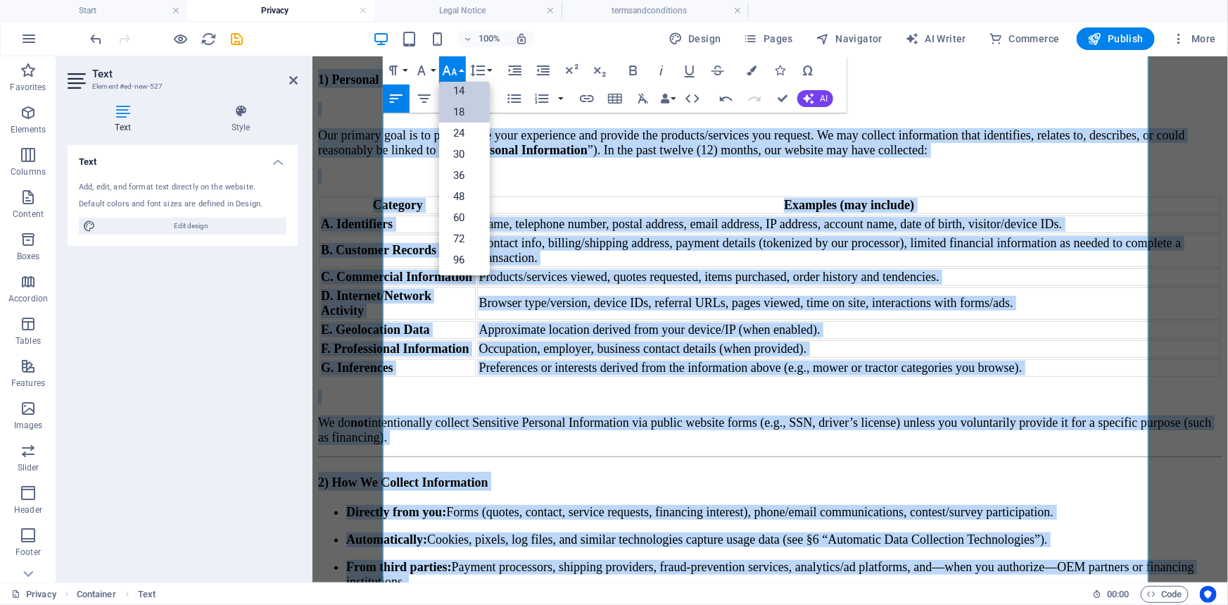
click at [463, 89] on link "14" at bounding box center [464, 90] width 51 height 21
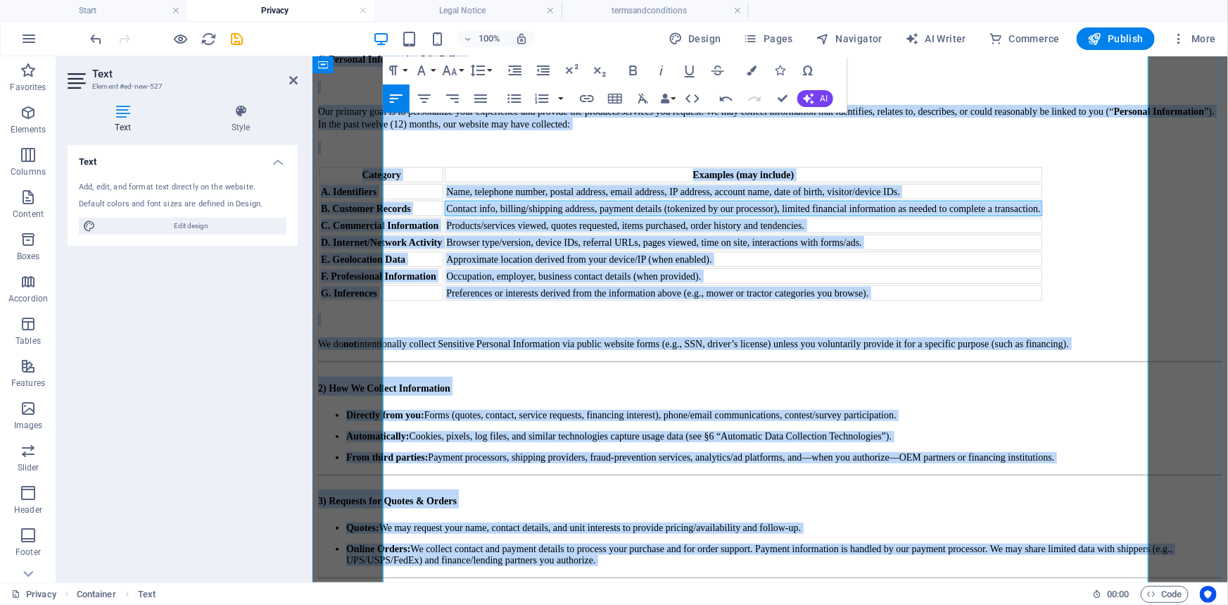
click at [579, 213] on span "Contact info, billing/shipping address, payment details (tokenized by our proce…" at bounding box center [743, 208] width 594 height 11
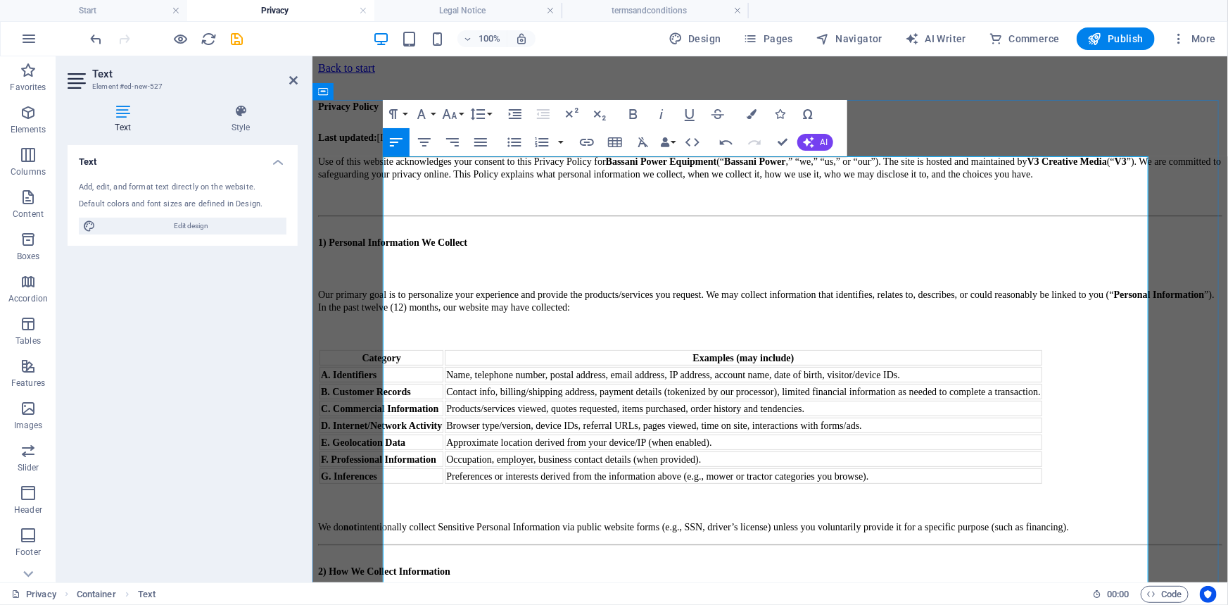
scroll to position [0, 0]
click at [530, 203] on p at bounding box center [770, 197] width 905 height 13
drag, startPoint x: 596, startPoint y: 318, endPoint x: 377, endPoint y: 317, distance: 219.0
click at [455, 111] on icon "button" at bounding box center [449, 114] width 17 height 17
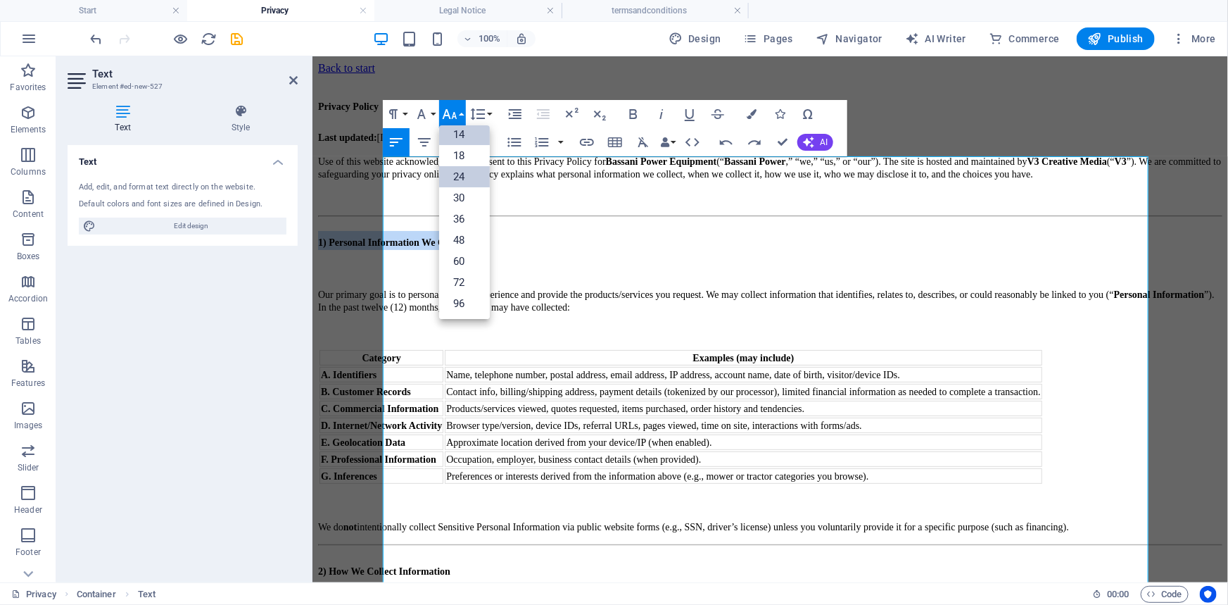
click at [466, 175] on link "24" at bounding box center [464, 176] width 51 height 21
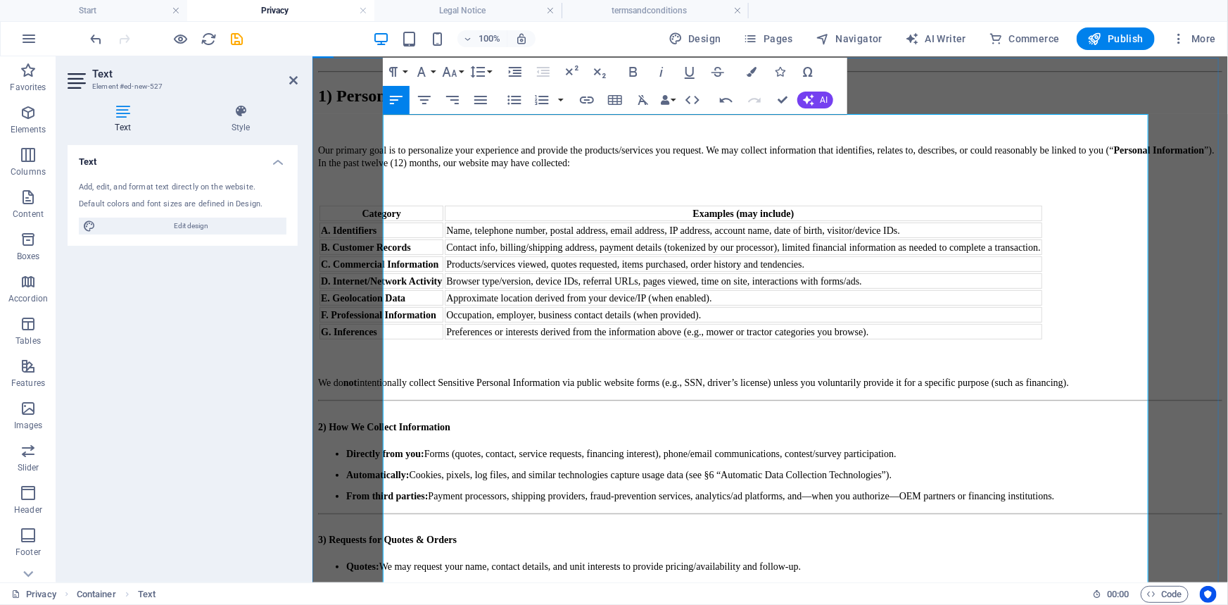
scroll to position [256, 0]
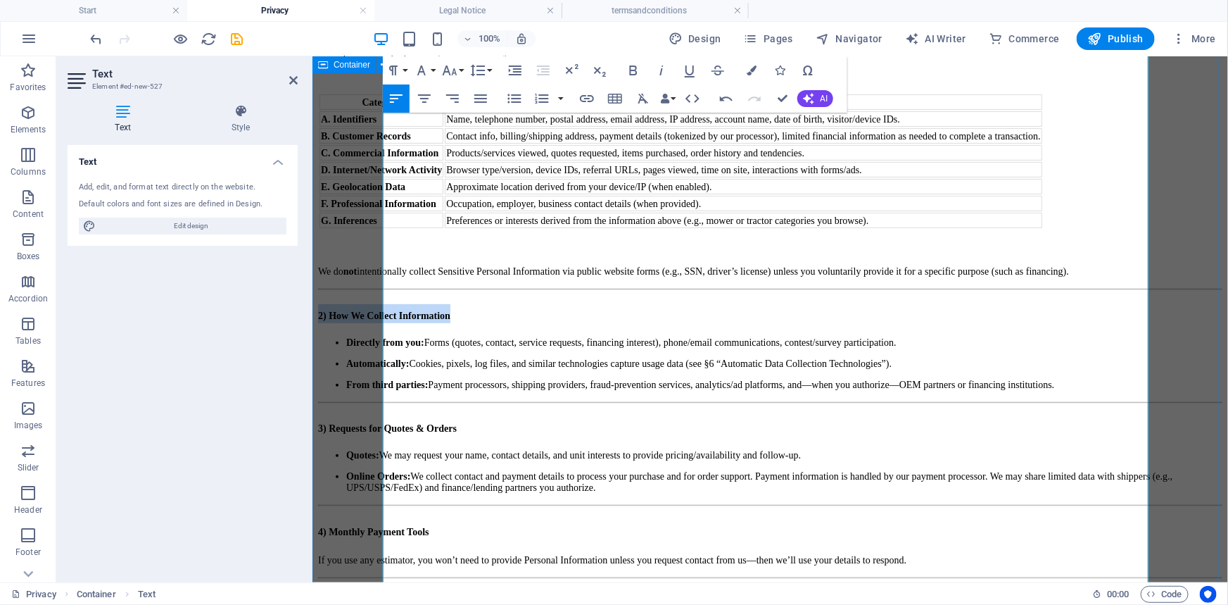
drag, startPoint x: 545, startPoint y: 379, endPoint x: 365, endPoint y: 384, distance: 180.3
click at [455, 78] on icon "button" at bounding box center [449, 70] width 17 height 17
click at [469, 134] on link "24" at bounding box center [464, 132] width 51 height 21
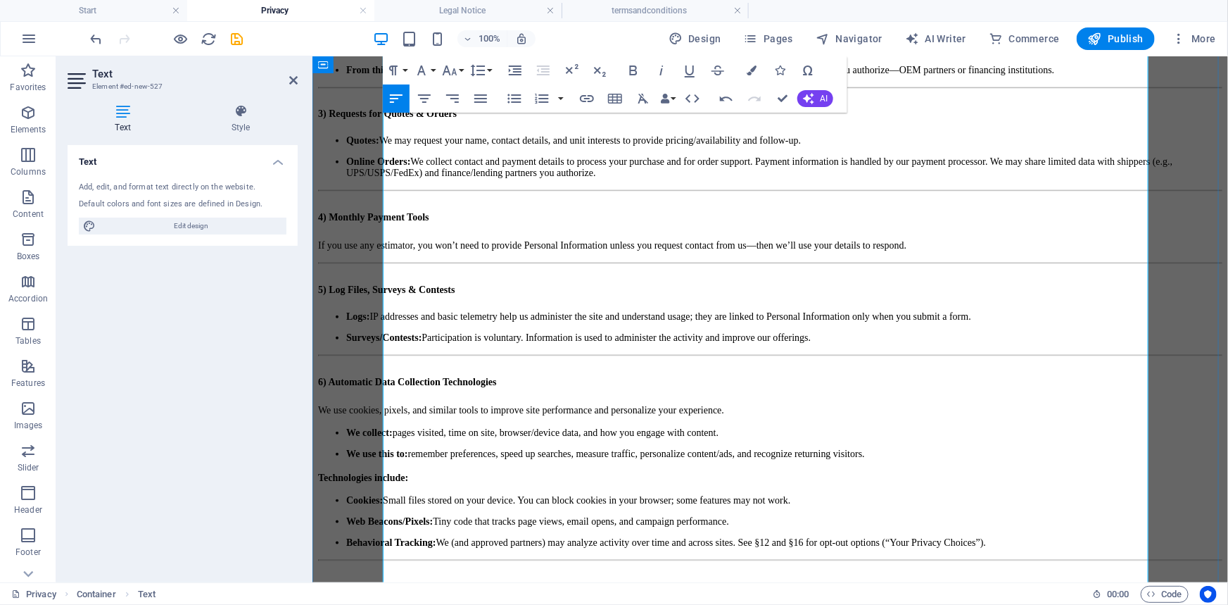
scroll to position [576, 0]
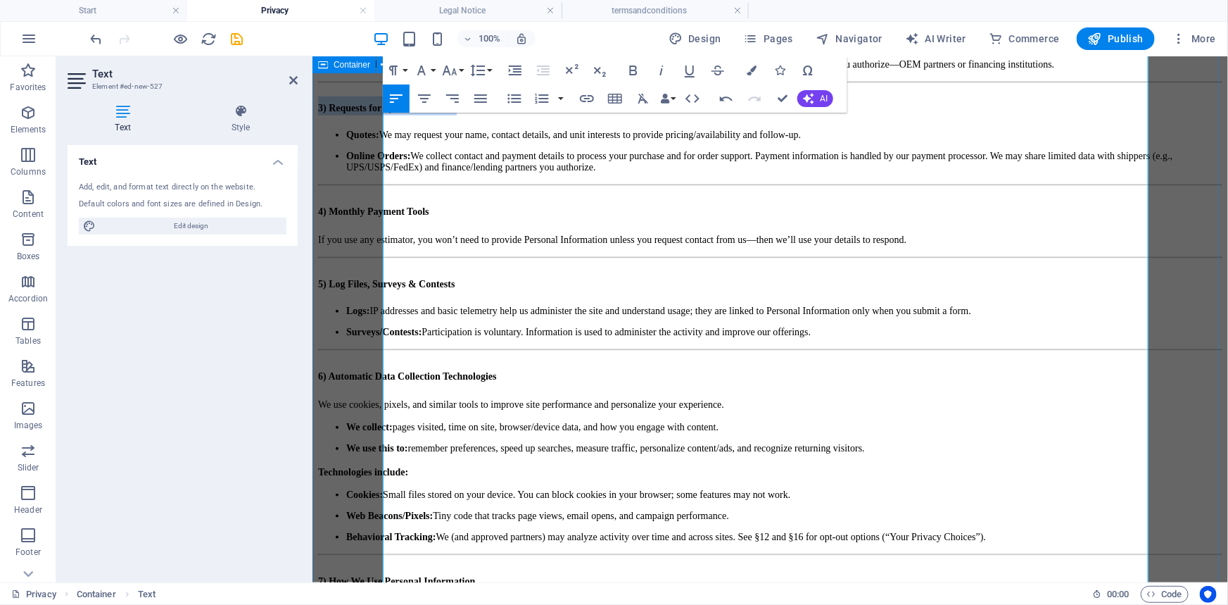
drag, startPoint x: 563, startPoint y: 196, endPoint x: 370, endPoint y: 203, distance: 193.1
click at [451, 74] on icon "button" at bounding box center [449, 70] width 17 height 17
click at [467, 125] on link "24" at bounding box center [464, 132] width 51 height 21
drag, startPoint x: 547, startPoint y: 311, endPoint x: 370, endPoint y: 319, distance: 176.9
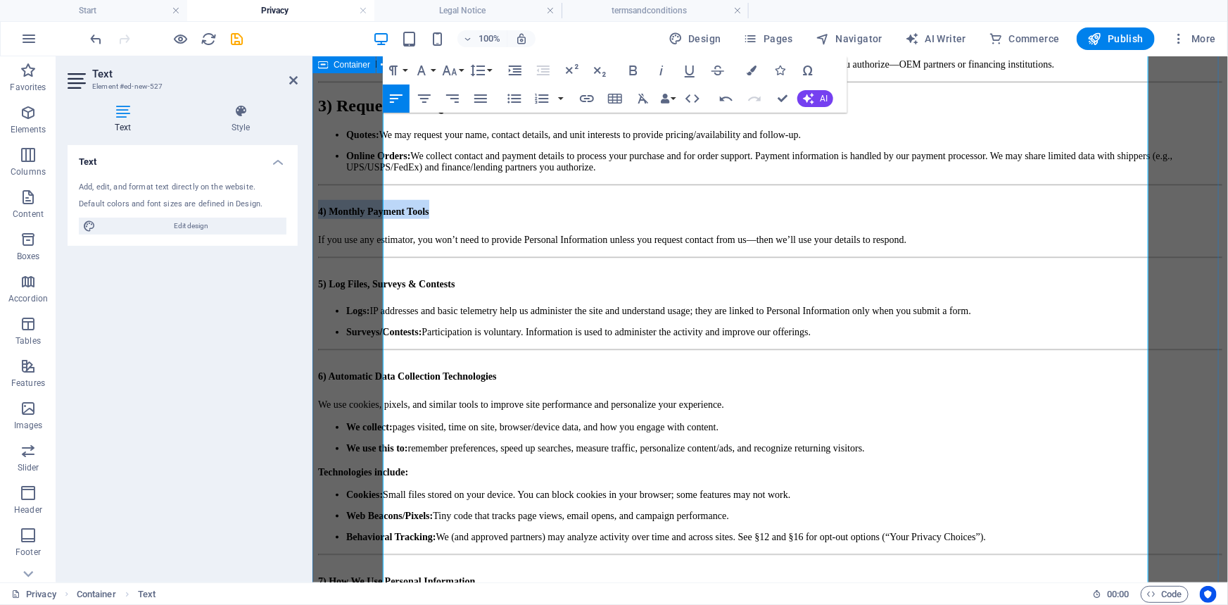
click at [455, 72] on icon "button" at bounding box center [450, 70] width 15 height 10
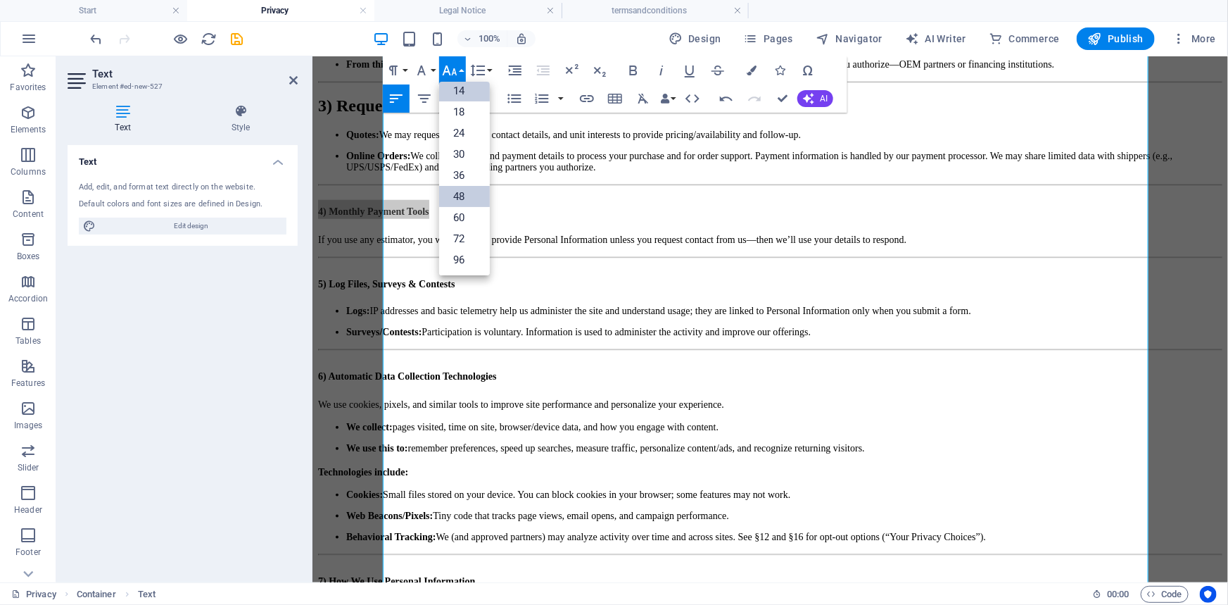
drag, startPoint x: 469, startPoint y: 130, endPoint x: 468, endPoint y: 187, distance: 57.0
click at [469, 131] on link "24" at bounding box center [464, 132] width 51 height 21
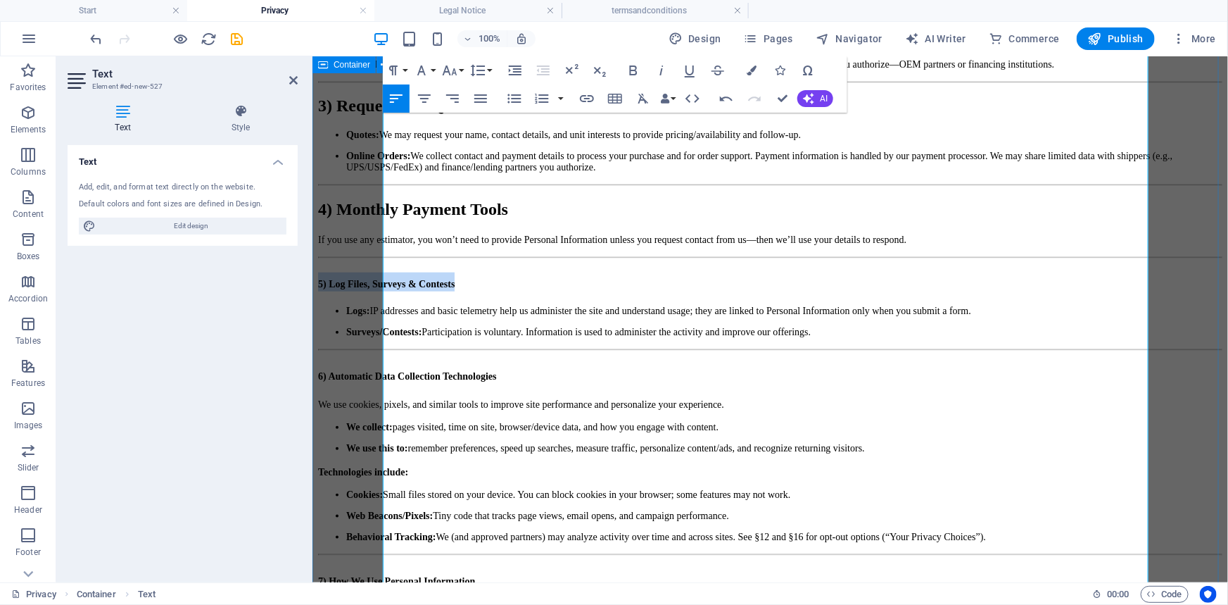
drag, startPoint x: 556, startPoint y: 384, endPoint x: 372, endPoint y: 387, distance: 184.5
click at [460, 68] on button "Font Size" at bounding box center [452, 70] width 27 height 28
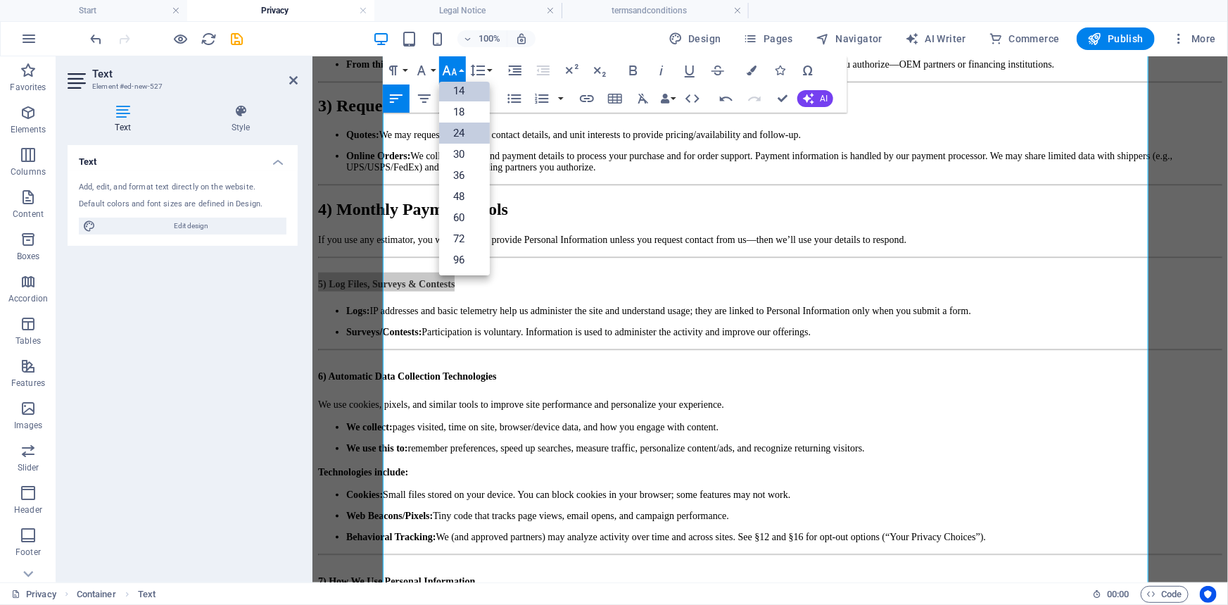
drag, startPoint x: 472, startPoint y: 134, endPoint x: 196, endPoint y: 172, distance: 279.2
click at [472, 134] on link "24" at bounding box center [464, 132] width 51 height 21
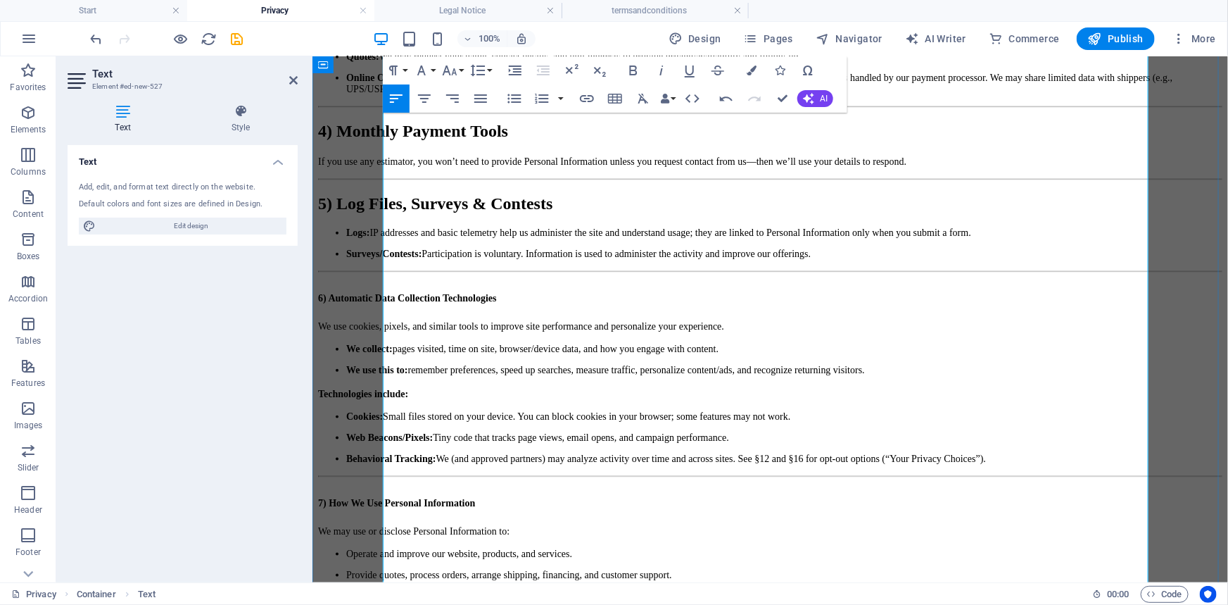
scroll to position [767, 0]
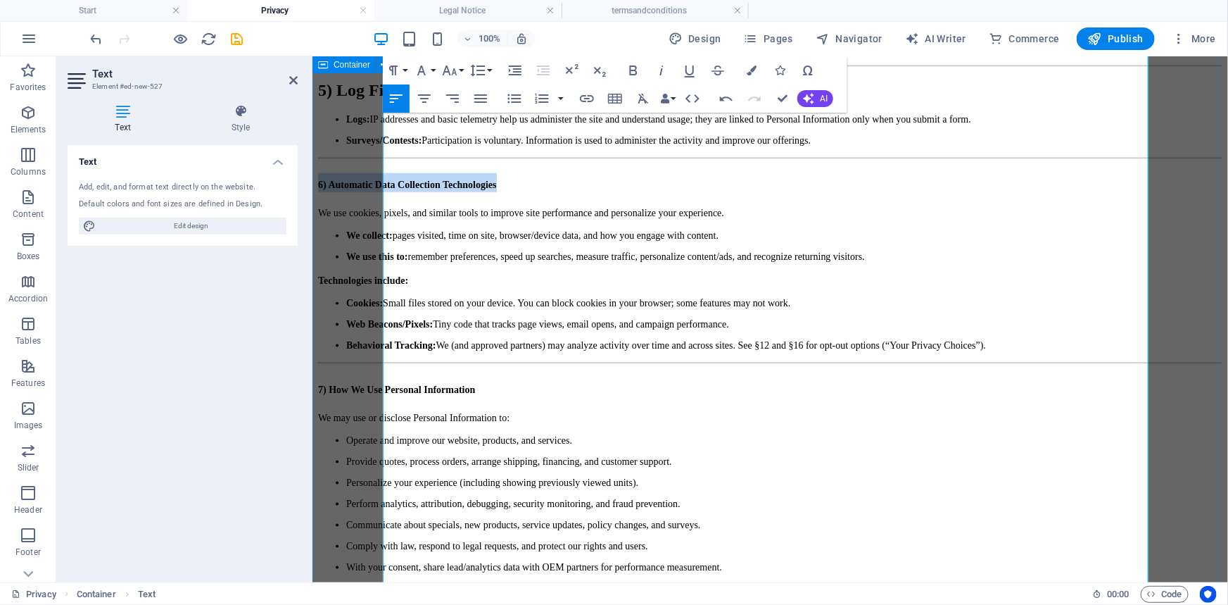
drag, startPoint x: 627, startPoint y: 306, endPoint x: 379, endPoint y: 309, distance: 247.8
click at [453, 71] on icon "button" at bounding box center [450, 70] width 15 height 10
click at [465, 134] on link "24" at bounding box center [464, 132] width 51 height 21
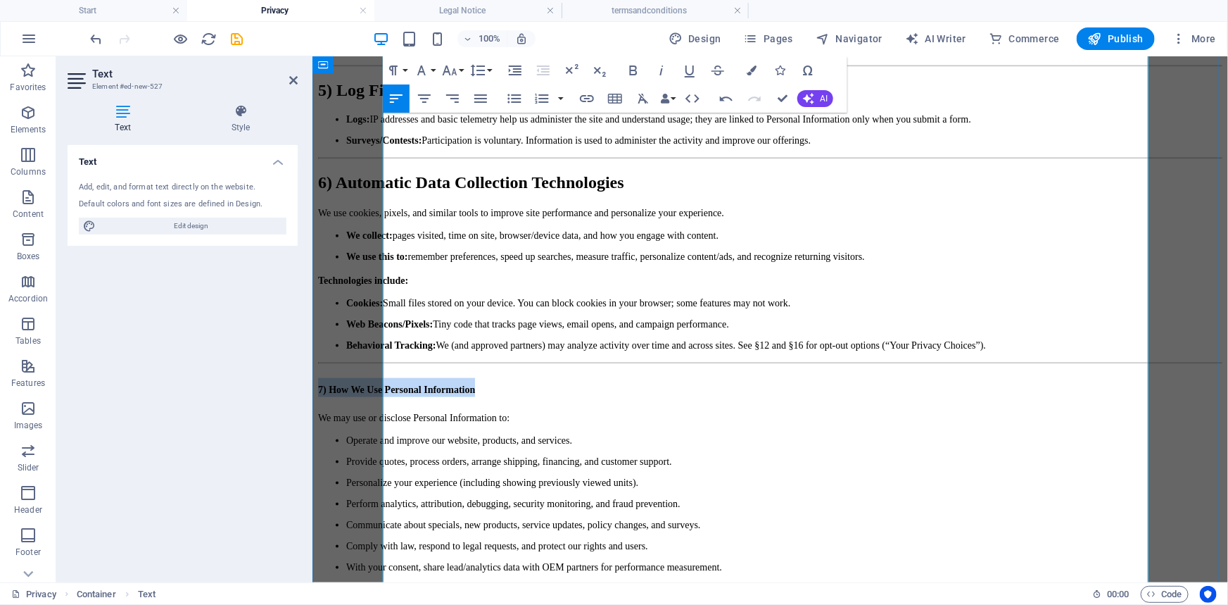
drag, startPoint x: 565, startPoint y: 532, endPoint x: 444, endPoint y: 323, distance: 241.4
click at [384, 396] on h2 "7) How We Use Personal Information" at bounding box center [770, 386] width 905 height 19
click at [444, 71] on icon "button" at bounding box center [450, 70] width 15 height 10
click at [462, 134] on link "24" at bounding box center [464, 132] width 51 height 21
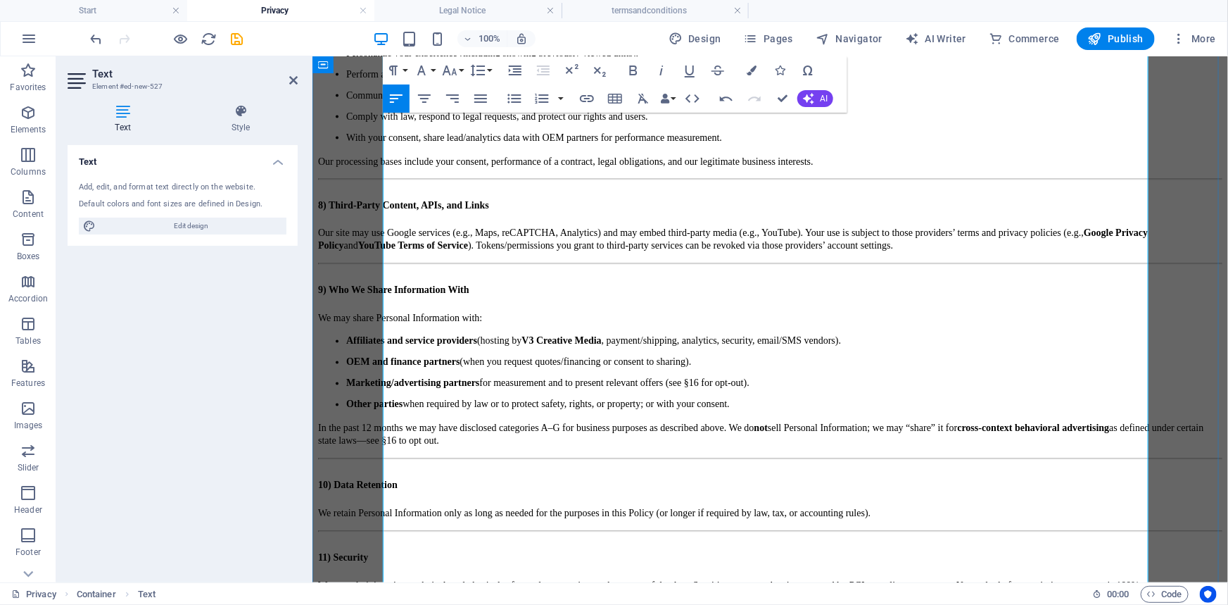
scroll to position [1280, 0]
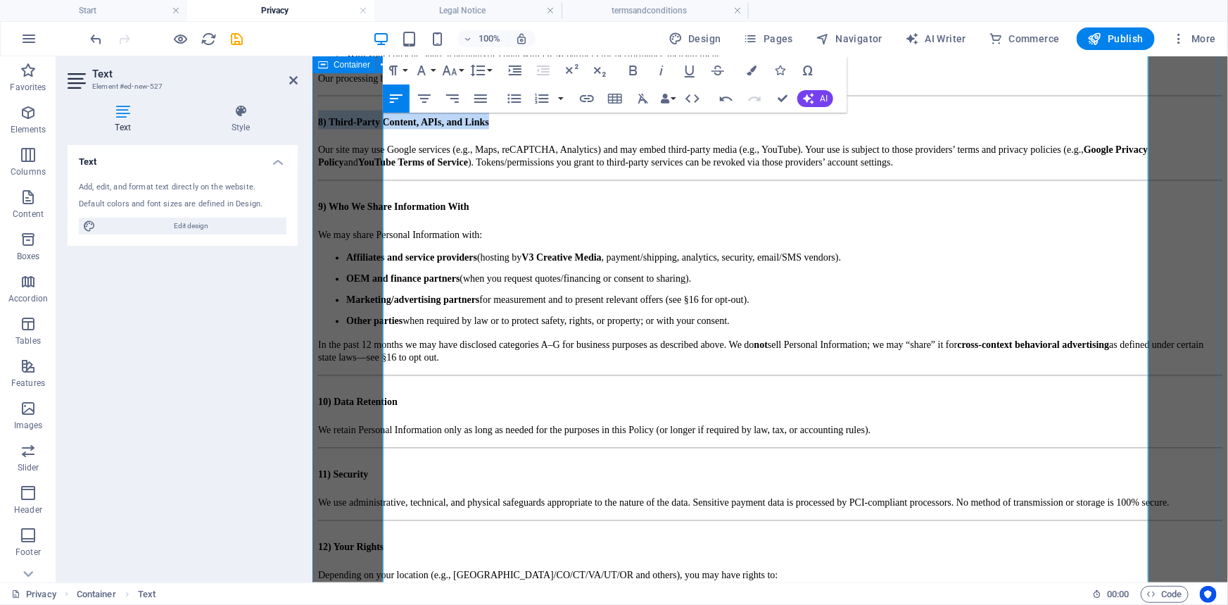
drag, startPoint x: 601, startPoint y: 318, endPoint x: 358, endPoint y: 319, distance: 242.2
click at [358, 319] on div "Privacy Policy Last updated: October 2025 Use of this website acknowledges your…" at bounding box center [770, 110] width 905 height 2603
click at [459, 70] on button "Font Size" at bounding box center [452, 70] width 27 height 28
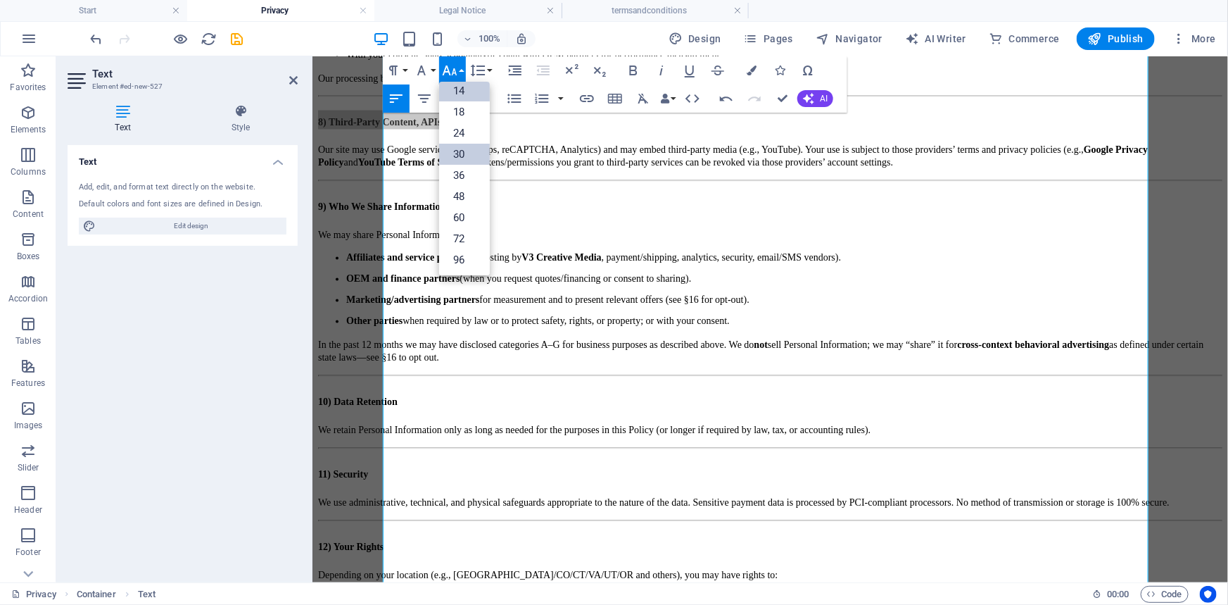
drag, startPoint x: 470, startPoint y: 132, endPoint x: 470, endPoint y: 146, distance: 14.8
click at [470, 133] on link "24" at bounding box center [464, 132] width 51 height 21
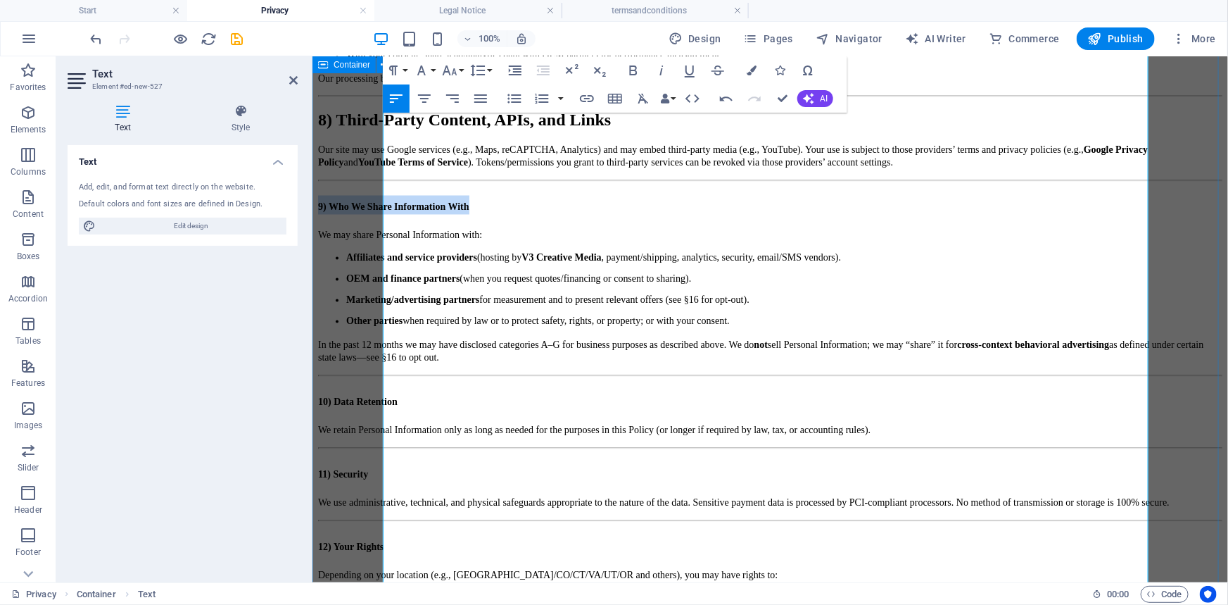
drag, startPoint x: 584, startPoint y: 391, endPoint x: 369, endPoint y: 393, distance: 214.7
click at [369, 393] on div "Privacy Policy Last updated: October 2025 Use of this website acknowledges your…" at bounding box center [770, 110] width 905 height 2603
click at [455, 70] on icon "button" at bounding box center [450, 70] width 15 height 10
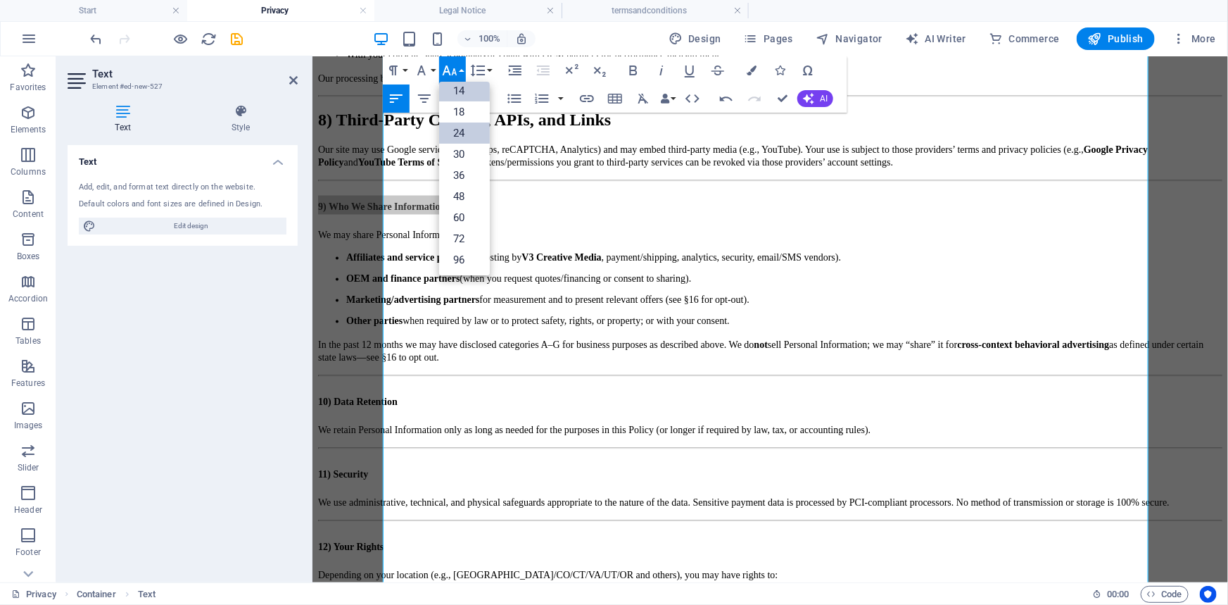
drag, startPoint x: 467, startPoint y: 130, endPoint x: 260, endPoint y: 218, distance: 224.6
click at [467, 130] on link "24" at bounding box center [464, 132] width 51 height 21
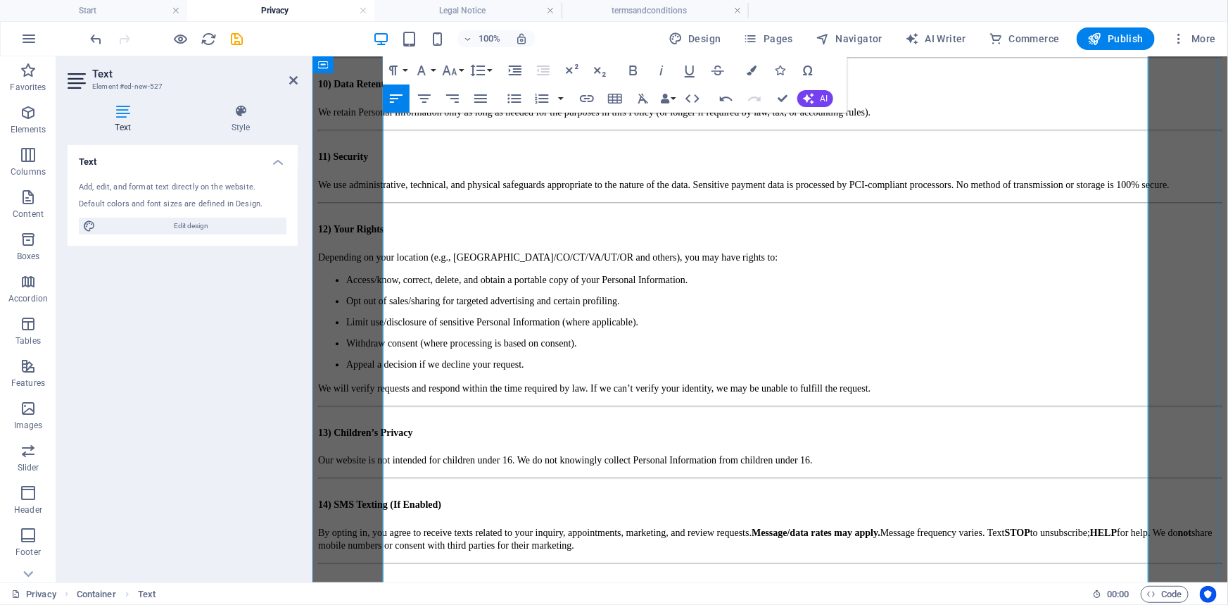
scroll to position [1600, 0]
drag, startPoint x: 500, startPoint y: 295, endPoint x: 372, endPoint y: 295, distance: 127.4
drag, startPoint x: 460, startPoint y: 359, endPoint x: 407, endPoint y: 351, distance: 53.4
click at [383, 162] on h2 "11) Security" at bounding box center [770, 152] width 905 height 19
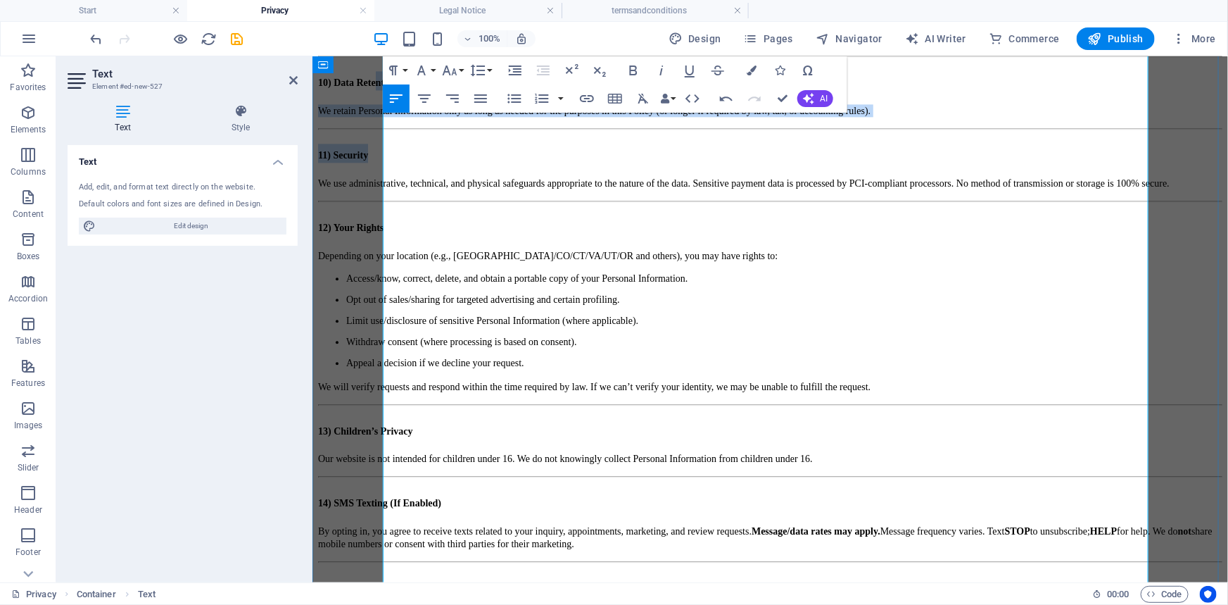
drag, startPoint x: 496, startPoint y: 286, endPoint x: 451, endPoint y: 289, distance: 45.1
click at [451, 89] on h2 "10) Data Retention" at bounding box center [770, 79] width 905 height 19
drag, startPoint x: 478, startPoint y: 356, endPoint x: 479, endPoint y: 339, distance: 17.6
click at [478, 162] on h2 "11) Security" at bounding box center [770, 152] width 905 height 19
click at [485, 162] on h2 "11) Security" at bounding box center [770, 152] width 905 height 19
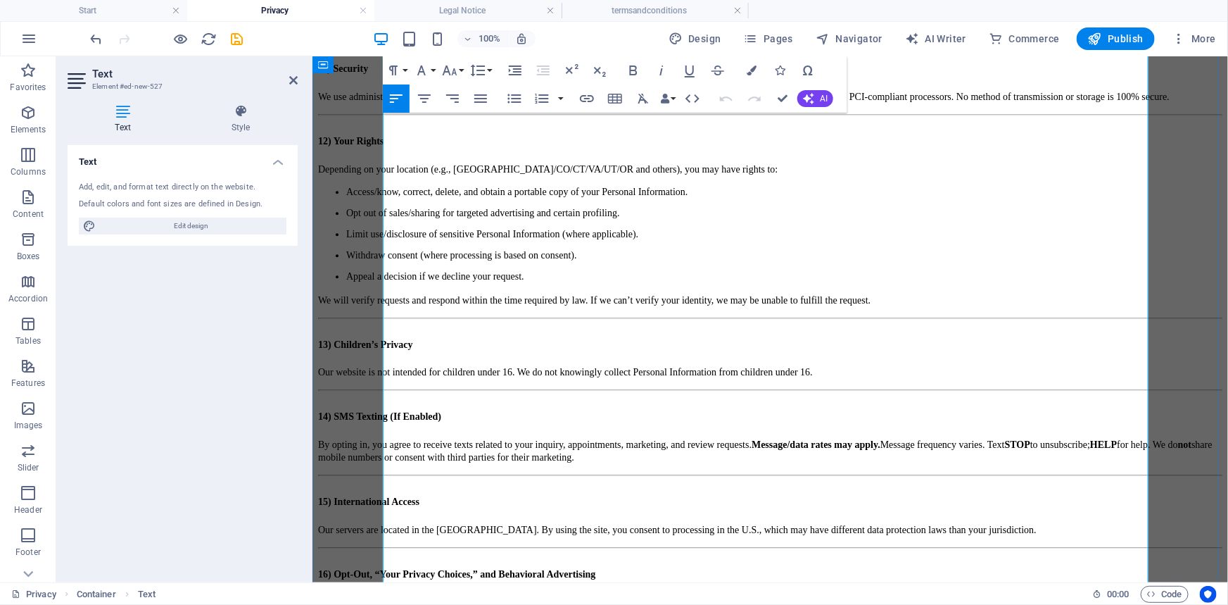
scroll to position [1664, 0]
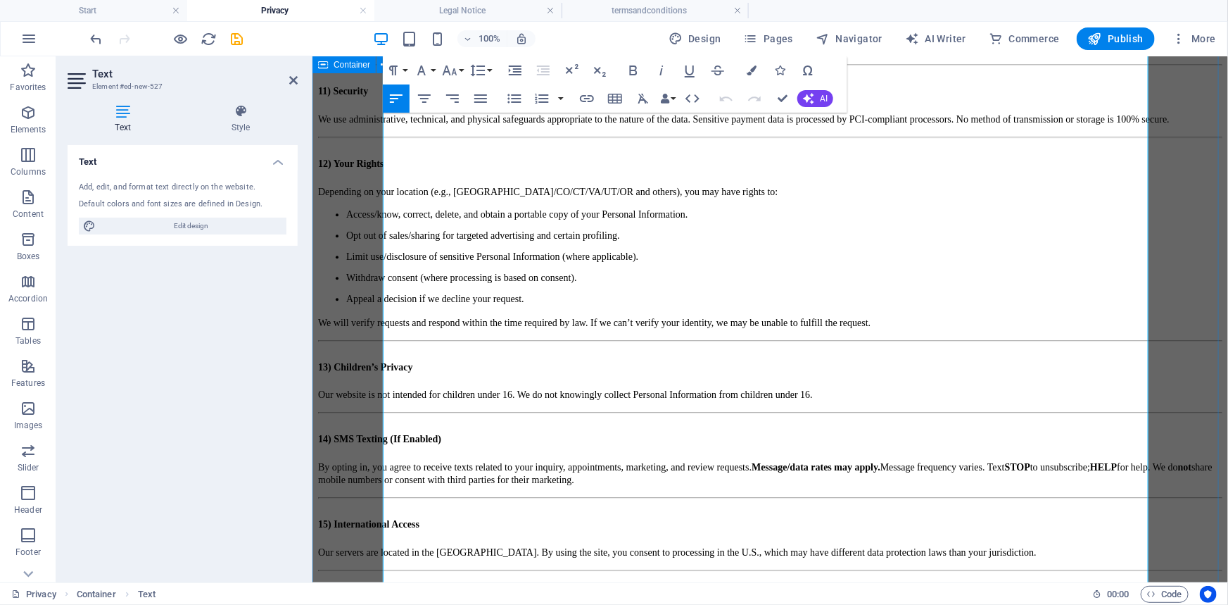
drag, startPoint x: 464, startPoint y: 233, endPoint x: 377, endPoint y: 234, distance: 86.6
drag, startPoint x: 457, startPoint y: 298, endPoint x: 432, endPoint y: 296, distance: 25.4
click at [432, 98] on h2 "11) Security" at bounding box center [770, 88] width 905 height 19
click at [468, 98] on h2 "11) Security" at bounding box center [770, 88] width 905 height 19
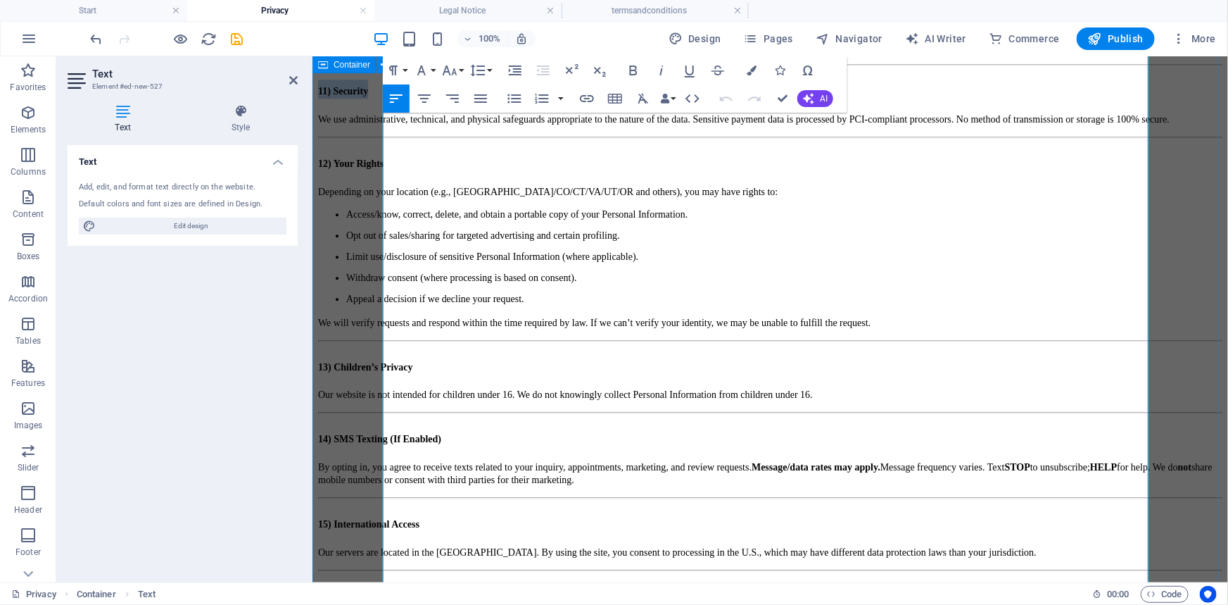
drag, startPoint x: 463, startPoint y: 299, endPoint x: 372, endPoint y: 298, distance: 90.8
click at [455, 77] on icon "button" at bounding box center [449, 70] width 17 height 17
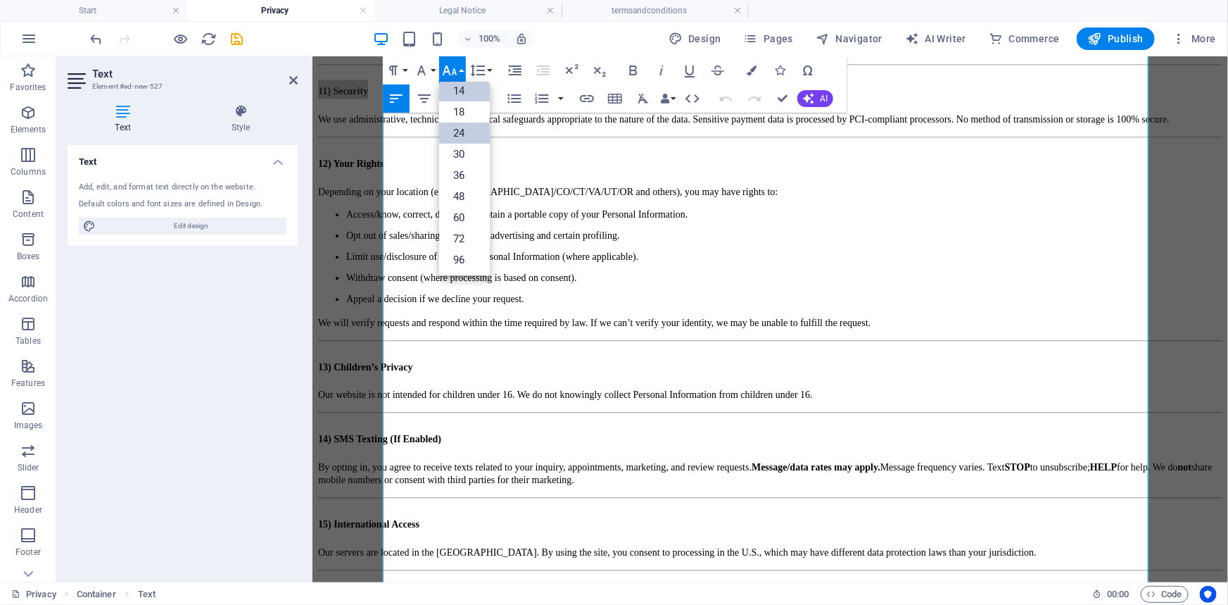
drag, startPoint x: 465, startPoint y: 131, endPoint x: 465, endPoint y: 183, distance: 52.1
click at [464, 132] on link "24" at bounding box center [464, 132] width 51 height 21
click at [488, 25] on h2 "10) Data Retention" at bounding box center [770, 15] width 905 height 19
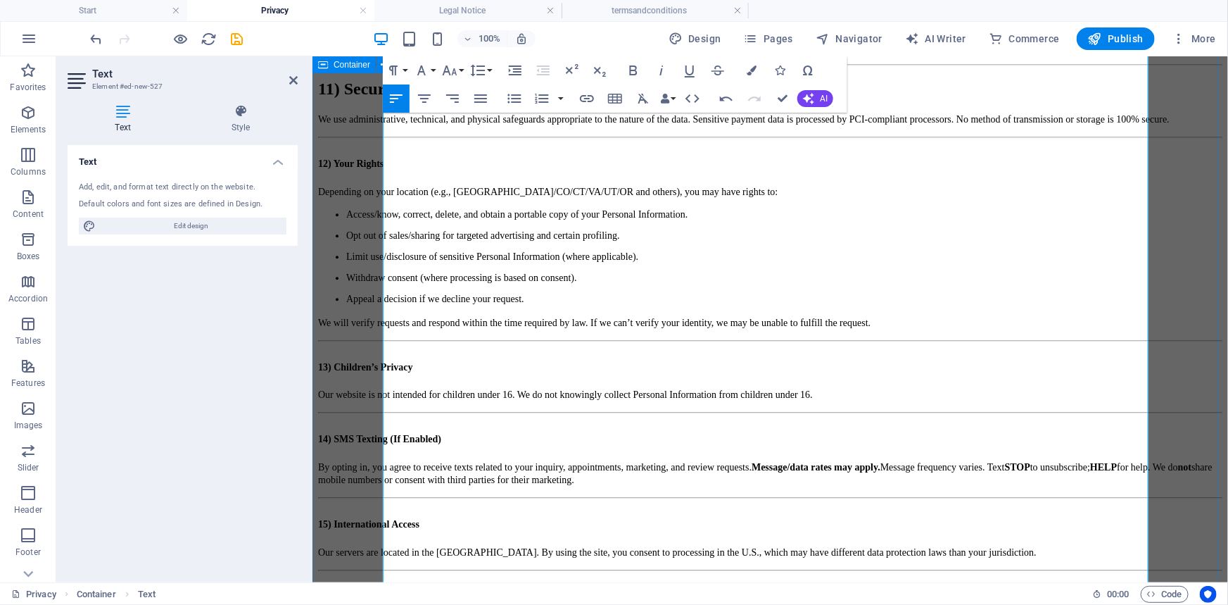
drag, startPoint x: 489, startPoint y: 231, endPoint x: 368, endPoint y: 228, distance: 120.4
click at [456, 67] on icon "button" at bounding box center [449, 70] width 17 height 17
drag, startPoint x: 465, startPoint y: 131, endPoint x: 149, endPoint y: 303, distance: 360.1
click at [465, 131] on link "24" at bounding box center [464, 132] width 51 height 21
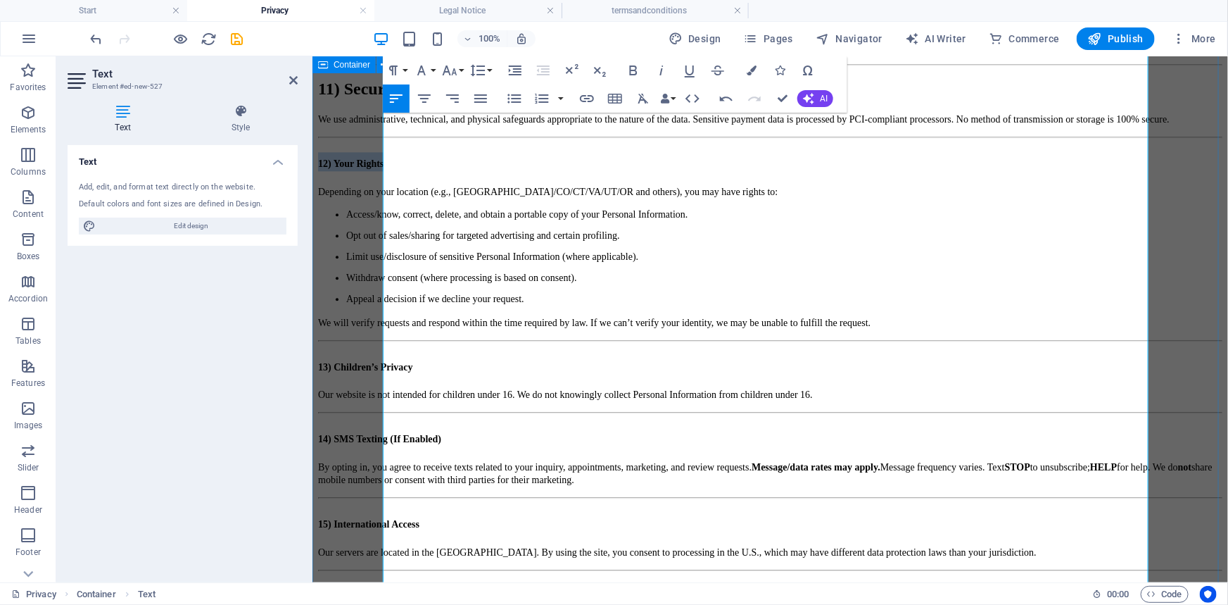
drag, startPoint x: 471, startPoint y: 377, endPoint x: 370, endPoint y: 379, distance: 100.7
click at [454, 74] on icon "button" at bounding box center [449, 70] width 17 height 17
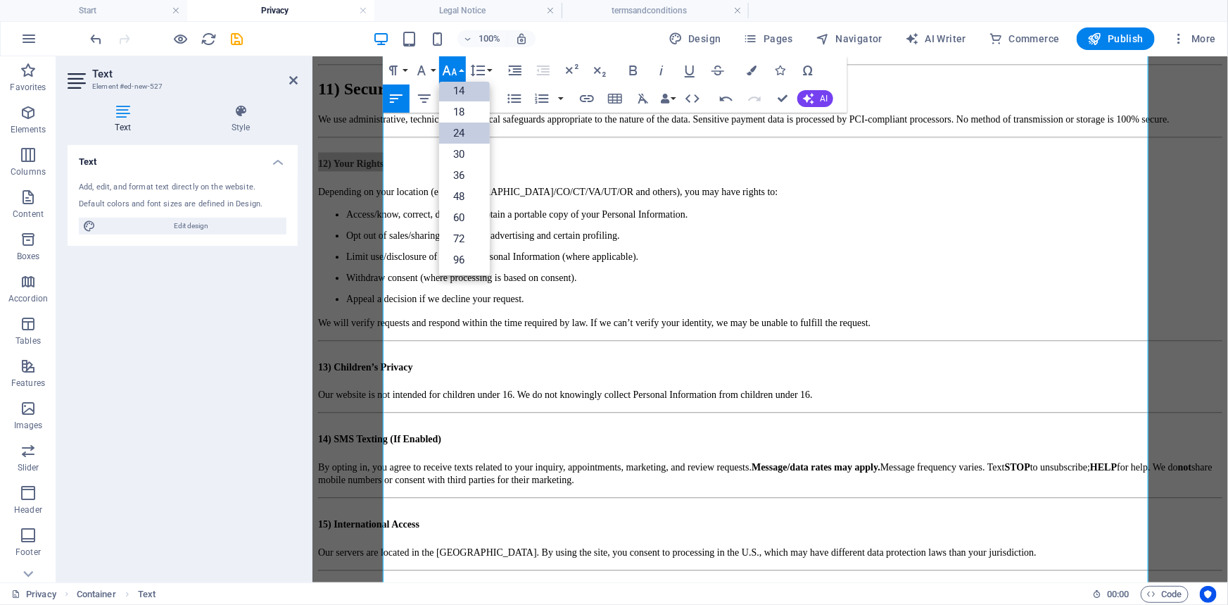
drag, startPoint x: 463, startPoint y: 130, endPoint x: 458, endPoint y: 155, distance: 25.0
click at [463, 131] on link "24" at bounding box center [464, 132] width 51 height 21
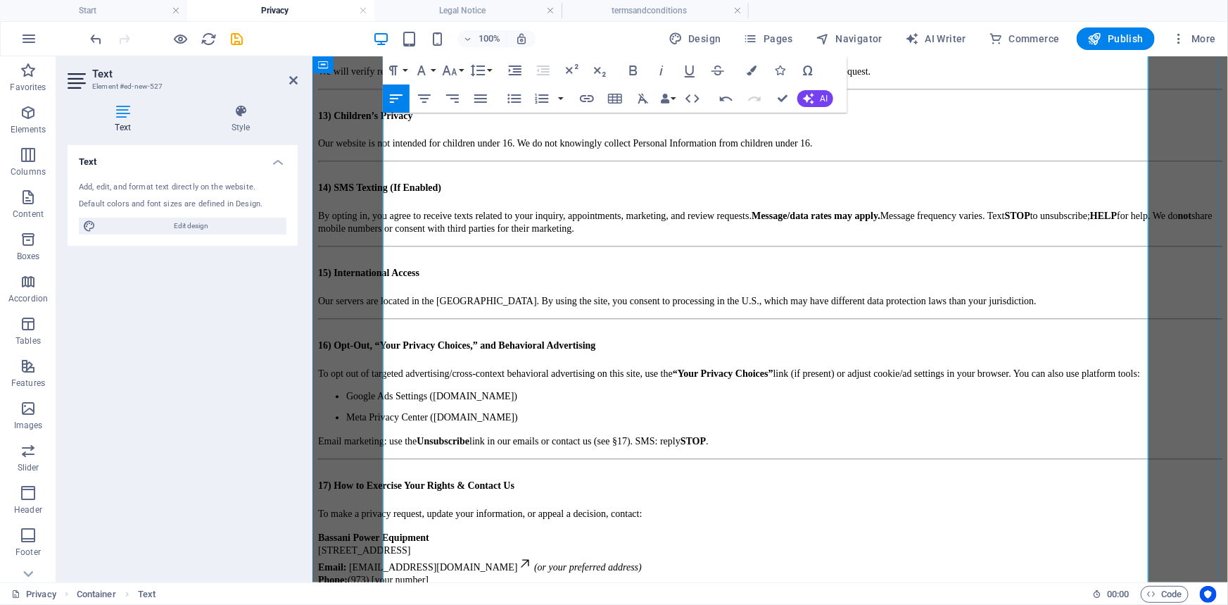
scroll to position [1920, 0]
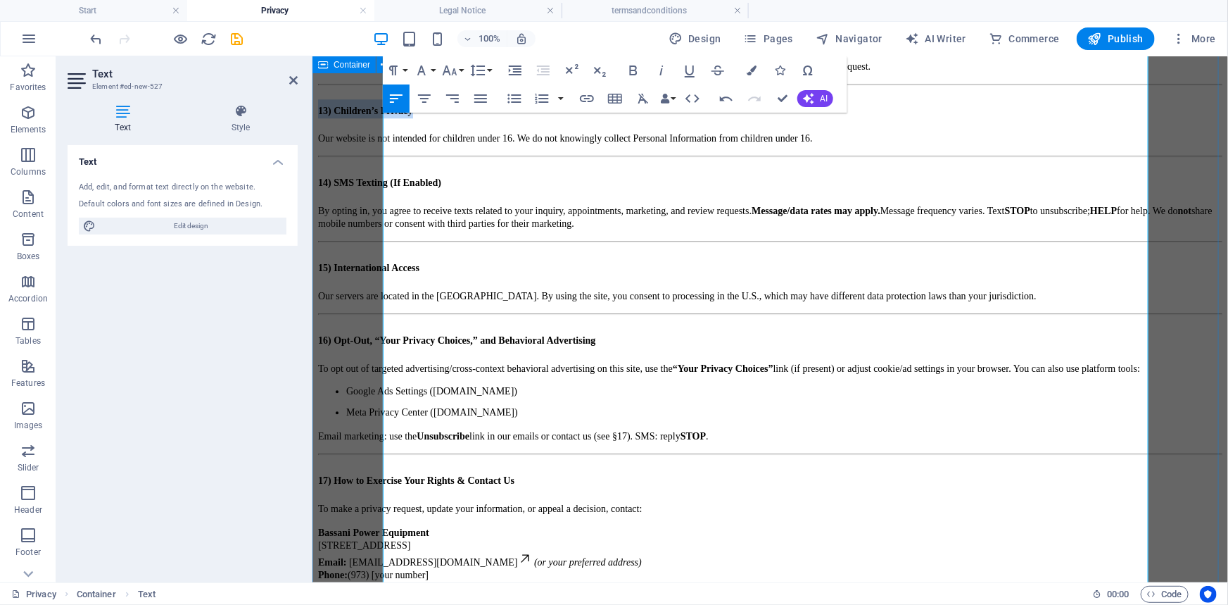
drag, startPoint x: 520, startPoint y: 356, endPoint x: 367, endPoint y: 356, distance: 153.5
click at [455, 67] on icon "button" at bounding box center [449, 70] width 17 height 17
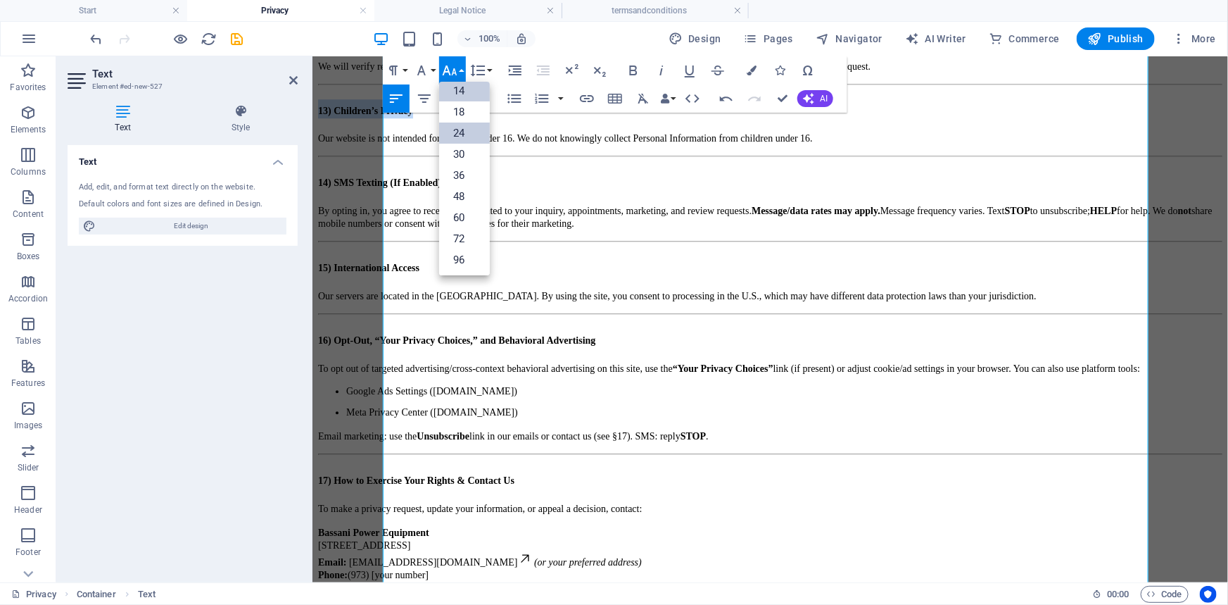
click at [458, 134] on link "24" at bounding box center [464, 132] width 51 height 21
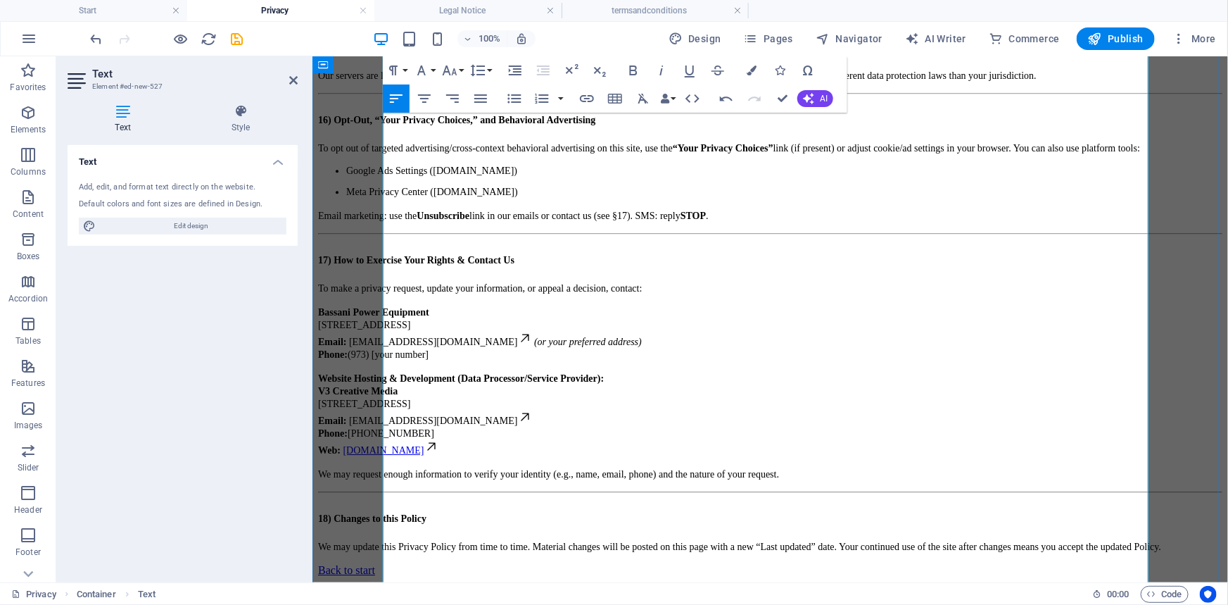
scroll to position [2175, 0]
drag, startPoint x: 465, startPoint y: 162, endPoint x: 379, endPoint y: 162, distance: 85.2
click at [455, 73] on icon "button" at bounding box center [450, 70] width 15 height 10
drag, startPoint x: 469, startPoint y: 129, endPoint x: 180, endPoint y: 153, distance: 289.7
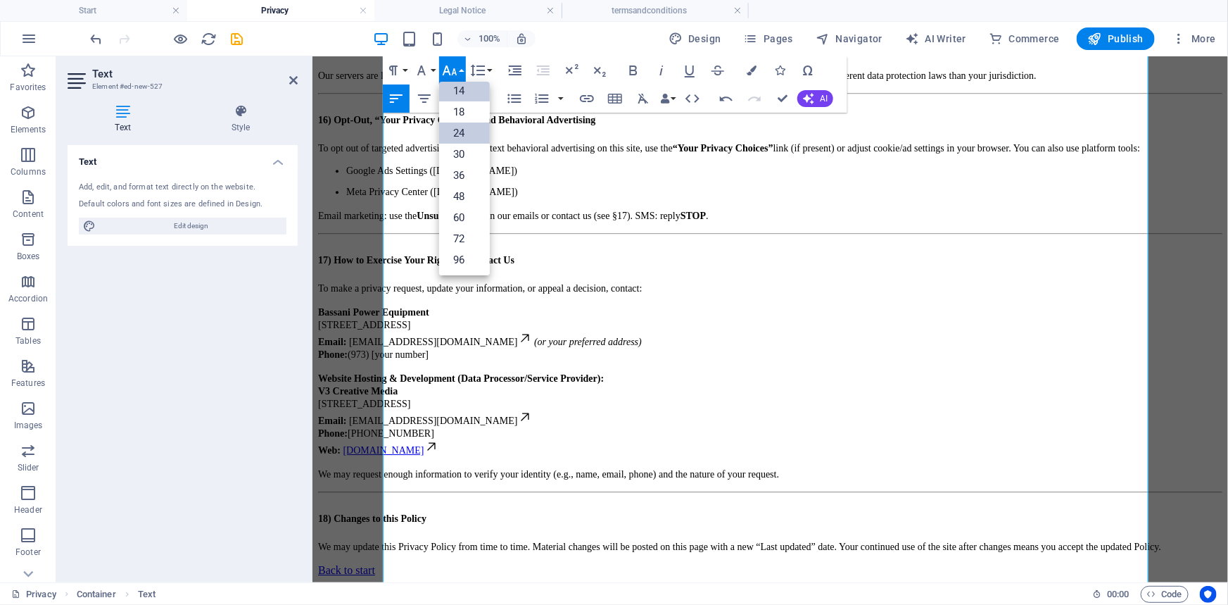
click at [469, 129] on link "24" at bounding box center [464, 132] width 51 height 21
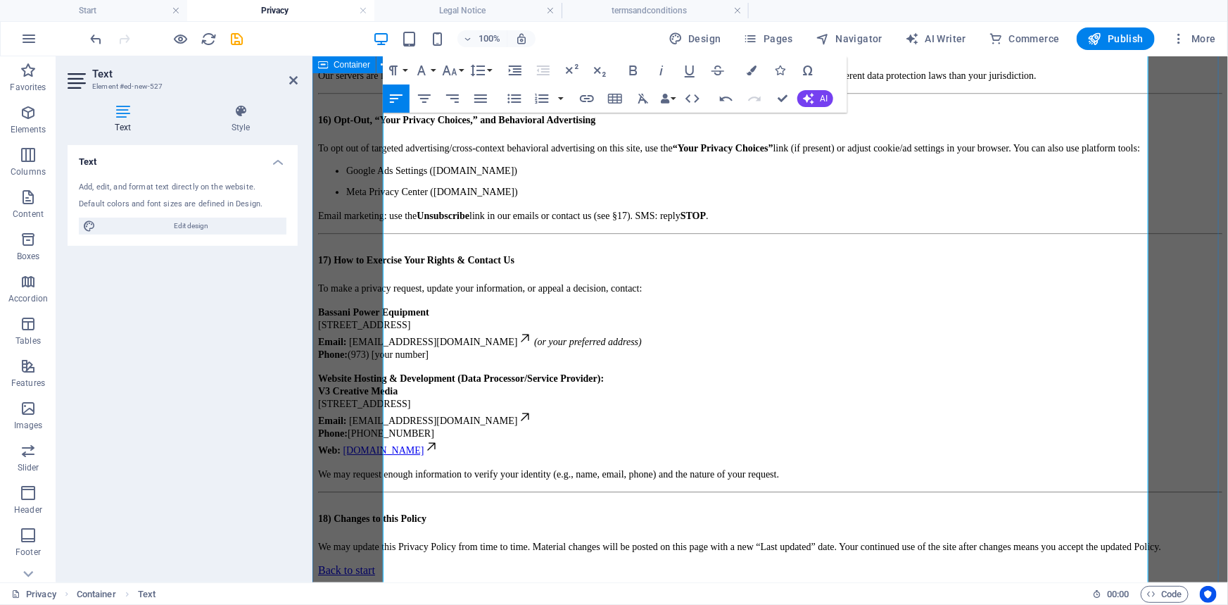
drag, startPoint x: 520, startPoint y: 244, endPoint x: 372, endPoint y: 234, distance: 148.2
click at [460, 68] on button "Font Size" at bounding box center [452, 70] width 27 height 28
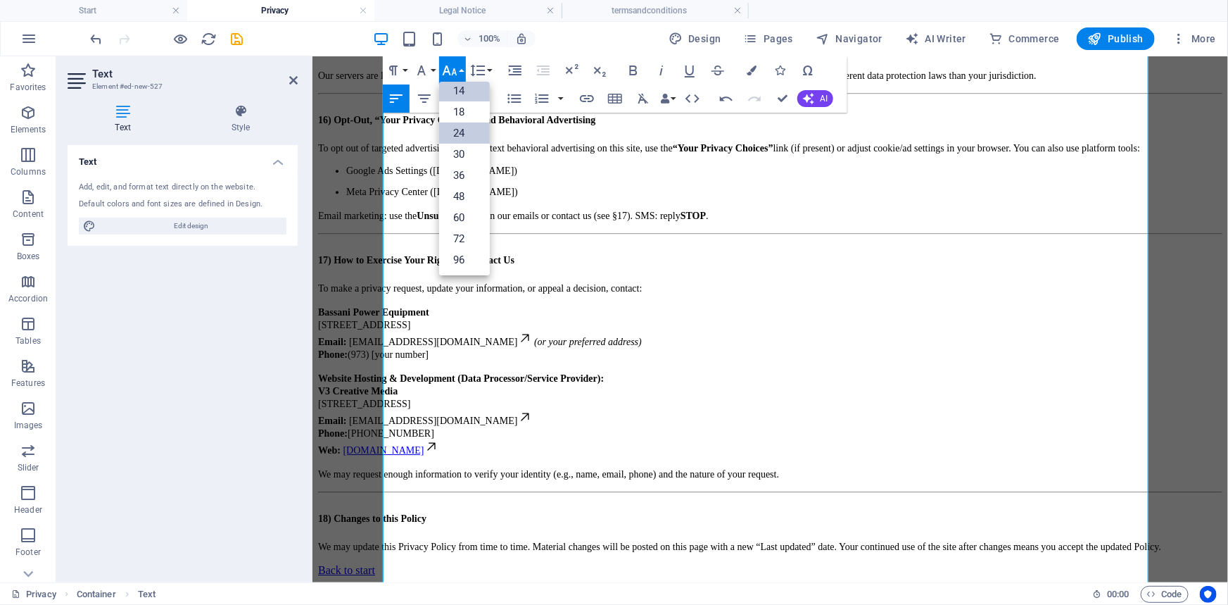
click at [467, 134] on link "24" at bounding box center [464, 132] width 51 height 21
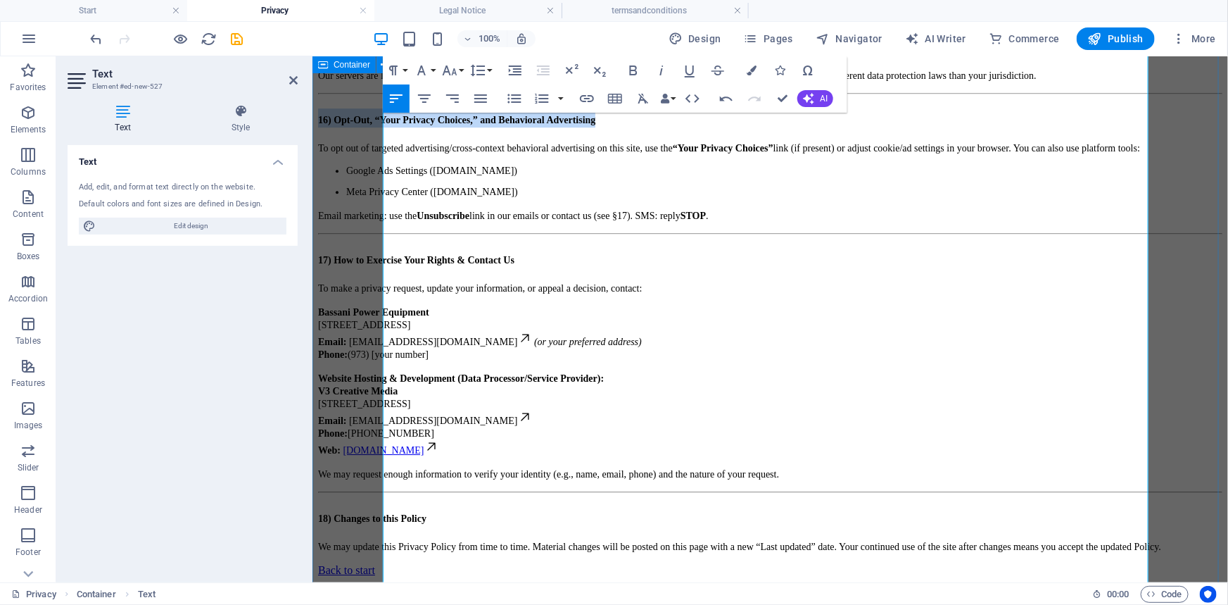
drag, startPoint x: 752, startPoint y: 316, endPoint x: 346, endPoint y: 320, distance: 406.2
click at [457, 65] on icon "button" at bounding box center [449, 70] width 17 height 17
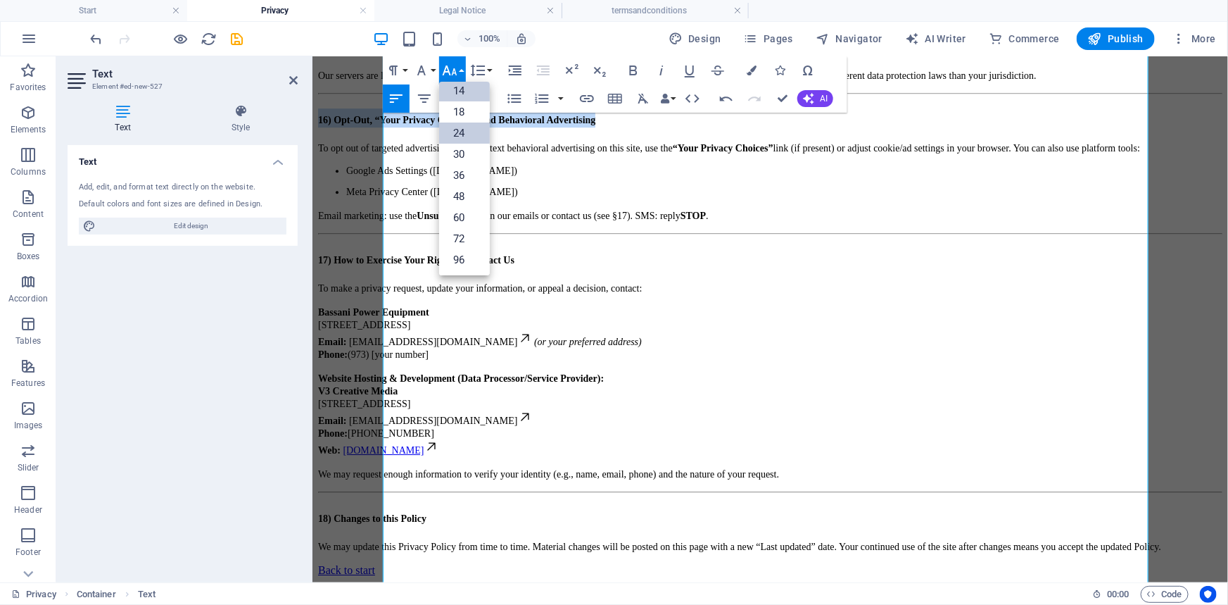
click at [465, 135] on link "24" at bounding box center [464, 132] width 51 height 21
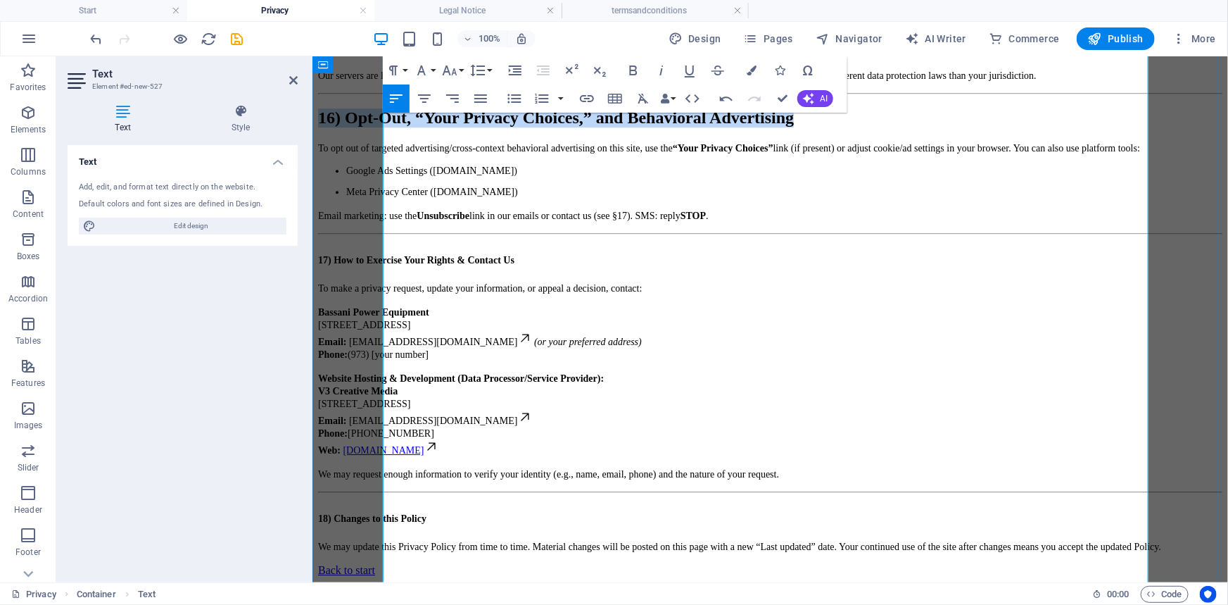
scroll to position [2304, 0]
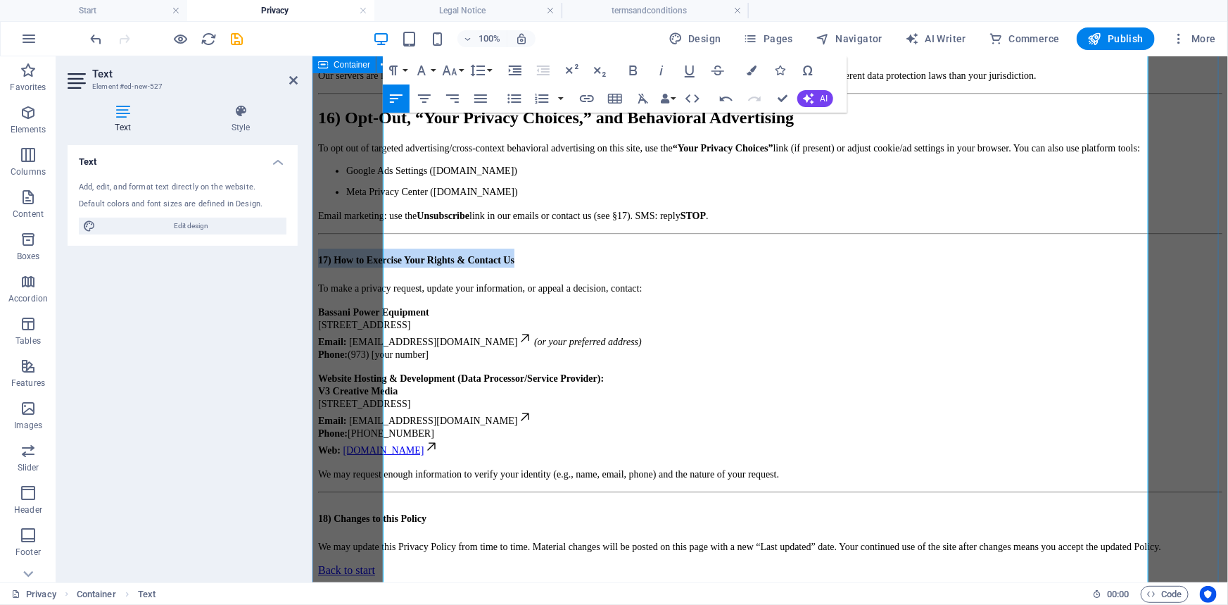
drag, startPoint x: 629, startPoint y: 338, endPoint x: 367, endPoint y: 339, distance: 262.6
click at [453, 67] on icon "button" at bounding box center [449, 70] width 17 height 17
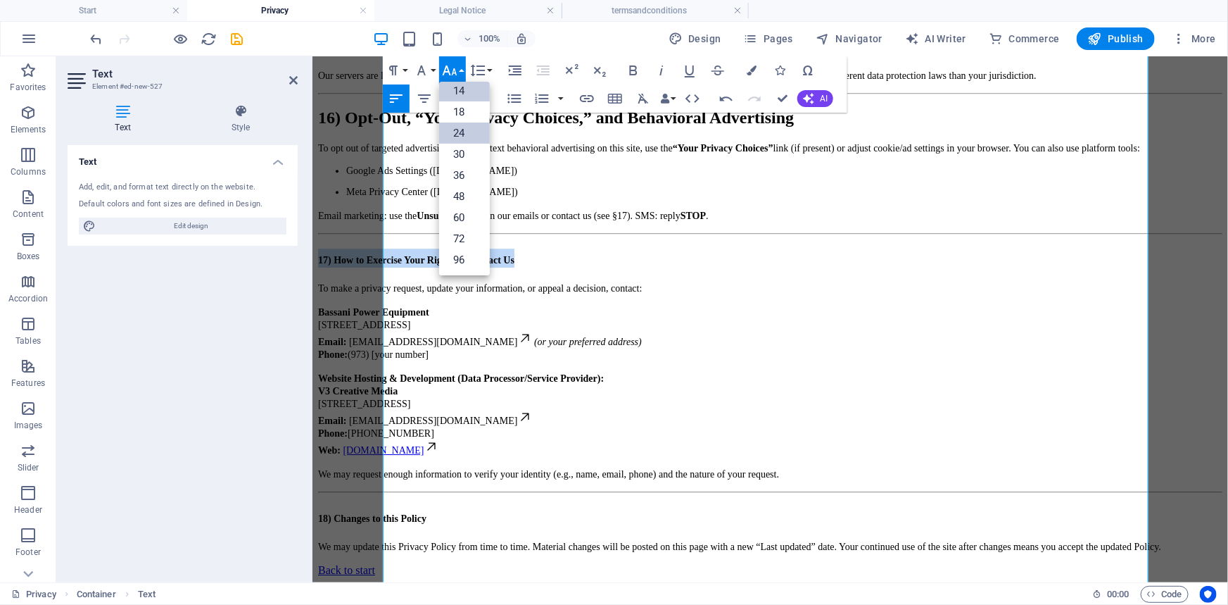
click at [465, 134] on link "24" at bounding box center [464, 132] width 51 height 21
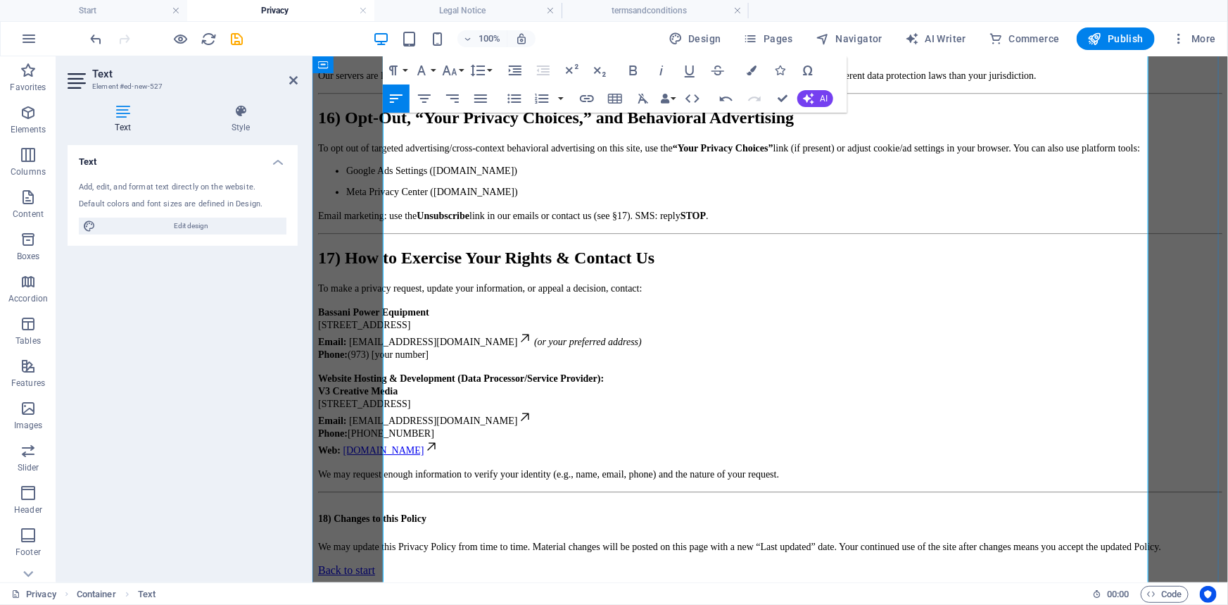
scroll to position [2432, 0]
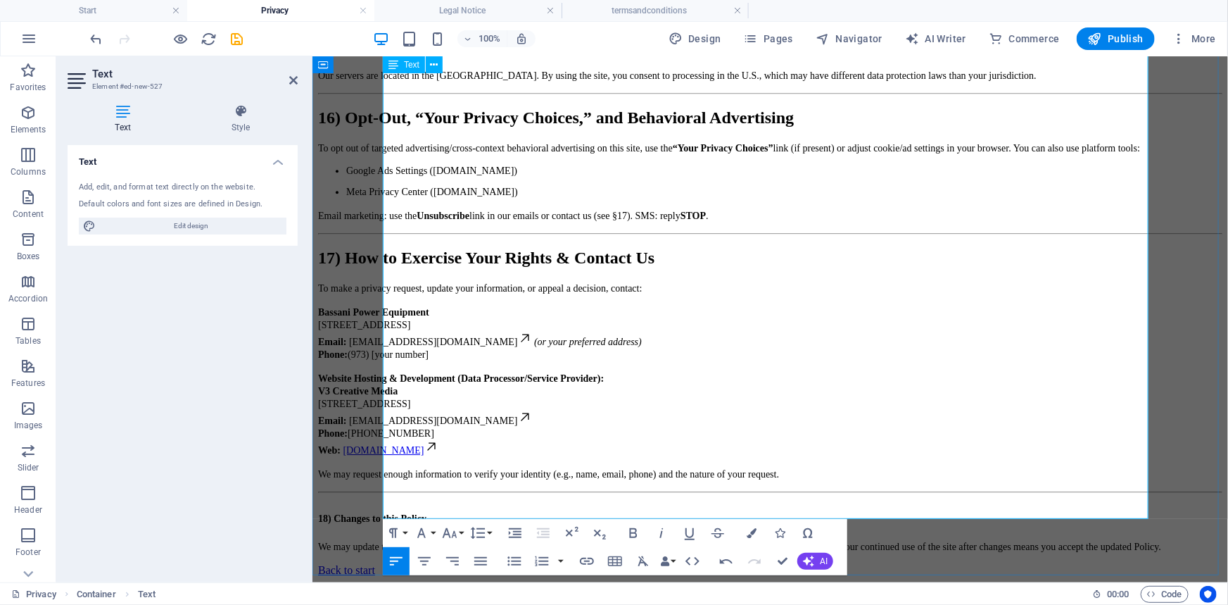
click at [639, 305] on p "Bassani Power Equipment 103 State Route 23, Hamburg, NJ 07419 Email: privacy@ba…" at bounding box center [770, 332] width 905 height 55
drag, startPoint x: 530, startPoint y: 465, endPoint x: 394, endPoint y: 441, distance: 138.7
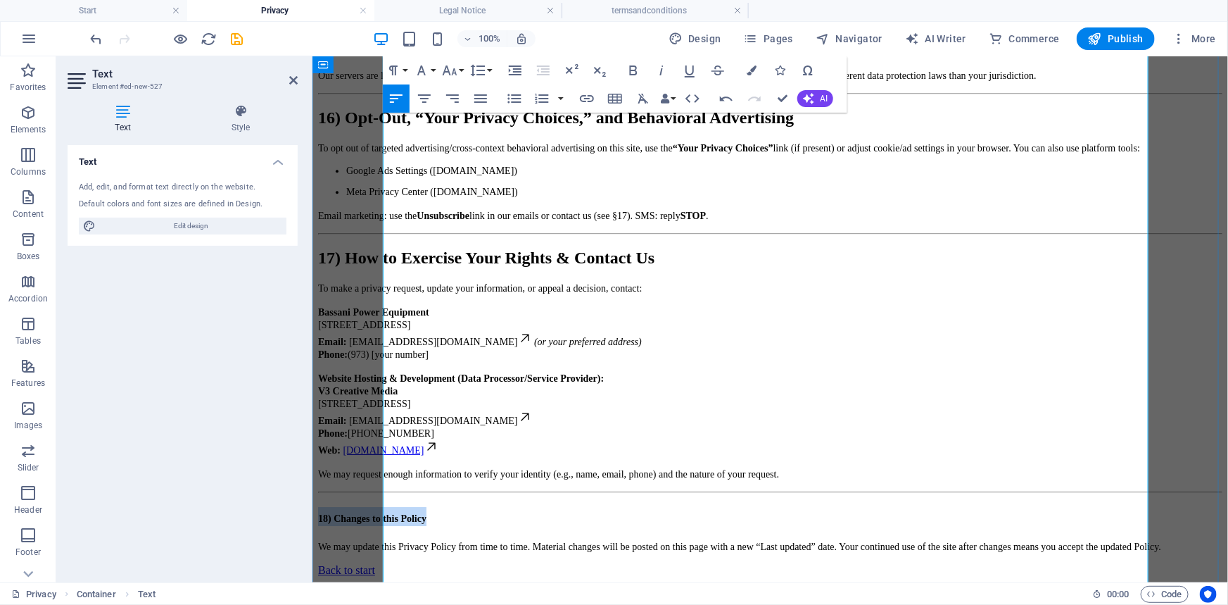
scroll to position [2468, 0]
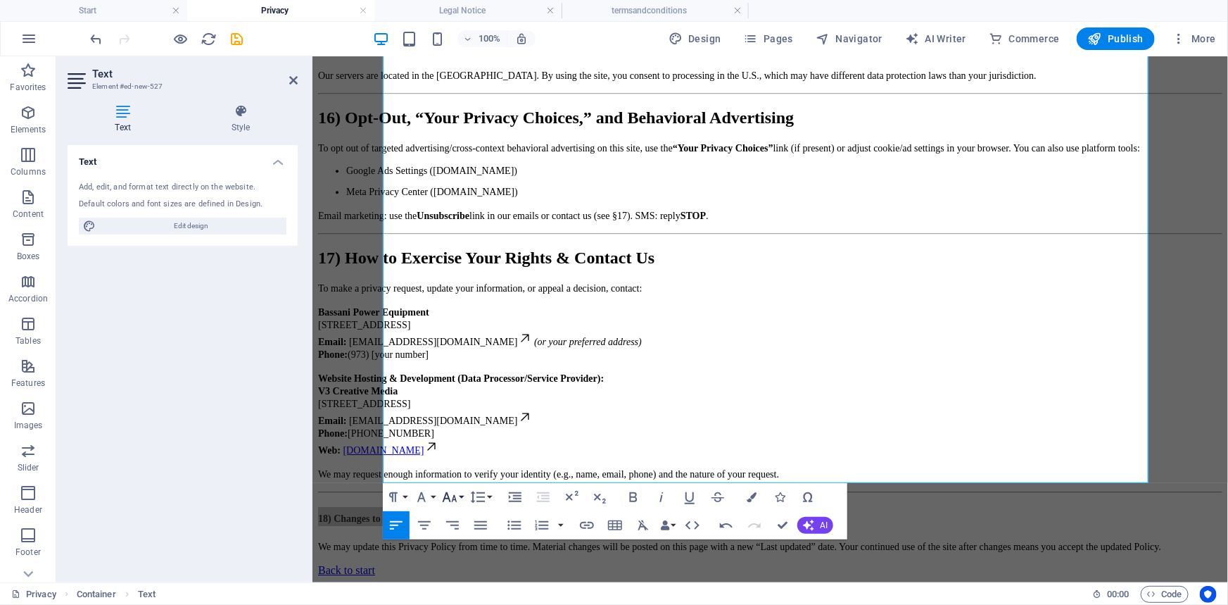
click at [451, 494] on icon "button" at bounding box center [449, 497] width 17 height 17
click at [475, 341] on link "24" at bounding box center [464, 340] width 51 height 21
click at [657, 371] on p "Website Hosting & Development (Data Processor/Service Provider): V3 Creative Me…" at bounding box center [770, 413] width 905 height 84
click at [724, 305] on p "Bassani Power Equipment 103 State Route 23, Hamburg, NJ 07419 Email: privacy@ba…" at bounding box center [770, 332] width 905 height 55
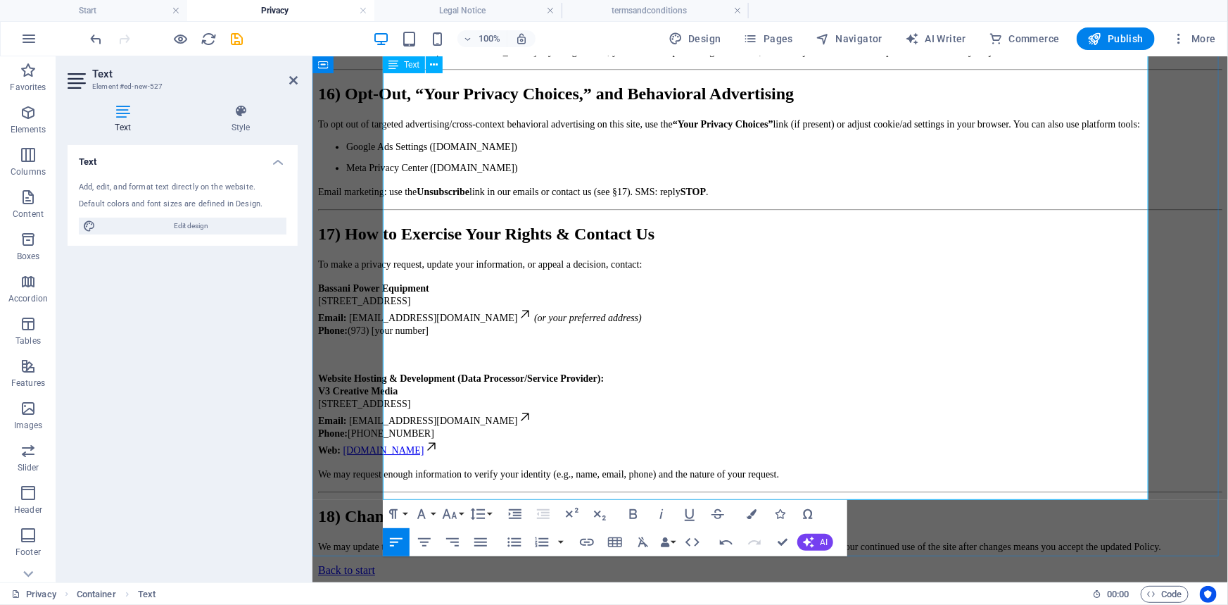
drag, startPoint x: 505, startPoint y: 270, endPoint x: 413, endPoint y: 272, distance: 92.9
click at [413, 281] on p "Bassani Power Equipment 103 State Route 23, Hamburg, NJ 07419 Email: privacy@ba…" at bounding box center [770, 308] width 905 height 55
drag, startPoint x: 498, startPoint y: 277, endPoint x: 525, endPoint y: 278, distance: 26.8
click at [498, 347] on p "​" at bounding box center [770, 353] width 905 height 13
click at [526, 281] on p "Bassani Power Equipment 103 State Route 23, Hamburg, NJ 07419 Email: privacy@ba…" at bounding box center [770, 308] width 905 height 55
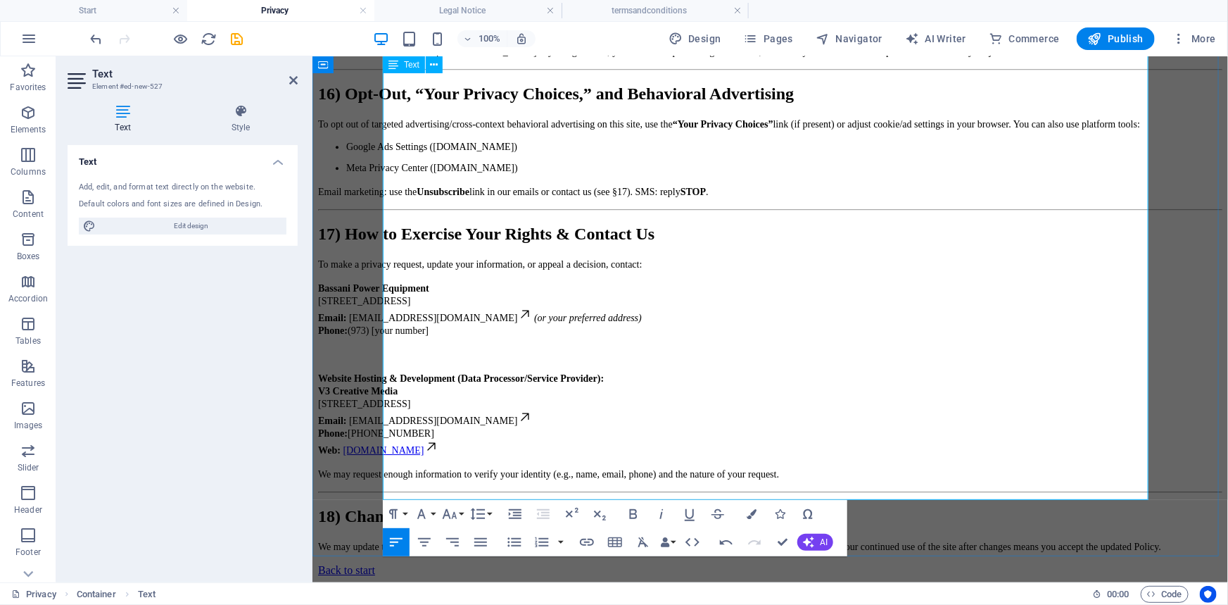
click at [526, 281] on p "Bassani Power Equipment 103 State Route 23, Hamburg, NJ 07419 Email: privacy@ba…" at bounding box center [770, 308] width 905 height 55
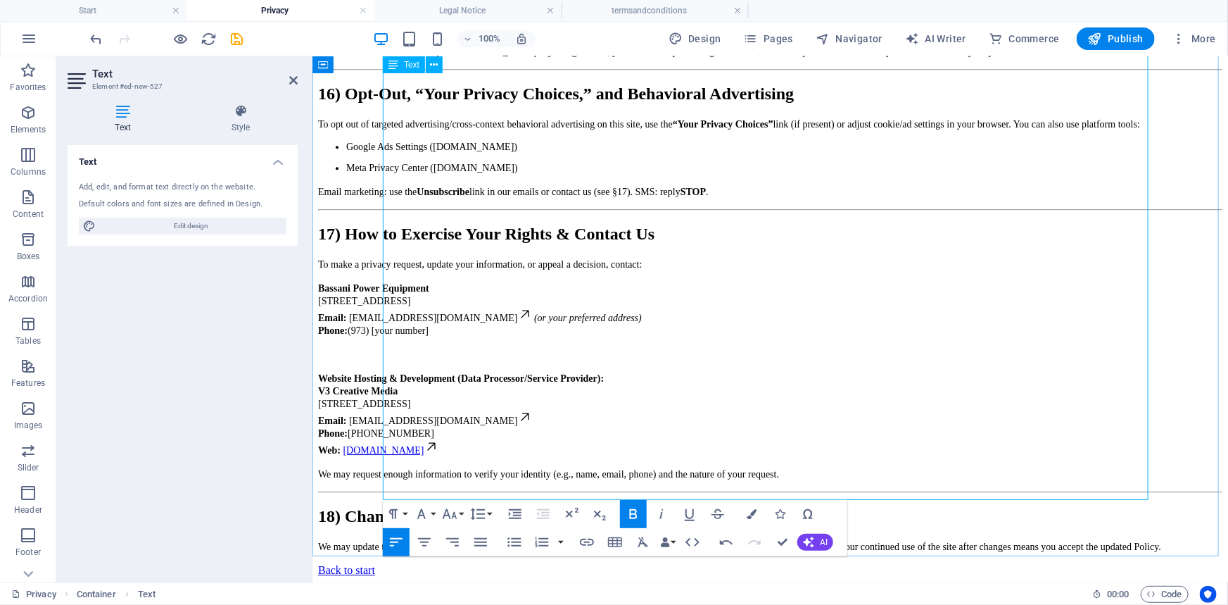
click at [520, 281] on p "Bassani Power Equipment 103 State Route 23, Hamburg, NJ 07419 Email: privacy@ba…" at bounding box center [770, 308] width 905 height 55
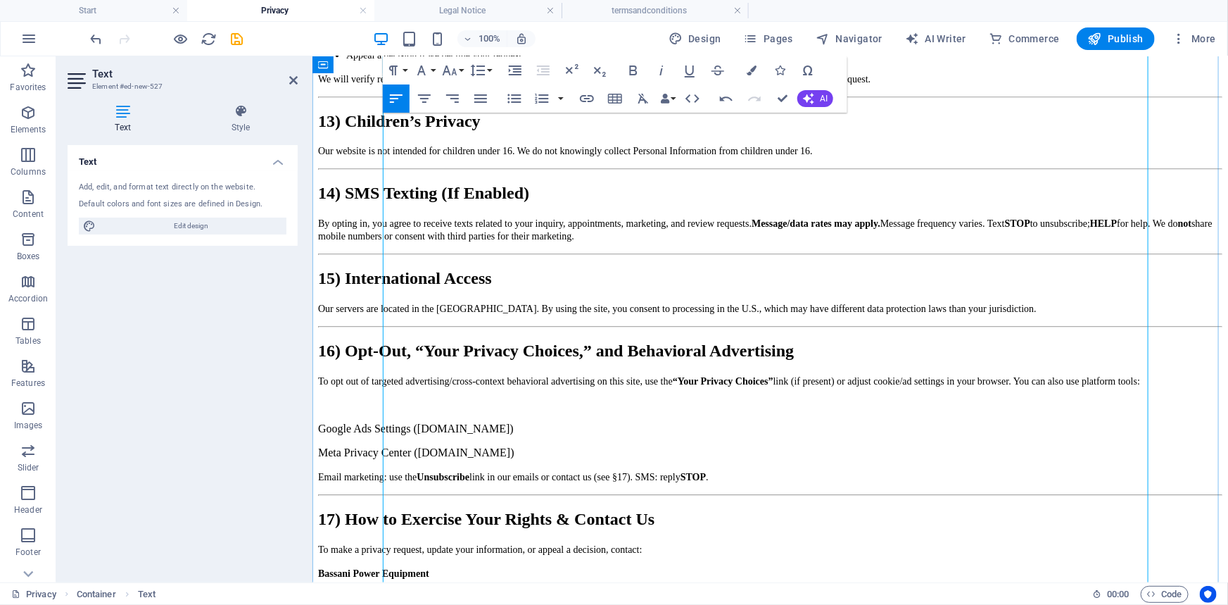
scroll to position [1828, 0]
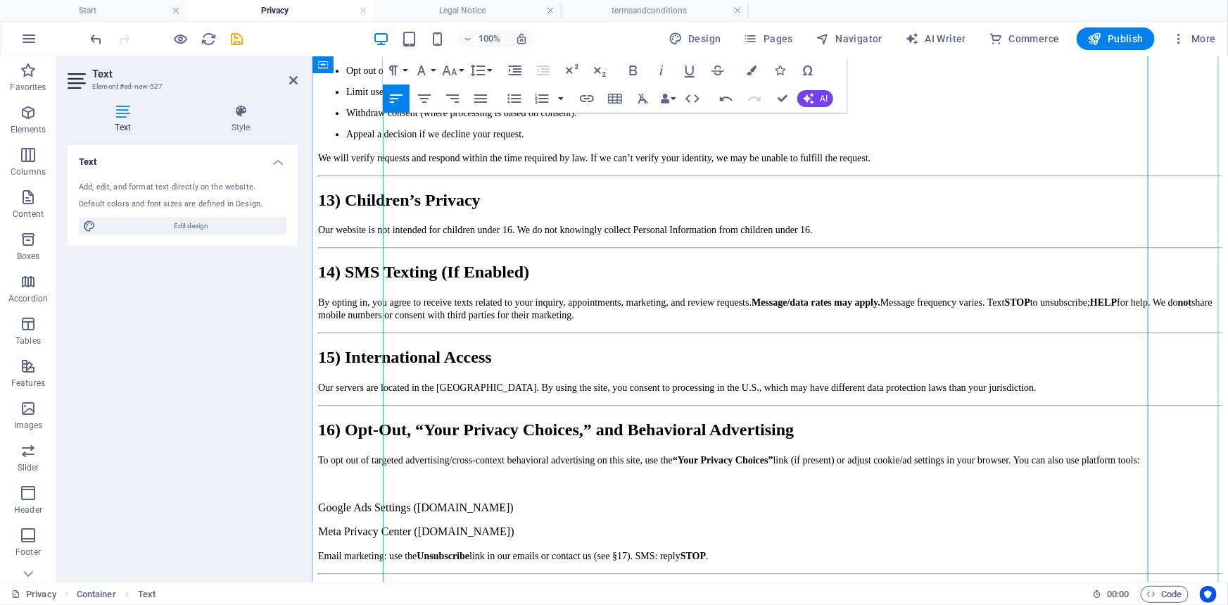
click at [391, 139] on ul "Access/know, correct, delete, and obtain a portable copy of your Personal Infor…" at bounding box center [770, 92] width 905 height 96
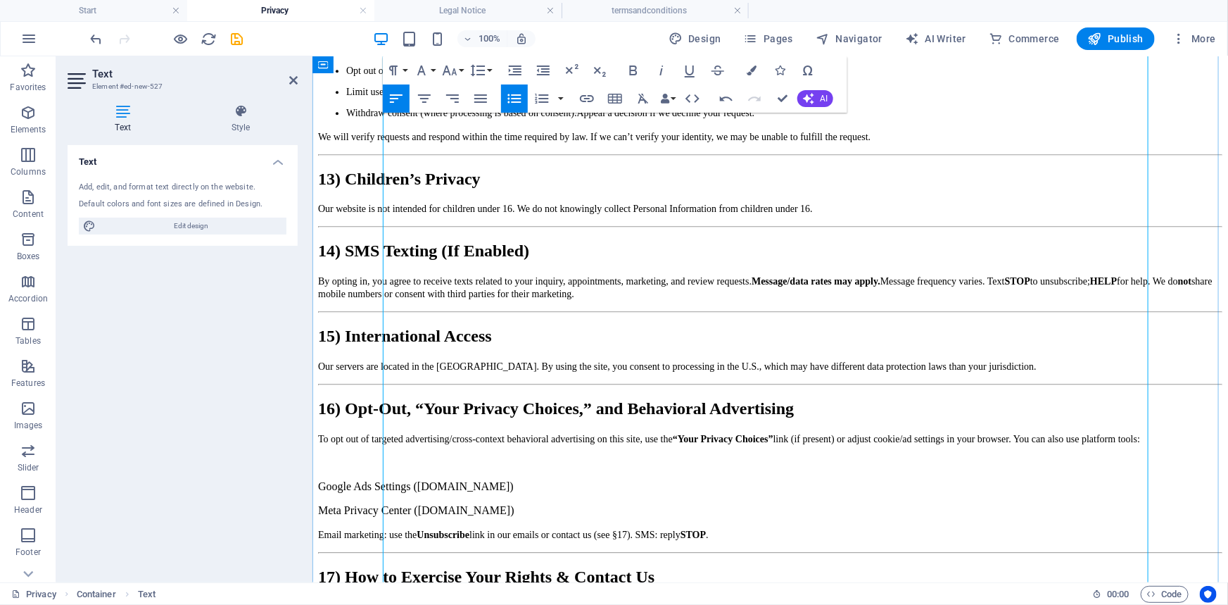
click at [392, 118] on ul "Access/know, correct, delete, and obtain a portable copy of your Personal Infor…" at bounding box center [770, 81] width 905 height 75
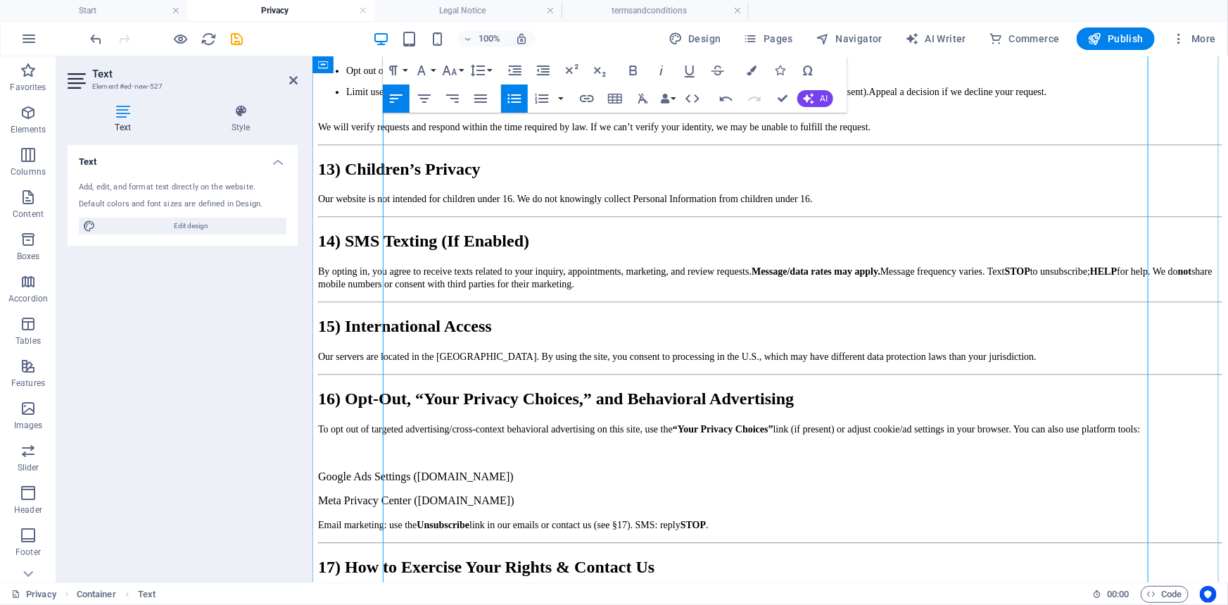
click at [393, 108] on ul "Access/know, correct, delete, and obtain a portable copy of your Personal Infor…" at bounding box center [770, 76] width 905 height 65
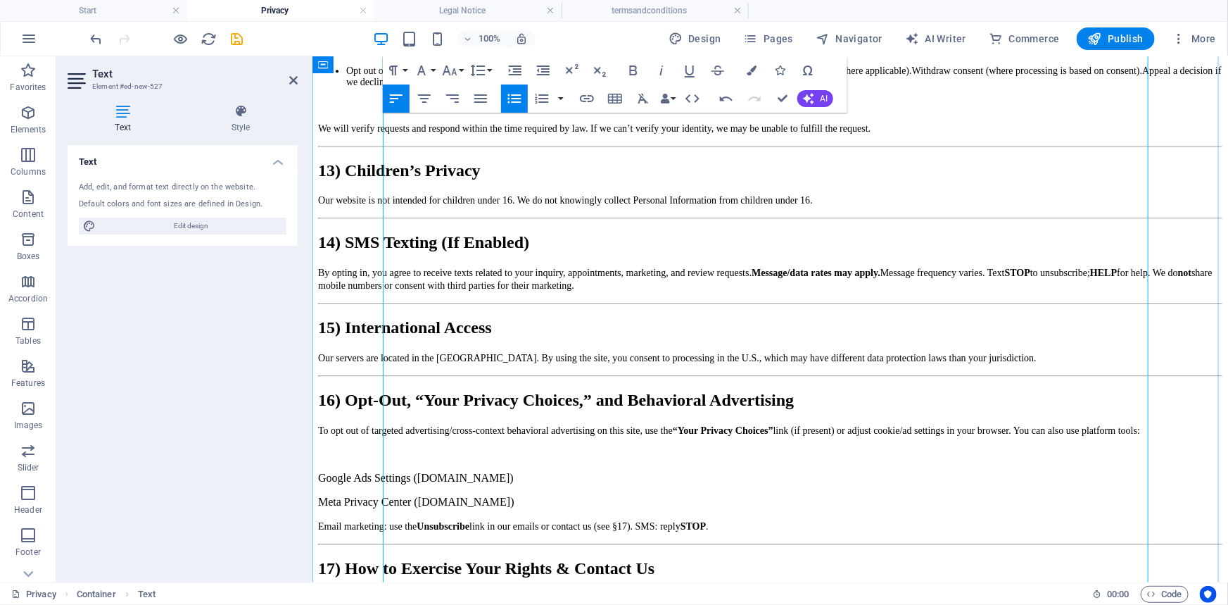
click at [394, 110] on p "Opt out of sales/sharing for targeted advertising and certain profiling.Limit u…" at bounding box center [784, 87] width 876 height 45
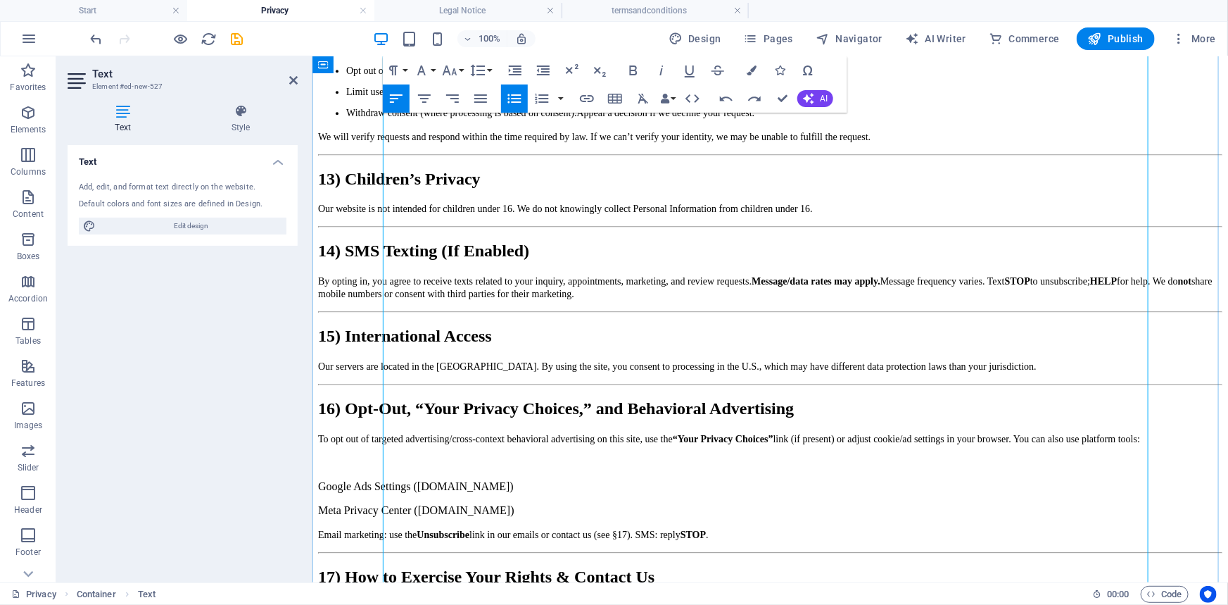
click at [394, 55] on p "Access/know, correct, delete, and obtain a portable copy of your Personal Infor…" at bounding box center [784, 49] width 876 height 11
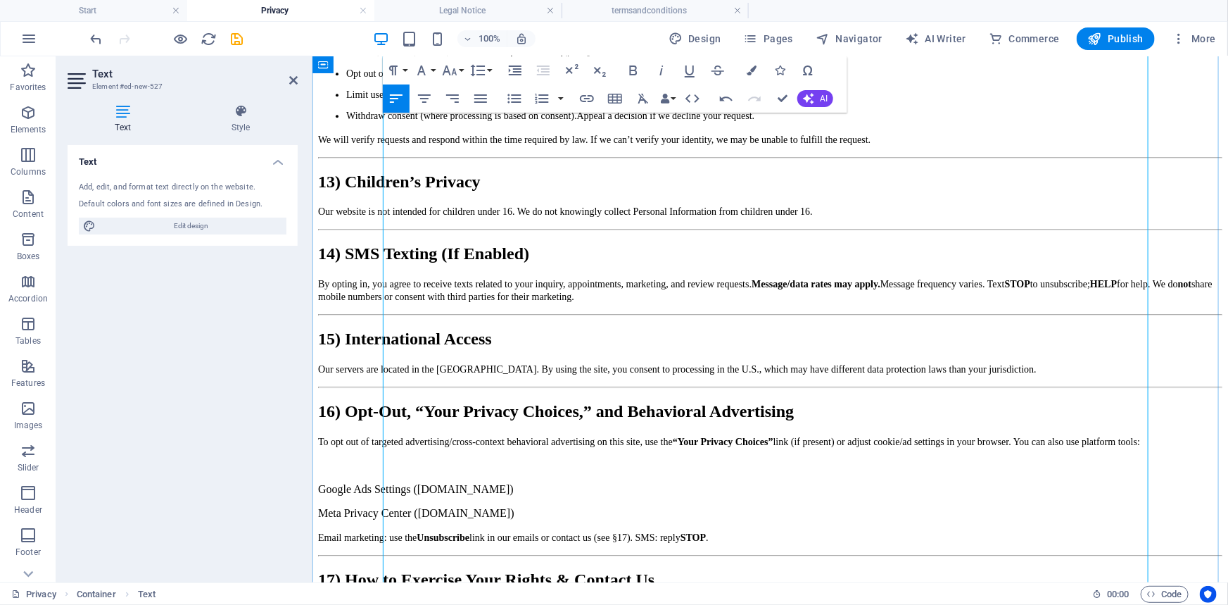
click at [391, 121] on ul "Opt out of sales/sharing for targeted advertising and certain profiling. Limit …" at bounding box center [770, 95] width 905 height 54
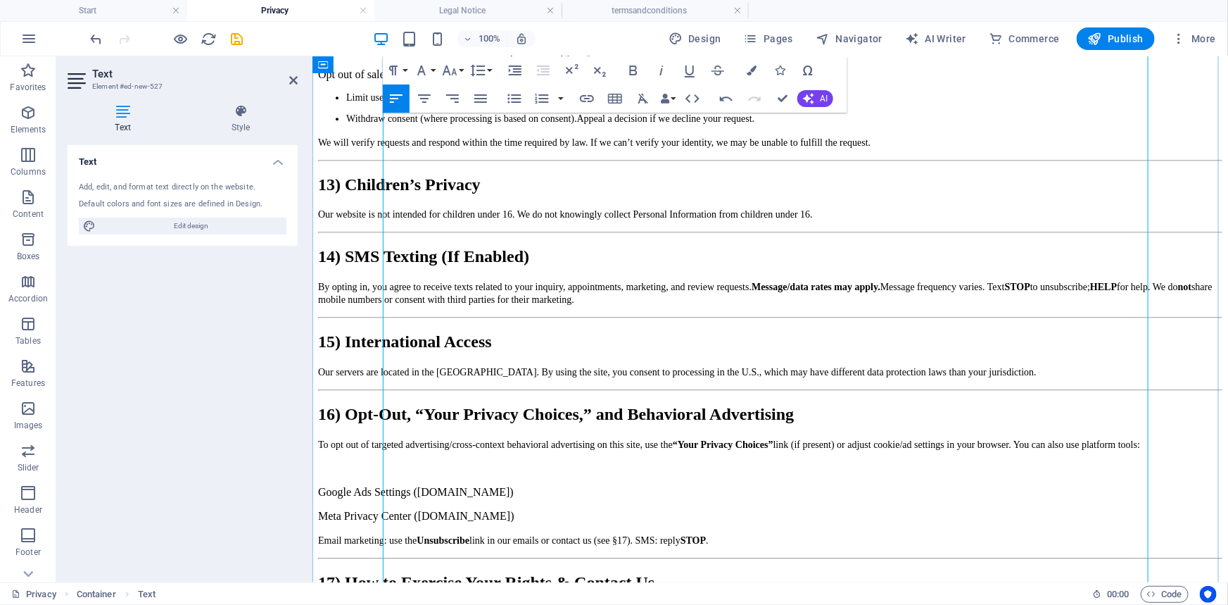
click at [389, 124] on ul "Limit use/disclosure of sensitive Personal Information (where applicable). With…" at bounding box center [770, 108] width 905 height 32
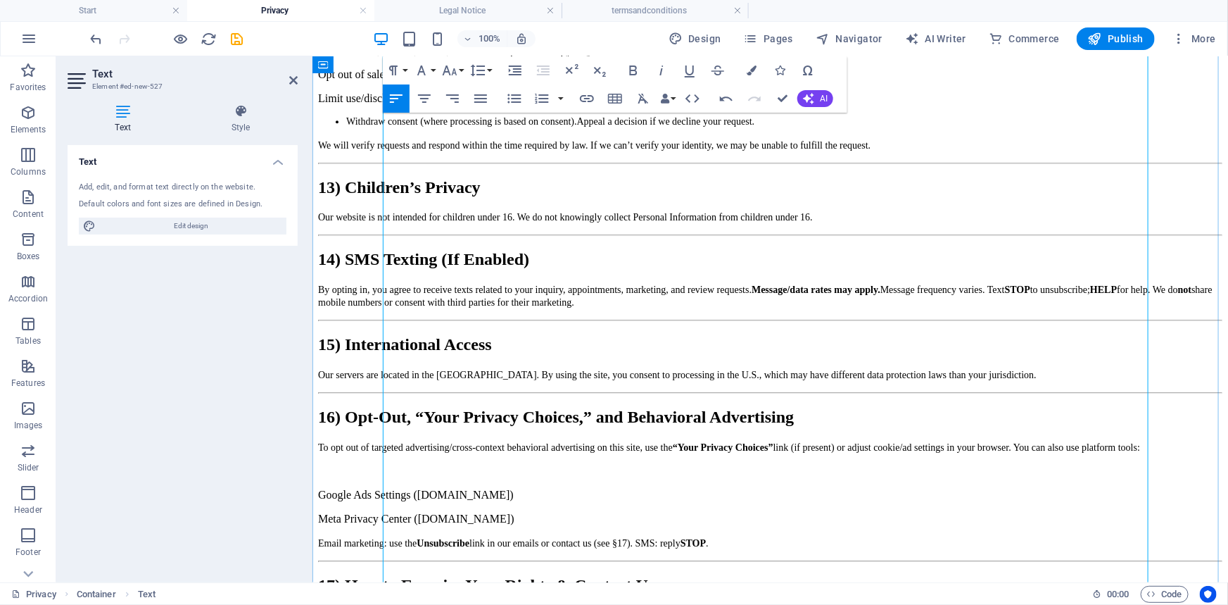
click at [394, 127] on p "Withdraw consent (where processing is based on consent).Appeal a decision if we…" at bounding box center [784, 120] width 876 height 11
click at [781, 32] on p "Depending on your location (e.g., CA/CO/CT/VA/UT/OR and others), you may have r…" at bounding box center [770, 26] width 905 height 13
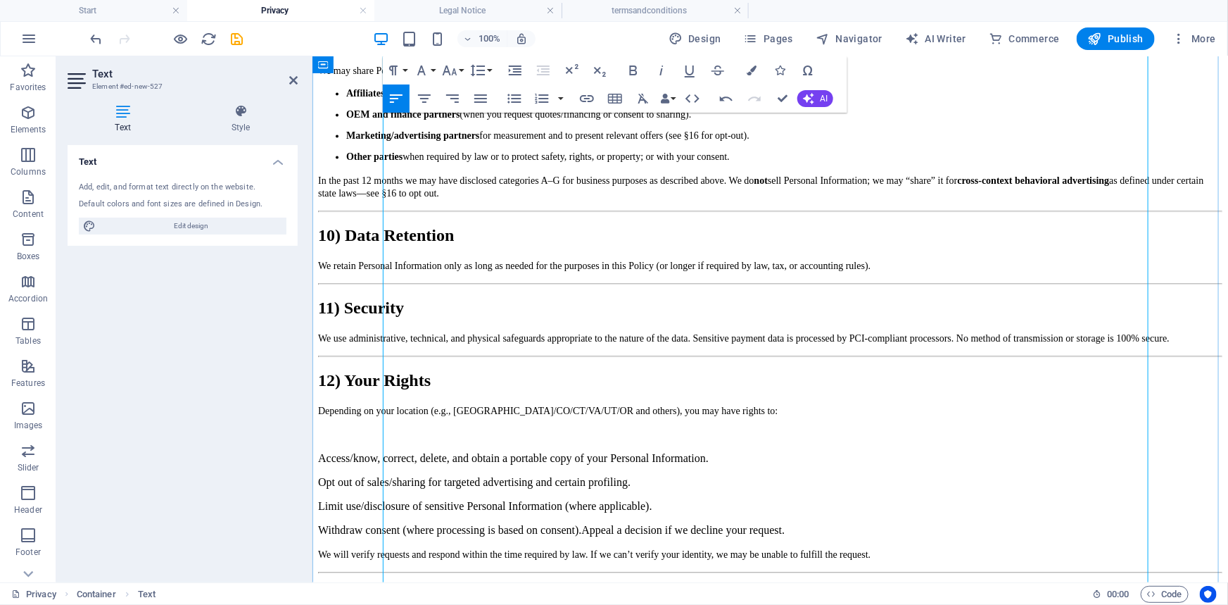
scroll to position [1444, 0]
click at [390, 163] on ul "Affiliates and service providers (hosting by V3 Creative Media , payment/shippi…" at bounding box center [770, 125] width 905 height 75
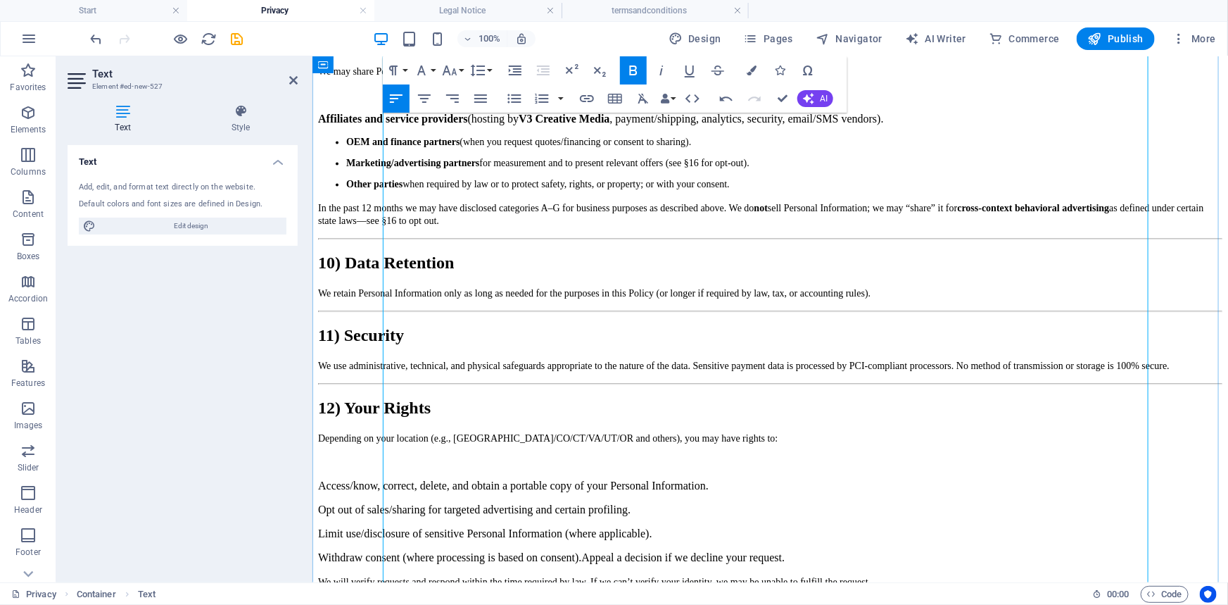
click at [389, 189] on ul "OEM and finance partners (when you request quotes/financing or consent to shari…" at bounding box center [770, 163] width 905 height 54
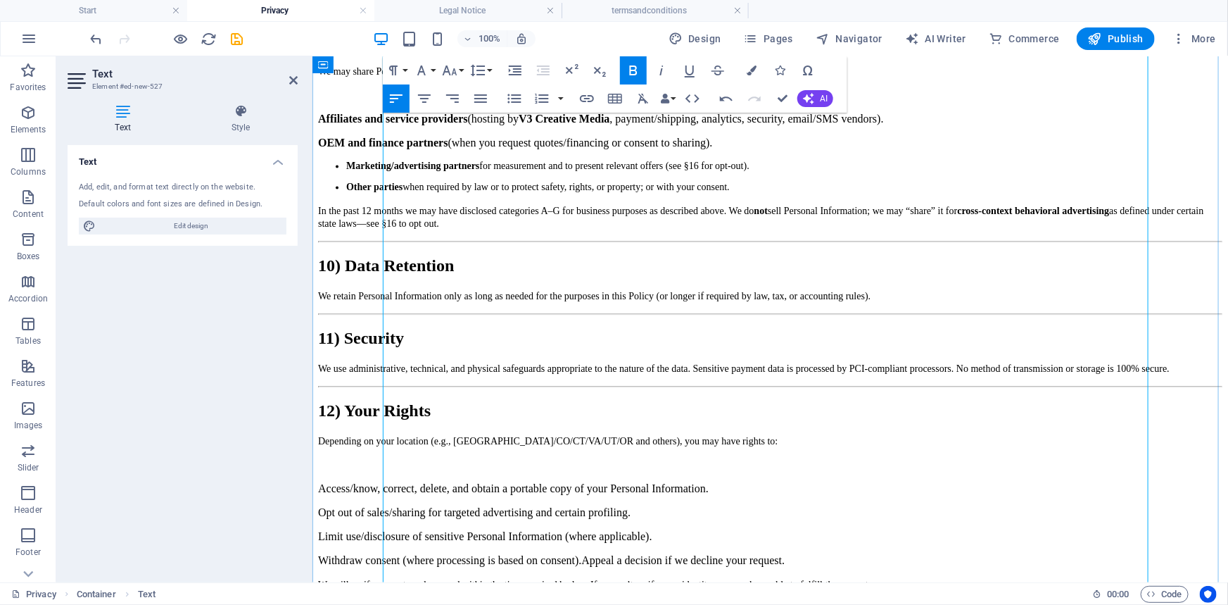
click at [389, 192] on ul "Marketing/advertising partners for measurement and to present relevant offers (…" at bounding box center [770, 176] width 905 height 32
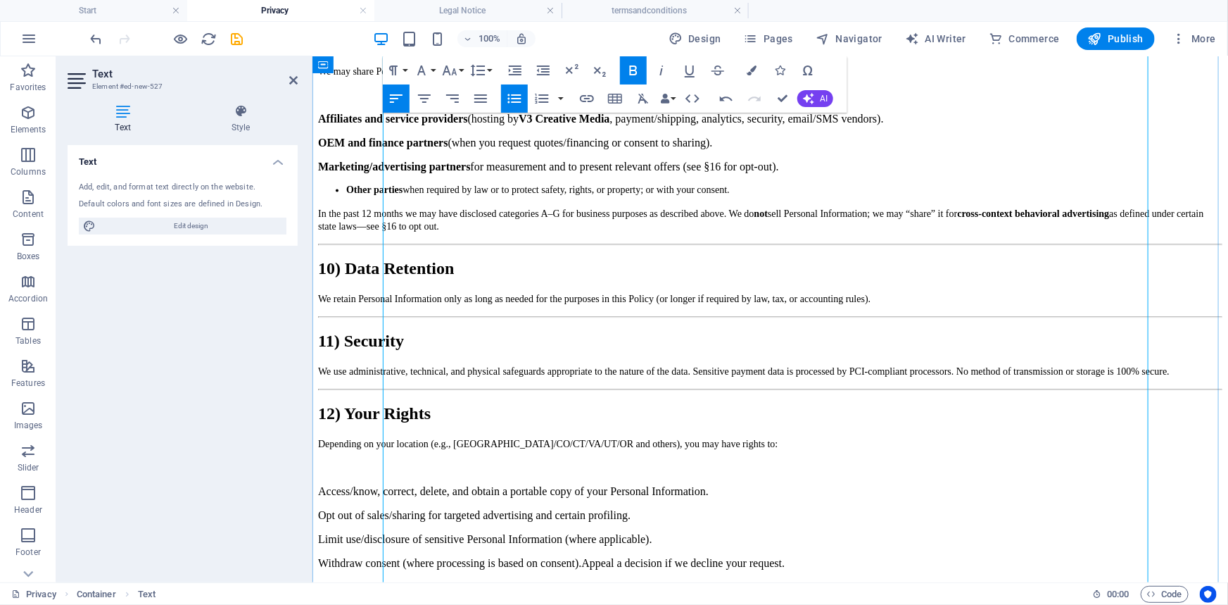
click at [394, 194] on strong "Other parties" at bounding box center [374, 189] width 56 height 11
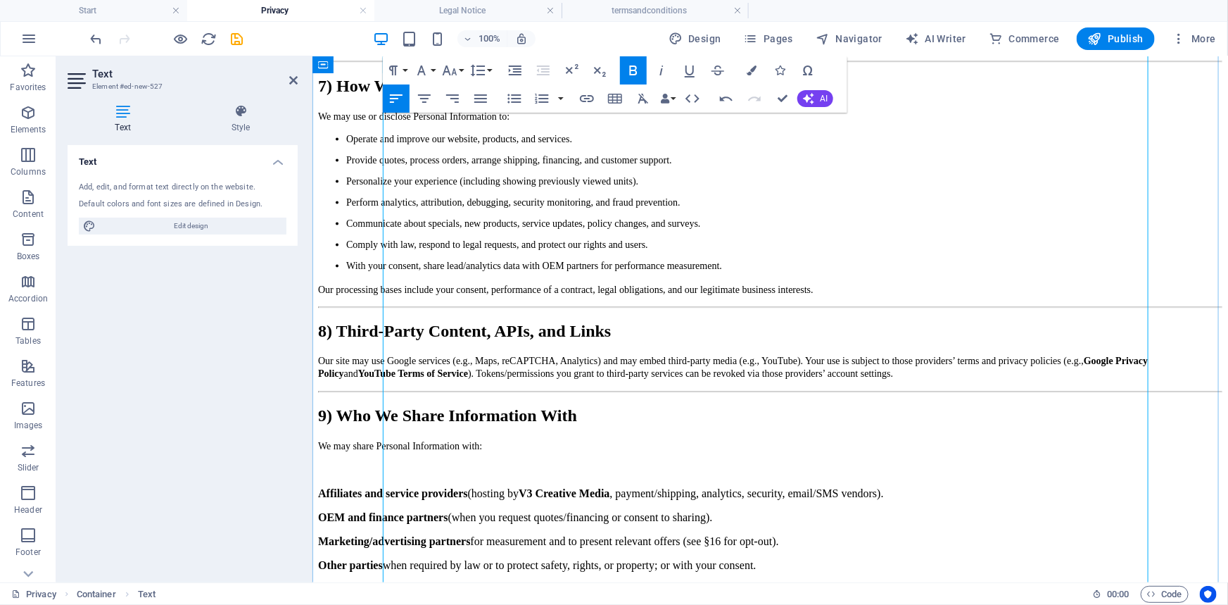
scroll to position [996, 0]
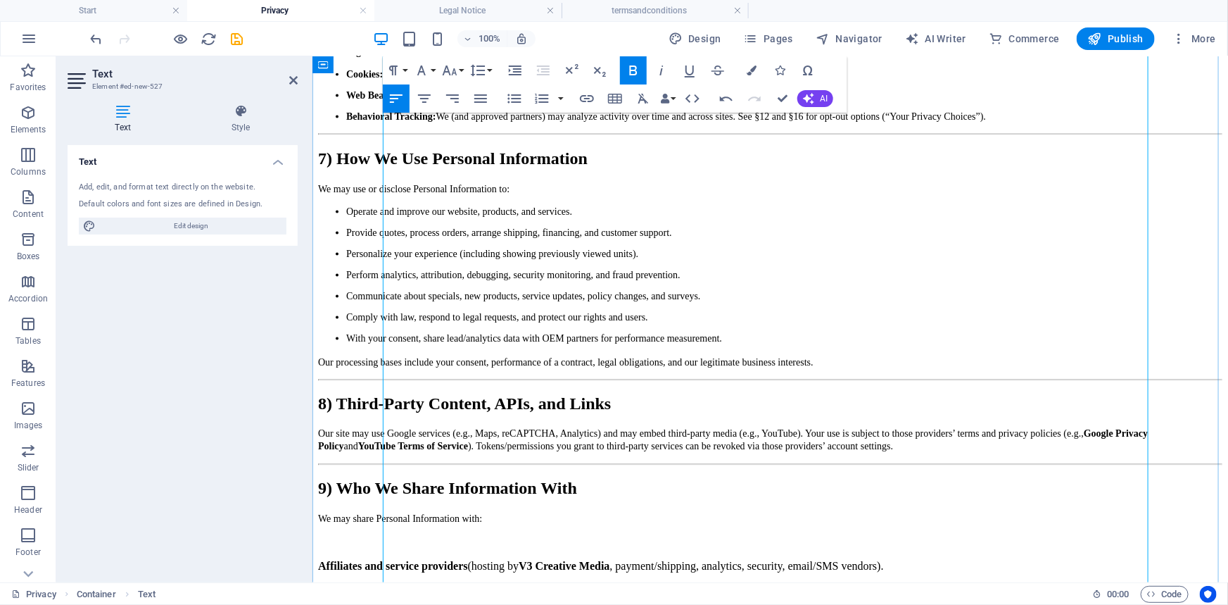
click at [391, 344] on ul "Operate and improve our website, products, and services. Provide quotes, proces…" at bounding box center [770, 275] width 905 height 138
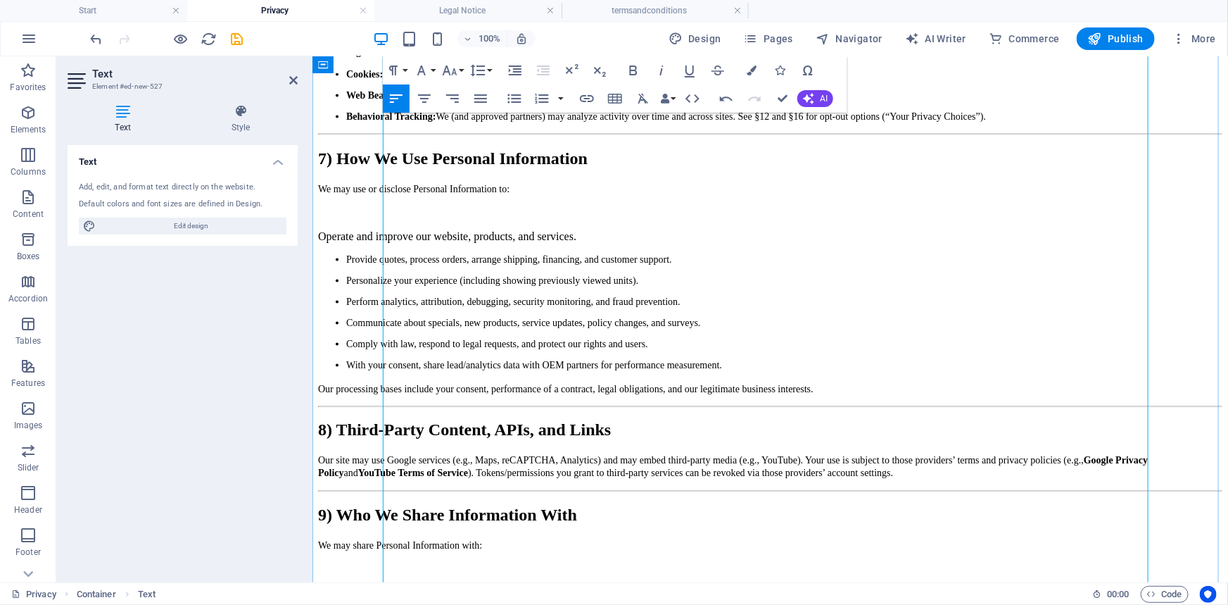
click at [398, 286] on li "Personalize your experience (including showing previously viewed units)." at bounding box center [784, 280] width 876 height 11
click at [394, 265] on p "Provide quotes, process orders, arrange shipping, financing, and customer suppo…" at bounding box center [784, 258] width 876 height 11
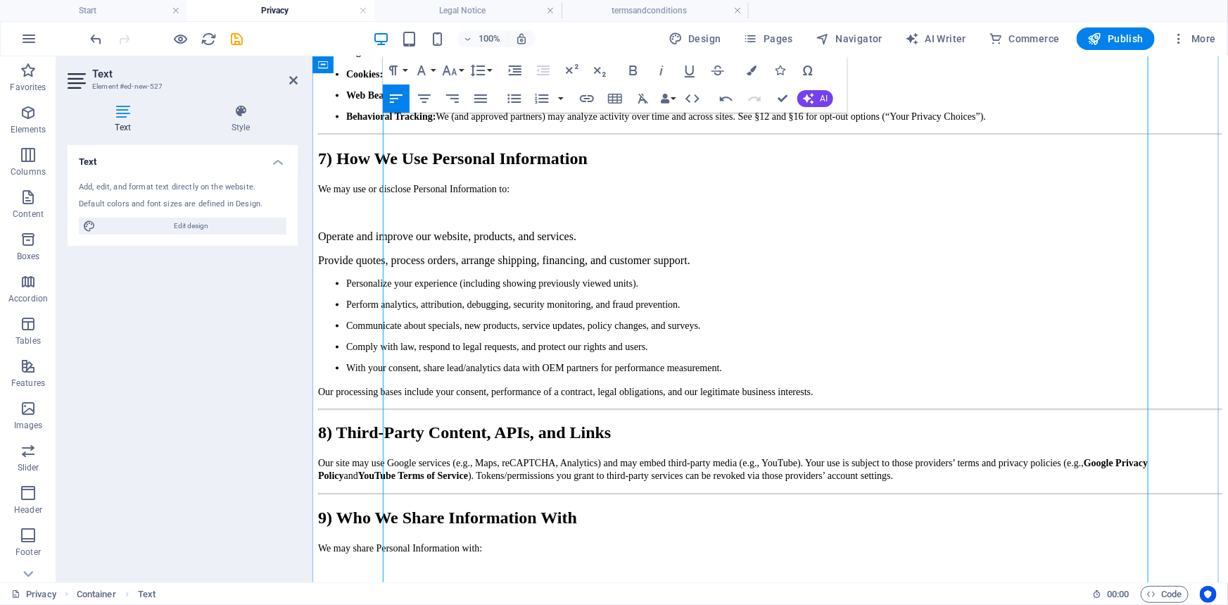
click at [392, 373] on ul "Personalize your experience (including showing previously viewed units). Perfor…" at bounding box center [770, 325] width 905 height 96
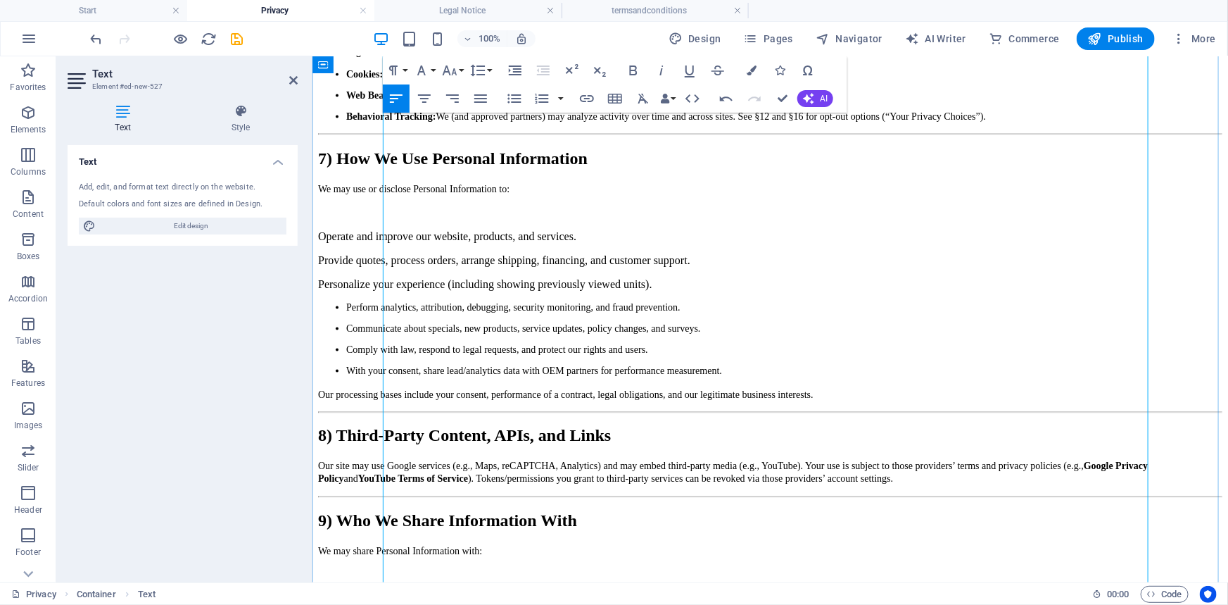
click at [391, 376] on ul "Perform analytics, attribution, debugging, security monitoring, and fraud preve…" at bounding box center [770, 338] width 905 height 75
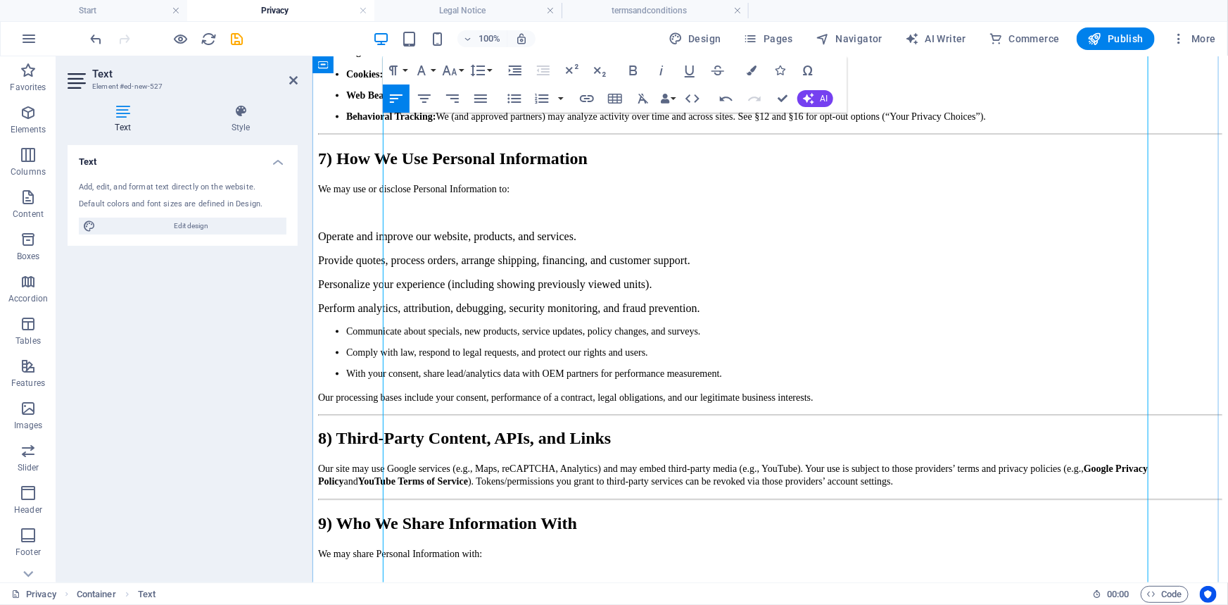
click at [391, 379] on ul "Communicate about specials, new products, service updates, policy changes, and …" at bounding box center [770, 352] width 905 height 54
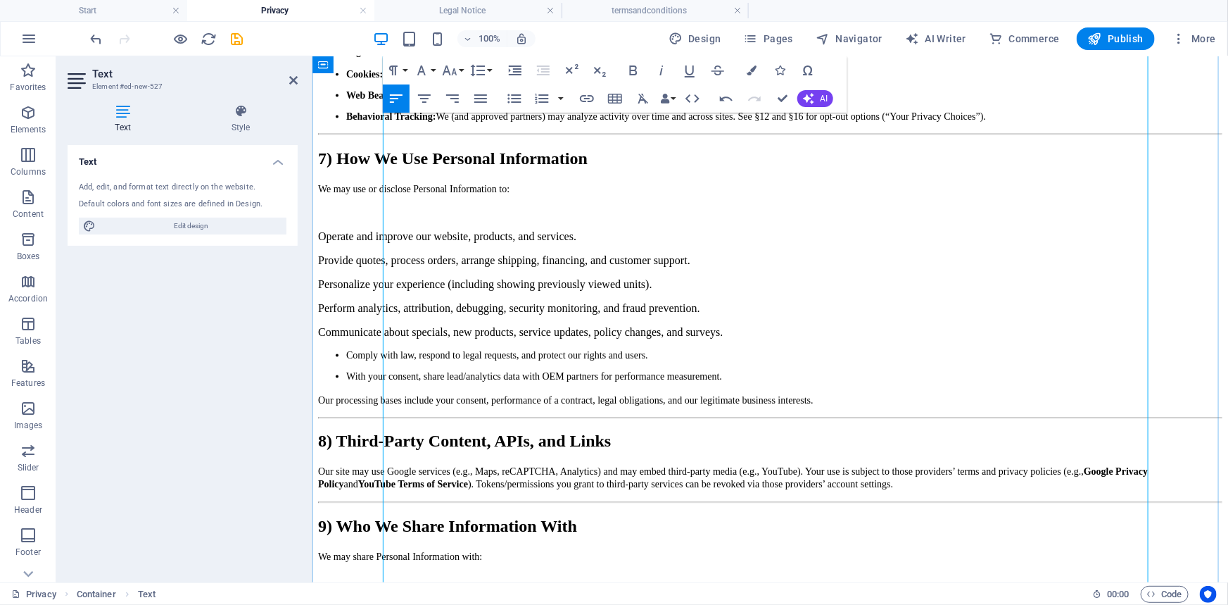
click at [398, 360] on p "Comply with law, respond to legal requests, and protect our rights and users." at bounding box center [784, 354] width 876 height 11
click at [391, 382] on ul "Comply with law, respond to legal requests, and protect our rights and users. W…" at bounding box center [770, 365] width 905 height 32
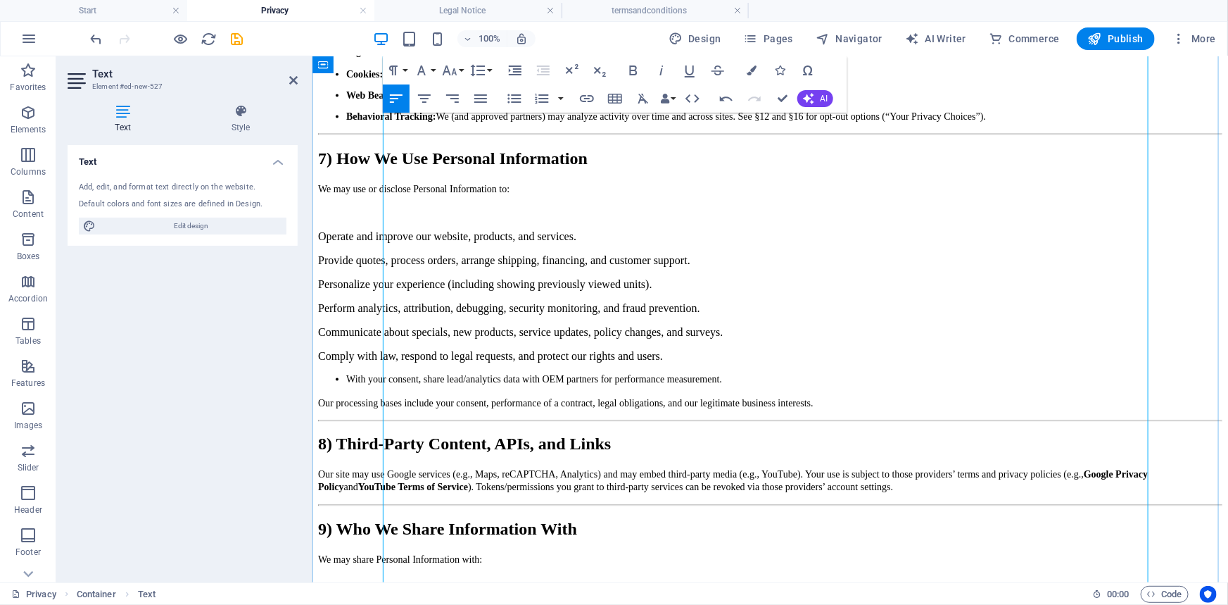
click at [393, 384] on ul "With your consent, share lead/analytics data with OEM partners for performance …" at bounding box center [770, 378] width 905 height 11
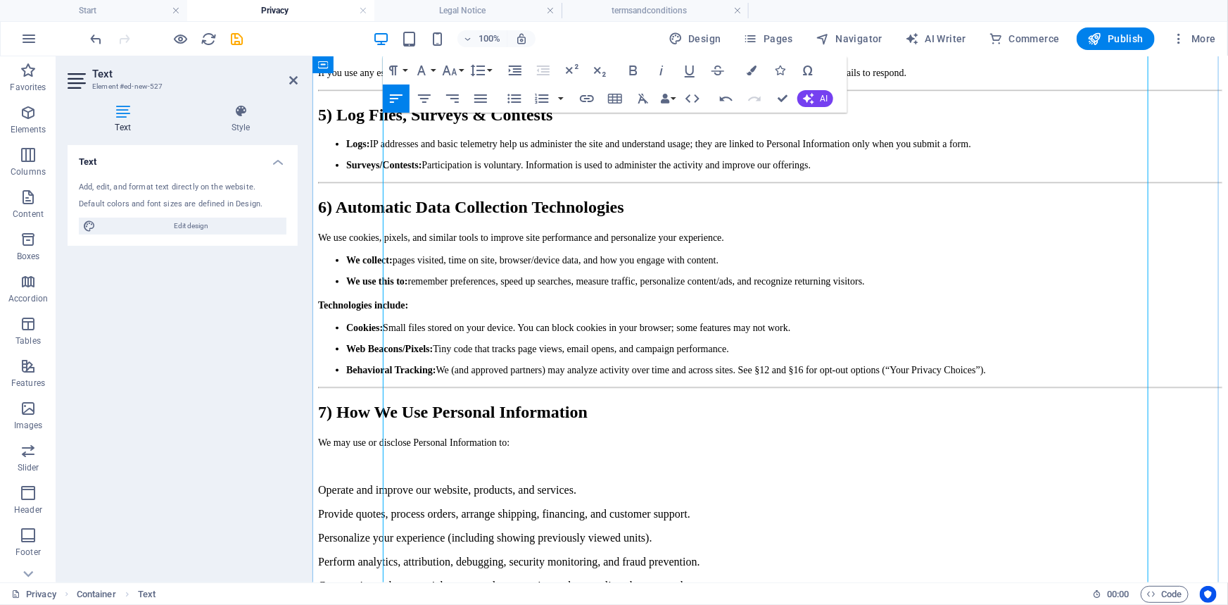
scroll to position [740, 0]
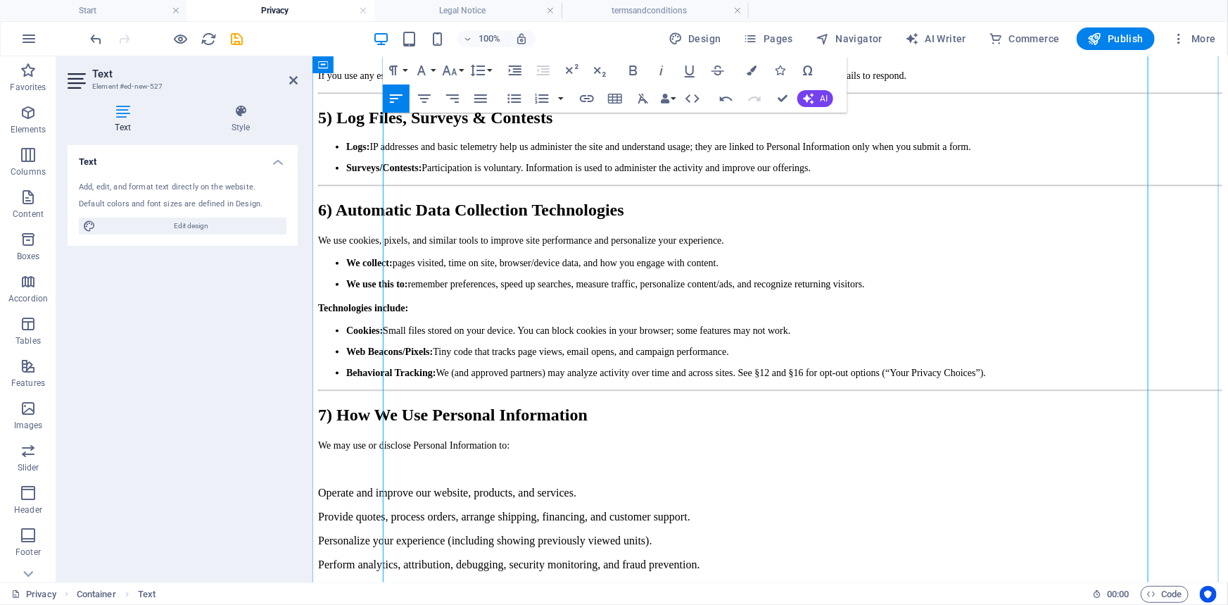
click at [393, 173] on ul "Logs: IP addresses and basic telemetry help us administer the site and understa…" at bounding box center [770, 157] width 905 height 32
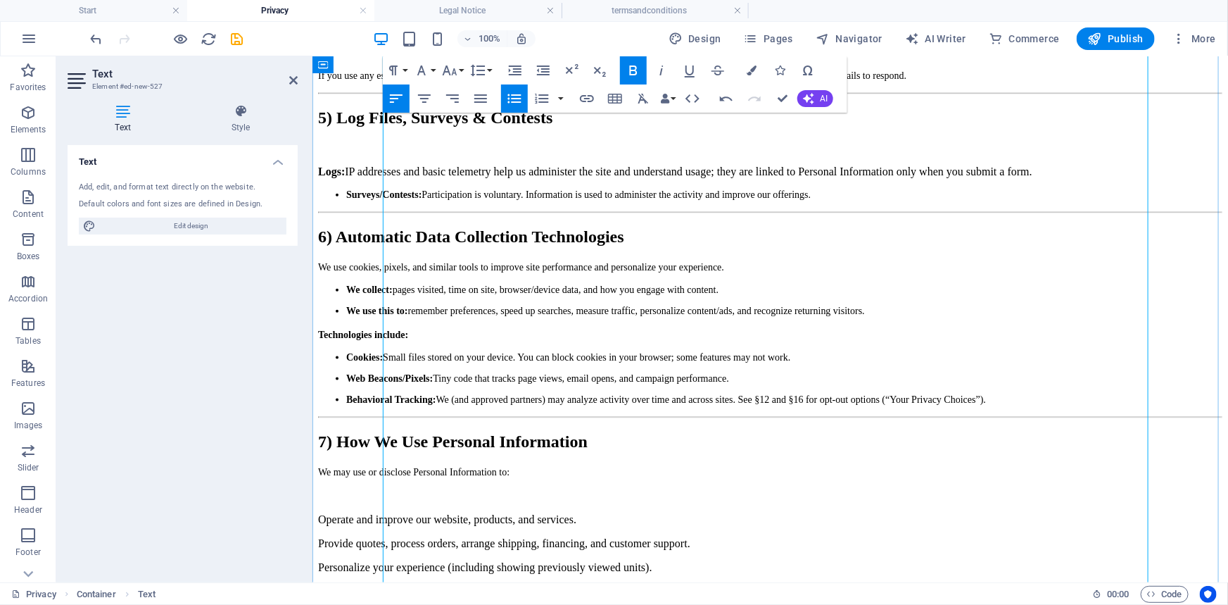
drag, startPoint x: 394, startPoint y: 284, endPoint x: 389, endPoint y: 296, distance: 12.7
click at [393, 200] on ul "Surveys/Contests: Participation is voluntary. Information is used to administer…" at bounding box center [770, 194] width 905 height 11
click at [389, 200] on ul "Surveys/Contests: Participation is voluntary. Information is used to administer…" at bounding box center [770, 194] width 905 height 11
click at [390, 318] on ul "We collect: pages visited, time on site, browser/device data, and how you engag…" at bounding box center [770, 301] width 905 height 32
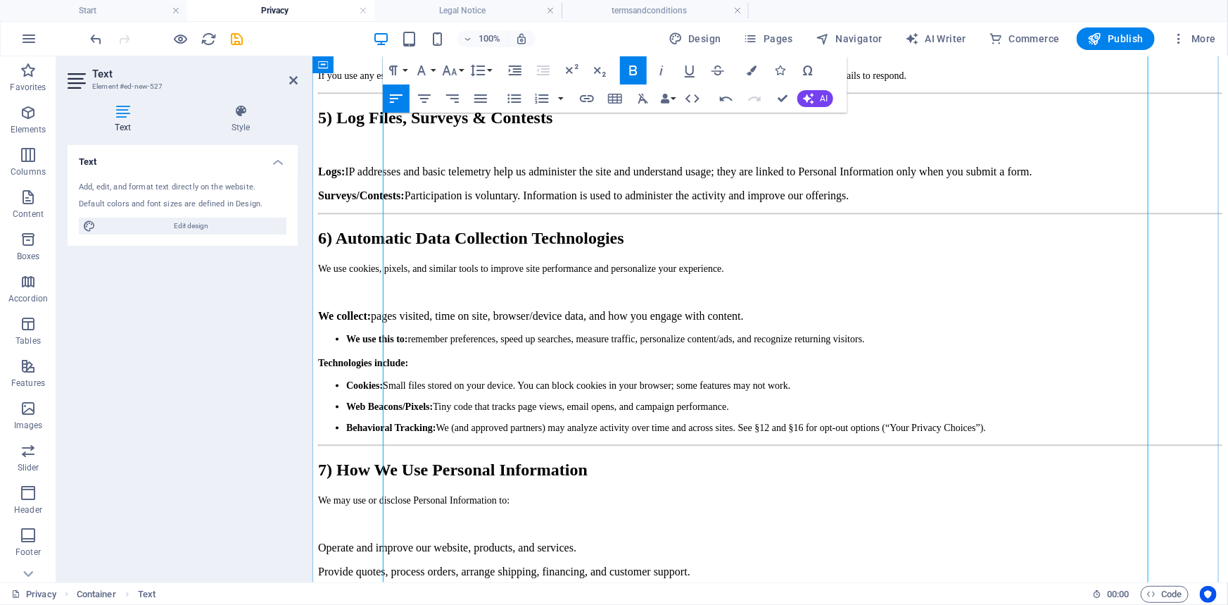
click at [391, 344] on ul "We use this to: remember preferences, speed up searches, measure traffic, perso…" at bounding box center [770, 338] width 905 height 11
click at [392, 434] on ul "Cookies: Small files stored on your device. You can block cookies in your brows…" at bounding box center [770, 408] width 905 height 54
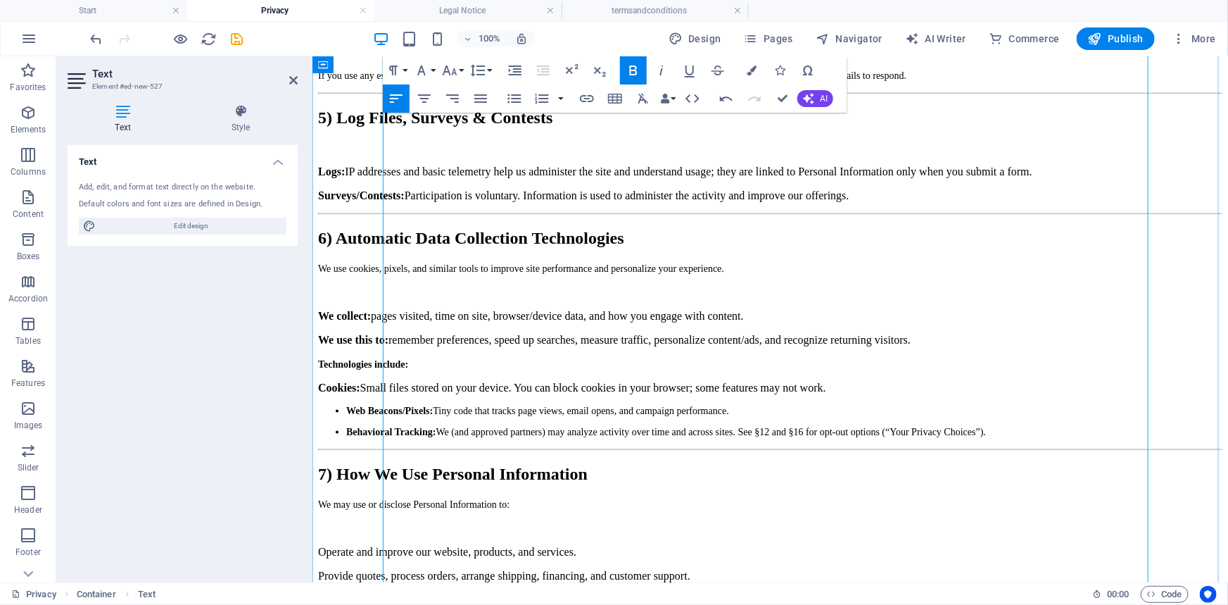
click at [394, 415] on strong "Web Beacons/Pixels:" at bounding box center [389, 410] width 87 height 11
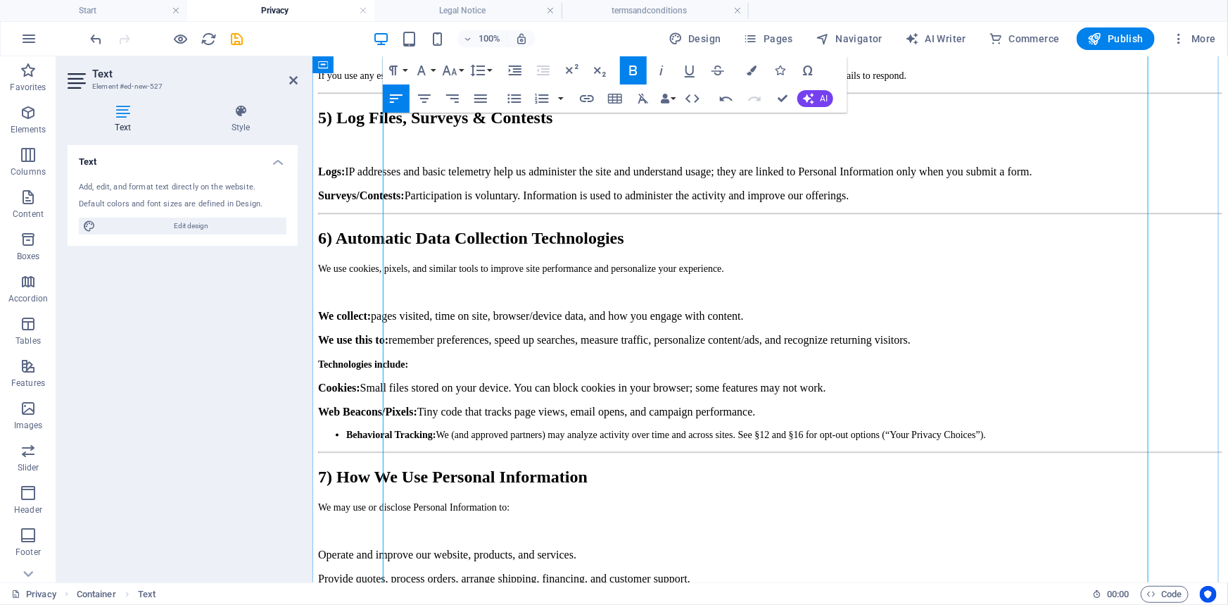
click at [396, 439] on strong "Behavioral Tracking:" at bounding box center [390, 434] width 89 height 11
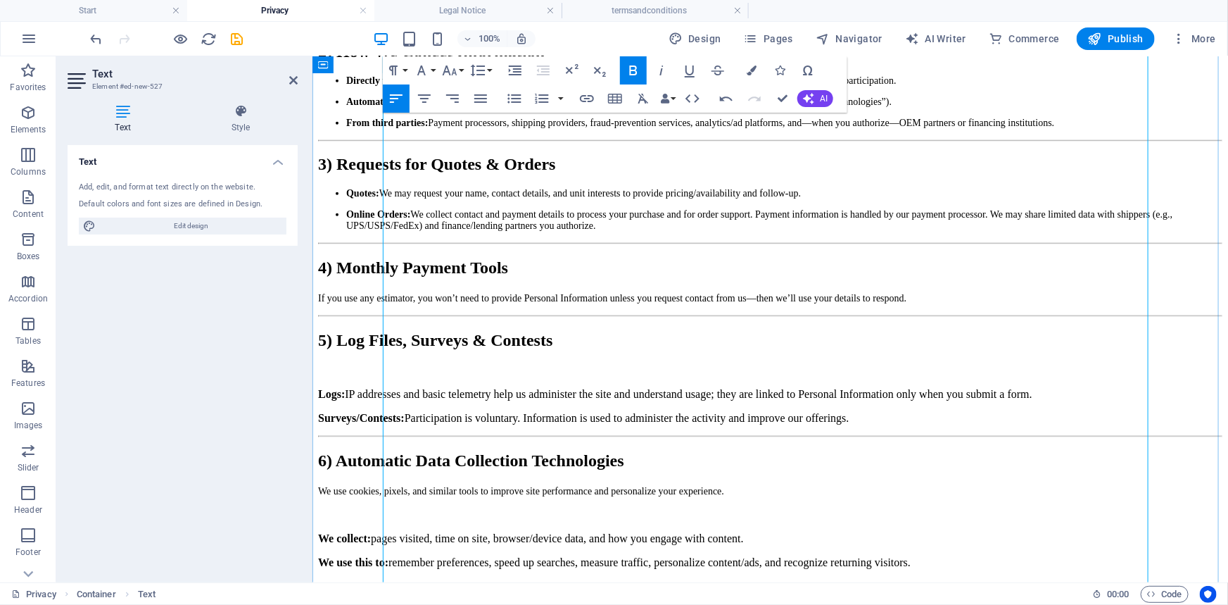
scroll to position [484, 0]
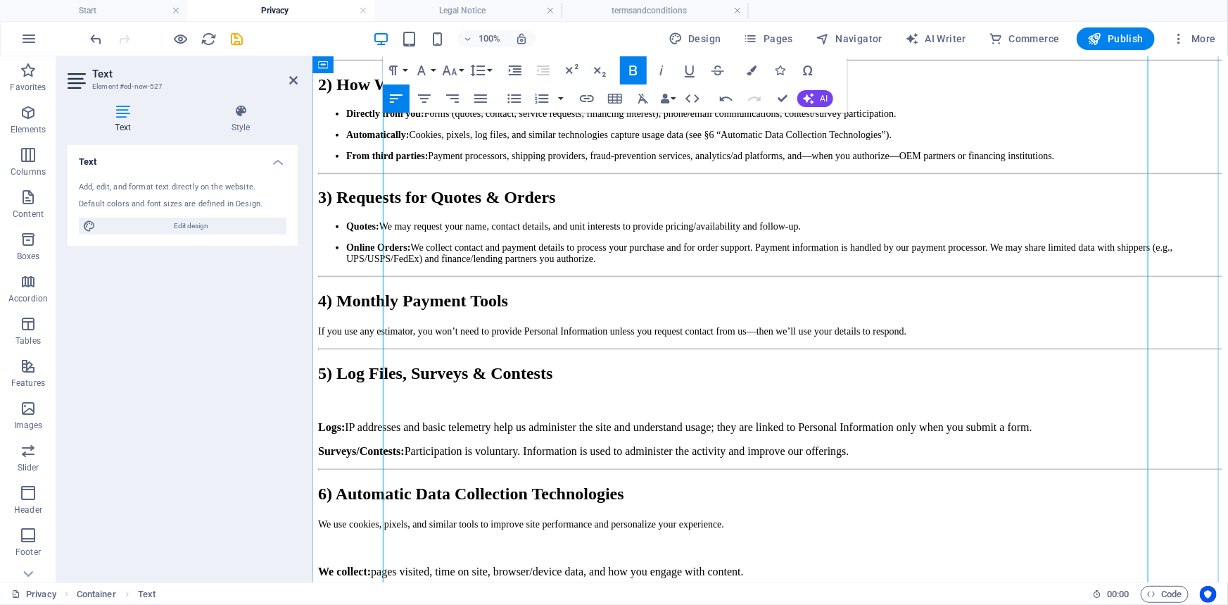
click at [379, 231] on strong "Quotes:" at bounding box center [362, 225] width 33 height 11
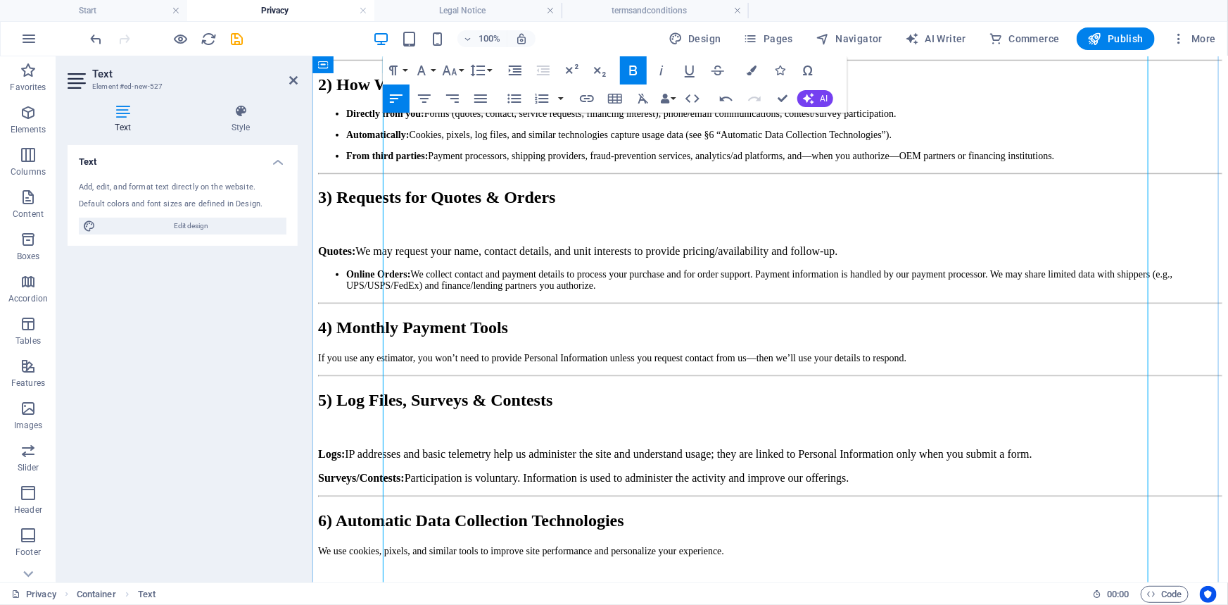
click at [391, 291] on ul "Online Orders: We collect contact and payment details to process your purchase …" at bounding box center [770, 279] width 905 height 23
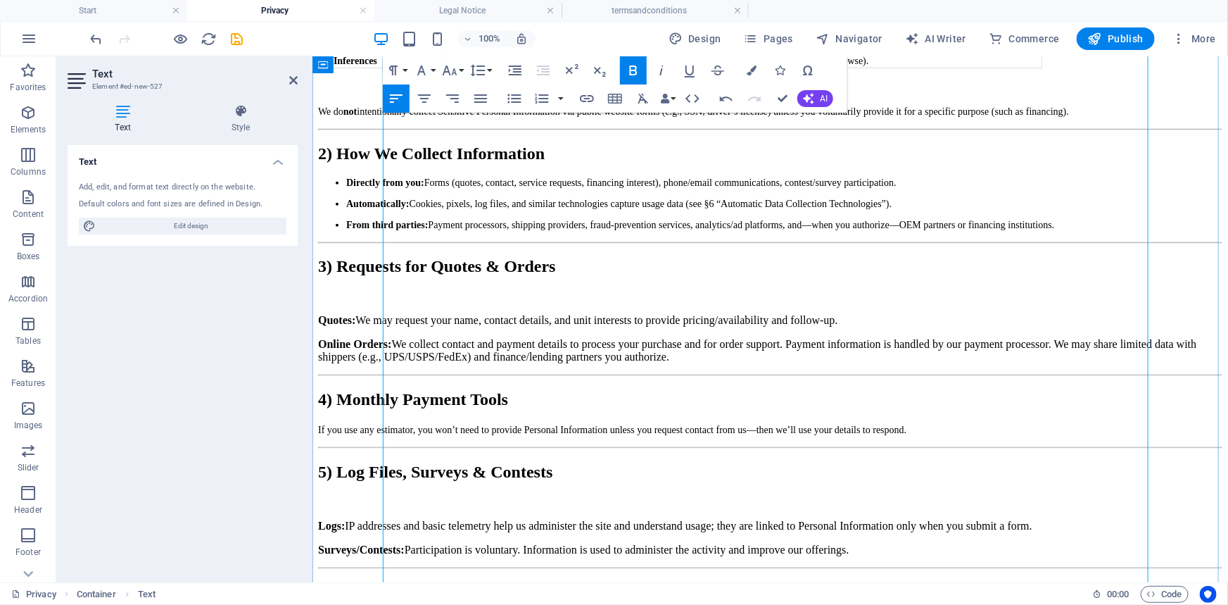
scroll to position [356, 0]
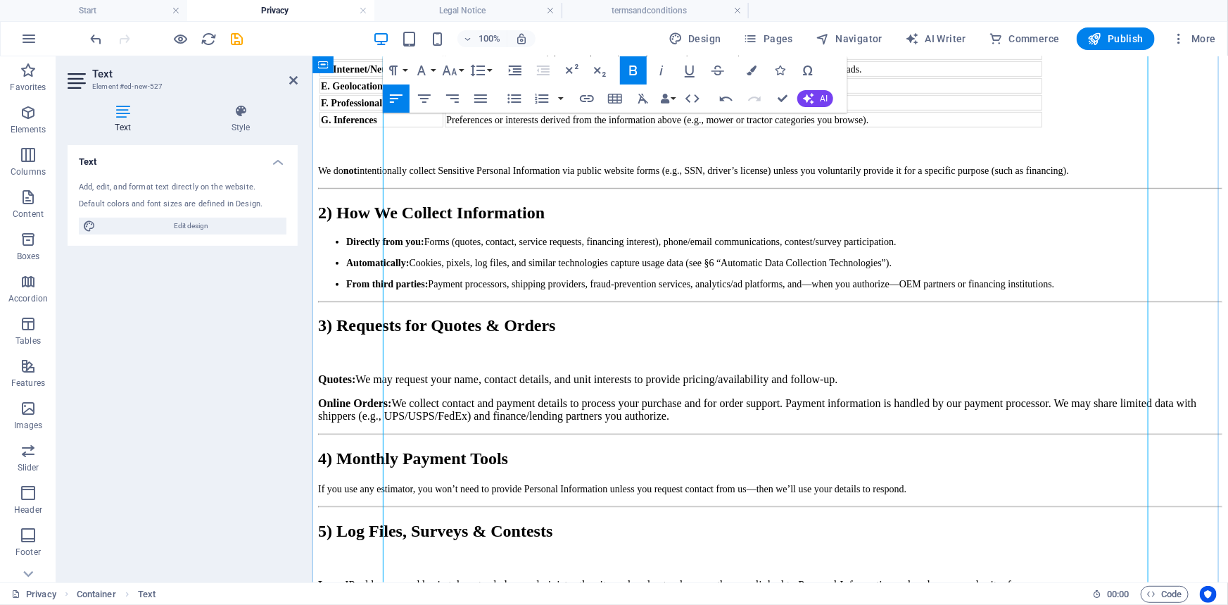
click at [393, 289] on ul "Directly from you: Forms (quotes, contact, service requests, financing interest…" at bounding box center [770, 263] width 905 height 54
click at [389, 289] on ul "Directly from you: Forms (quotes, contact, service requests, financing interest…" at bounding box center [770, 263] width 905 height 54
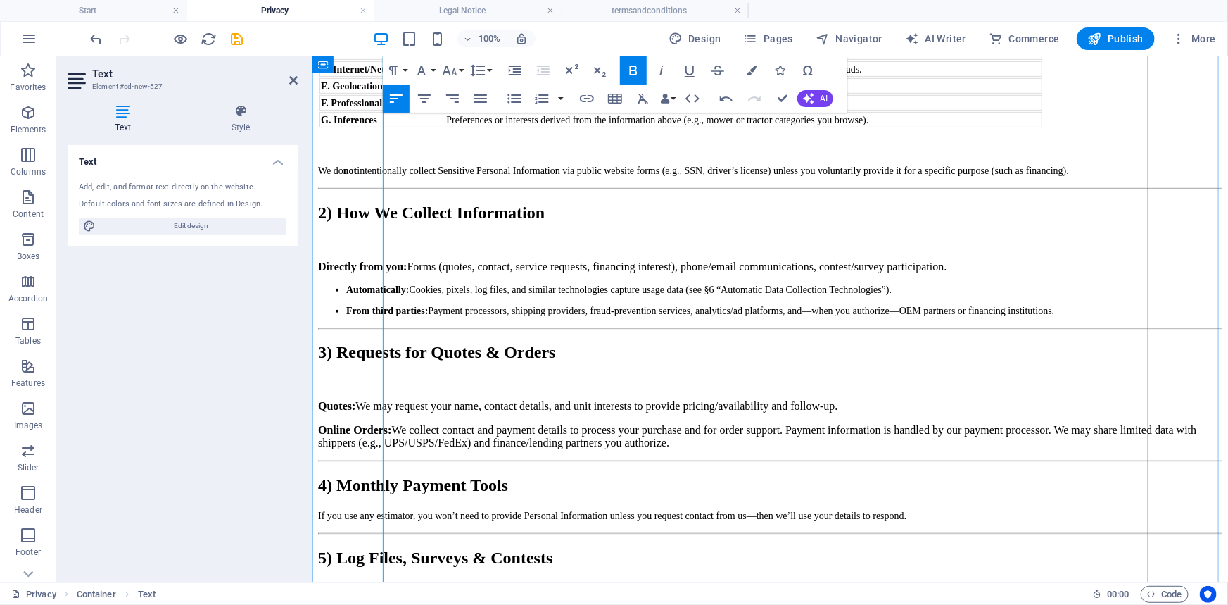
click at [394, 294] on strong "Automatically:" at bounding box center [377, 289] width 63 height 11
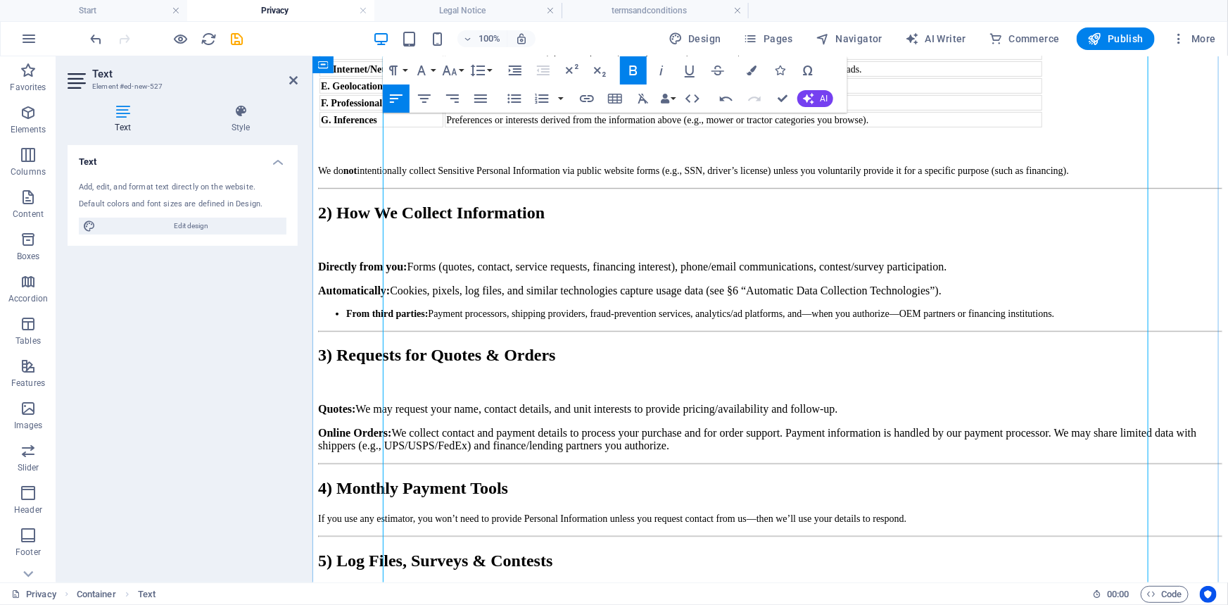
click at [394, 318] on strong "From third parties:" at bounding box center [387, 313] width 82 height 11
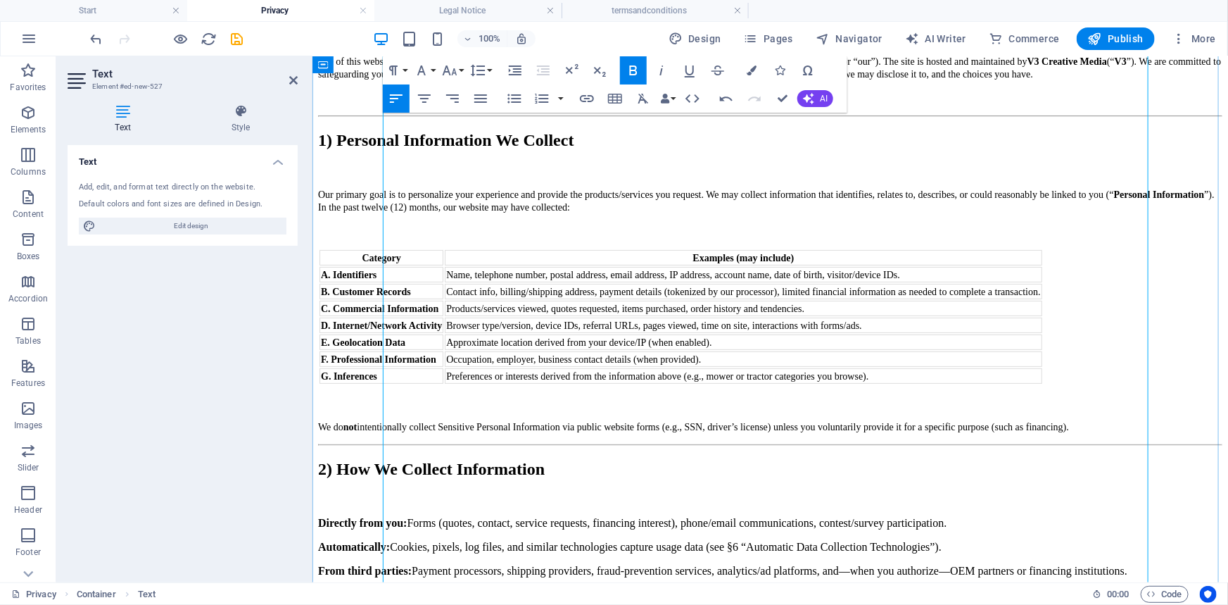
scroll to position [0, 0]
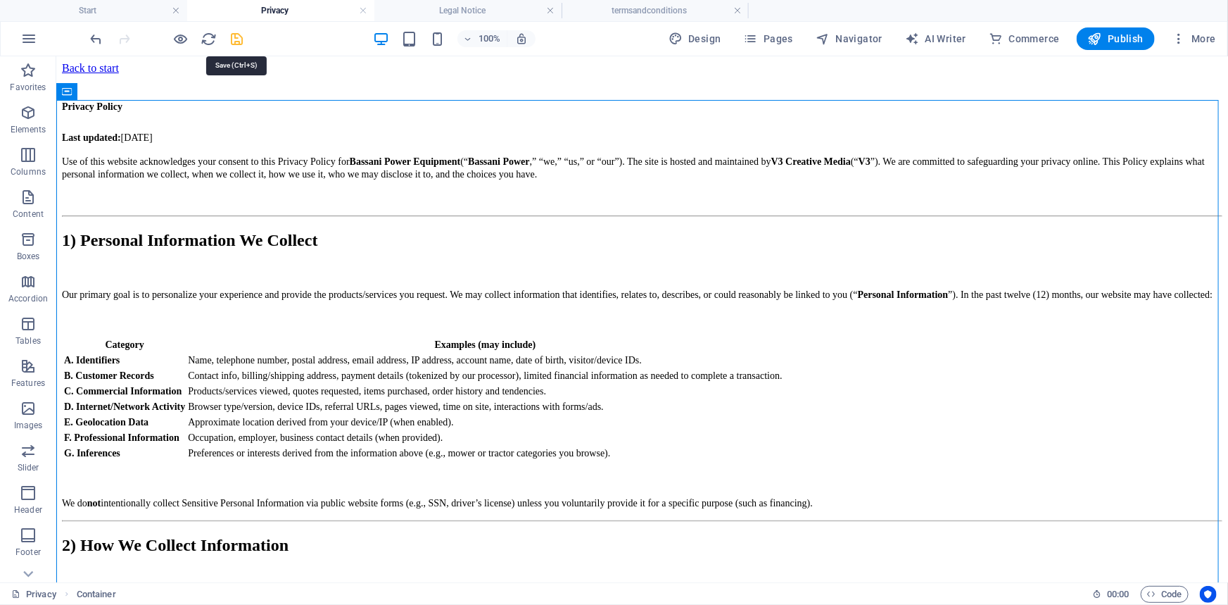
click at [237, 36] on icon "save" at bounding box center [238, 39] width 16 height 16
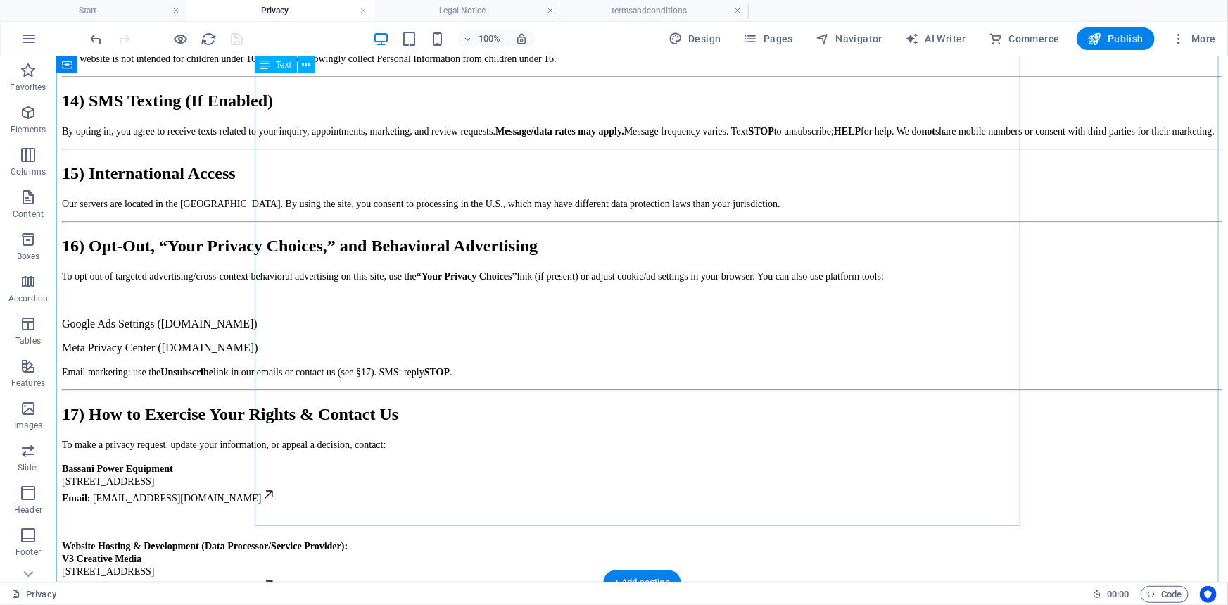
scroll to position [2219, 0]
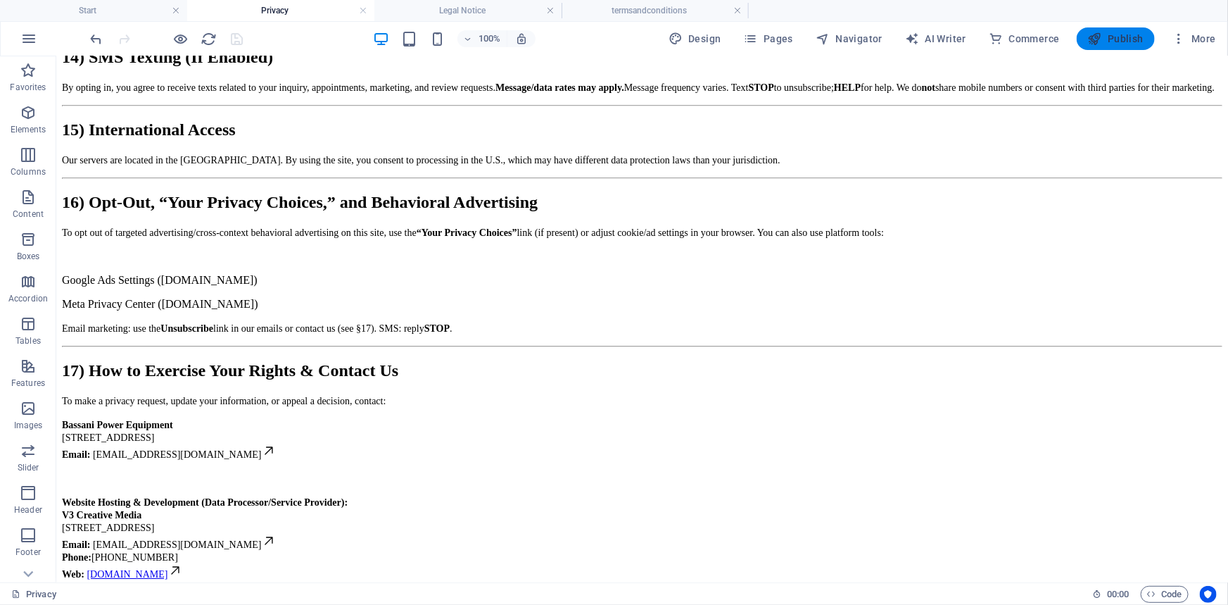
drag, startPoint x: 1103, startPoint y: 45, endPoint x: 629, endPoint y: 7, distance: 475.3
click at [1102, 45] on icon "button" at bounding box center [1095, 39] width 14 height 14
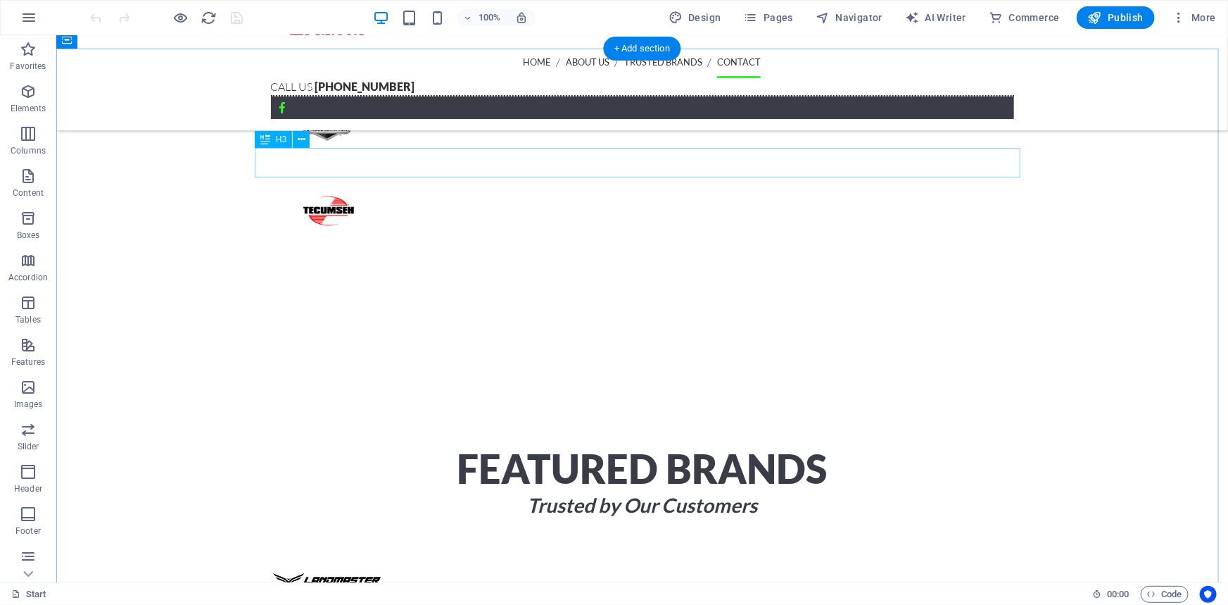
scroll to position [2675, 0]
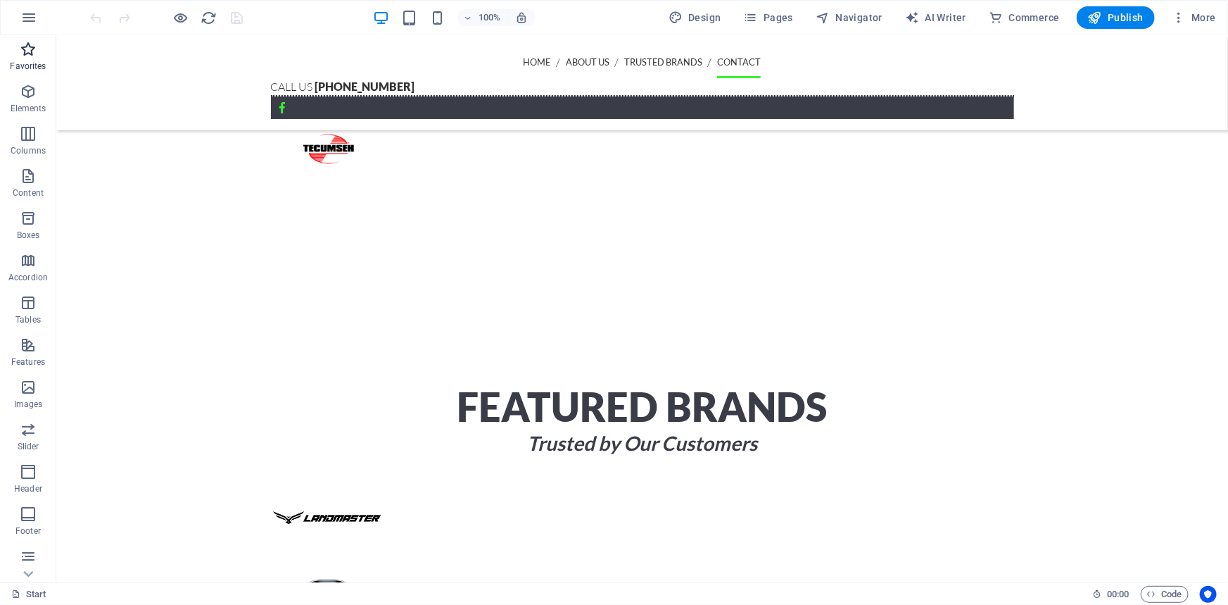
click at [32, 59] on span "Favorites" at bounding box center [28, 58] width 56 height 34
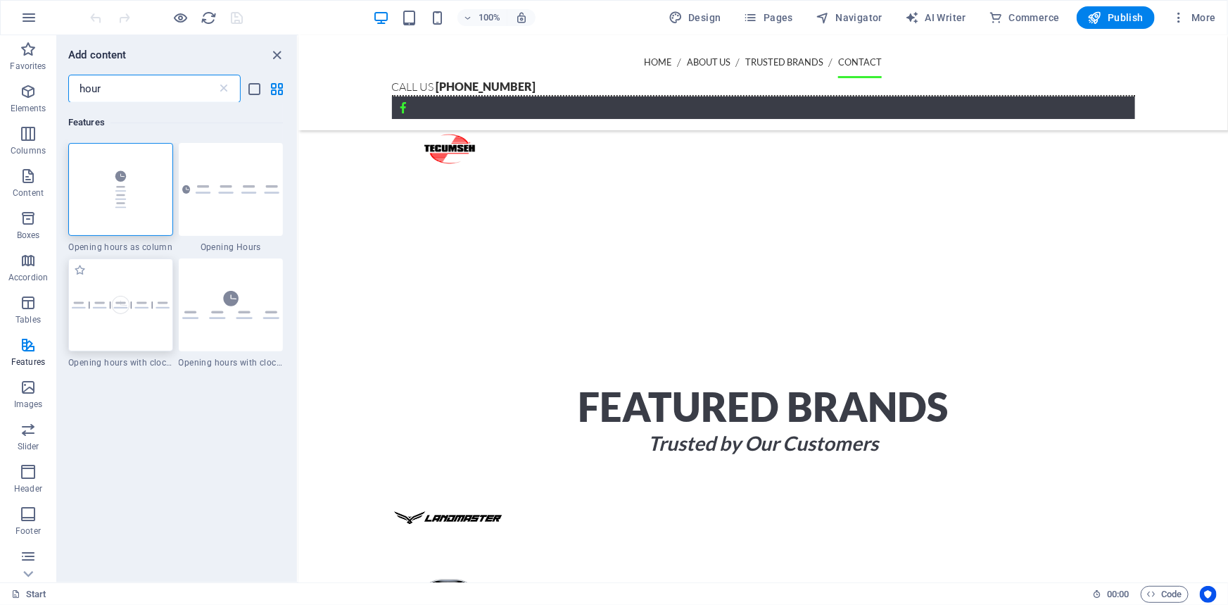
type input "hour"
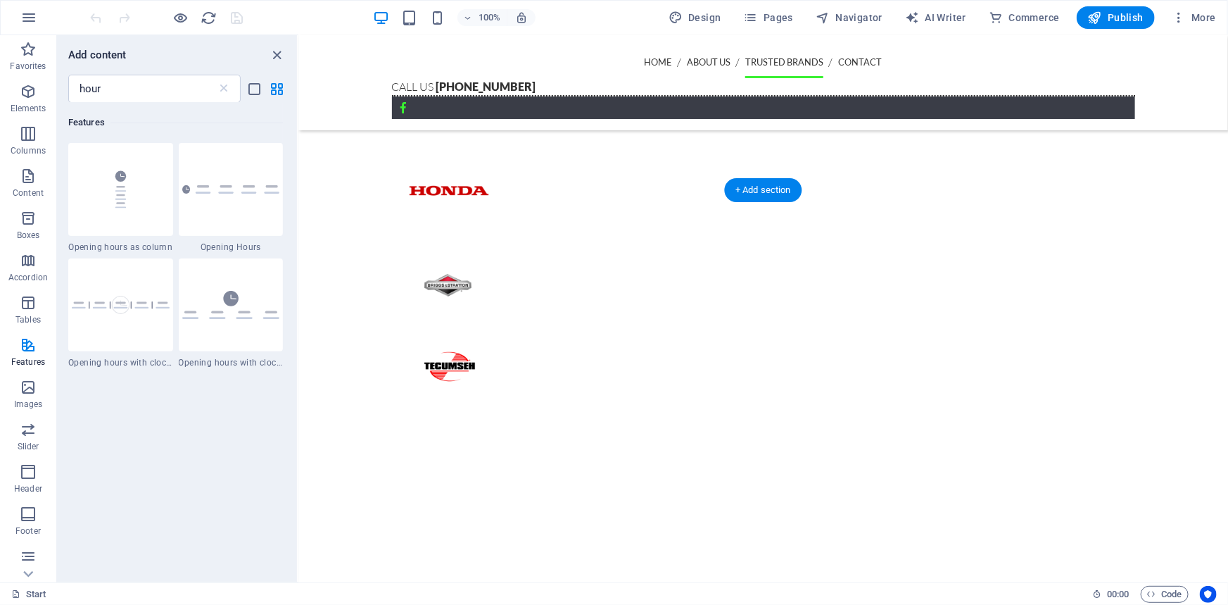
scroll to position [2419, 0]
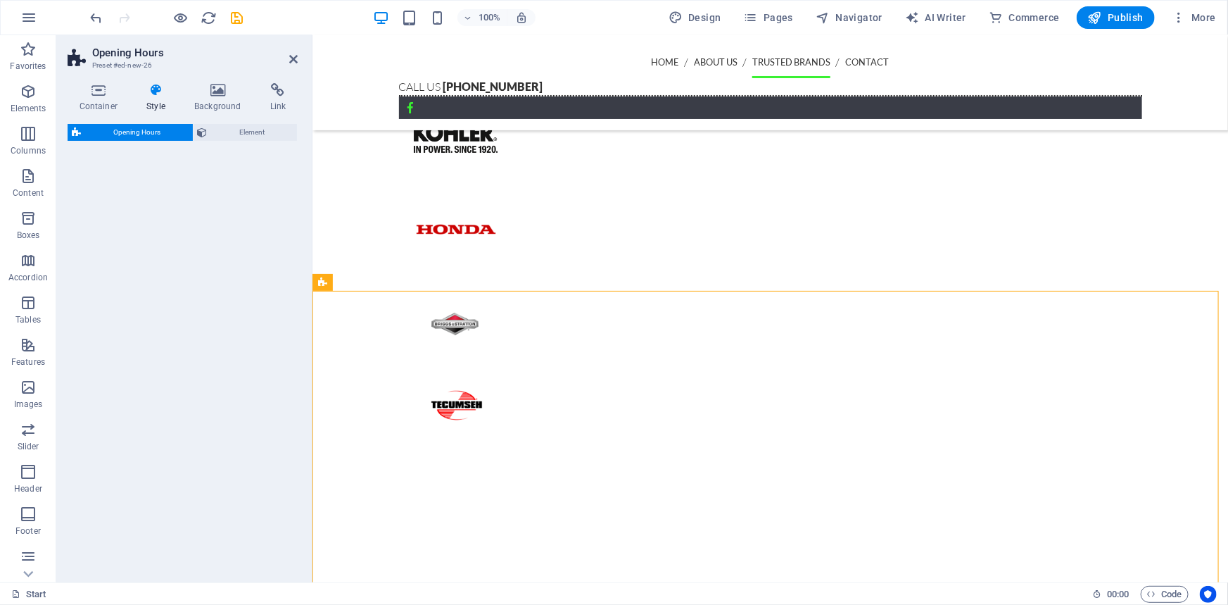
select select "rem"
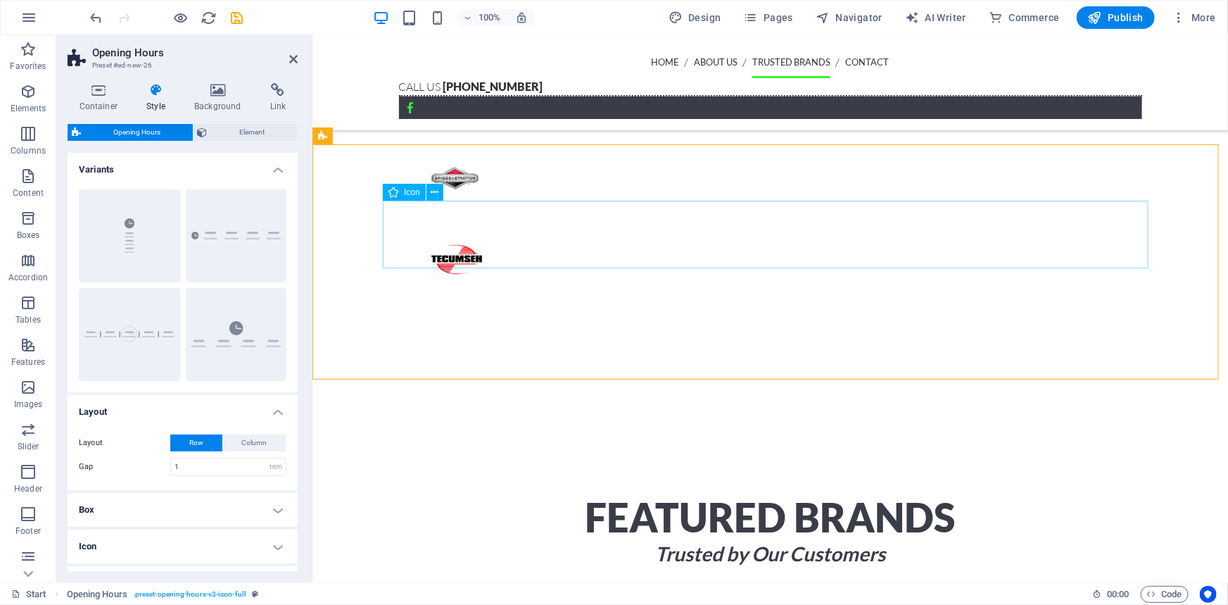
scroll to position [2547, 0]
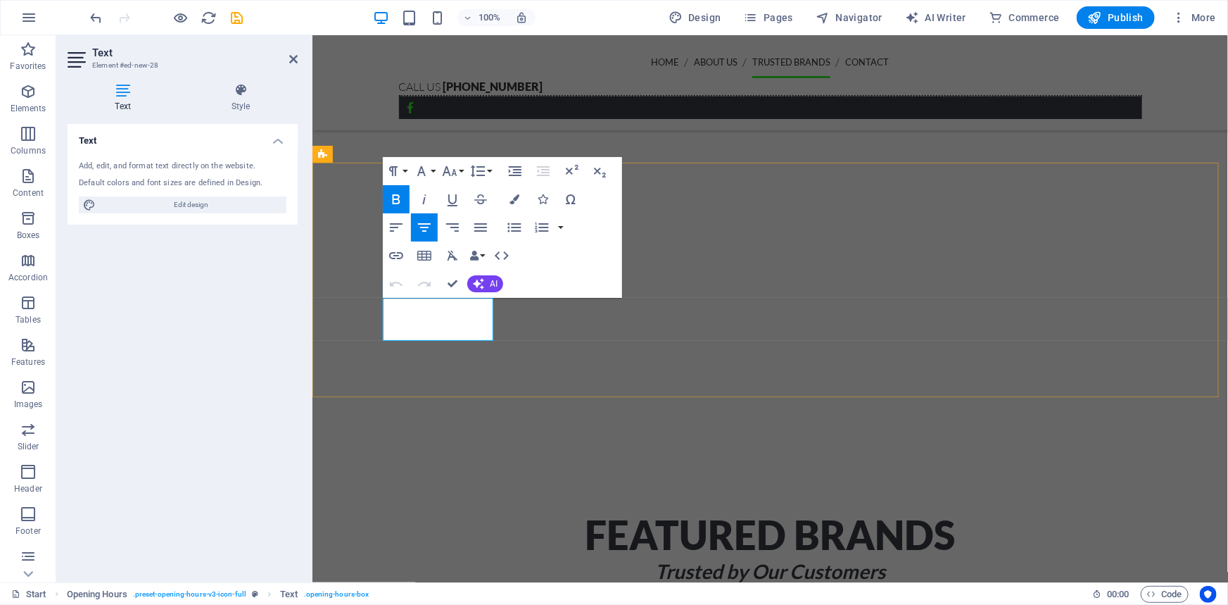
copy p "8:30am - 5:00pm"
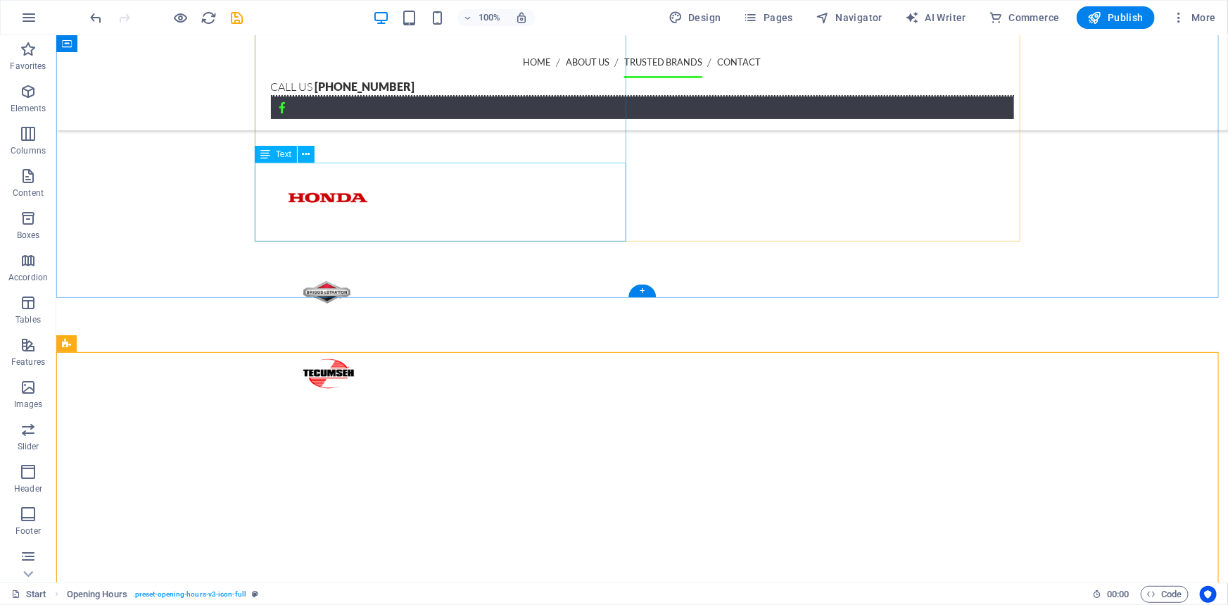
scroll to position [2355, 0]
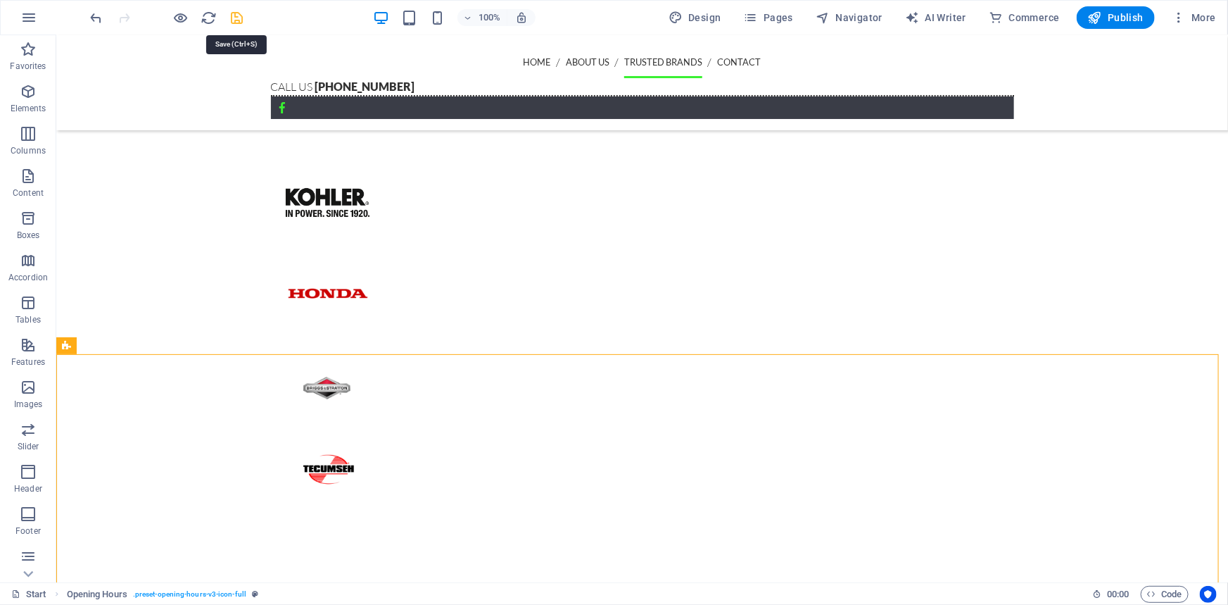
click at [241, 15] on icon "save" at bounding box center [238, 18] width 16 height 16
checkbox input "false"
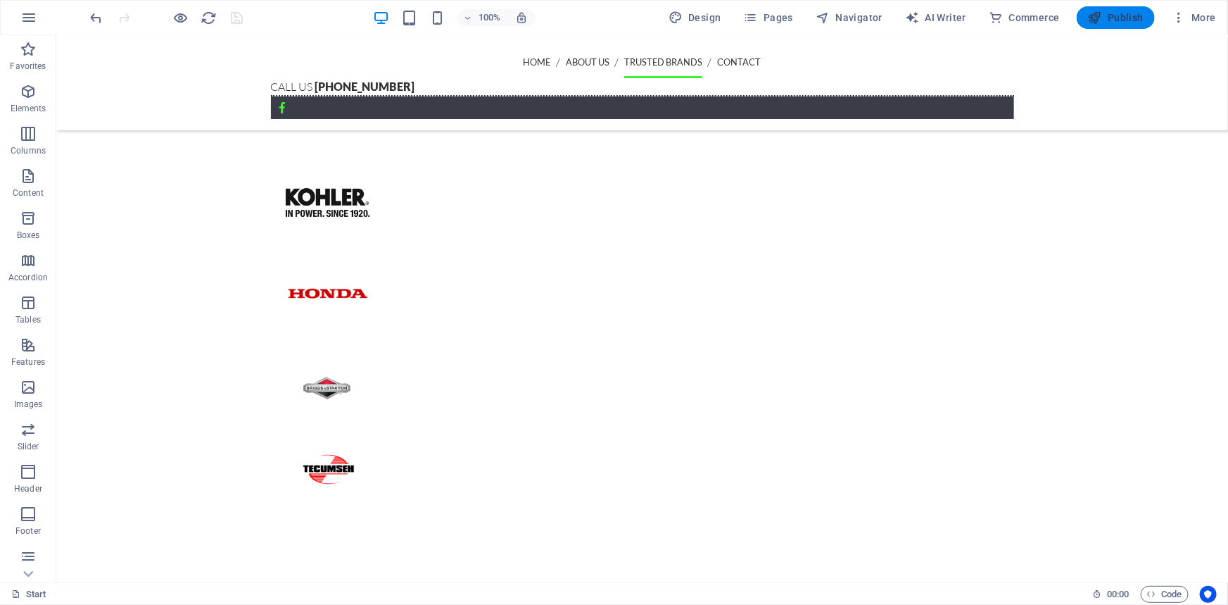
click at [1140, 25] on button "Publish" at bounding box center [1116, 17] width 78 height 23
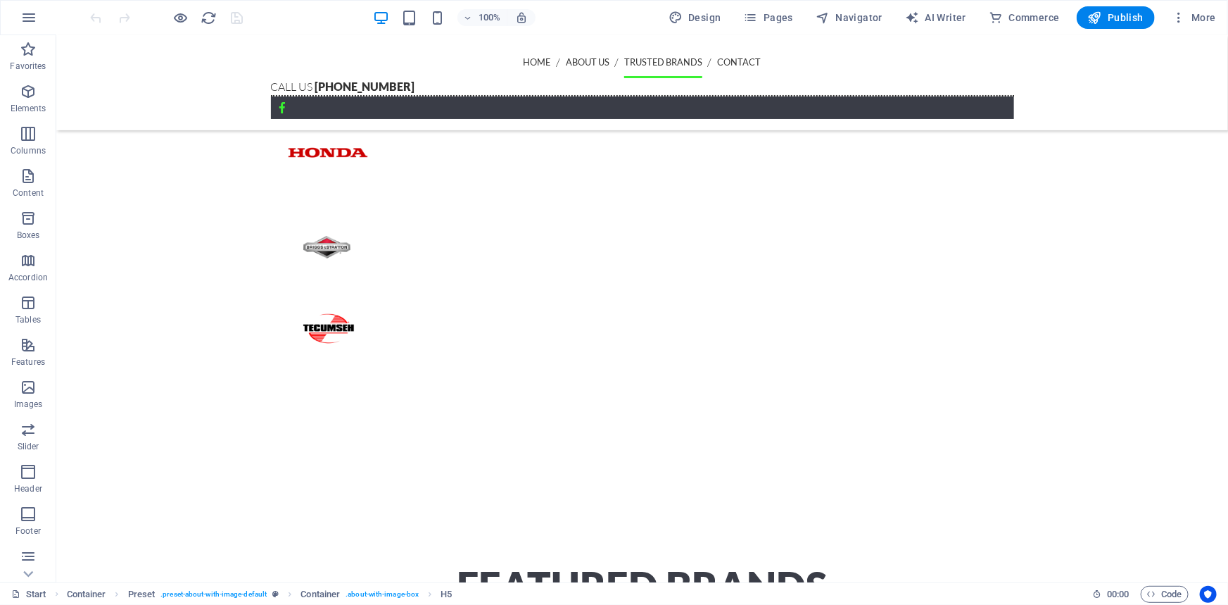
scroll to position [2380, 0]
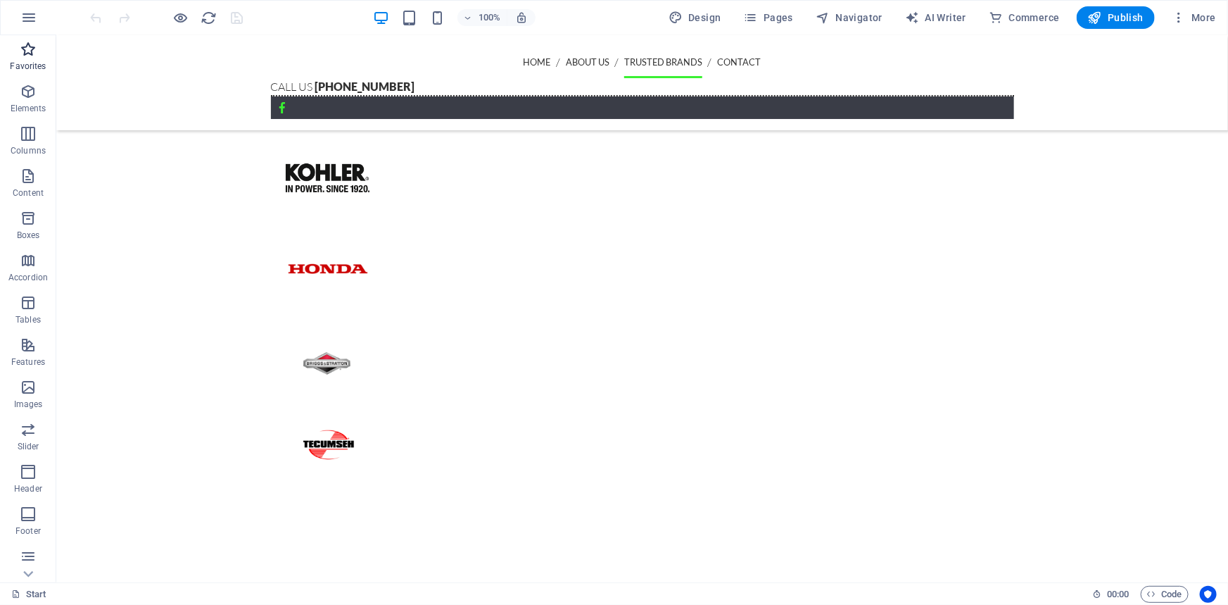
click at [39, 61] on p "Favorites" at bounding box center [28, 66] width 36 height 11
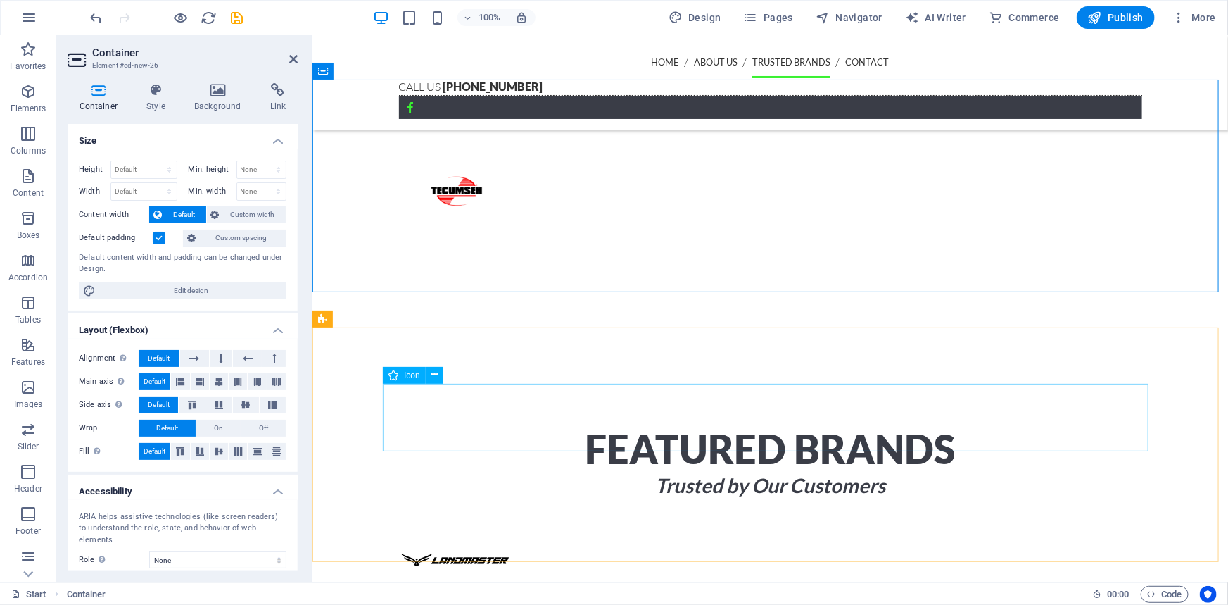
scroll to position [2635, 0]
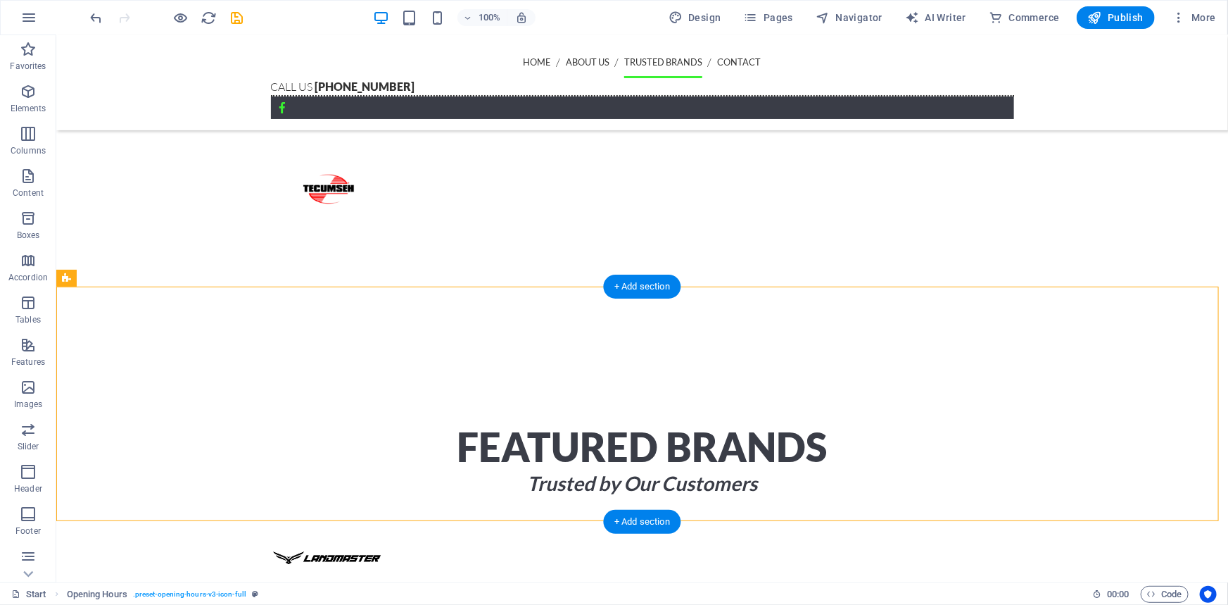
drag, startPoint x: 84, startPoint y: 344, endPoint x: 303, endPoint y: 391, distance: 224.1
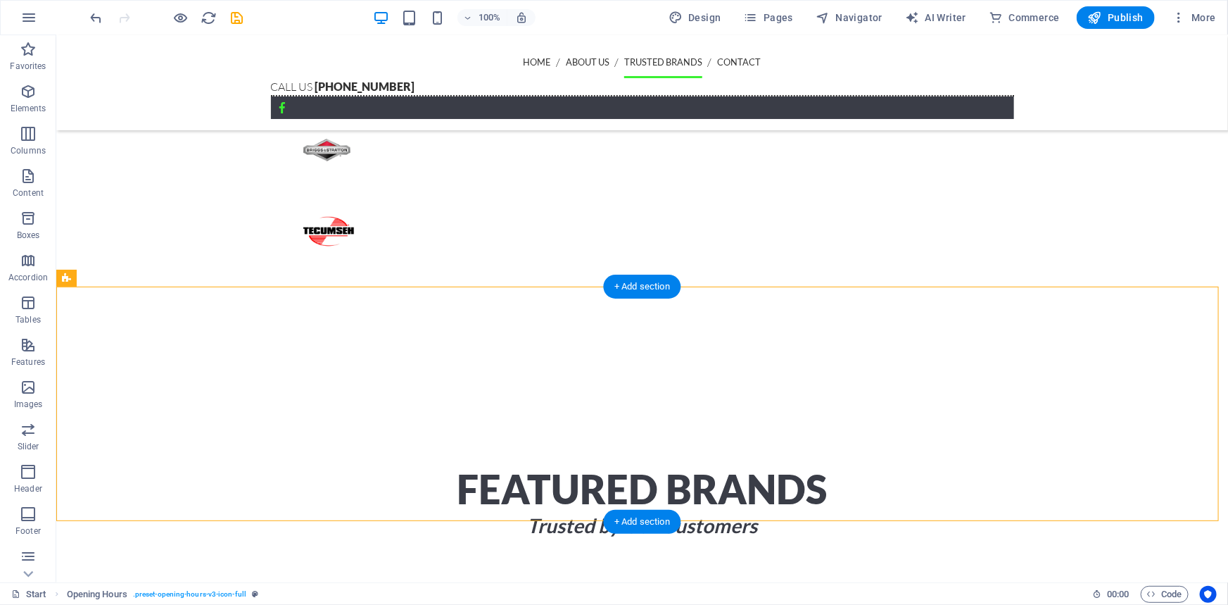
scroll to position [2443, 0]
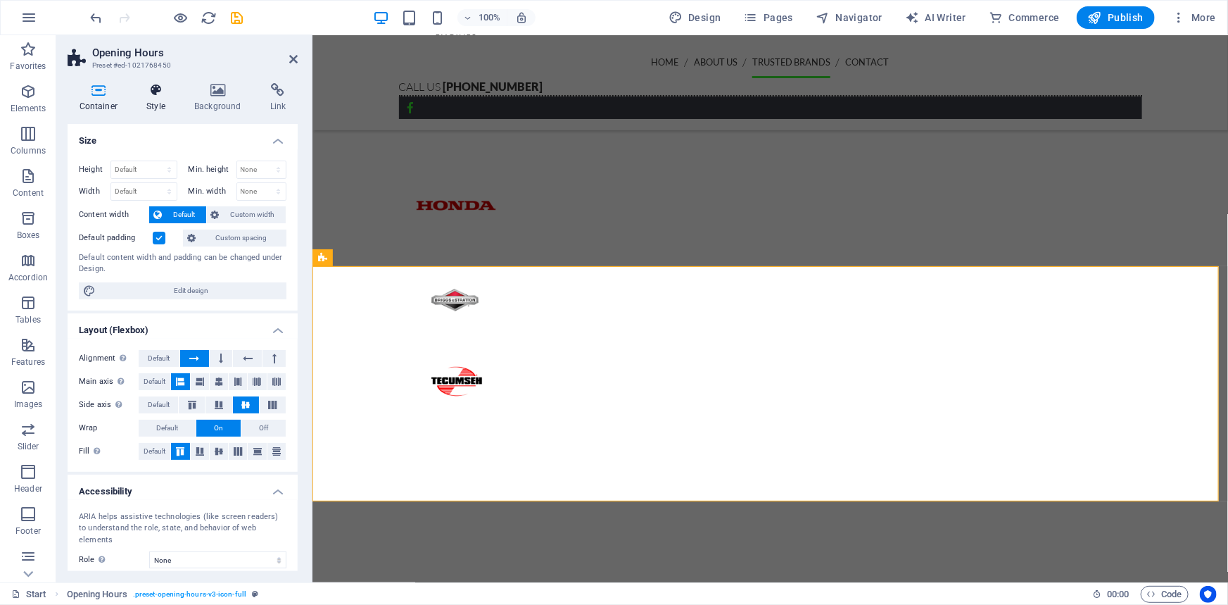
click at [167, 95] on icon at bounding box center [156, 90] width 42 height 14
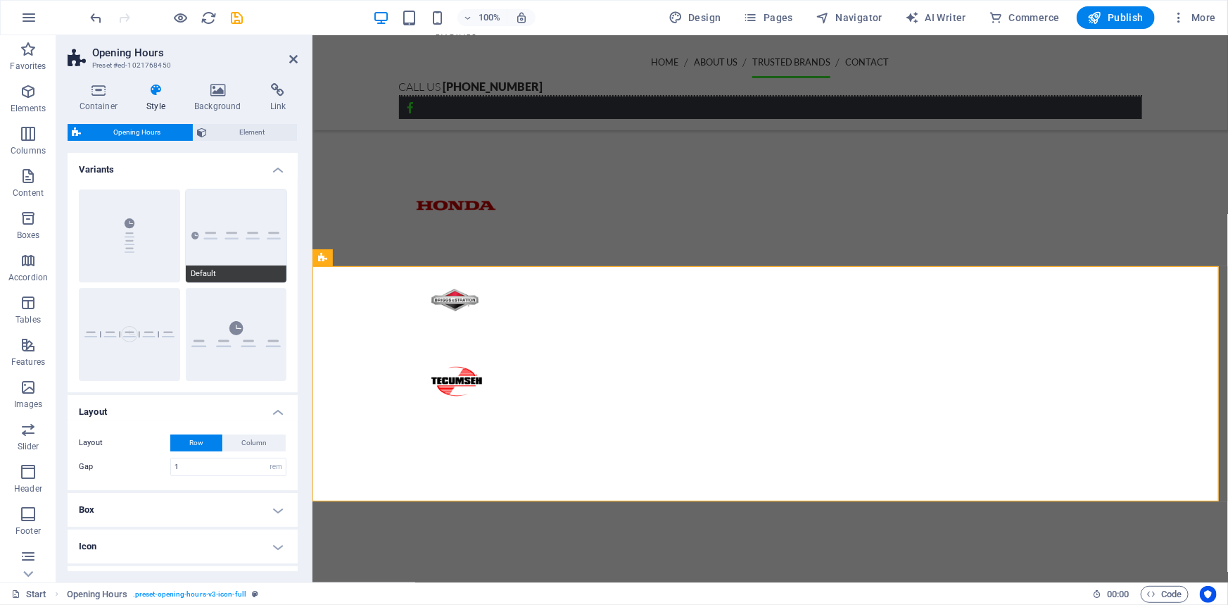
click at [202, 222] on button "Default" at bounding box center [236, 235] width 101 height 93
type input "0"
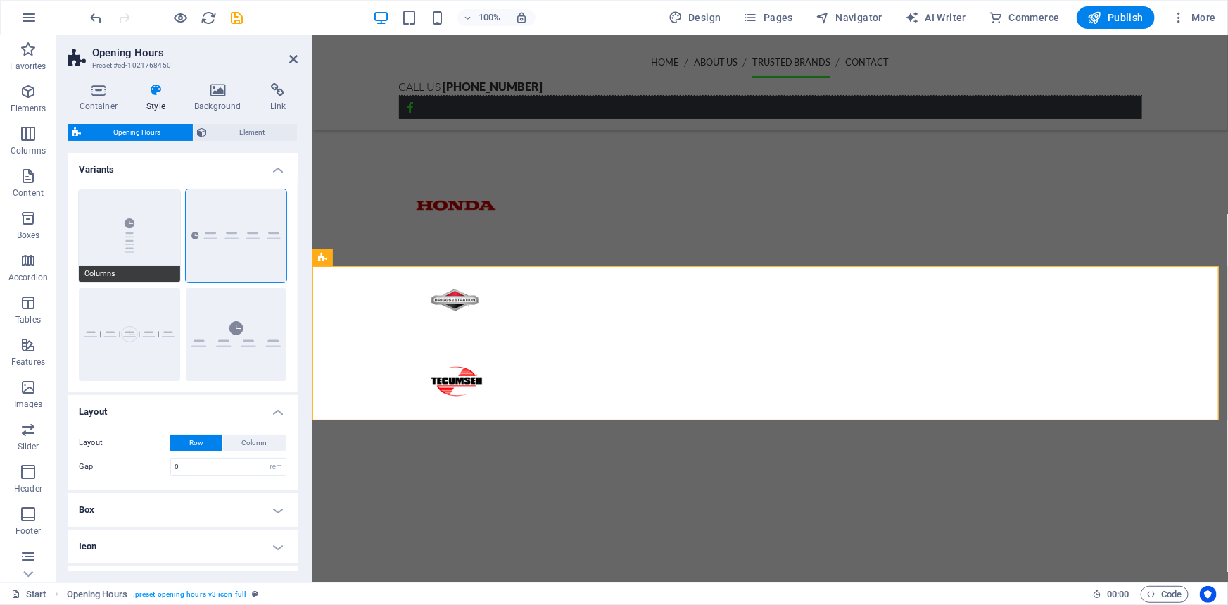
click at [146, 235] on button "Columns" at bounding box center [129, 235] width 101 height 93
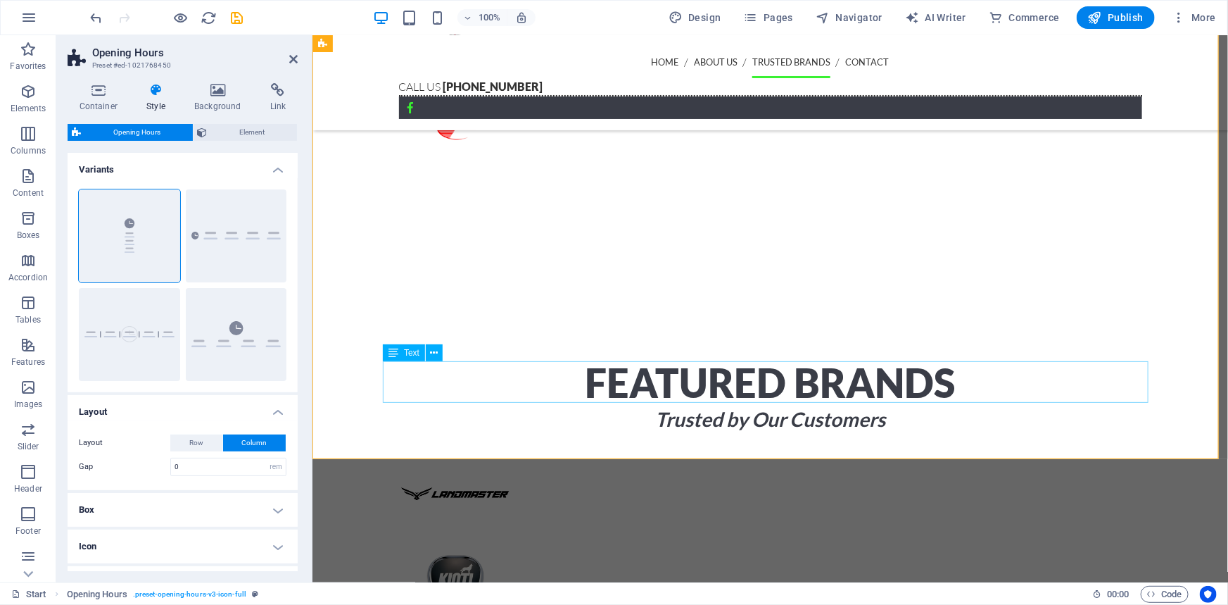
scroll to position [2507, 0]
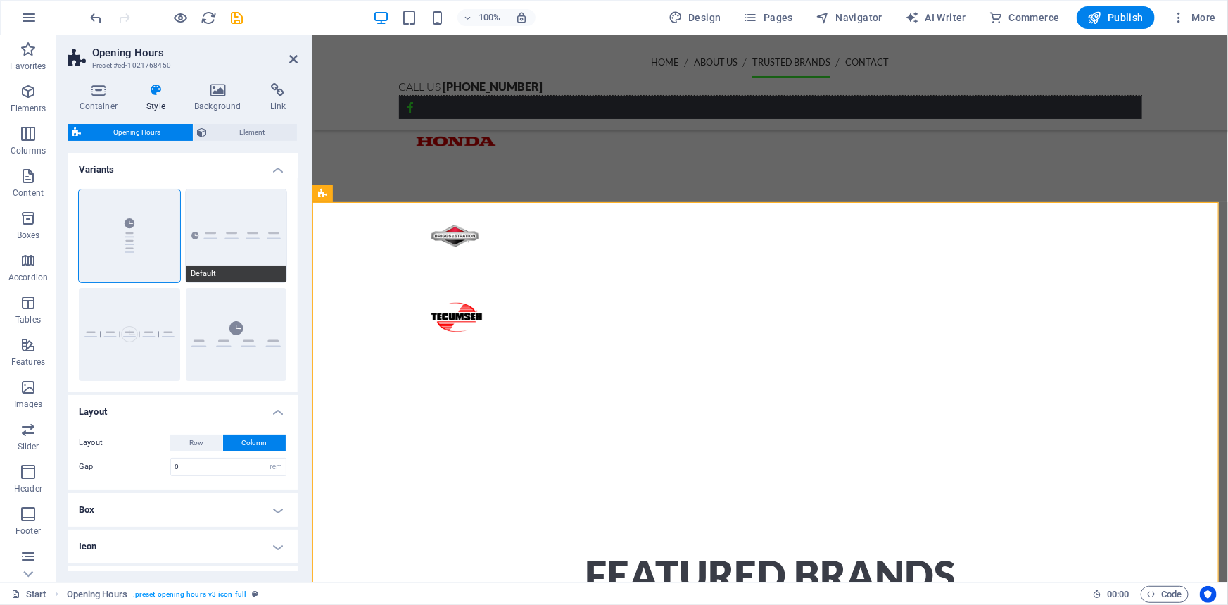
click at [205, 246] on button "Default" at bounding box center [236, 235] width 101 height 93
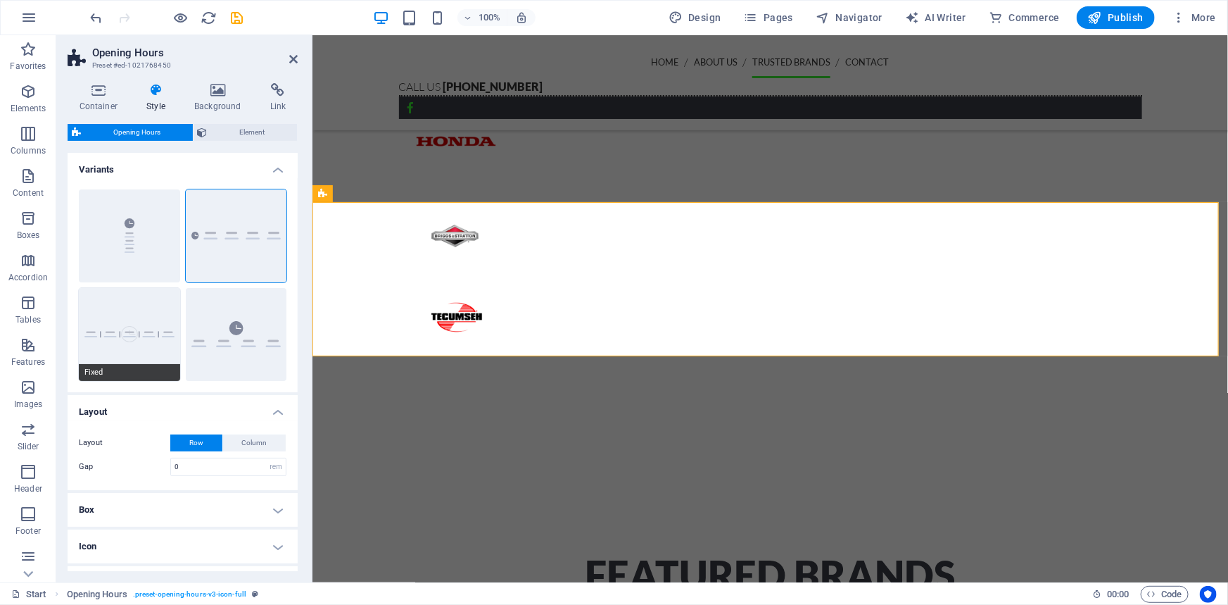
click at [175, 320] on button "Fixed" at bounding box center [129, 334] width 101 height 93
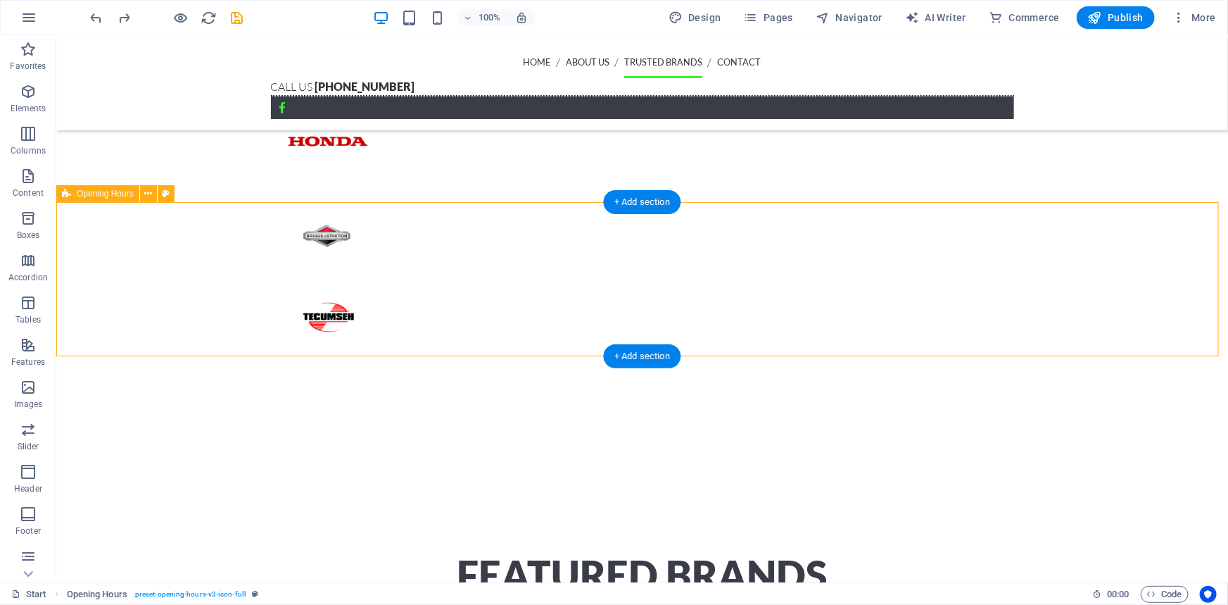
select select "rem"
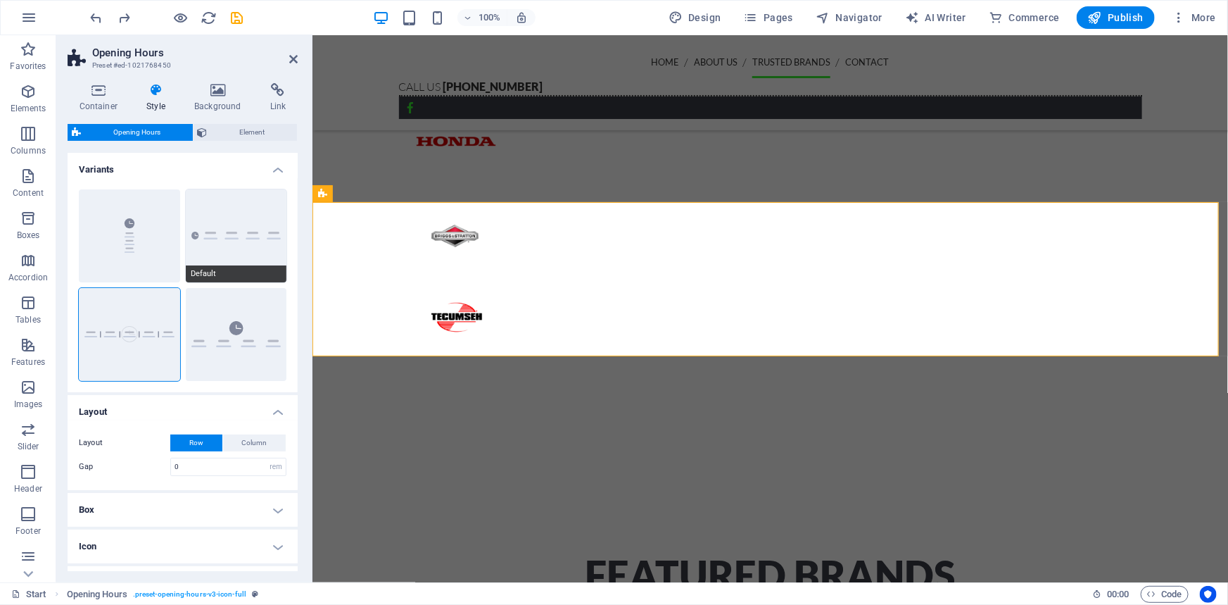
click at [198, 243] on button "Default" at bounding box center [236, 235] width 101 height 93
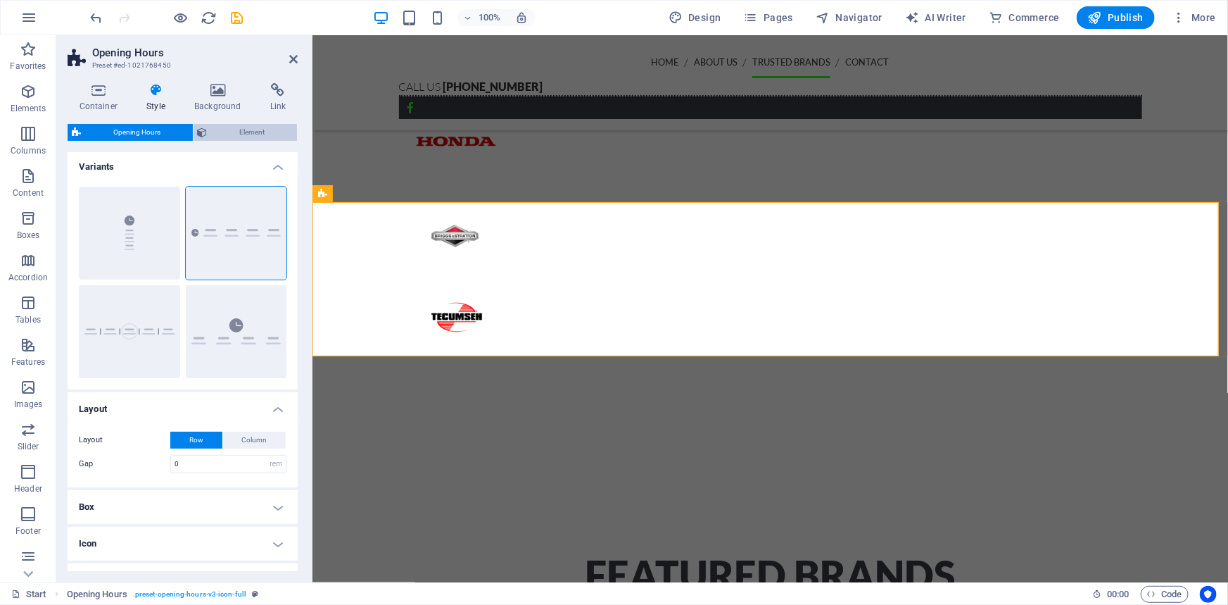
scroll to position [0, 0]
click at [260, 126] on span "Element" at bounding box center [253, 132] width 82 height 17
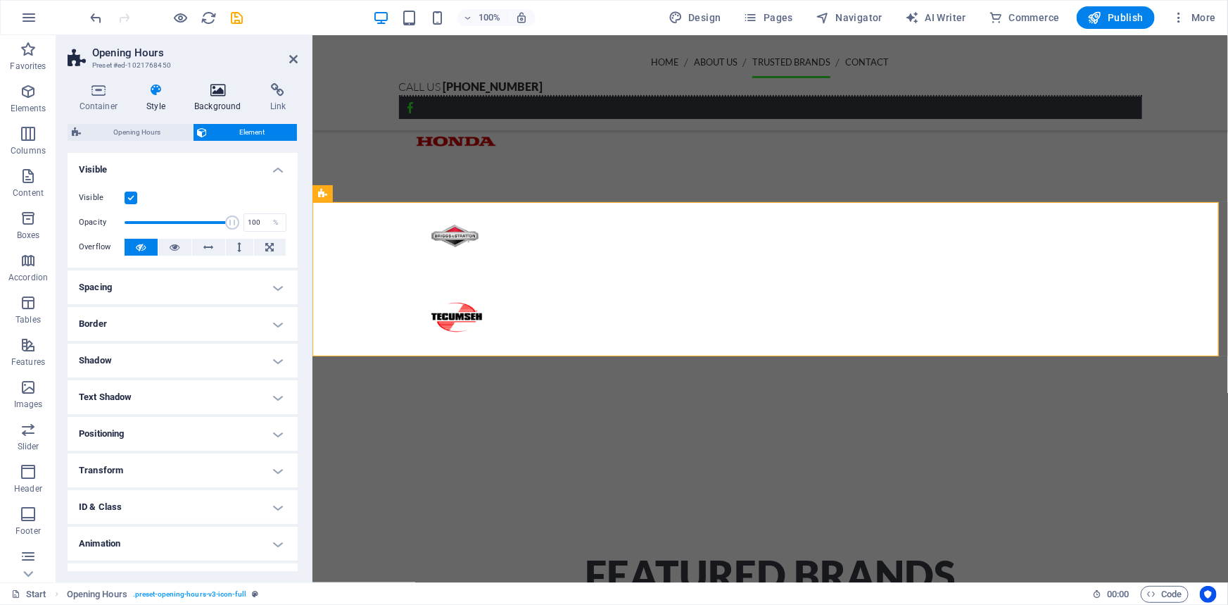
click at [208, 88] on icon at bounding box center [218, 90] width 70 height 14
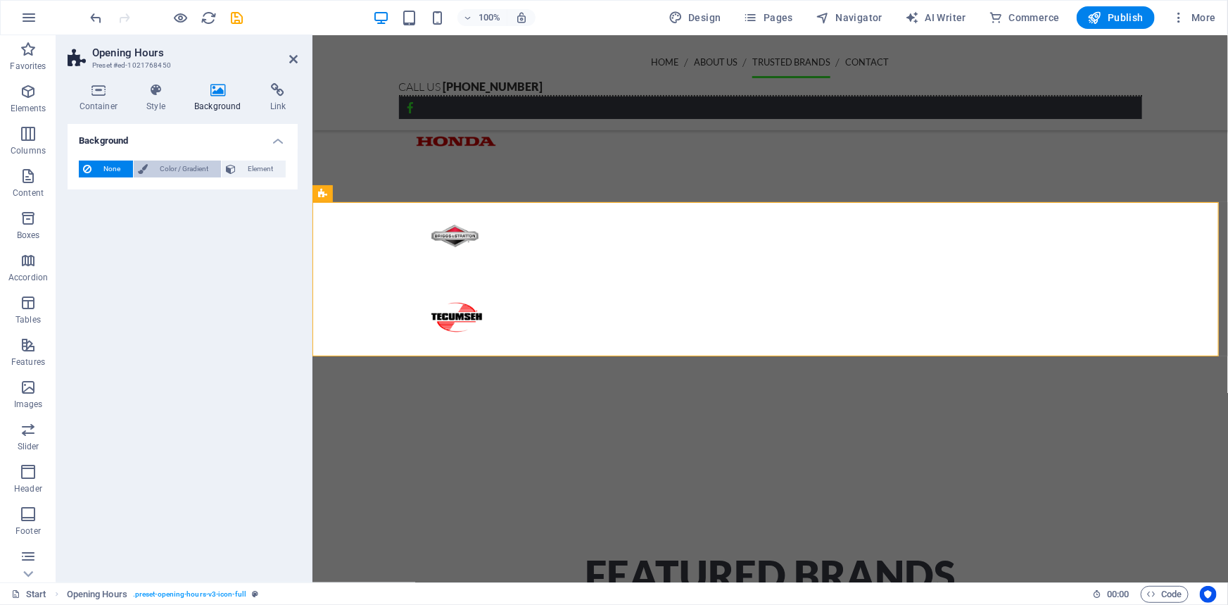
click at [173, 169] on span "Color / Gradient" at bounding box center [184, 169] width 65 height 17
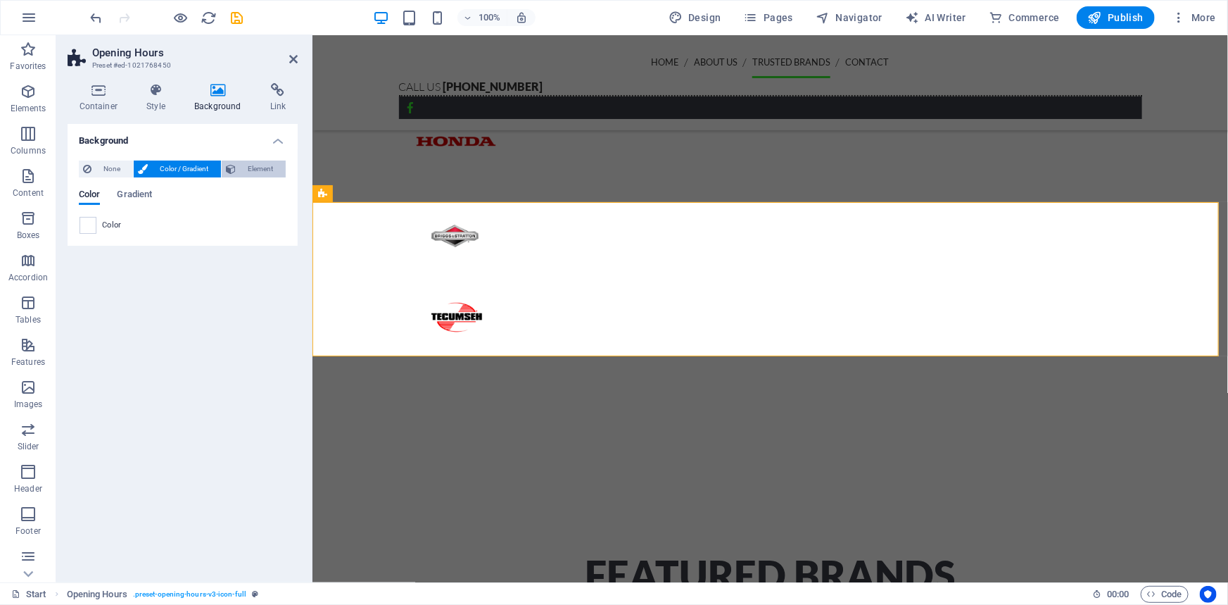
click at [248, 165] on span "Element" at bounding box center [261, 169] width 42 height 17
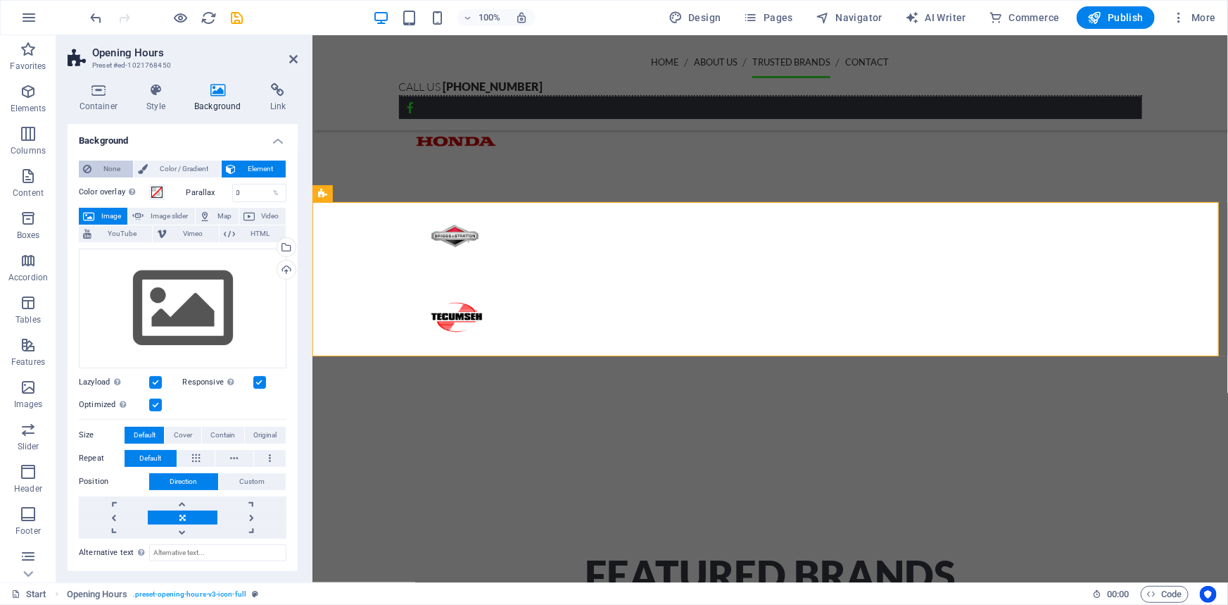
click at [120, 169] on span "None" at bounding box center [112, 169] width 33 height 17
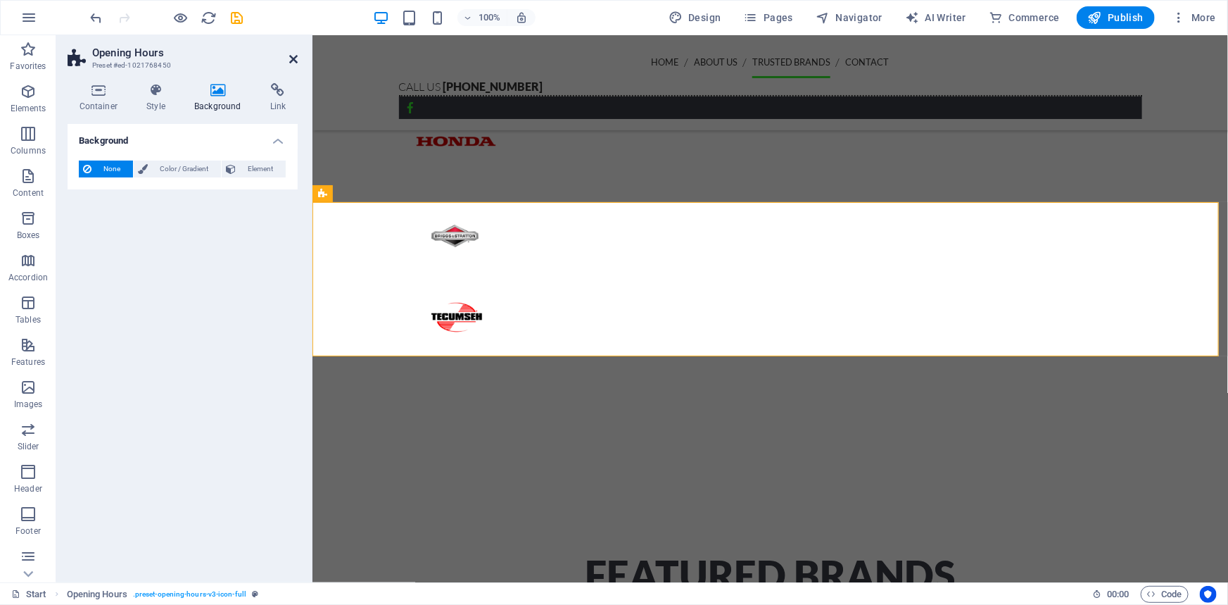
click at [294, 63] on icon at bounding box center [293, 59] width 8 height 11
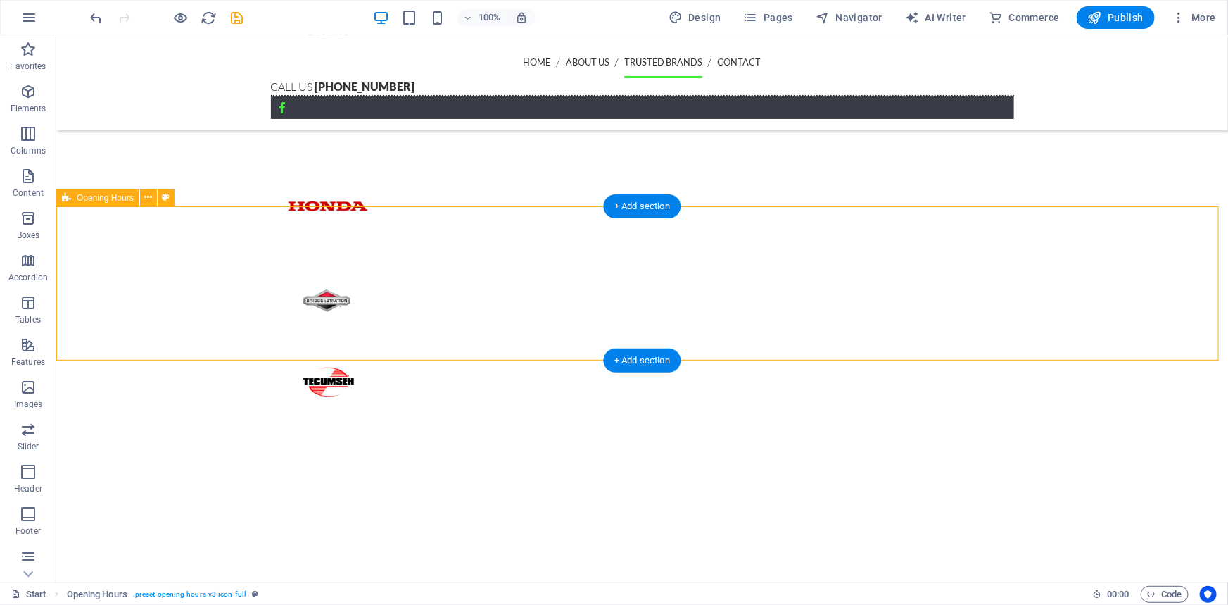
scroll to position [2380, 0]
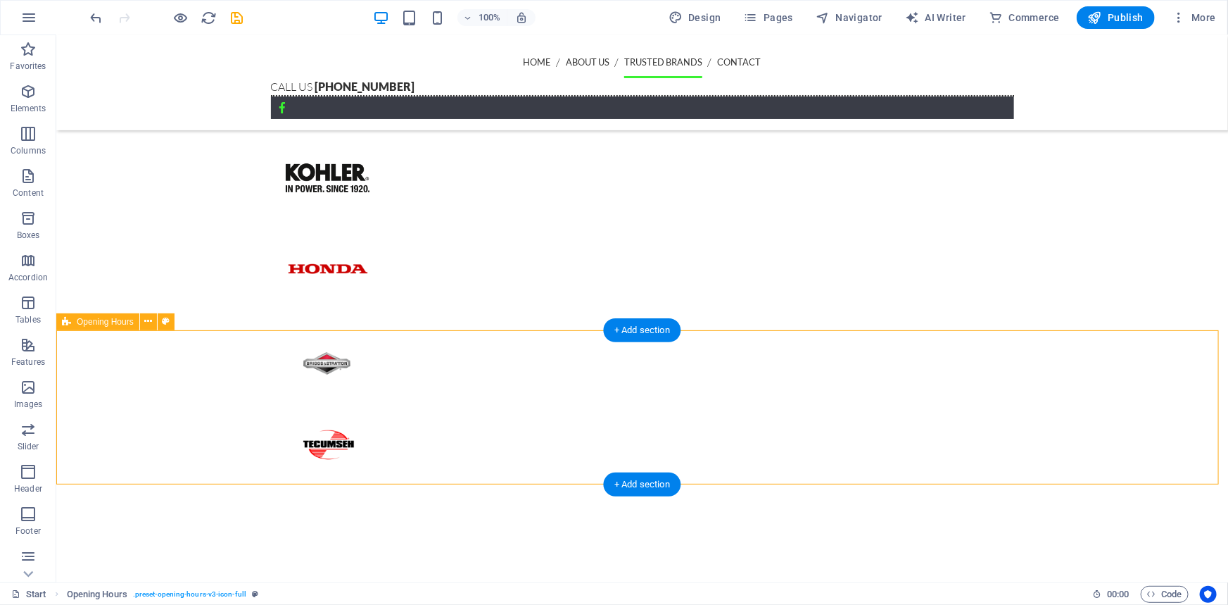
drag, startPoint x: 191, startPoint y: 410, endPoint x: 212, endPoint y: 422, distance: 24.6
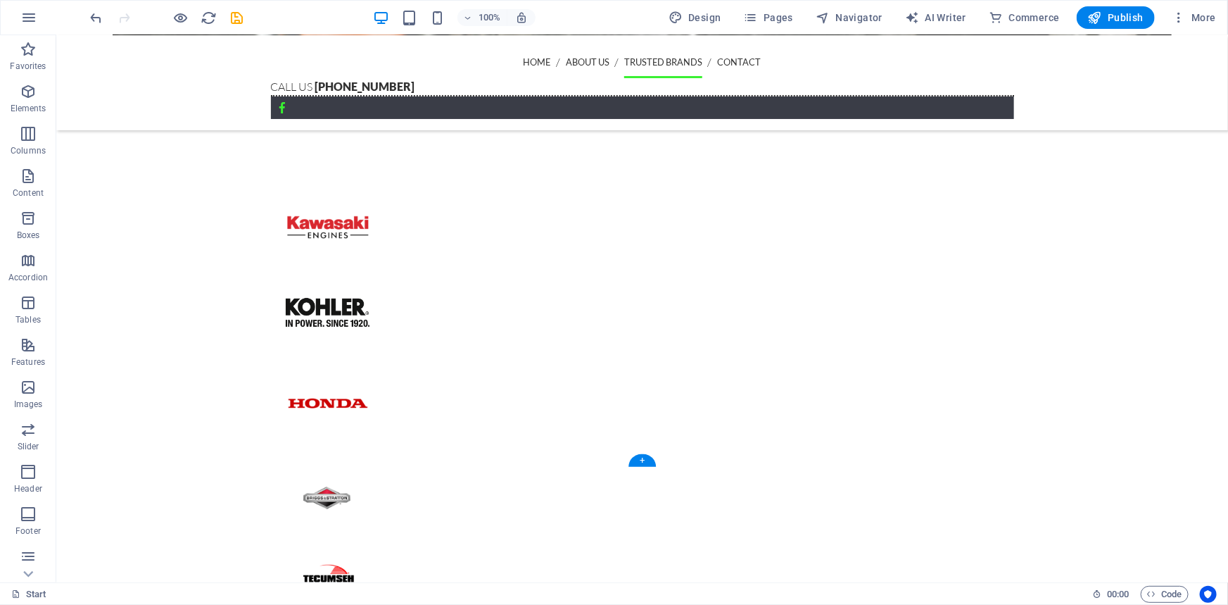
scroll to position [2315, 0]
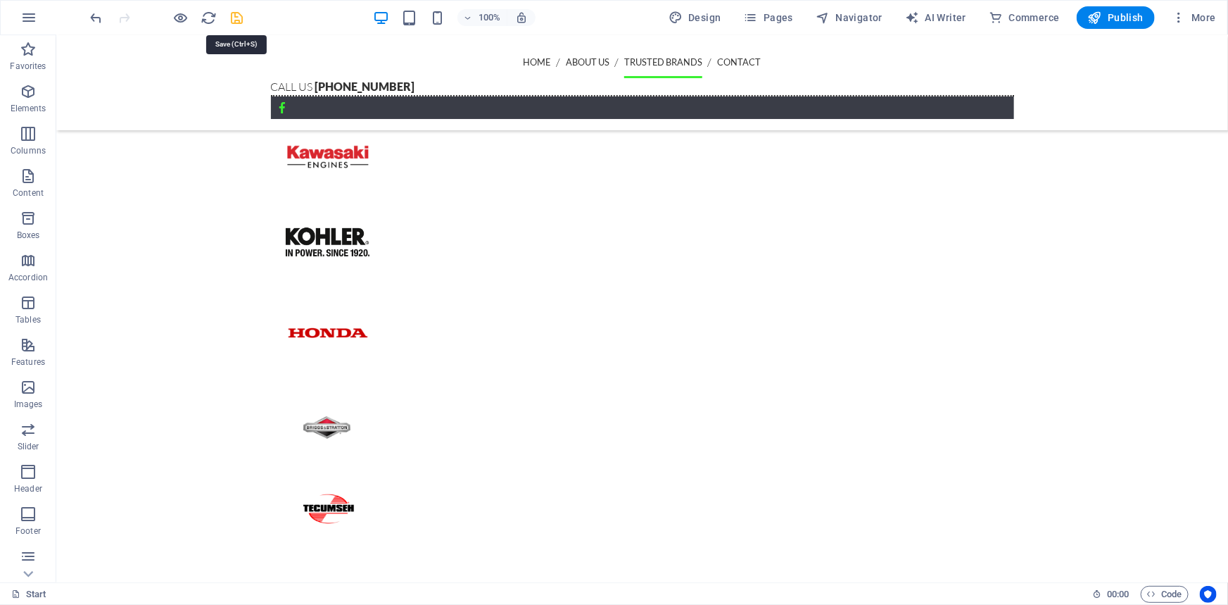
click at [241, 20] on icon "save" at bounding box center [238, 18] width 16 height 16
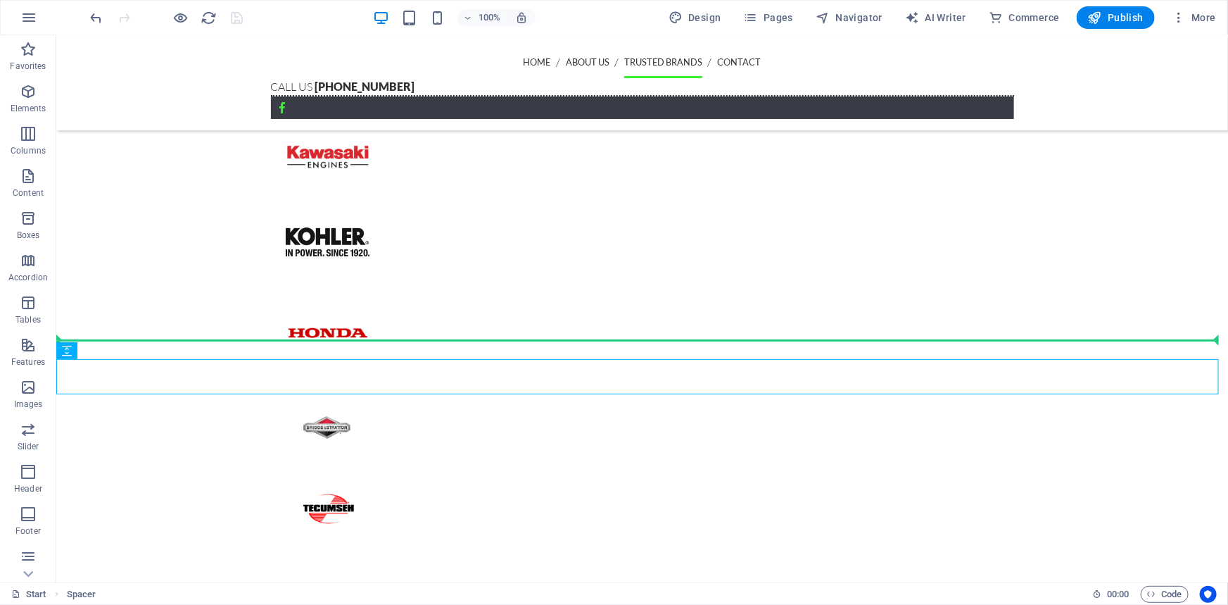
drag, startPoint x: 285, startPoint y: 379, endPoint x: 292, endPoint y: 347, distance: 33.1
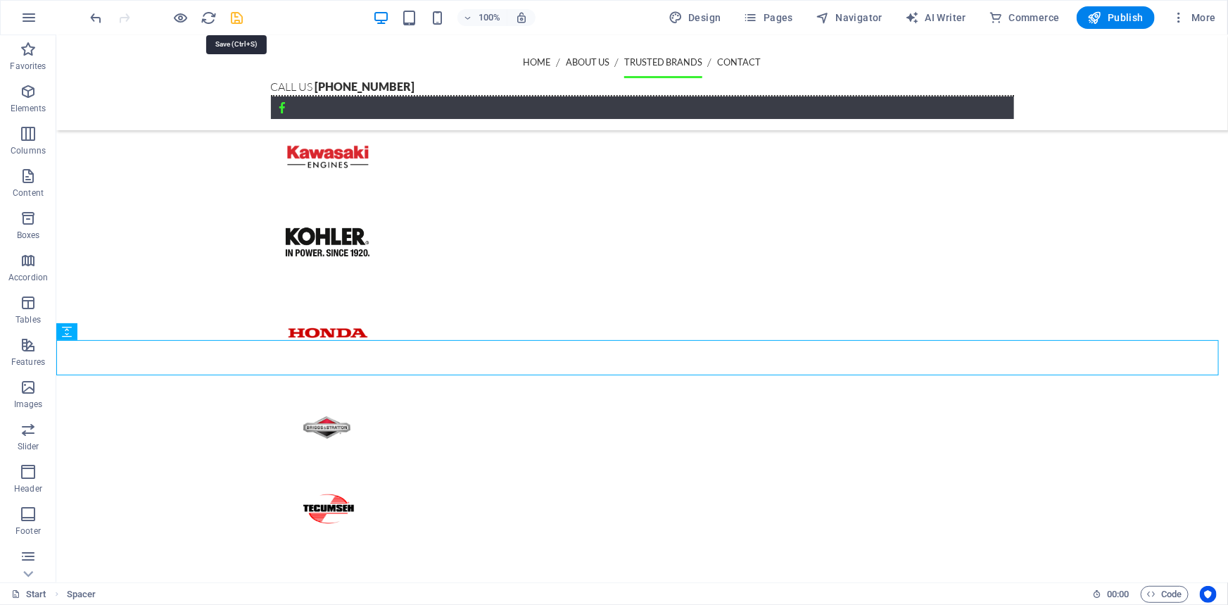
click at [243, 14] on icon "save" at bounding box center [238, 18] width 16 height 16
checkbox input "false"
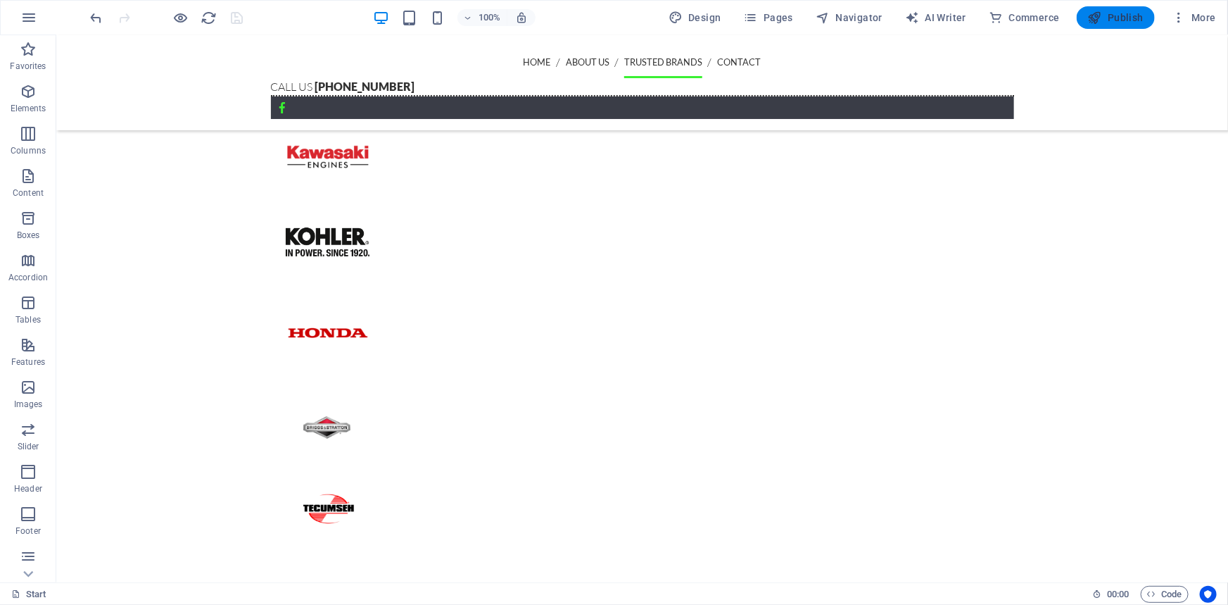
click at [1125, 17] on span "Publish" at bounding box center [1116, 18] width 56 height 14
